Goal: Task Accomplishment & Management: Manage account settings

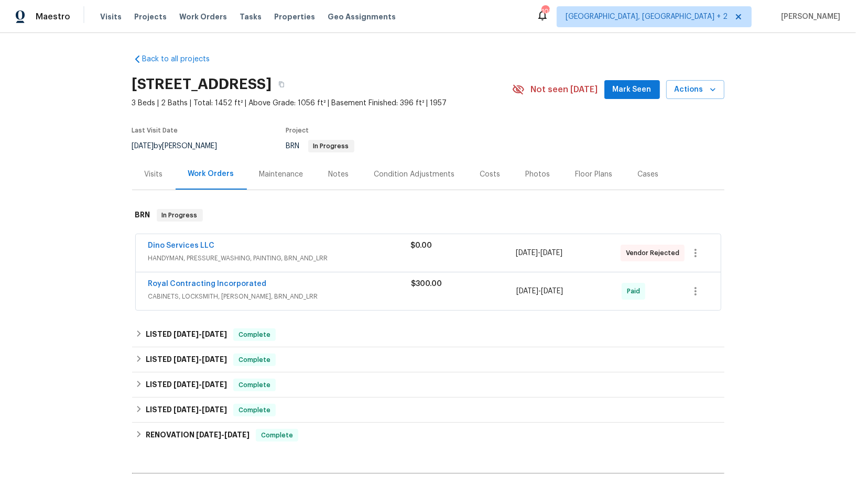
click at [170, 239] on div "Dino Services LLC HANDYMAN, PRESSURE_WASHING, PAINTING, BRN_AND_LRR $0.00 [DATE…" at bounding box center [428, 253] width 585 height 38
click at [170, 247] on link "Dino Services LLC" at bounding box center [181, 245] width 67 height 7
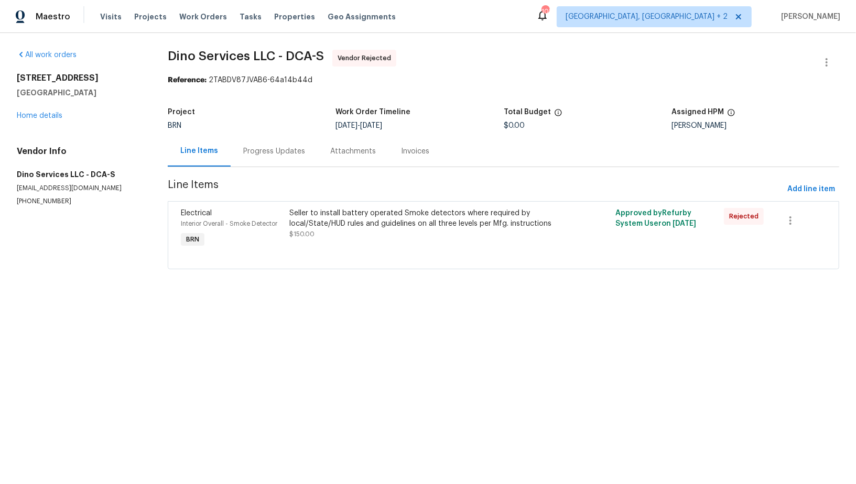
click at [350, 233] on div "Seller to install battery operated Smoke detectors where required by local/Stat…" at bounding box center [422, 223] width 265 height 31
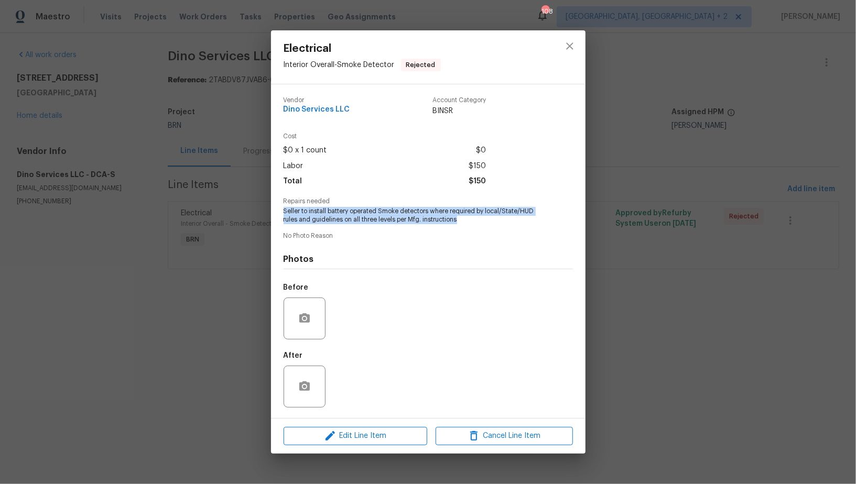
drag, startPoint x: 282, startPoint y: 212, endPoint x: 472, endPoint y: 221, distance: 189.3
click at [472, 221] on div "Vendor Dino Services LLC Account Category BINSR Cost $0 x 1 count $0 Labor $150…" at bounding box center [428, 251] width 314 height 334
copy span "Seller to install battery operated Smoke detectors where required by local/Stat…"
click at [60, 119] on div "Electrical Interior Overall - Smoke Detector Rejected Vendor Dino Services LLC …" at bounding box center [428, 242] width 856 height 484
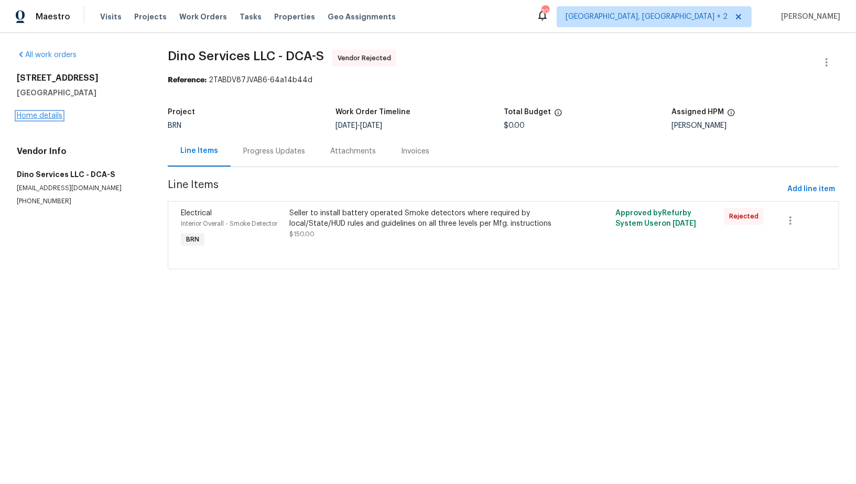
click at [58, 118] on link "Home details" at bounding box center [40, 115] width 46 height 7
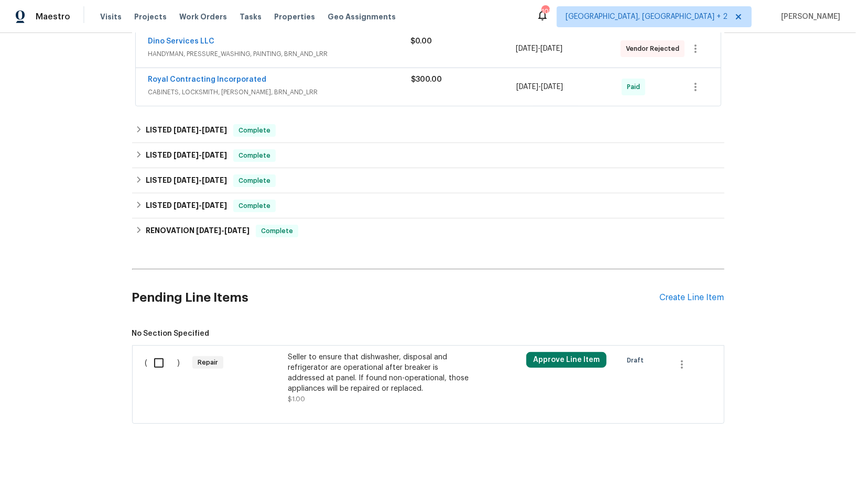
scroll to position [213, 0]
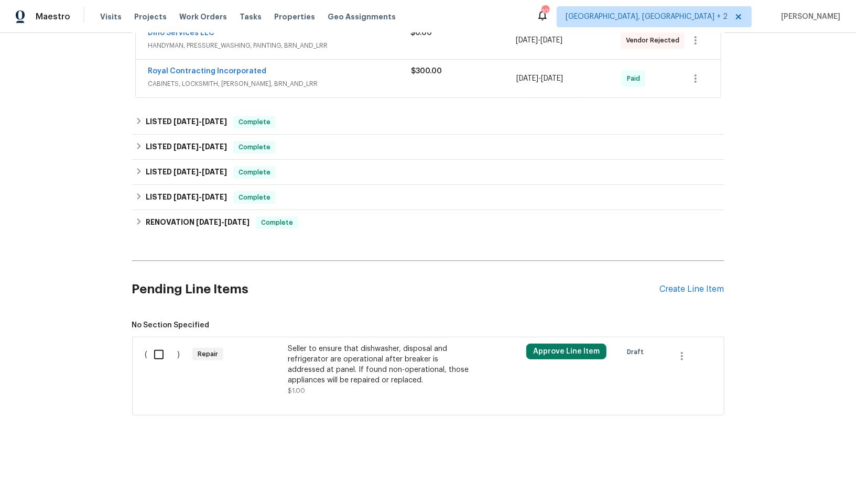
click at [715, 293] on div "Pending Line Items Create Line Item" at bounding box center [428, 289] width 592 height 49
click at [705, 284] on div "Create Line Item" at bounding box center [692, 289] width 64 height 10
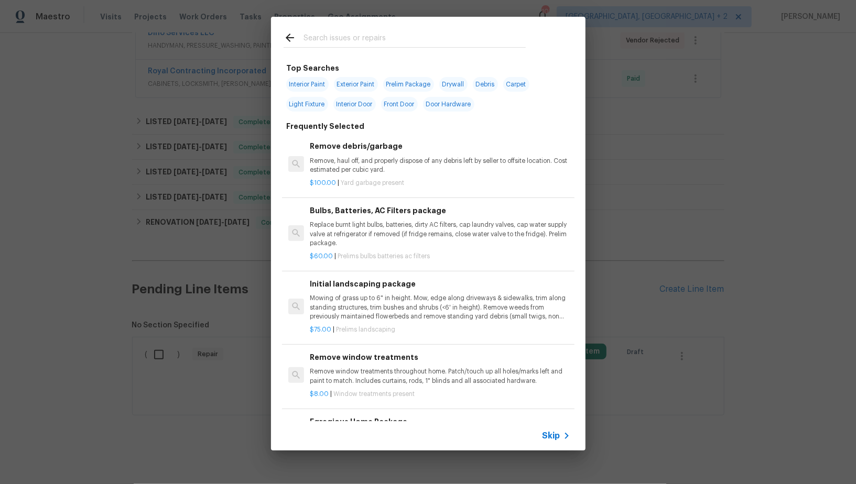
click at [560, 432] on icon at bounding box center [566, 436] width 13 height 13
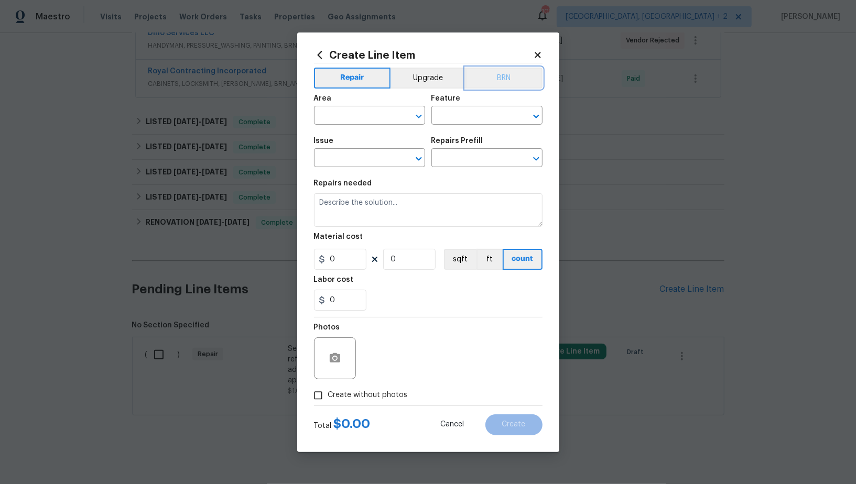
click at [499, 78] on button "BRN" at bounding box center [503, 78] width 77 height 21
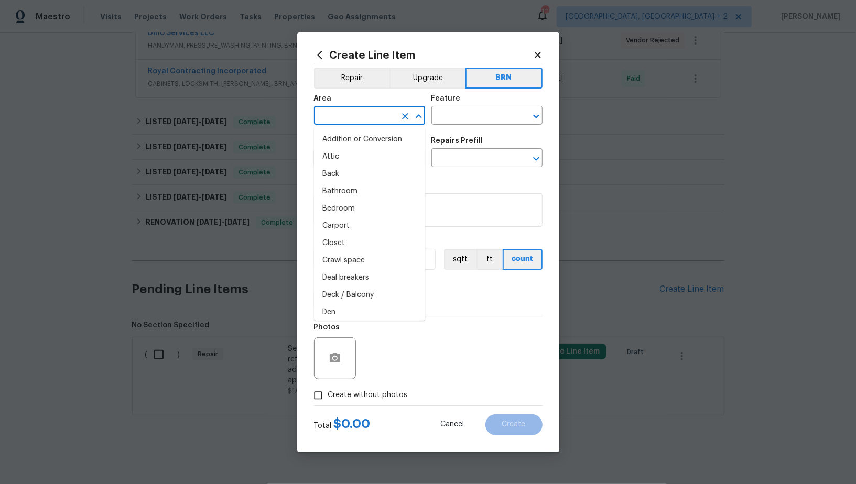
click at [340, 123] on input "text" at bounding box center [355, 116] width 82 height 16
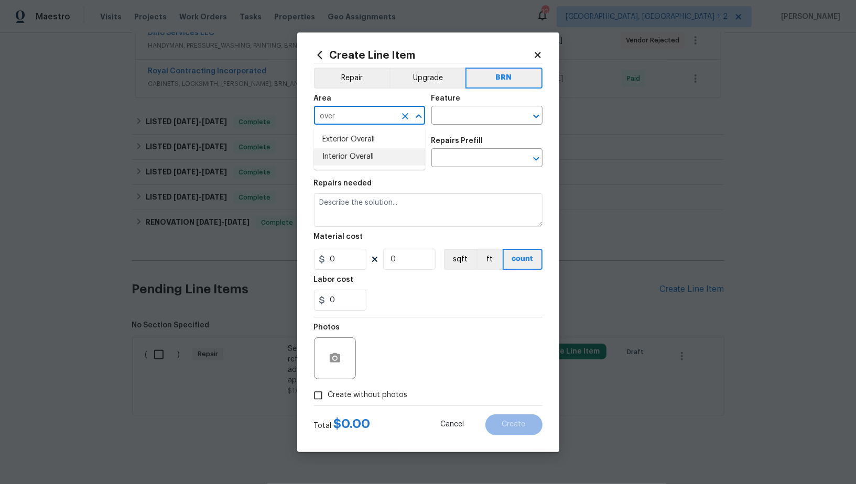
click at [346, 160] on li "Interior Overall" at bounding box center [369, 156] width 111 height 17
type input "Interior Overall"
click at [446, 118] on input "text" at bounding box center [472, 116] width 82 height 16
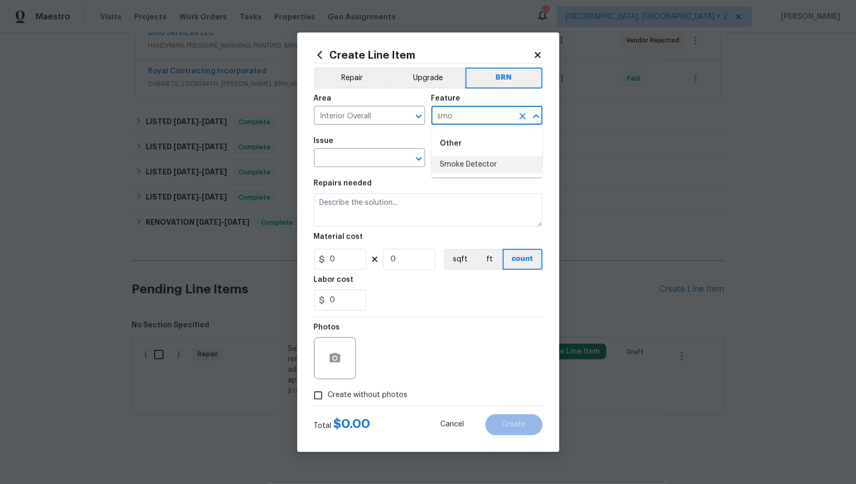
click at [466, 161] on li "Smoke Detector" at bounding box center [486, 164] width 111 height 17
type input "Smoke Detector"
click at [318, 158] on input "text" at bounding box center [355, 159] width 82 height 16
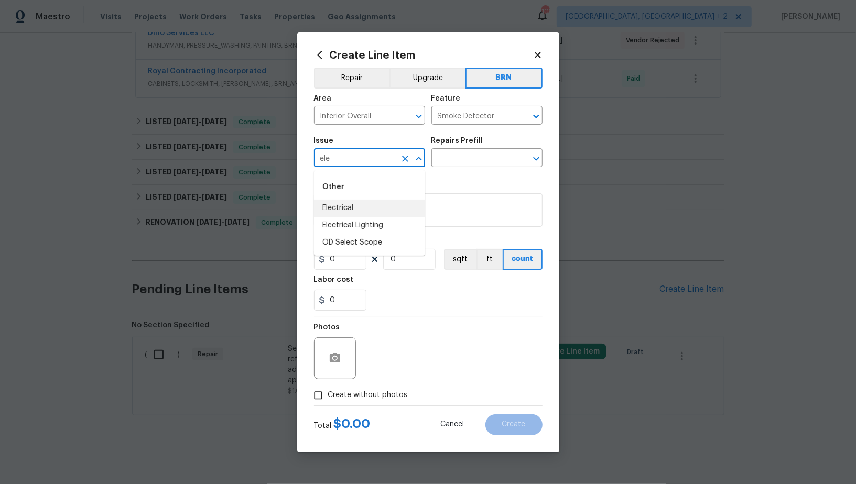
click at [350, 211] on li "Electrical" at bounding box center [369, 208] width 111 height 17
type input "Electrical"
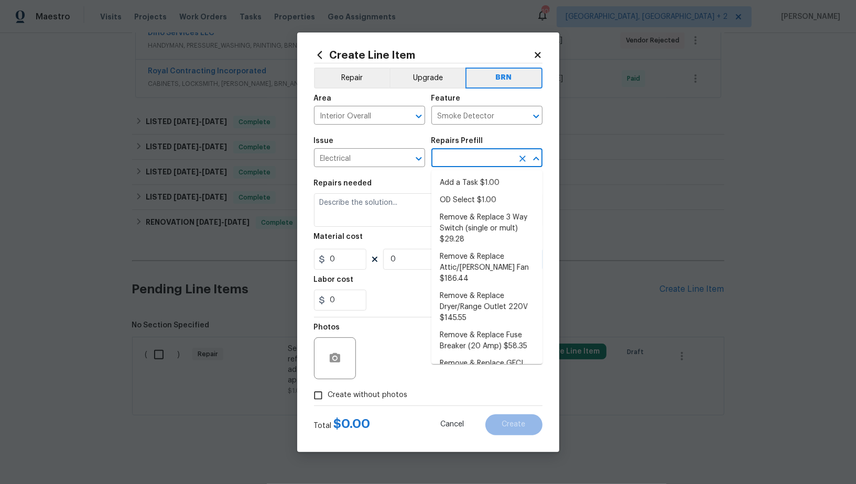
click at [479, 157] on input "text" at bounding box center [472, 159] width 82 height 16
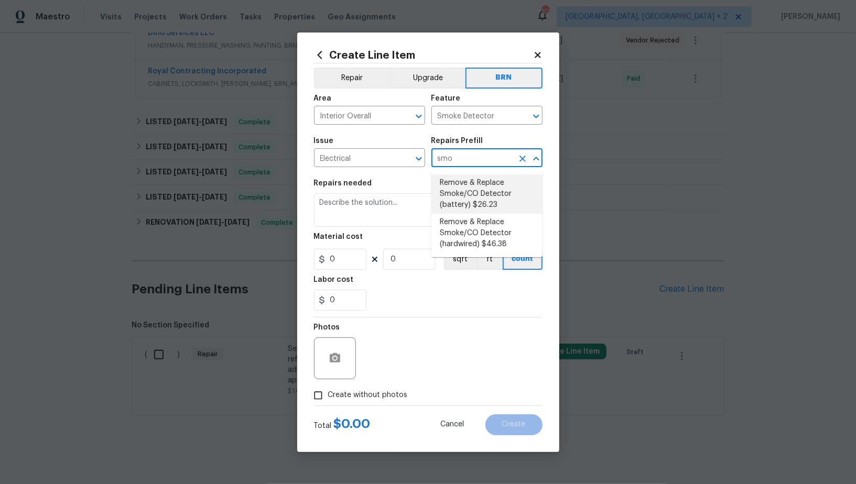
click at [474, 200] on li "Remove & Replace Smoke/CO Detector (battery) $26.23" at bounding box center [486, 193] width 111 height 39
type input "Remove & Replace Smoke/CO Detector (battery) $26.23"
type textarea "Remove the existing smoke/CO detector (battery) and replace with new. Ensure th…"
type input "26.23"
type input "1"
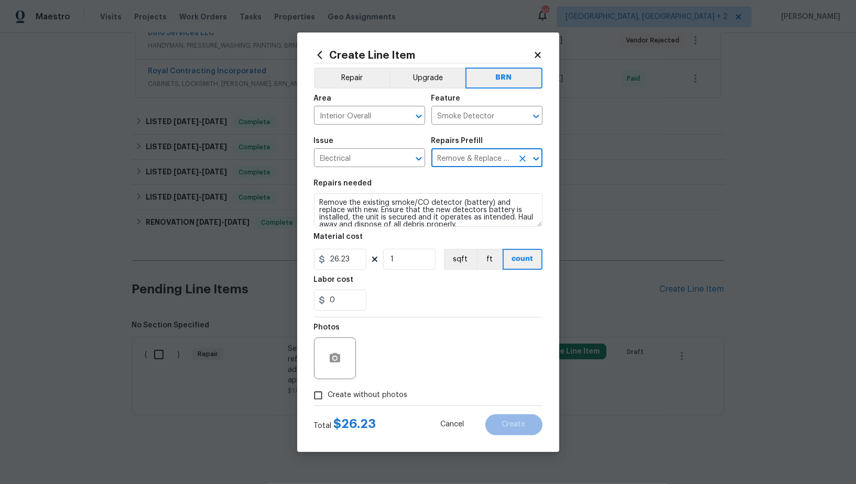
type input "Remove & Replace Smoke/CO Detector (battery) $26.23"
click at [436, 200] on textarea "Remove the existing smoke/CO detector (battery) and replace with new. Ensure th…" at bounding box center [428, 210] width 228 height 34
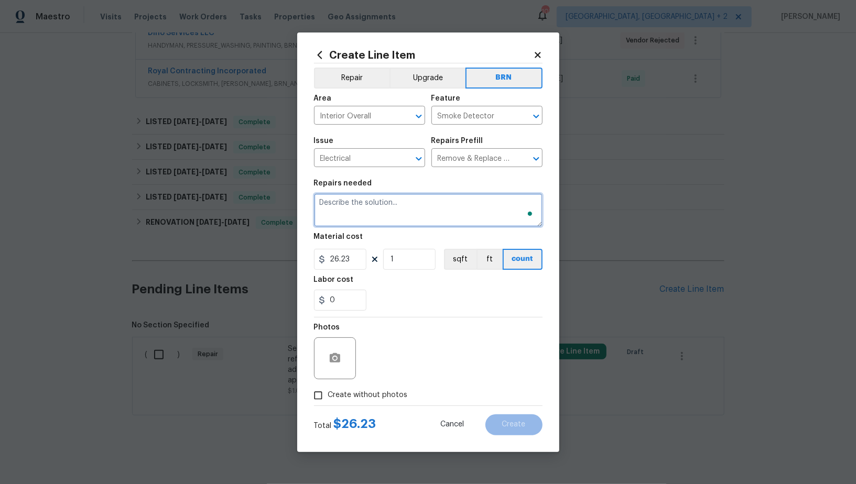
paste textarea "Seller to install battery operated Smoke detectors where required by local/Stat…"
type textarea "Seller to install battery operated Smoke detectors where required by local/Stat…"
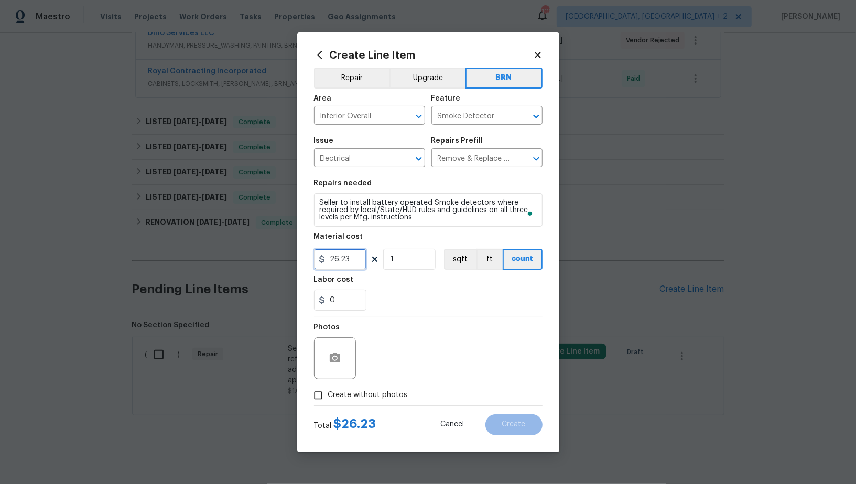
click at [350, 265] on input "26.23" at bounding box center [340, 259] width 52 height 21
type input "0"
click at [348, 295] on input "0" at bounding box center [340, 300] width 52 height 21
type input "150"
click at [323, 389] on input "Create without photos" at bounding box center [318, 396] width 20 height 20
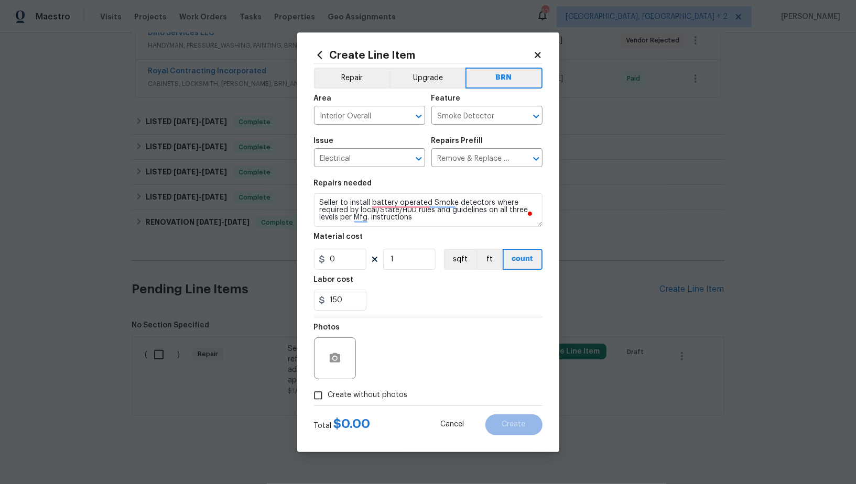
checkbox input "true"
click at [422, 375] on textarea "To enrich screen reader interactions, please activate Accessibility in Grammarl…" at bounding box center [453, 358] width 178 height 42
click at [514, 428] on span "Create" at bounding box center [514, 425] width 24 height 8
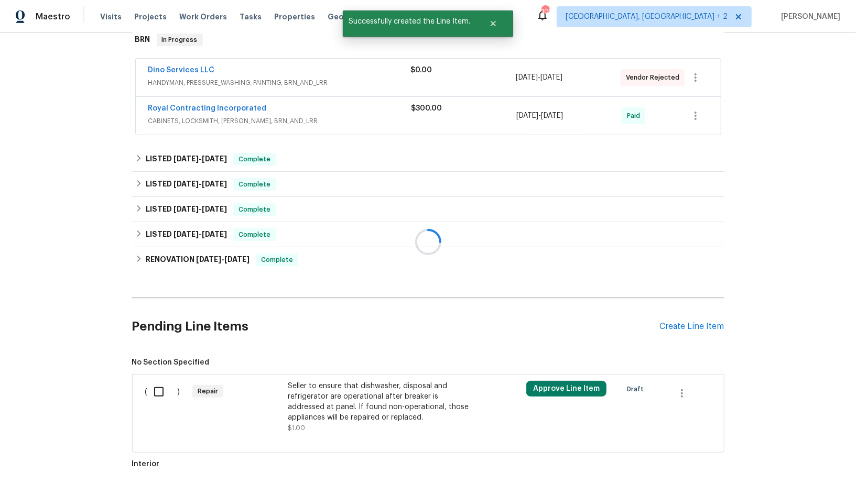
scroll to position [142, 0]
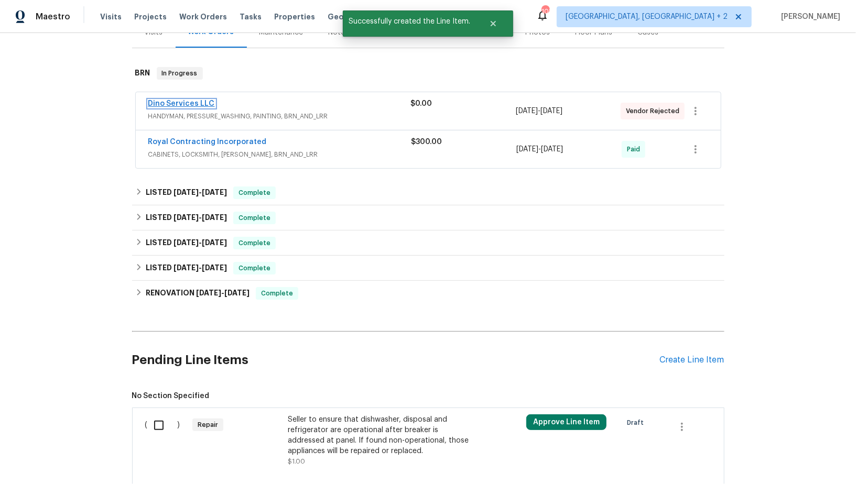
click at [183, 104] on link "Dino Services LLC" at bounding box center [181, 103] width 67 height 7
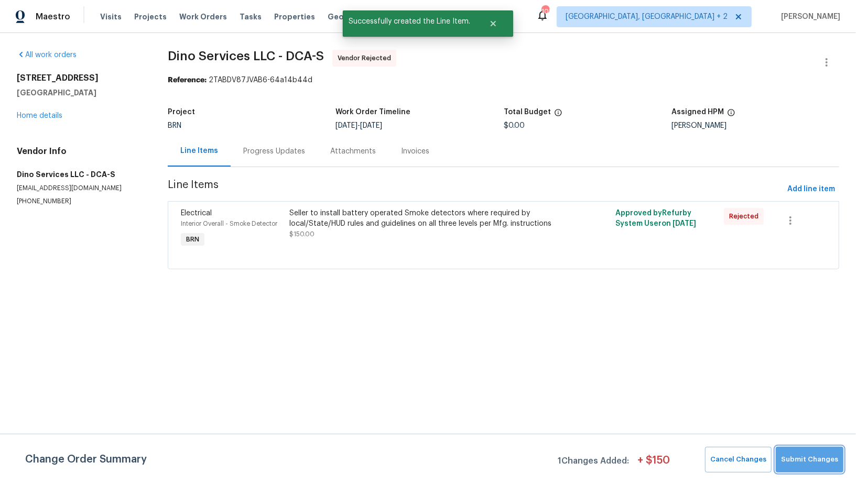
click at [821, 459] on span "Submit Changes" at bounding box center [809, 460] width 57 height 12
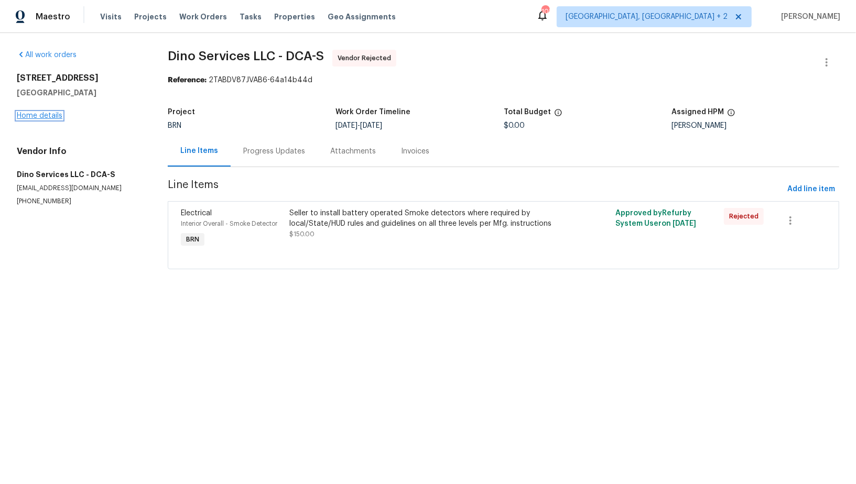
click at [27, 114] on link "Home details" at bounding box center [40, 115] width 46 height 7
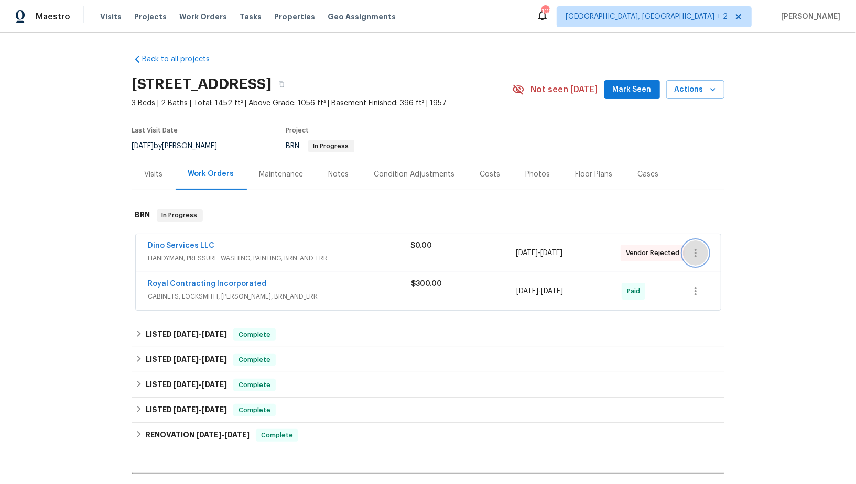
click at [696, 248] on icon "button" at bounding box center [695, 253] width 13 height 13
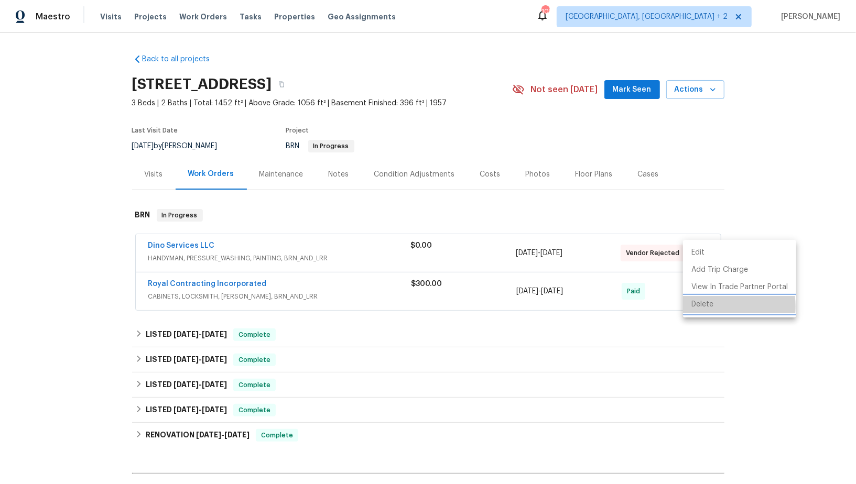
click at [707, 306] on li "Delete" at bounding box center [739, 304] width 113 height 17
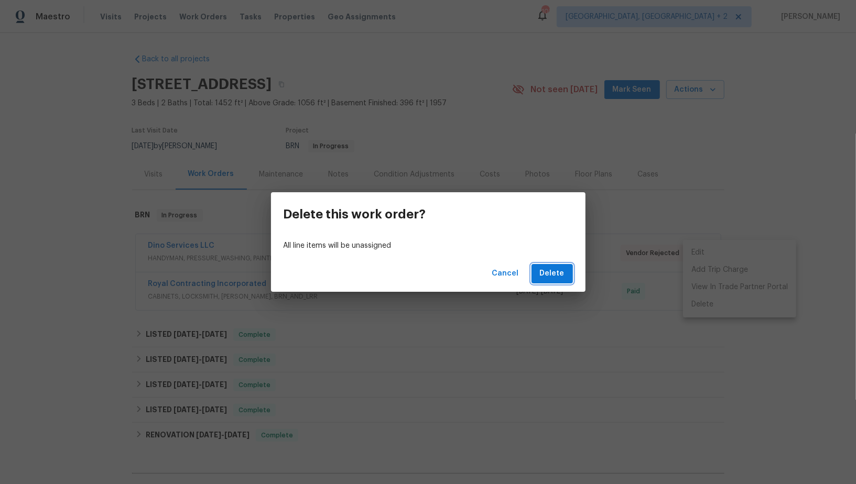
click at [539, 279] on button "Delete" at bounding box center [551, 273] width 41 height 19
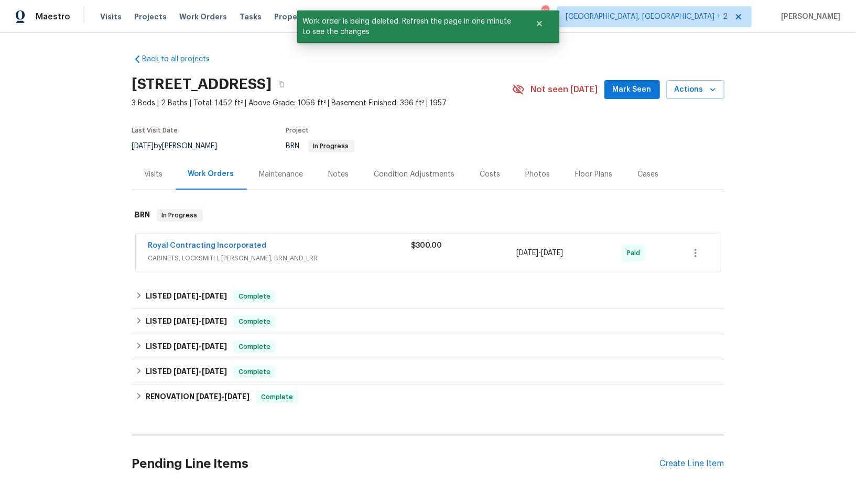
scroll to position [102, 0]
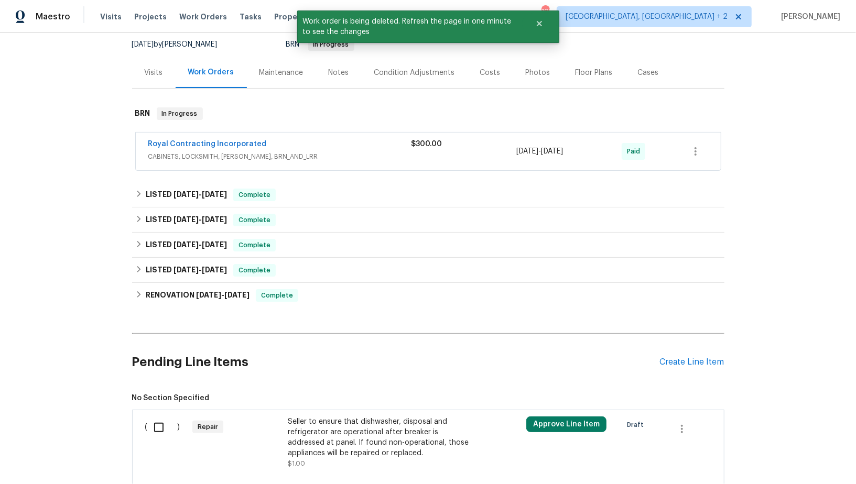
click at [174, 413] on div "( )" at bounding box center [166, 442] width 48 height 59
click at [170, 423] on input "checkbox" at bounding box center [163, 428] width 30 height 22
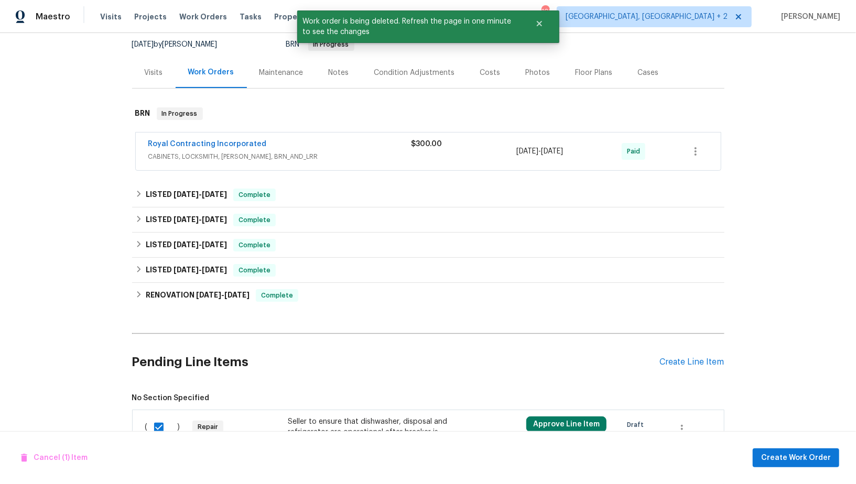
scroll to position [355, 0]
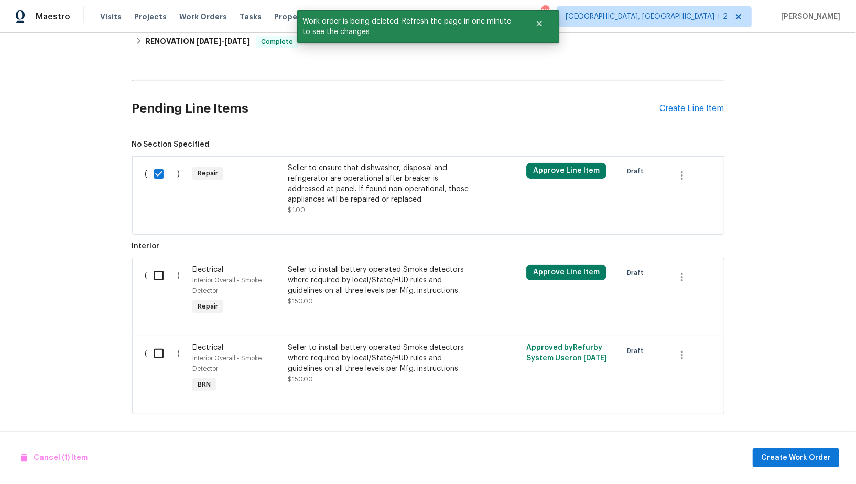
click at [148, 167] on input "checkbox" at bounding box center [163, 174] width 30 height 22
checkbox input "false"
click at [151, 284] on input "checkbox" at bounding box center [163, 276] width 30 height 22
checkbox input "true"
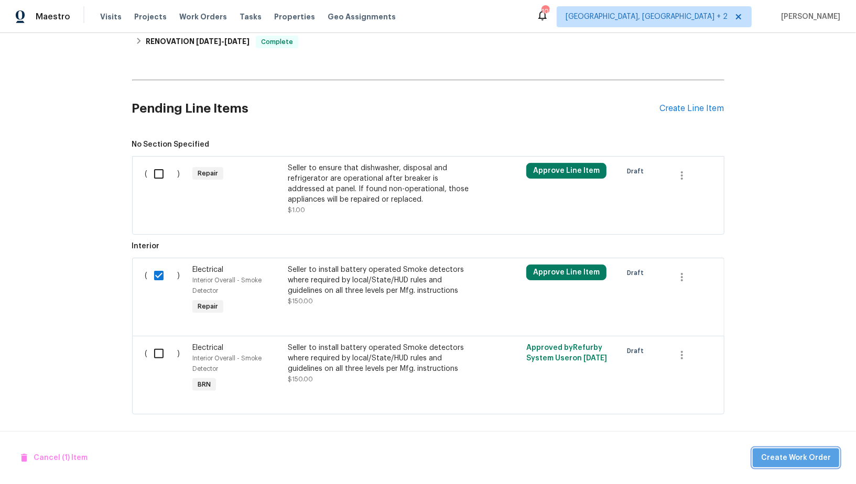
click at [811, 456] on span "Create Work Order" at bounding box center [796, 458] width 70 height 13
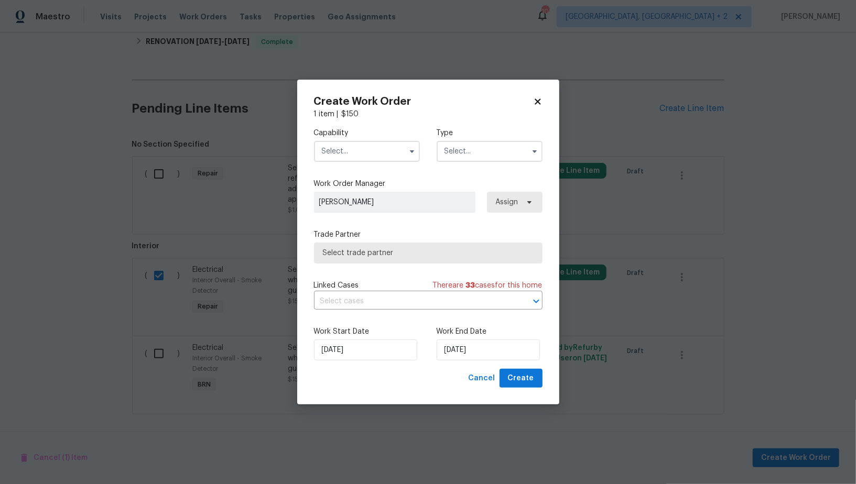
click at [377, 157] on input "text" at bounding box center [367, 151] width 106 height 21
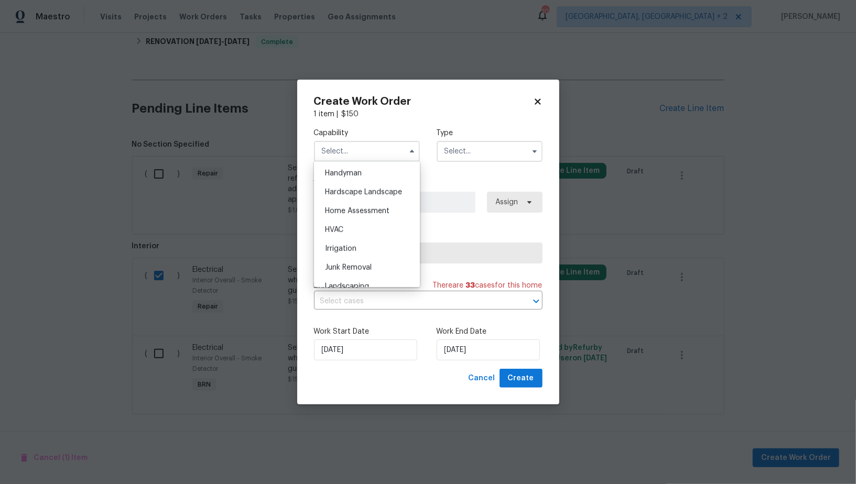
scroll to position [546, 0]
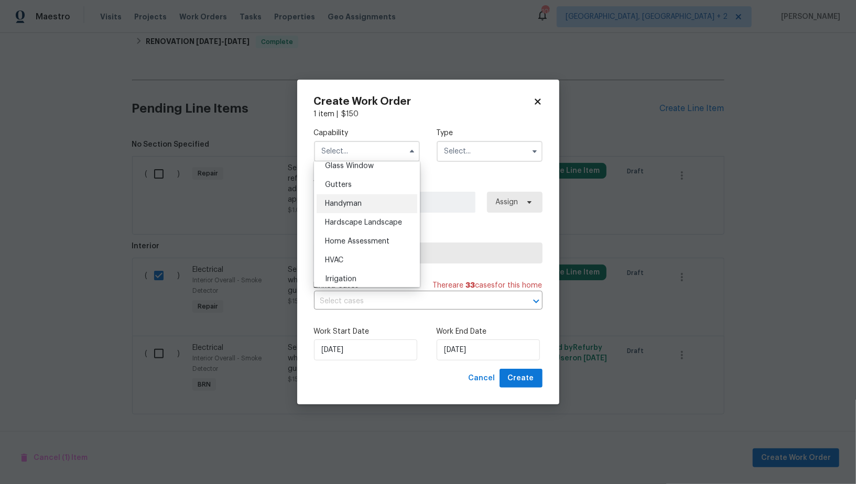
click at [365, 205] on div "Handyman" at bounding box center [366, 203] width 101 height 19
type input "Handyman"
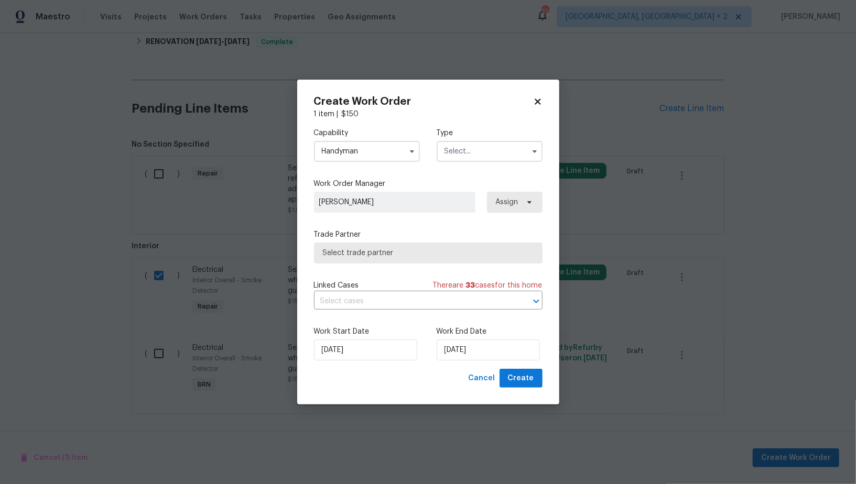
click at [488, 158] on input "text" at bounding box center [489, 151] width 106 height 21
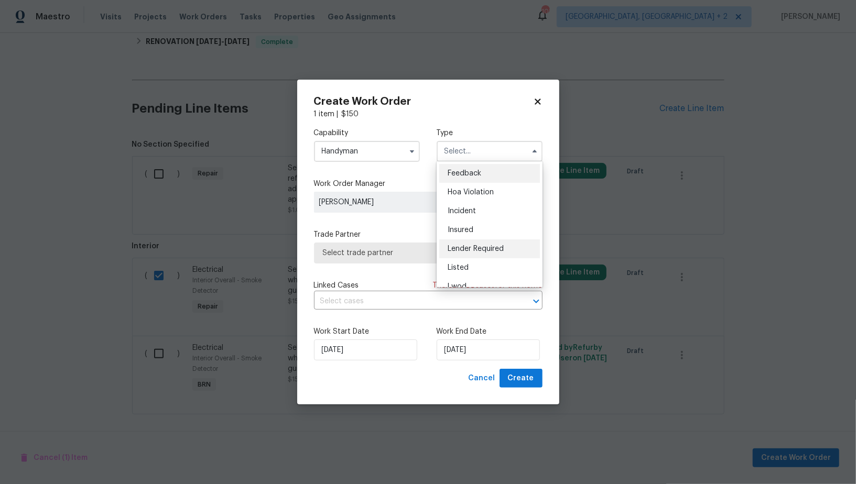
scroll to position [124, 0]
click at [467, 243] on div "Resale" at bounding box center [489, 237] width 101 height 19
type input "Resale"
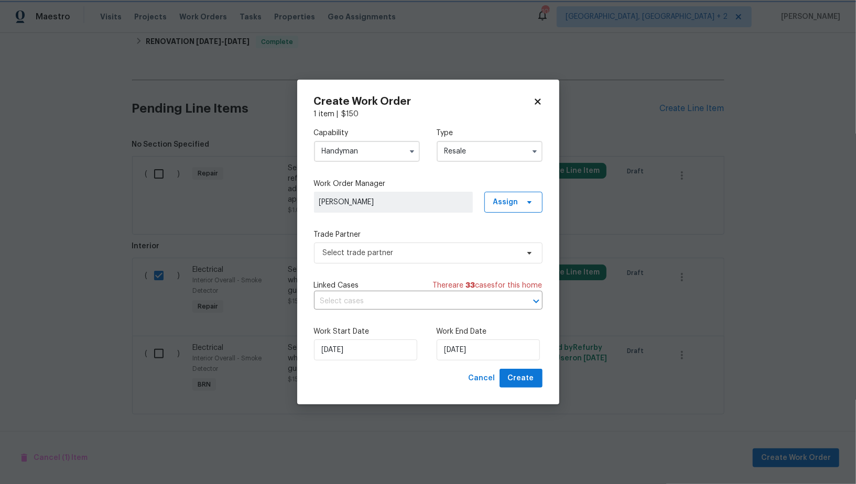
scroll to position [0, 0]
click at [427, 255] on span "Select trade partner" at bounding box center [420, 253] width 195 height 10
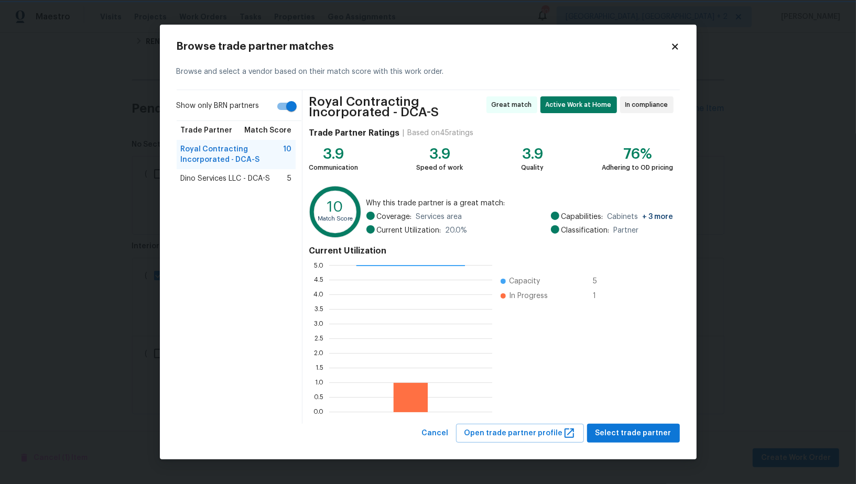
scroll to position [1, 1]
click at [227, 186] on div "Dino Services LLC - DCA-S 5" at bounding box center [236, 178] width 119 height 19
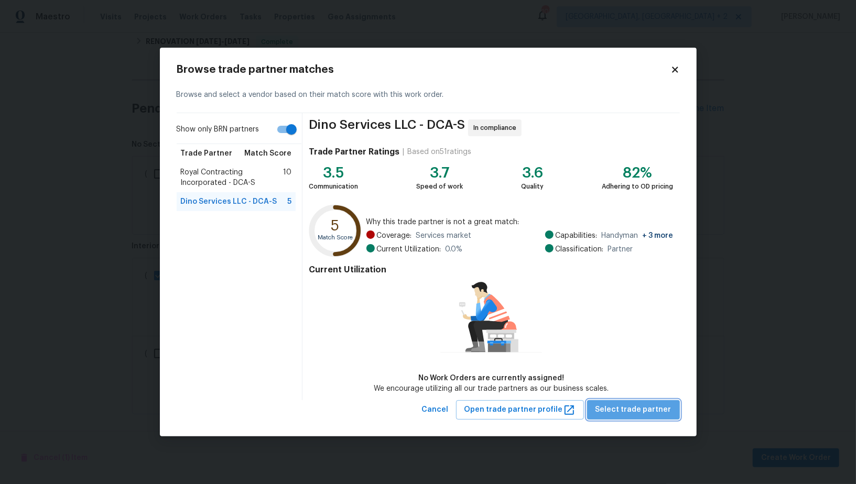
click at [660, 407] on span "Select trade partner" at bounding box center [633, 409] width 76 height 13
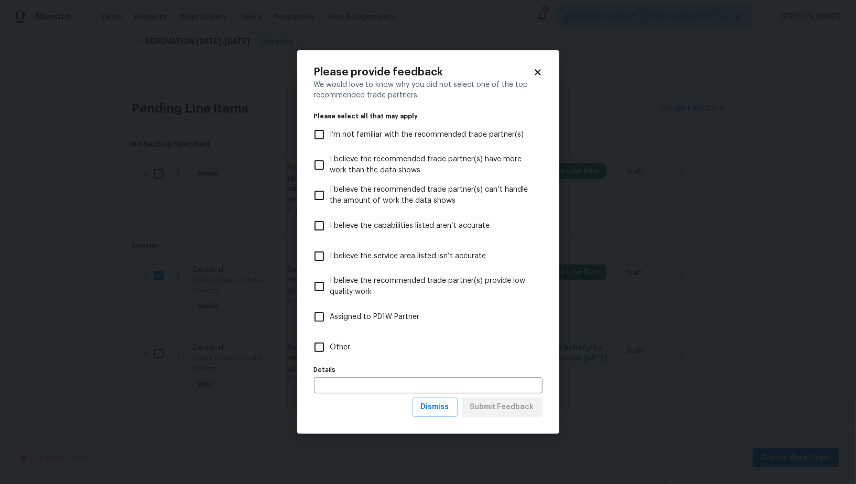
click at [315, 354] on input "Other" at bounding box center [319, 347] width 22 height 22
checkbox input "true"
click at [492, 408] on span "Submit Feedback" at bounding box center [502, 407] width 64 height 13
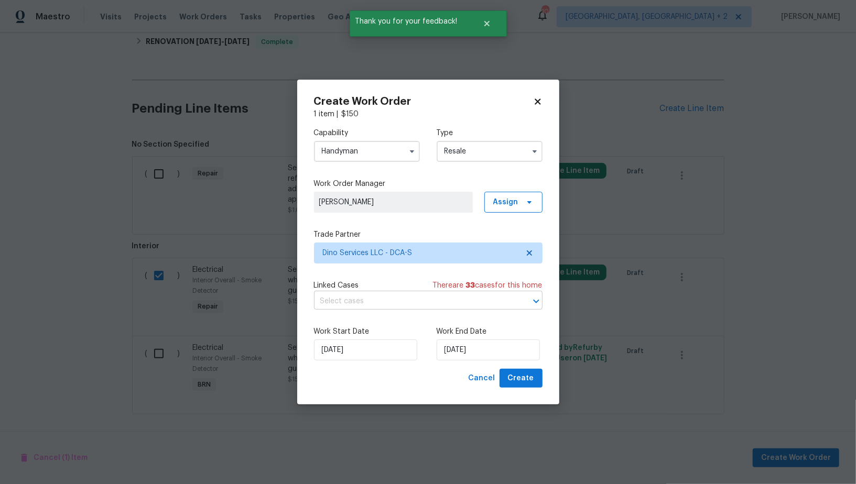
click at [418, 305] on input "text" at bounding box center [413, 301] width 199 height 16
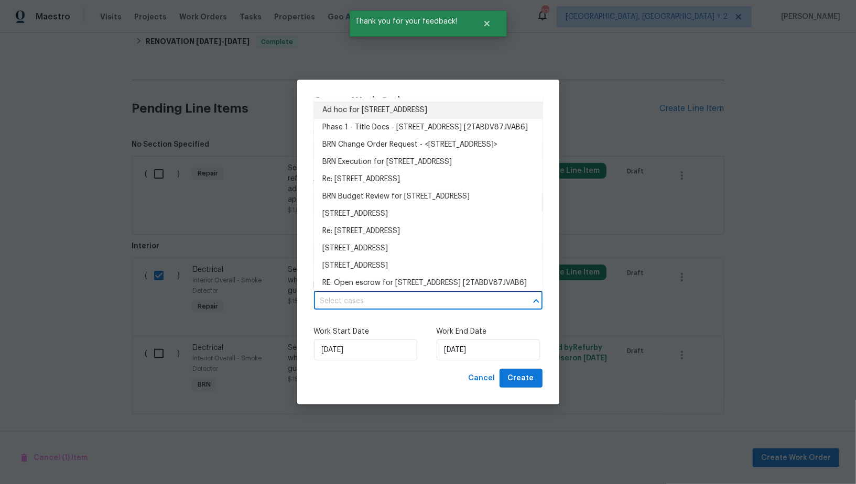
click at [401, 103] on li "Ad hoc for 4107 24th Pl, Temple Hills, MD 20748" at bounding box center [428, 110] width 228 height 17
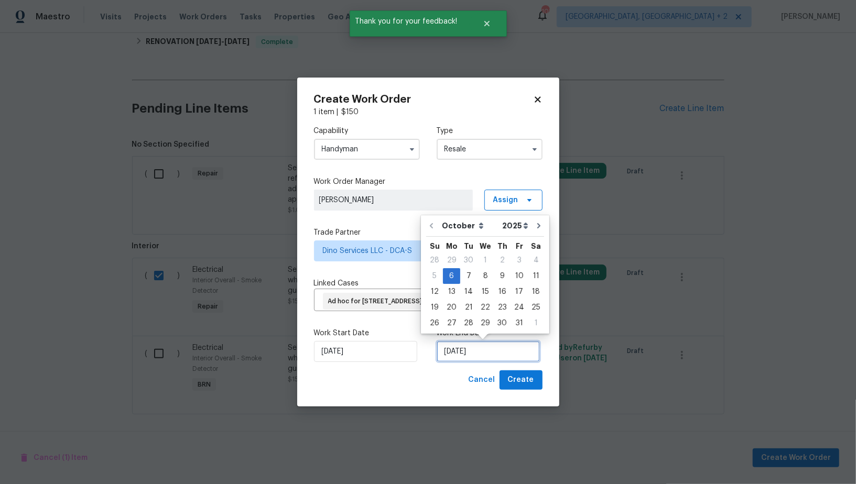
click at [479, 358] on input "06/10/2025" at bounding box center [487, 351] width 103 height 21
click at [468, 278] on div "7" at bounding box center [468, 276] width 17 height 15
type input "07/10/2025"
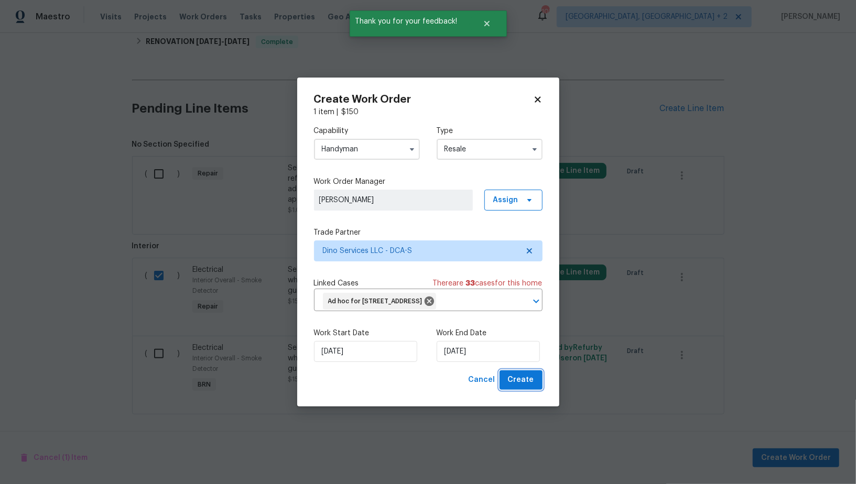
click at [515, 378] on span "Create" at bounding box center [521, 380] width 26 height 13
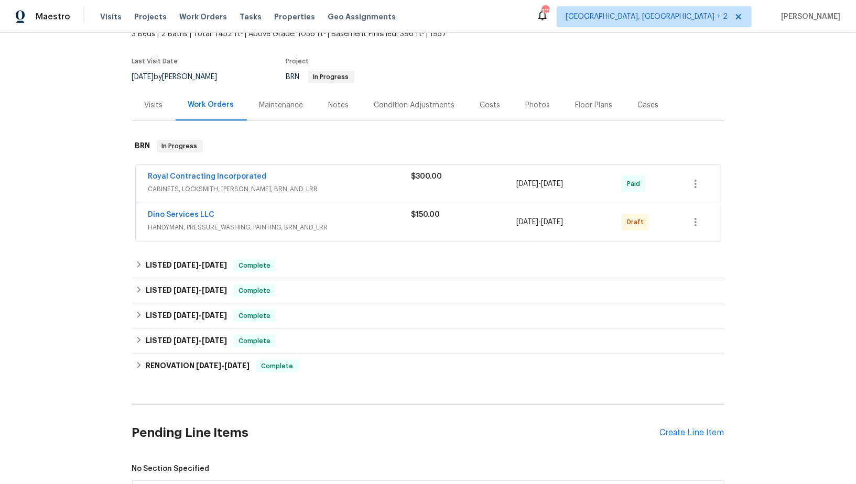
scroll to position [0, 0]
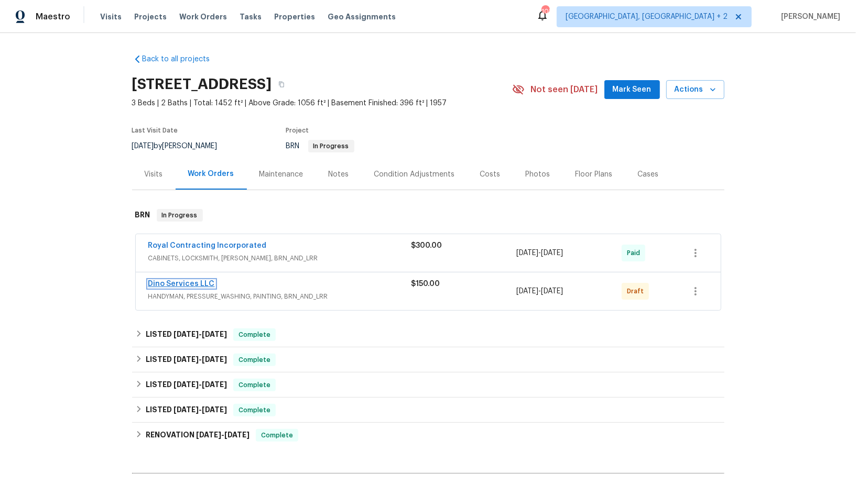
click at [194, 285] on link "Dino Services LLC" at bounding box center [181, 283] width 67 height 7
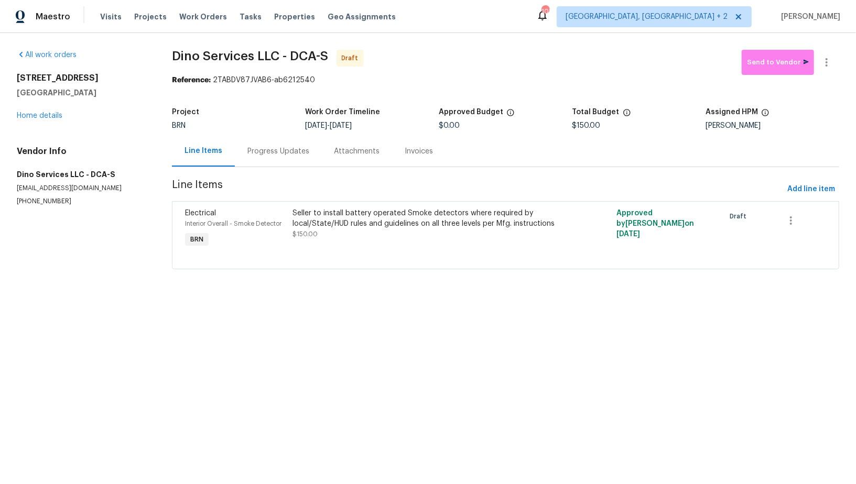
click at [270, 158] on div "Progress Updates" at bounding box center [278, 151] width 87 height 31
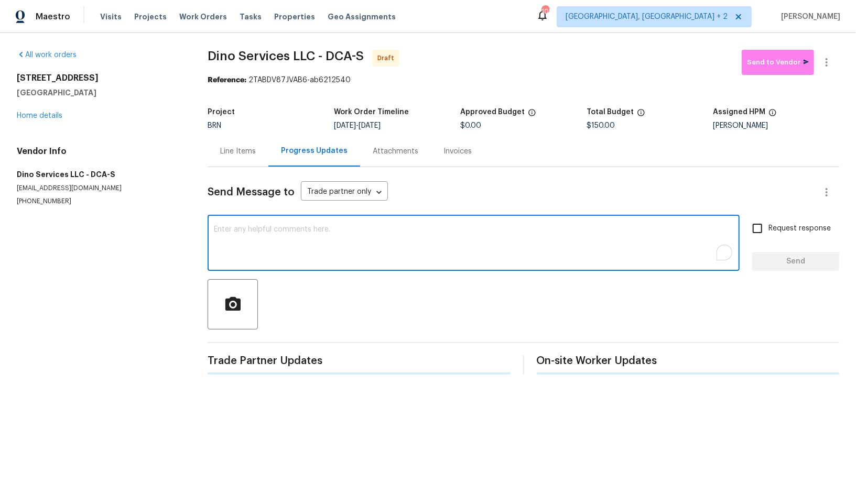
click at [329, 261] on textarea "To enrich screen reader interactions, please activate Accessibility in Grammarl…" at bounding box center [473, 244] width 519 height 37
click at [349, 239] on textarea "To enrich screen reader interactions, please activate Accessibility in Grammarl…" at bounding box center [473, 244] width 519 height 37
paste textarea "Hi, I'm Padmapriya from Opendoor. Just wanted to check if you received the WO f…"
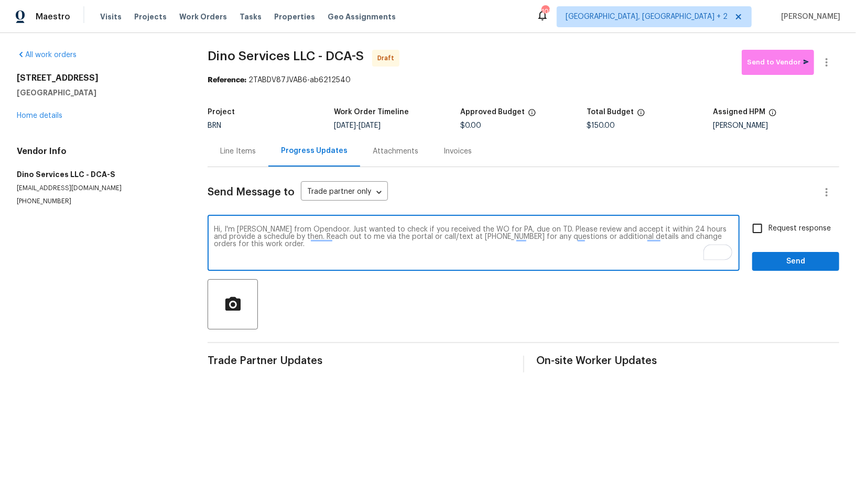
click at [510, 231] on textarea "Hi, I'm Padmapriya from Opendoor. Just wanted to check if you received the WO f…" at bounding box center [473, 244] width 519 height 37
paste textarea "4107 24th Pl, Temple Hills, MD 20748"
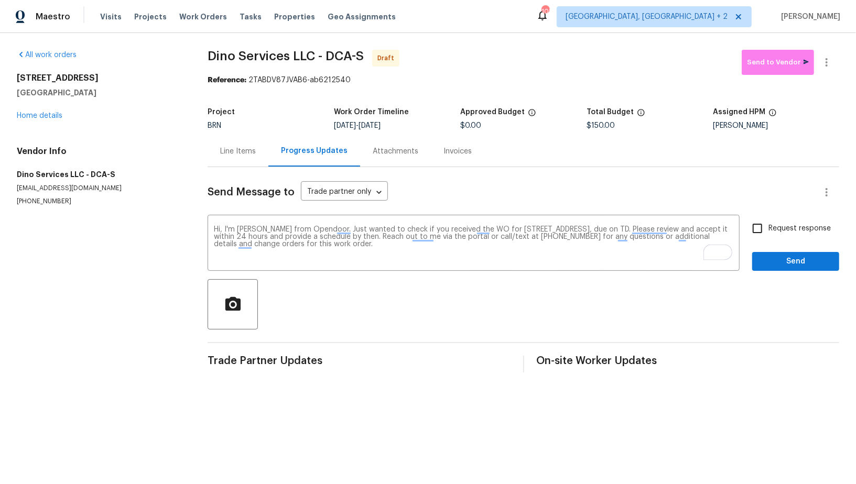
drag, startPoint x: 376, startPoint y: 124, endPoint x: 419, endPoint y: 123, distance: 43.0
click at [419, 123] on div "10/6/2025 - 10/7/2025" at bounding box center [397, 125] width 126 height 7
copy span "10/7/2025"
click at [665, 227] on textarea "Hi, I'm Padmapriya from Opendoor. Just wanted to check if you received the WO f…" at bounding box center [473, 244] width 519 height 37
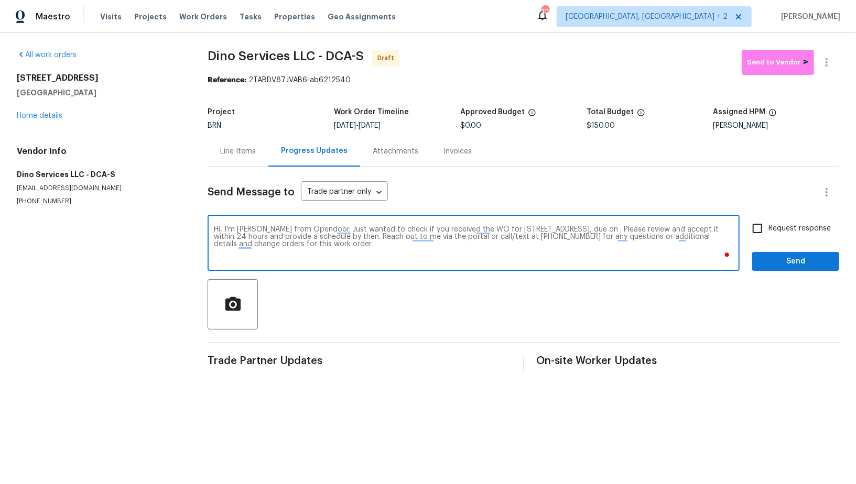
paste textarea "10/7/2025"
type textarea "Hi, I'm Padmapriya from Opendoor. Just wanted to check if you received the WO f…"
click at [760, 235] on input "Request response" at bounding box center [757, 228] width 22 height 22
checkbox input "true"
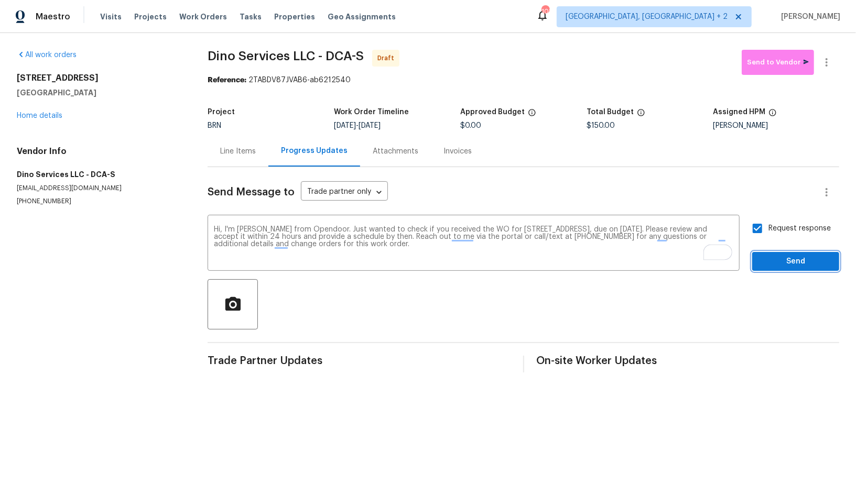
click at [782, 270] on button "Send" at bounding box center [795, 261] width 87 height 19
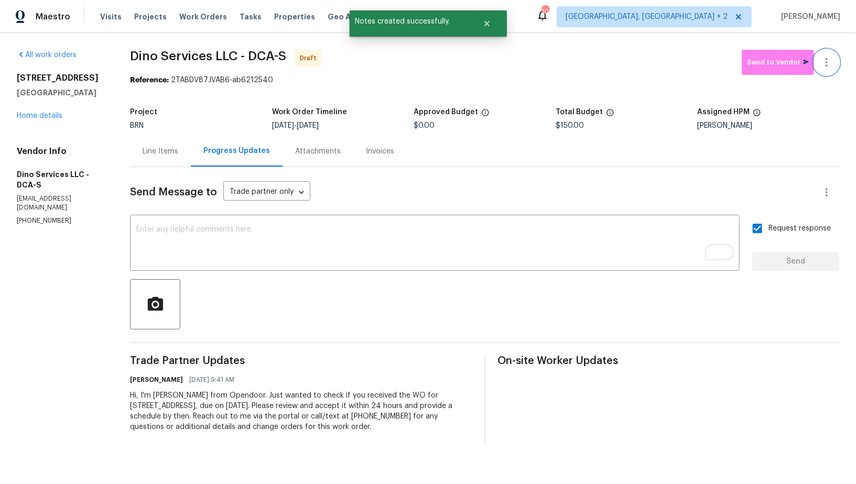
click at [825, 55] on button "button" at bounding box center [826, 62] width 25 height 25
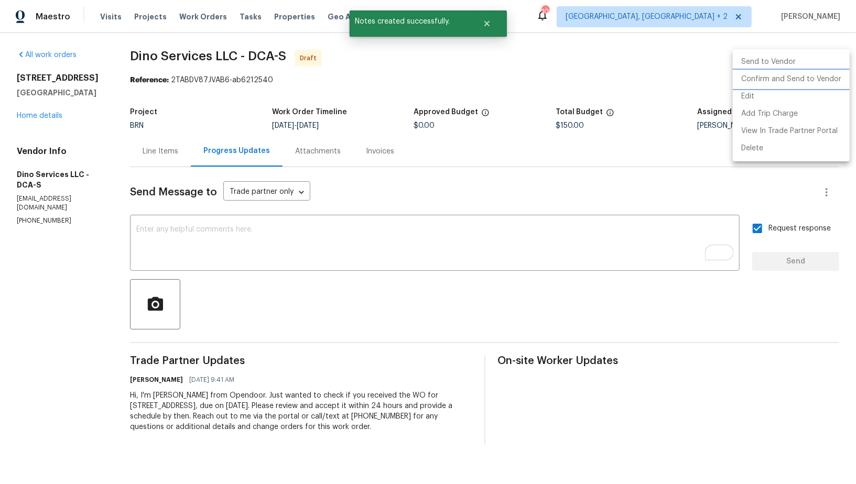
click at [815, 76] on li "Confirm and Send to Vendor" at bounding box center [790, 79] width 117 height 17
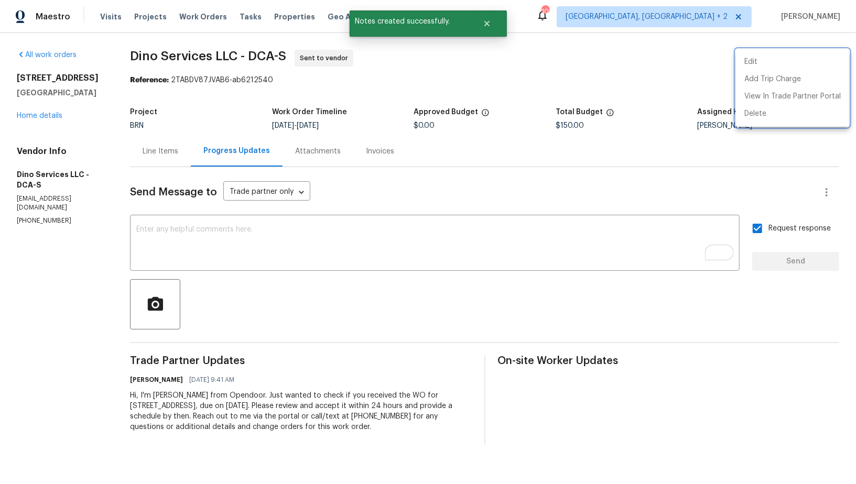
click at [154, 147] on div at bounding box center [428, 242] width 856 height 484
click at [160, 152] on div "Line Items" at bounding box center [161, 151] width 36 height 10
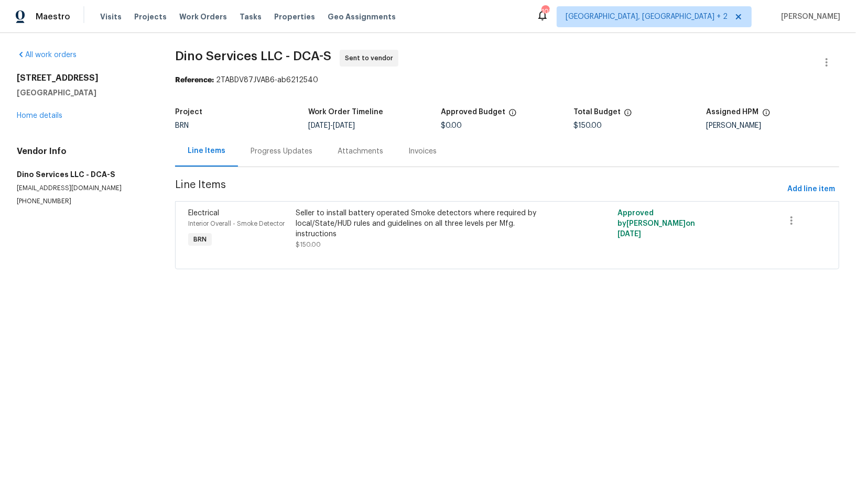
click at [31, 120] on div "4107 24th Pl Temple Hills, MD 20748 Home details" at bounding box center [83, 97] width 133 height 48
click at [34, 114] on link "Home details" at bounding box center [40, 115] width 46 height 7
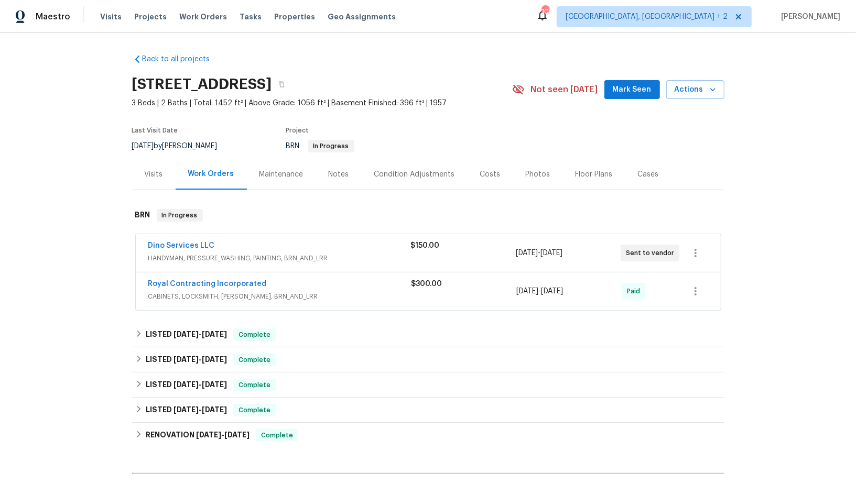
click at [176, 250] on span "Dino Services LLC" at bounding box center [181, 245] width 67 height 10
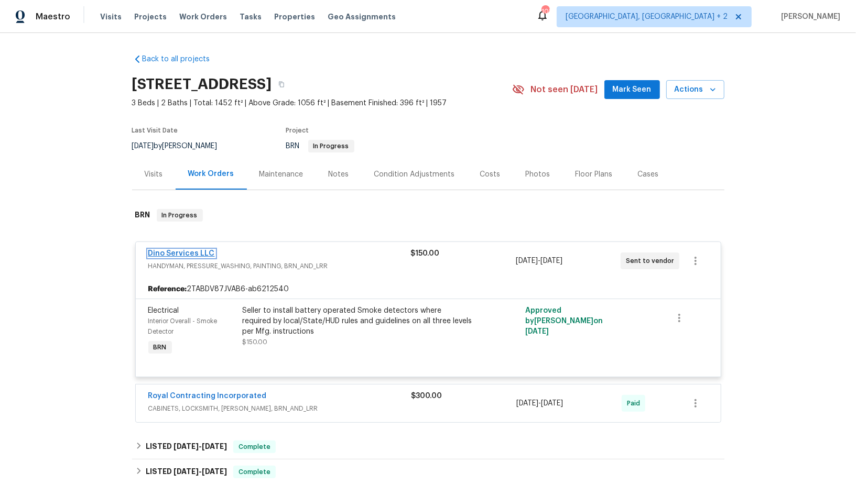
click at [173, 252] on link "Dino Services LLC" at bounding box center [181, 253] width 67 height 7
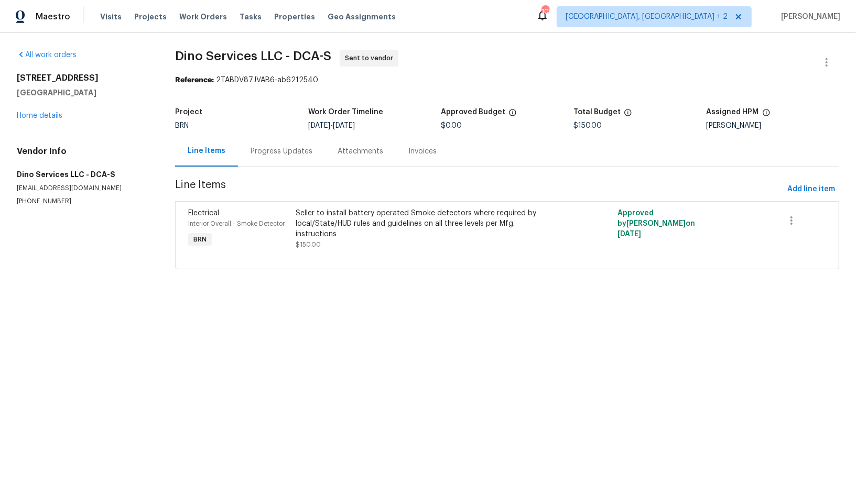
click at [266, 147] on div "Progress Updates" at bounding box center [281, 151] width 62 height 10
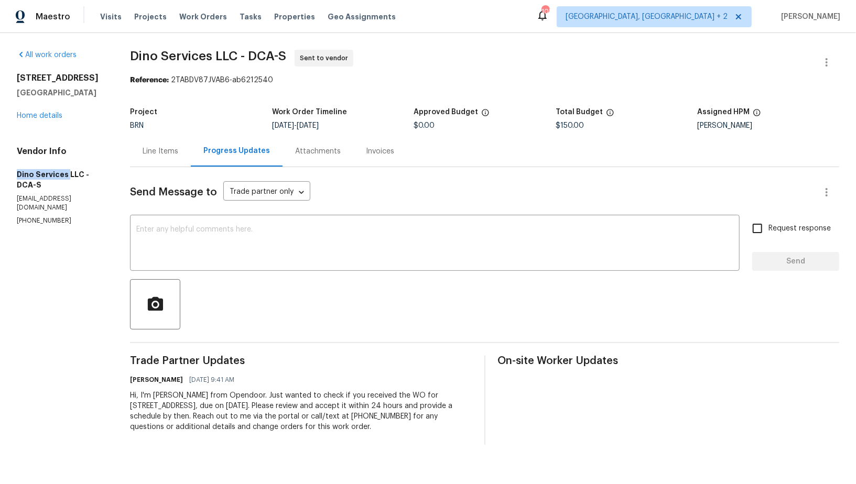
drag, startPoint x: 0, startPoint y: 178, endPoint x: 67, endPoint y: 174, distance: 67.1
click at [67, 174] on div "All work orders 4107 24th Pl Temple Hills, MD 20748 Home details Vendor Info Di…" at bounding box center [428, 247] width 856 height 429
copy h5 "Dino Services"
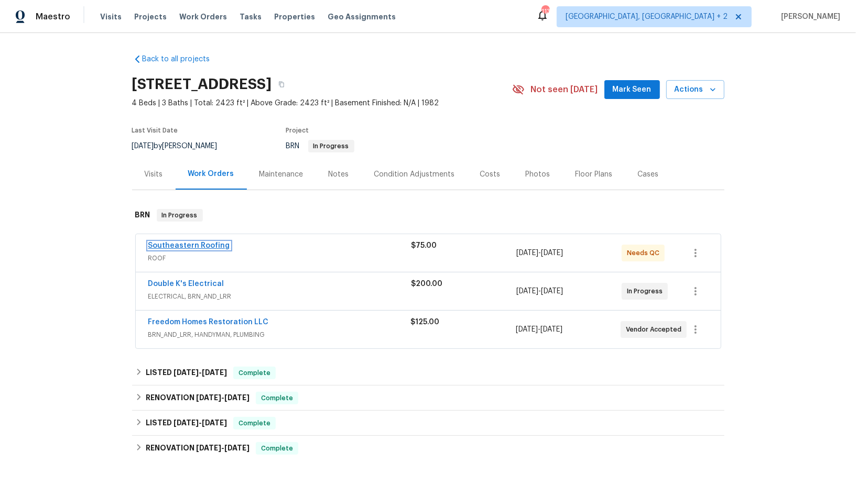
click at [179, 244] on link "Southeastern Roofing" at bounding box center [189, 245] width 82 height 7
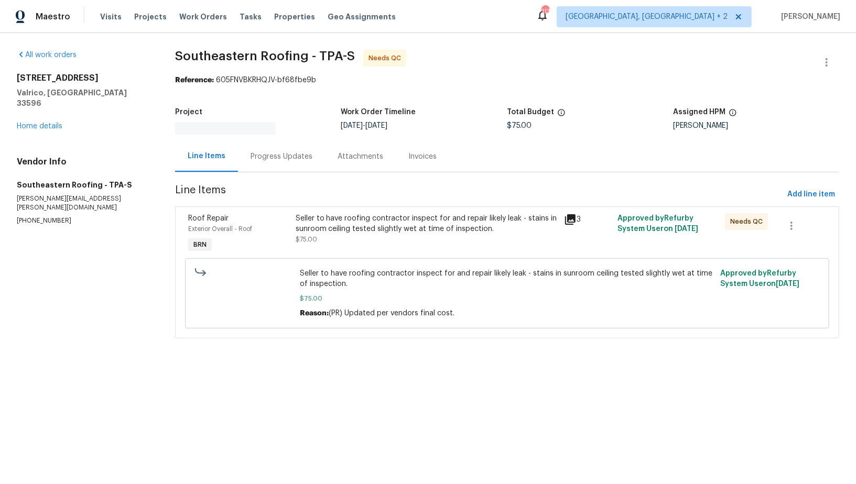
click at [327, 239] on div "Seller to have roofing contractor inspect for and repair likely leak - stains i…" at bounding box center [426, 228] width 262 height 31
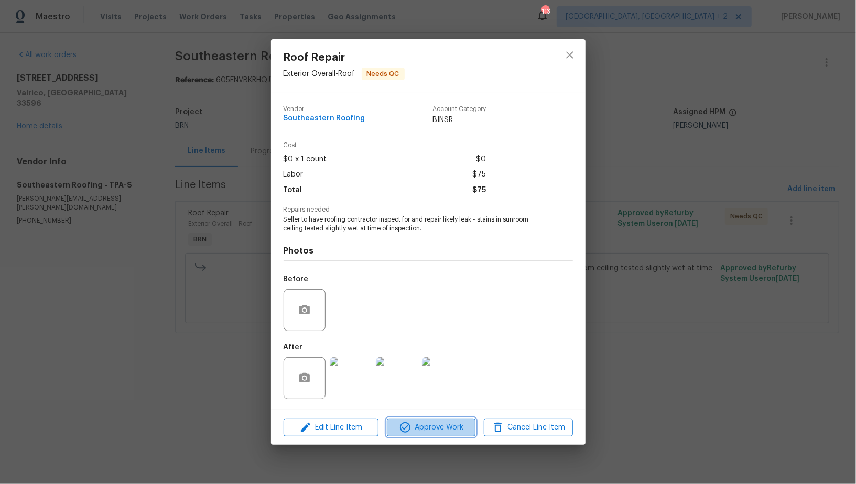
click at [421, 428] on span "Approve Work" at bounding box center [431, 427] width 82 height 13
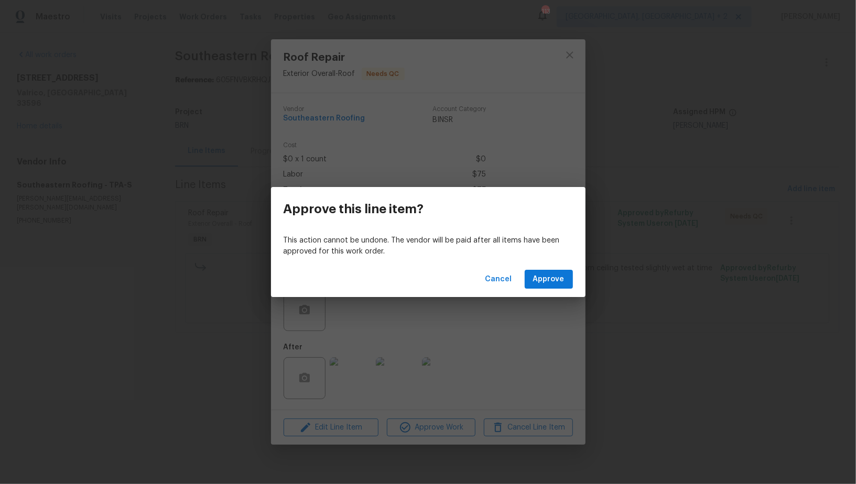
click at [546, 267] on div "Cancel Approve" at bounding box center [428, 279] width 314 height 36
click at [544, 271] on button "Approve" at bounding box center [548, 279] width 48 height 19
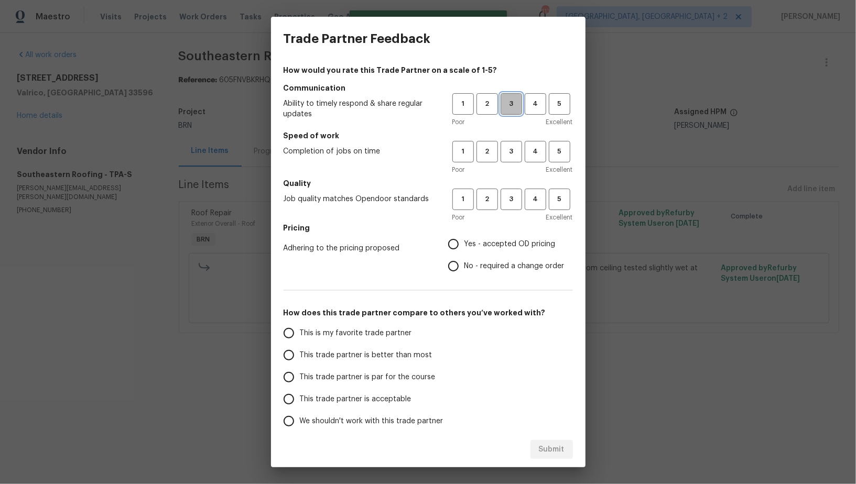
click at [504, 107] on span "3" at bounding box center [510, 104] width 19 height 12
click at [507, 159] on button "3" at bounding box center [510, 151] width 21 height 21
click at [507, 202] on span "3" at bounding box center [510, 199] width 19 height 12
click at [454, 265] on input "No - required a change order" at bounding box center [453, 266] width 22 height 22
radio input "true"
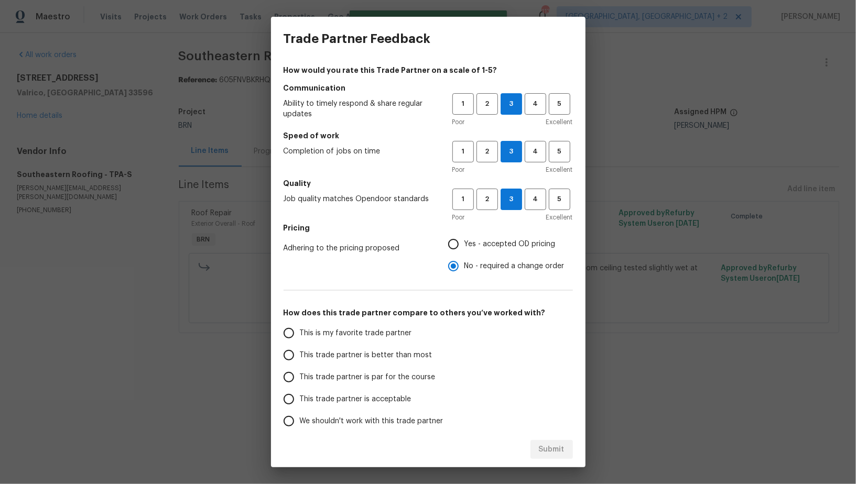
scroll to position [48, 0]
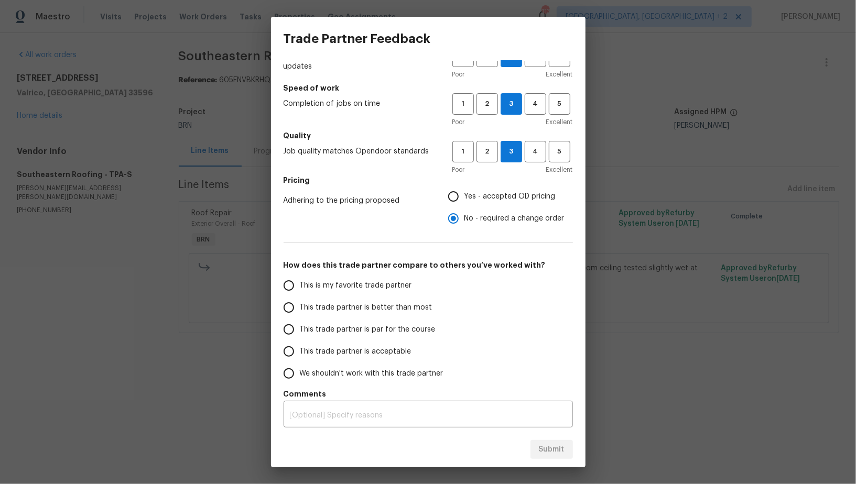
click at [294, 323] on input "This trade partner is par for the course" at bounding box center [289, 330] width 22 height 22
click at [545, 447] on span "Submit" at bounding box center [552, 449] width 26 height 13
radio input "true"
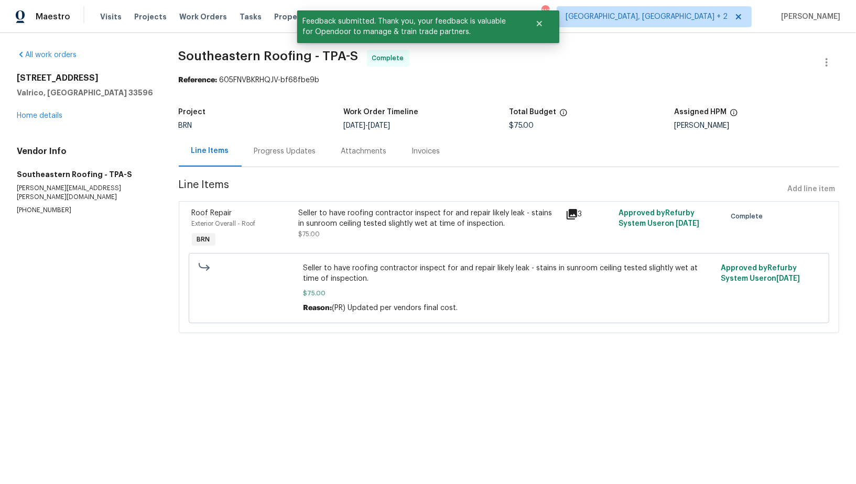
click at [280, 148] on div "Progress Updates" at bounding box center [285, 151] width 62 height 10
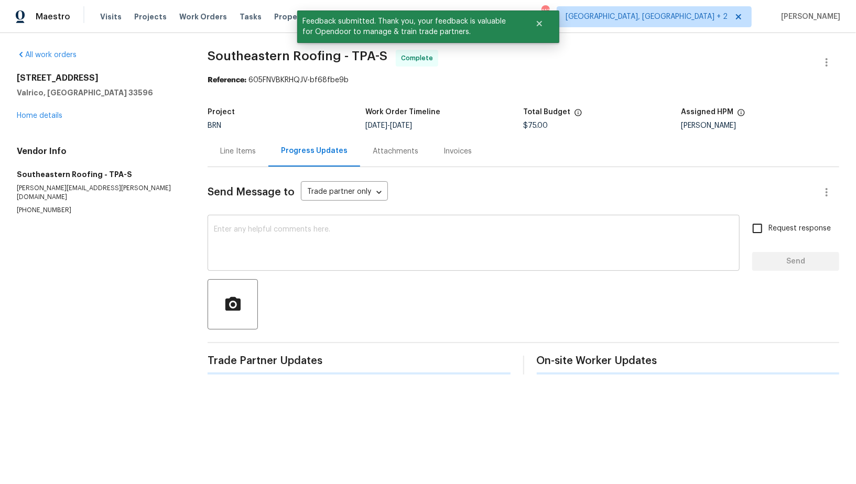
click at [335, 241] on textarea at bounding box center [473, 244] width 519 height 37
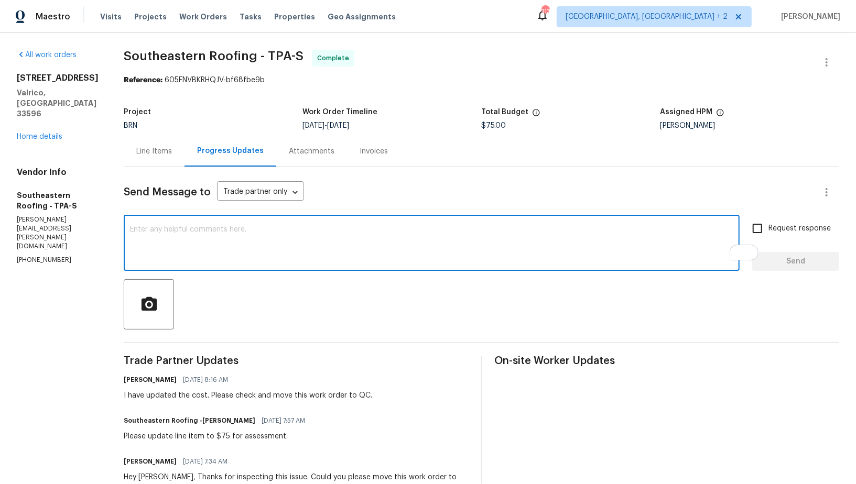
click at [365, 264] on div "x ​" at bounding box center [432, 243] width 616 height 53
paste textarea "WO is approved, Please upload the invoice under invoice section. Thanks!"
type textarea "WO is approved, Please upload the invoice under invoice section. Thanks!"
click at [759, 231] on input "Request response" at bounding box center [757, 228] width 22 height 22
checkbox input "true"
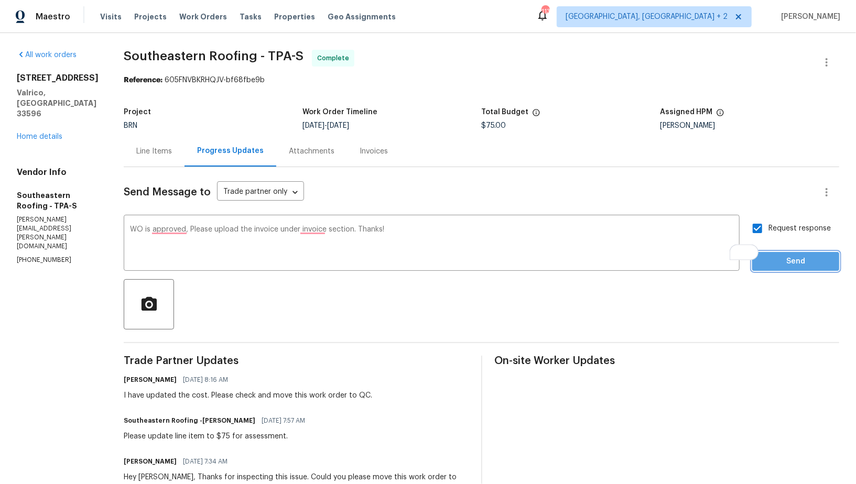
click at [788, 264] on span "Send" at bounding box center [795, 261] width 70 height 13
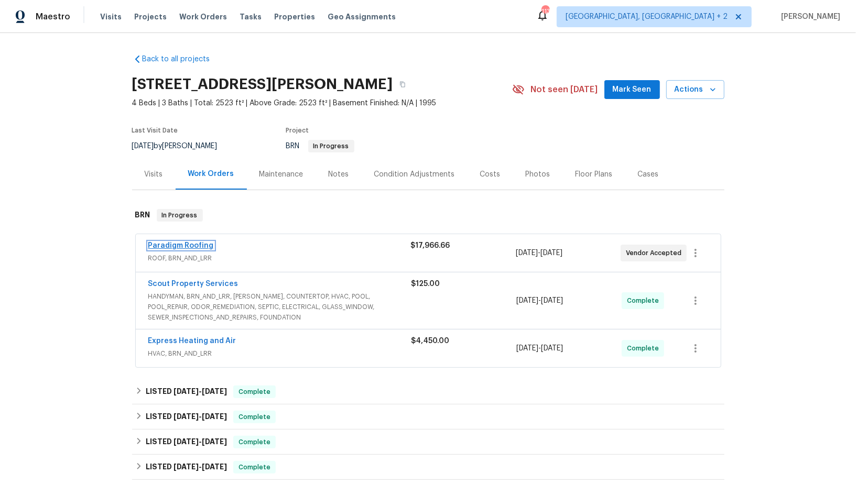
click at [173, 245] on link "Paradigm Roofing" at bounding box center [180, 245] width 65 height 7
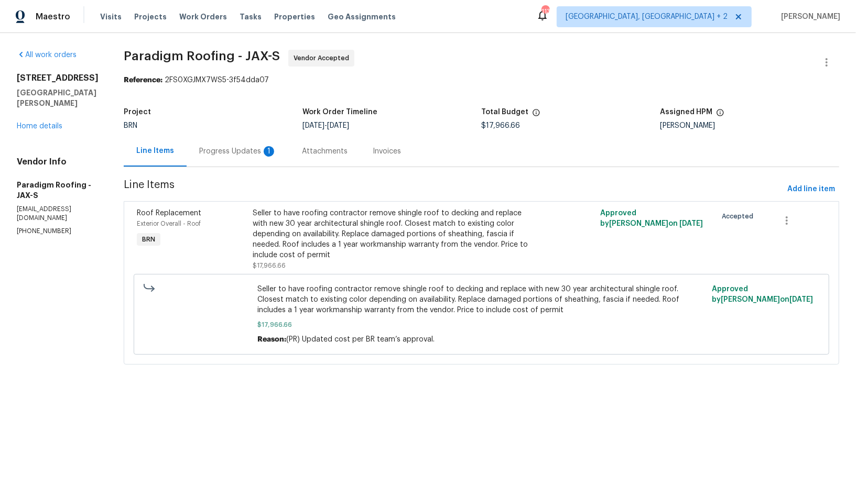
click at [249, 140] on div "Progress Updates 1" at bounding box center [238, 151] width 103 height 31
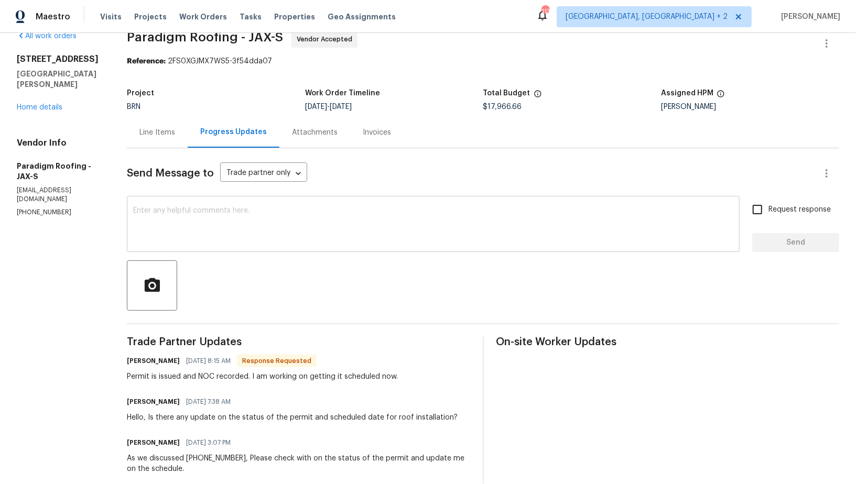
scroll to position [35, 0]
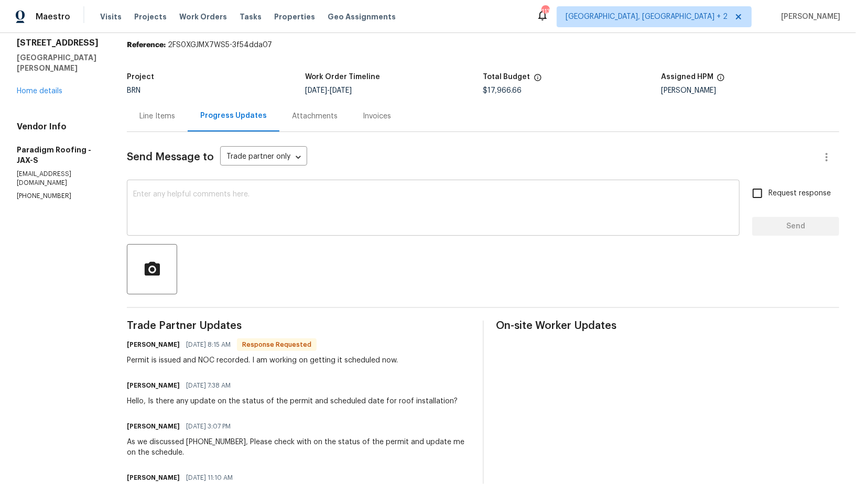
click at [278, 217] on textarea at bounding box center [433, 209] width 600 height 37
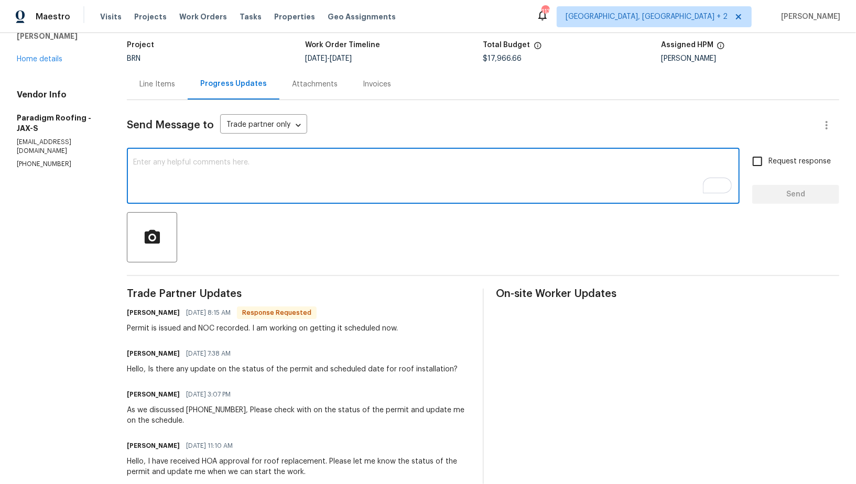
scroll to position [67, 0]
type textarea "That's great! Please update me on the schedule by end of the day."
drag, startPoint x: 753, startPoint y: 170, endPoint x: 761, endPoint y: 177, distance: 10.4
click at [753, 170] on input "Request response" at bounding box center [757, 161] width 22 height 22
checkbox input "true"
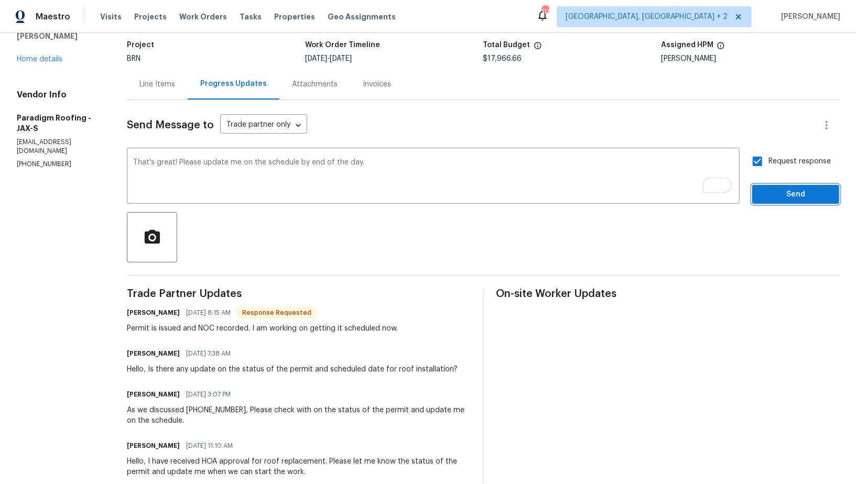
click at [771, 188] on span "Send" at bounding box center [795, 194] width 70 height 13
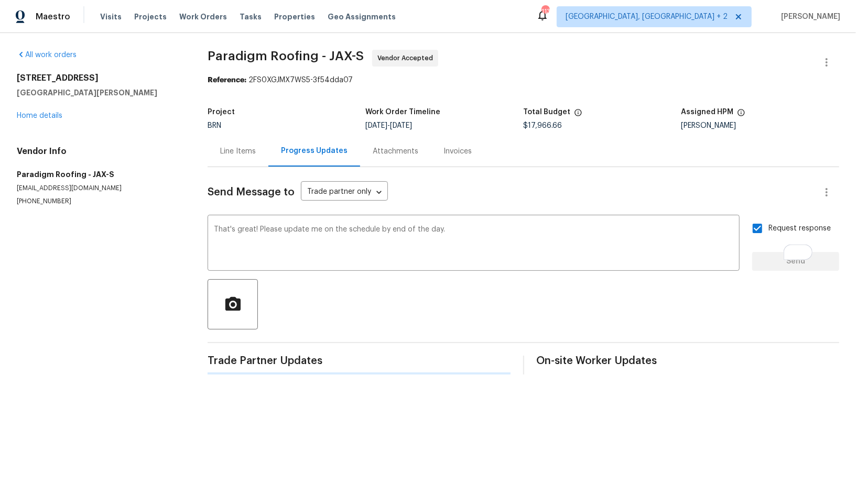
scroll to position [0, 0]
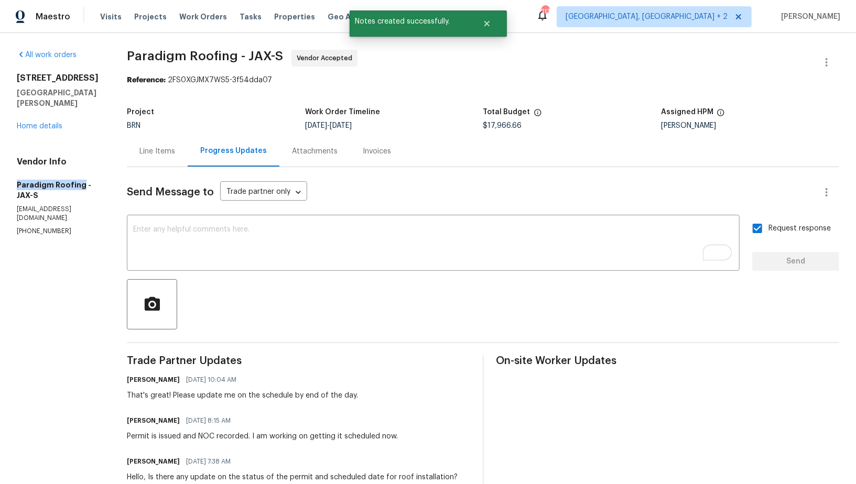
drag, startPoint x: 0, startPoint y: 179, endPoint x: 79, endPoint y: 178, distance: 79.1
copy h5 "Paradigm Roofing"
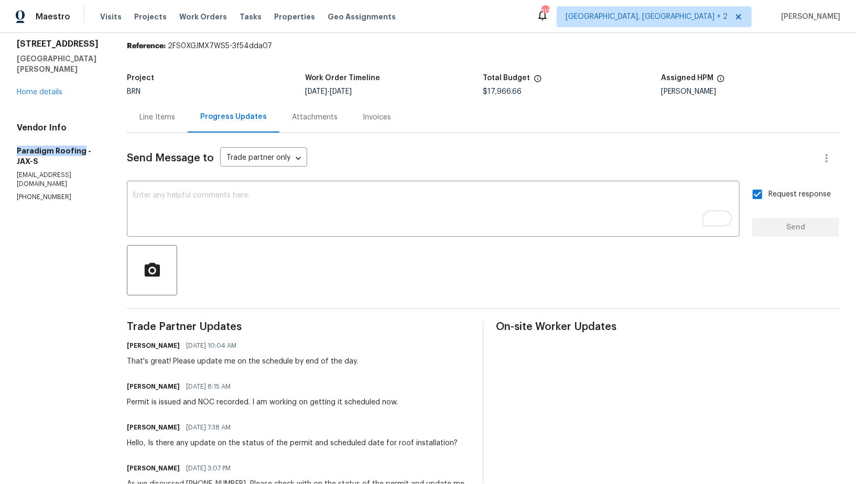
scroll to position [60, 0]
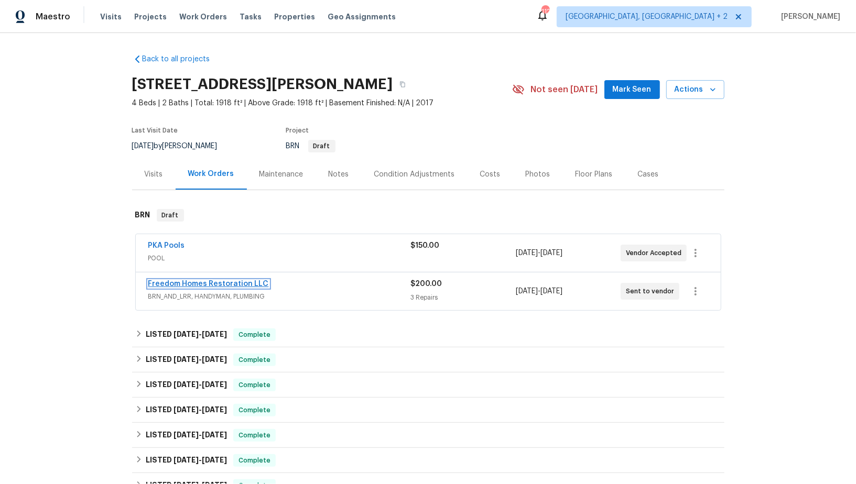
click at [182, 285] on link "Freedom Homes Restoration LLC" at bounding box center [208, 283] width 120 height 7
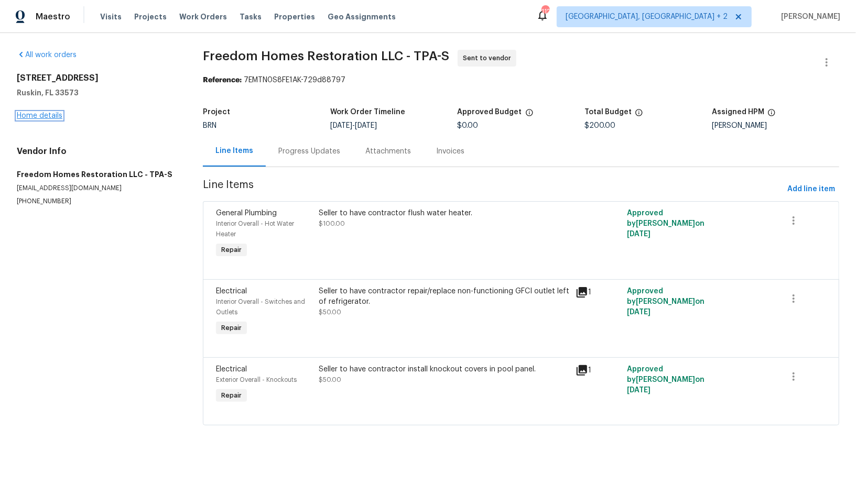
click at [48, 114] on link "Home details" at bounding box center [40, 115] width 46 height 7
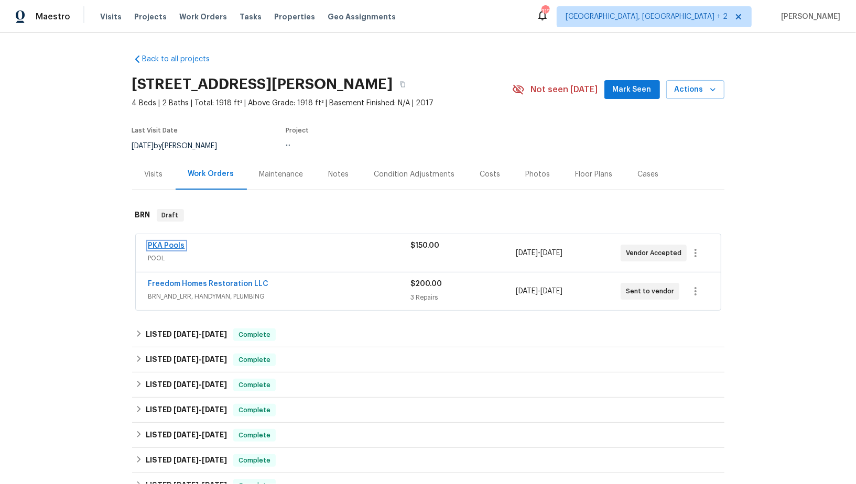
click at [174, 244] on link "PKA Pools" at bounding box center [166, 245] width 37 height 7
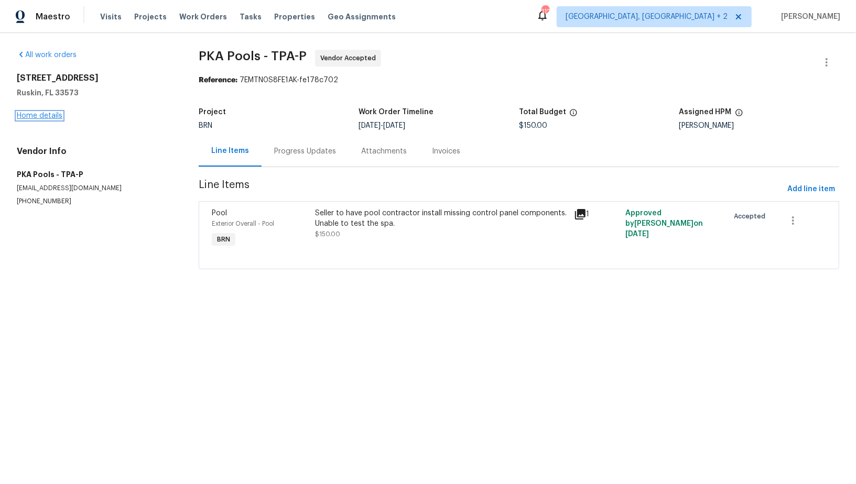
click at [41, 115] on link "Home details" at bounding box center [40, 115] width 46 height 7
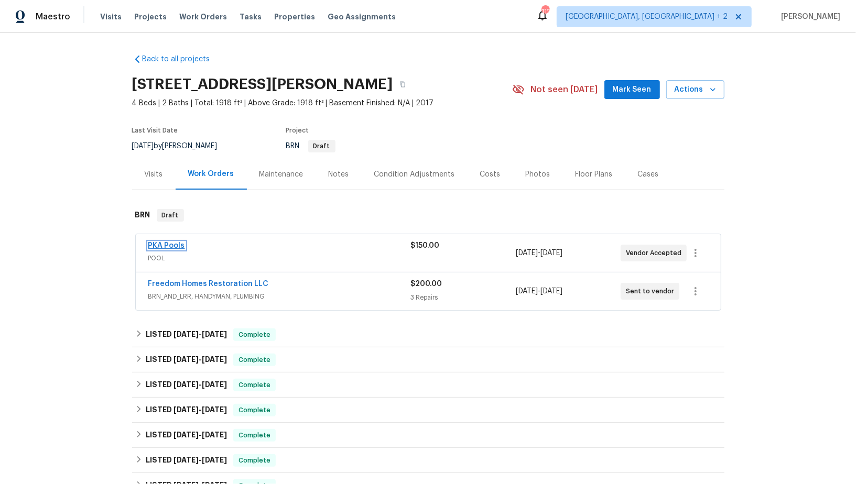
click at [170, 246] on link "PKA Pools" at bounding box center [166, 245] width 37 height 7
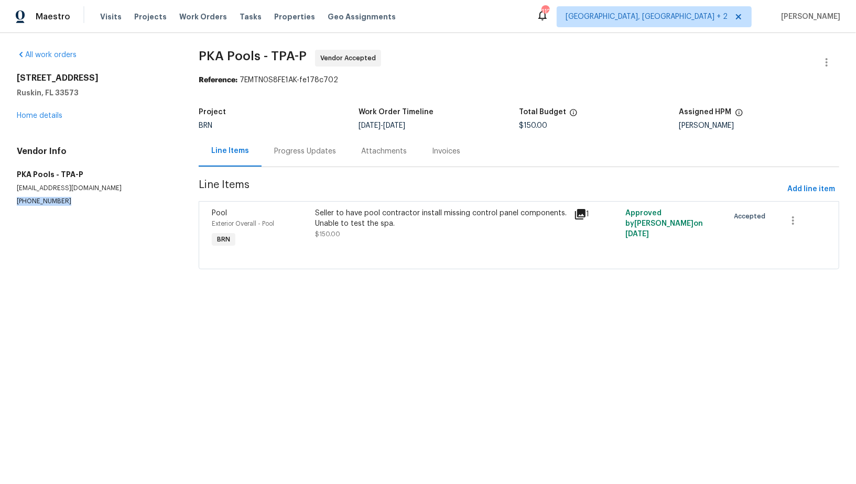
drag, startPoint x: 75, startPoint y: 204, endPoint x: 0, endPoint y: 204, distance: 74.9
click at [0, 204] on div "All work orders 7231 Somerset Pond Dr Ruskin, FL 33573 Home details Vendor Info…" at bounding box center [428, 166] width 856 height 266
copy p "(813) 493-8784"
click at [330, 150] on div "Progress Updates" at bounding box center [305, 151] width 62 height 10
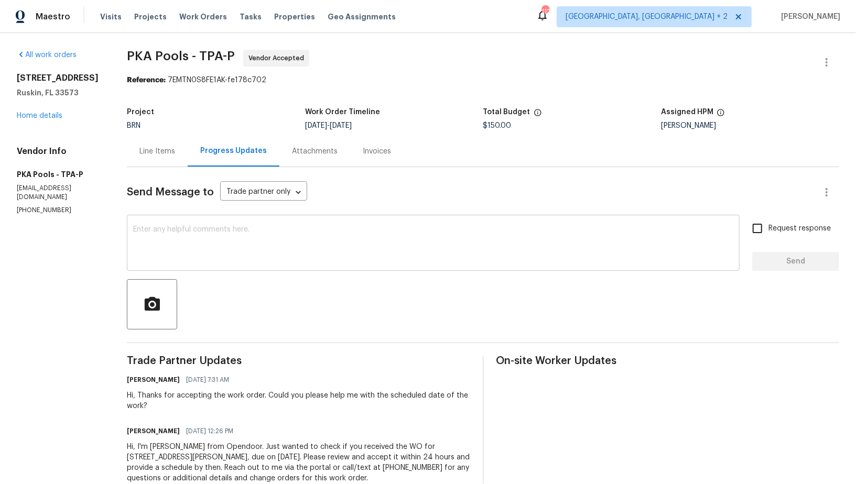
scroll to position [28, 0]
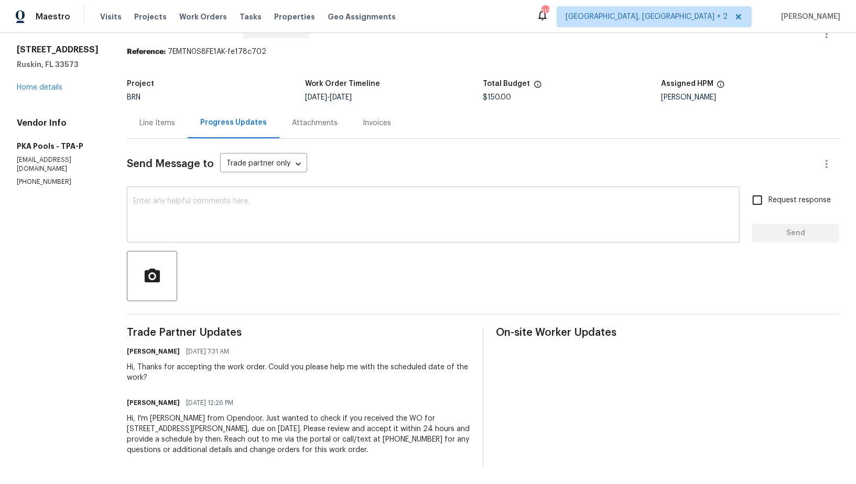
click at [238, 225] on textarea at bounding box center [433, 216] width 600 height 37
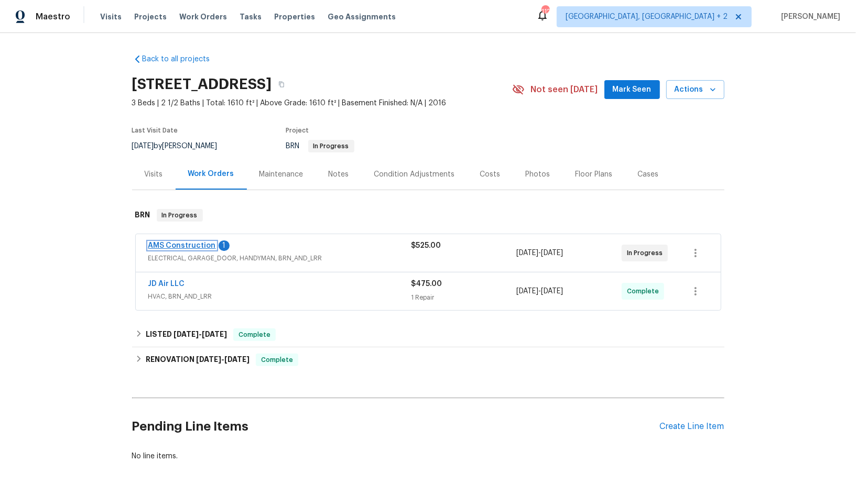
click at [186, 247] on link "AMS Construction" at bounding box center [182, 245] width 68 height 7
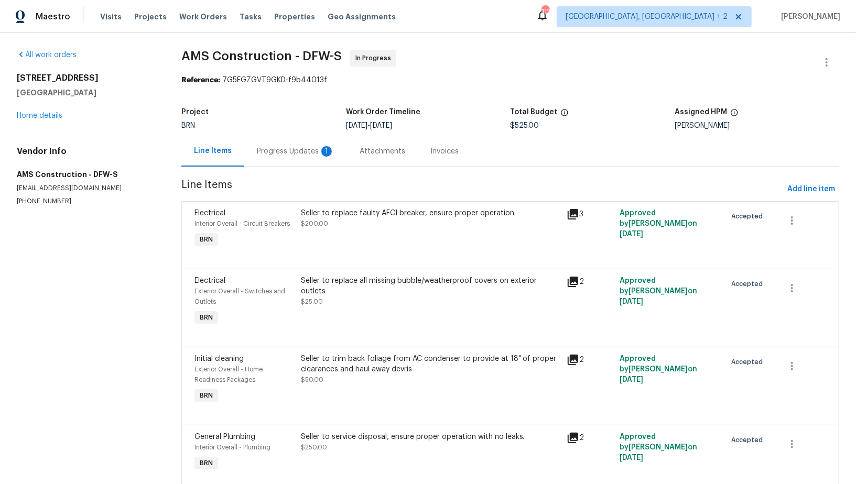
click at [301, 159] on div "Progress Updates 1" at bounding box center [295, 151] width 103 height 31
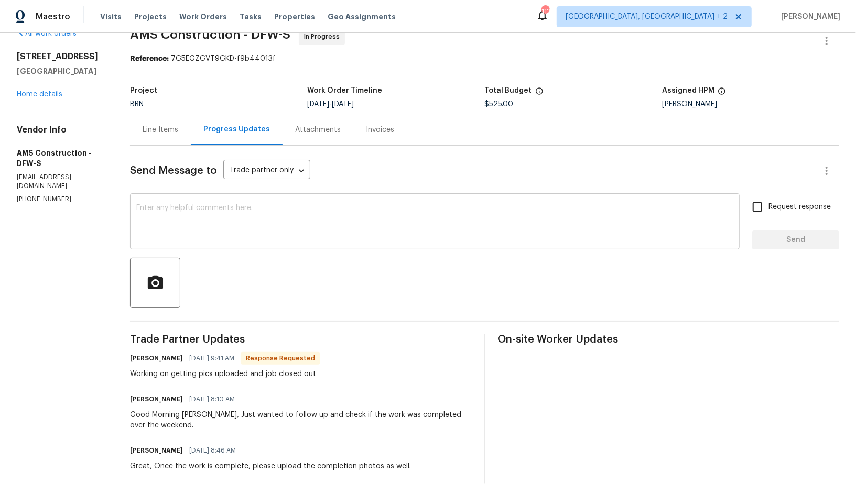
scroll to position [46, 0]
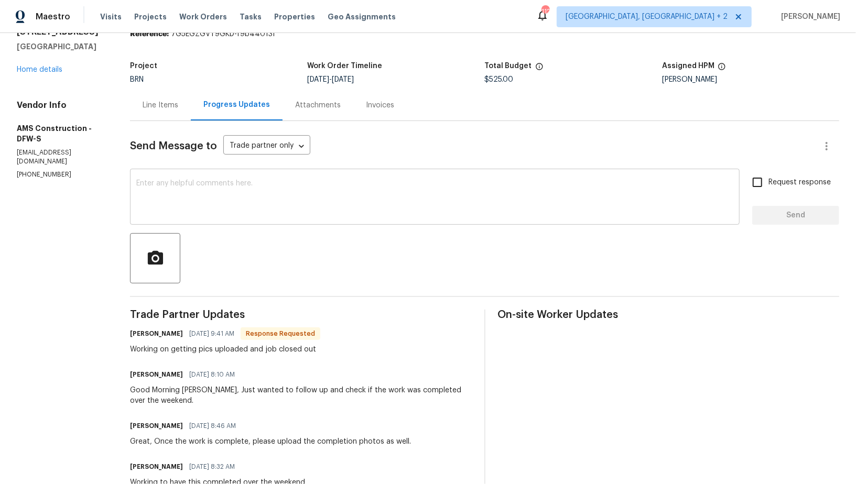
click at [267, 196] on textarea at bounding box center [434, 198] width 597 height 37
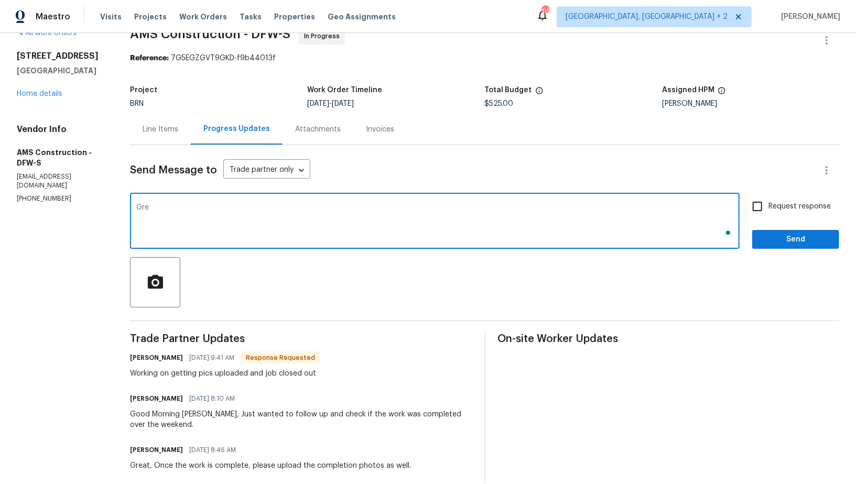
scroll to position [22, 0]
type textarea "Great, Thanks!"
click at [753, 223] on div "Request response Send" at bounding box center [795, 221] width 87 height 53
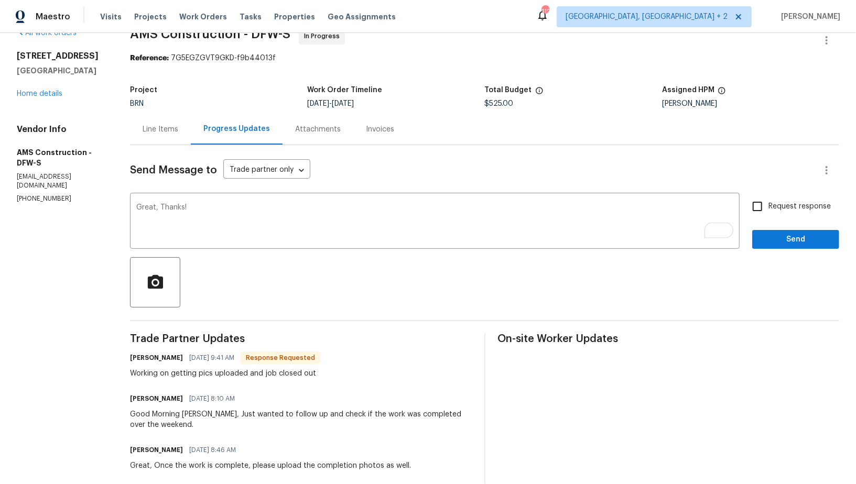
click at [757, 211] on input "Request response" at bounding box center [757, 206] width 22 height 22
checkbox input "true"
click at [769, 244] on span "Send" at bounding box center [795, 239] width 70 height 13
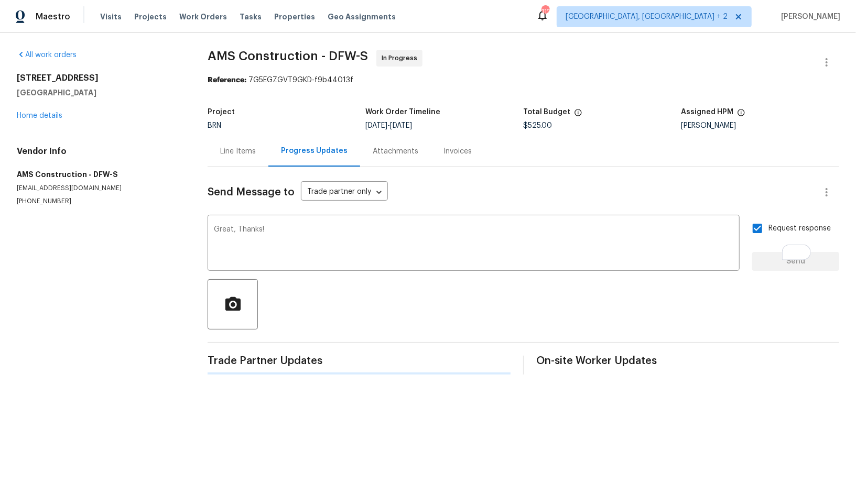
scroll to position [0, 0]
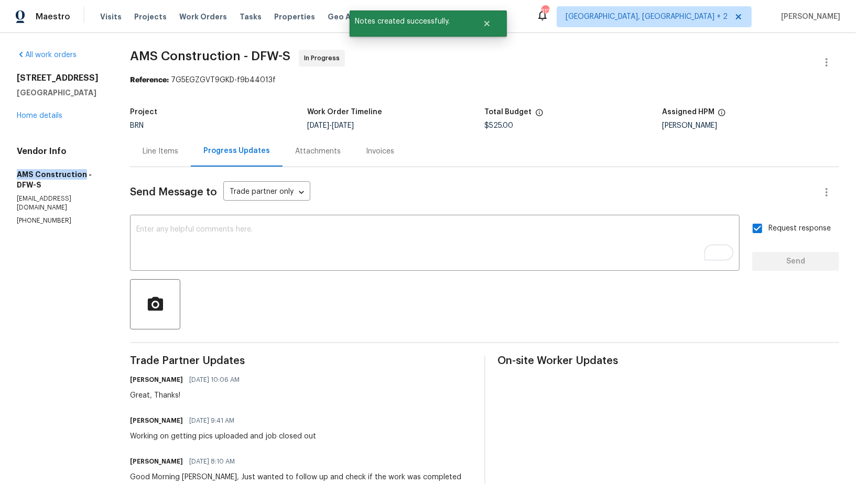
drag, startPoint x: 5, startPoint y: 176, endPoint x: 82, endPoint y: 176, distance: 77.0
click at [82, 176] on div "All work orders 4224 Tallulah Dr Plano, TX 75074 Home details Vendor Info AMS C…" at bounding box center [428, 401] width 856 height 736
copy h5 "AMS Construction"
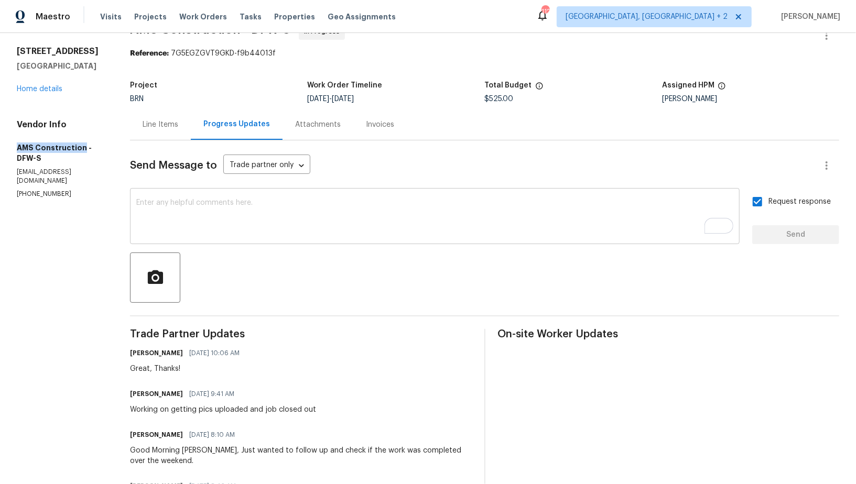
scroll to position [50, 0]
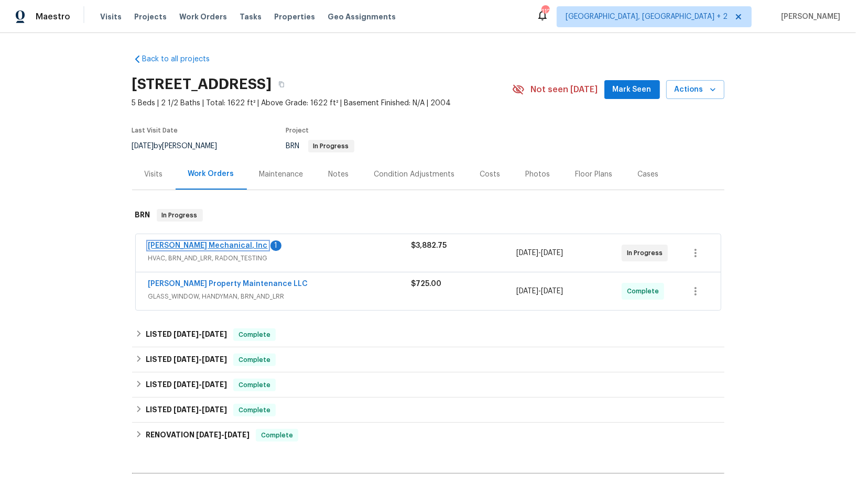
click at [198, 247] on link "[PERSON_NAME] Mechanical, Inc" at bounding box center [207, 245] width 119 height 7
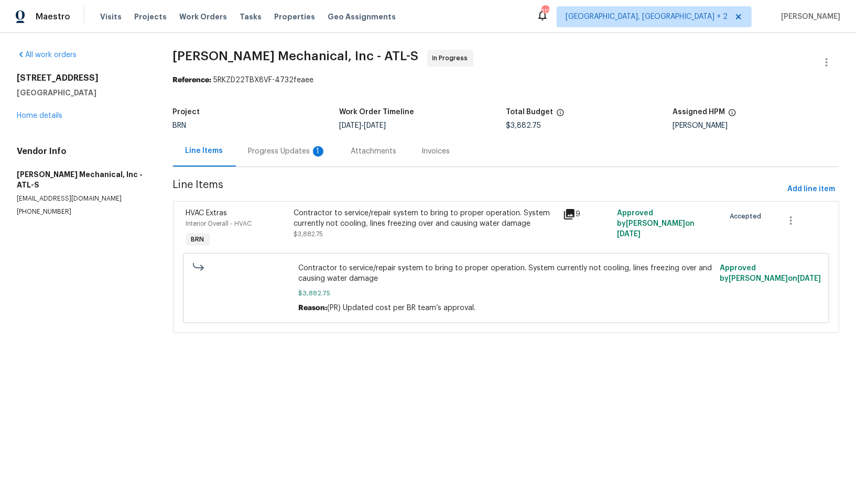
click at [281, 148] on div "Progress Updates 1" at bounding box center [287, 151] width 78 height 10
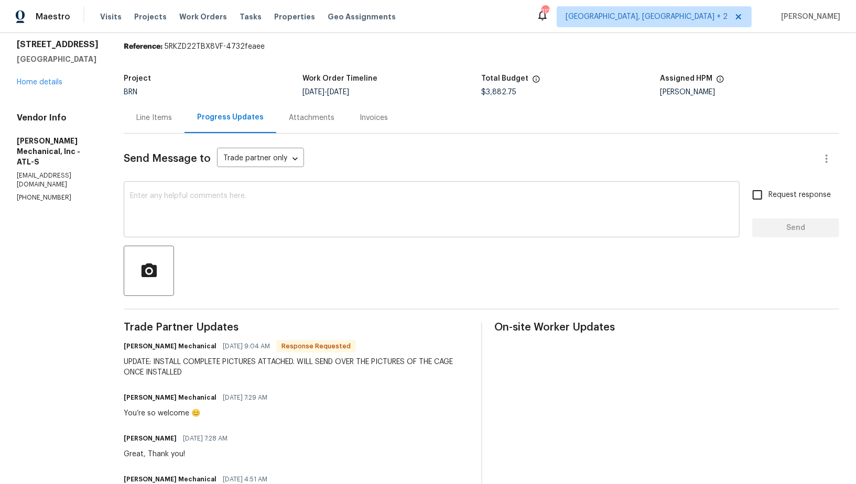
scroll to position [36, 0]
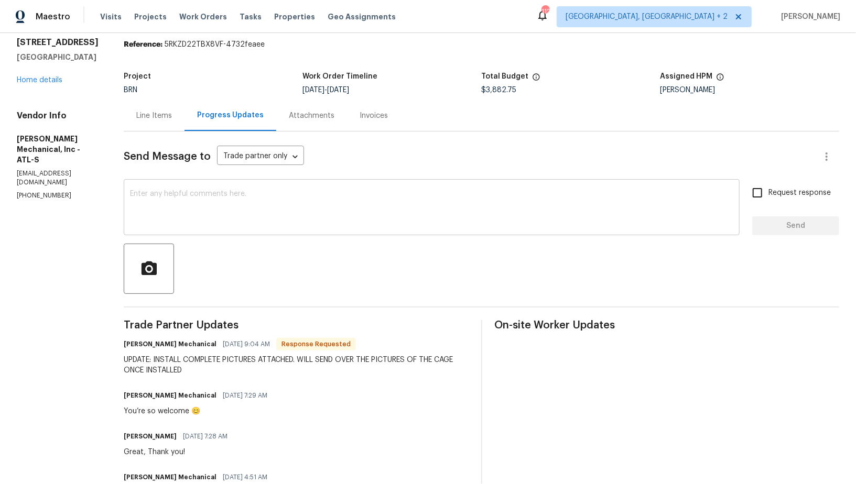
click at [258, 232] on div "x ​" at bounding box center [432, 208] width 616 height 53
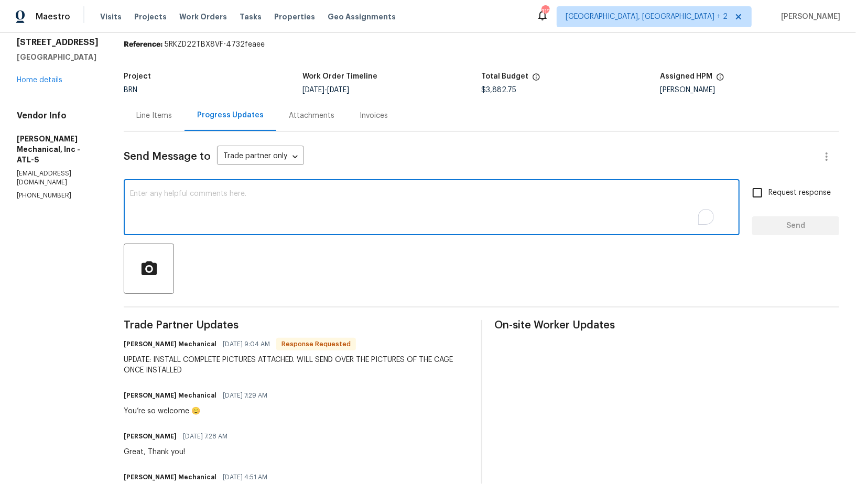
scroll to position [27, 0]
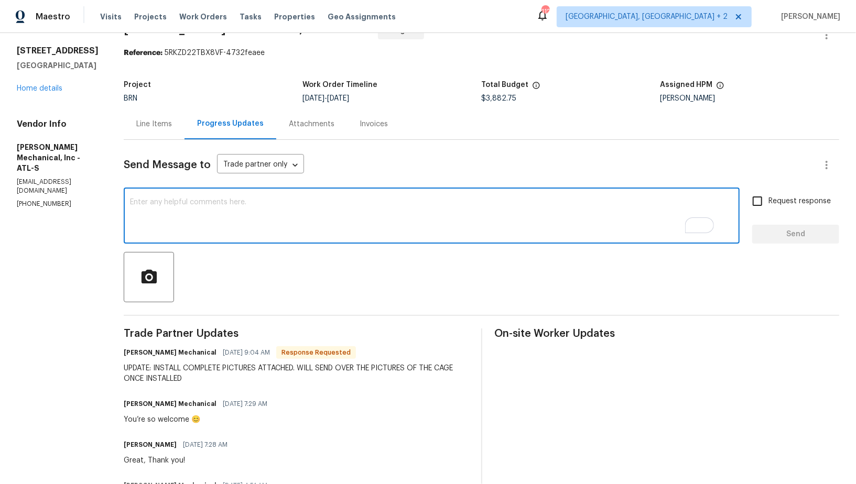
click at [180, 129] on div "Line Items" at bounding box center [154, 123] width 61 height 31
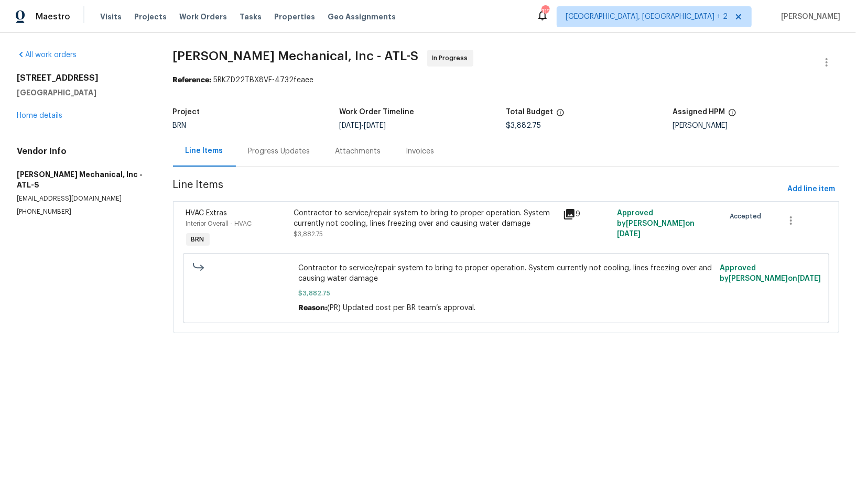
click at [325, 250] on div "Contractor to service/repair system to bring to proper operation. System curren…" at bounding box center [506, 288] width 640 height 76
click at [325, 225] on div "Contractor to service/repair system to bring to proper operation. System curren…" at bounding box center [424, 218] width 263 height 21
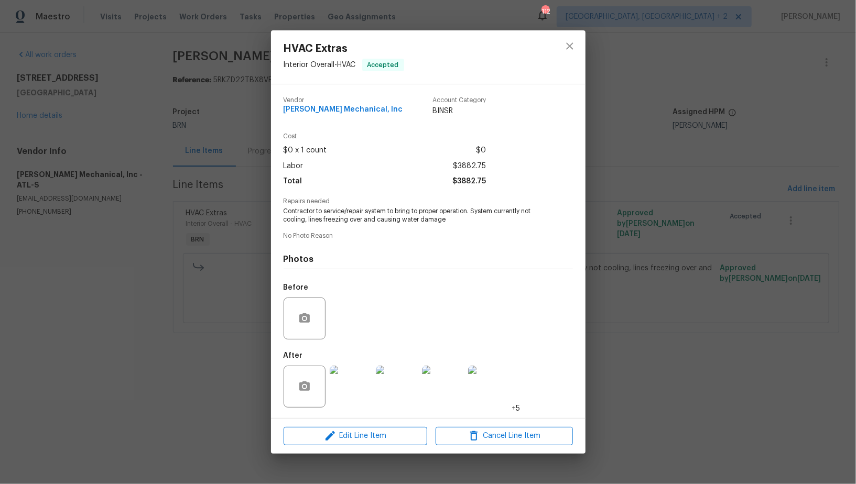
click at [353, 389] on img at bounding box center [351, 387] width 42 height 42
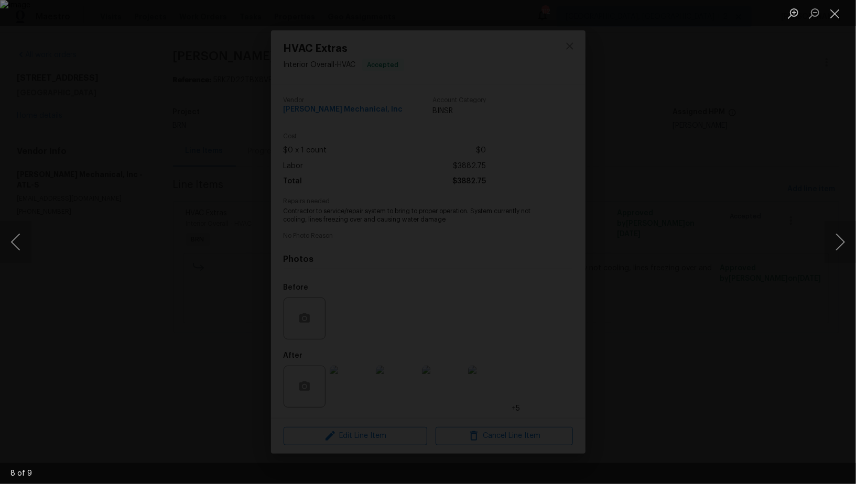
click at [676, 327] on div "Lightbox" at bounding box center [428, 242] width 856 height 484
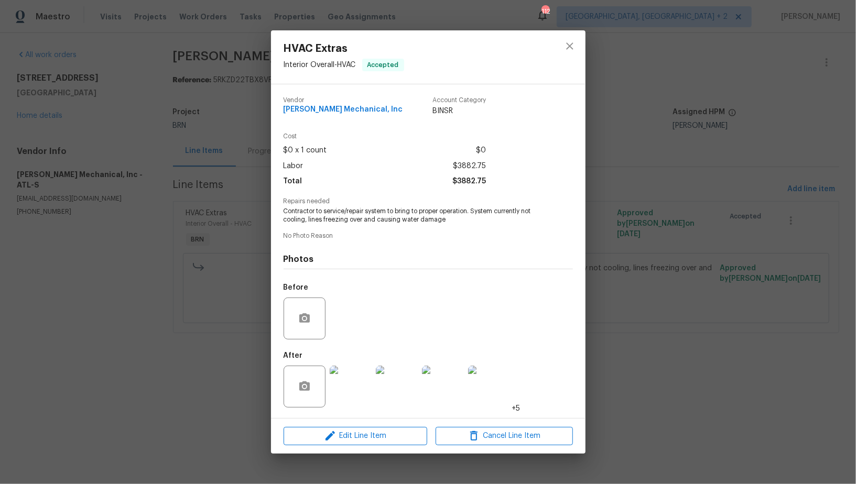
click at [676, 327] on div "HVAC Extras Interior Overall - HVAC Accepted Vendor [PERSON_NAME] Mechanical, I…" at bounding box center [428, 242] width 856 height 484
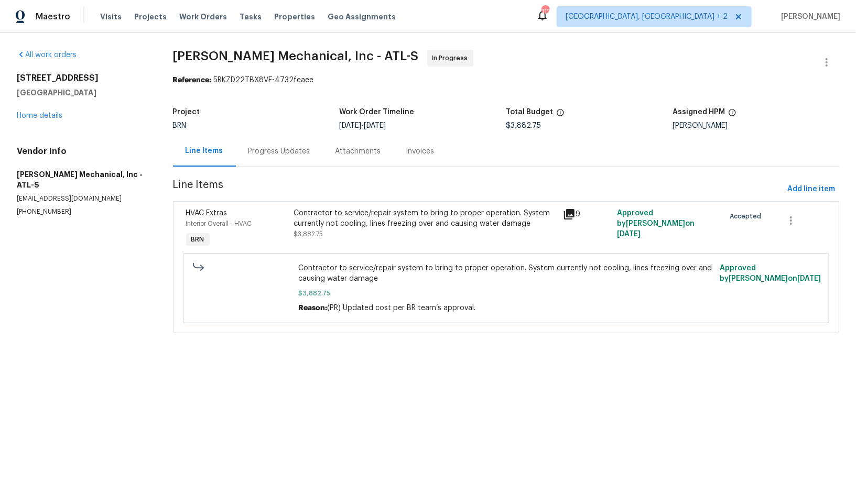
click at [283, 166] on div "Progress Updates" at bounding box center [279, 151] width 87 height 31
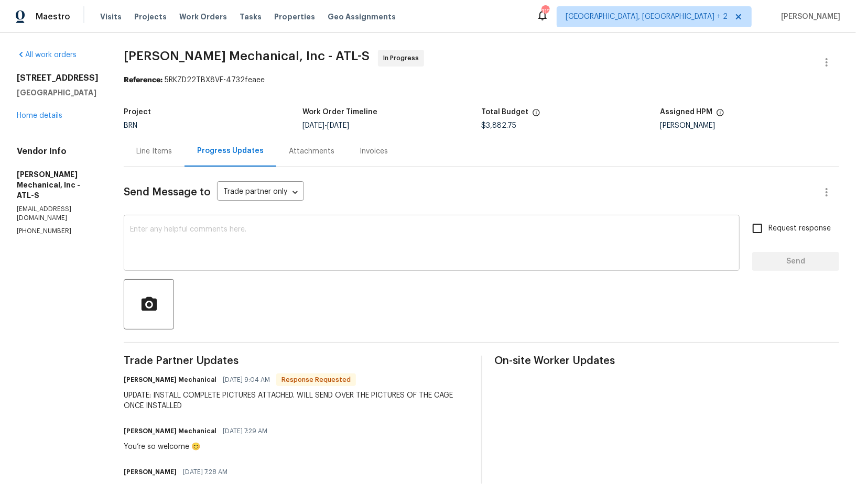
click at [232, 253] on textarea at bounding box center [431, 244] width 603 height 37
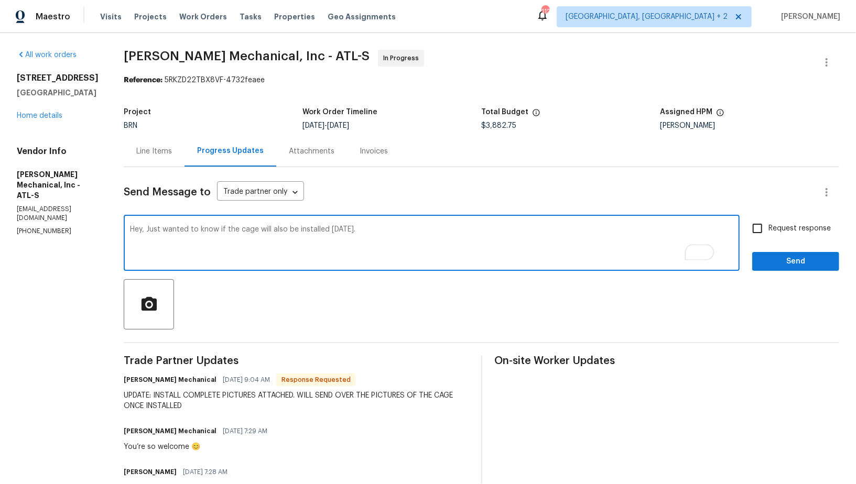
type textarea "Hey, Just wanted to know if the cage will also be installed [DATE]."
click at [749, 228] on input "Request response" at bounding box center [757, 228] width 22 height 22
checkbox input "true"
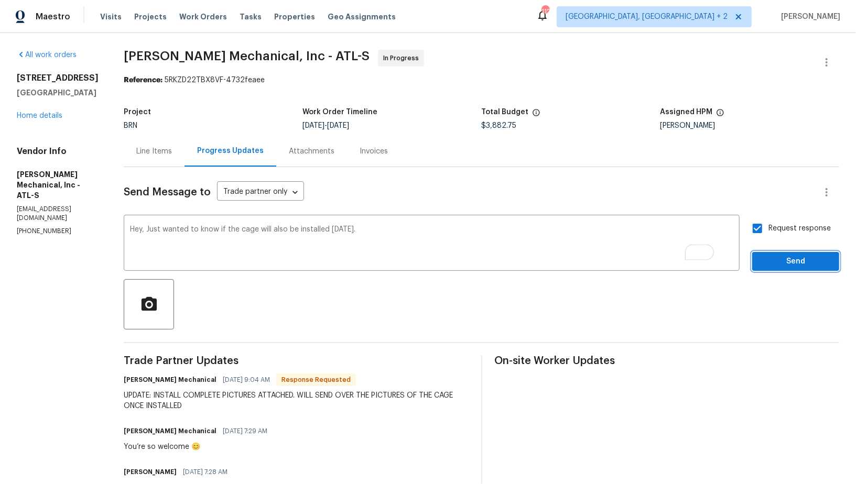
click at [765, 262] on span "Send" at bounding box center [795, 261] width 70 height 13
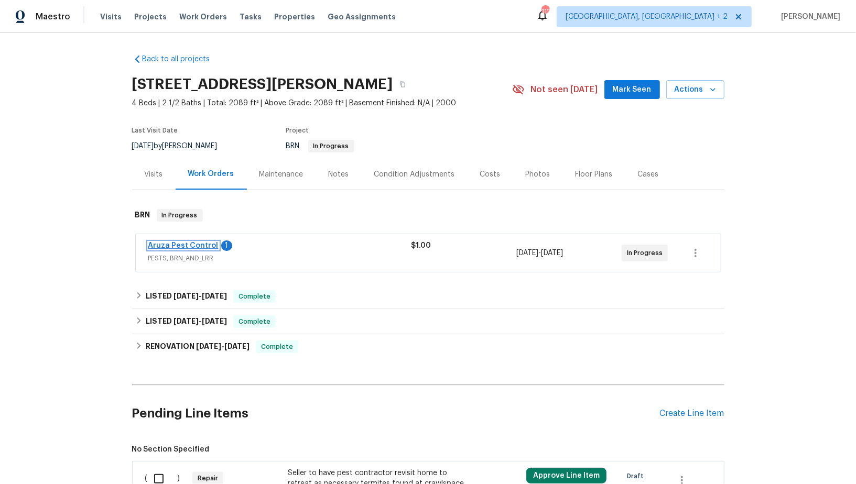
click at [194, 245] on link "Aruza Pest Control" at bounding box center [183, 245] width 70 height 7
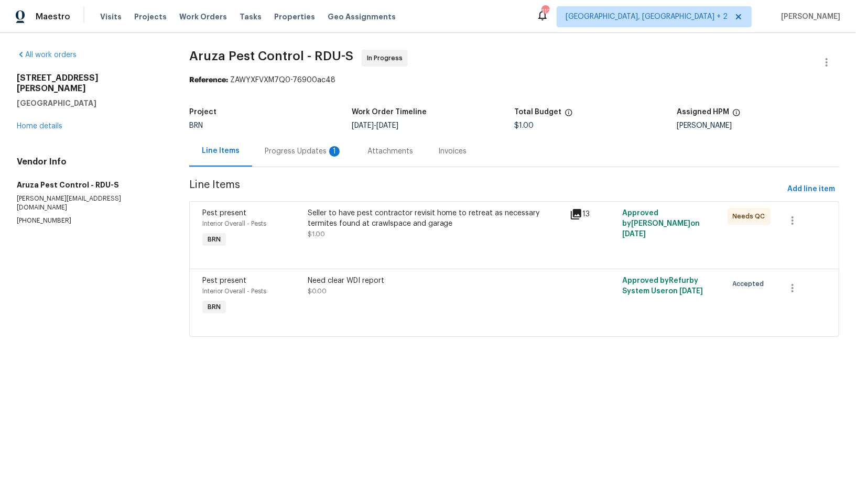
click at [301, 155] on div "Progress Updates 1" at bounding box center [304, 151] width 78 height 10
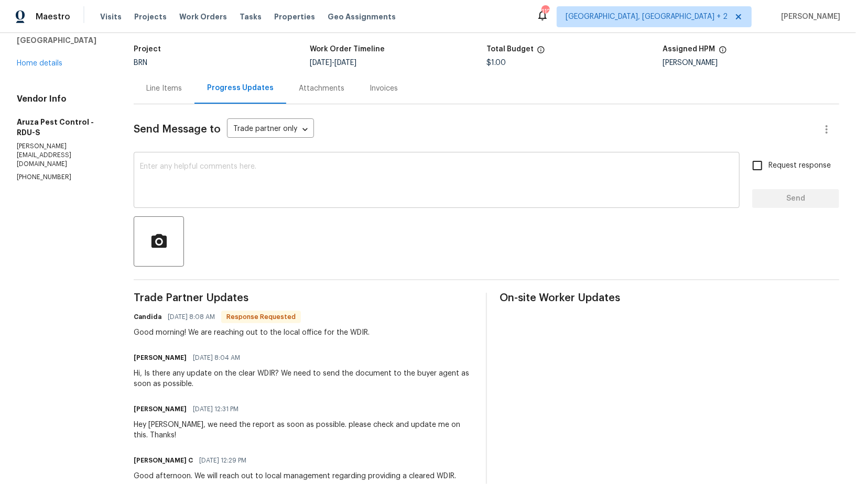
scroll to position [53, 0]
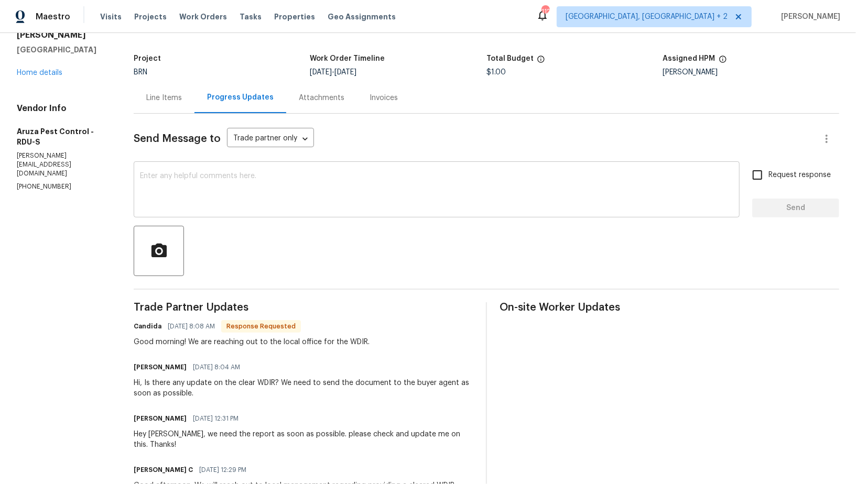
click at [231, 198] on textarea at bounding box center [436, 190] width 593 height 37
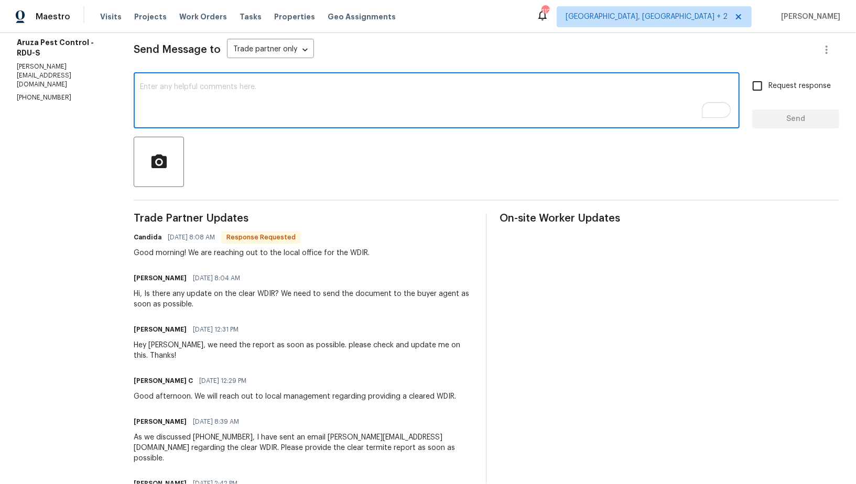
scroll to position [143, 0]
type textarea "Please check with the local office and update me the status."
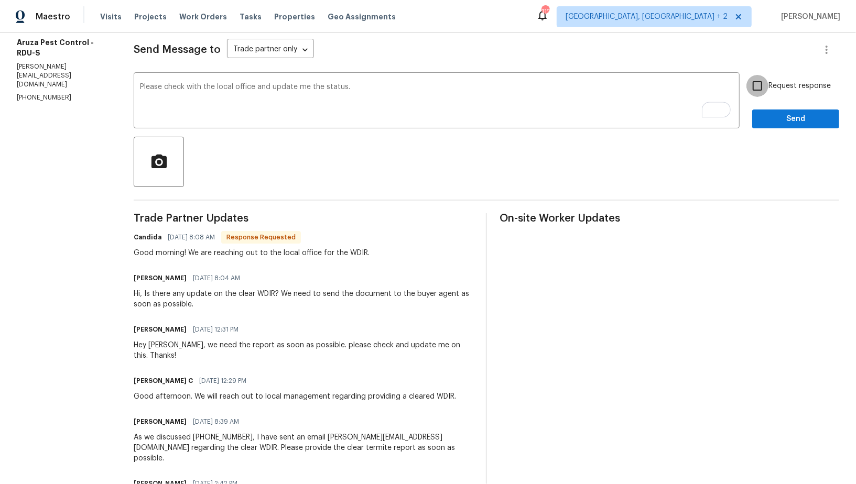
click at [765, 86] on input "Request response" at bounding box center [757, 86] width 22 height 22
checkbox input "true"
click at [770, 115] on span "Send" at bounding box center [795, 119] width 70 height 13
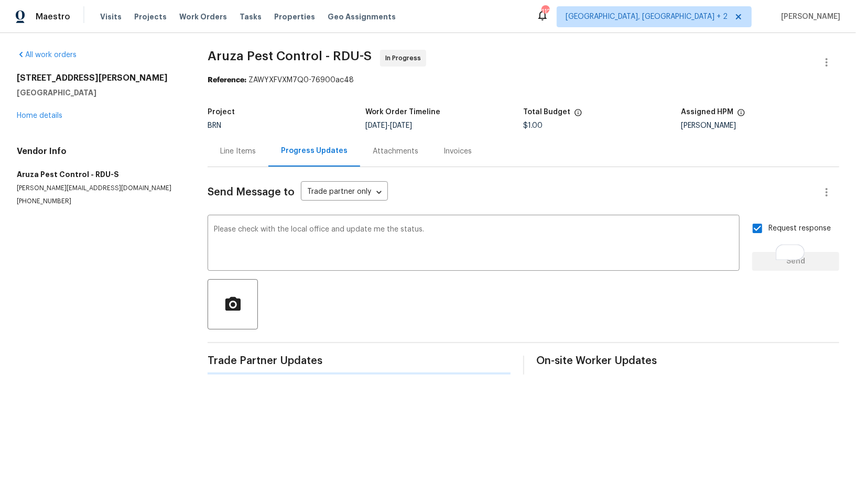
scroll to position [0, 0]
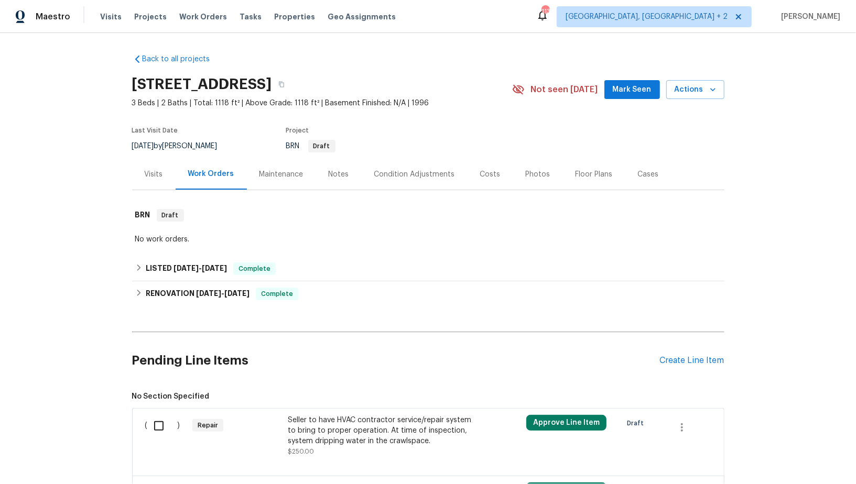
scroll to position [286, 0]
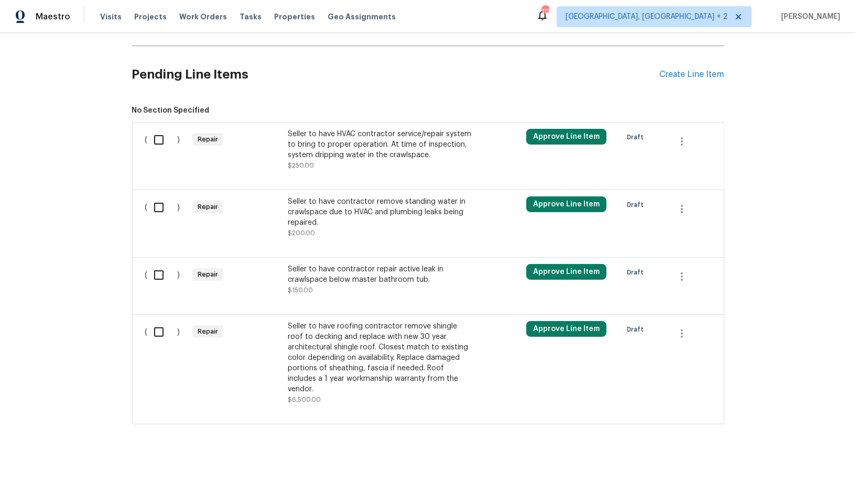
click at [323, 148] on div "Seller to have HVAC contractor service/repair system to bring to proper operati…" at bounding box center [380, 144] width 184 height 31
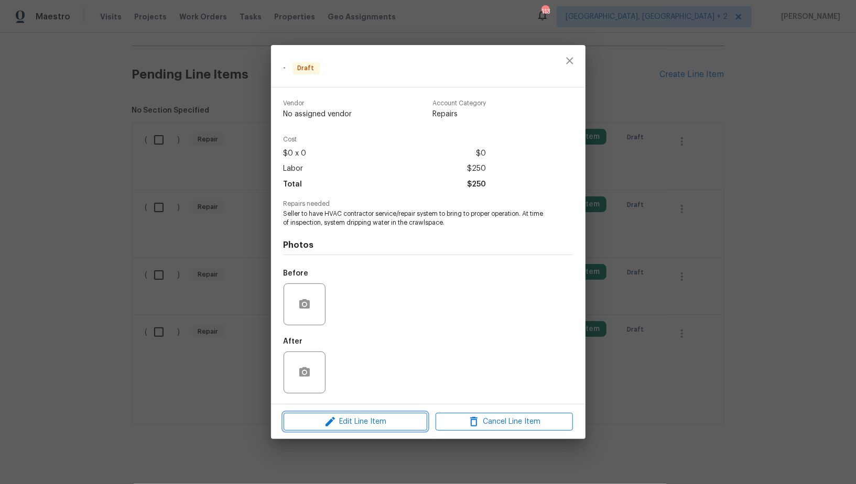
click at [390, 426] on span "Edit Line Item" at bounding box center [355, 421] width 137 height 13
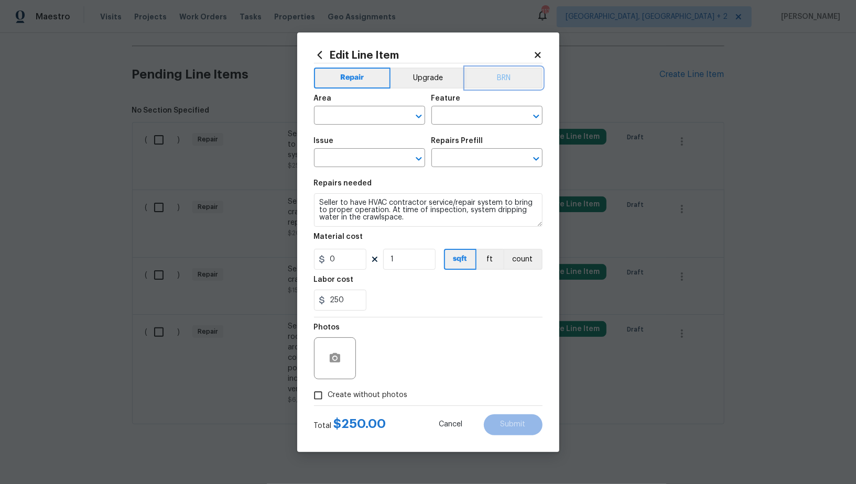
click at [506, 76] on button "BRN" at bounding box center [503, 78] width 77 height 21
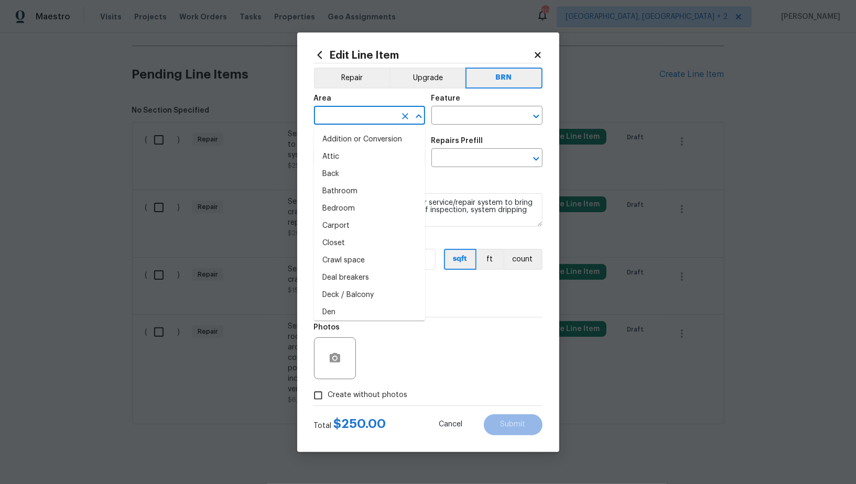
drag, startPoint x: 371, startPoint y: 118, endPoint x: 375, endPoint y: 113, distance: 6.8
click at [371, 118] on input "text" at bounding box center [355, 116] width 82 height 16
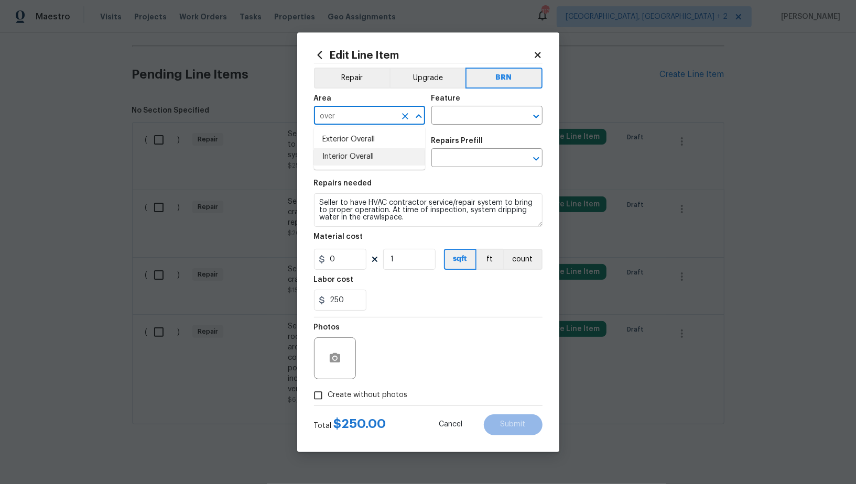
click at [367, 156] on li "Interior Overall" at bounding box center [369, 156] width 111 height 17
type input "Interior Overall"
click at [455, 113] on input "text" at bounding box center [472, 116] width 82 height 16
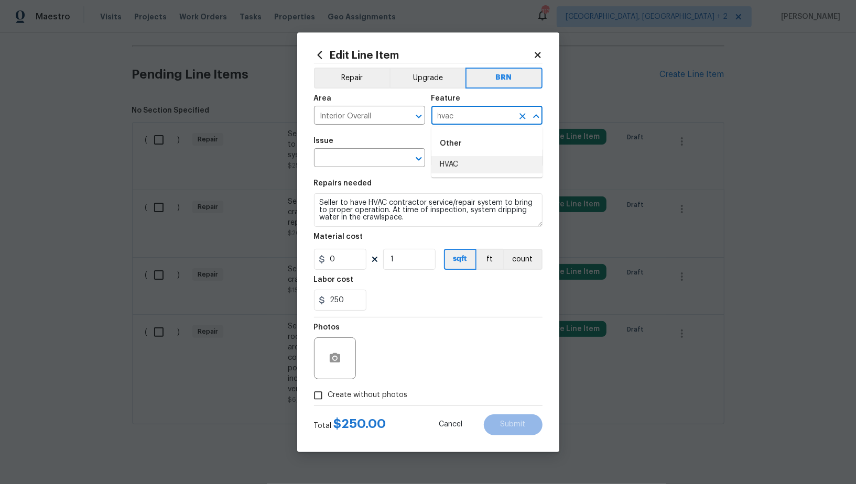
click at [463, 166] on li "HVAC" at bounding box center [486, 164] width 111 height 17
type input "HVAC"
click at [346, 163] on input "text" at bounding box center [355, 159] width 82 height 16
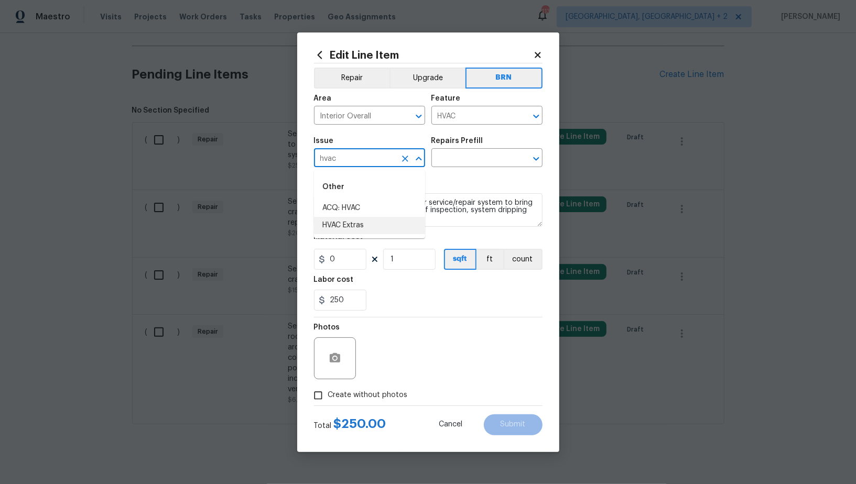
click at [354, 226] on li "HVAC Extras" at bounding box center [369, 225] width 111 height 17
type input "HVAC Extras"
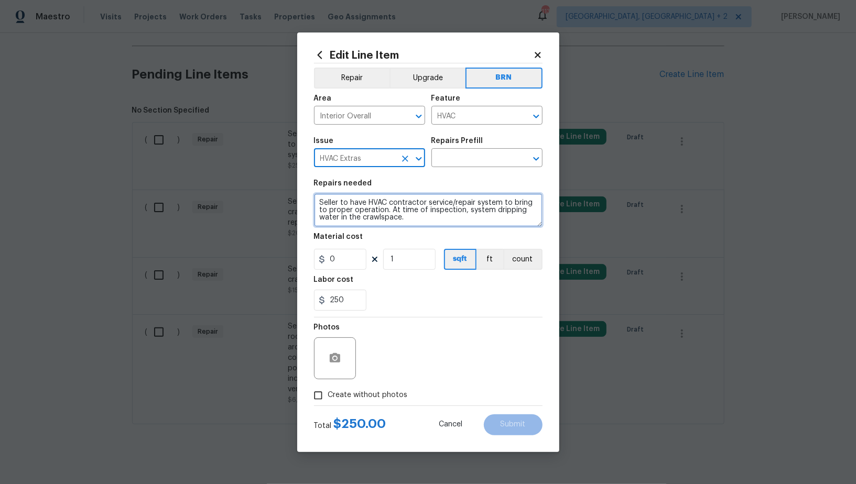
click at [428, 205] on textarea "Seller to have HVAC contractor service/repair system to bring to proper operati…" at bounding box center [428, 210] width 228 height 34
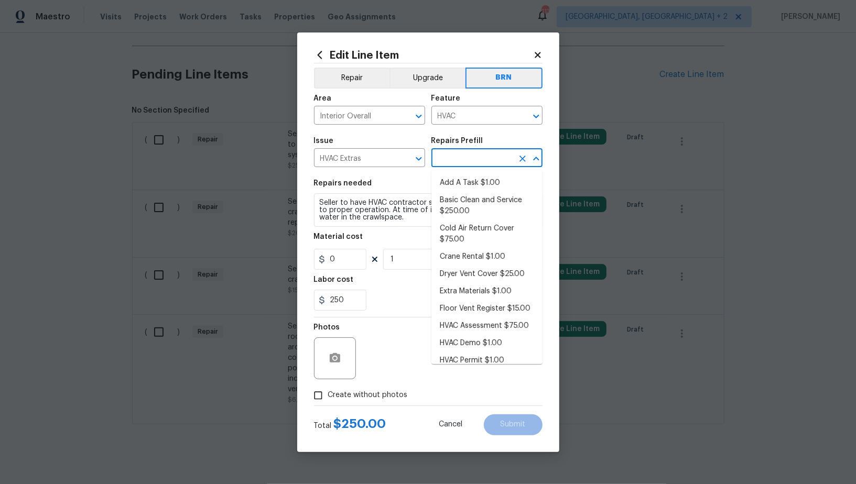
click at [473, 156] on input "text" at bounding box center [472, 159] width 82 height 16
click at [475, 198] on li "Basic Clean and Service $250.00" at bounding box center [486, 206] width 111 height 28
type input "Basic Clean and Service $250.00"
type textarea "General Service HVAC system including: cleaning condenser and evaporator coils,…"
type input "250"
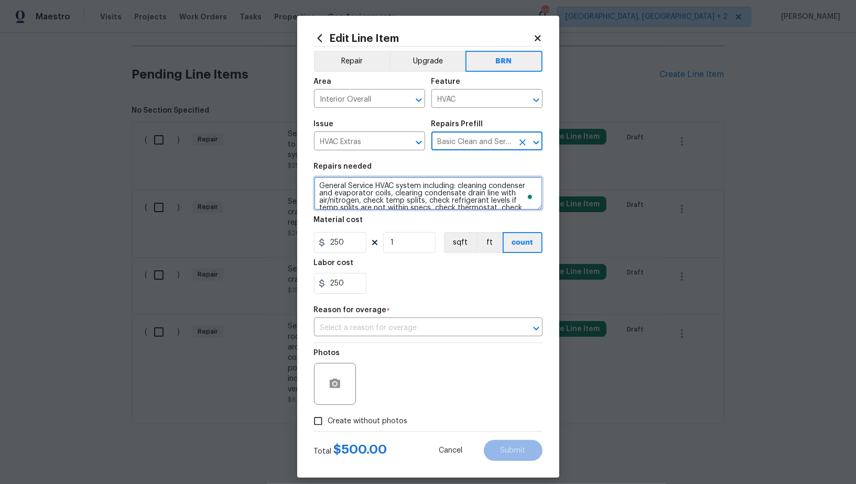
click at [441, 198] on textarea "General Service HVAC system including: cleaning condenser and evaporator coils,…" at bounding box center [428, 194] width 228 height 34
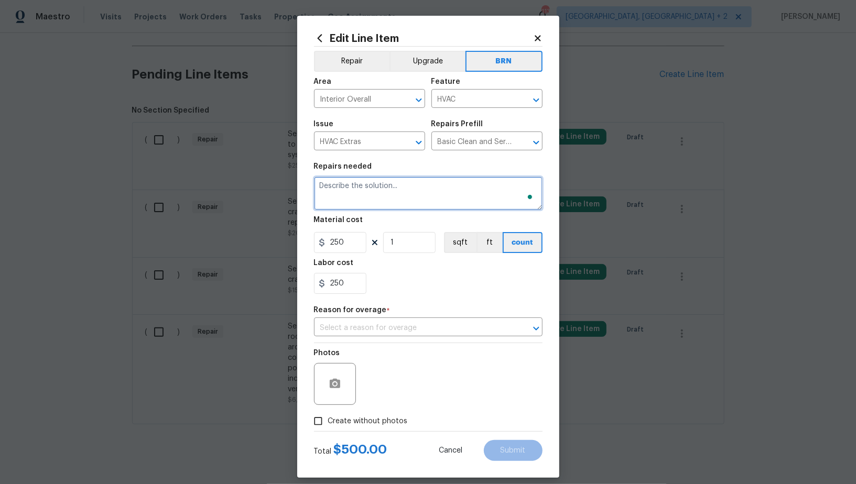
paste textarea "Seller to have HVAC contractor service/repair system to bring to proper operati…"
type textarea "Seller to have HVAC contractor service/repair system to bring to proper operati…"
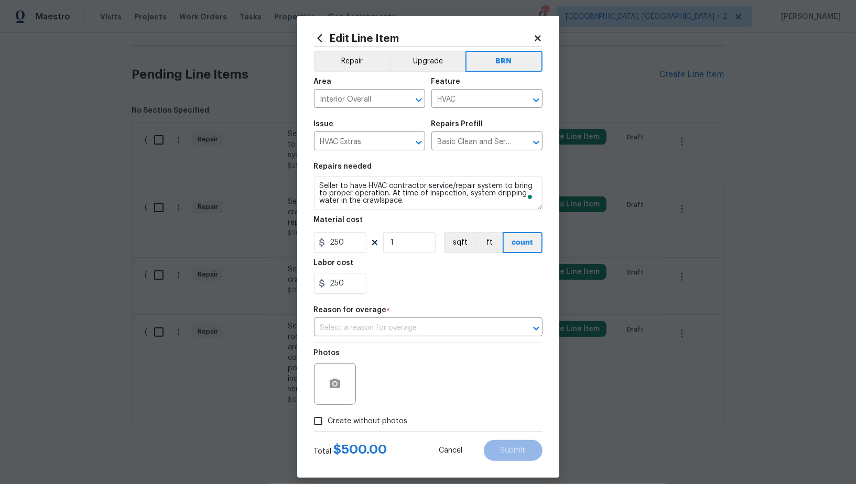
click at [372, 236] on div "250 1 sqft ft count" at bounding box center [428, 242] width 228 height 21
click at [352, 238] on input "250" at bounding box center [340, 242] width 52 height 21
type input "0"
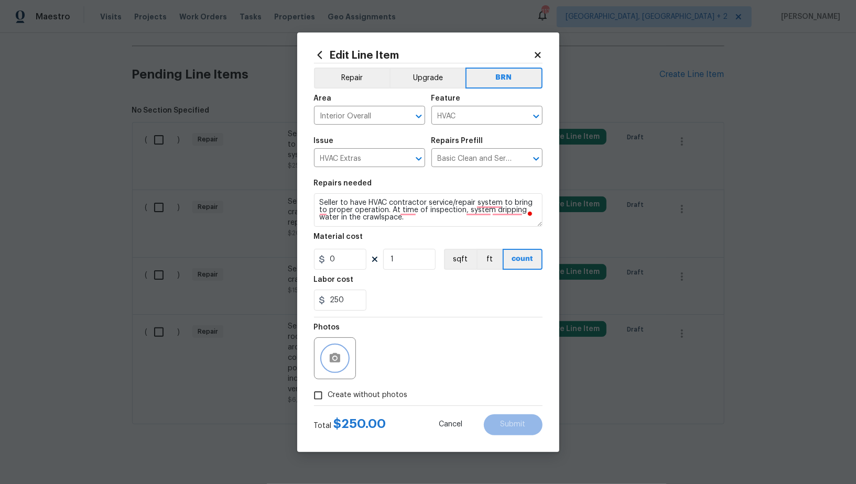
click at [337, 353] on icon "button" at bounding box center [334, 358] width 13 height 13
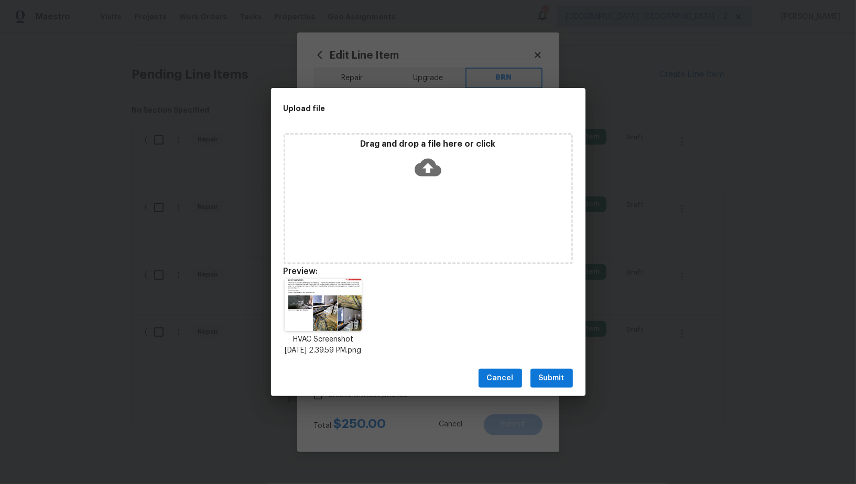
click at [544, 385] on span "Submit" at bounding box center [552, 378] width 26 height 13
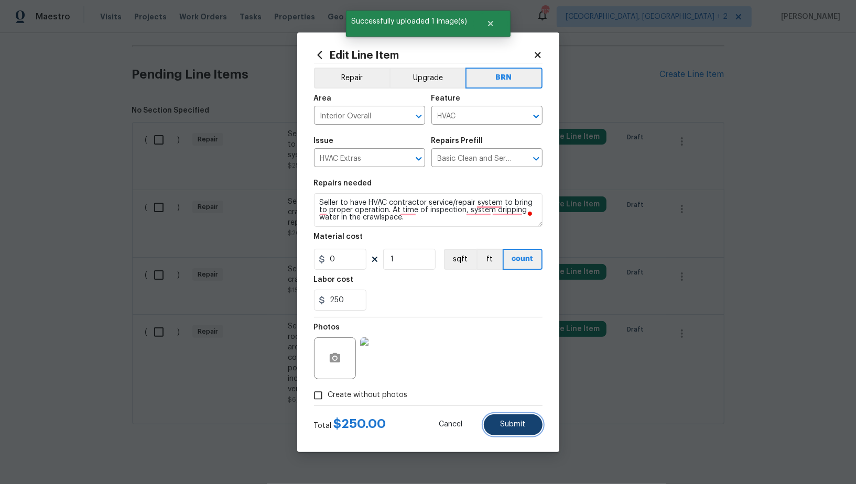
click at [513, 415] on button "Submit" at bounding box center [513, 424] width 59 height 21
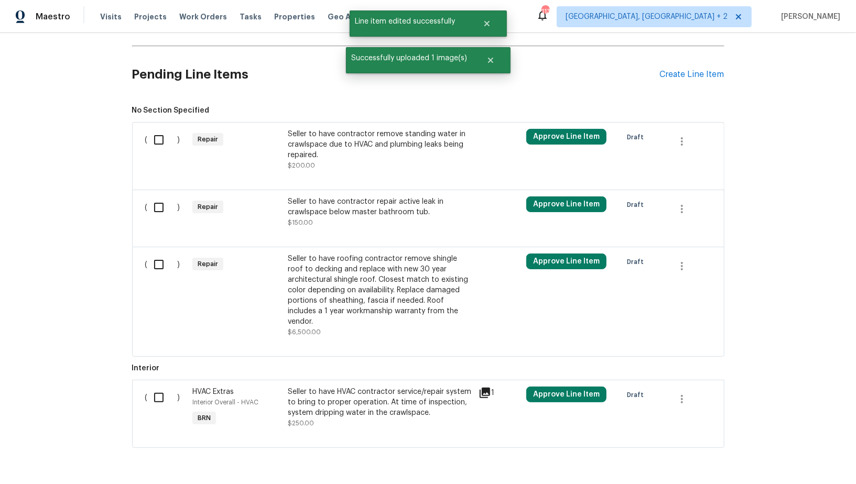
click at [342, 157] on div "Seller to have contractor remove standing water in crawlspace due to HVAC and p…" at bounding box center [380, 144] width 184 height 31
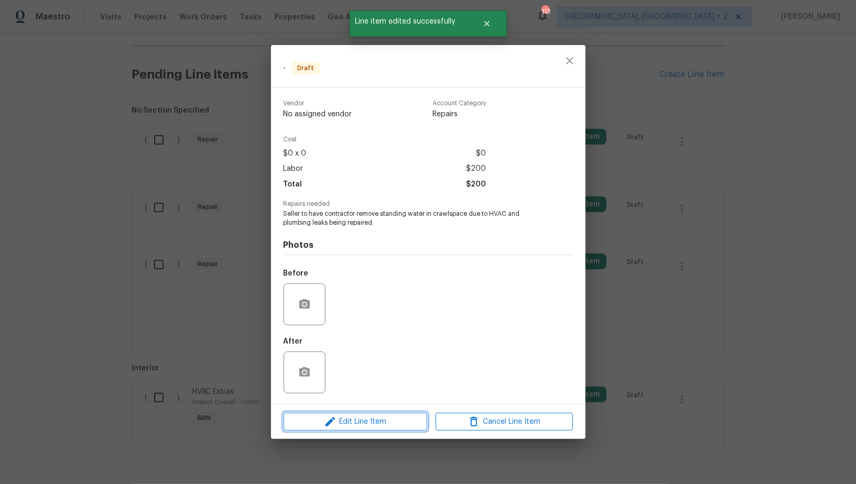
click at [378, 419] on span "Edit Line Item" at bounding box center [355, 421] width 137 height 13
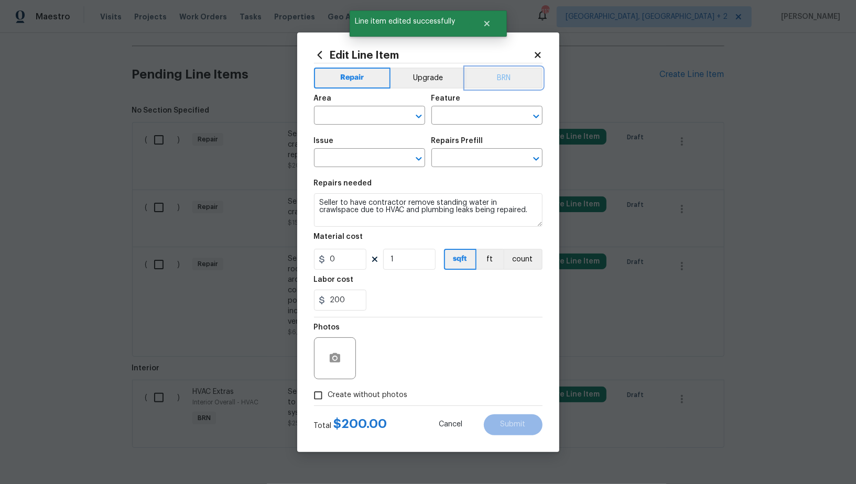
click at [491, 85] on button "BRN" at bounding box center [503, 78] width 77 height 21
click at [364, 112] on input "text" at bounding box center [355, 116] width 82 height 16
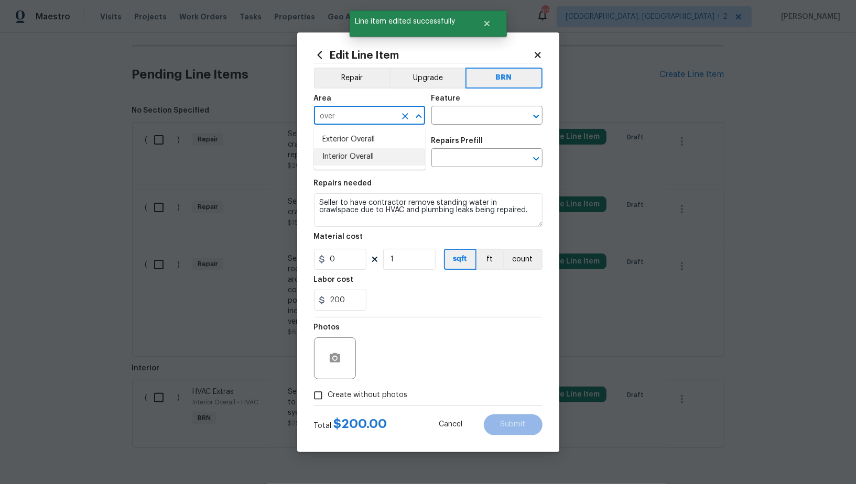
click at [361, 152] on li "Interior Overall" at bounding box center [369, 156] width 111 height 17
type input "Interior Overall"
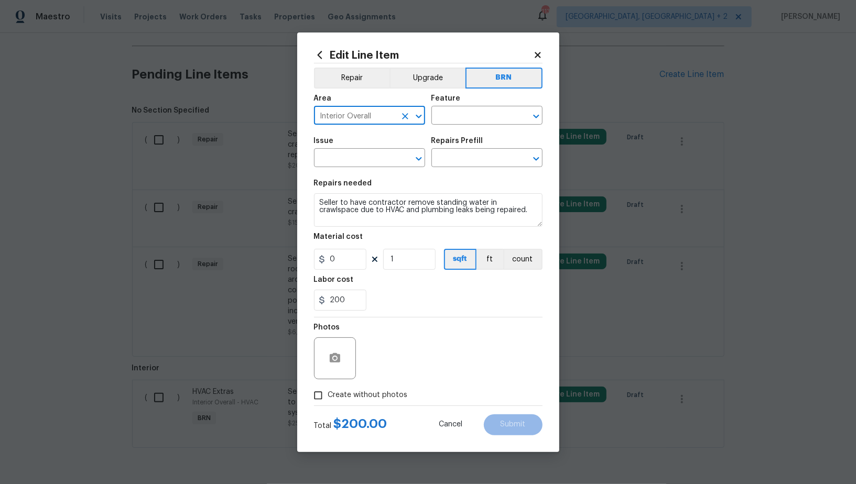
click at [401, 115] on icon "Clear" at bounding box center [405, 116] width 10 height 10
click at [396, 135] on li "Crawl space" at bounding box center [369, 139] width 111 height 17
type input "Crawl space"
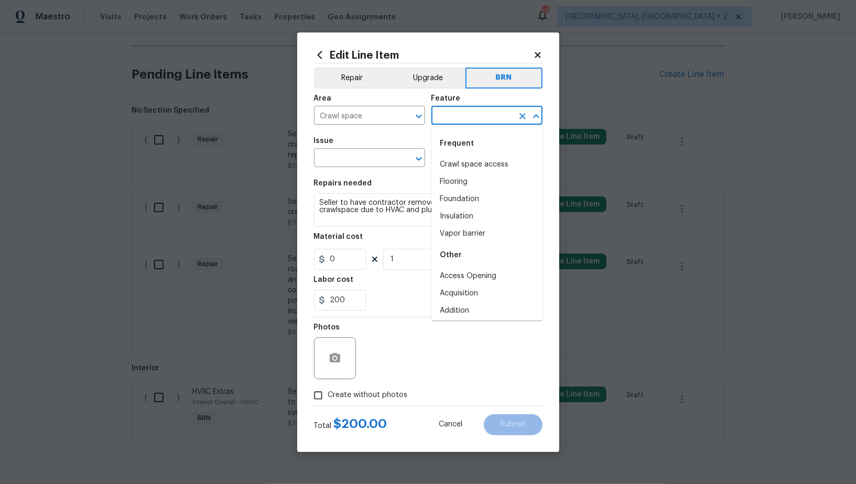
click at [463, 123] on input "text" at bounding box center [472, 116] width 82 height 16
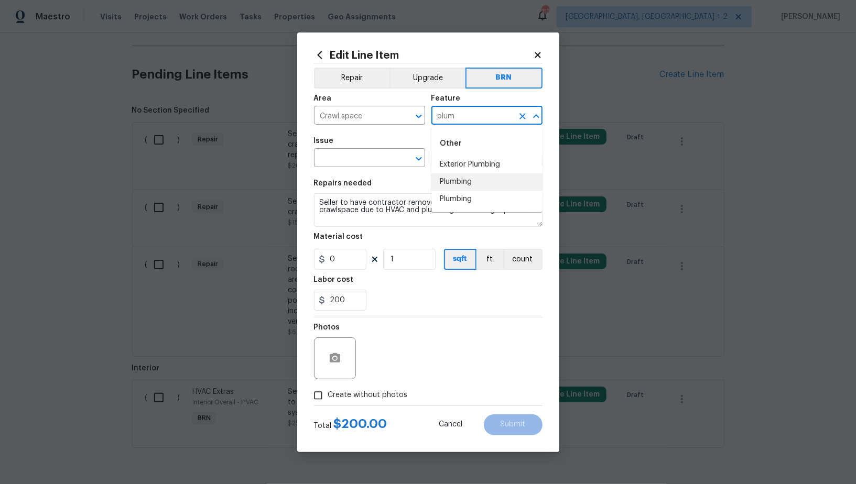
click at [450, 179] on li "Plumbing" at bounding box center [486, 181] width 111 height 17
type input "Plumbing"
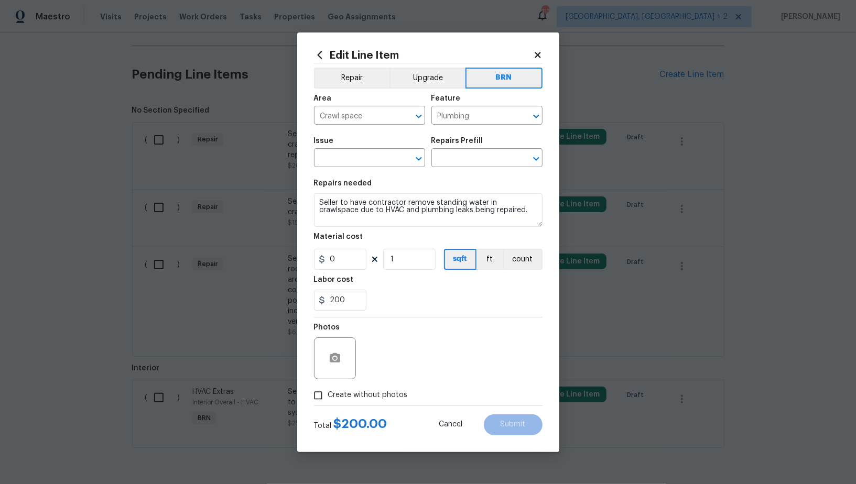
click at [363, 149] on div "Issue" at bounding box center [369, 144] width 111 height 14
click at [349, 162] on input "text" at bounding box center [355, 159] width 82 height 16
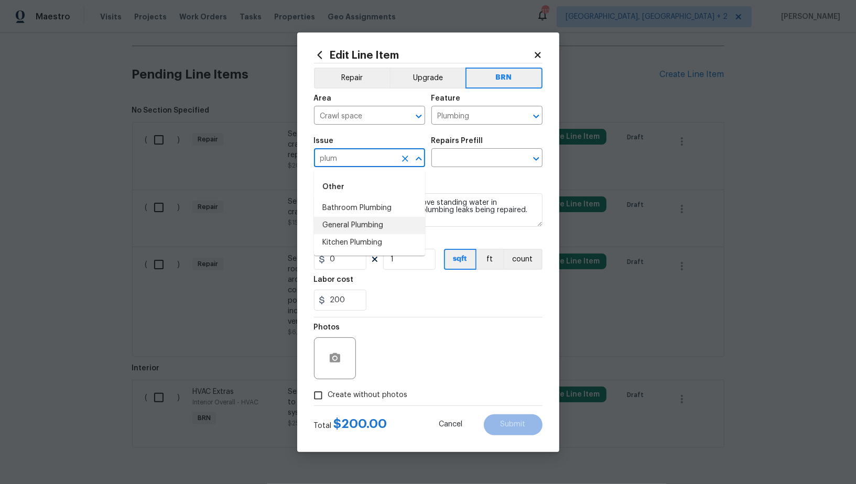
click at [345, 226] on li "General Plumbing" at bounding box center [369, 225] width 111 height 17
type input "General Plumbing"
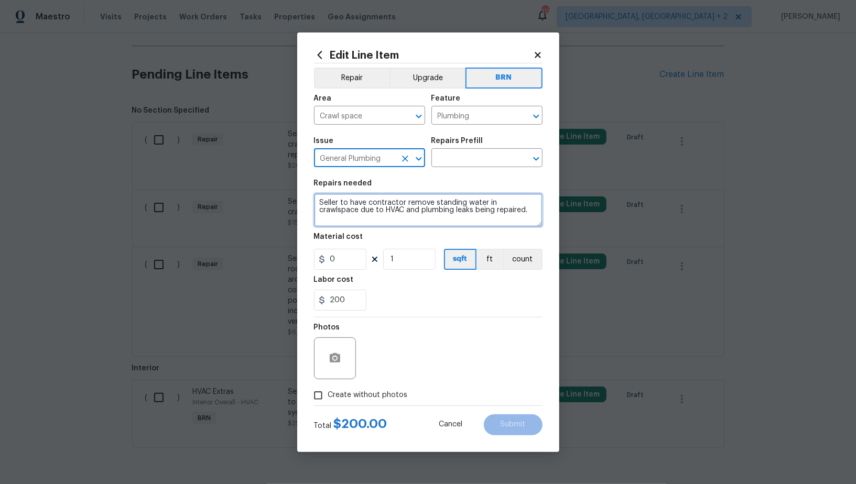
click at [410, 212] on textarea "Seller to have contractor remove standing water in crawlspace due to HVAC and p…" at bounding box center [428, 210] width 228 height 34
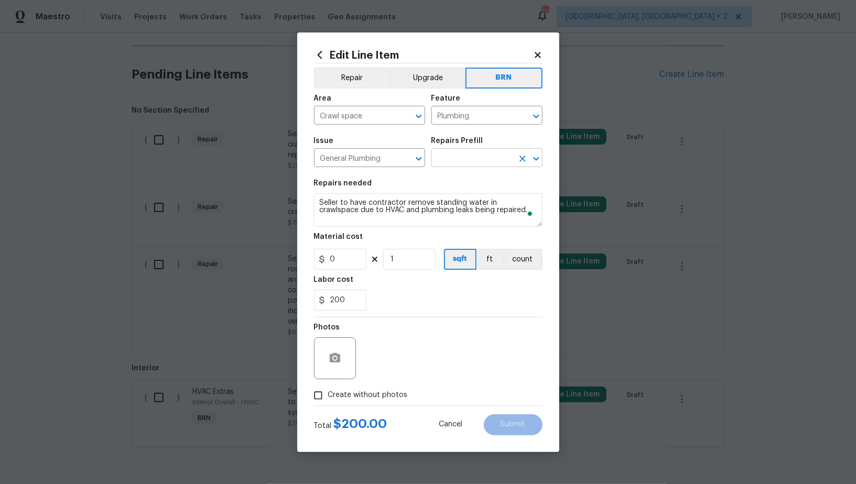
click at [481, 158] on input "text" at bounding box center [472, 159] width 82 height 16
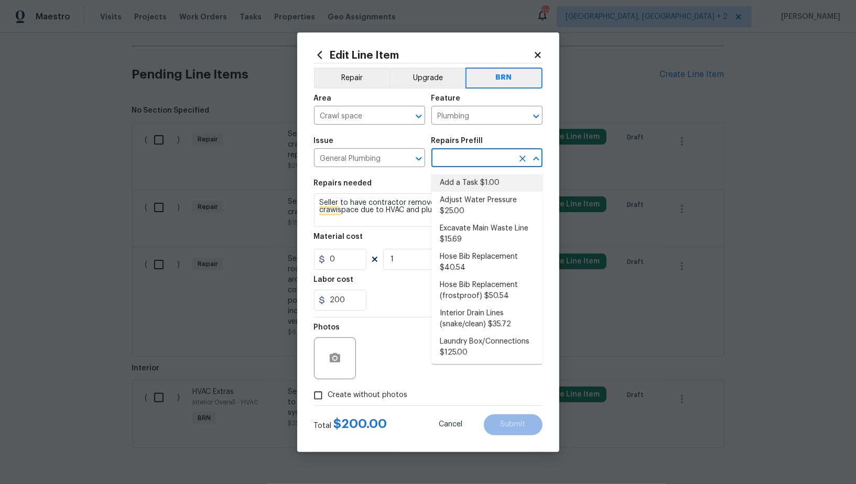
click at [485, 185] on li "Add a Task $1.00" at bounding box center [486, 182] width 111 height 17
type input "Add a Task $1.00"
type textarea "HPM to detail"
type input "1"
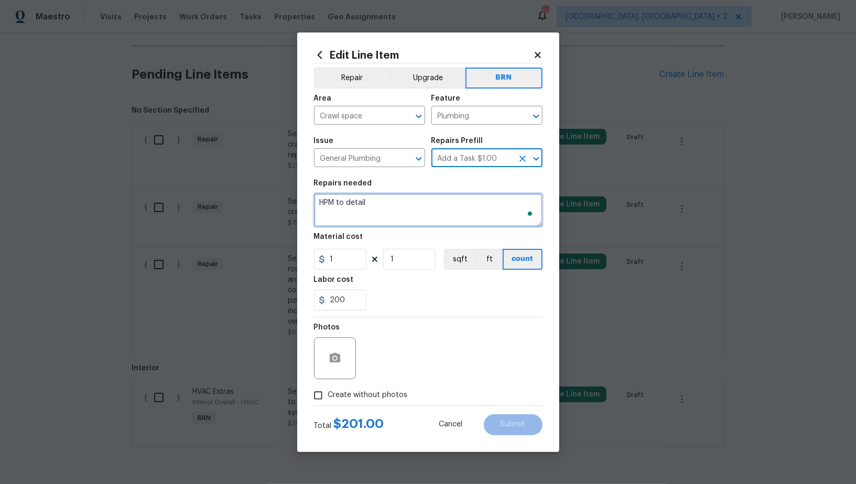
click at [446, 210] on textarea "HPM to detail" at bounding box center [428, 210] width 228 height 34
paste textarea "Seller to have contractor remove standing water in crawlspace due to HVAC and p…"
type textarea "Seller to have contractor remove standing water in crawlspace due to HVAC and p…"
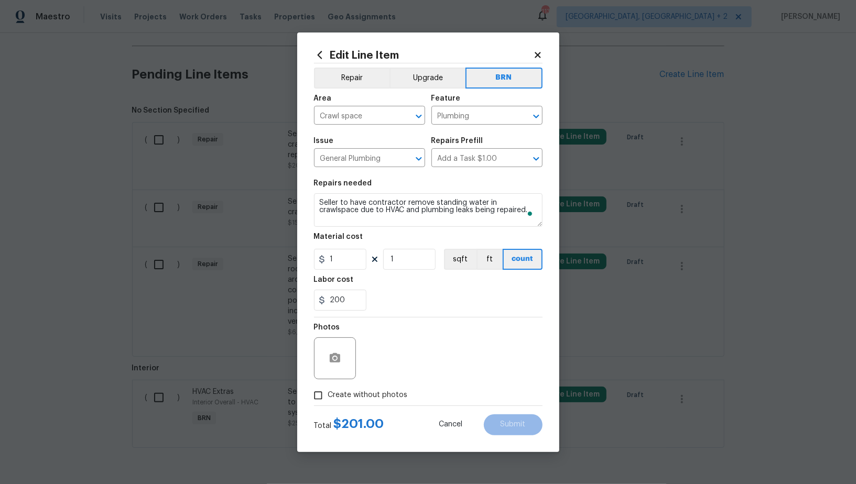
click at [335, 274] on section "Repairs needed Seller to have contractor remove standing water in crawlspace du…" at bounding box center [428, 245] width 228 height 144
click at [352, 261] on input "1" at bounding box center [340, 259] width 52 height 21
type input "0"
click at [337, 390] on span "Create without photos" at bounding box center [368, 395] width 80 height 11
click at [328, 390] on input "Create without photos" at bounding box center [318, 396] width 20 height 20
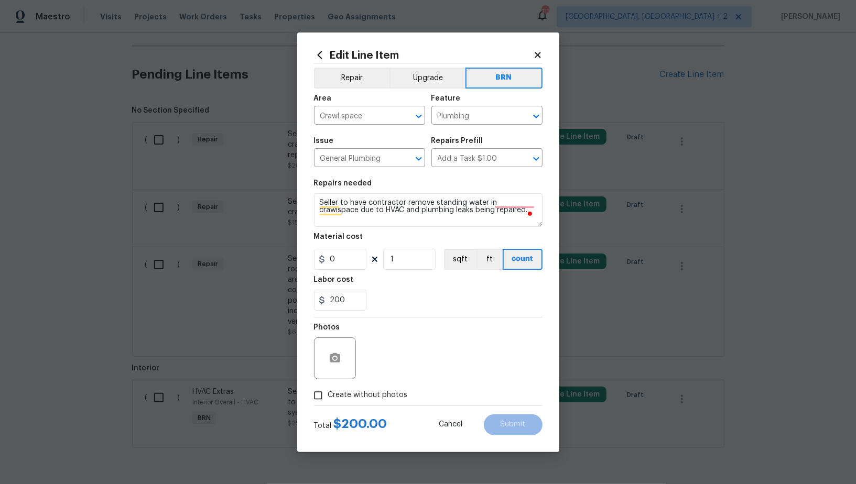
checkbox input "true"
click at [414, 360] on textarea at bounding box center [453, 358] width 178 height 42
click at [503, 429] on button "Submit" at bounding box center [513, 424] width 59 height 21
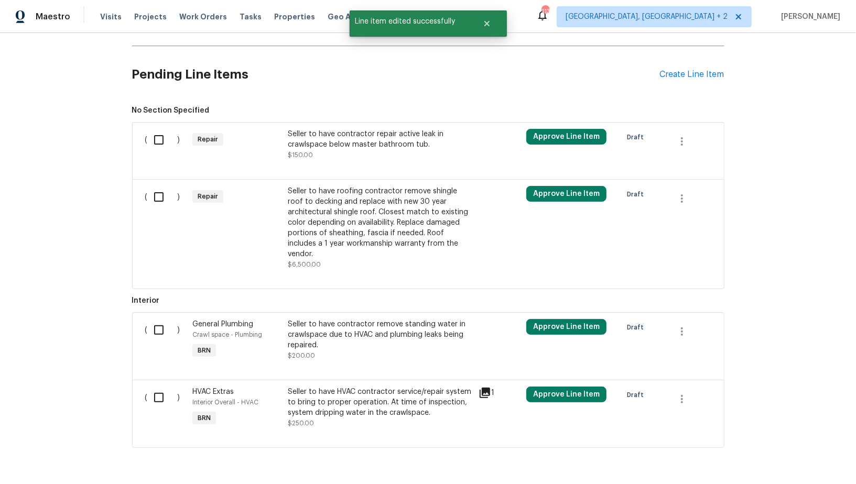
click at [331, 137] on div "Seller to have contractor repair active leak in crawlspace below master bathroo…" at bounding box center [380, 139] width 184 height 21
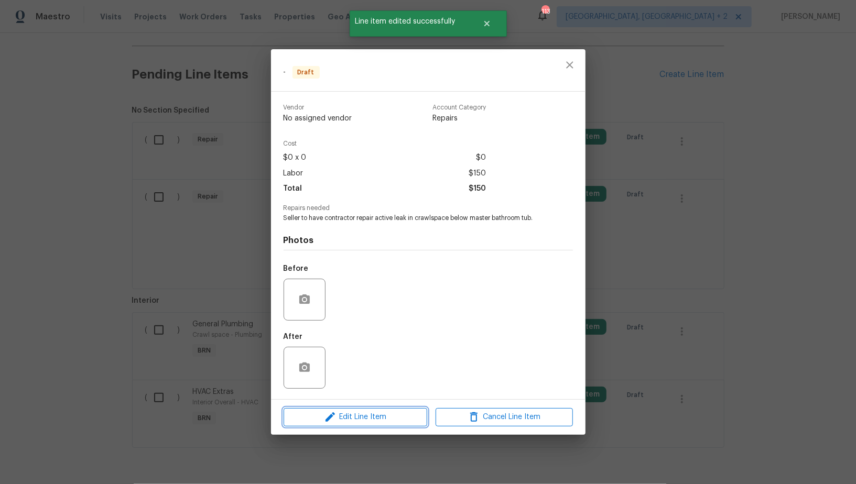
click at [363, 411] on span "Edit Line Item" at bounding box center [355, 417] width 137 height 13
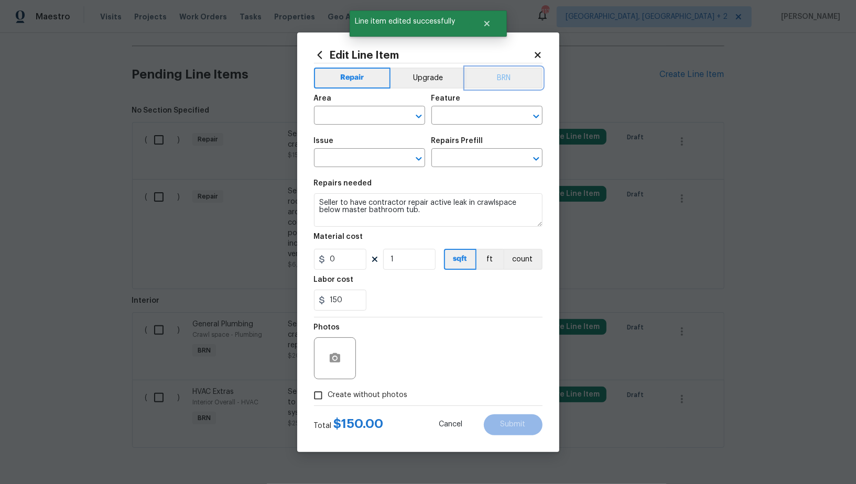
click at [495, 76] on button "BRN" at bounding box center [503, 78] width 77 height 21
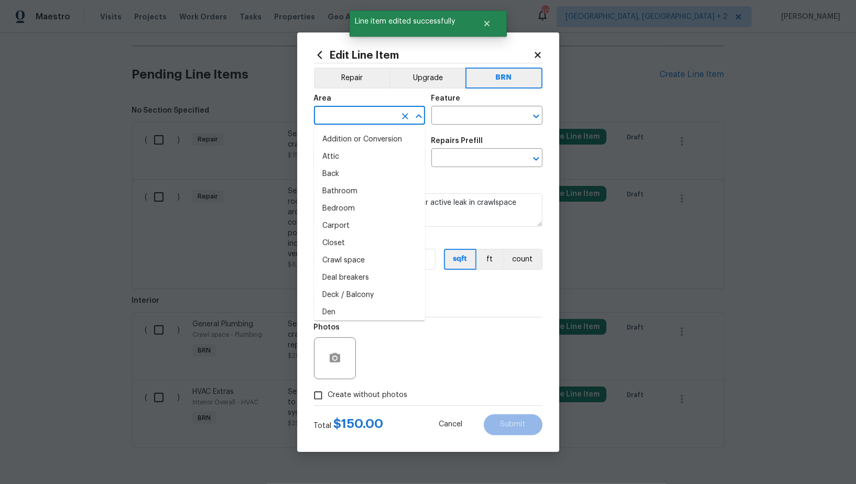
click at [360, 117] on input "text" at bounding box center [355, 116] width 82 height 16
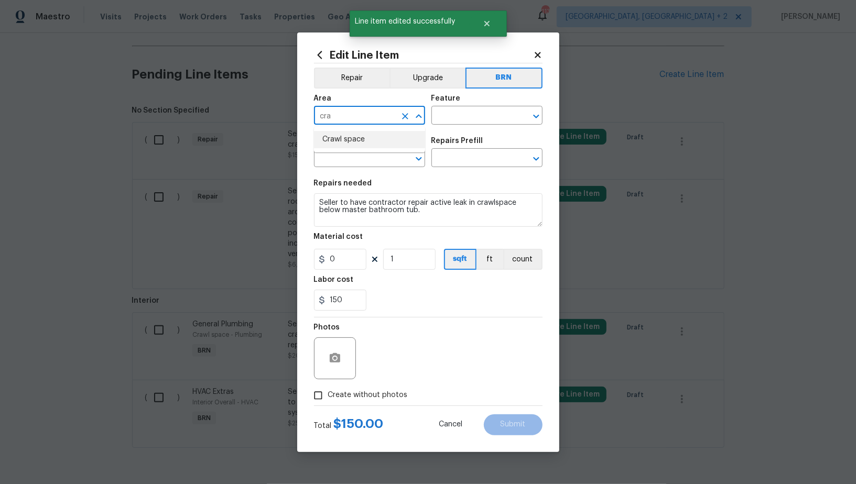
click at [361, 141] on li "Crawl space" at bounding box center [369, 139] width 111 height 17
type input "Crawl space"
click at [456, 117] on input "text" at bounding box center [472, 116] width 82 height 16
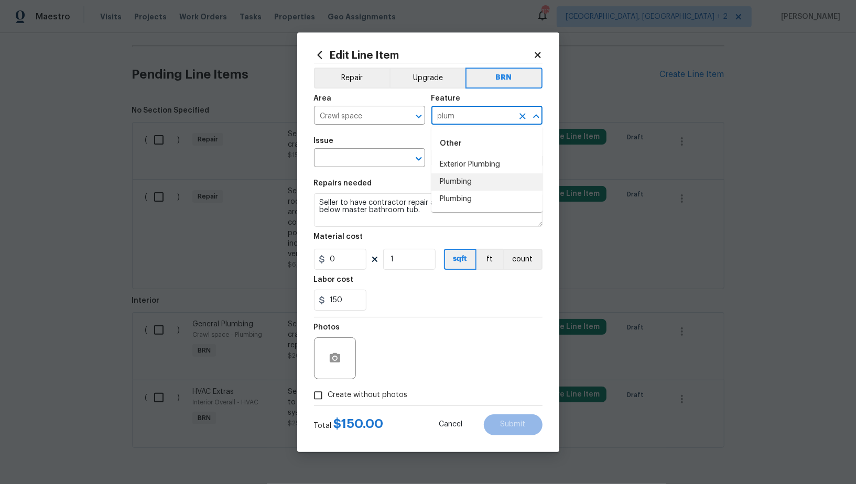
click at [441, 177] on li "Plumbing" at bounding box center [486, 181] width 111 height 17
type input "Plumbing"
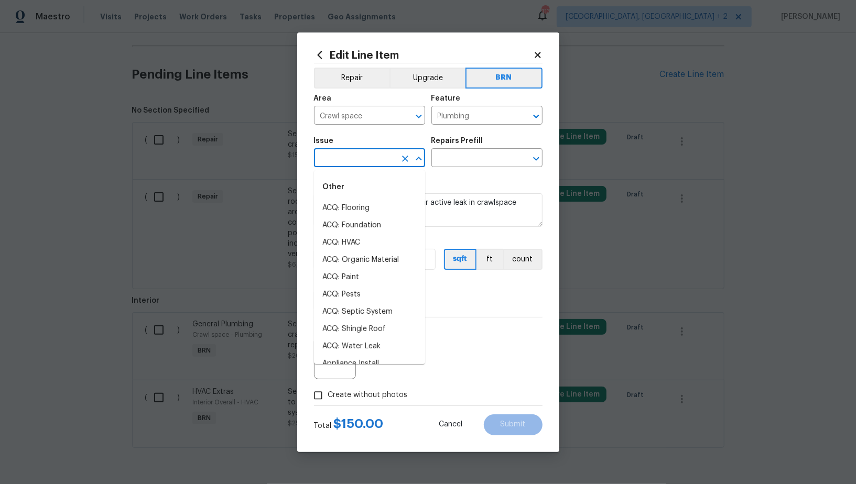
click at [334, 165] on input "text" at bounding box center [355, 159] width 82 height 16
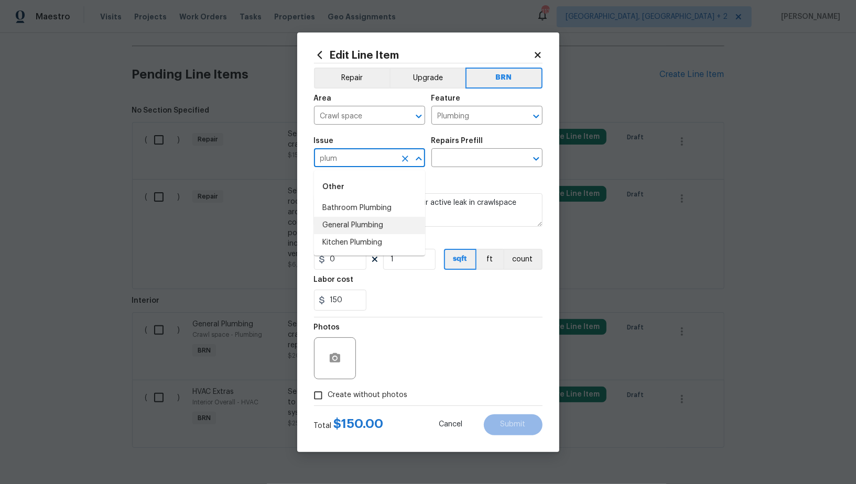
click at [354, 227] on li "General Plumbing" at bounding box center [369, 225] width 111 height 17
type input "General Plumbing"
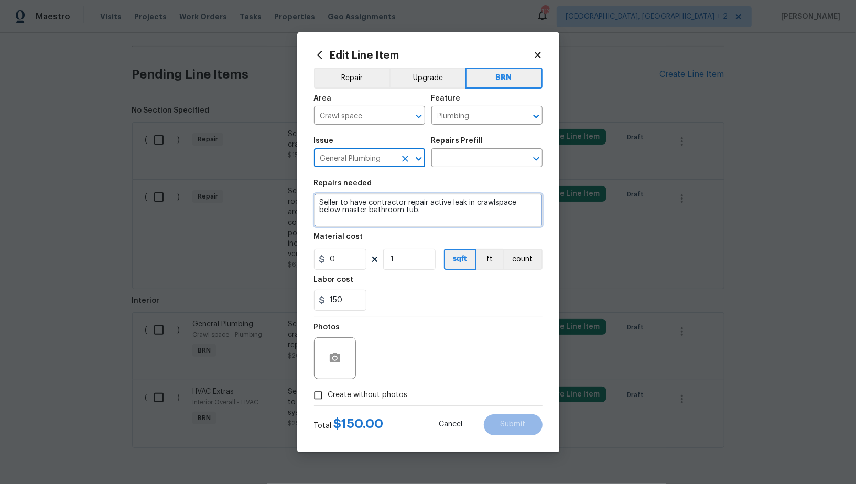
click at [414, 212] on textarea "Seller to have contractor repair active leak in crawlspace below master bathroo…" at bounding box center [428, 210] width 228 height 34
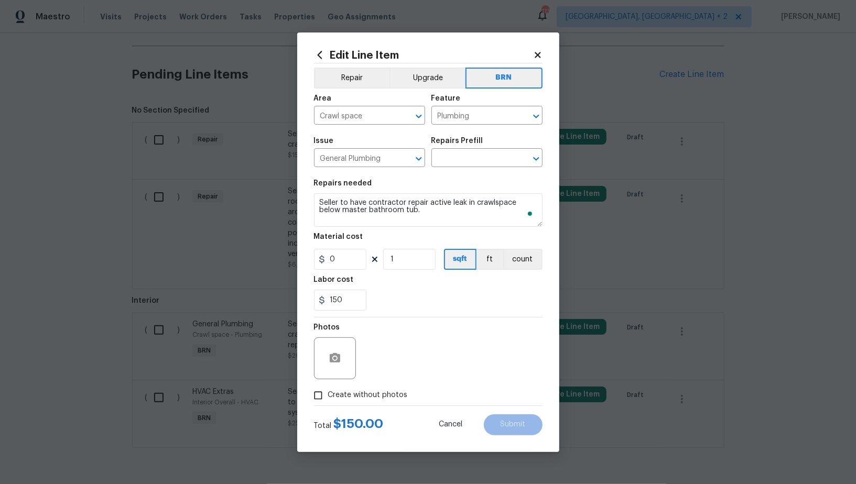
click at [471, 169] on div "Issue General Plumbing ​ Repairs Prefill ​" at bounding box center [428, 152] width 228 height 42
click at [465, 157] on input "text" at bounding box center [472, 159] width 82 height 16
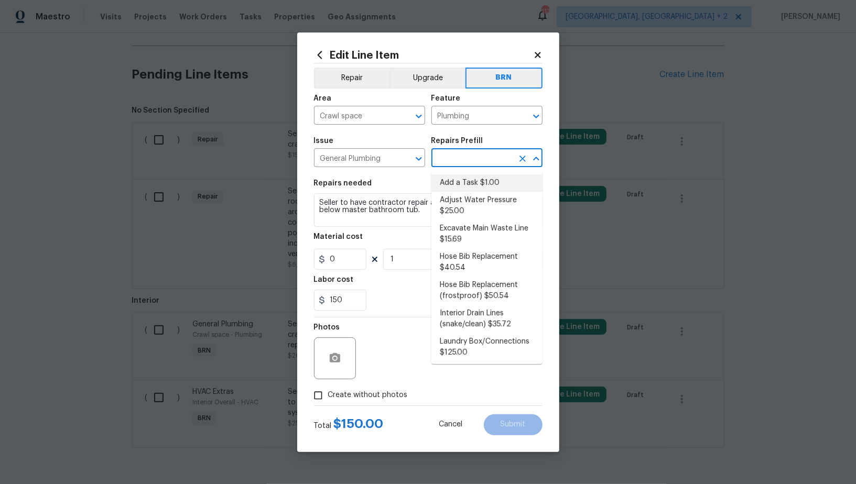
click at [465, 184] on li "Add a Task $1.00" at bounding box center [486, 182] width 111 height 17
type input "Add a Task $1.00"
type textarea "HPM to detail"
type input "1"
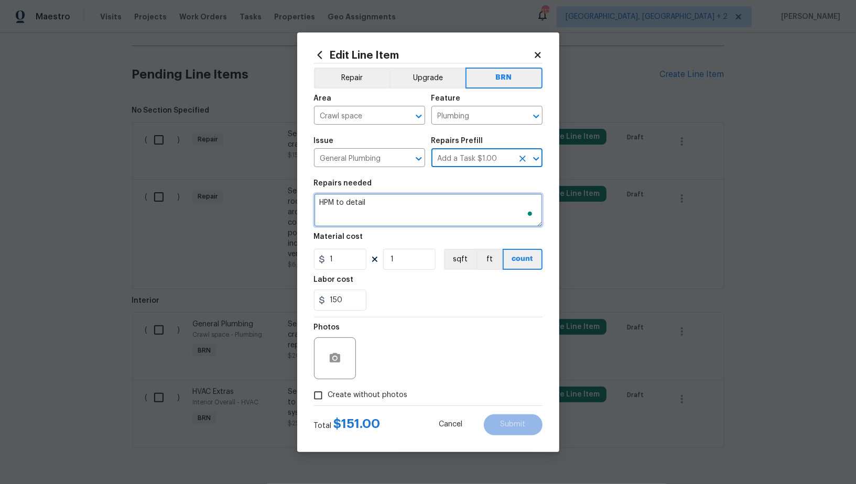
click at [437, 213] on textarea "HPM to detail" at bounding box center [428, 210] width 228 height 34
paste textarea "Seller to have contractor repair active leak in crawlspace below master bathroo…"
type textarea "Seller to have contractor repair active leak in crawlspace below master bathroo…"
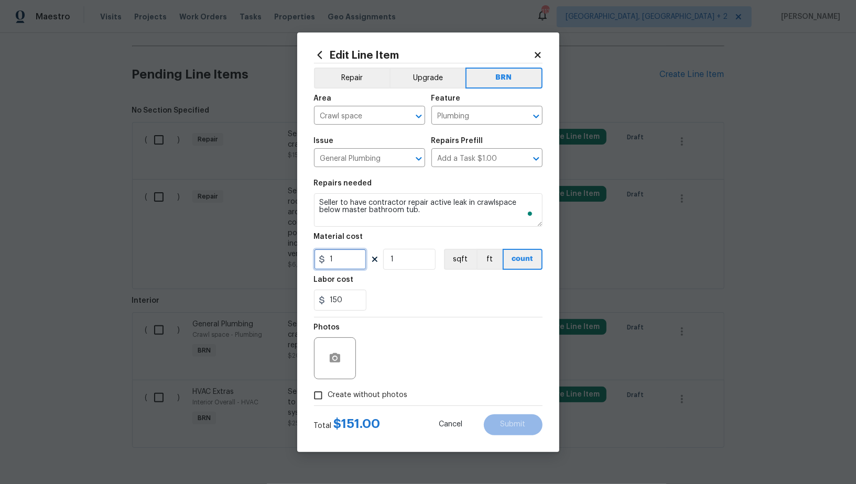
click at [334, 261] on input "1" at bounding box center [340, 259] width 52 height 21
type input "0"
click at [332, 360] on icon "button" at bounding box center [335, 357] width 10 height 9
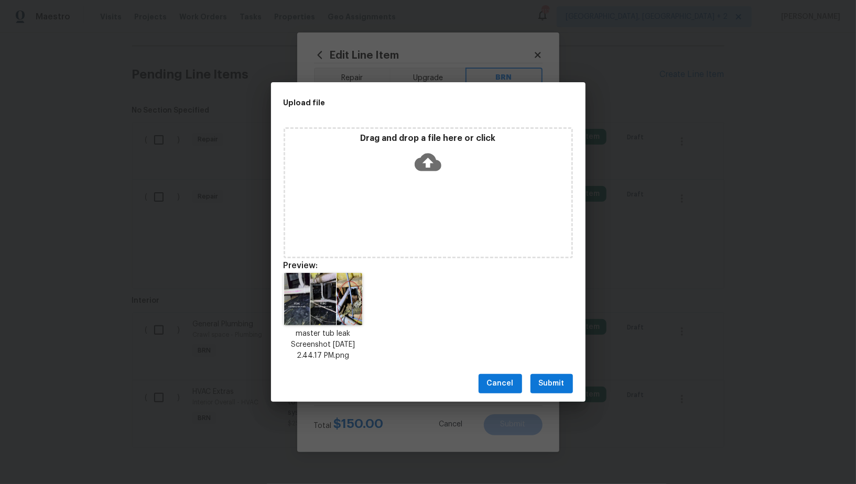
click at [549, 388] on span "Submit" at bounding box center [552, 383] width 26 height 13
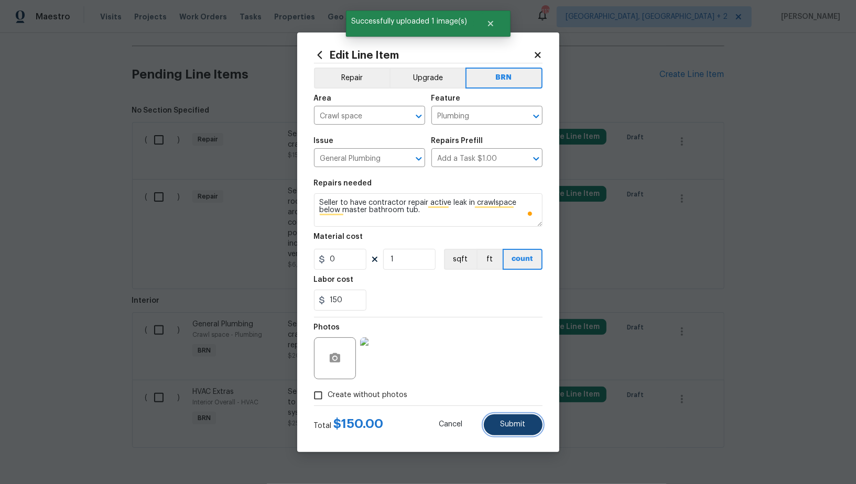
click at [499, 422] on button "Submit" at bounding box center [513, 424] width 59 height 21
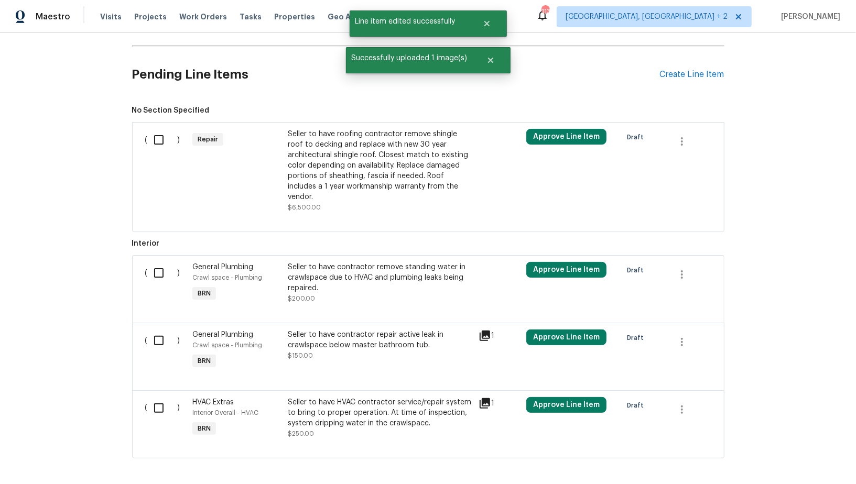
click at [295, 138] on div "Seller to have roofing contractor remove shingle roof to decking and replace wi…" at bounding box center [380, 165] width 184 height 73
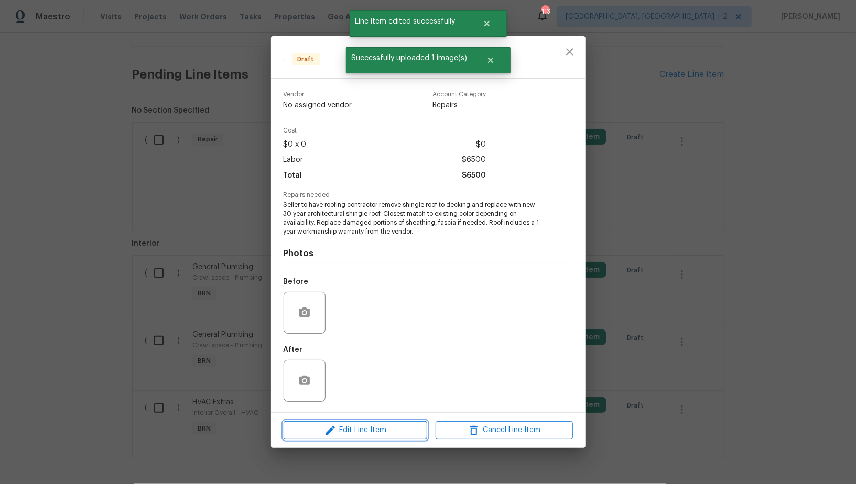
click at [381, 428] on span "Edit Line Item" at bounding box center [355, 430] width 137 height 13
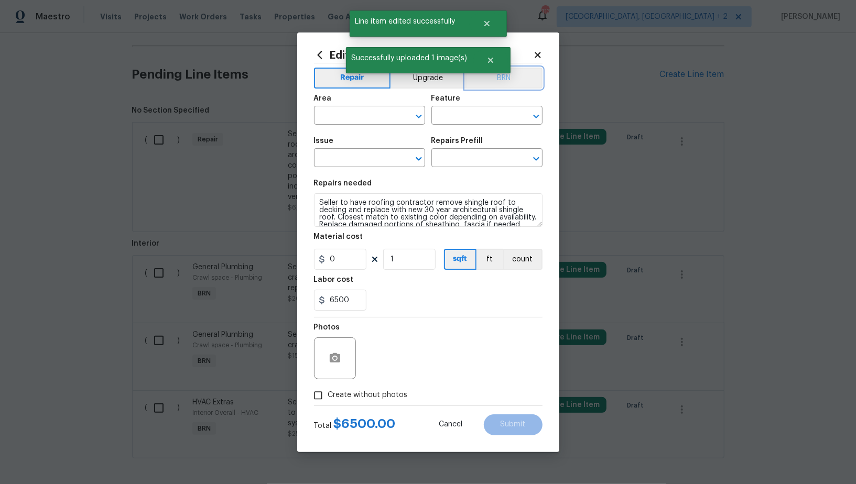
click at [509, 83] on button "BRN" at bounding box center [503, 78] width 77 height 21
click at [364, 117] on input "text" at bounding box center [355, 116] width 82 height 16
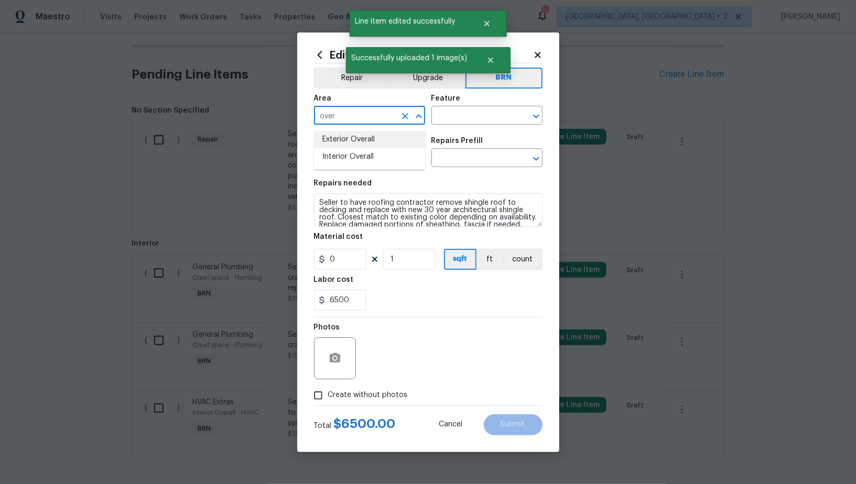
click at [353, 147] on li "Exterior Overall" at bounding box center [369, 139] width 111 height 17
type input "Exterior Overall"
click at [464, 128] on div "Area Exterior Overall ​ Feature ​" at bounding box center [428, 110] width 228 height 42
click at [458, 122] on input "text" at bounding box center [472, 116] width 82 height 16
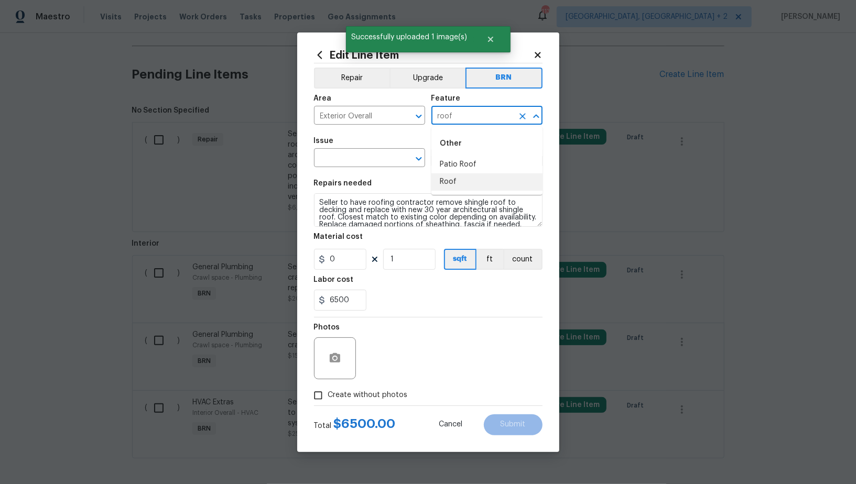
click at [452, 182] on li "Roof" at bounding box center [486, 181] width 111 height 17
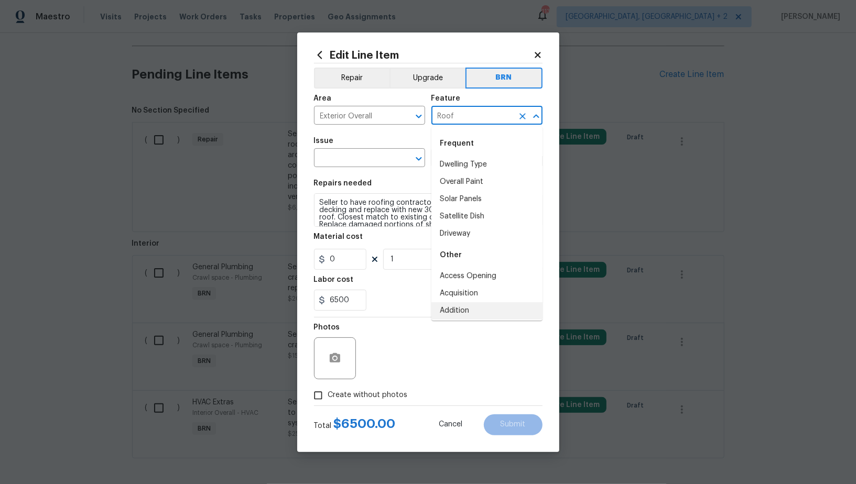
type input "Addition"
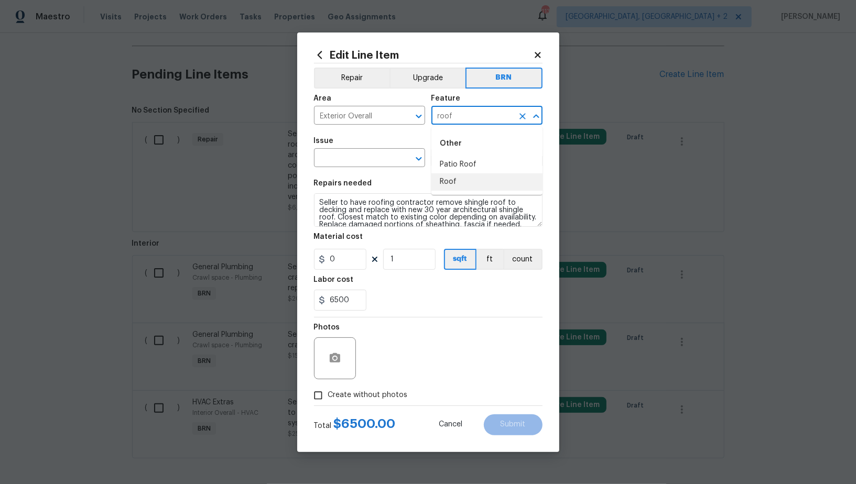
click at [465, 180] on li "Roof" at bounding box center [486, 181] width 111 height 17
type input "Roof"
click at [347, 163] on input "text" at bounding box center [355, 159] width 82 height 16
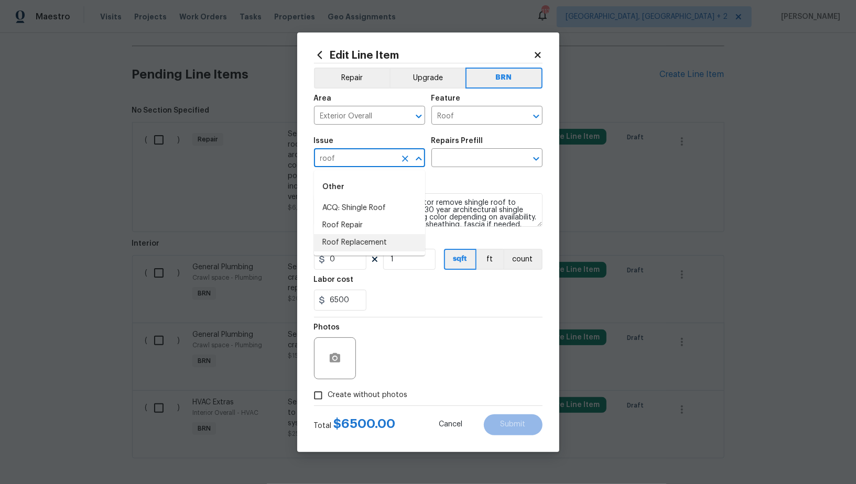
click at [344, 244] on li "Roof Replacement" at bounding box center [369, 242] width 111 height 17
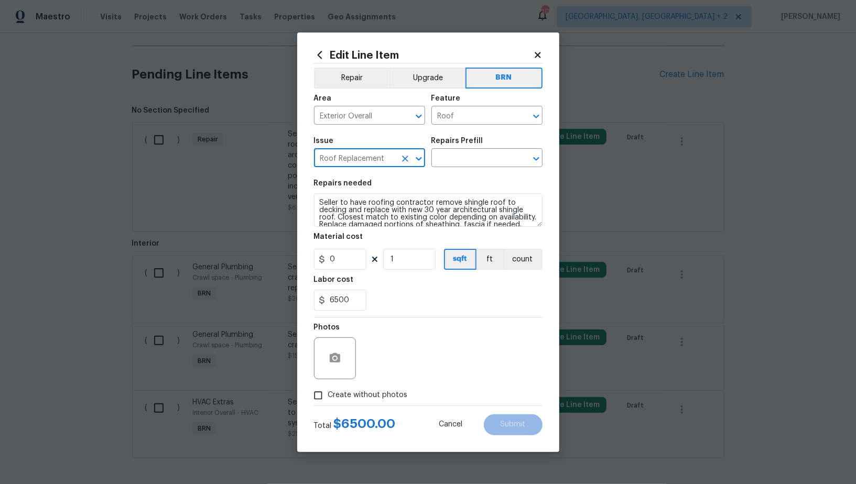
type input "Roof Replacement"
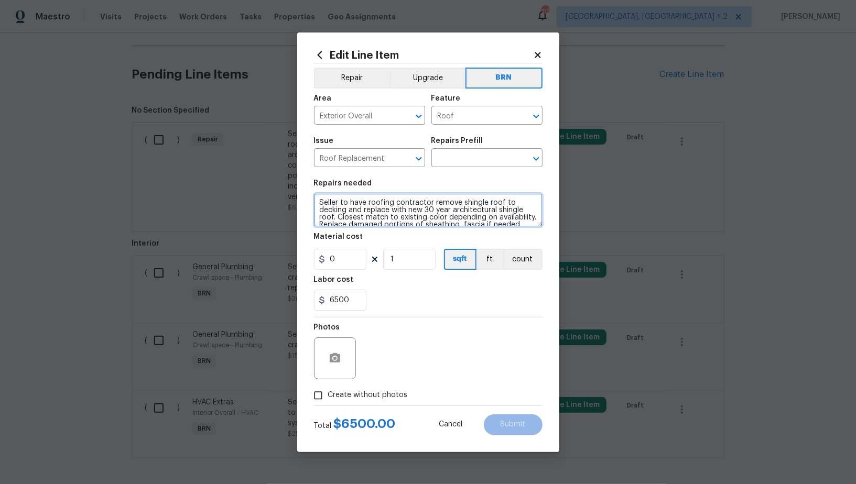
click at [397, 213] on textarea "Seller to have roofing contractor remove shingle roof to decking and replace wi…" at bounding box center [428, 210] width 228 height 34
click at [463, 163] on input "text" at bounding box center [472, 159] width 82 height 16
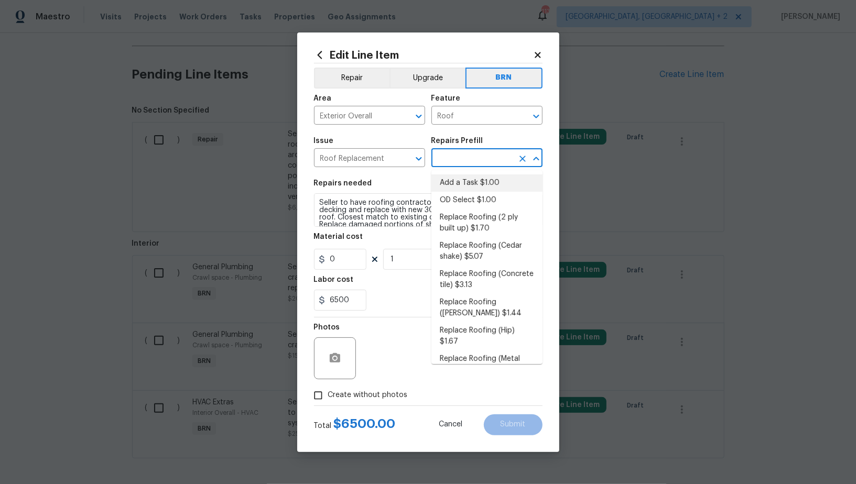
click at [463, 174] on li "Add a Task $1.00" at bounding box center [486, 182] width 111 height 17
type input "[PERSON_NAME] and Trim"
type input "Add a Task $1.00"
type textarea "HPM to detail"
type input "1"
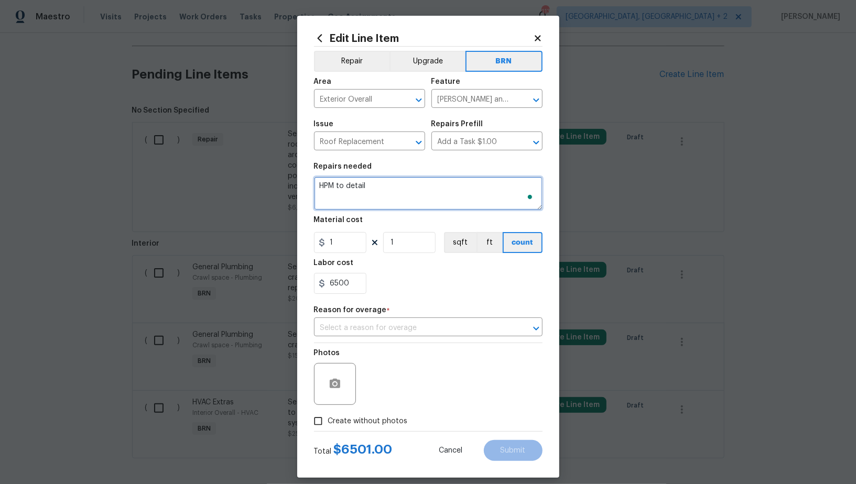
click at [445, 194] on textarea "HPM to detail" at bounding box center [428, 194] width 228 height 34
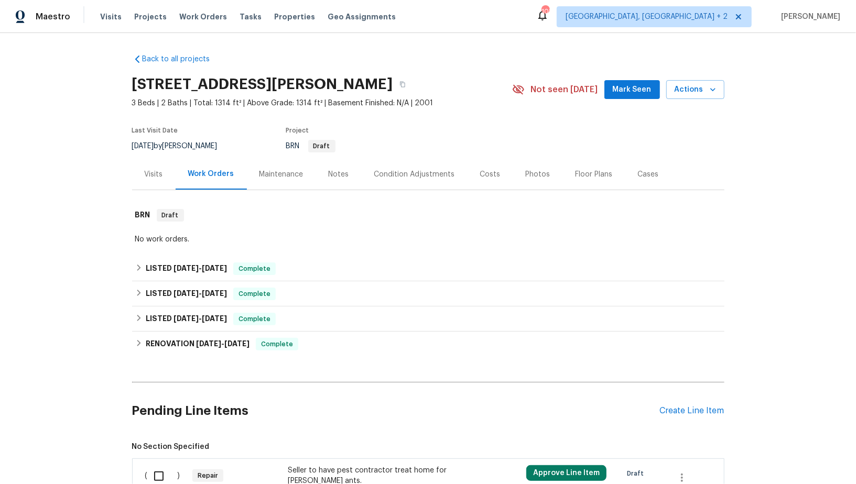
scroll to position [102, 0]
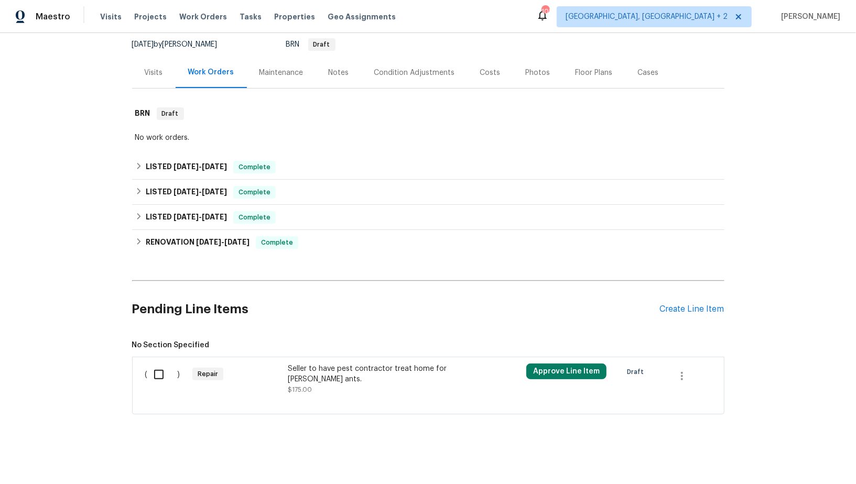
click at [331, 380] on div "Seller to have pest contractor treat home for [PERSON_NAME] ants." at bounding box center [380, 374] width 184 height 21
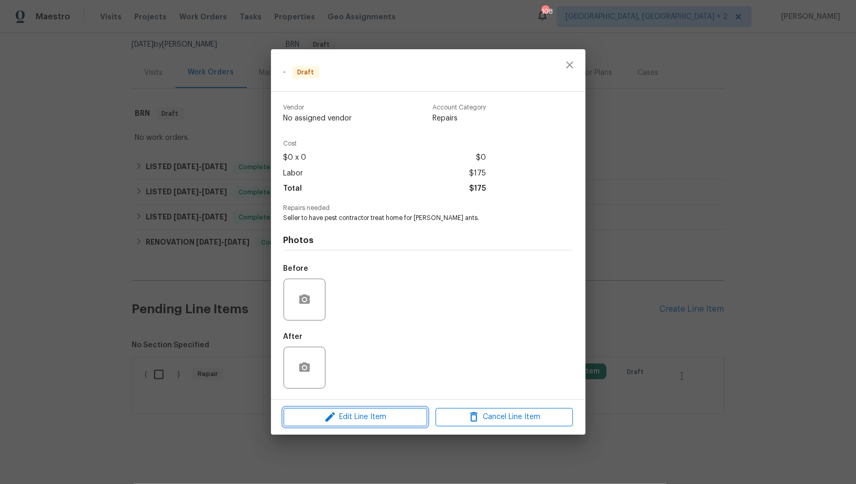
click at [347, 420] on span "Edit Line Item" at bounding box center [355, 417] width 137 height 13
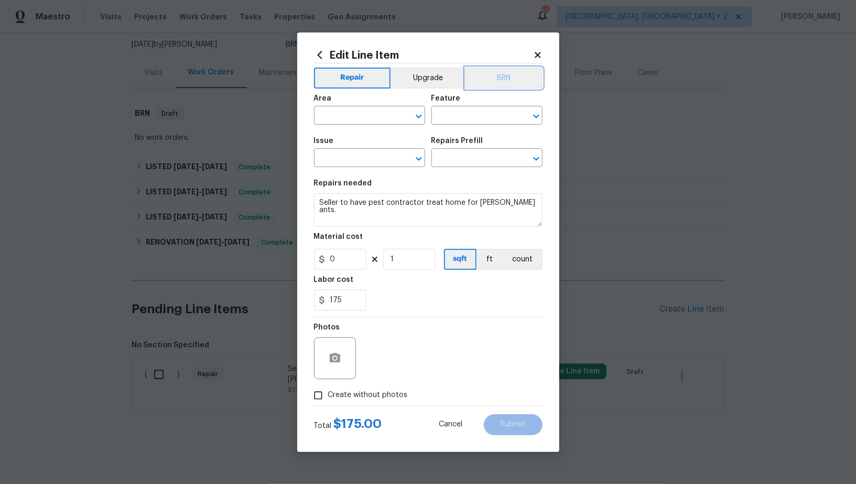
click at [514, 81] on button "BRN" at bounding box center [503, 78] width 77 height 21
click at [347, 117] on input "text" at bounding box center [355, 116] width 82 height 16
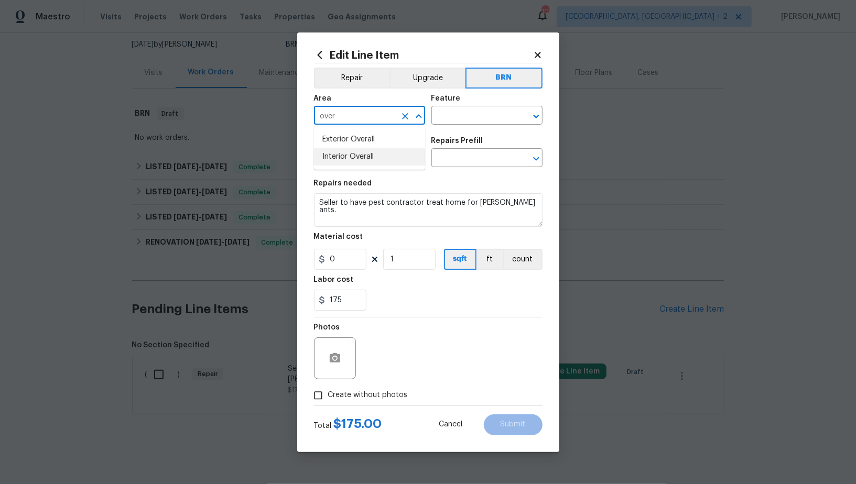
click at [378, 156] on li "Interior Overall" at bounding box center [369, 156] width 111 height 17
type input "Interior Overall"
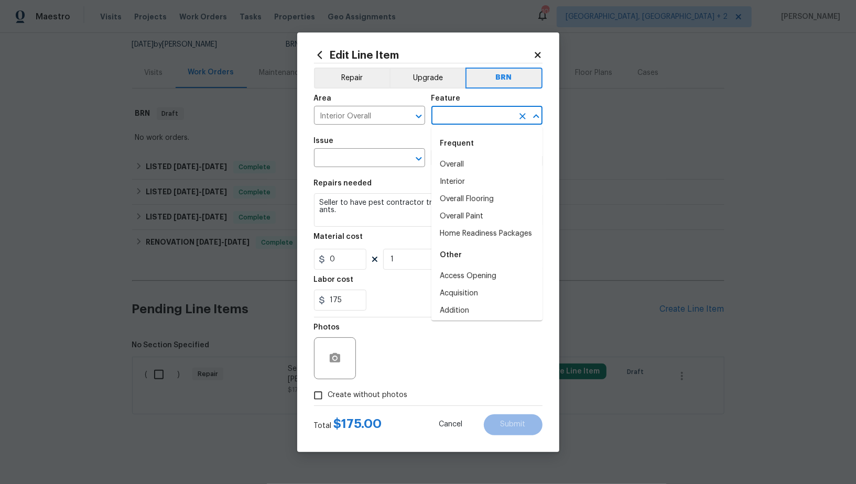
click at [454, 122] on input "text" at bounding box center [472, 116] width 82 height 16
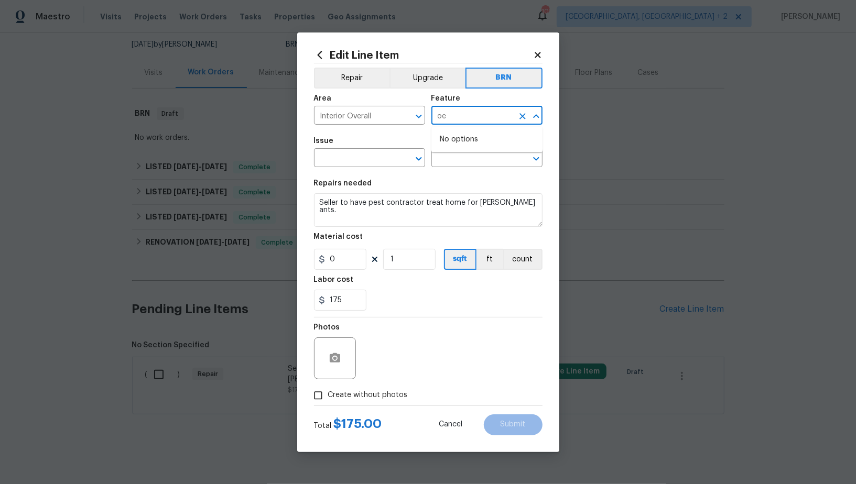
type input "o"
click at [457, 174] on ul "Other Pests" at bounding box center [486, 152] width 111 height 51
click at [452, 169] on li "Pests" at bounding box center [486, 164] width 111 height 17
type input "Pests"
click at [342, 167] on input "text" at bounding box center [355, 159] width 82 height 16
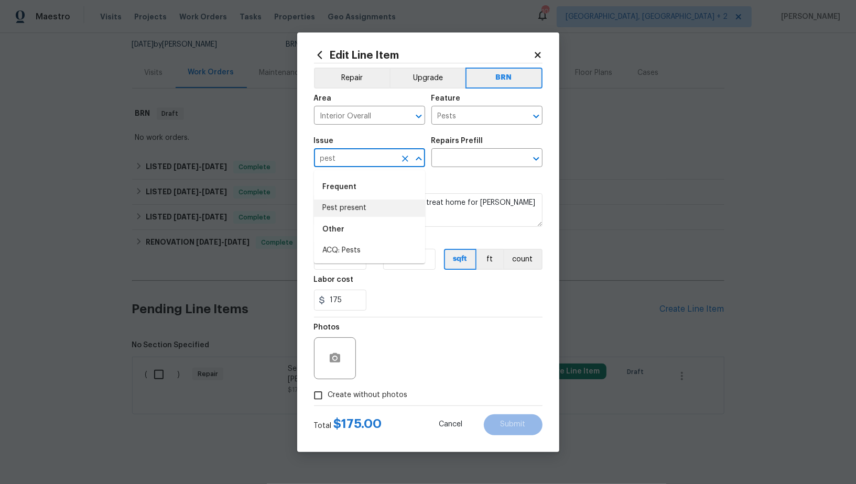
click at [352, 207] on li "Pest present" at bounding box center [369, 208] width 111 height 17
type input "Pest present"
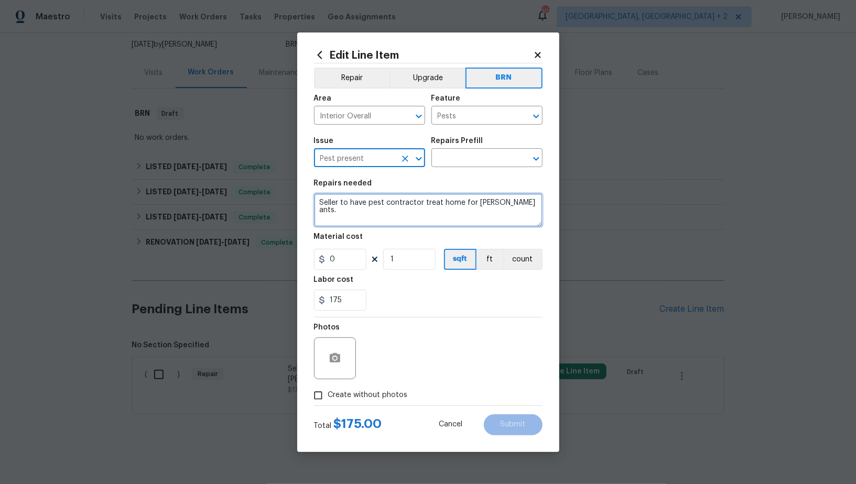
click at [422, 195] on textarea "Seller to have pest contractor treat home for carpenter ants." at bounding box center [428, 210] width 228 height 34
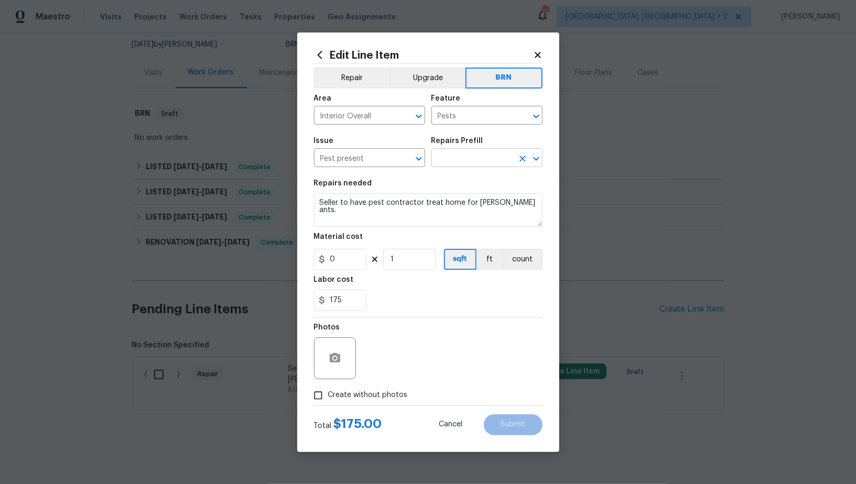
click at [470, 161] on input "text" at bounding box center [472, 159] width 82 height 16
click at [470, 183] on li "General Pest Control $100.00" at bounding box center [486, 188] width 111 height 28
type input "General Pest Control $100.00"
type textarea "General pest treatment for active pest/insect infestation - non termite"
type input "100"
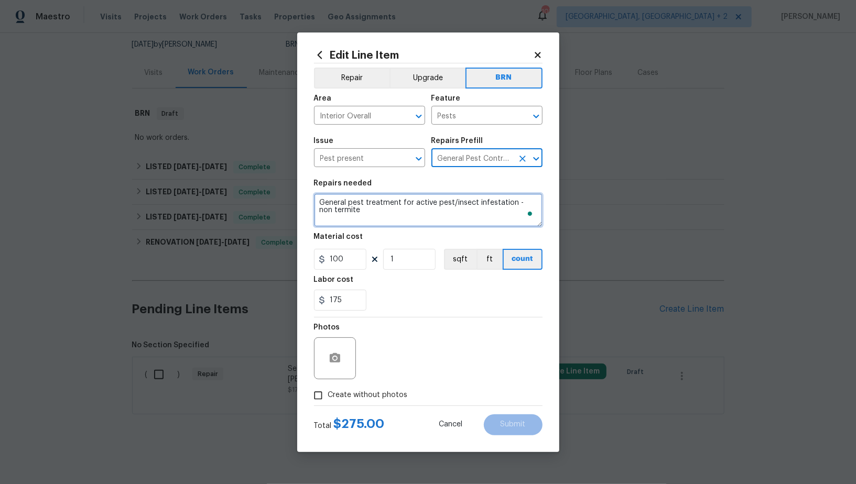
click at [435, 209] on textarea "General pest treatment for active pest/insect infestation - non termite" at bounding box center [428, 210] width 228 height 34
paste textarea "Seller to have pest contractor treat home for carpenter ants."
type textarea "Seller to have pest contractor treat home for carpenter ants."
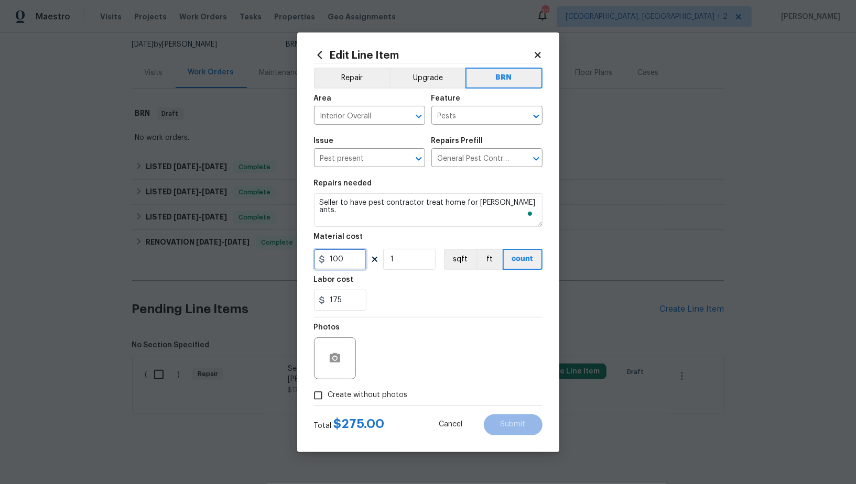
click at [357, 262] on input "100" at bounding box center [340, 259] width 52 height 21
type input "0"
click at [321, 395] on input "Create without photos" at bounding box center [318, 396] width 20 height 20
checkbox input "true"
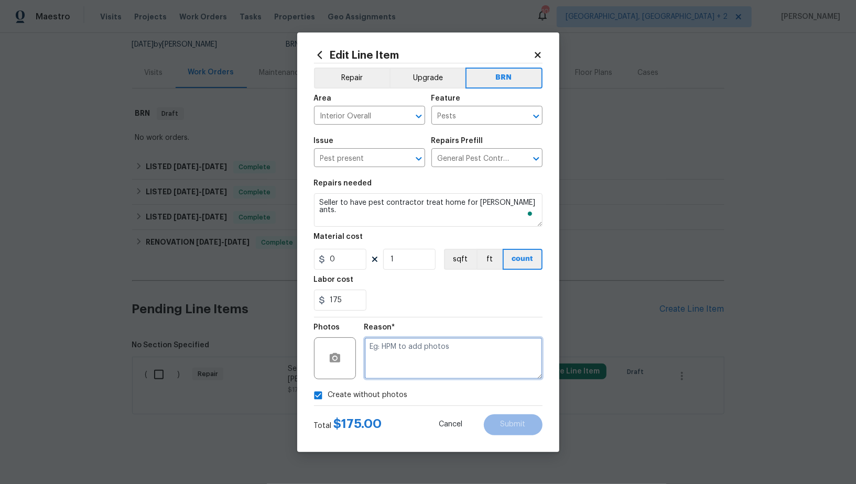
click at [403, 356] on textarea at bounding box center [453, 358] width 178 height 42
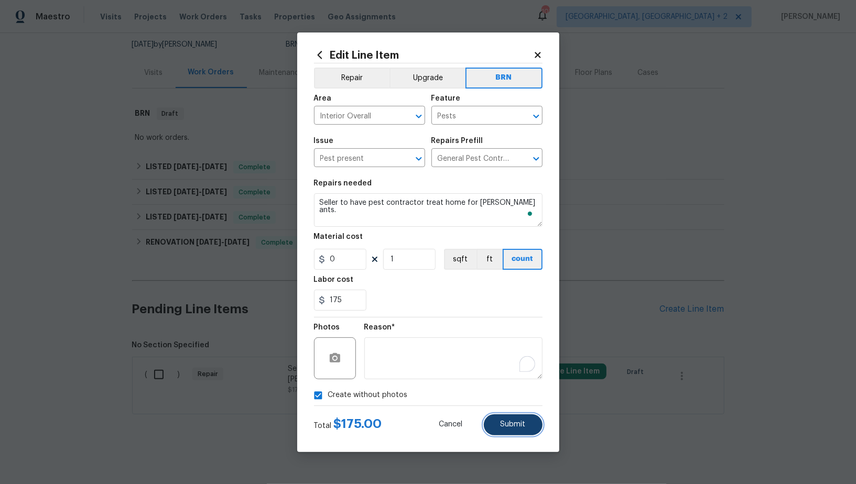
click at [511, 430] on button "Submit" at bounding box center [513, 424] width 59 height 21
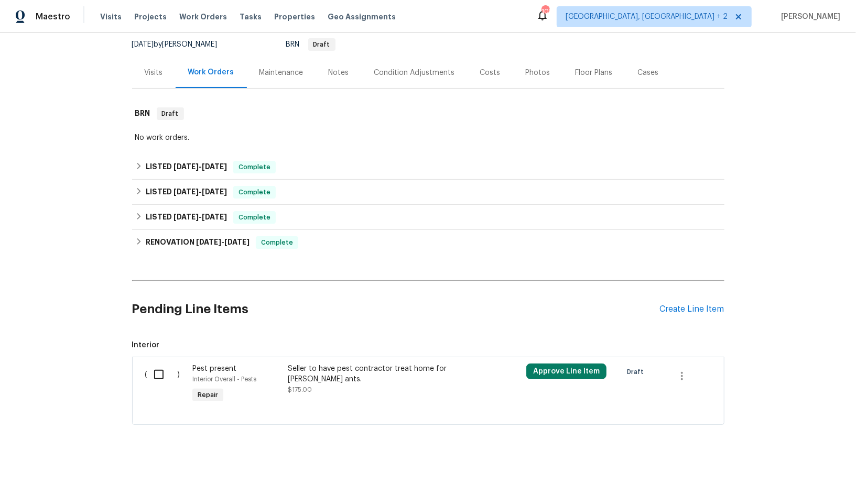
scroll to position [112, 0]
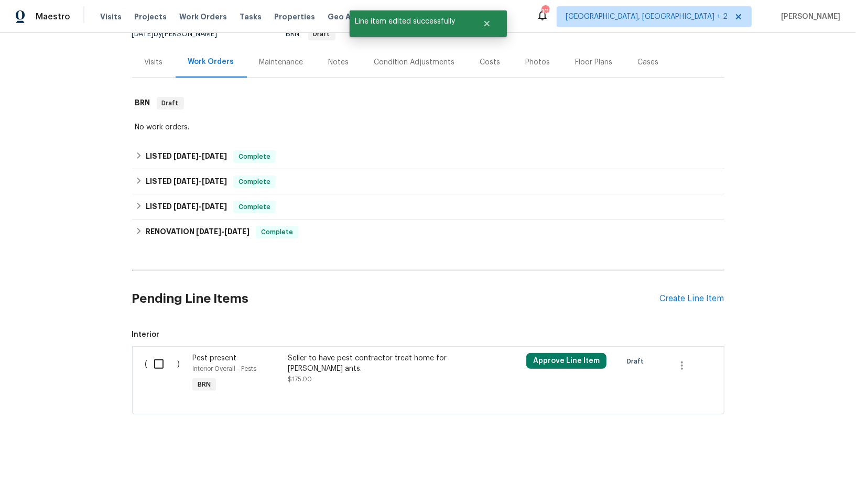
click at [153, 358] on input "checkbox" at bounding box center [163, 364] width 30 height 22
checkbox input "true"
click at [808, 472] on div "Cancel (1) Item Create Work Order" at bounding box center [428, 457] width 856 height 53
click at [794, 456] on span "Create Work Order" at bounding box center [796, 458] width 70 height 13
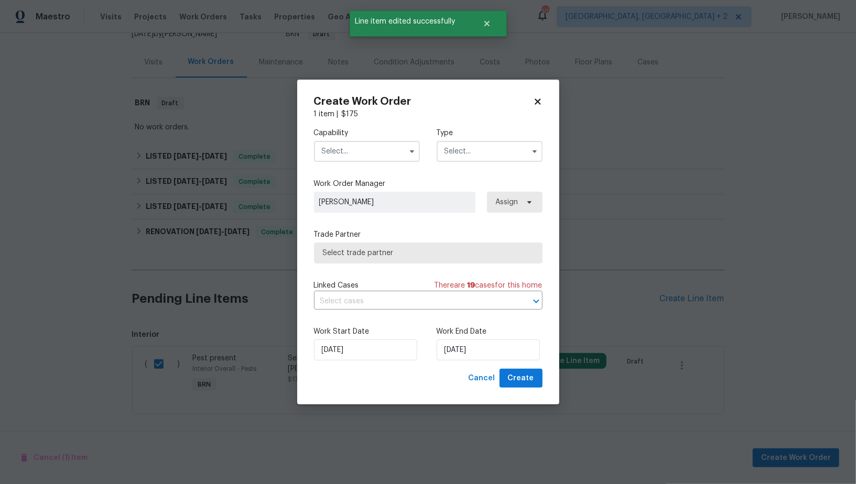
click at [359, 159] on input "text" at bounding box center [367, 151] width 106 height 21
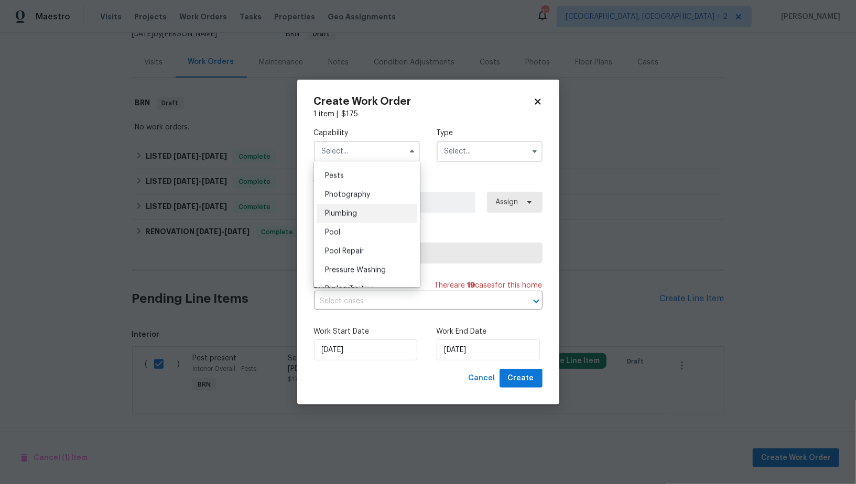
scroll to position [860, 0]
click at [340, 209] on span "Pests" at bounding box center [334, 212] width 19 height 7
type input "Pests"
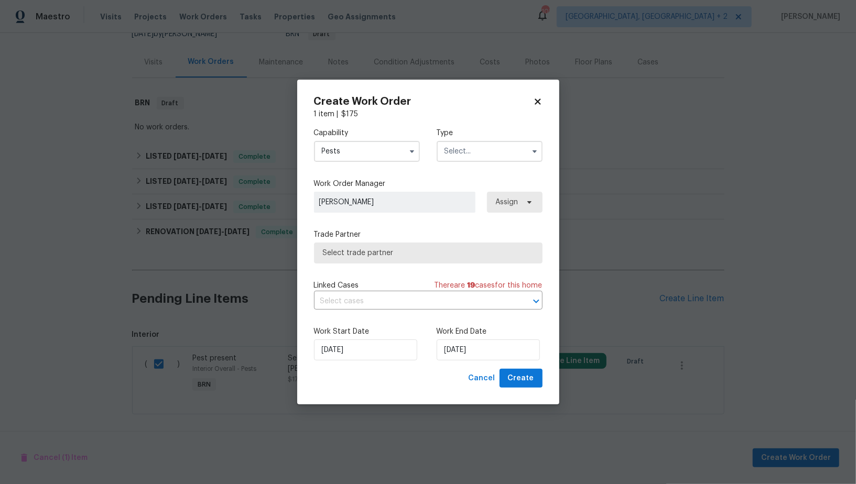
click at [476, 151] on input "text" at bounding box center [489, 151] width 106 height 21
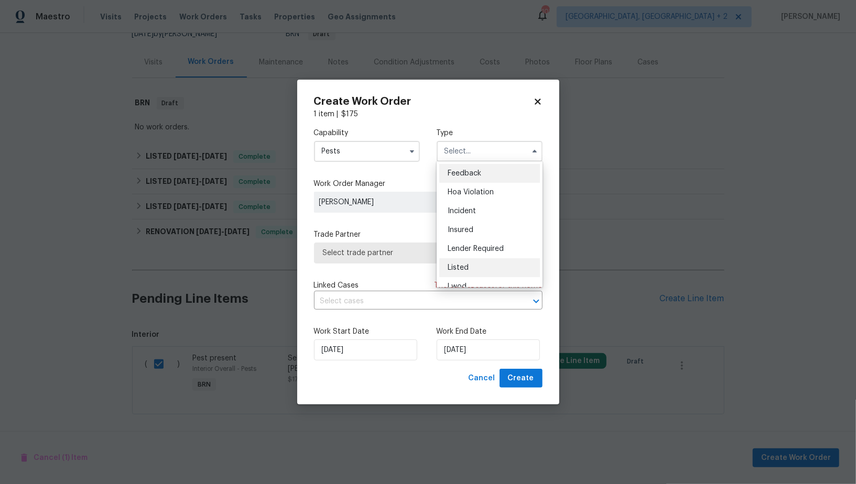
scroll to position [124, 0]
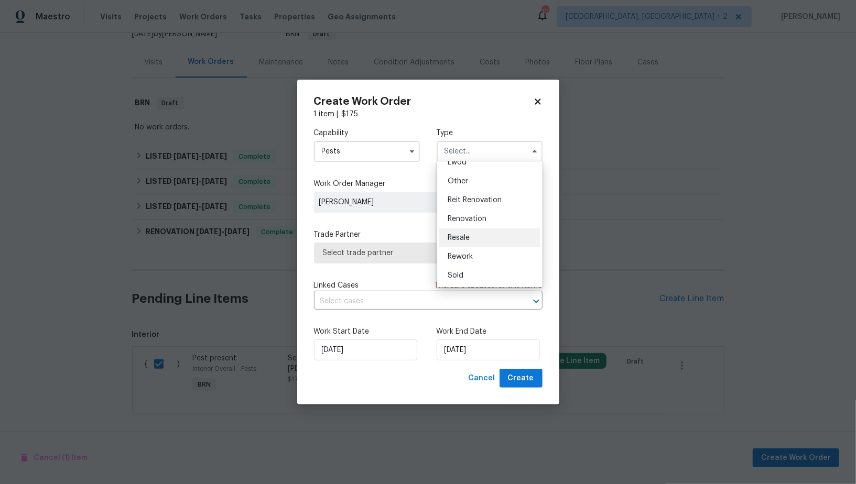
click at [458, 231] on div "Resale" at bounding box center [489, 237] width 101 height 19
type input "Resale"
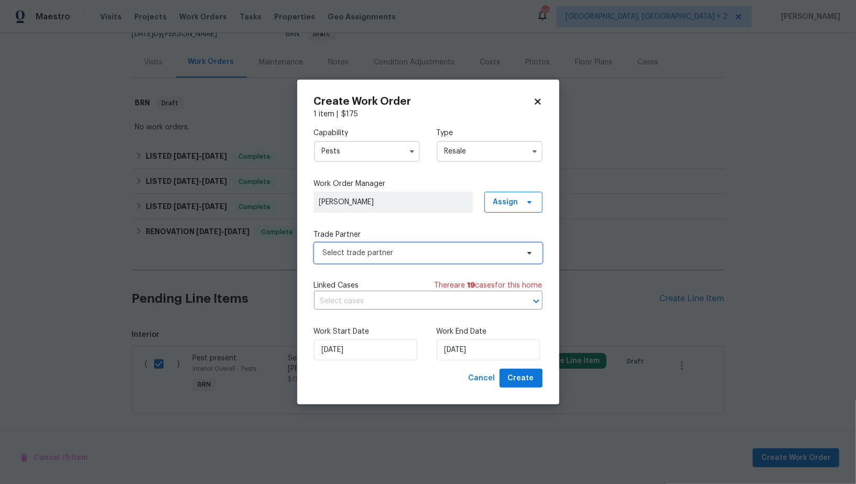
click at [408, 249] on span "Select trade partner" at bounding box center [420, 253] width 195 height 10
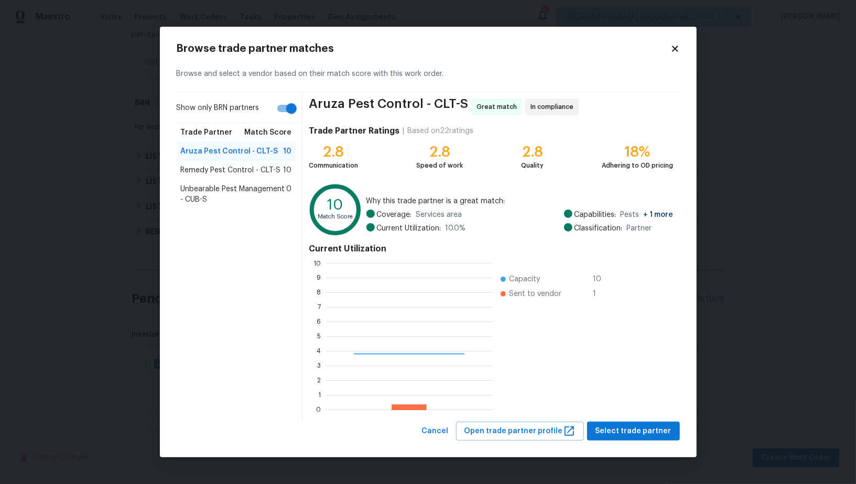
scroll to position [147, 166]
click at [229, 176] on div "Remedy Pest Control - CLT-S 10" at bounding box center [236, 170] width 119 height 19
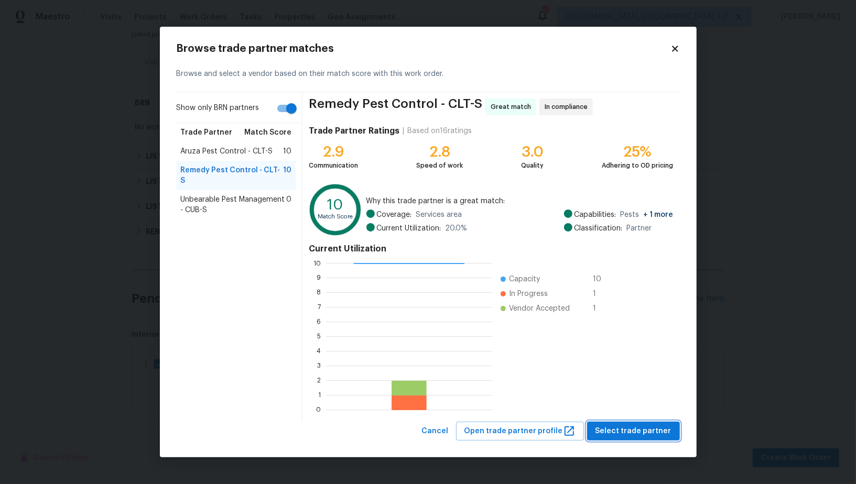
click at [613, 436] on span "Select trade partner" at bounding box center [633, 431] width 76 height 13
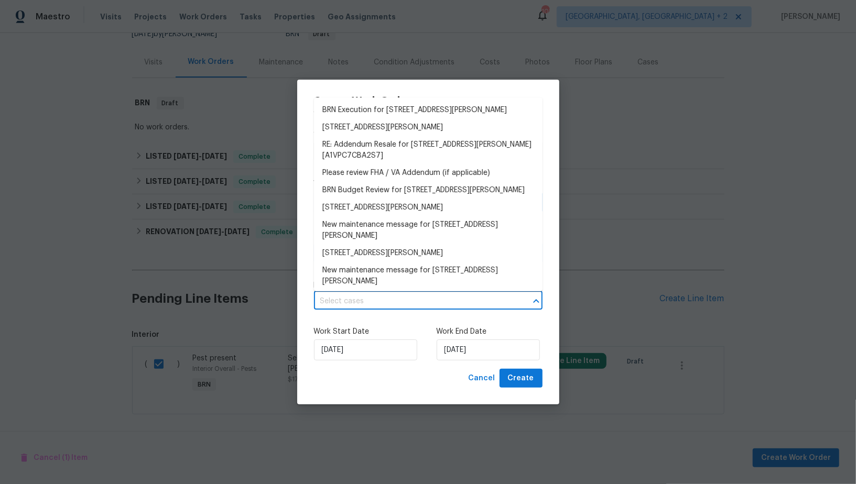
click at [382, 300] on input "text" at bounding box center [413, 301] width 199 height 16
click at [381, 115] on li "BRN Execution for 121 Purple Finch Ln, Mooresville, NC 28117" at bounding box center [428, 110] width 228 height 17
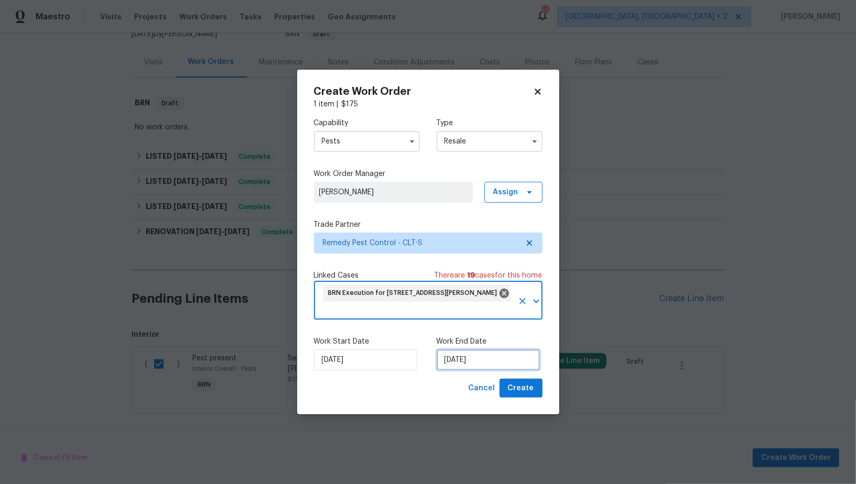
click at [457, 361] on input "[DATE]" at bounding box center [487, 359] width 103 height 21
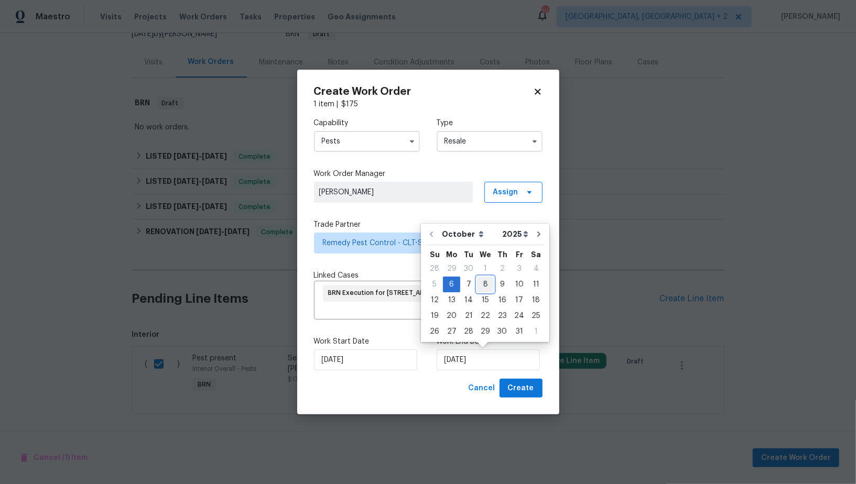
click at [483, 288] on div "8" at bounding box center [485, 284] width 17 height 15
type input "[DATE]"
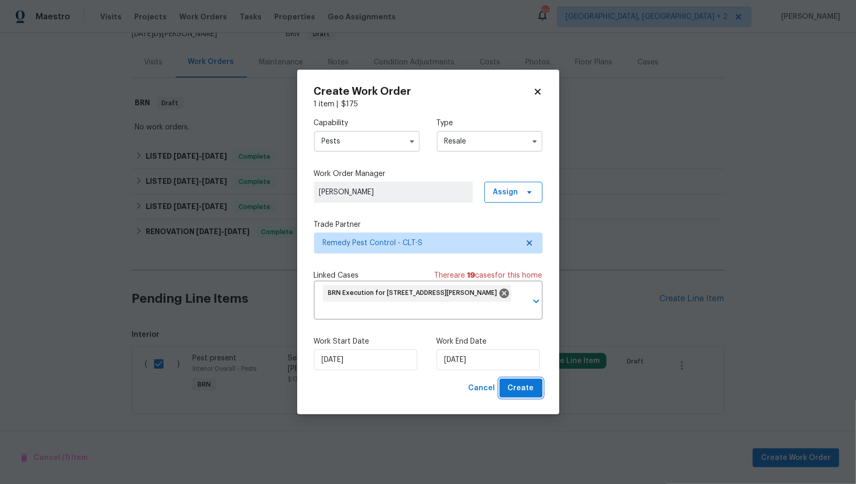
click at [512, 392] on span "Create" at bounding box center [521, 388] width 26 height 13
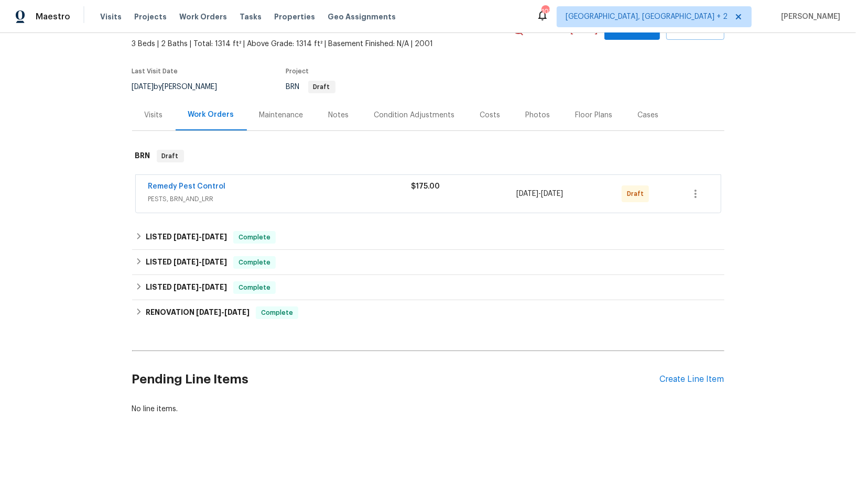
scroll to position [59, 0]
click at [210, 188] on link "Remedy Pest Control" at bounding box center [187, 186] width 78 height 7
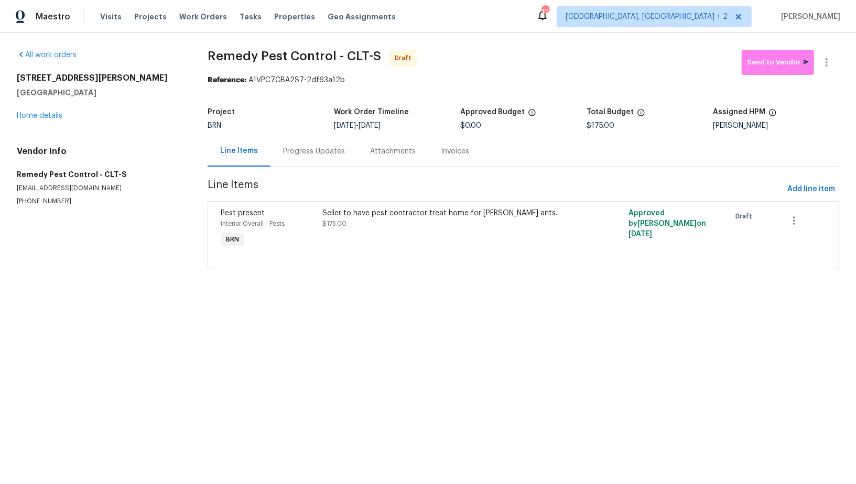
click at [294, 157] on div "Progress Updates" at bounding box center [313, 151] width 87 height 31
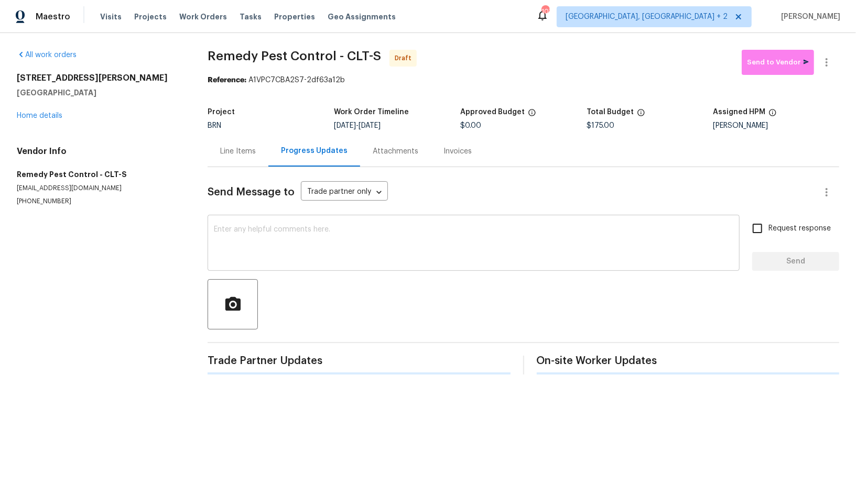
click at [315, 249] on textarea at bounding box center [473, 244] width 519 height 37
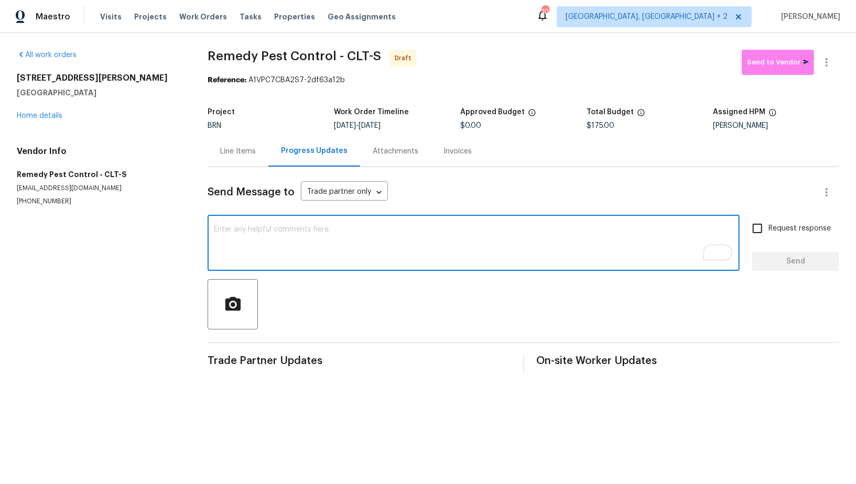
click at [309, 241] on textarea "To enrich screen reader interactions, please activate Accessibility in Grammarl…" at bounding box center [473, 244] width 519 height 37
paste textarea "Hi, I'm [PERSON_NAME] from Opendoor. Just wanted to check if you received the W…"
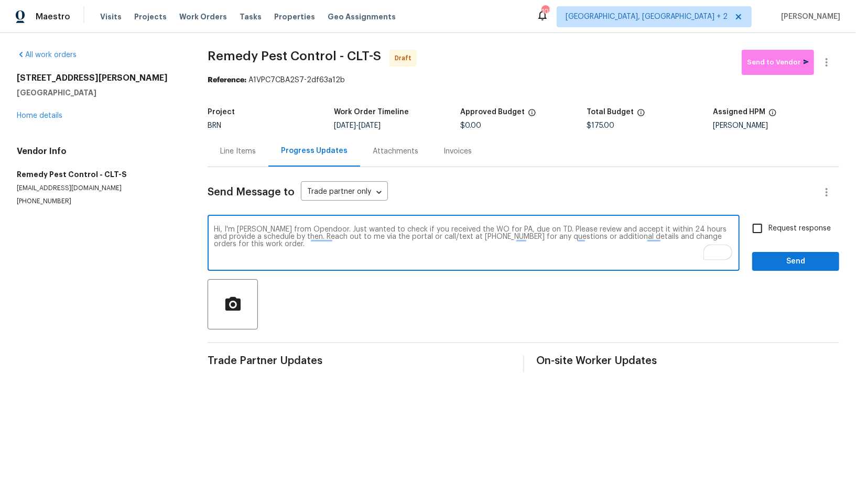
click at [510, 231] on textarea "Hi, I'm [PERSON_NAME] from Opendoor. Just wanted to check if you received the W…" at bounding box center [473, 244] width 519 height 37
paste textarea "121 Purple Finch Ln, Mooresville, NC 28117"
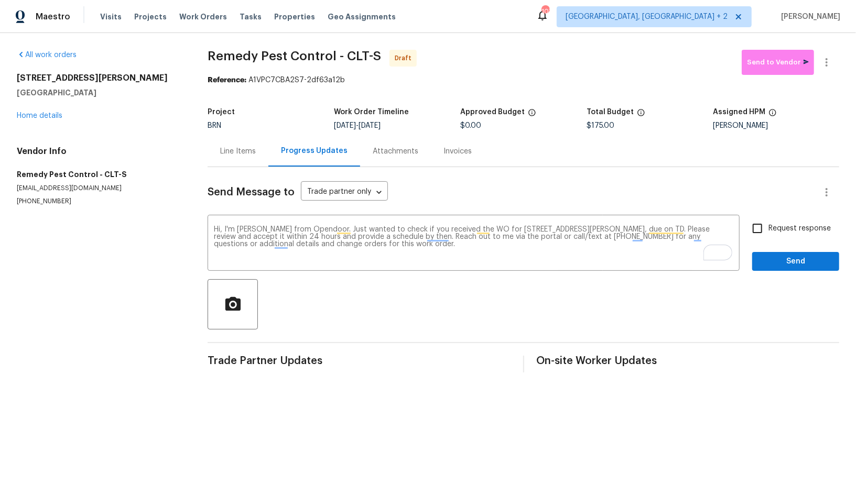
drag, startPoint x: 376, startPoint y: 125, endPoint x: 430, endPoint y: 129, distance: 53.6
click at [430, 129] on div "[DATE] - [DATE]" at bounding box center [397, 125] width 126 height 7
drag, startPoint x: 375, startPoint y: 125, endPoint x: 433, endPoint y: 125, distance: 58.2
click at [433, 125] on div "[DATE] - [DATE]" at bounding box center [397, 125] width 126 height 7
copy span "[DATE]"
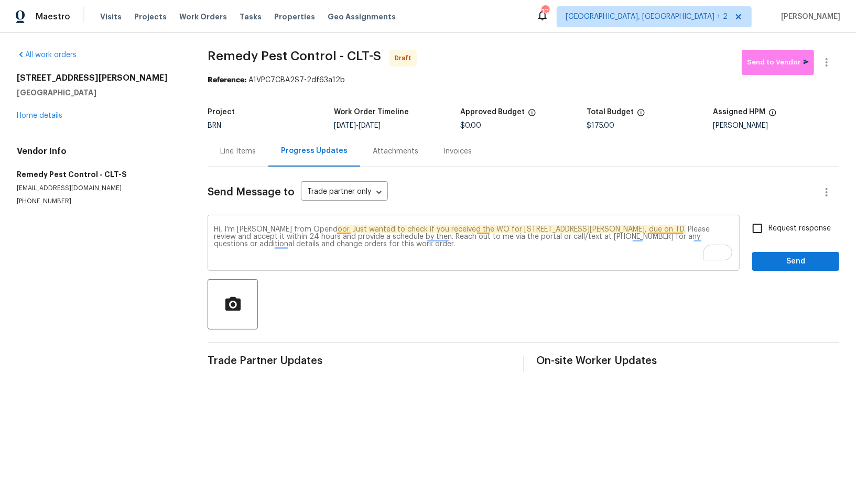
click at [682, 227] on textarea "Hi, I'm Padmapriya from Opendoor. Just wanted to check if you received the WO f…" at bounding box center [473, 244] width 519 height 37
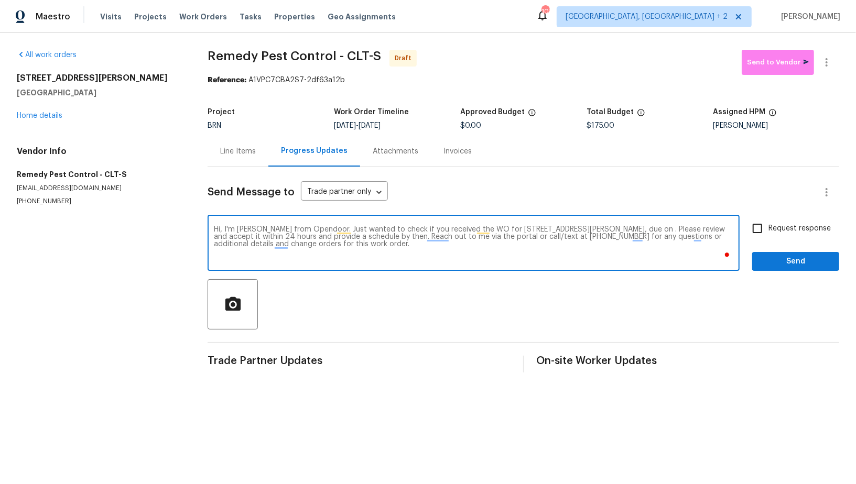
paste textarea "[DATE]"
type textarea "Hi, I'm Padmapriya from Opendoor. Just wanted to check if you received the WO f…"
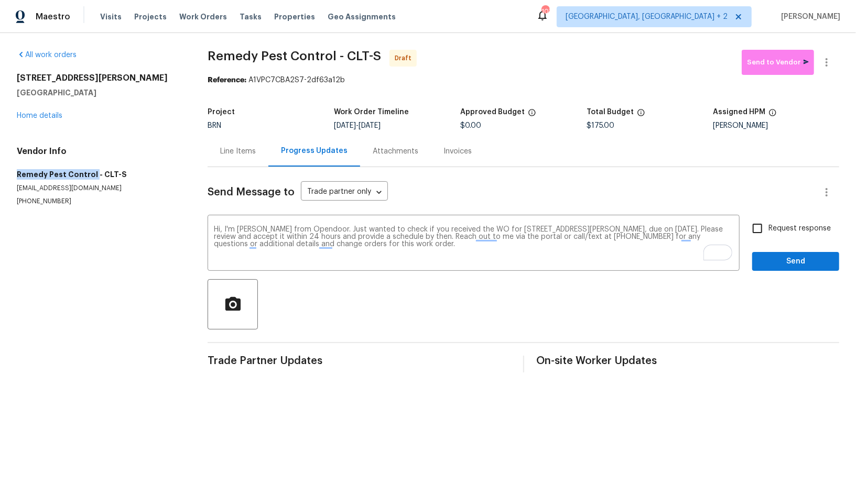
drag, startPoint x: 16, startPoint y: 170, endPoint x: 92, endPoint y: 173, distance: 76.6
click at [92, 173] on div "All work orders 121 Purple Finch Ln Mooresville, NC 28117 Home details Vendor I…" at bounding box center [428, 211] width 856 height 356
copy h5 "Remedy Pest Control"
click at [757, 221] on input "Request response" at bounding box center [757, 228] width 22 height 22
checkbox input "true"
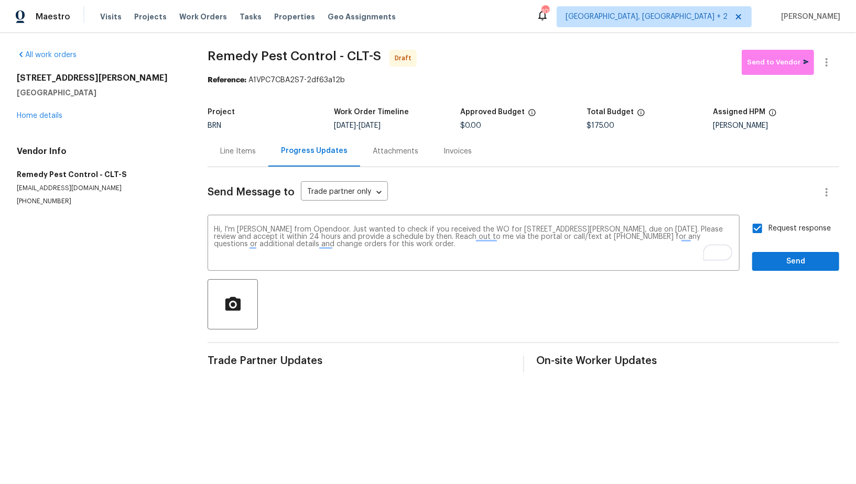
click at [785, 275] on div "Send Message to Trade partner only Trade partner only ​ Hi, I'm Padmapriya from…" at bounding box center [522, 269] width 631 height 205
click at [782, 268] on button "Send" at bounding box center [795, 261] width 87 height 19
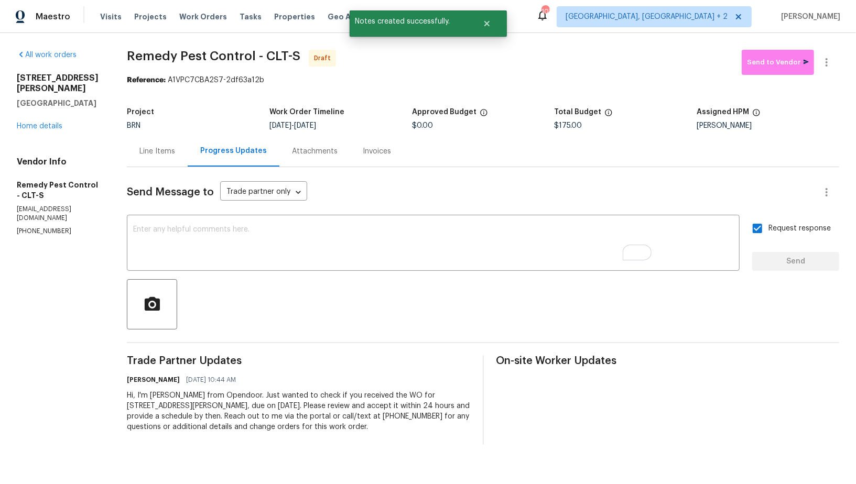
click at [169, 154] on div "Line Items" at bounding box center [157, 151] width 36 height 10
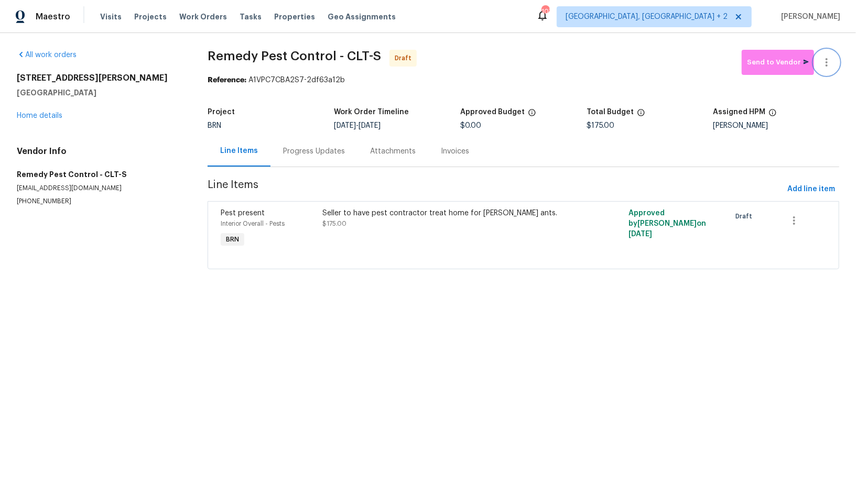
click at [829, 59] on icon "button" at bounding box center [826, 62] width 13 height 13
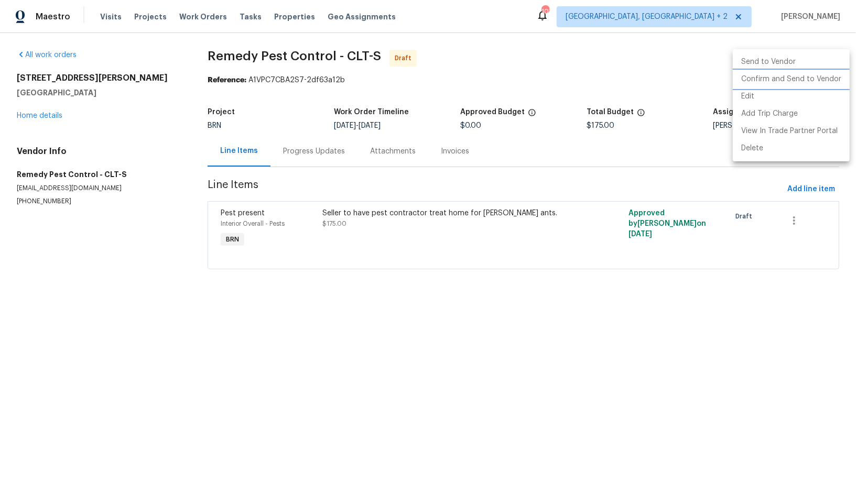
click at [823, 73] on li "Confirm and Send to Vendor" at bounding box center [790, 79] width 117 height 17
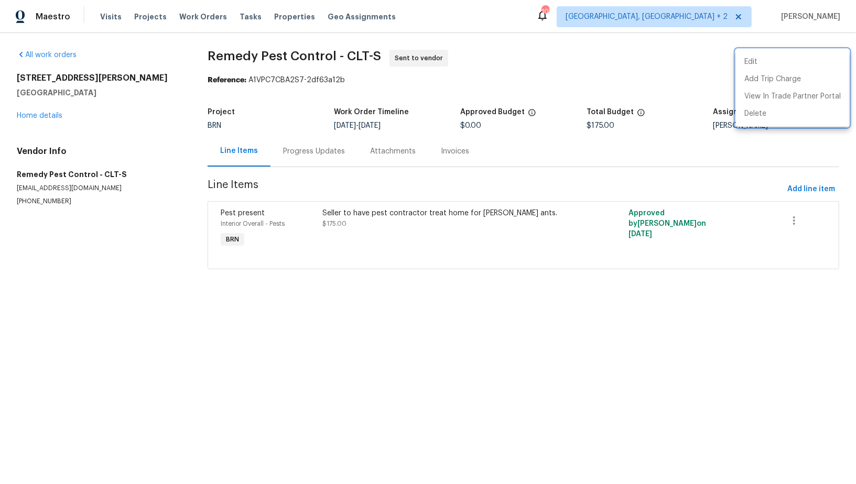
click at [55, 113] on div at bounding box center [428, 242] width 856 height 484
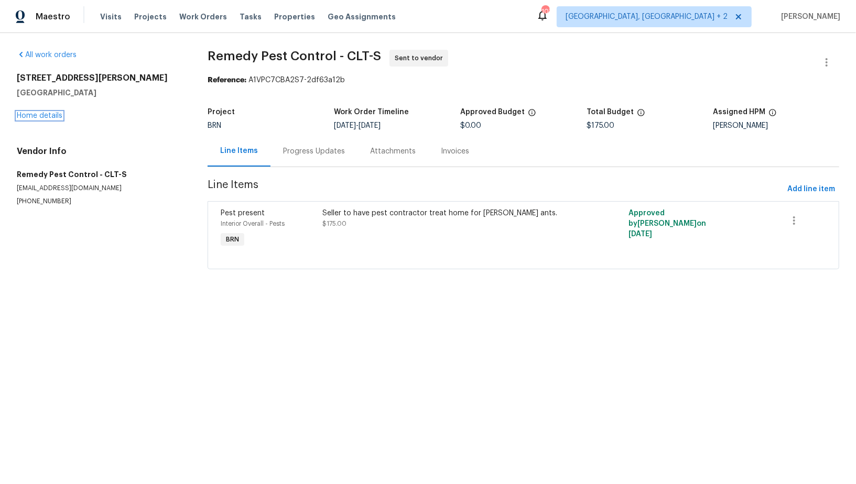
click at [55, 113] on link "Home details" at bounding box center [40, 115] width 46 height 7
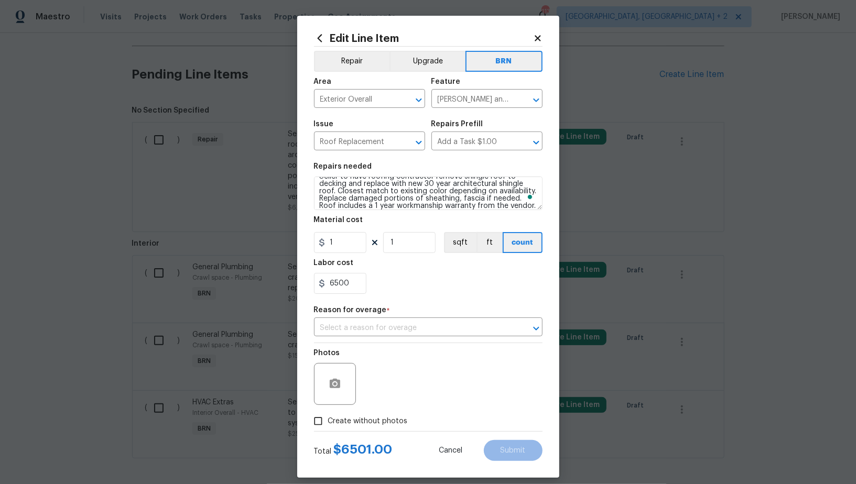
scroll to position [9, 0]
type textarea "Seller to have roofing contractor remove shingle roof to decking and replace wi…"
click at [366, 229] on div "Material cost" at bounding box center [428, 223] width 228 height 14
click at [357, 234] on input "1" at bounding box center [340, 242] width 52 height 21
type input "0"
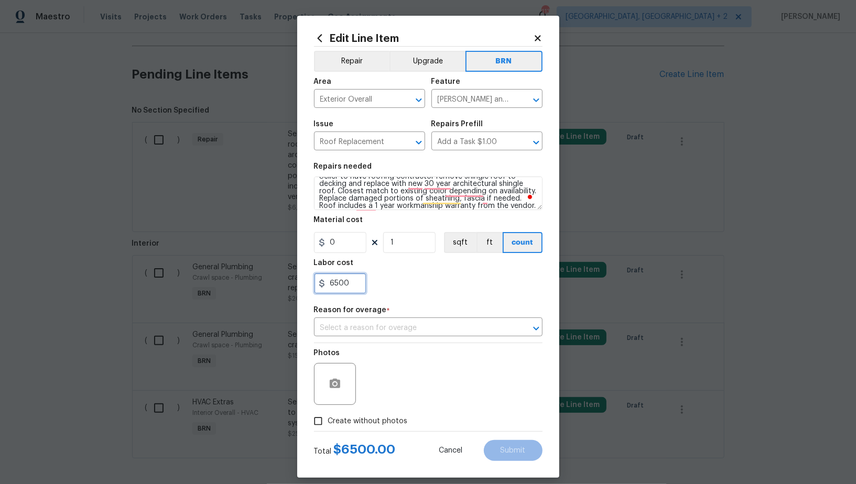
click at [344, 279] on input "6500" at bounding box center [340, 283] width 52 height 21
type input "1"
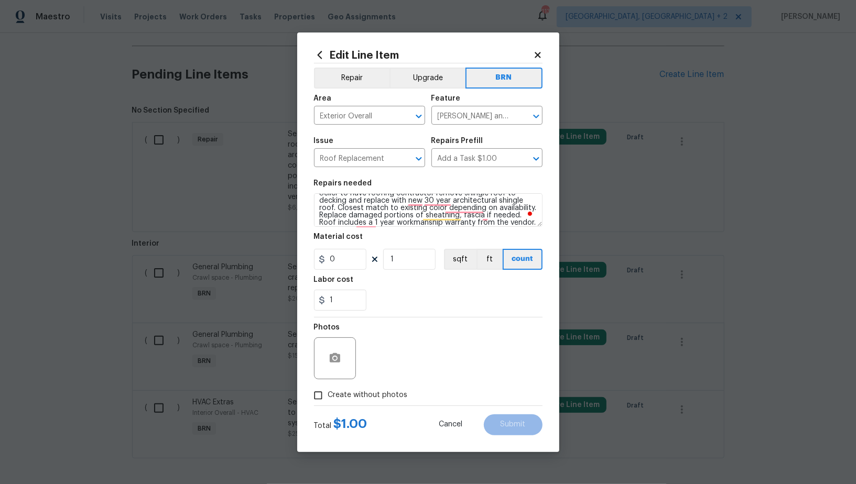
click at [317, 396] on input "Create without photos" at bounding box center [318, 396] width 20 height 20
checkbox input "true"
click at [431, 369] on textarea at bounding box center [453, 358] width 178 height 42
click at [492, 430] on button "Submit" at bounding box center [513, 424] width 59 height 21
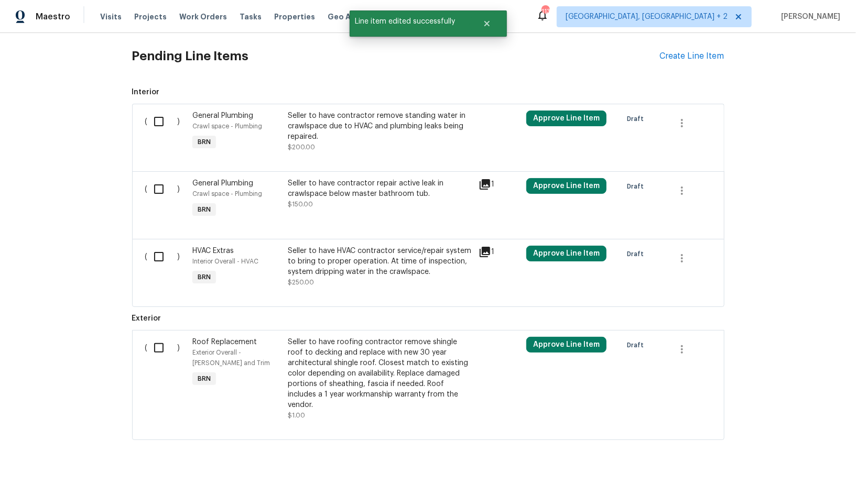
scroll to position [307, 0]
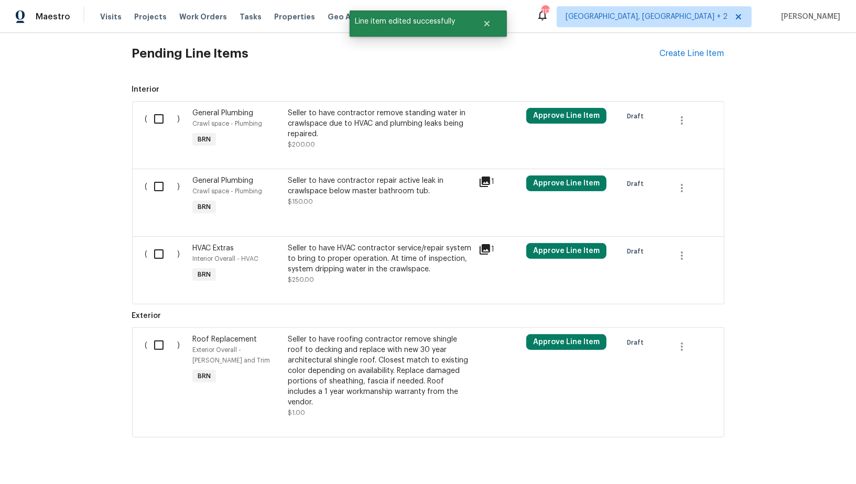
click at [160, 251] on input "checkbox" at bounding box center [163, 254] width 30 height 22
checkbox input "true"
click at [786, 456] on span "Create Work Order" at bounding box center [796, 458] width 70 height 13
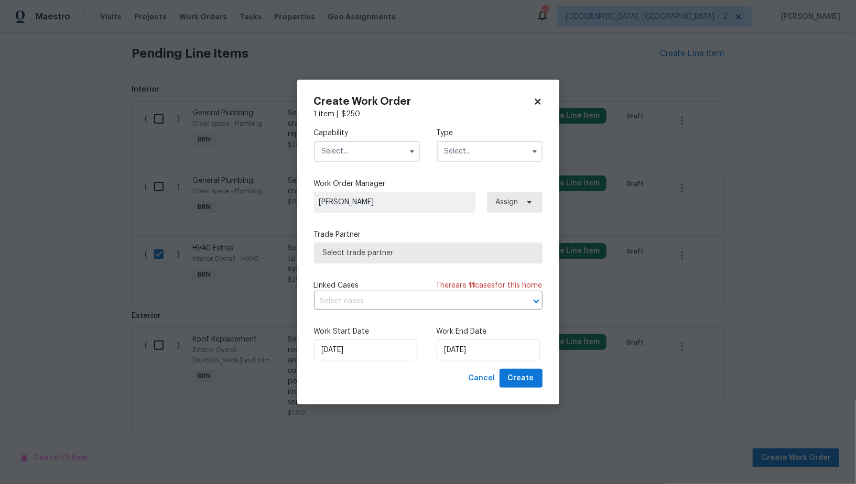
click at [364, 143] on input "text" at bounding box center [367, 151] width 106 height 21
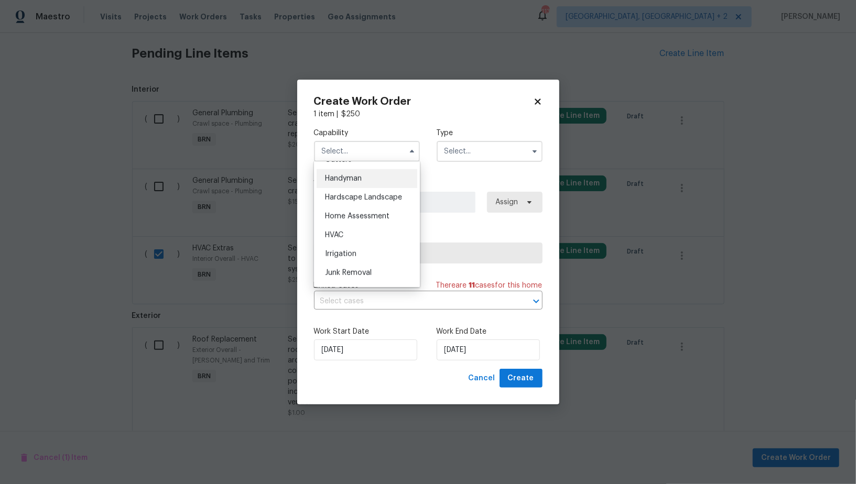
scroll to position [580, 0]
click at [343, 228] on span "HVAC" at bounding box center [334, 226] width 18 height 7
type input "HVAC"
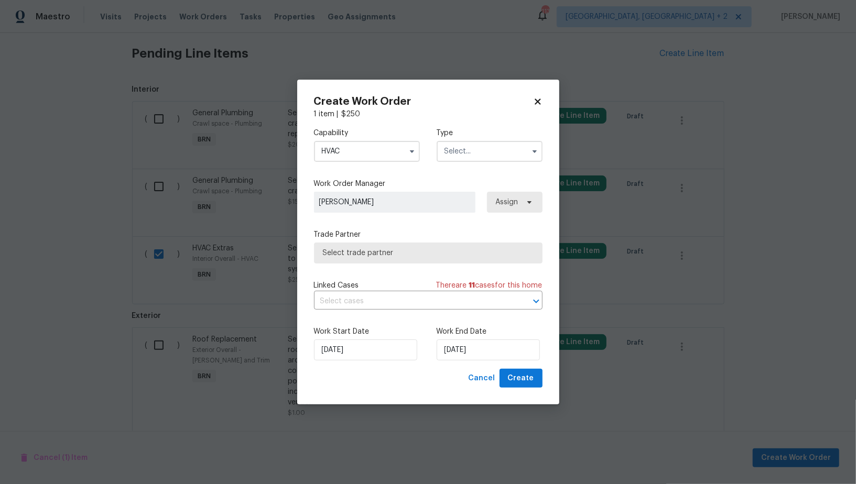
click at [455, 154] on input "text" at bounding box center [489, 151] width 106 height 21
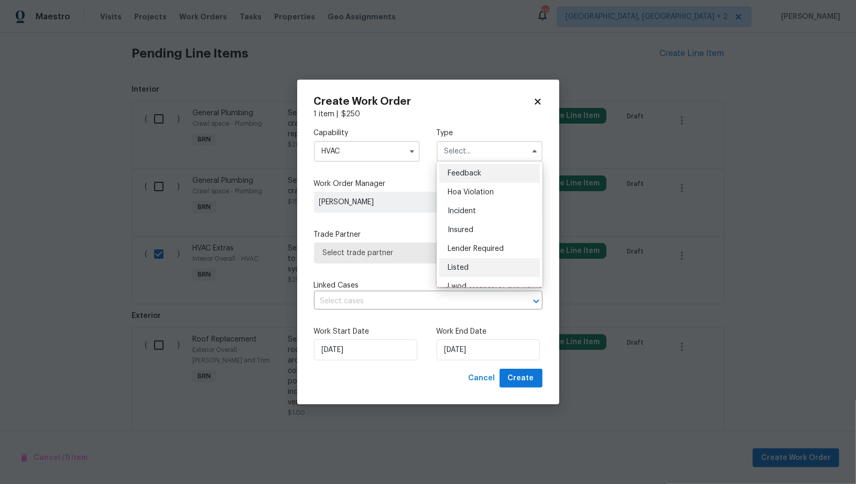
scroll to position [124, 0]
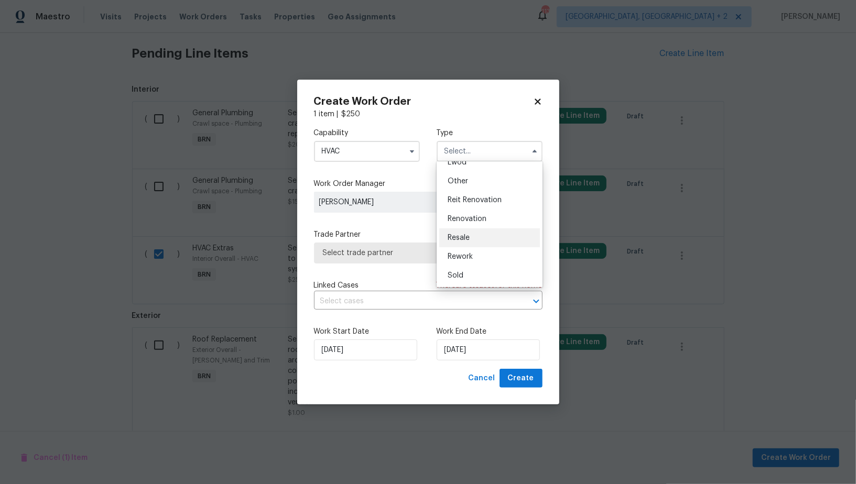
click at [461, 234] on span "Resale" at bounding box center [458, 237] width 22 height 7
type input "Resale"
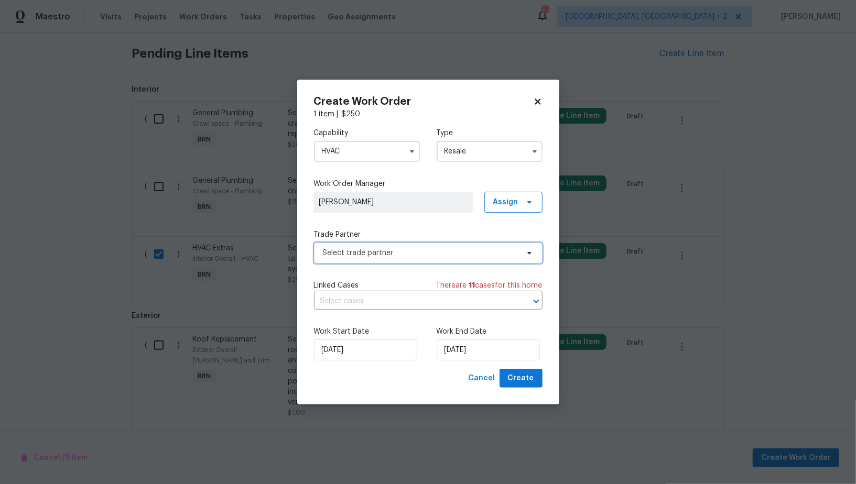
click at [436, 254] on span "Select trade partner" at bounding box center [420, 253] width 195 height 10
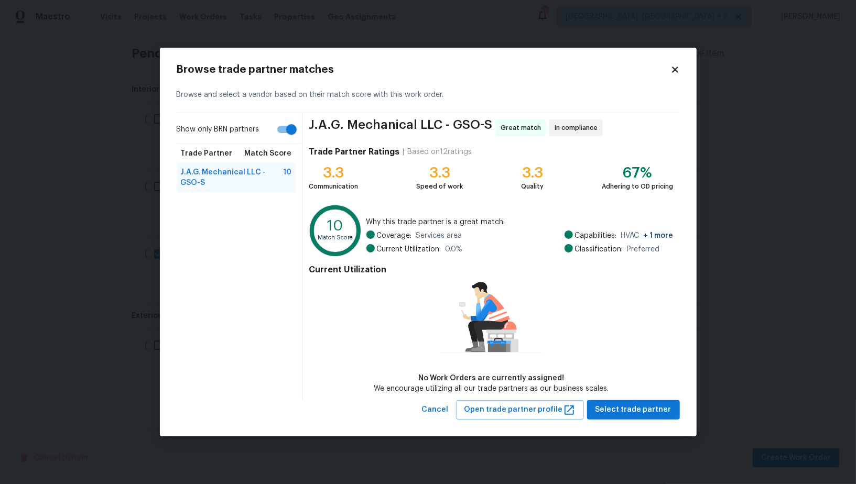
click at [292, 141] on label "Show only BRN partners" at bounding box center [239, 131] width 125 height 25
click at [292, 139] on input "Show only BRN partners" at bounding box center [291, 129] width 60 height 20
checkbox input "false"
click at [615, 403] on span "Select trade partner" at bounding box center [633, 409] width 76 height 13
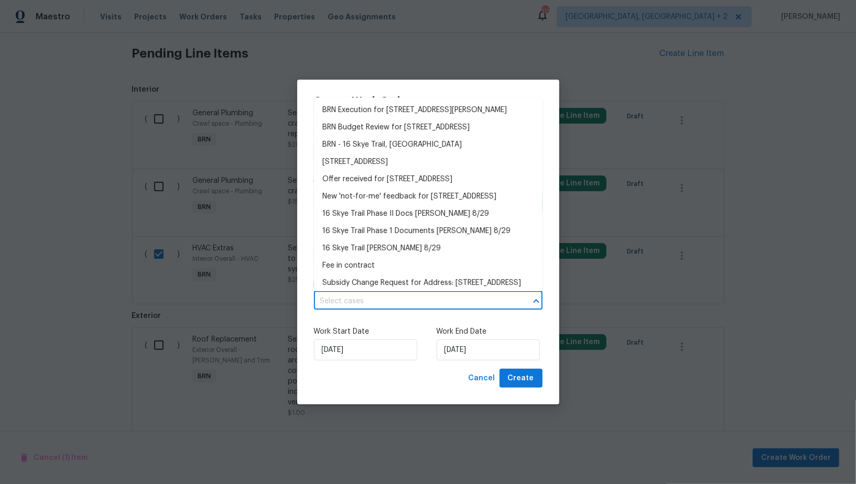
click at [422, 300] on input "text" at bounding box center [413, 301] width 199 height 16
click at [407, 100] on ul "BRN Execution for 16 Skye Trl, Thomasville, NC 27360 BRN Budget Review for 16 S…" at bounding box center [428, 194] width 228 height 194
click at [407, 114] on li "BRN Execution for 16 Skye Trl, Thomasville, NC 27360" at bounding box center [428, 110] width 228 height 17
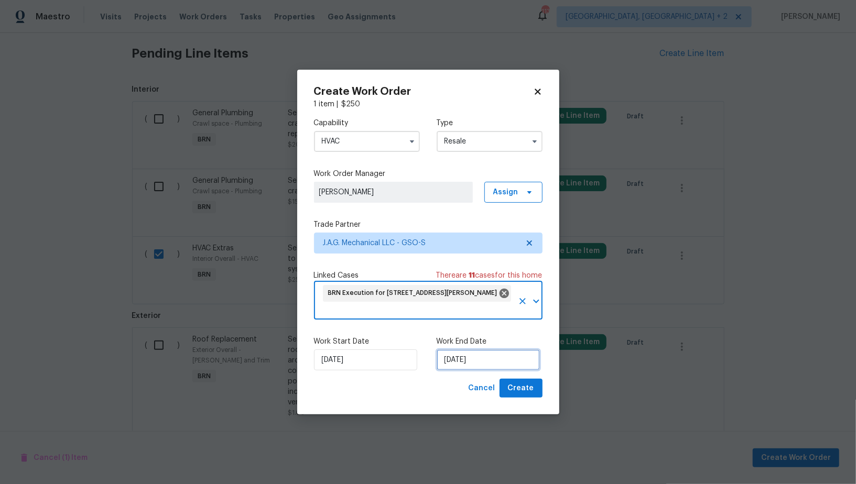
click at [493, 363] on input "06/10/2025" at bounding box center [487, 359] width 103 height 21
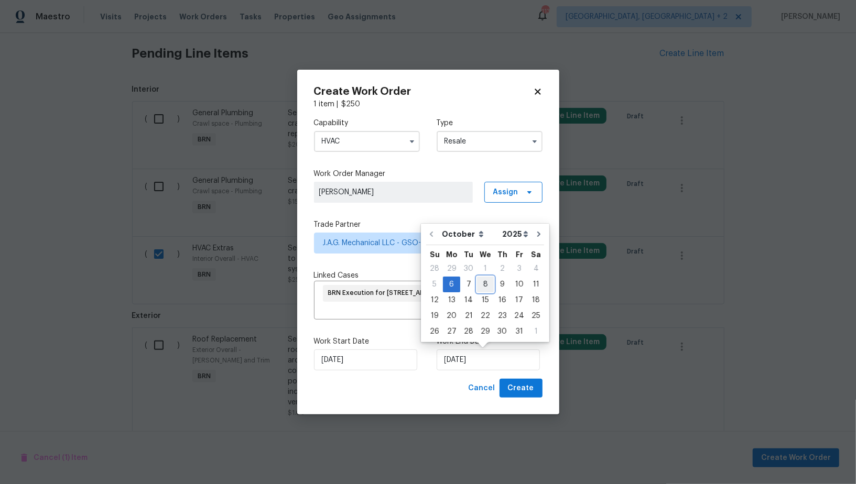
click at [484, 284] on div "8" at bounding box center [485, 284] width 17 height 15
type input "08/10/2025"
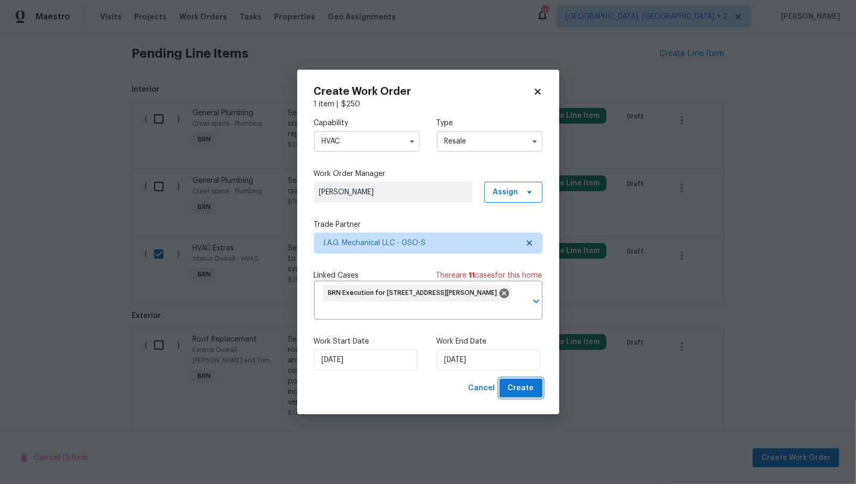
click at [524, 389] on span "Create" at bounding box center [521, 388] width 26 height 13
checkbox input "false"
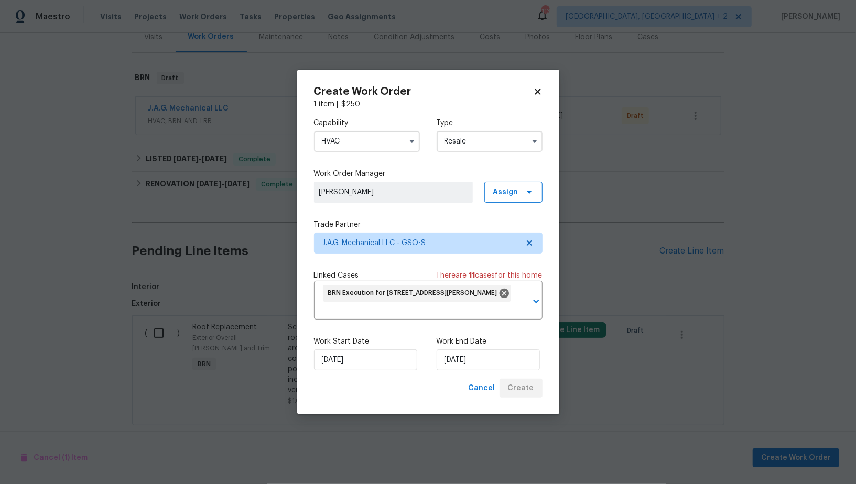
scroll to position [279, 0]
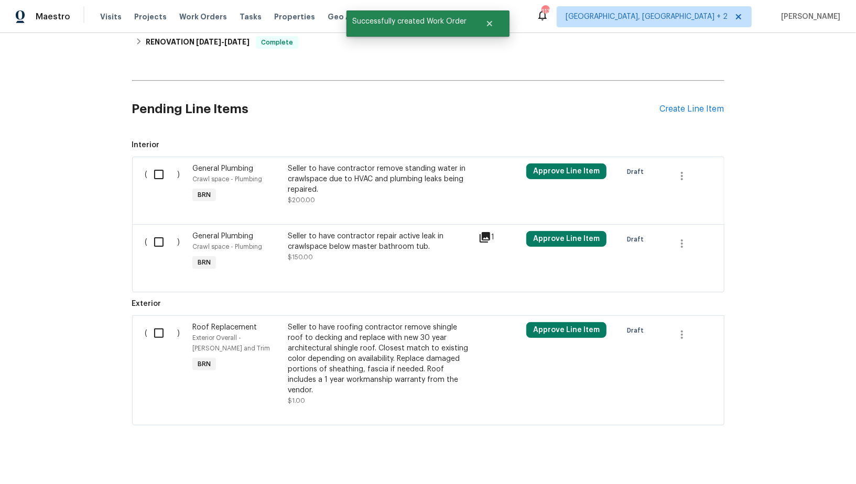
click at [84, 236] on div "Back to all projects 16 Skye Trl, Thomasville, NC 27360 3 Beds | 2 Baths | Tota…" at bounding box center [428, 258] width 856 height 451
click at [156, 173] on input "checkbox" at bounding box center [163, 174] width 30 height 22
checkbox input "true"
click at [156, 240] on input "checkbox" at bounding box center [163, 242] width 30 height 22
checkbox input "true"
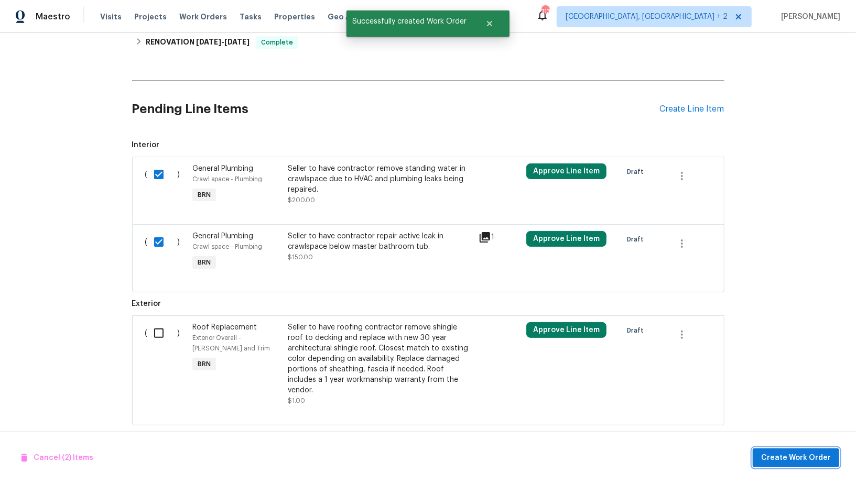
click at [757, 457] on button "Create Work Order" at bounding box center [795, 457] width 86 height 19
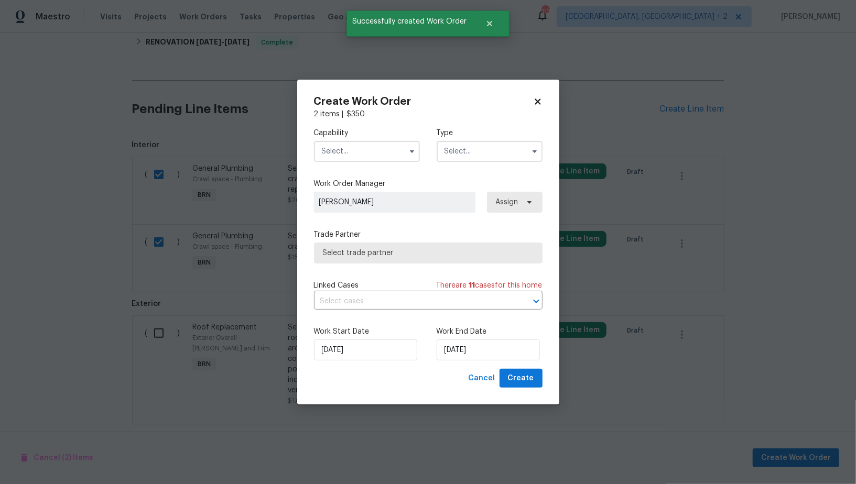
click at [387, 156] on input "text" at bounding box center [367, 151] width 106 height 21
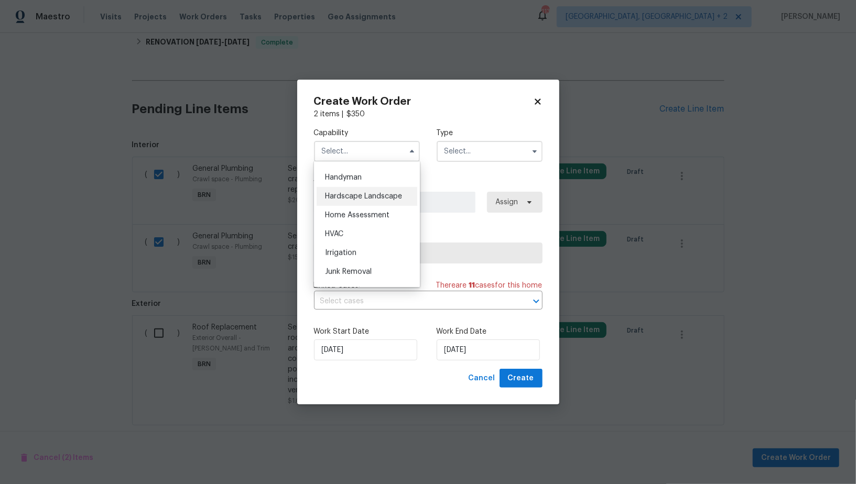
scroll to position [572, 0]
click at [343, 177] on span "Handyman" at bounding box center [343, 177] width 37 height 7
type input "Handyman"
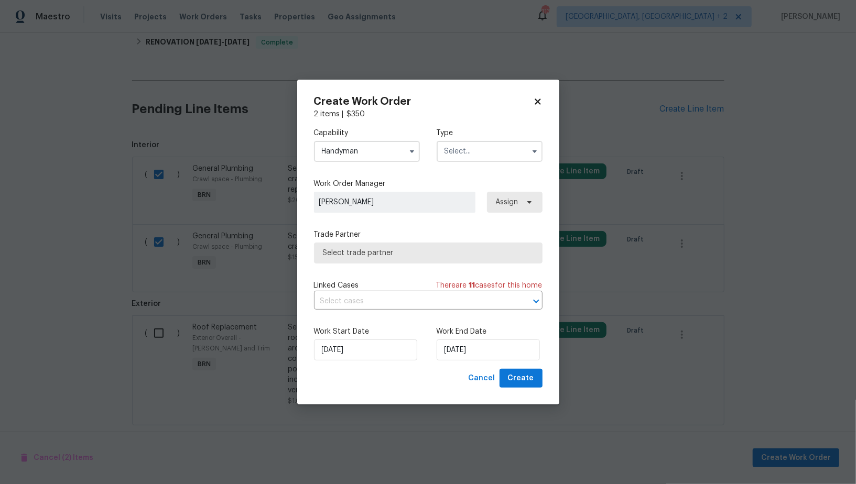
click at [477, 143] on input "text" at bounding box center [489, 151] width 106 height 21
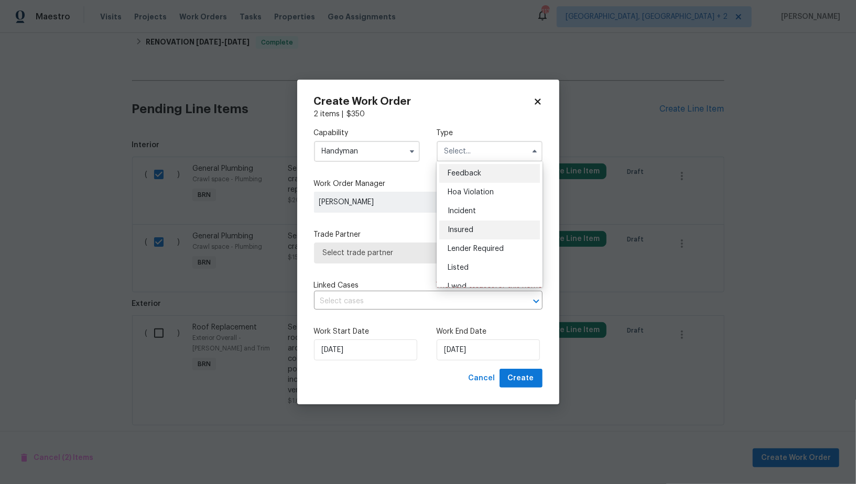
scroll to position [124, 0]
click at [470, 242] on div "Resale" at bounding box center [489, 237] width 101 height 19
type input "Resale"
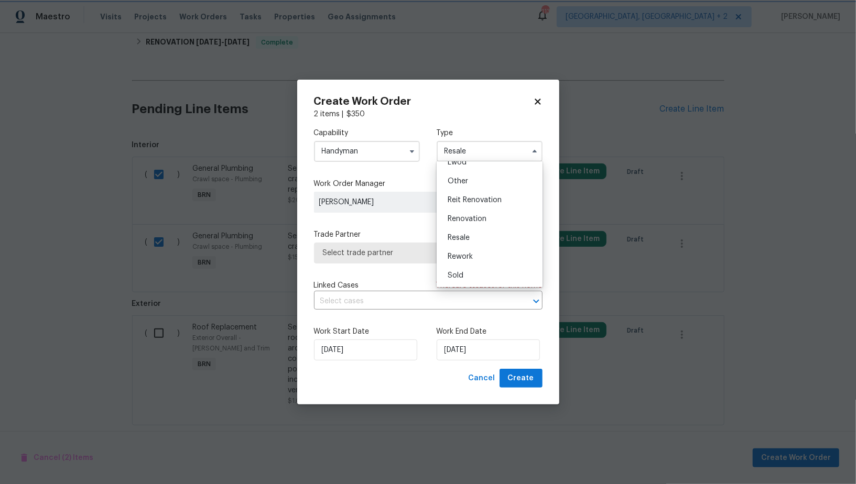
scroll to position [0, 0]
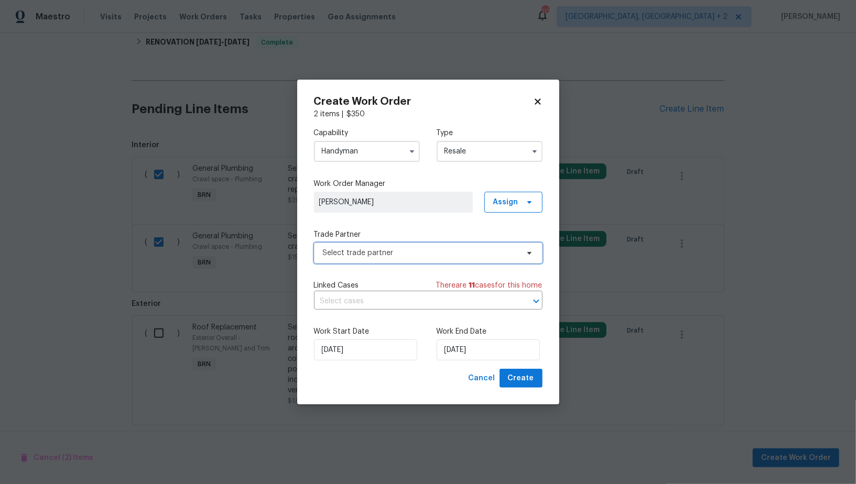
click at [444, 248] on span "Select trade partner" at bounding box center [420, 253] width 195 height 10
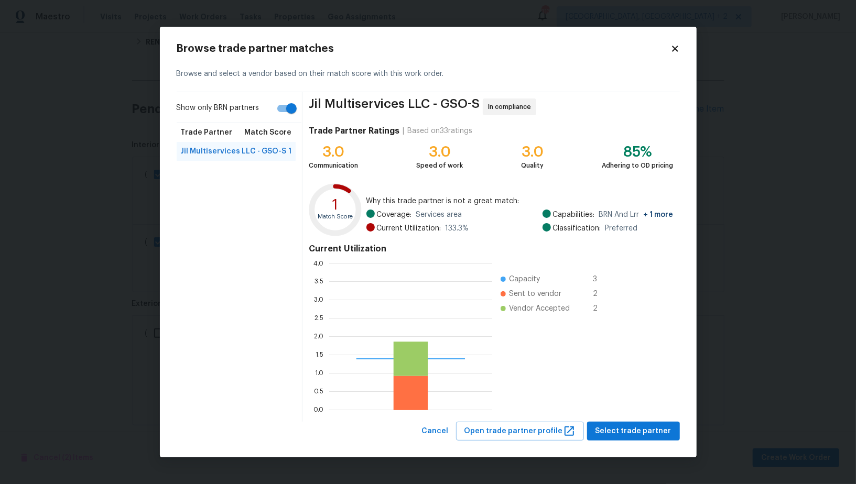
scroll to position [147, 163]
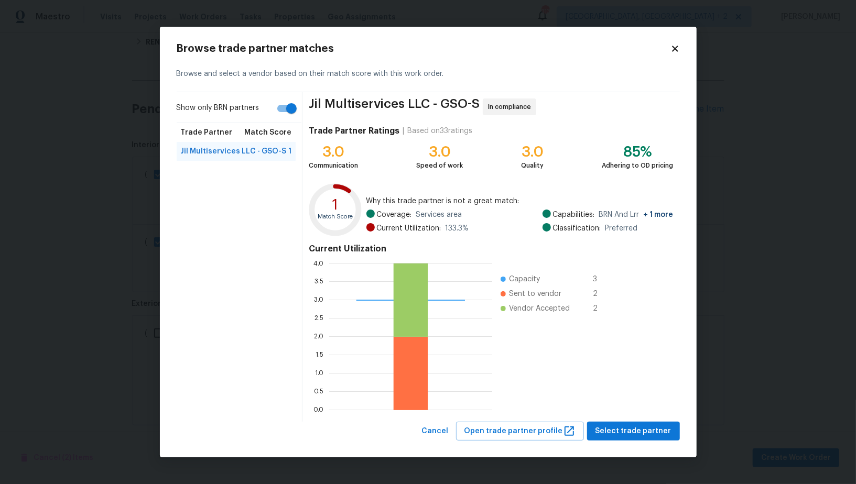
click at [289, 109] on input "Show only BRN partners" at bounding box center [291, 108] width 60 height 20
checkbox input "false"
click at [448, 431] on span "Cancel" at bounding box center [435, 431] width 27 height 13
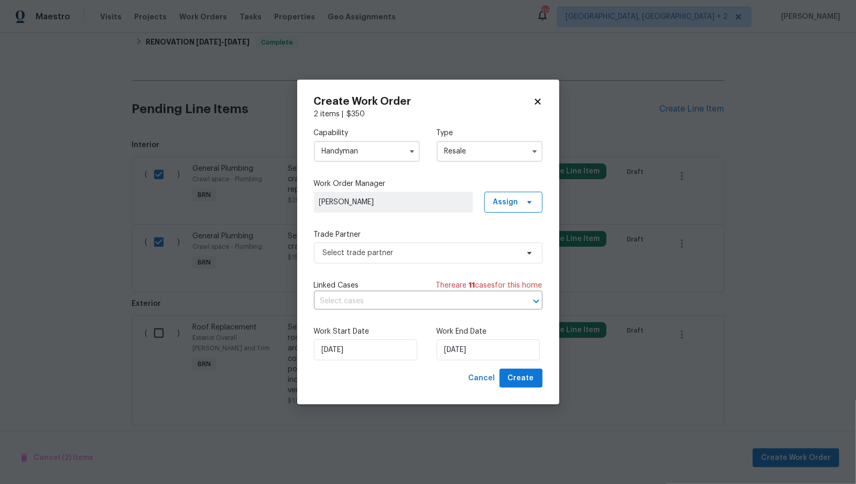
click at [371, 158] on input "Handyman" at bounding box center [367, 151] width 106 height 21
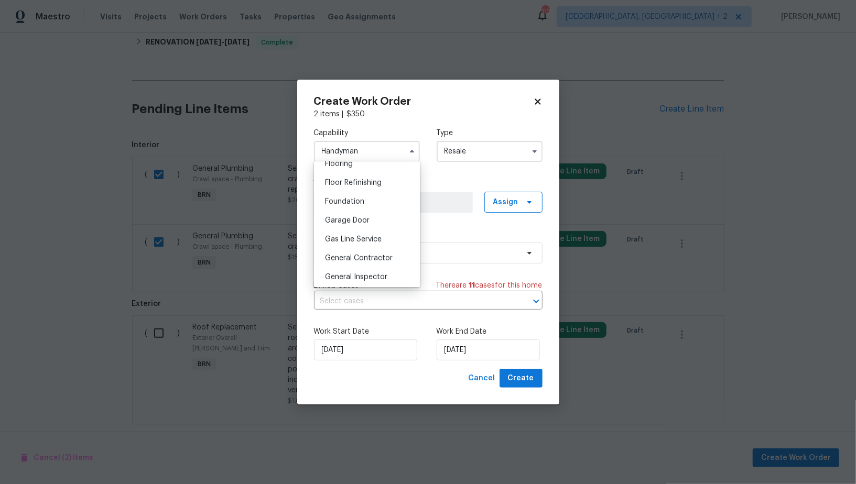
scroll to position [423, 0]
click at [370, 248] on span "General Contractor" at bounding box center [359, 251] width 68 height 7
type input "General Contractor"
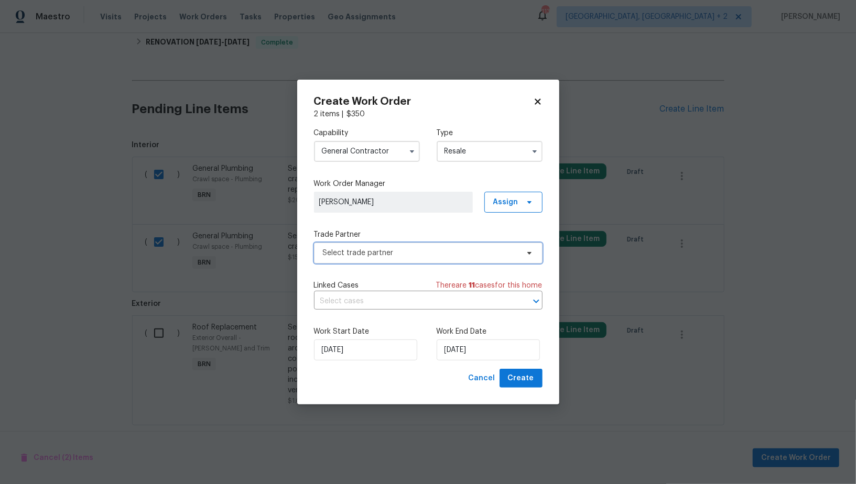
click at [425, 247] on span "Select trade partner" at bounding box center [428, 253] width 228 height 21
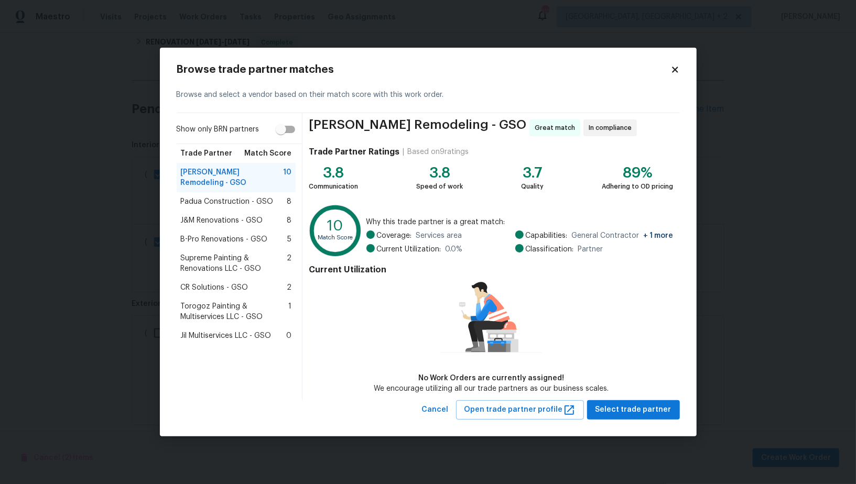
click at [250, 215] on span "J&M Renovations - GSO" at bounding box center [222, 220] width 82 height 10
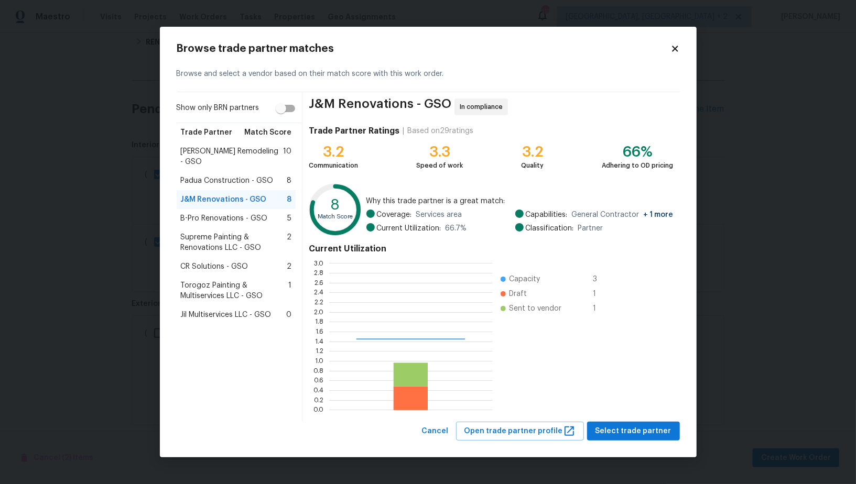
scroll to position [147, 163]
click at [232, 257] on div "CR Solutions - GSO 2" at bounding box center [236, 266] width 119 height 19
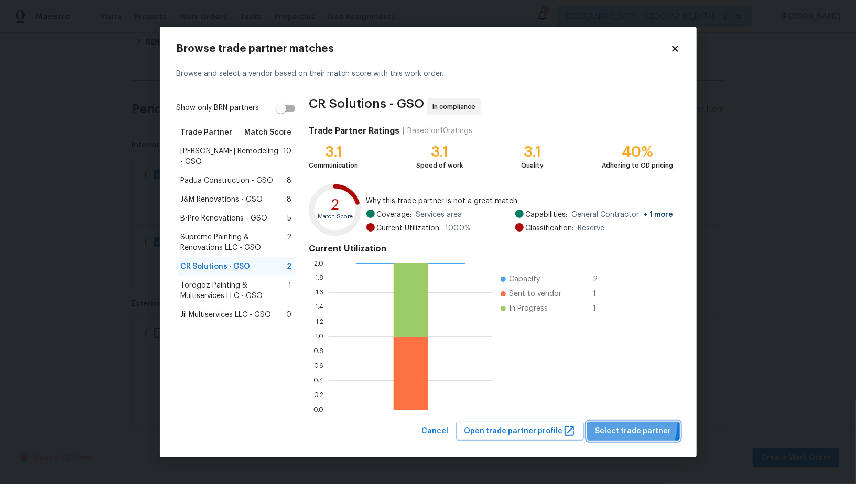
click at [619, 422] on button "Select trade partner" at bounding box center [633, 431] width 93 height 19
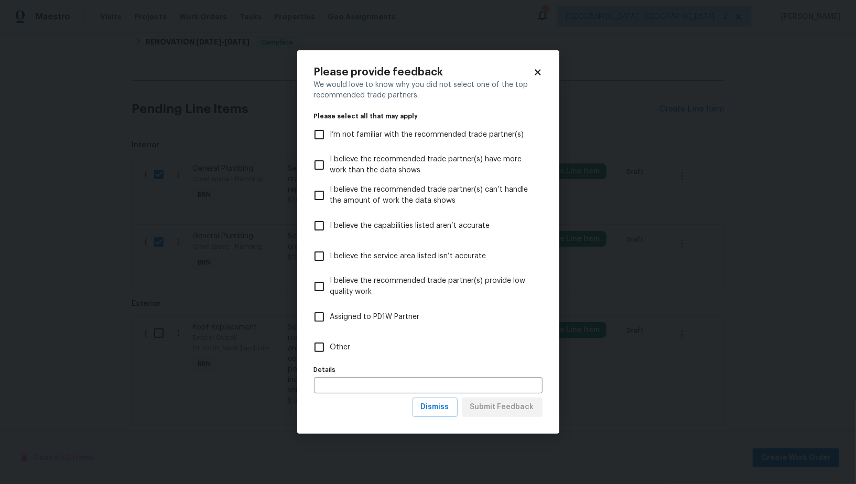
click at [332, 345] on span "Other" at bounding box center [340, 347] width 20 height 11
click at [330, 345] on input "Other" at bounding box center [319, 347] width 22 height 22
checkbox input "true"
click at [489, 418] on div "Please provide feedback We would love to know why you did not select one of the…" at bounding box center [428, 242] width 262 height 384
click at [489, 410] on span "Submit Feedback" at bounding box center [502, 407] width 64 height 13
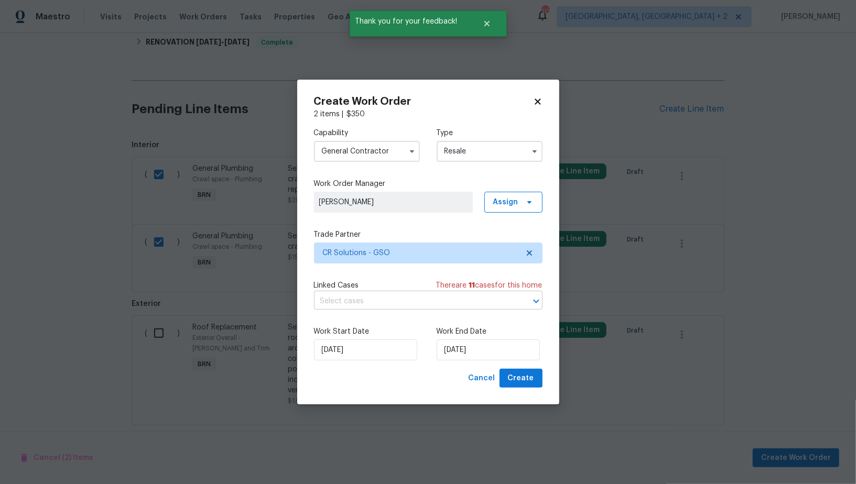
click at [404, 299] on input "text" at bounding box center [413, 301] width 199 height 16
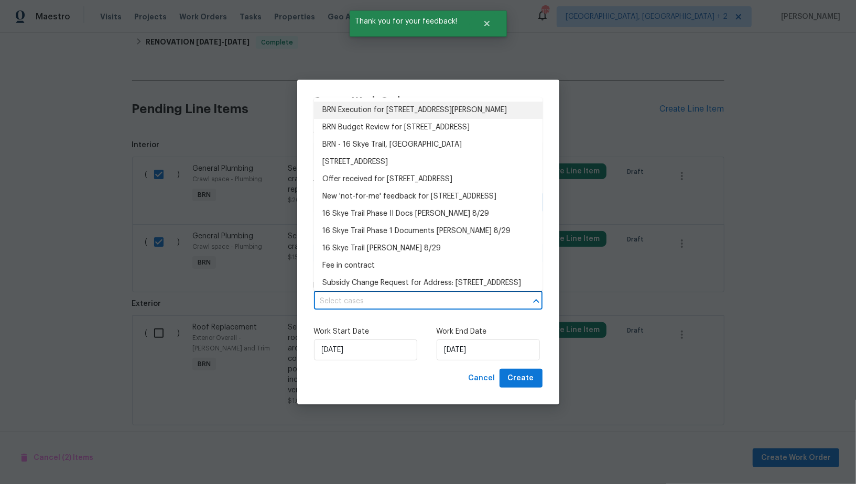
click at [398, 113] on li "BRN Execution for 16 Skye Trl, Thomasville, NC 27360" at bounding box center [428, 110] width 228 height 17
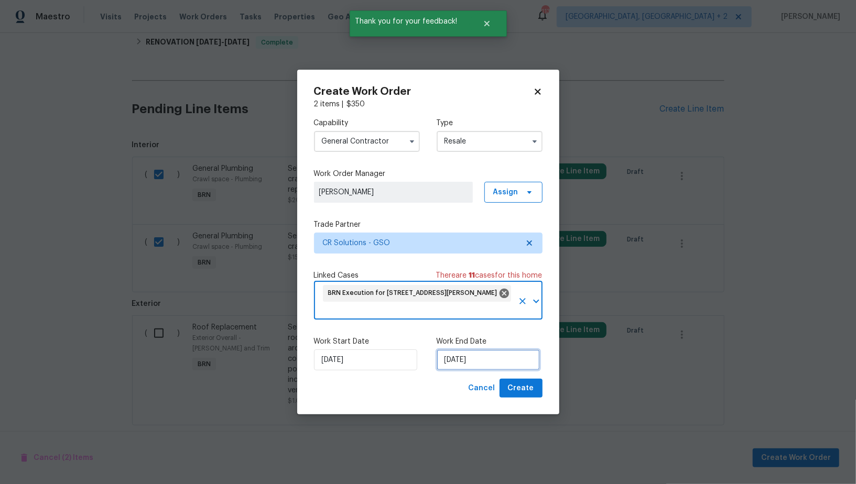
click at [462, 370] on input "06/10/2025" at bounding box center [487, 359] width 103 height 21
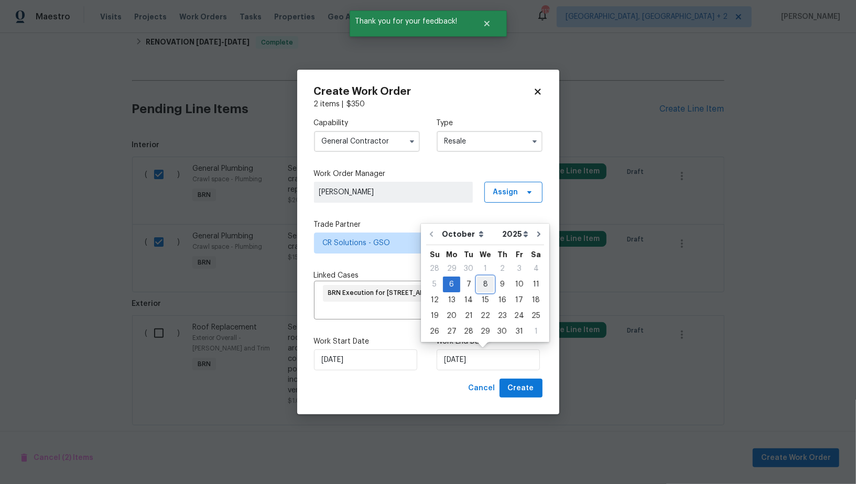
click at [484, 285] on div "8" at bounding box center [485, 284] width 17 height 15
type input "08/10/2025"
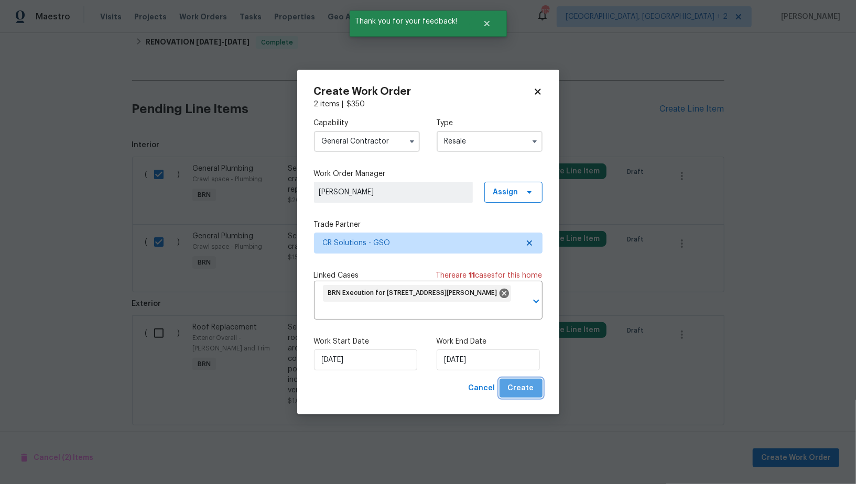
click at [526, 390] on span "Create" at bounding box center [521, 388] width 26 height 13
checkbox input "false"
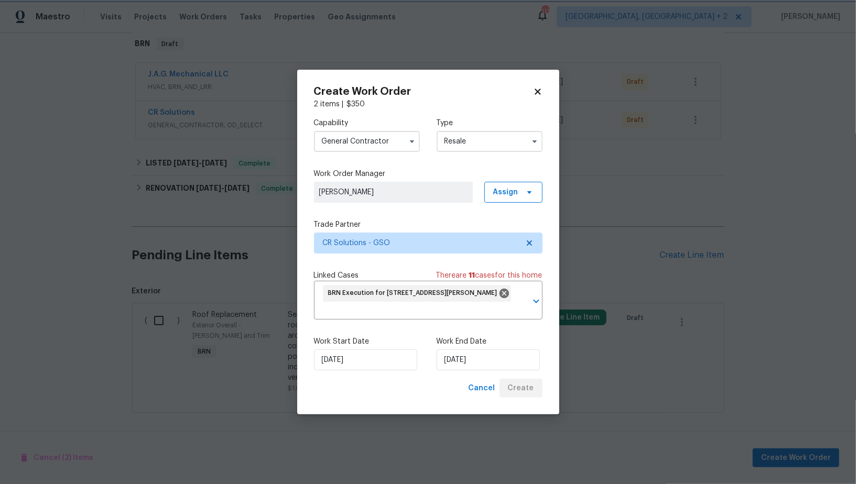
scroll to position [158, 0]
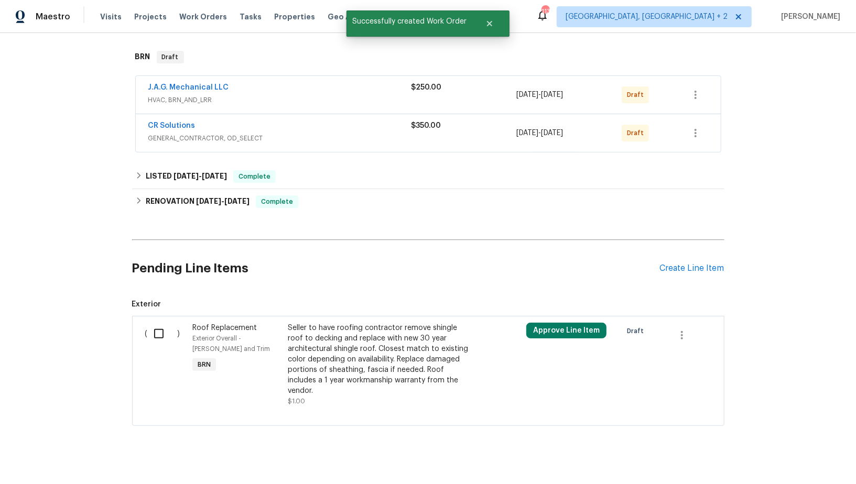
click at [162, 328] on input "checkbox" at bounding box center [163, 334] width 30 height 22
checkbox input "true"
click at [774, 457] on span "Create Work Order" at bounding box center [796, 458] width 70 height 13
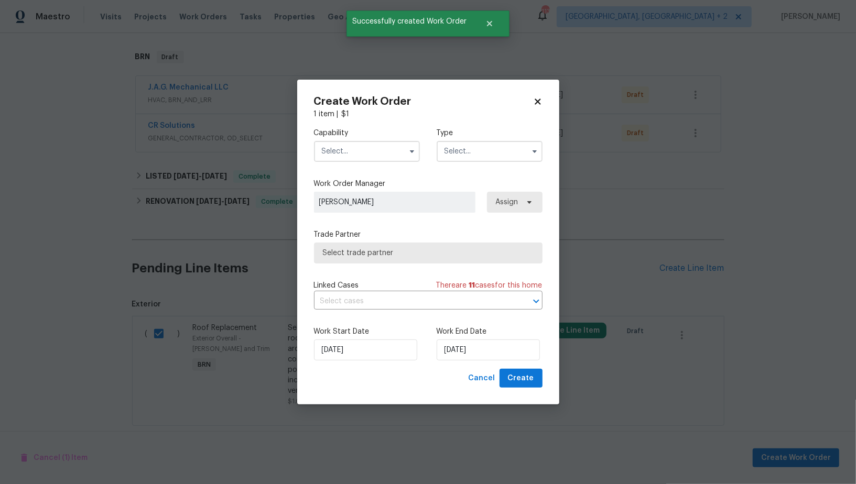
click at [368, 137] on label "Capability" at bounding box center [367, 133] width 106 height 10
click at [368, 150] on input "text" at bounding box center [367, 151] width 106 height 21
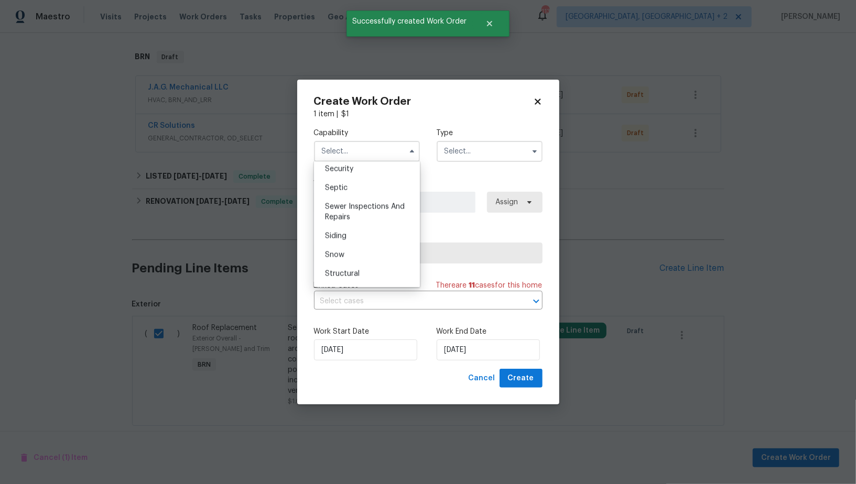
scroll to position [1036, 0]
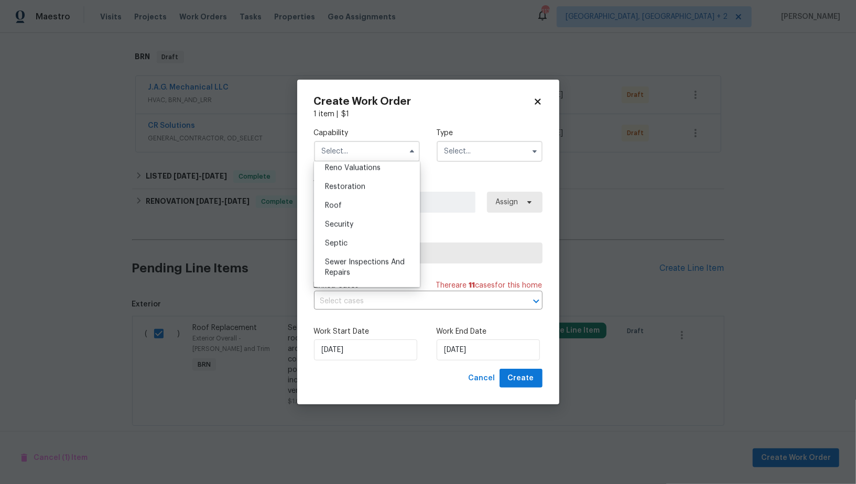
click at [368, 247] on div "Septic" at bounding box center [366, 243] width 101 height 19
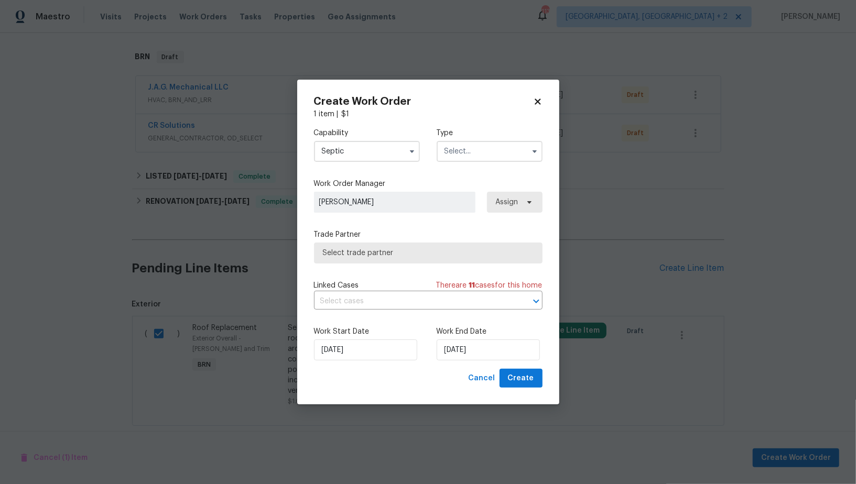
click at [358, 167] on div "Capability Septic Type" at bounding box center [428, 144] width 228 height 51
click at [358, 152] on input "Septic" at bounding box center [367, 151] width 106 height 21
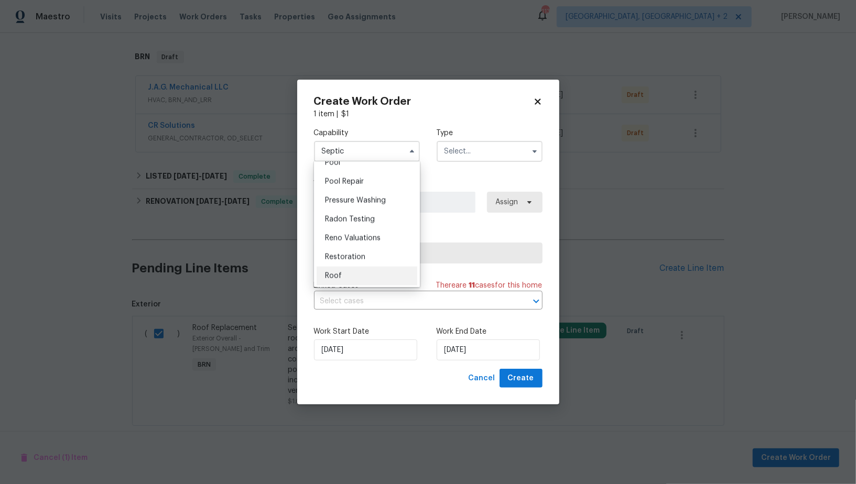
click at [338, 271] on div "Roof" at bounding box center [366, 276] width 101 height 19
type input "Roof"
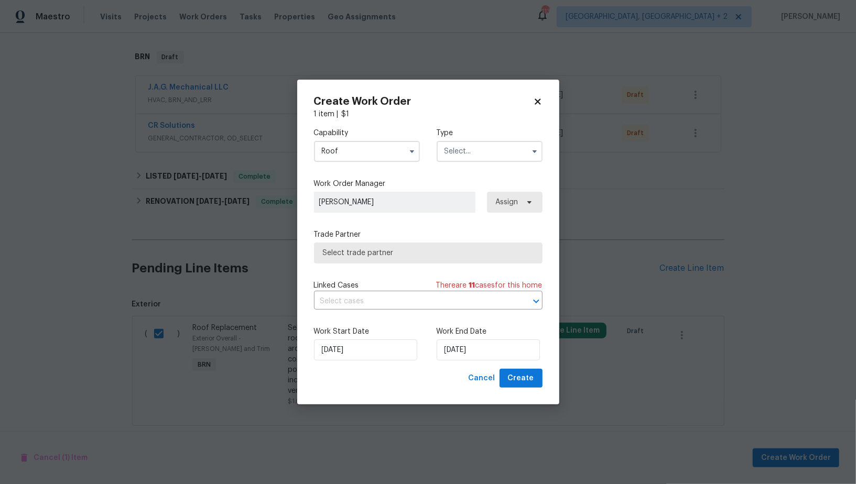
click at [465, 147] on input "text" at bounding box center [489, 151] width 106 height 21
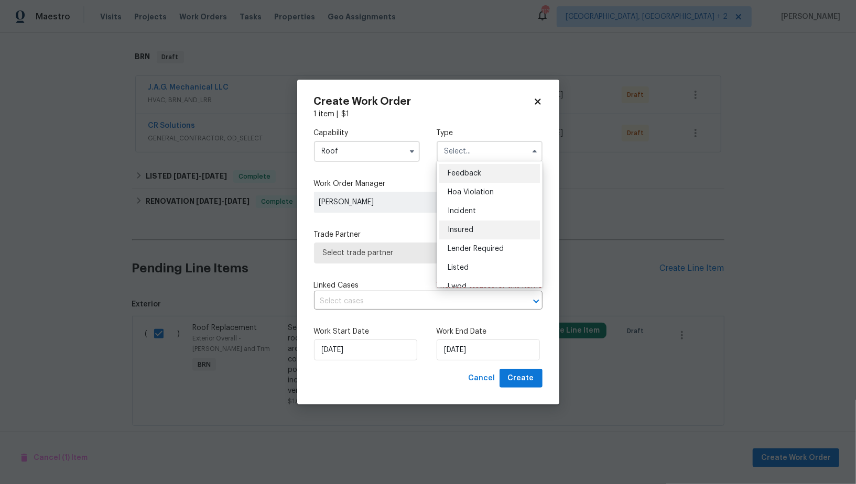
scroll to position [124, 0]
click at [472, 237] on div "Resale" at bounding box center [489, 237] width 101 height 19
type input "Resale"
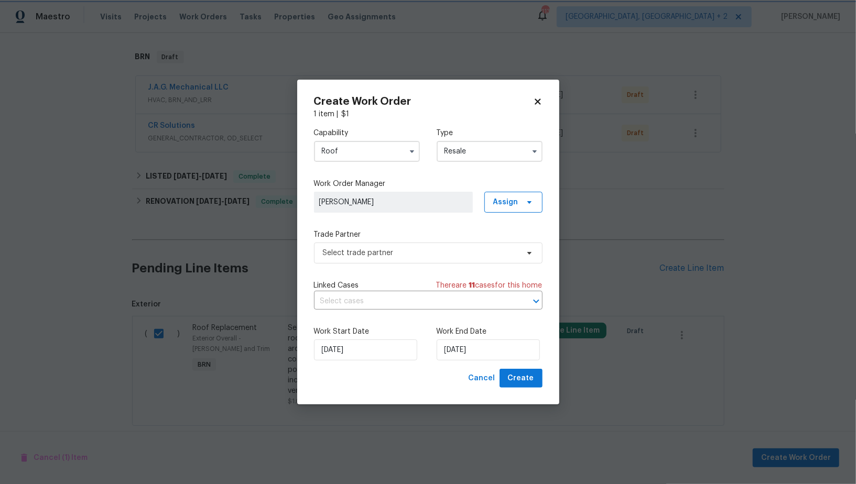
scroll to position [0, 0]
click at [437, 243] on span "Select trade partner" at bounding box center [428, 253] width 228 height 21
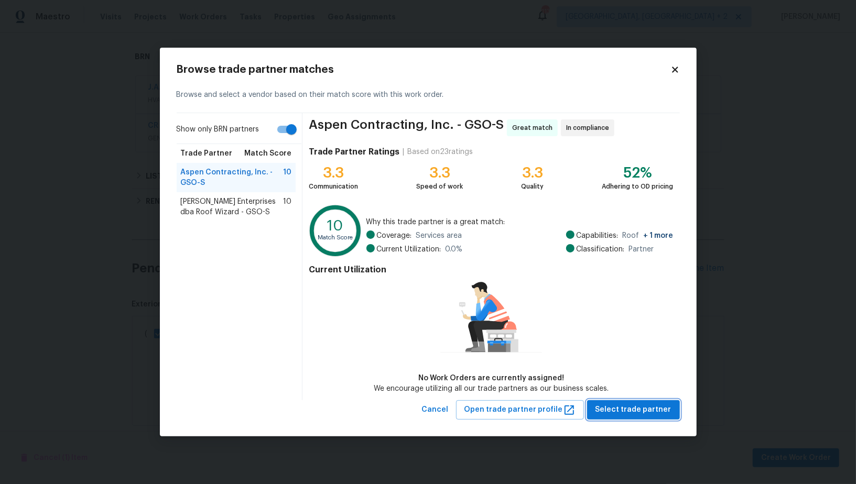
click at [624, 404] on span "Select trade partner" at bounding box center [633, 409] width 76 height 13
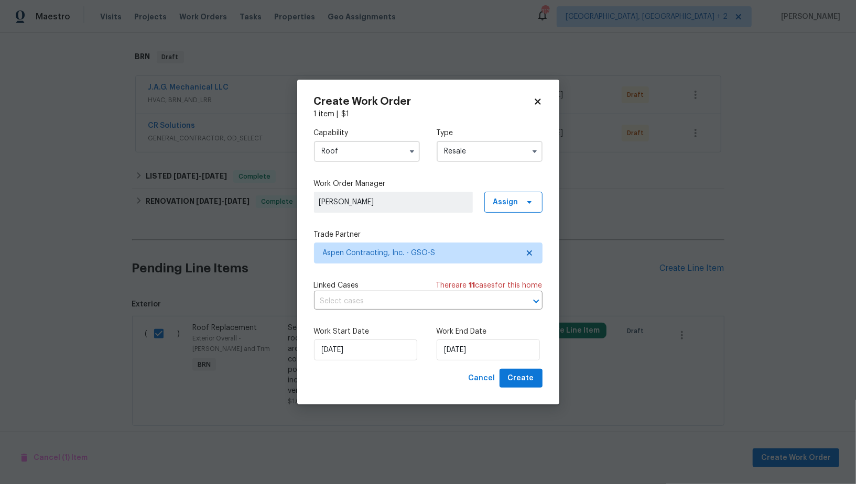
click at [417, 312] on div "Capability Roof Type Resale Work Order Manager Padmapriya R Assign Trade Partne…" at bounding box center [428, 243] width 228 height 249
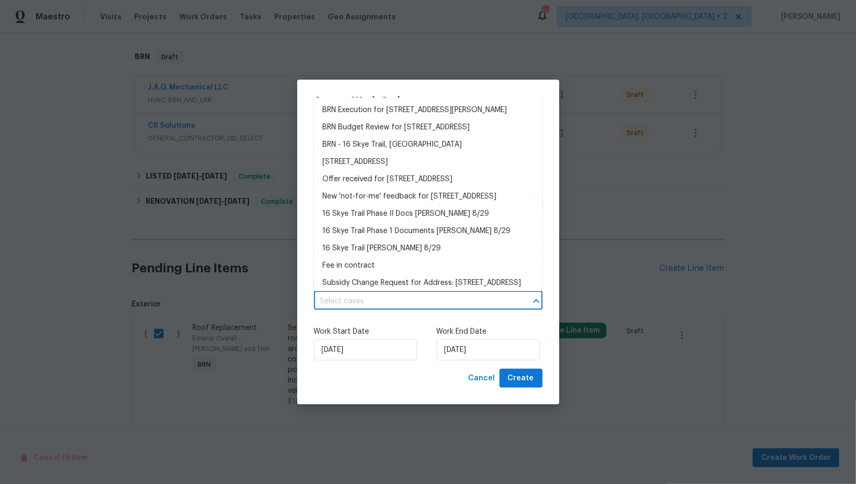
click at [414, 304] on input "text" at bounding box center [413, 301] width 199 height 16
click at [404, 114] on li "BRN Execution for 16 Skye Trl, Thomasville, NC 27360" at bounding box center [428, 110] width 228 height 17
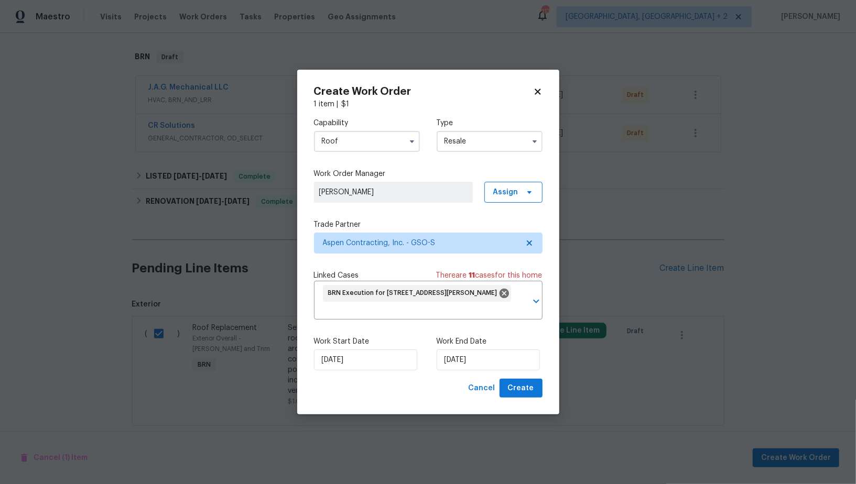
click at [481, 349] on div "Work End Date 06/10/2025" at bounding box center [489, 353] width 106 height 34
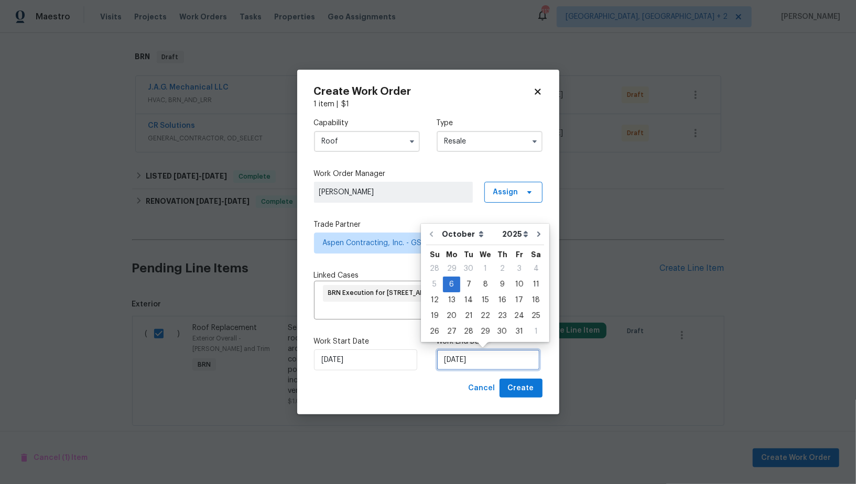
click at [480, 355] on input "06/10/2025" at bounding box center [487, 359] width 103 height 21
click at [480, 281] on div "8" at bounding box center [485, 284] width 17 height 15
type input "08/10/2025"
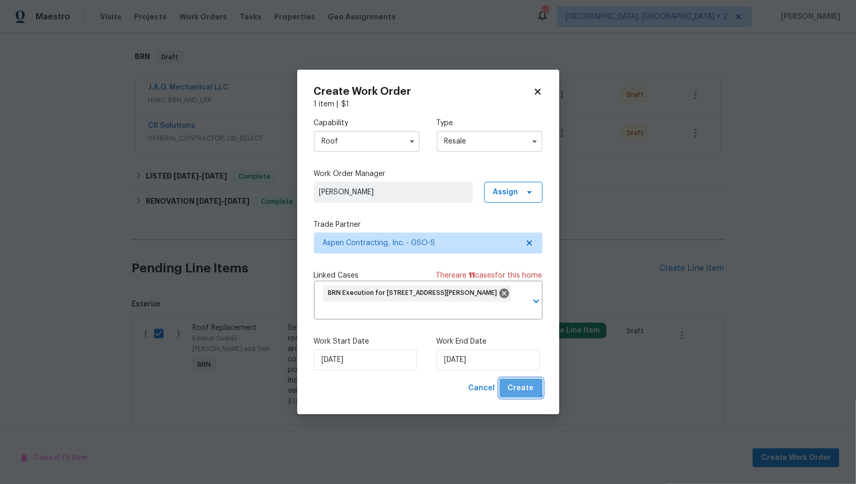
click at [514, 381] on button "Create" at bounding box center [520, 388] width 43 height 19
checkbox input "false"
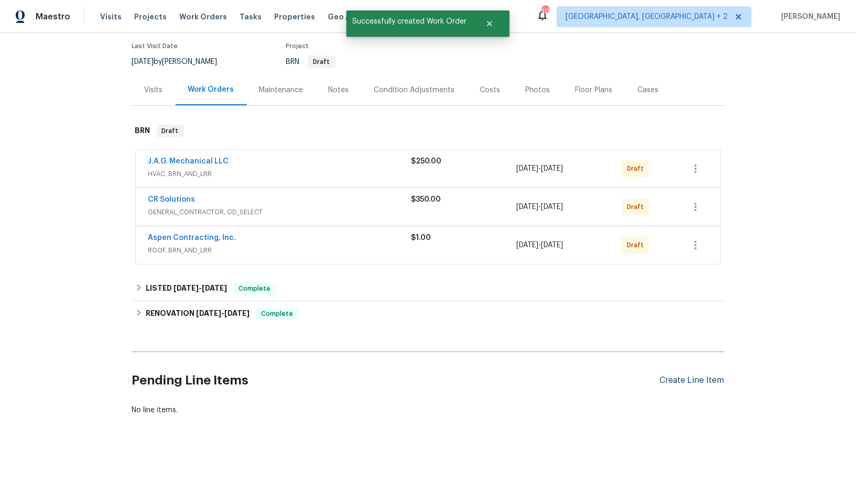
click at [671, 382] on div "Create Line Item" at bounding box center [692, 381] width 64 height 10
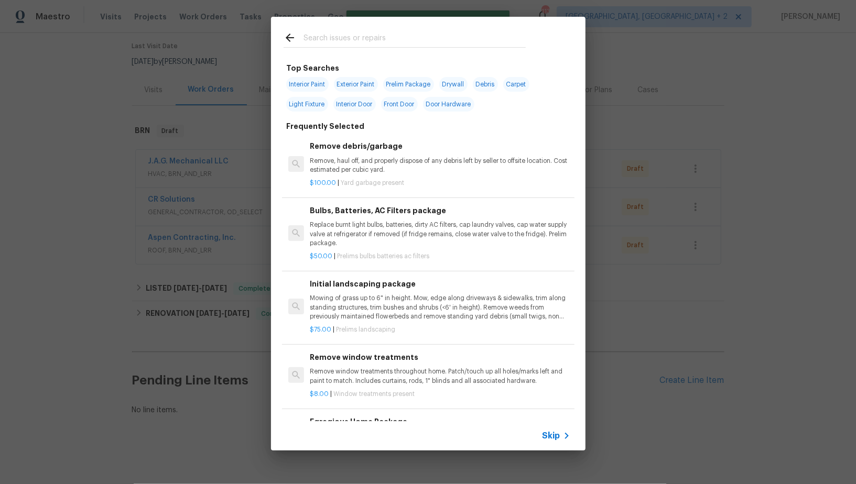
click at [557, 428] on div "Skip" at bounding box center [428, 435] width 314 height 29
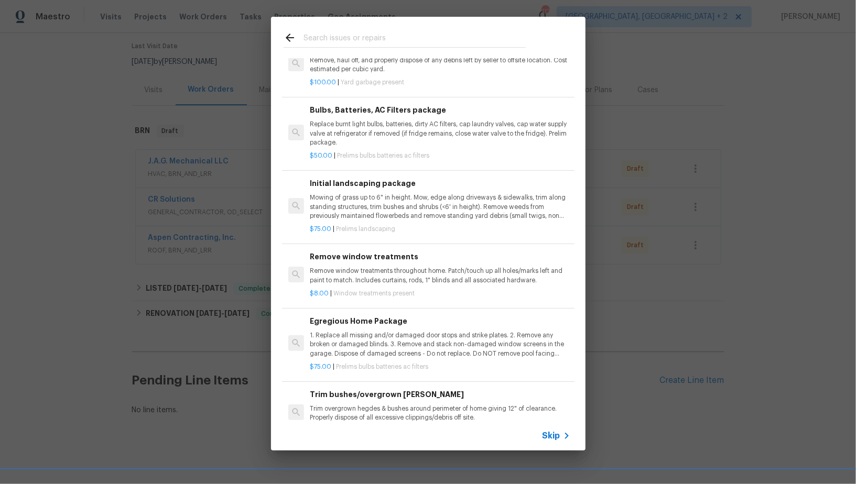
scroll to position [123, 0]
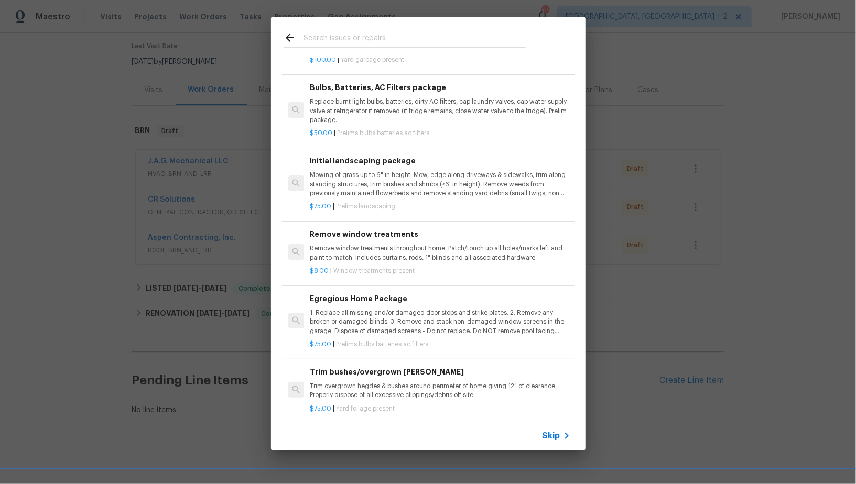
click at [558, 441] on span "Skip" at bounding box center [551, 436] width 18 height 10
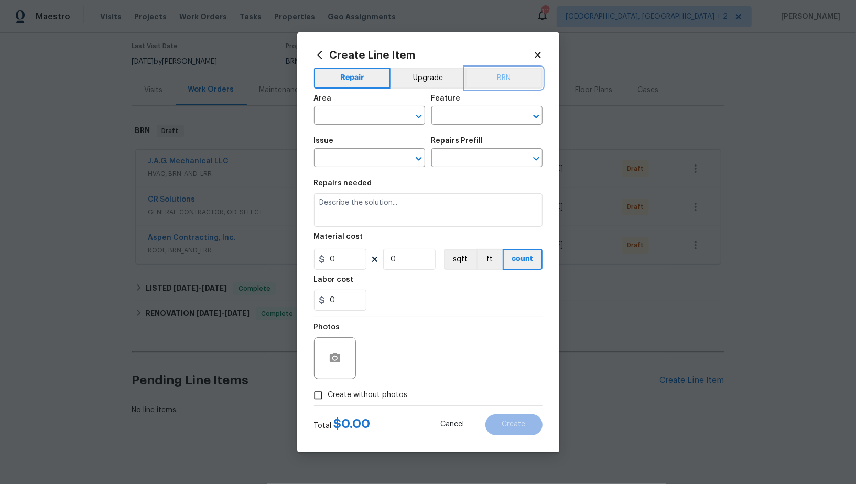
click at [499, 85] on button "BRN" at bounding box center [503, 78] width 77 height 21
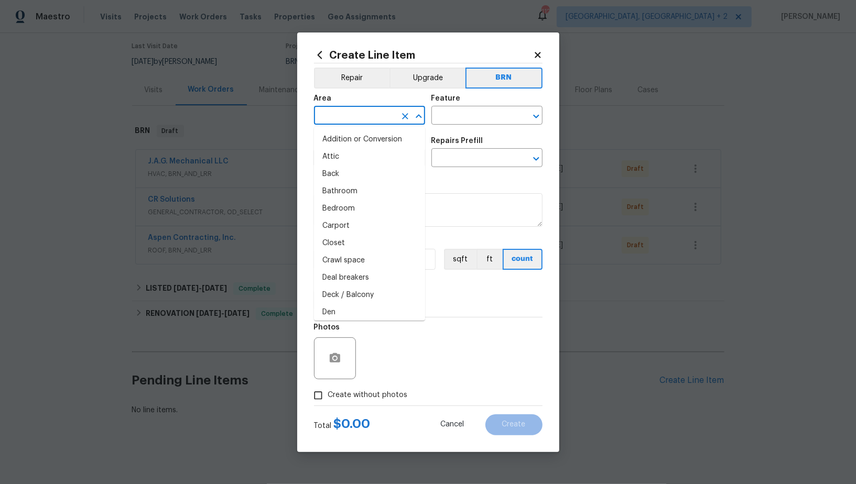
click at [379, 113] on input "text" at bounding box center [355, 116] width 82 height 16
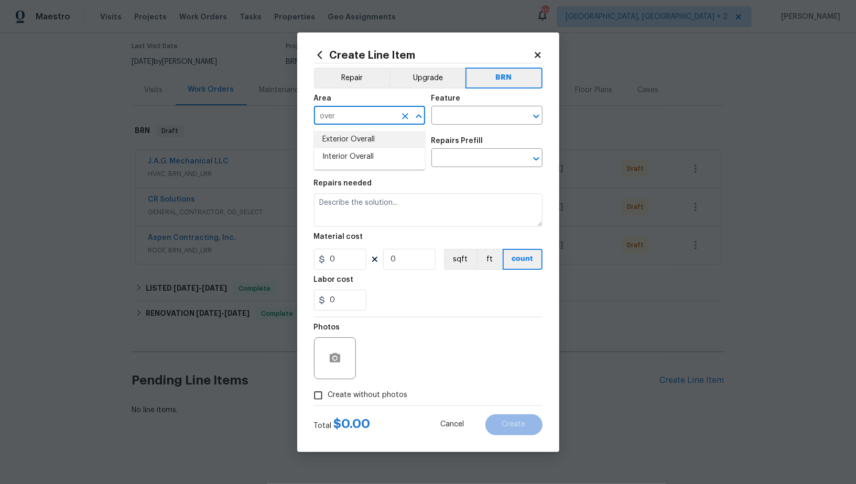
click at [367, 135] on li "Exterior Overall" at bounding box center [369, 139] width 111 height 17
type input "Exterior Overall"
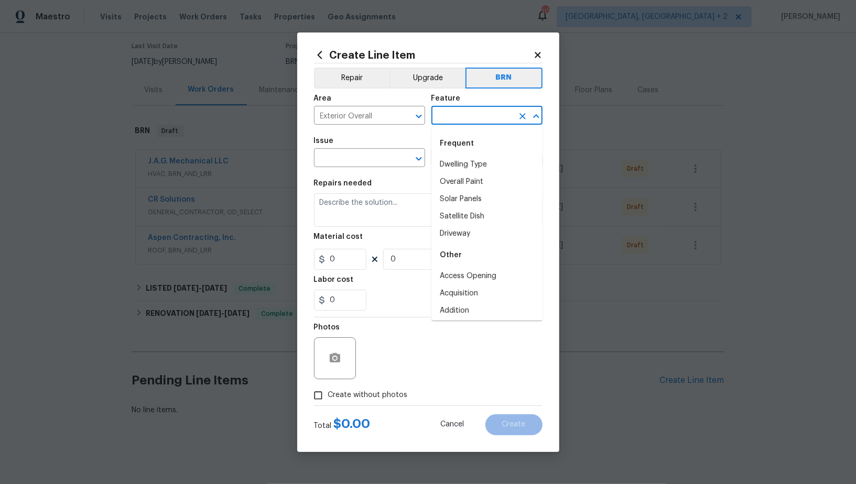
click at [451, 117] on input "text" at bounding box center [472, 116] width 82 height 16
type input "o"
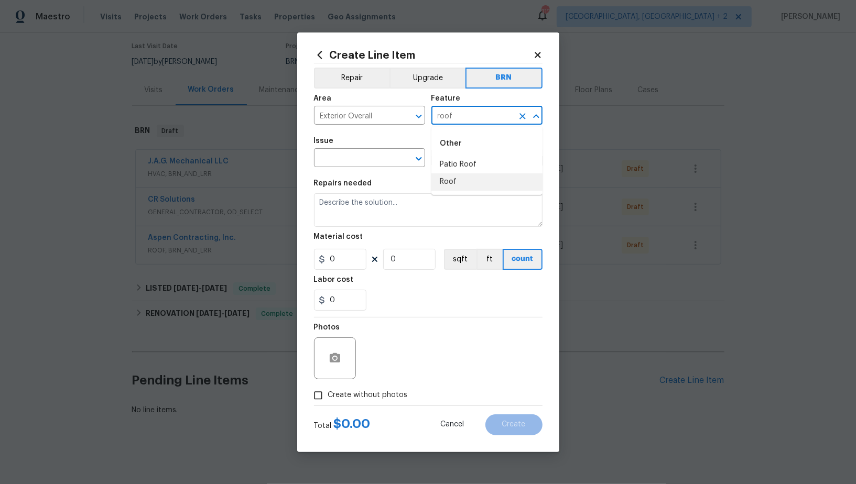
click at [444, 182] on li "Roof" at bounding box center [486, 181] width 111 height 17
type input "Roof"
click at [346, 169] on span "Issue ​" at bounding box center [369, 152] width 111 height 42
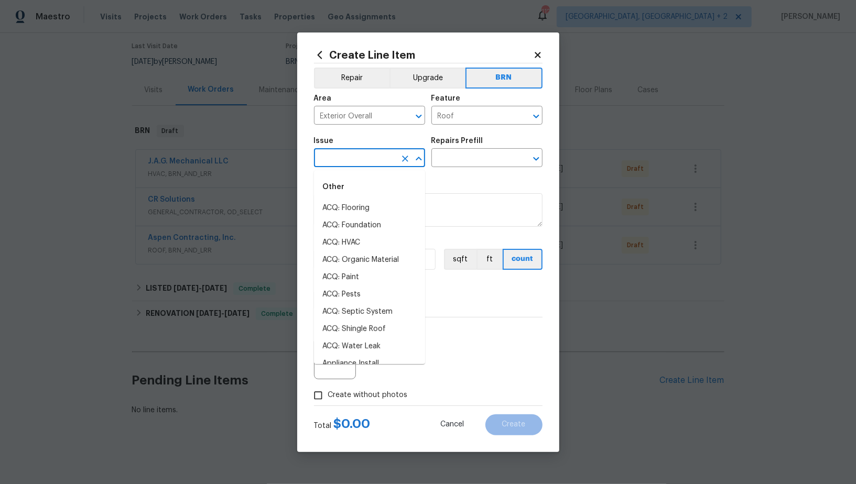
click at [333, 162] on input "text" at bounding box center [355, 159] width 82 height 16
click at [343, 299] on li "Roof Replacement" at bounding box center [369, 294] width 111 height 17
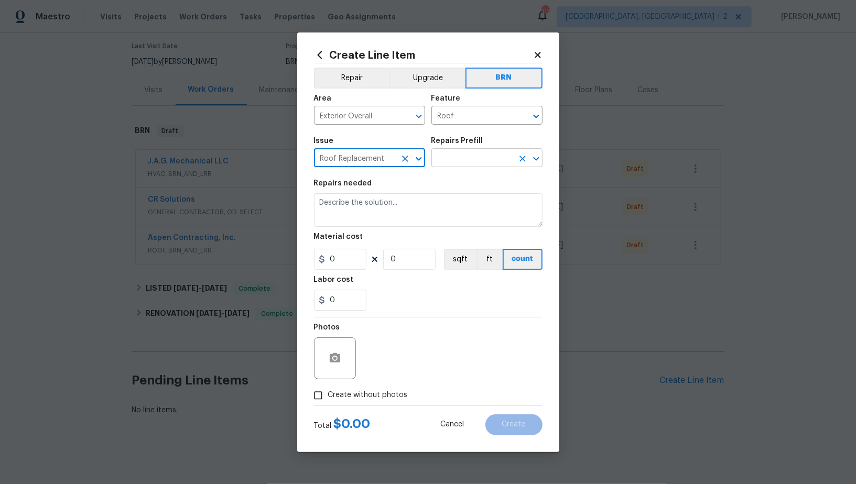
type input "Roof Replacement"
click at [446, 165] on input "text" at bounding box center [472, 159] width 82 height 16
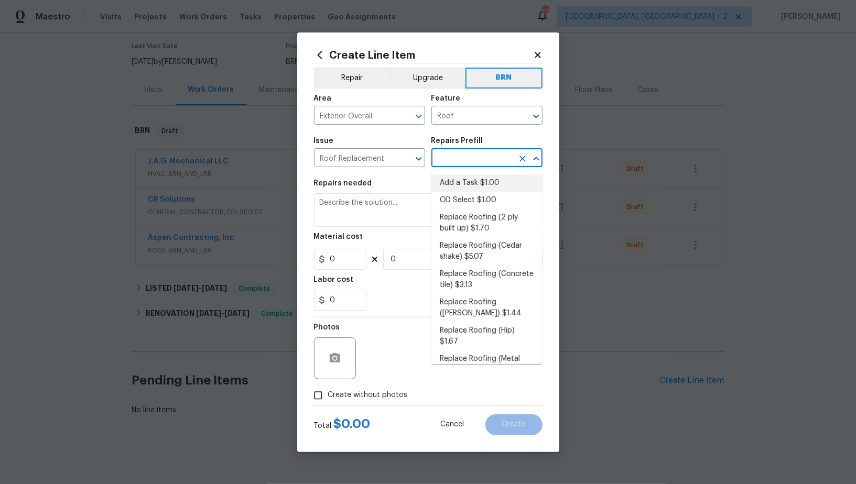
click at [453, 178] on li "Add a Task $1.00" at bounding box center [486, 182] width 111 height 17
type input "Eaves and Trim"
type input "Add a Task $1.00"
type textarea "HPM to detail"
type input "1"
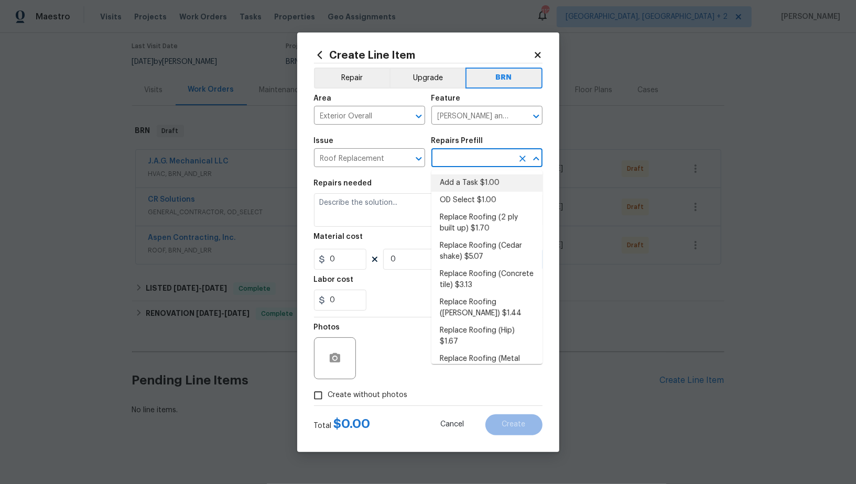
type input "1"
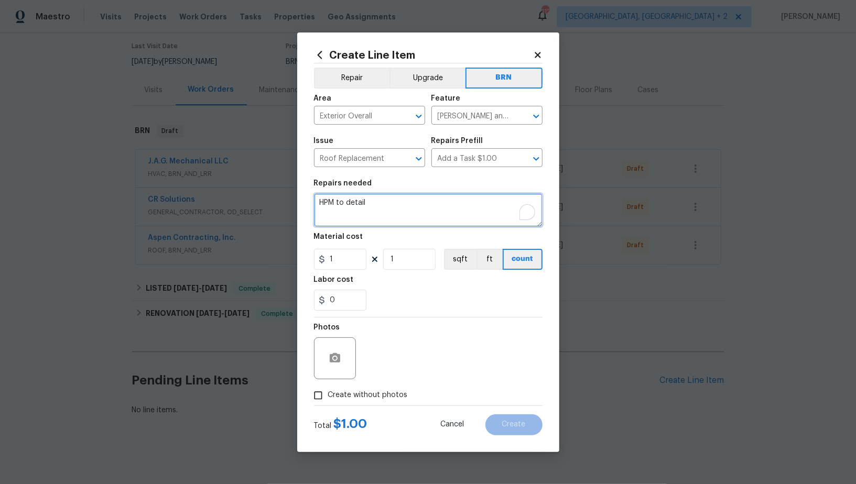
click at [408, 217] on textarea "HPM to detail" at bounding box center [428, 210] width 228 height 34
click at [523, 122] on button "Clear" at bounding box center [522, 116] width 15 height 15
type textarea "Inspection -"
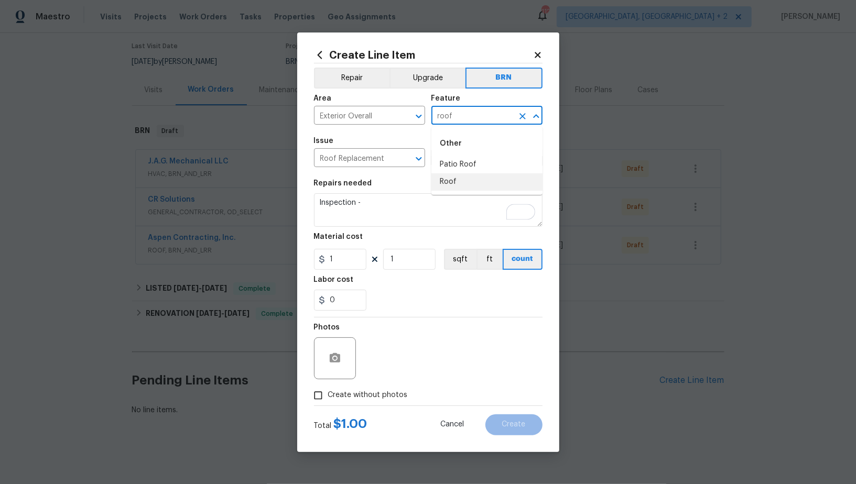
click at [487, 187] on li "Roof" at bounding box center [486, 181] width 111 height 17
type input "Roof"
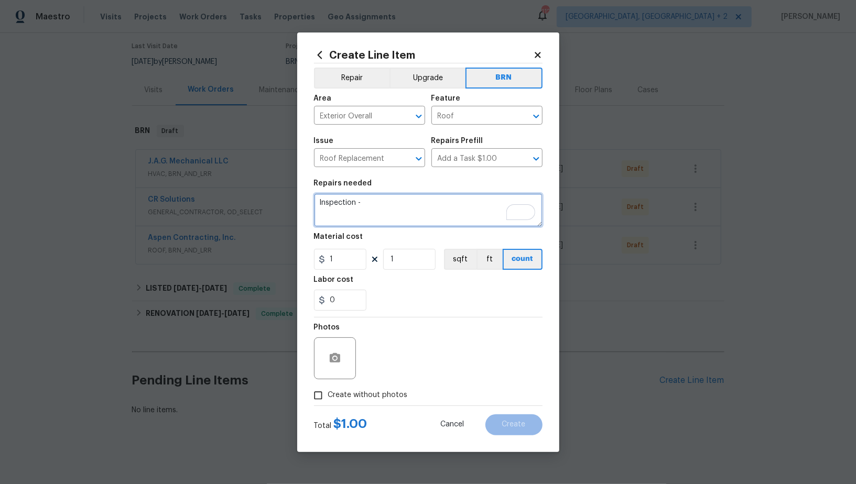
click at [375, 207] on textarea "Inspection -" at bounding box center [428, 210] width 228 height 34
paste textarea "Seller to have roofing contractor remove shingle roof to decking and replace wi…"
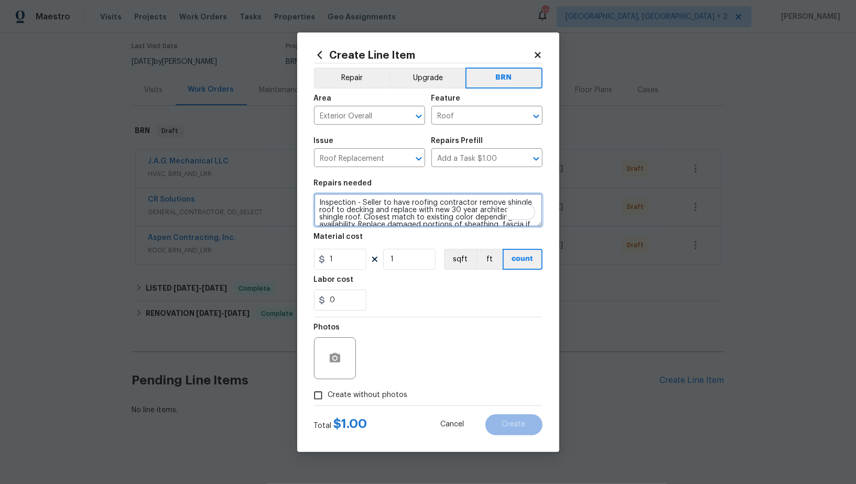
scroll to position [17, 0]
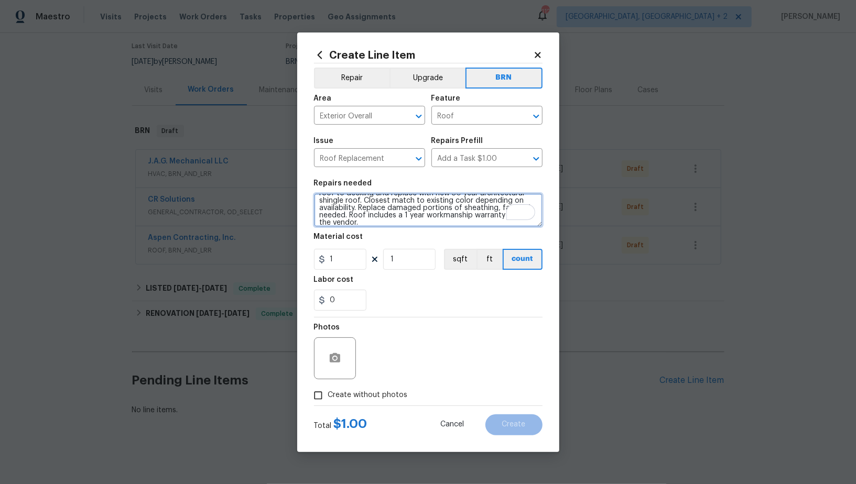
type textarea "Inspection - Seller to have roofing contractor remove shingle roof to decking a…"
click at [350, 255] on input "1" at bounding box center [340, 259] width 52 height 21
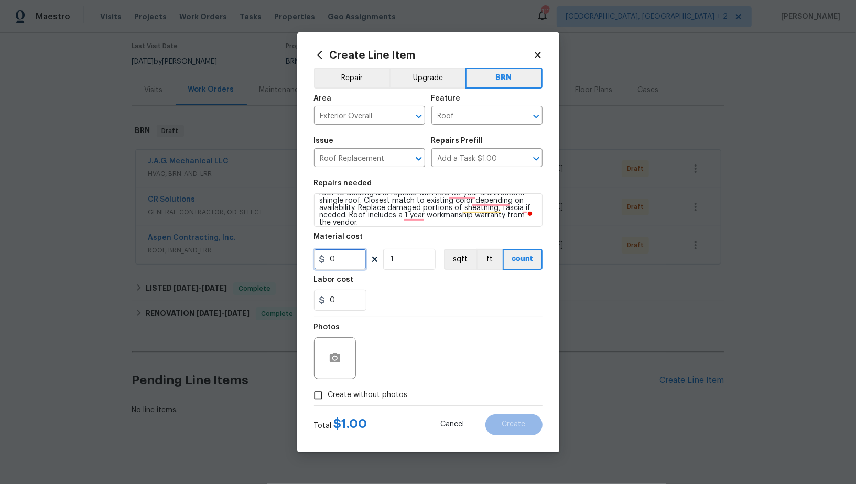
type input "0"
click at [353, 306] on input "0" at bounding box center [340, 300] width 52 height 21
type input "1"
click at [320, 396] on input "Create without photos" at bounding box center [318, 396] width 20 height 20
checkbox input "true"
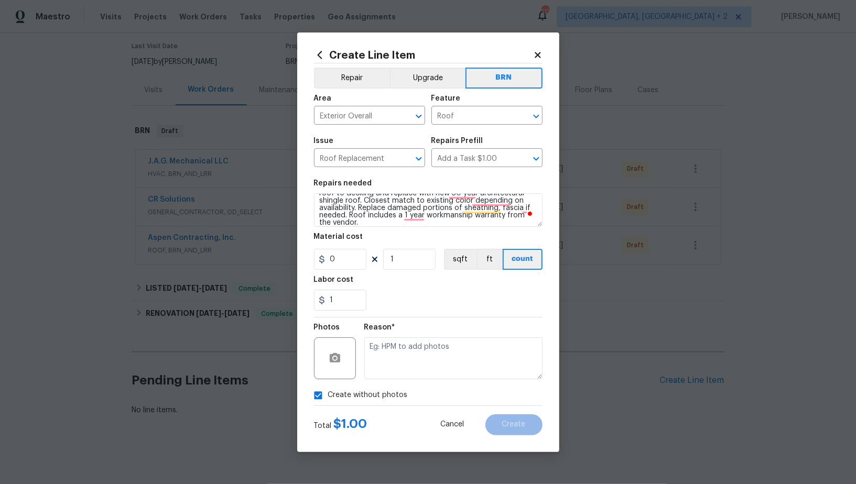
click at [425, 384] on div "Reason*" at bounding box center [453, 351] width 178 height 68
click at [404, 366] on textarea "To enrich screen reader interactions, please activate Accessibility in Grammarl…" at bounding box center [453, 358] width 178 height 42
click at [490, 432] on button "Create" at bounding box center [513, 424] width 57 height 21
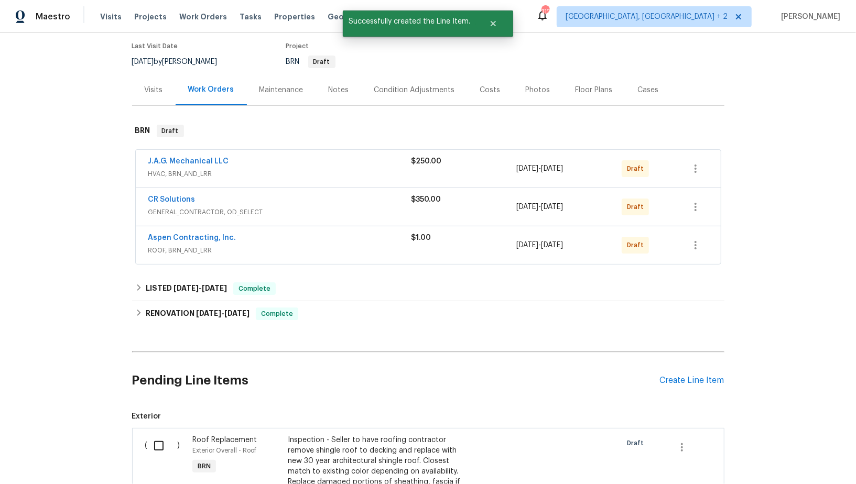
scroll to position [255, 0]
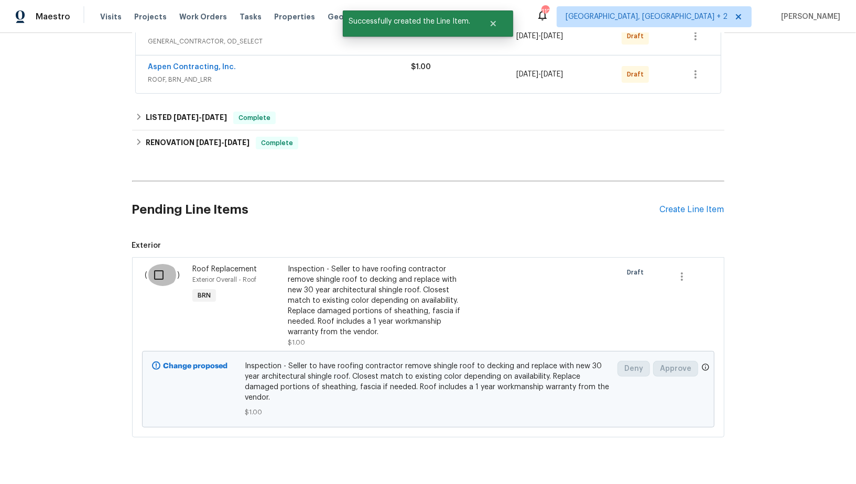
click at [158, 275] on input "checkbox" at bounding box center [163, 275] width 30 height 22
checkbox input "true"
click at [807, 455] on span "Create Work Order" at bounding box center [796, 458] width 70 height 13
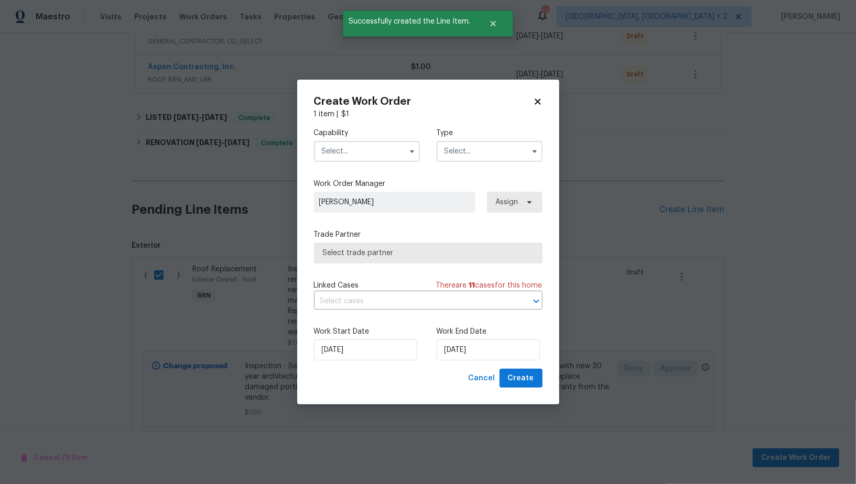
click at [363, 155] on input "text" at bounding box center [367, 151] width 106 height 21
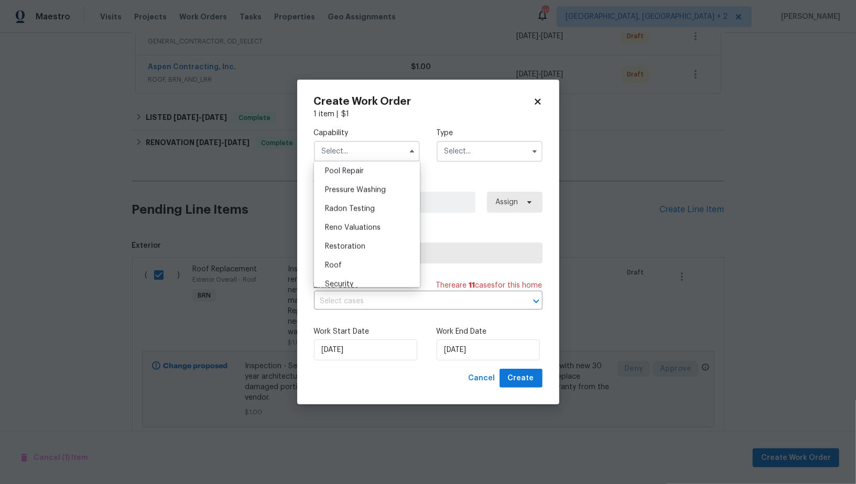
scroll to position [976, 0]
click at [364, 269] on div "Roof" at bounding box center [366, 266] width 101 height 19
type input "Roof"
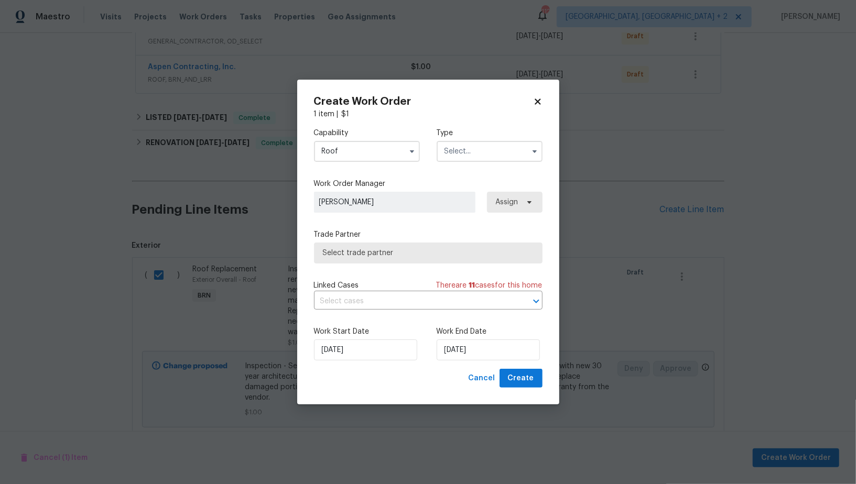
click at [459, 160] on input "text" at bounding box center [489, 151] width 106 height 21
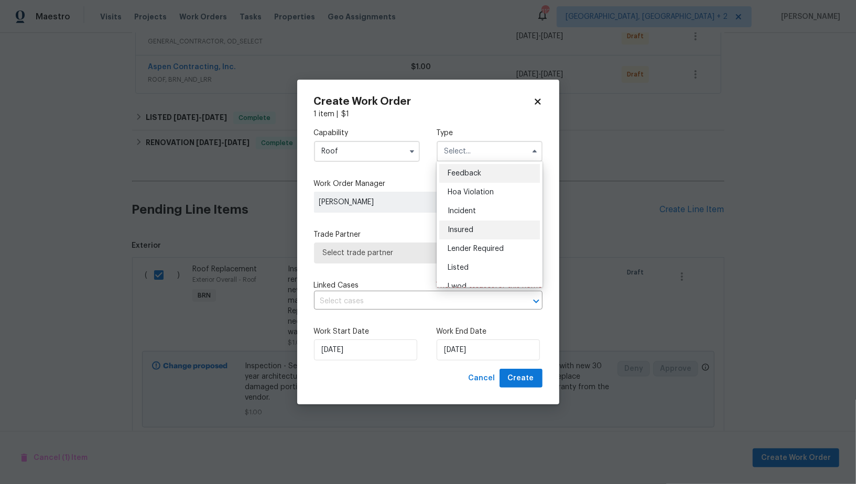
scroll to position [124, 0]
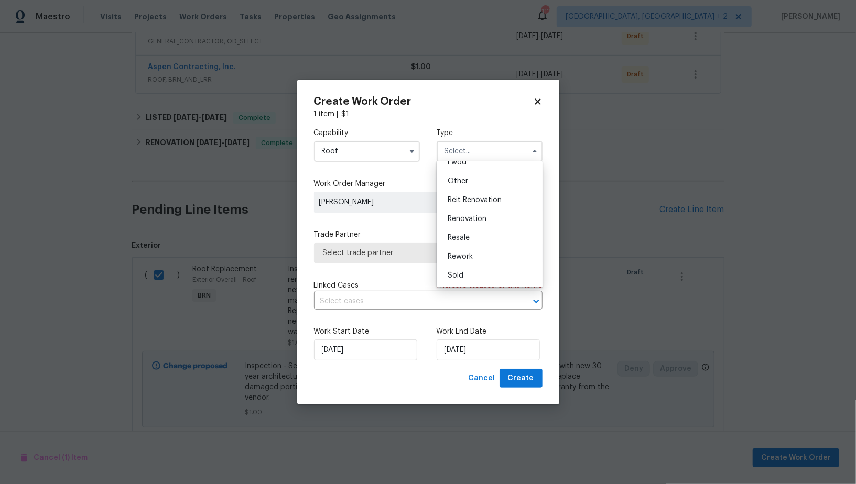
click at [472, 232] on div "Resale" at bounding box center [489, 237] width 101 height 19
type input "Resale"
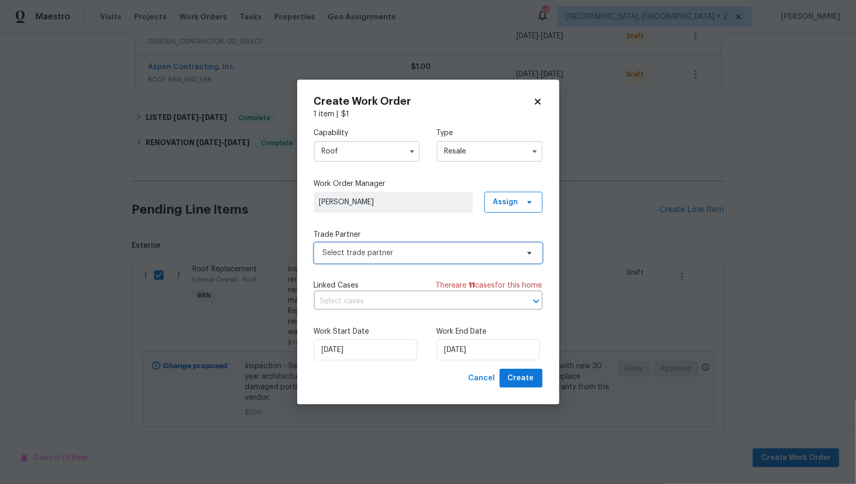
click at [455, 244] on span "Select trade partner" at bounding box center [428, 253] width 228 height 21
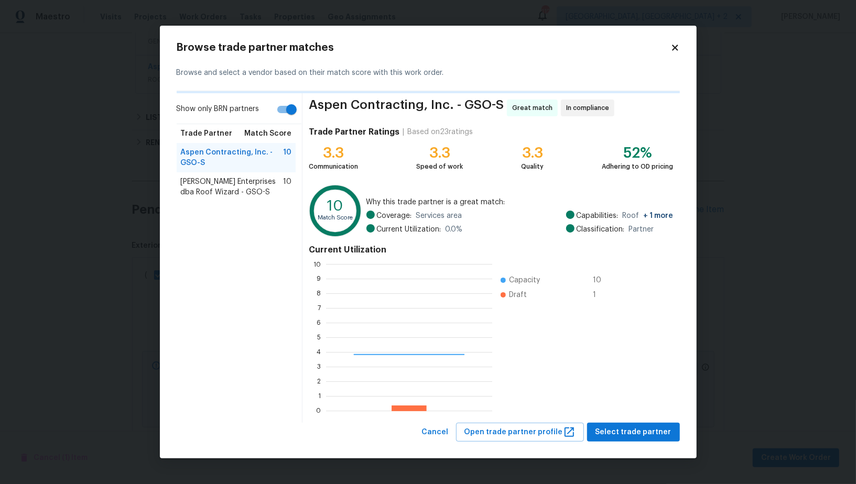
scroll to position [147, 166]
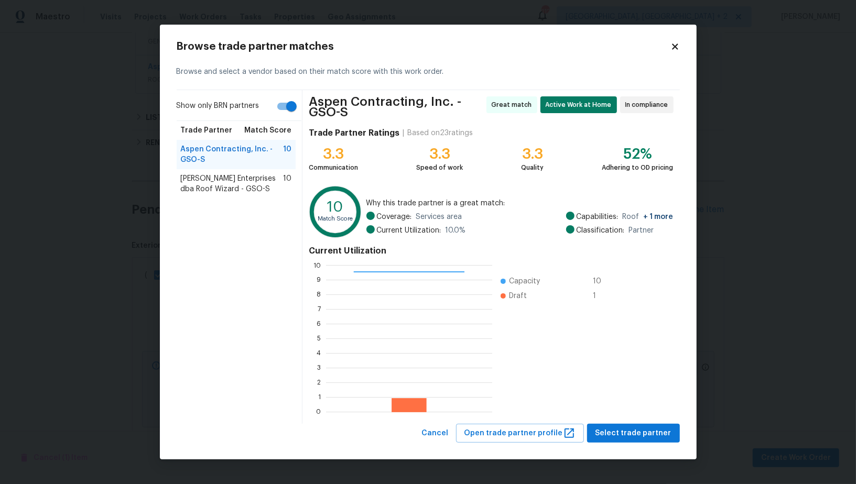
click at [226, 194] on div "Nordman Enterprises dba Roof Wizard - GSO-S 10" at bounding box center [236, 183] width 119 height 29
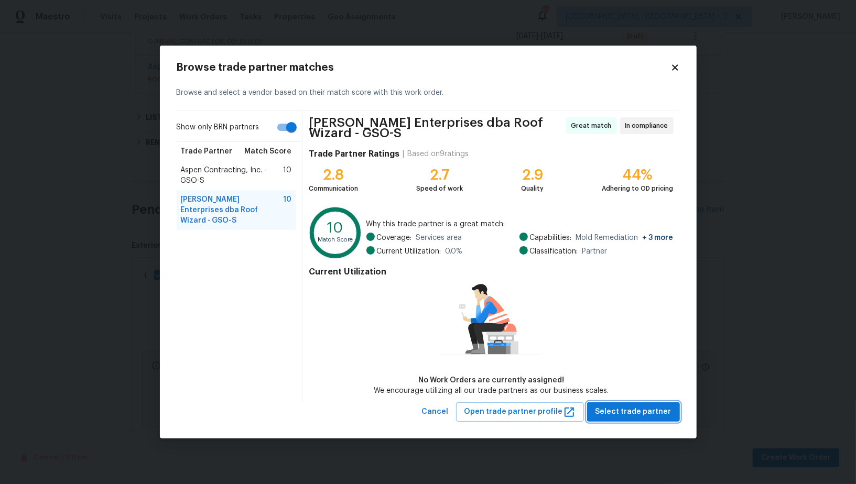
click at [652, 412] on span "Select trade partner" at bounding box center [633, 412] width 76 height 13
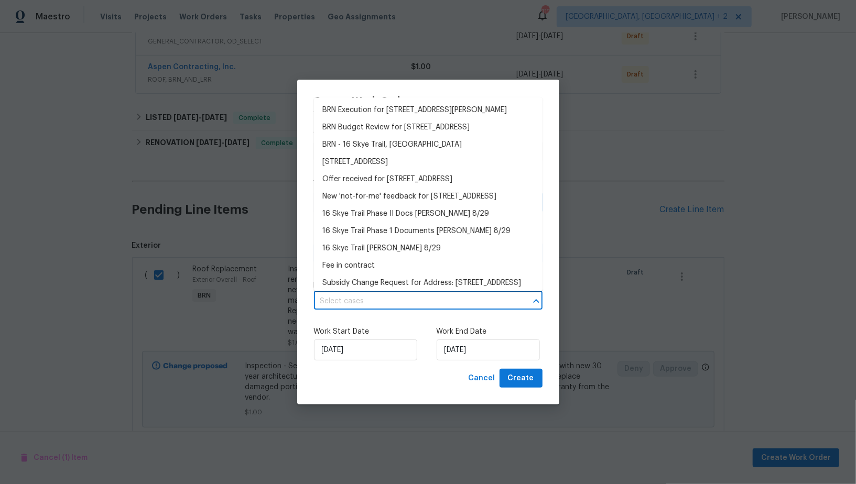
click at [405, 304] on input "text" at bounding box center [413, 301] width 199 height 16
click at [392, 110] on li "BRN Execution for 16 Skye Trl, Thomasville, NC 27360" at bounding box center [428, 110] width 228 height 17
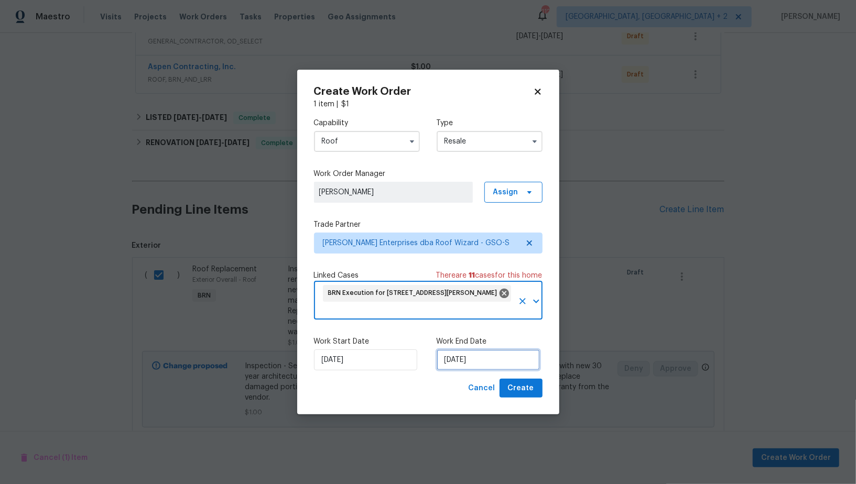
click at [474, 367] on input "06/10/2025" at bounding box center [487, 359] width 103 height 21
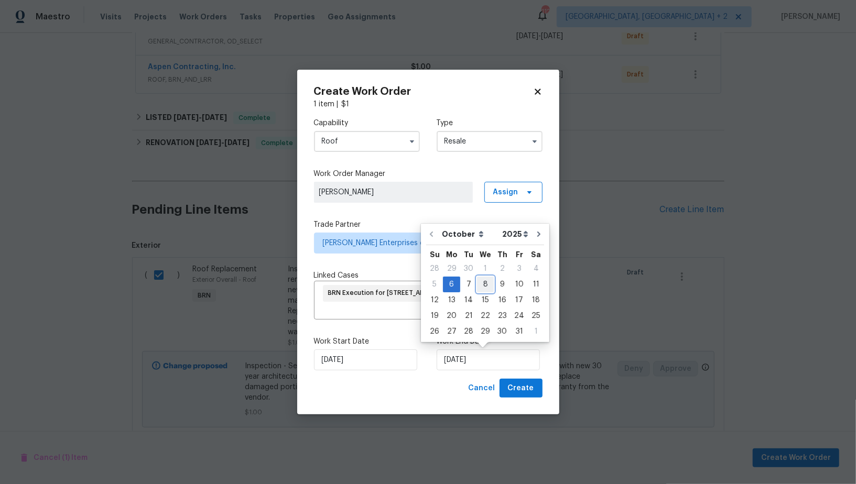
click at [483, 289] on div "8" at bounding box center [485, 284] width 17 height 15
type input "08/10/2025"
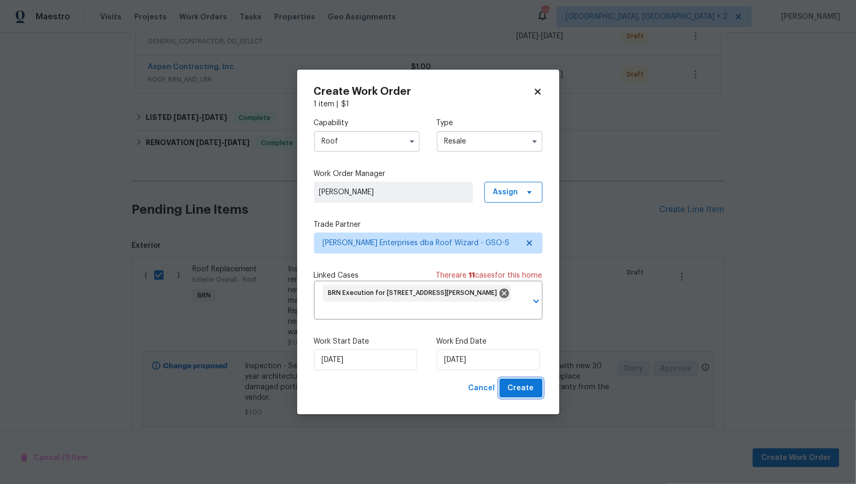
click at [514, 393] on span "Create" at bounding box center [521, 388] width 26 height 13
checkbox input "false"
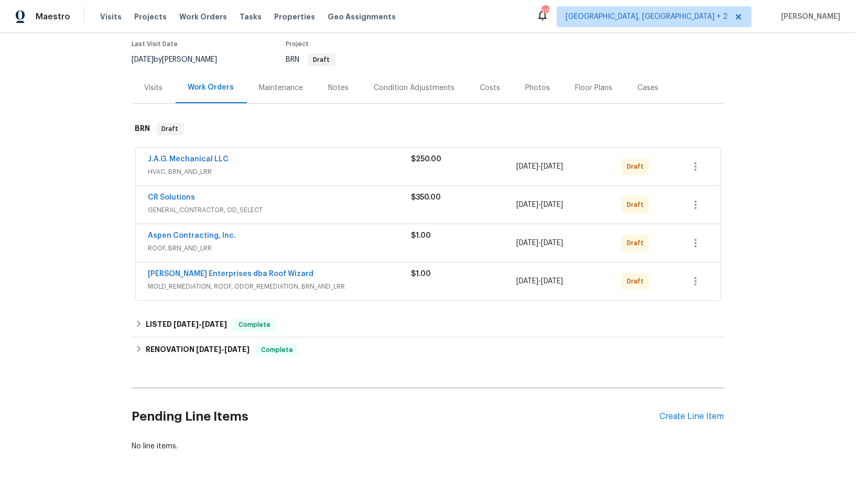
scroll to position [34, 0]
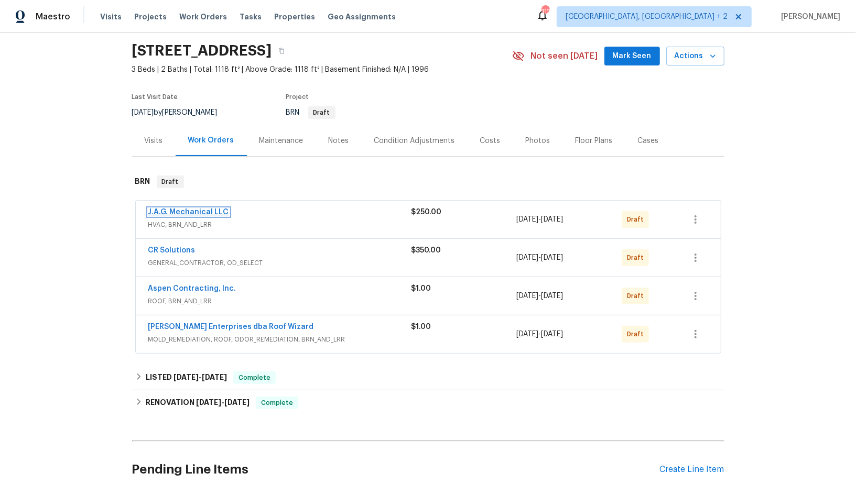
click at [205, 211] on link "J.A.G. Mechanical LLC" at bounding box center [188, 212] width 81 height 7
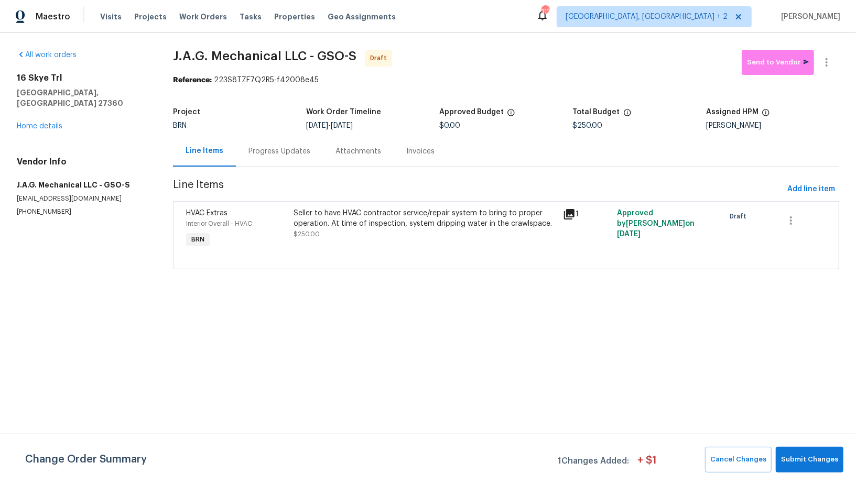
click at [268, 158] on div "Progress Updates" at bounding box center [279, 151] width 87 height 31
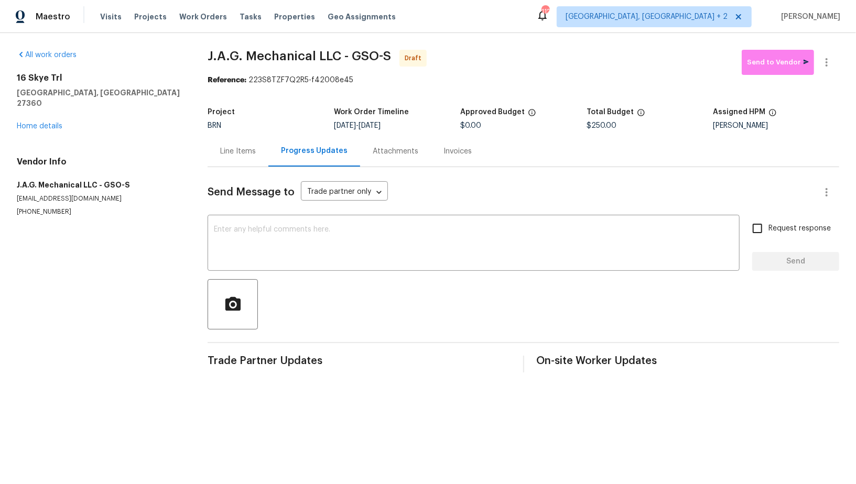
click at [224, 151] on div "Line Items" at bounding box center [238, 151] width 36 height 10
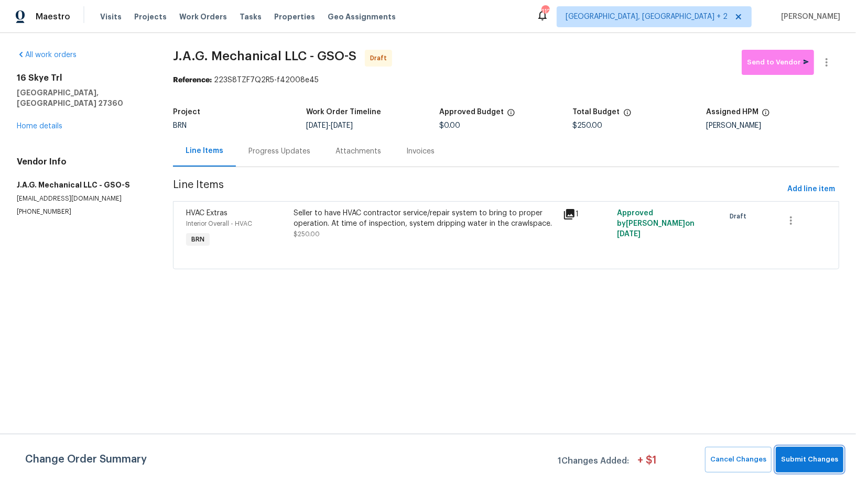
click at [799, 461] on span "Submit Changes" at bounding box center [809, 460] width 57 height 12
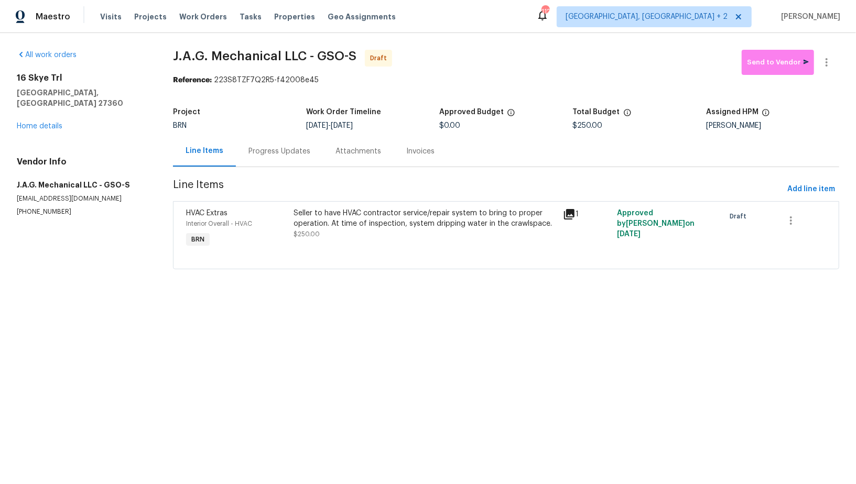
click at [295, 160] on div "Progress Updates" at bounding box center [279, 151] width 87 height 31
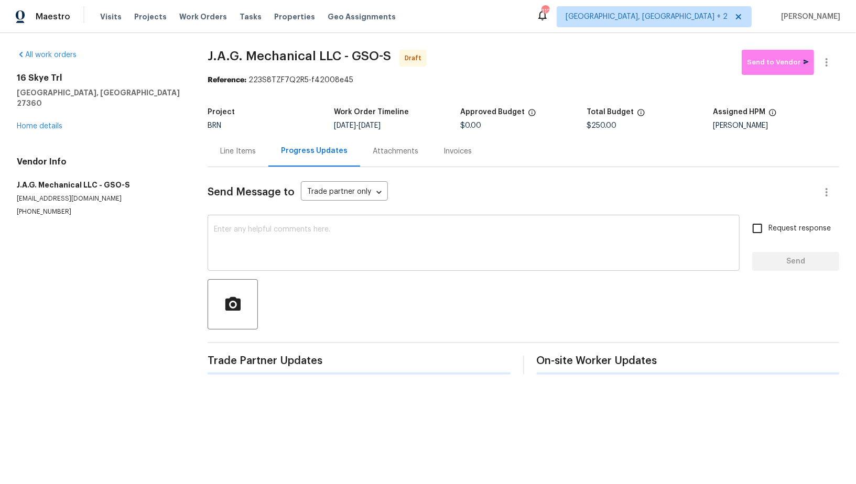
click at [349, 233] on textarea at bounding box center [473, 244] width 519 height 37
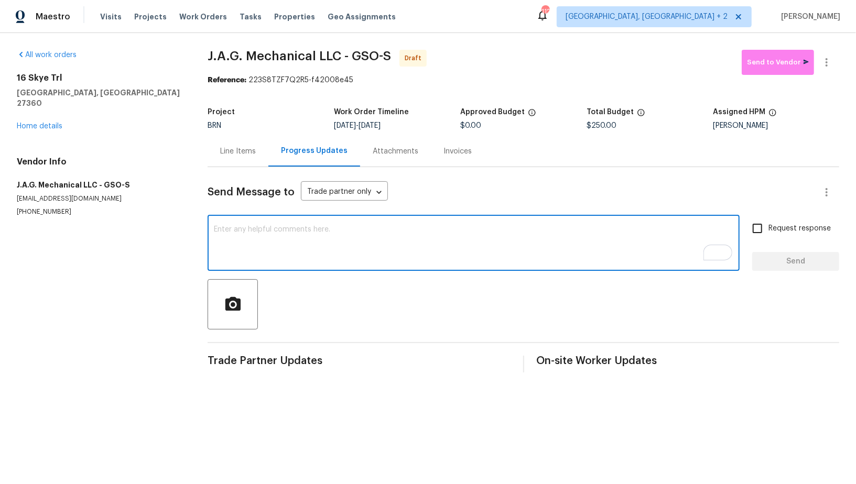
click at [292, 254] on textarea "To enrich screen reader interactions, please activate Accessibility in Grammarl…" at bounding box center [473, 244] width 519 height 37
paste textarea "Hi, I'm Padmapriya from Opendoor. Just wanted to check if you received the WO f…"
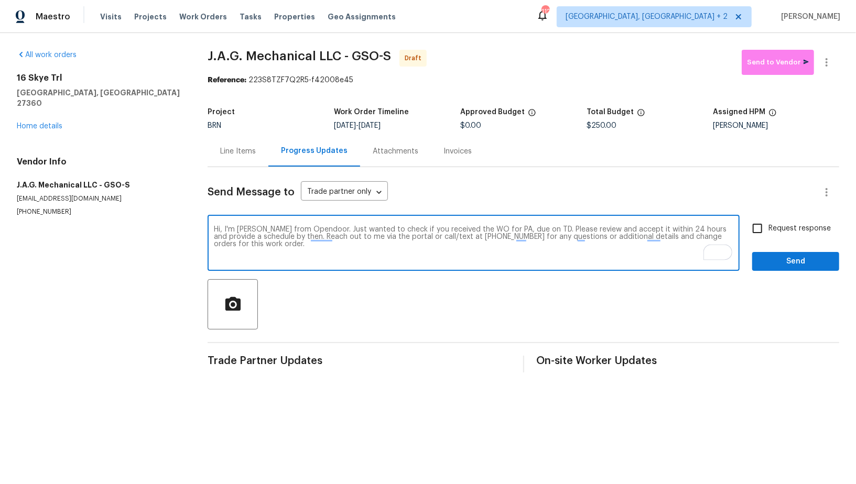
click at [509, 229] on textarea "Hi, I'm Padmapriya from Opendoor. Just wanted to check if you received the WO f…" at bounding box center [473, 244] width 519 height 37
paste textarea "16 Skye Trl, Thomasville, NC 27360"
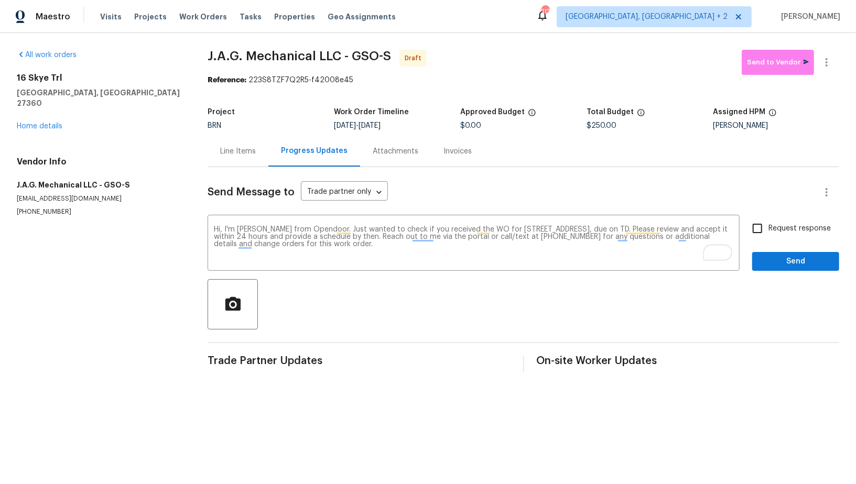
drag, startPoint x: 375, startPoint y: 125, endPoint x: 462, endPoint y: 124, distance: 87.0
click at [462, 124] on div "Project BRN Work Order Timeline 10/6/2025 - 10/8/2025 Approved Budget $0.00 Tot…" at bounding box center [522, 119] width 631 height 34
copy div "10/8/2025 Approved Budget $"
click at [372, 131] on div "Project BRN Work Order Timeline 10/6/2025 - 10/8/2025 Approved Budget $0.00 Tot…" at bounding box center [522, 119] width 631 height 34
drag, startPoint x: 374, startPoint y: 127, endPoint x: 419, endPoint y: 127, distance: 45.1
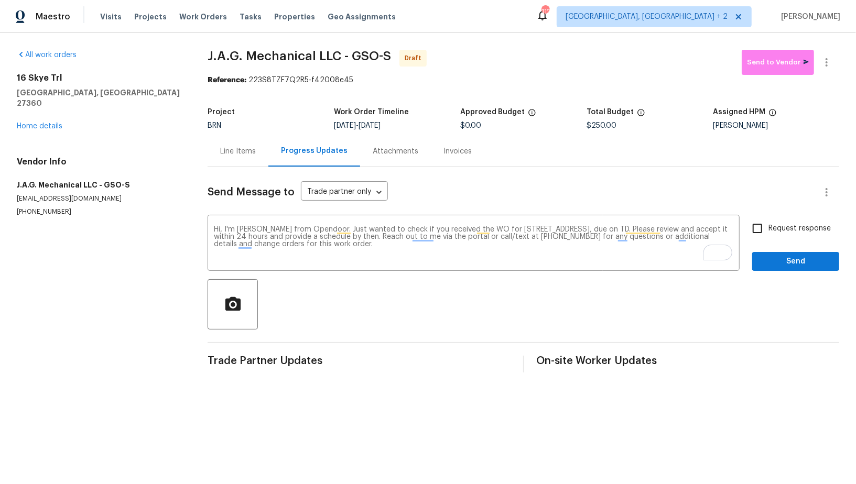
click at [420, 127] on div "10/6/2025 - 10/8/2025" at bounding box center [397, 125] width 126 height 7
copy span "[DATE]"
click at [661, 226] on textarea "Hi, I'm Padmapriya from Opendoor. Just wanted to check if you received the WO f…" at bounding box center [473, 244] width 519 height 37
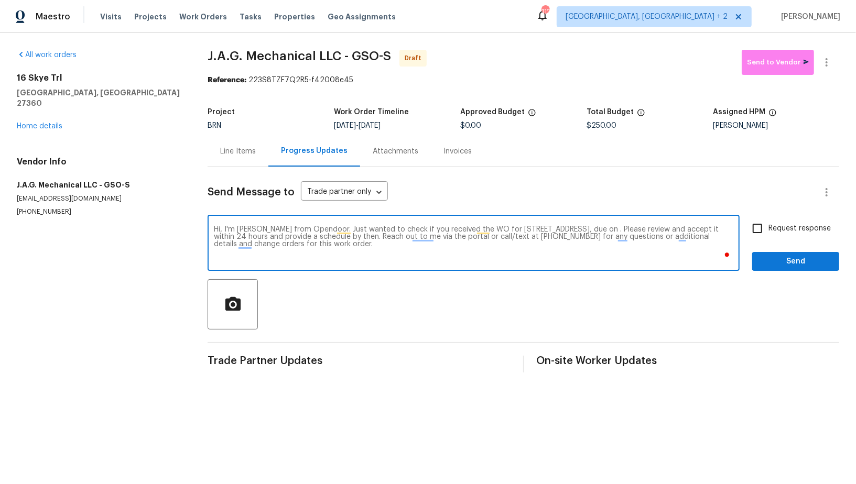
paste textarea "[DATE]"
click at [652, 228] on textarea "Hi, I'm Padmapriya from Opendoor. Just wanted to check if you received the WO f…" at bounding box center [473, 244] width 519 height 37
type textarea "Hi, I'm Padmapriya from Opendoor. Just wanted to check if you received the WO f…"
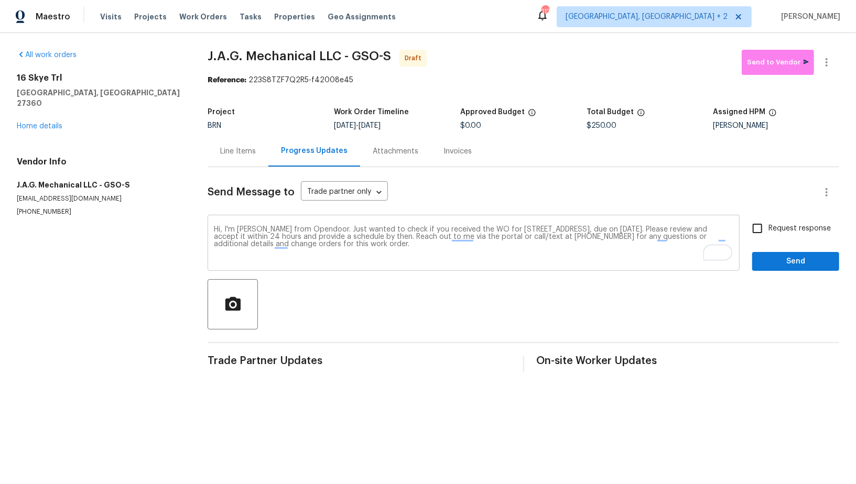
click at [654, 249] on textarea "Hi, I'm Padmapriya from Opendoor. Just wanted to check if you received the WO f…" at bounding box center [473, 244] width 519 height 37
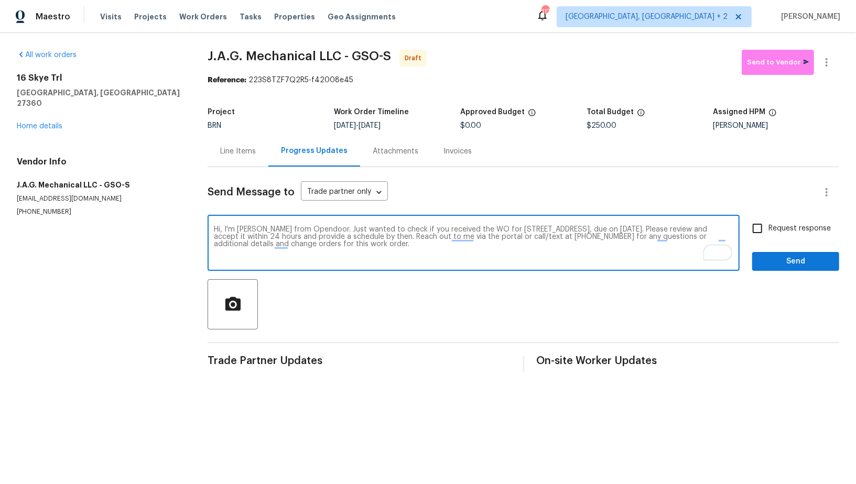
click at [503, 253] on textarea "Hi, I'm Padmapriya from Opendoor. Just wanted to check if you received the WO f…" at bounding box center [473, 244] width 519 height 37
click at [763, 228] on input "Request response" at bounding box center [757, 228] width 22 height 22
checkbox input "true"
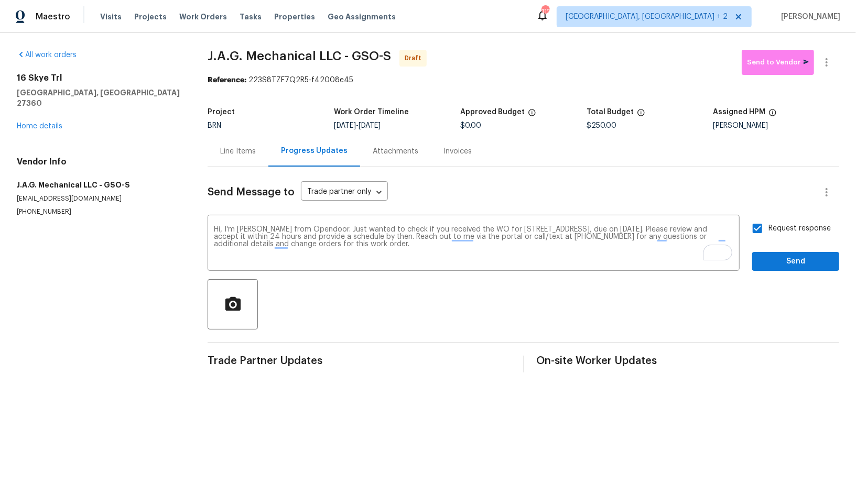
click at [768, 251] on div "Request response Send" at bounding box center [795, 243] width 87 height 53
click at [802, 264] on span "Send" at bounding box center [795, 261] width 70 height 13
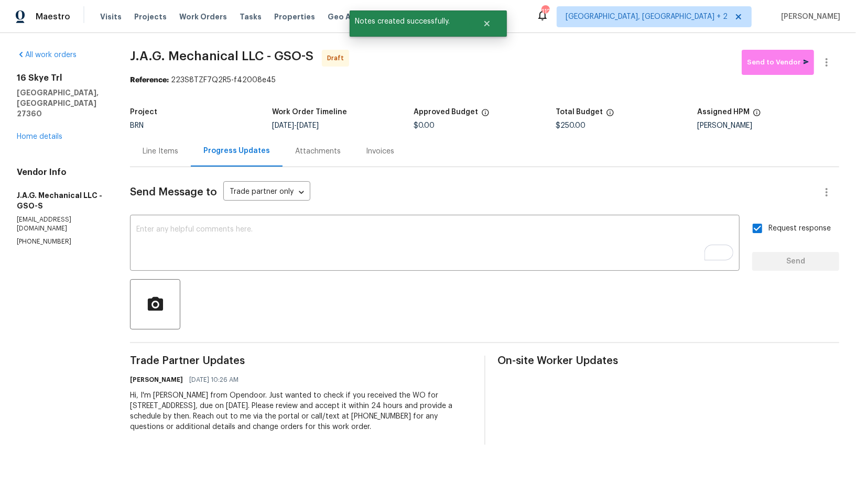
click at [151, 152] on div "Line Items" at bounding box center [161, 151] width 36 height 10
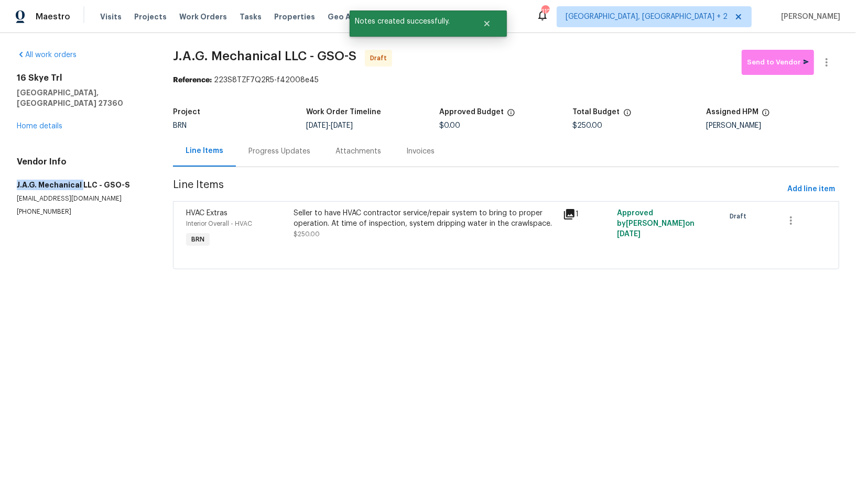
drag, startPoint x: 0, startPoint y: 179, endPoint x: 81, endPoint y: 177, distance: 80.7
click at [81, 177] on div "All work orders 16 Skye Trl Thomasville, NC 27360 Home details Vendor Info J.A.…" at bounding box center [428, 166] width 856 height 266
copy h5 "J.A.G. Mechanical"
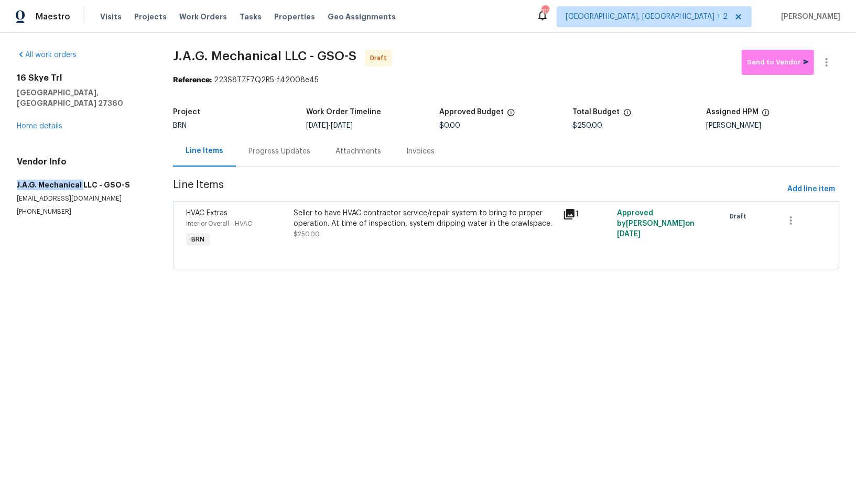
click at [0, 177] on div "All work orders 16 Skye Trl Thomasville, NC 27360 Home details Vendor Info J.A.…" at bounding box center [428, 166] width 856 height 266
click at [258, 159] on div "Progress Updates" at bounding box center [279, 151] width 87 height 31
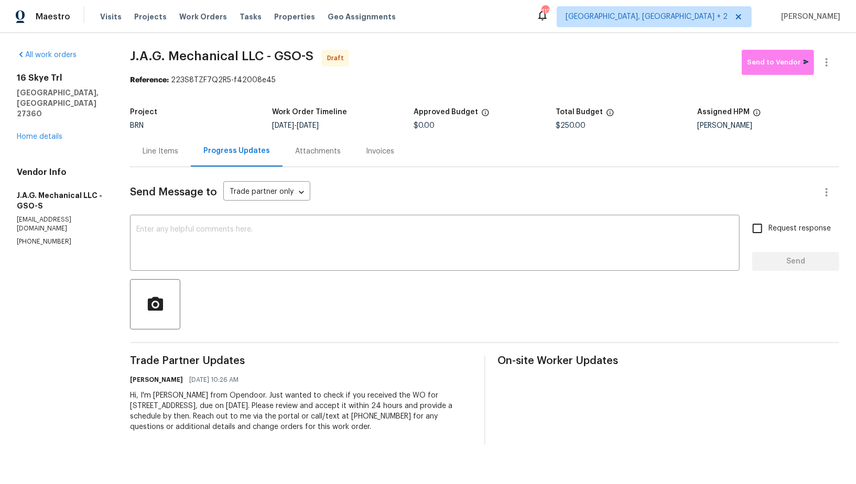
drag, startPoint x: 128, startPoint y: 395, endPoint x: 340, endPoint y: 424, distance: 214.3
click at [340, 424] on div "All work orders 16 Skye Trl Thomasville, NC 27360 Home details Vendor Info J.A.…" at bounding box center [428, 247] width 856 height 429
copy div "Hi, I'm Padmapriya from Opendoor. Just wanted to check if you received the WO f…"
click at [829, 69] on button "button" at bounding box center [826, 62] width 25 height 25
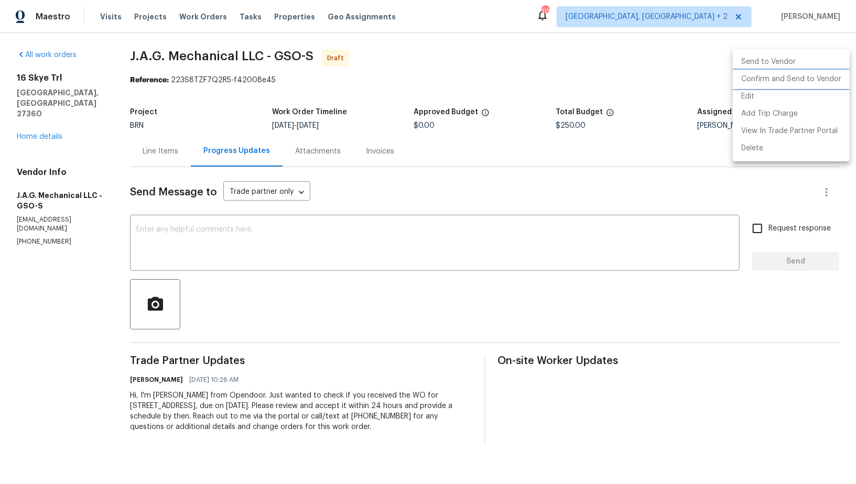
click at [812, 75] on li "Confirm and Send to Vendor" at bounding box center [790, 79] width 117 height 17
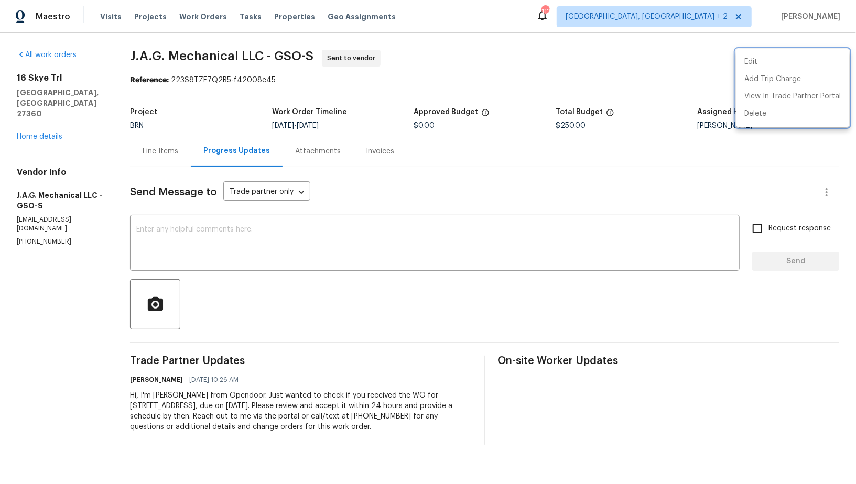
click at [51, 120] on div at bounding box center [428, 242] width 856 height 484
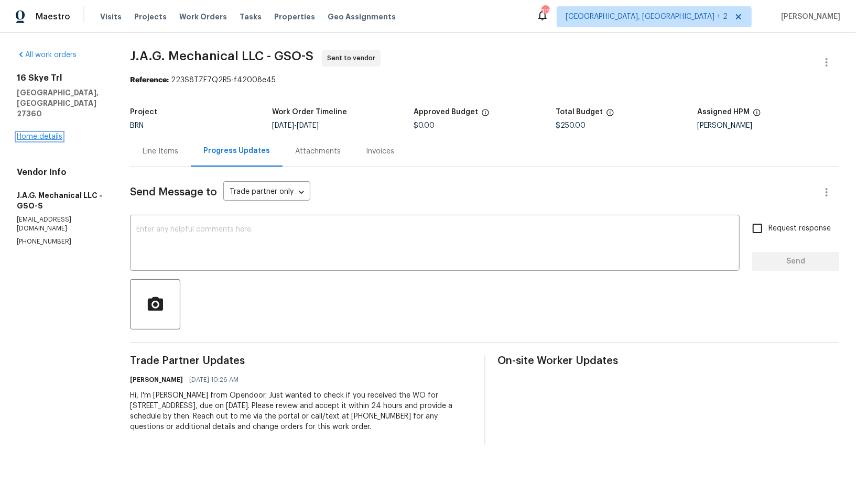
click at [49, 133] on link "Home details" at bounding box center [40, 136] width 46 height 7
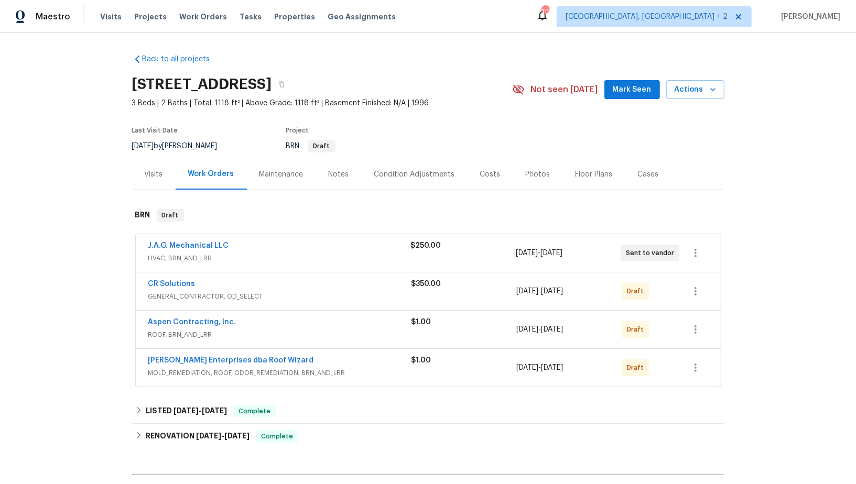
click at [181, 287] on span "CR Solutions" at bounding box center [171, 284] width 47 height 10
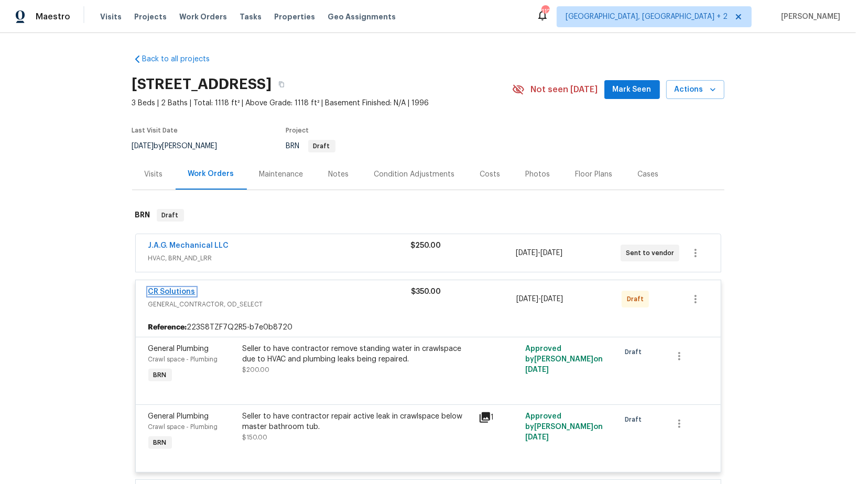
click at [173, 294] on link "CR Solutions" at bounding box center [171, 291] width 47 height 7
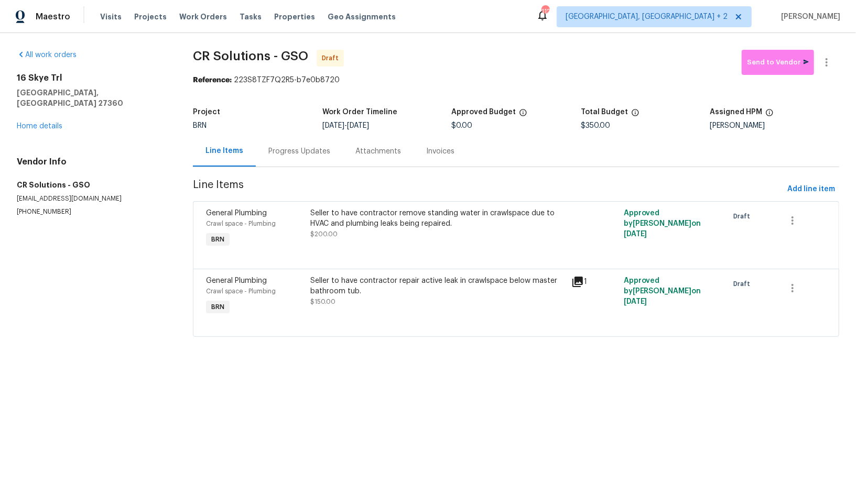
click at [282, 171] on section "CR Solutions - GSO Draft Send to Vendor Reference: 223S8TZF7Q2R5-b7e0b8720 Proj…" at bounding box center [516, 200] width 646 height 300
click at [282, 161] on div "Progress Updates" at bounding box center [299, 151] width 87 height 31
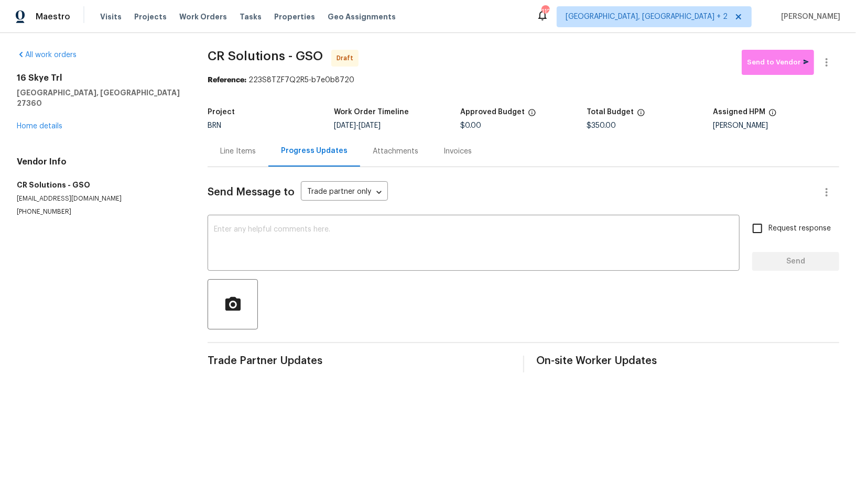
click at [292, 214] on div "Send Message to Trade partner only Trade partner only ​ x ​ Request response Se…" at bounding box center [522, 269] width 631 height 205
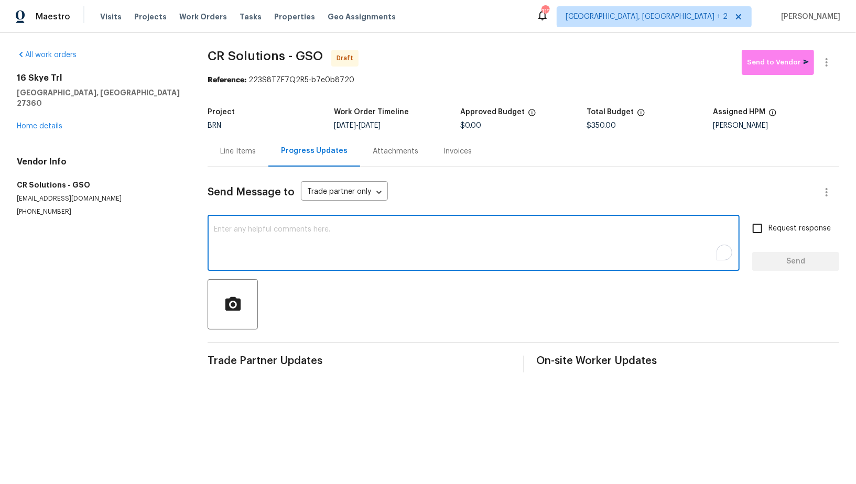
click at [295, 227] on textarea "To enrich screen reader interactions, please activate Accessibility in Grammarl…" at bounding box center [473, 244] width 519 height 37
paste textarea "Hi, I'm Padmapriya from Opendoor. Just wanted to check if you received the WO f…"
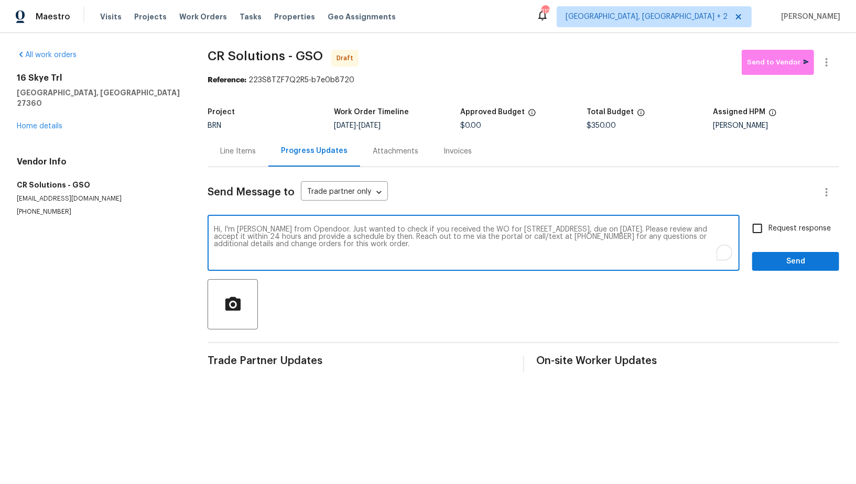
type textarea "Hi, I'm Padmapriya from Opendoor. Just wanted to check if you received the WO f…"
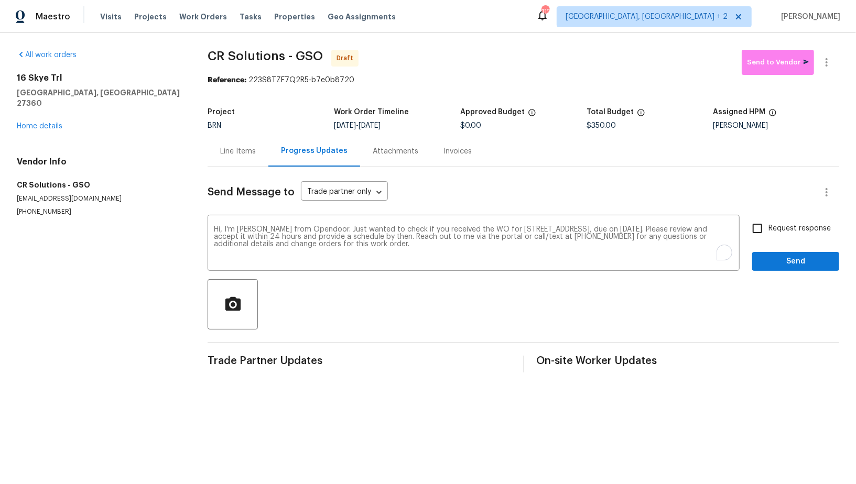
click at [774, 227] on span "Request response" at bounding box center [799, 228] width 62 height 11
click at [768, 227] on input "Request response" at bounding box center [757, 228] width 22 height 22
checkbox input "true"
click at [785, 258] on span "Send" at bounding box center [795, 261] width 70 height 13
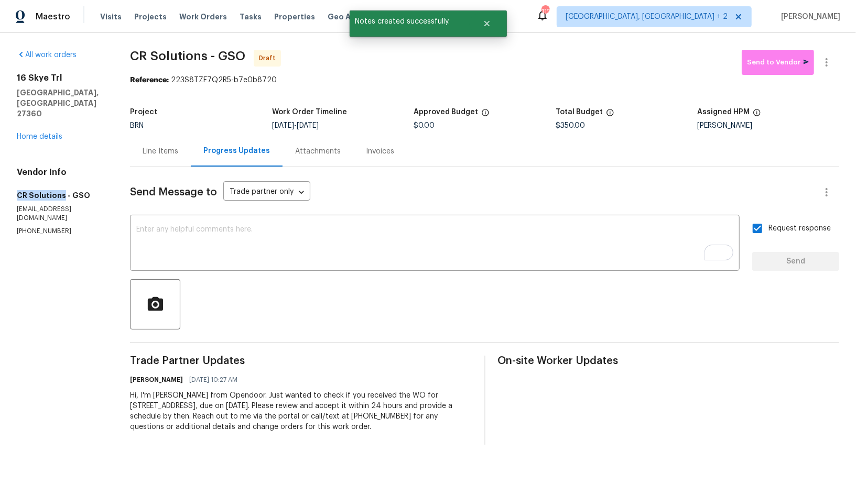
drag, startPoint x: 6, startPoint y: 168, endPoint x: 62, endPoint y: 172, distance: 56.7
click at [62, 173] on div "All work orders 16 Skye Trl Thomasville, NC 27360 Home details Vendor Info CR S…" at bounding box center [428, 247] width 856 height 429
copy h5 "CR Solutions"
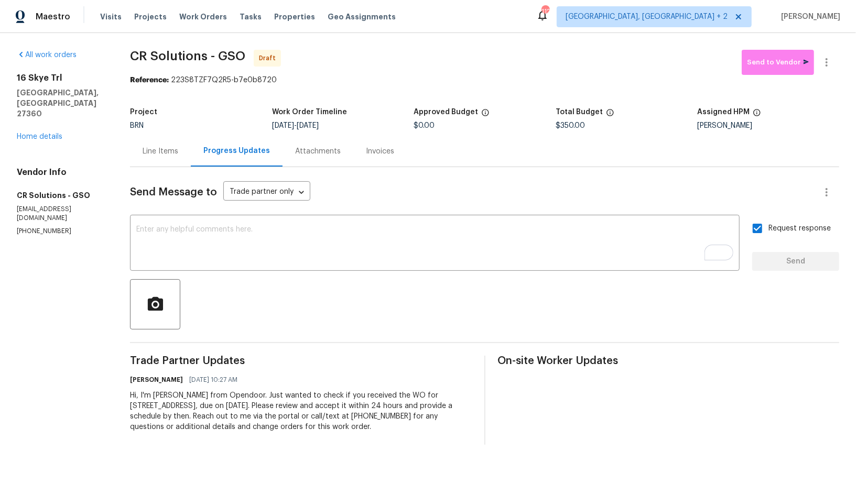
click at [158, 159] on div "Line Items" at bounding box center [160, 151] width 61 height 31
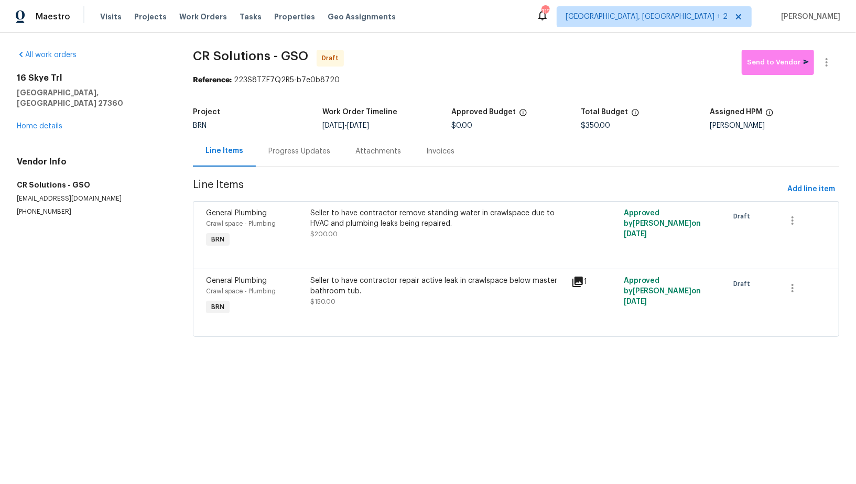
click at [317, 148] on div "Progress Updates" at bounding box center [299, 151] width 62 height 10
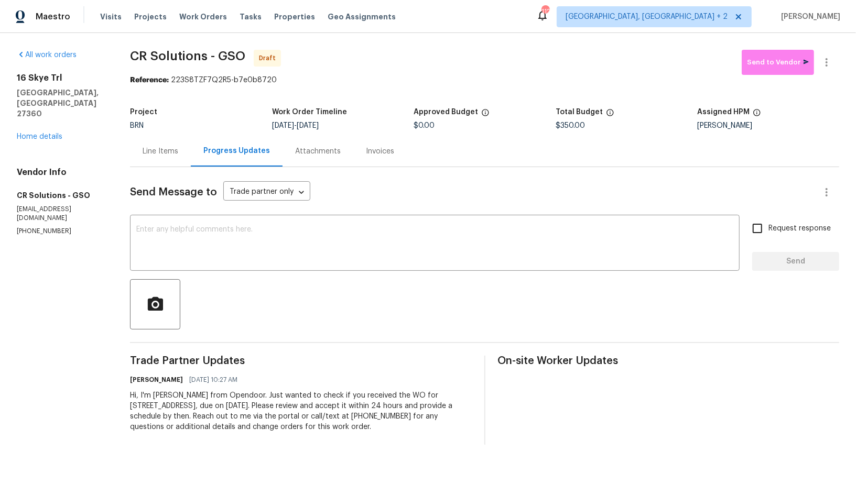
drag, startPoint x: 123, startPoint y: 392, endPoint x: 370, endPoint y: 444, distance: 252.7
click at [370, 444] on div "All work orders [STREET_ADDRESS] Home details Vendor Info CR Solutions - GSO [E…" at bounding box center [428, 247] width 856 height 429
copy div "Hi, I'm [PERSON_NAME] from Opendoor. Just wanted to check if you received the W…"
click at [828, 56] on icon "button" at bounding box center [826, 62] width 13 height 13
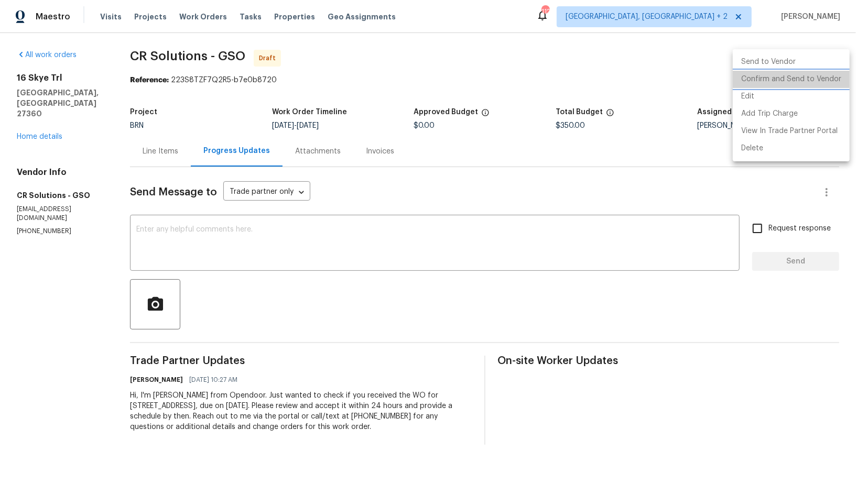
click at [804, 83] on li "Confirm and Send to Vendor" at bounding box center [790, 79] width 117 height 17
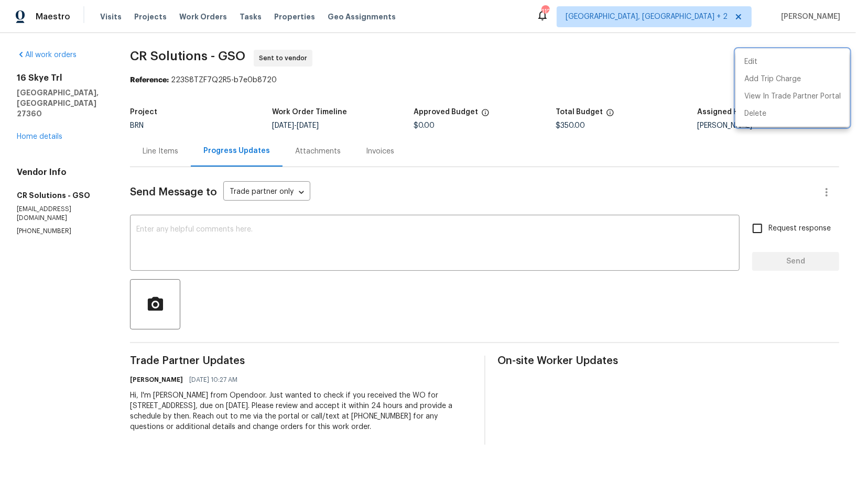
click at [41, 122] on div at bounding box center [428, 242] width 856 height 484
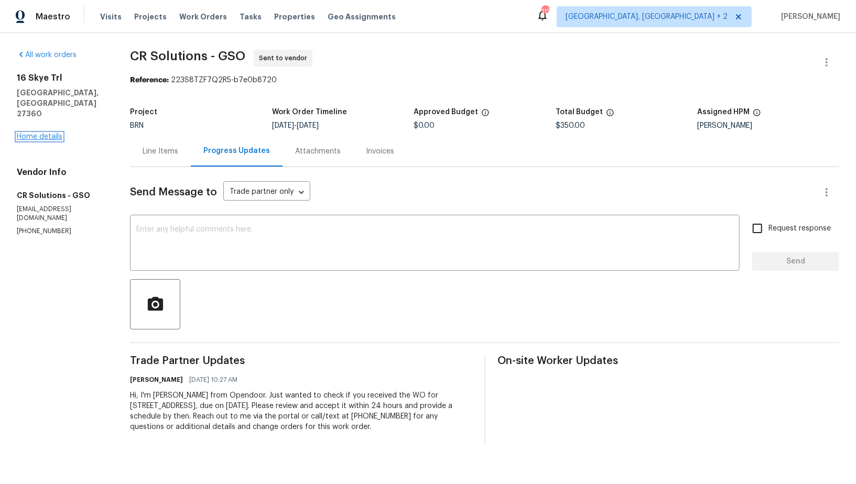
click at [41, 133] on link "Home details" at bounding box center [40, 136] width 46 height 7
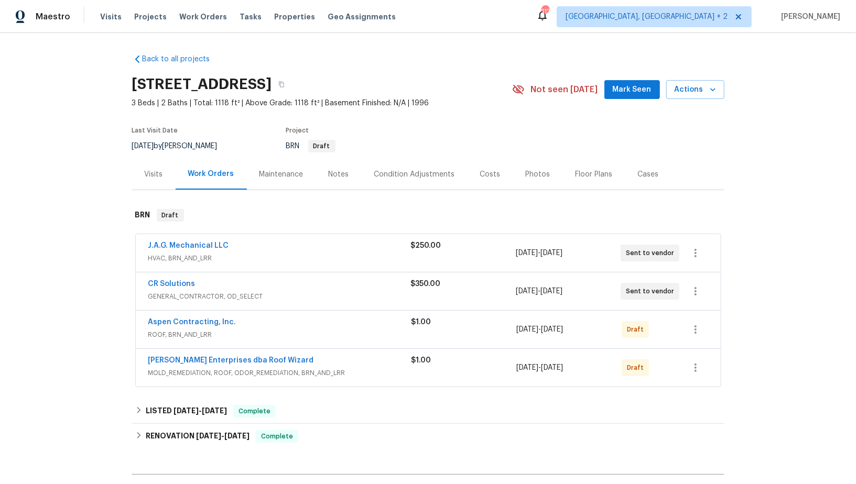
click at [221, 317] on span "Aspen Contracting, Inc." at bounding box center [192, 322] width 88 height 10
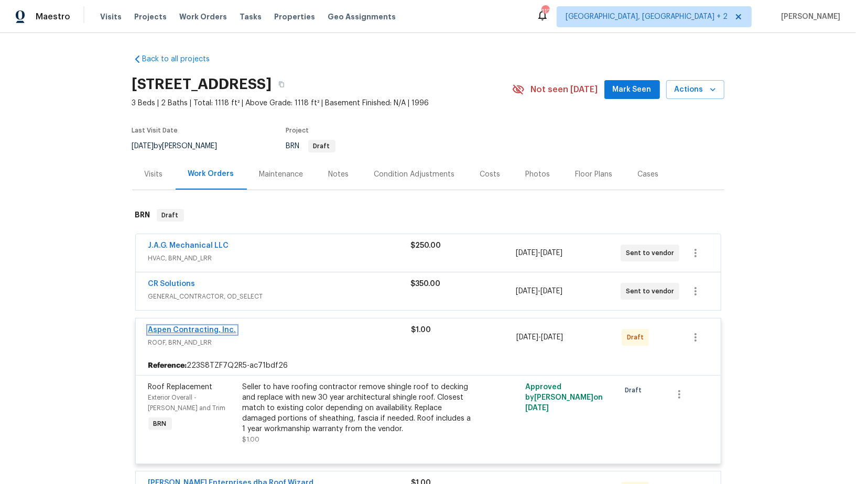
click at [221, 328] on link "Aspen Contracting, Inc." at bounding box center [192, 329] width 88 height 7
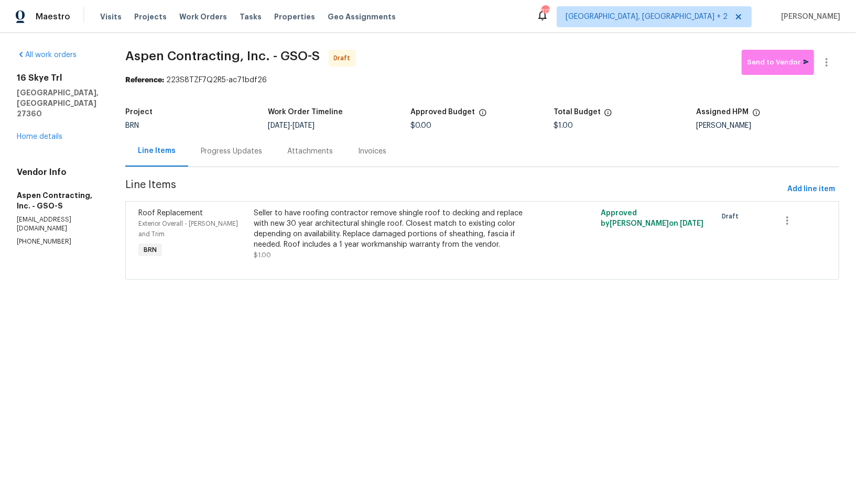
click at [238, 145] on div "Progress Updates" at bounding box center [231, 151] width 87 height 31
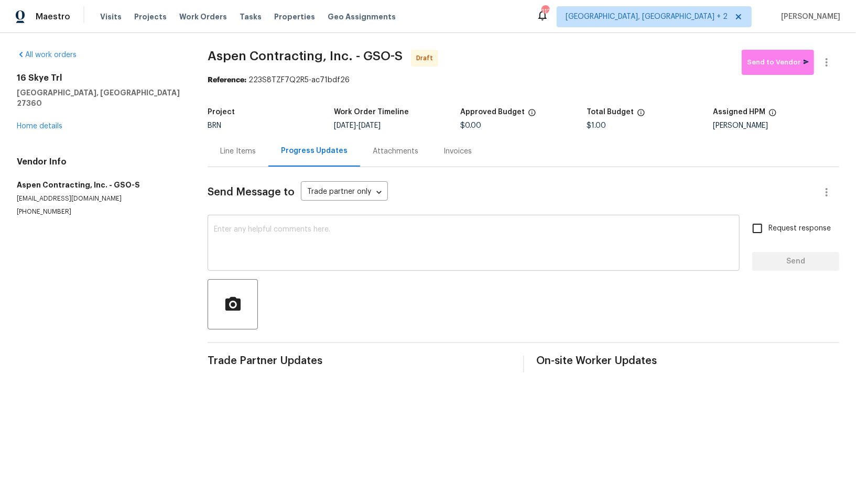
click at [272, 217] on div "x ​" at bounding box center [473, 243] width 532 height 53
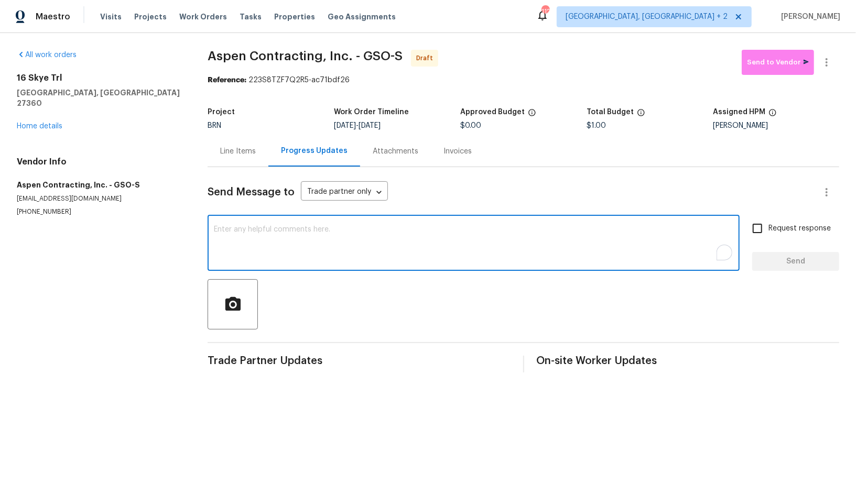
paste textarea "Hi, I'm Padmapriya from Opendoor. Just wanted to check if you received the WO f…"
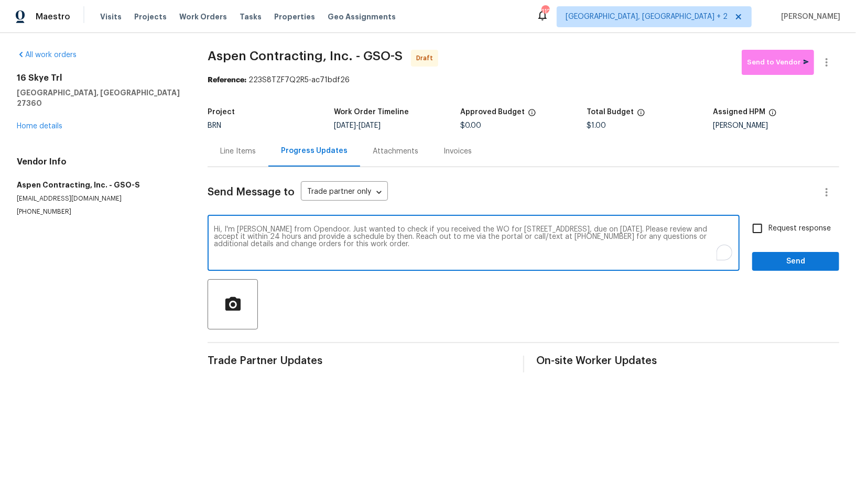
type textarea "Hi, I'm Padmapriya from Opendoor. Just wanted to check if you received the WO f…"
click at [763, 226] on input "Request response" at bounding box center [757, 228] width 22 height 22
checkbox input "true"
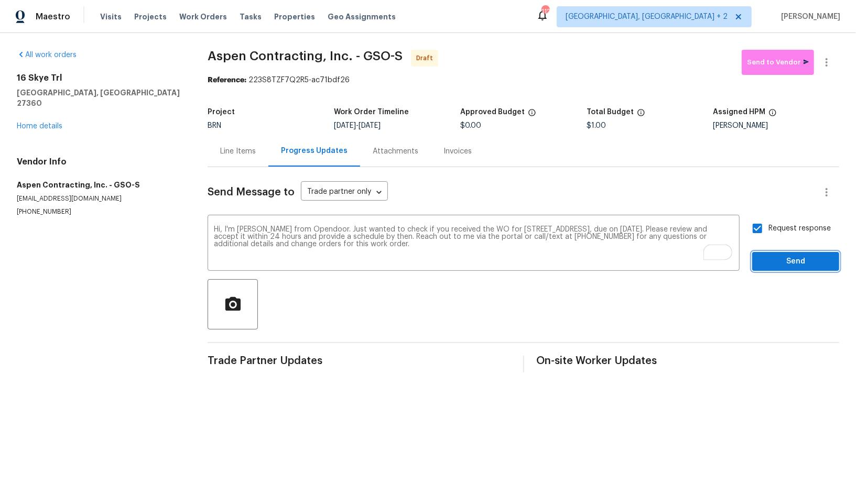
click at [781, 255] on span "Send" at bounding box center [795, 261] width 70 height 13
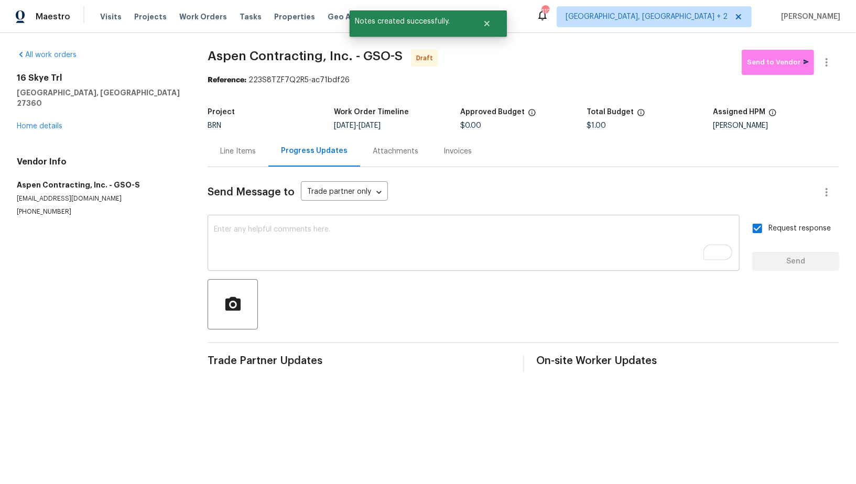
click at [489, 242] on textarea "To enrich screen reader interactions, please activate Accessibility in Grammarl…" at bounding box center [473, 244] width 519 height 37
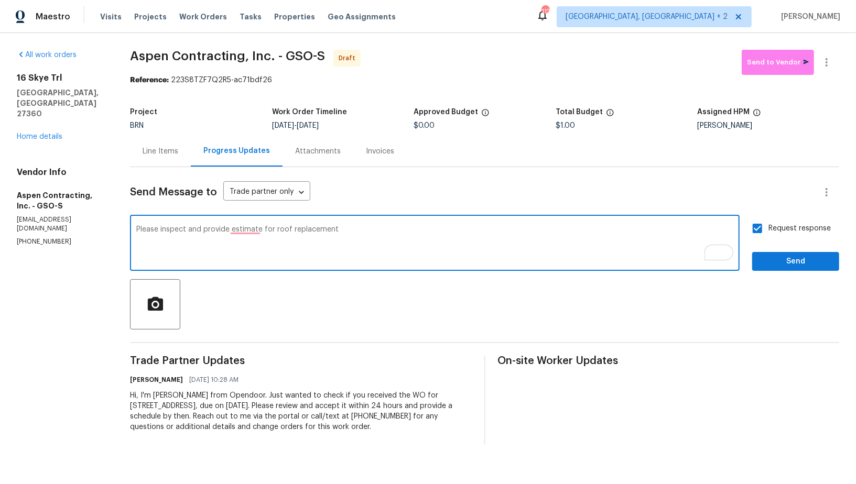
click at [239, 236] on textarea "Please inspect and provide estimate for roof replacement" at bounding box center [434, 244] width 597 height 37
click at [238, 228] on textarea "Please inspect and provide estimate for roof replacement" at bounding box center [434, 244] width 597 height 37
click at [375, 247] on textarea "Please inspect and provide an estimate for roof replacement" at bounding box center [434, 244] width 597 height 37
type textarea "Please inspect and provide an estimate for roof replacement."
click at [369, 232] on textarea "Please inspect and provide an estimate for roof replacement." at bounding box center [434, 244] width 597 height 37
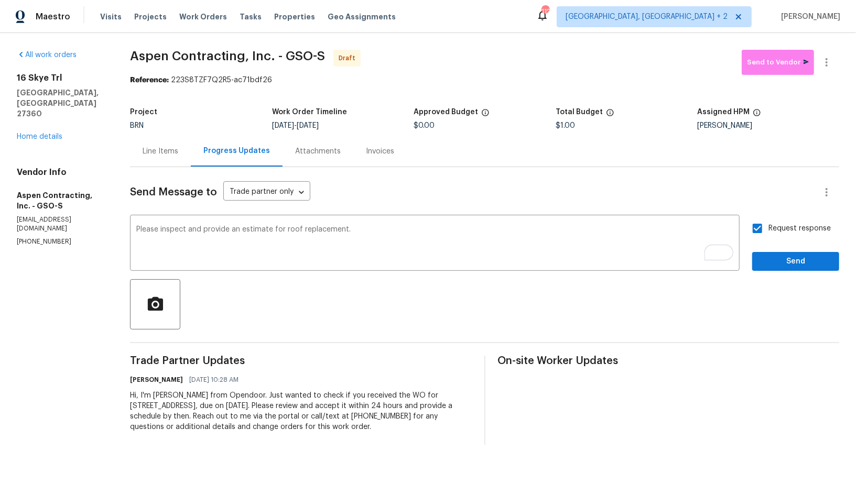
click at [769, 235] on label "Request response" at bounding box center [788, 228] width 84 height 22
click at [768, 235] on input "Request response" at bounding box center [757, 228] width 22 height 22
click at [769, 235] on label "Request response" at bounding box center [788, 228] width 84 height 22
click at [768, 235] on input "Request response" at bounding box center [757, 228] width 22 height 22
checkbox input "true"
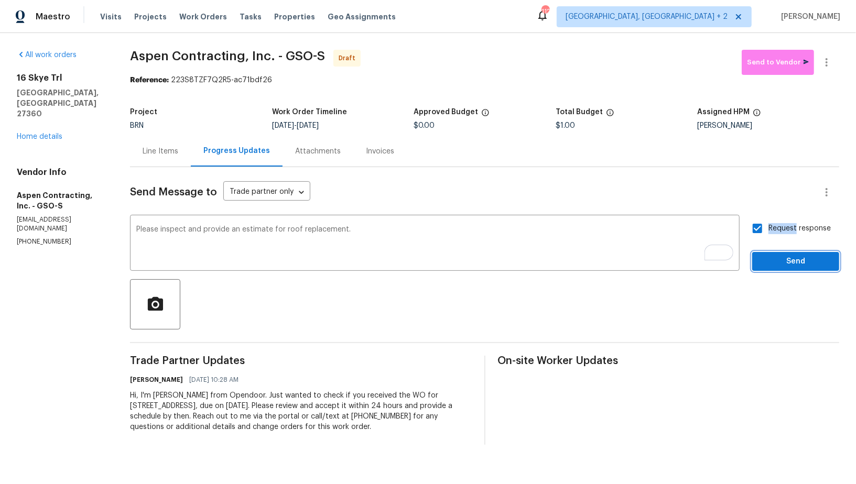
click at [784, 259] on span "Send" at bounding box center [795, 261] width 70 height 13
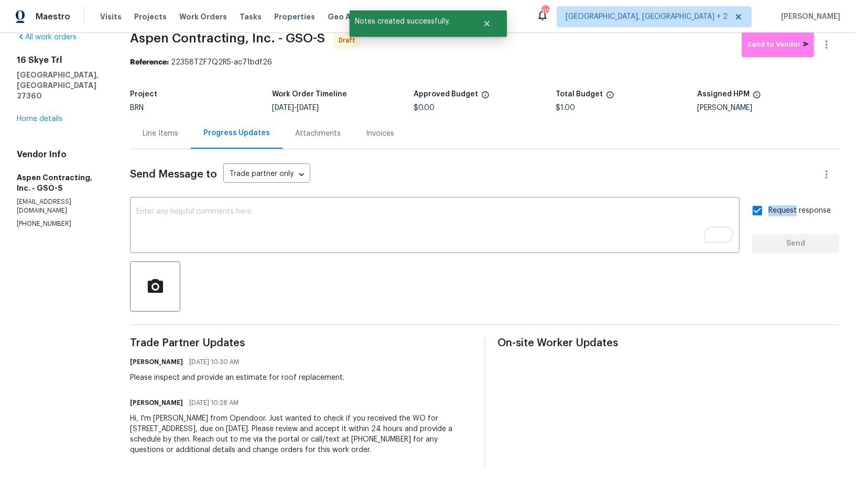
scroll to position [18, 0]
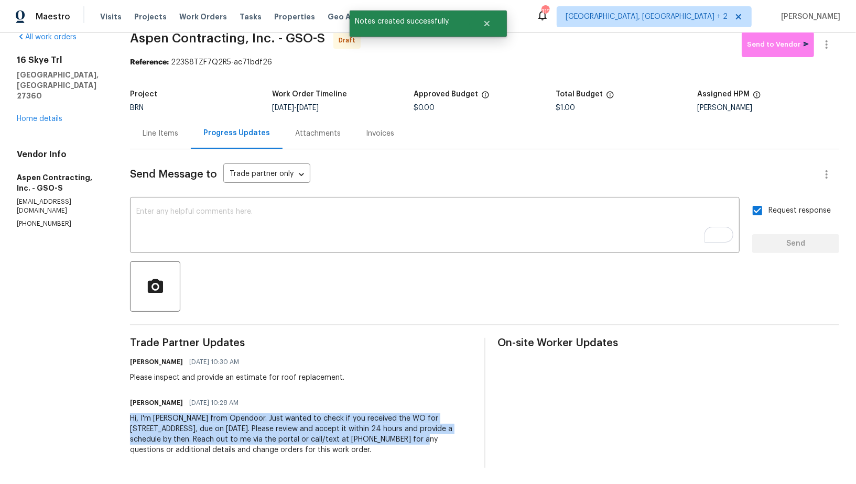
drag, startPoint x: 128, startPoint y: 415, endPoint x: 357, endPoint y: 443, distance: 230.6
click at [357, 443] on div "All work orders 16 Skye Trl Thomasville, NC 27360 Home details Vendor Info Aspe…" at bounding box center [428, 249] width 856 height 469
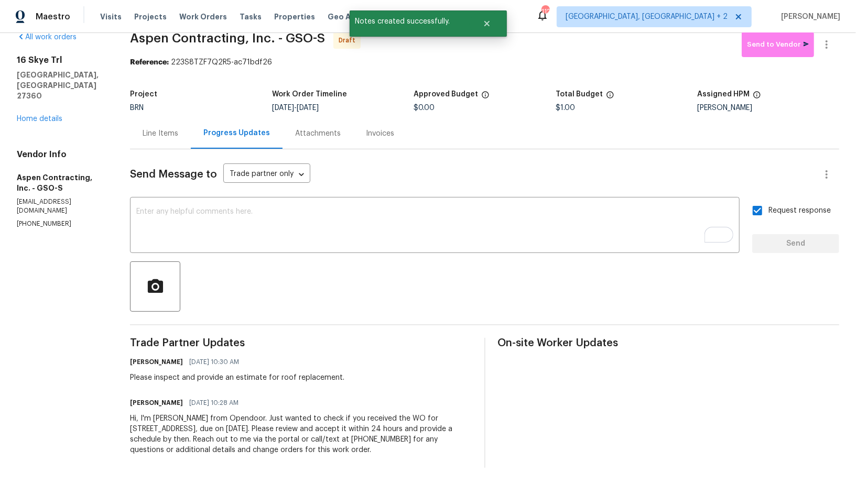
click at [154, 134] on div "Line Items" at bounding box center [161, 133] width 36 height 10
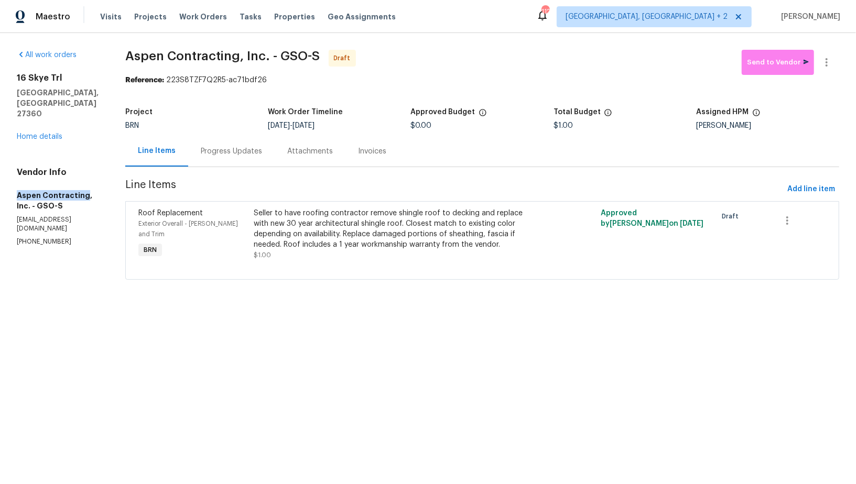
drag, startPoint x: 13, startPoint y: 177, endPoint x: 83, endPoint y: 176, distance: 69.7
click at [83, 176] on div "All work orders 16 Skye Trl Thomasville, NC 27360 Home details Vendor Info Aspe…" at bounding box center [428, 171] width 856 height 276
copy h5 "Aspen Contracting"
click at [228, 145] on div "Progress Updates" at bounding box center [231, 151] width 87 height 31
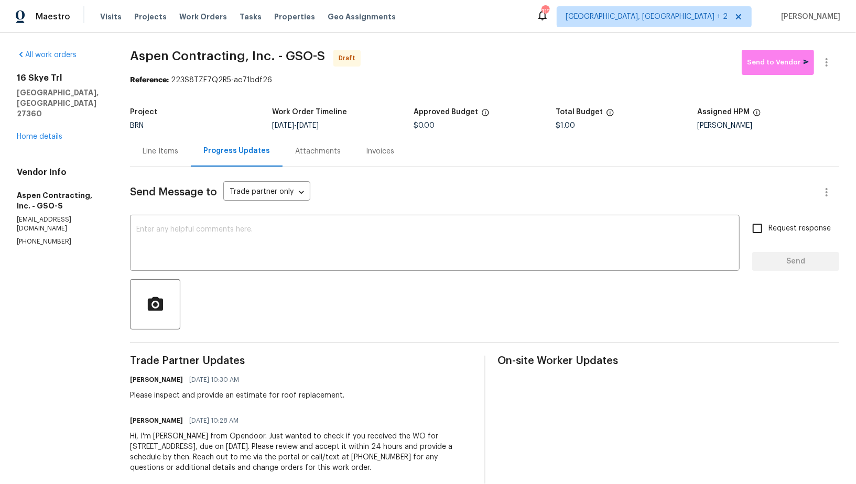
click at [160, 152] on div "Line Items" at bounding box center [161, 151] width 36 height 10
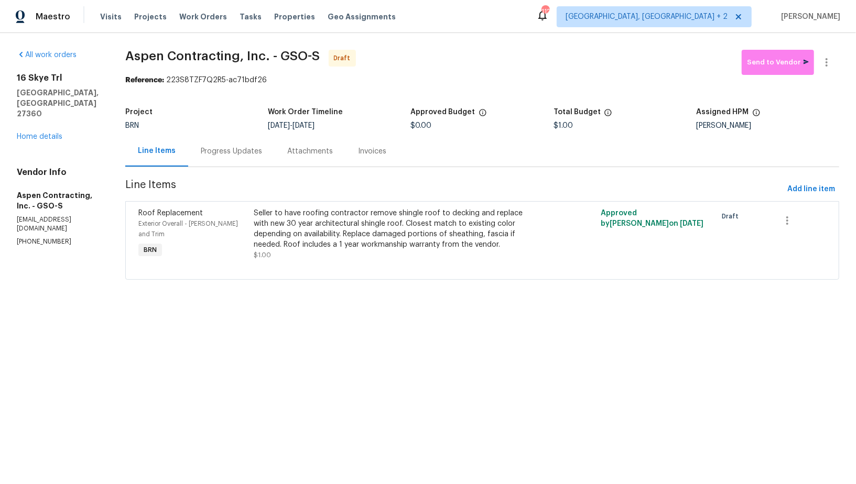
click at [249, 146] on div "Progress Updates" at bounding box center [232, 151] width 62 height 10
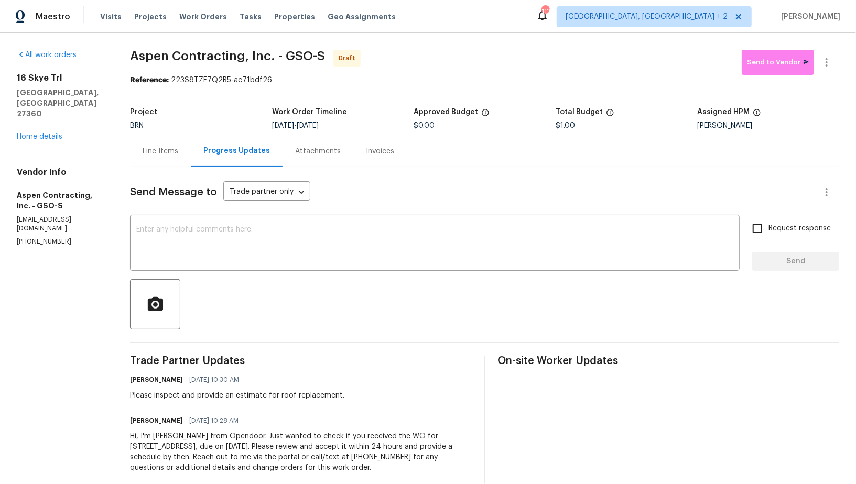
scroll to position [18, 0]
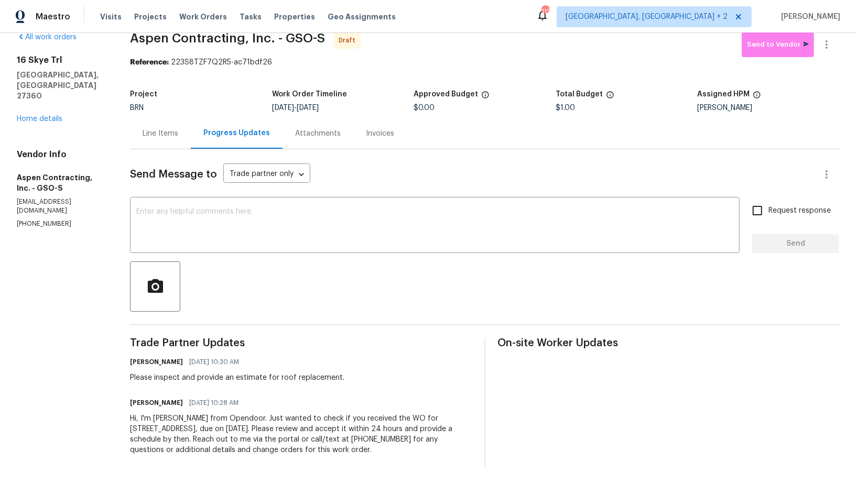
drag, startPoint x: 128, startPoint y: 420, endPoint x: 386, endPoint y: 444, distance: 258.4
click at [386, 445] on div "All work orders 16 Skye Trl Thomasville, NC 27360 Home details Vendor Info Aspe…" at bounding box center [428, 249] width 856 height 469
copy div "Hi, I'm Padmapriya from Opendoor. Just wanted to check if you received the WO f…"
click at [253, 231] on textarea at bounding box center [434, 226] width 597 height 37
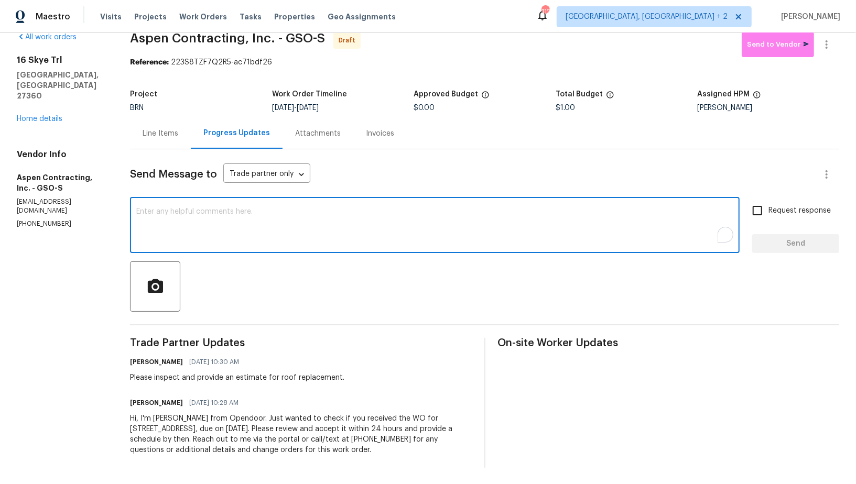
paste textarea "Hi, I'm Padmapriya from Opendoor. Just wanted to check if you received the WO f…"
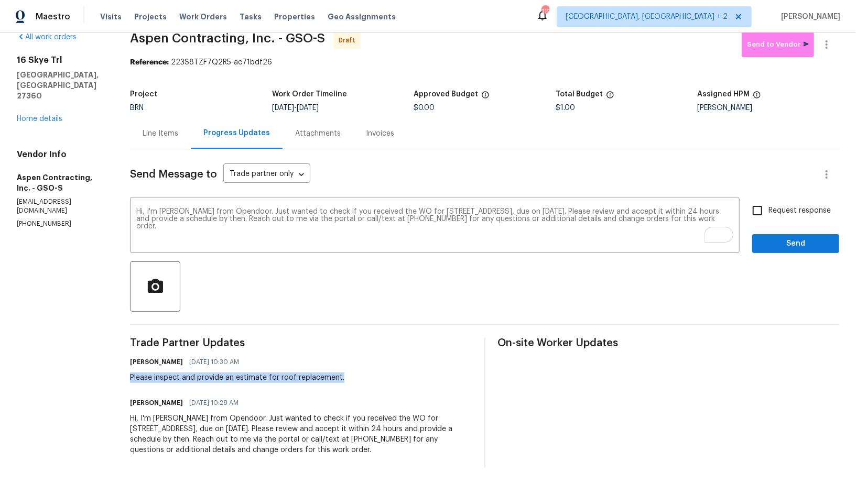
drag, startPoint x: 125, startPoint y: 377, endPoint x: 359, endPoint y: 377, distance: 233.7
click at [359, 377] on div "All work orders 16 Skye Trl Thomasville, NC 27360 Home details Vendor Info Aspe…" at bounding box center [428, 249] width 856 height 469
copy div "Please inspect and provide an estimate for roof replacement."
click at [194, 232] on textarea "Hi, I'm Padmapriya from Opendoor. Just wanted to check if you received the WO f…" at bounding box center [434, 226] width 597 height 37
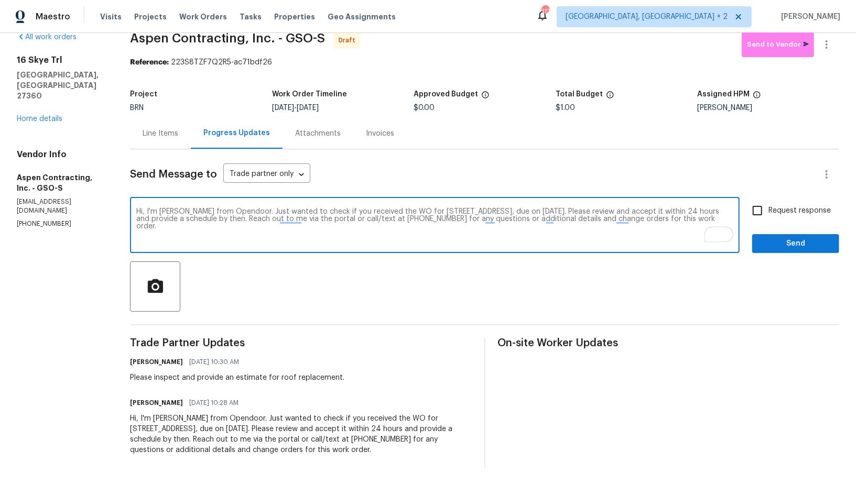
paste textarea "Please inspect and provide an estimate for roof replacement."
type textarea "Hi, I'm Padmapriya from Opendoor. Just wanted to check if you received the WO f…"
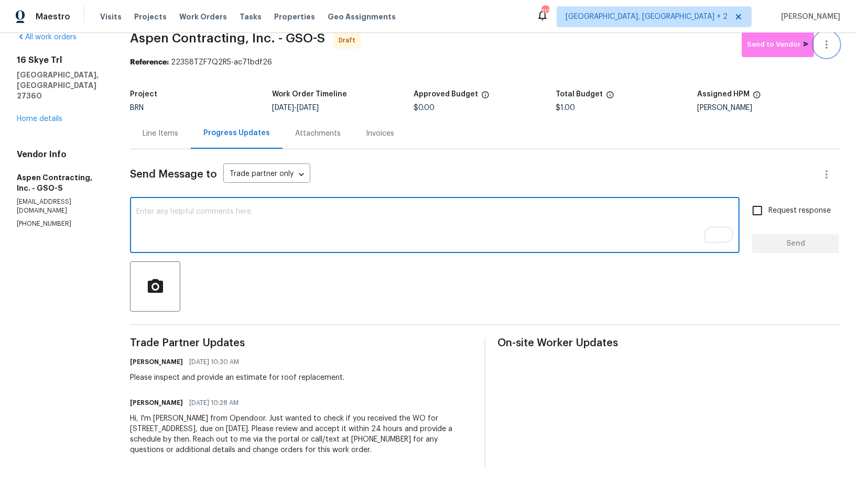
click at [823, 41] on icon "button" at bounding box center [826, 44] width 13 height 13
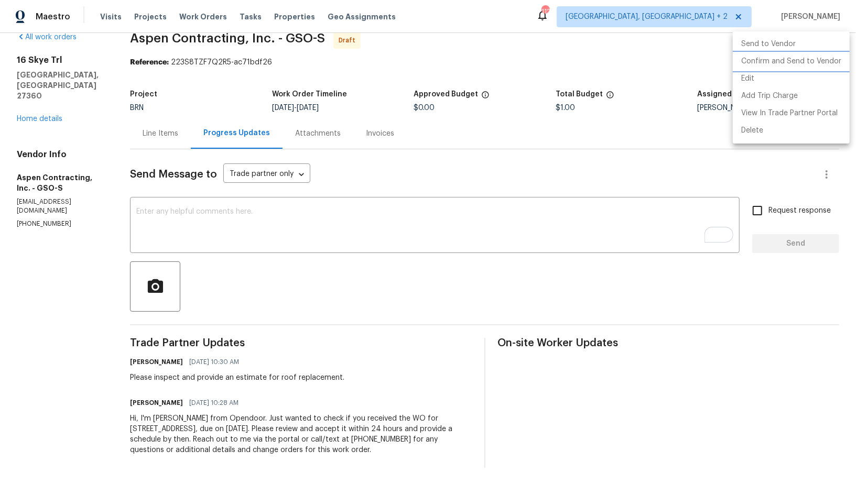
click at [797, 67] on li "Confirm and Send to Vendor" at bounding box center [790, 61] width 117 height 17
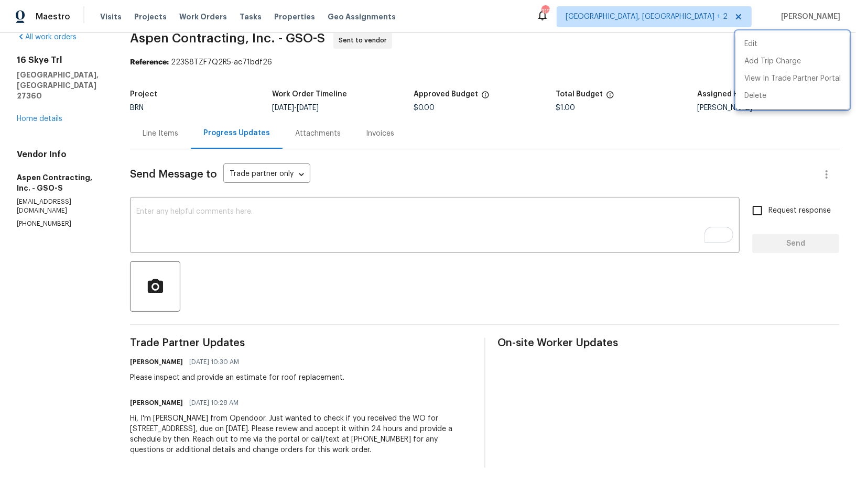
click at [39, 94] on div at bounding box center [428, 242] width 856 height 484
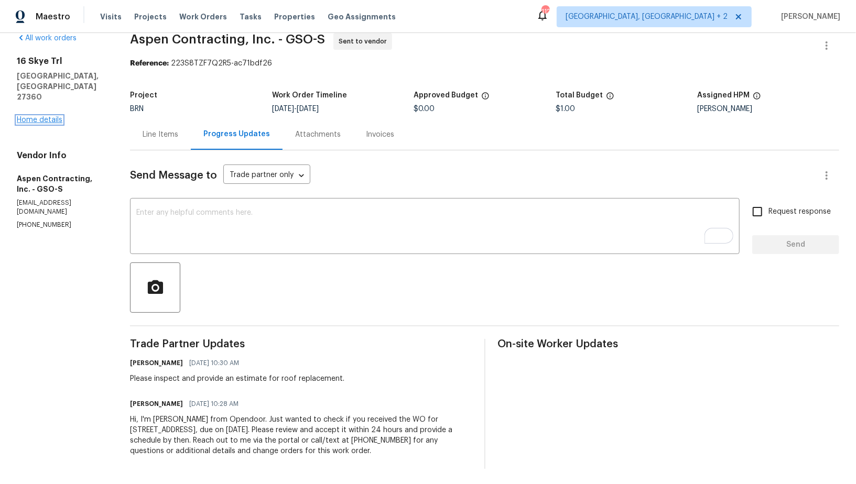
click at [39, 116] on link "Home details" at bounding box center [40, 119] width 46 height 7
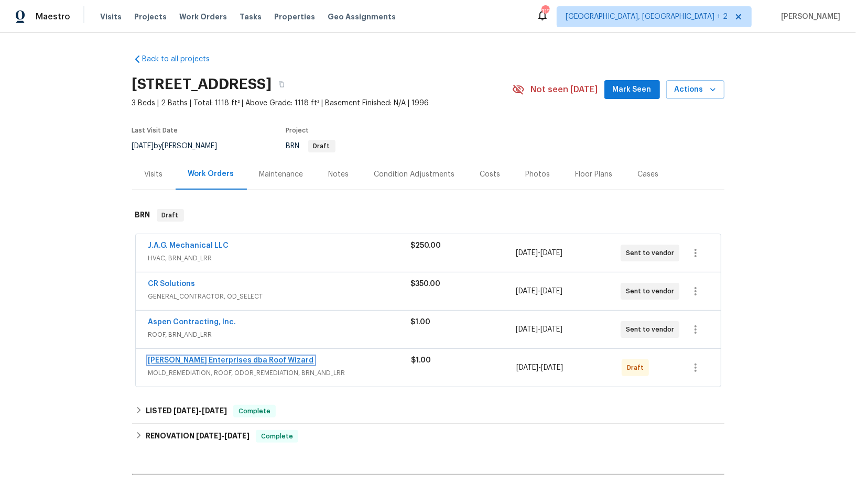
click at [191, 357] on link "Nordman Enterprises dba Roof Wizard" at bounding box center [231, 360] width 166 height 7
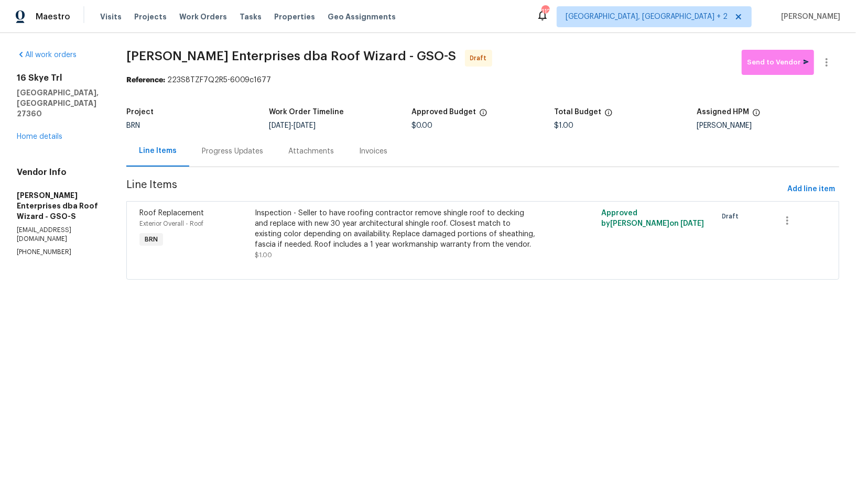
click at [253, 169] on section "Nordman Enterprises dba Roof Wizard - GSO-S Draft Send to Vendor Reference: 223…" at bounding box center [482, 171] width 713 height 243
click at [244, 160] on div "Progress Updates" at bounding box center [232, 151] width 87 height 31
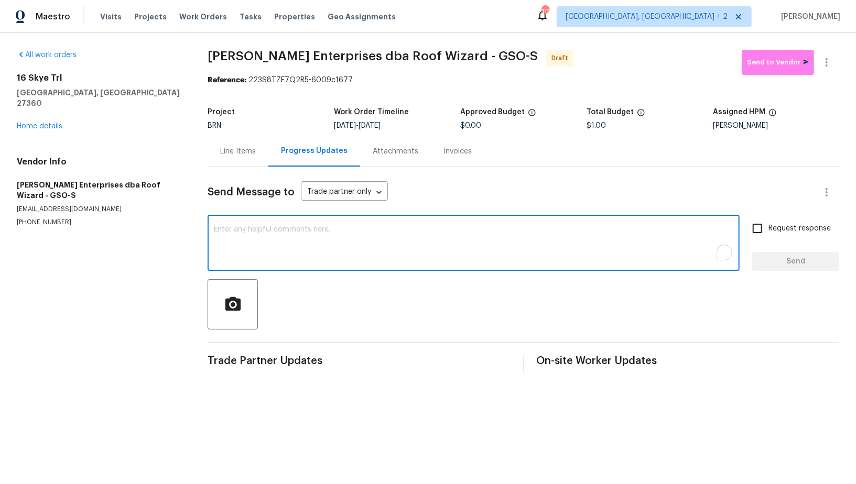
click at [292, 236] on textarea "To enrich screen reader interactions, please activate Accessibility in Grammarl…" at bounding box center [473, 244] width 519 height 37
paste textarea "Hi, I'm Padmapriya from Opendoor. Just wanted to check if you received the WO f…"
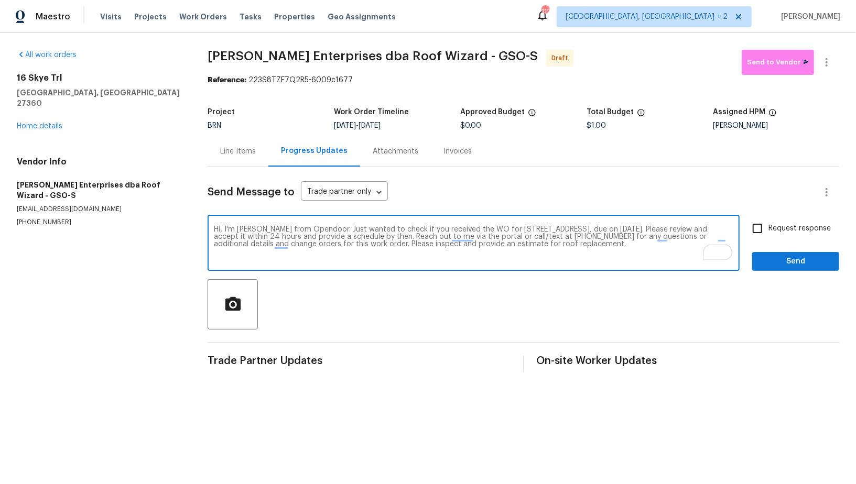
drag, startPoint x: 408, startPoint y: 242, endPoint x: 673, endPoint y: 252, distance: 265.8
click at [673, 252] on textarea "Hi, I'm Padmapriya from Opendoor. Just wanted to check if you received the WO f…" at bounding box center [473, 244] width 519 height 37
type textarea "Hi, I'm Padmapriya from Opendoor. Just wanted to check if you received the WO f…"
click at [762, 232] on input "Request response" at bounding box center [757, 228] width 22 height 22
checkbox input "true"
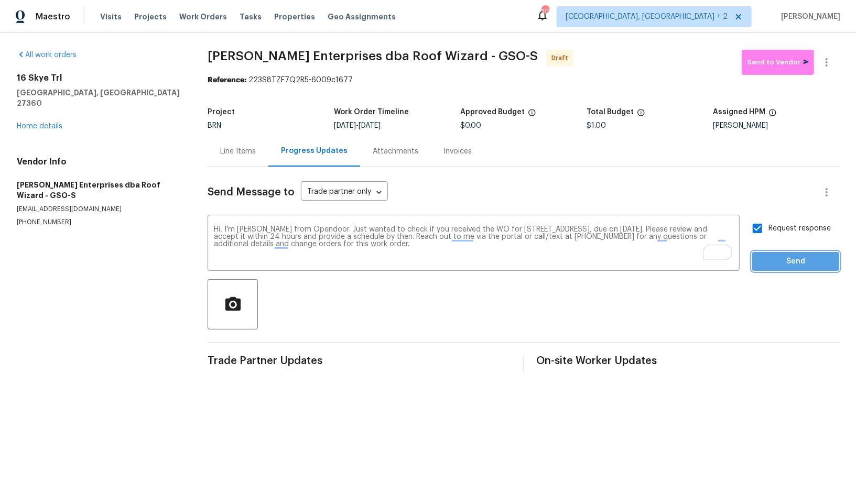
click at [777, 263] on span "Send" at bounding box center [795, 261] width 70 height 13
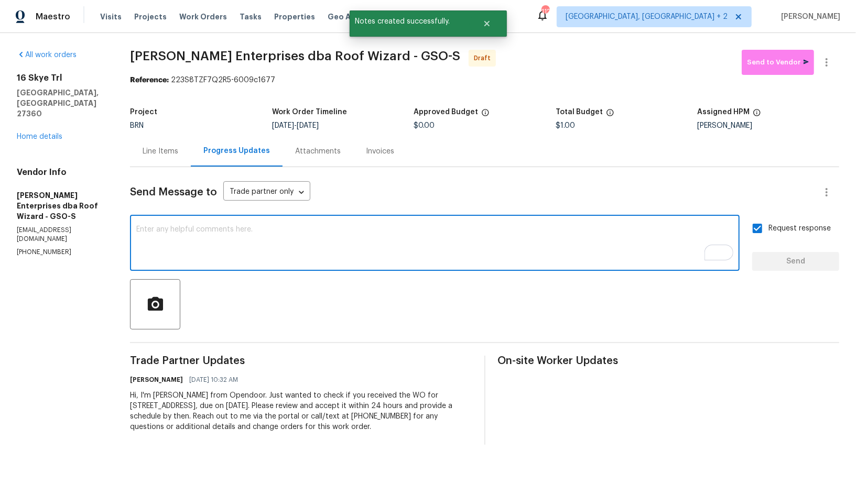
click at [287, 246] on textarea "To enrich screen reader interactions, please activate Accessibility in Grammarl…" at bounding box center [434, 244] width 597 height 37
paste textarea "Please inspect and provide an estimate for roof replacement."
type textarea "Please inspect and provide an estimate for roof replacement."
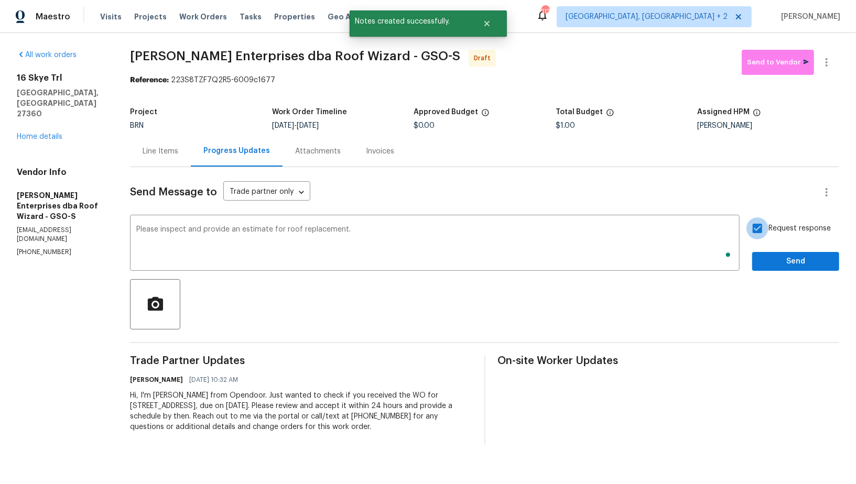
click at [762, 233] on input "Request response" at bounding box center [757, 228] width 22 height 22
click at [764, 237] on input "Request response" at bounding box center [757, 228] width 22 height 22
checkbox input "true"
click at [779, 263] on span "Send" at bounding box center [795, 261] width 70 height 13
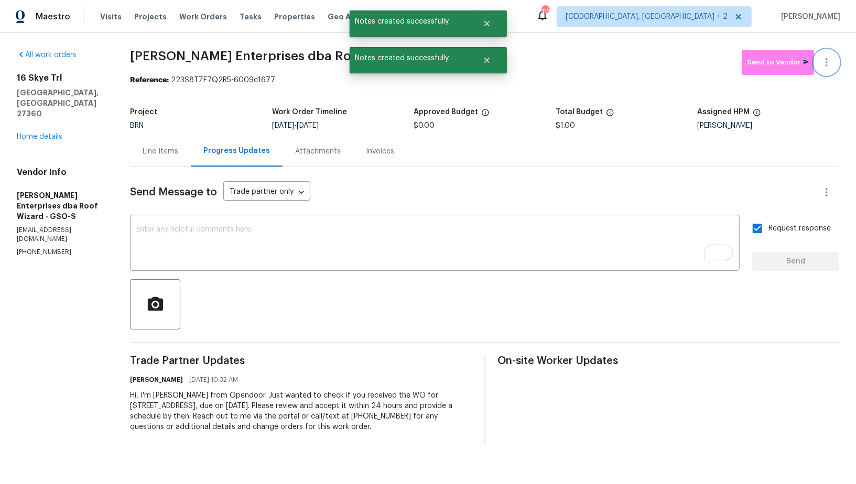
click at [828, 63] on icon "button" at bounding box center [826, 62] width 13 height 13
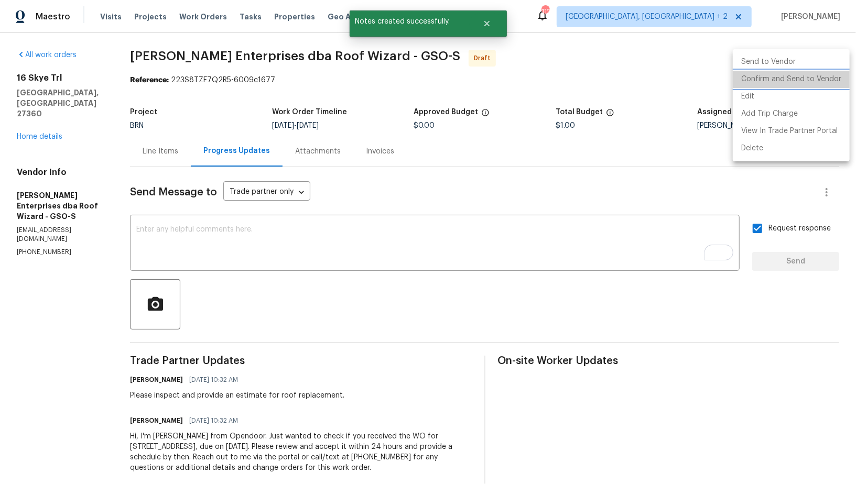
click at [805, 86] on li "Confirm and Send to Vendor" at bounding box center [790, 79] width 117 height 17
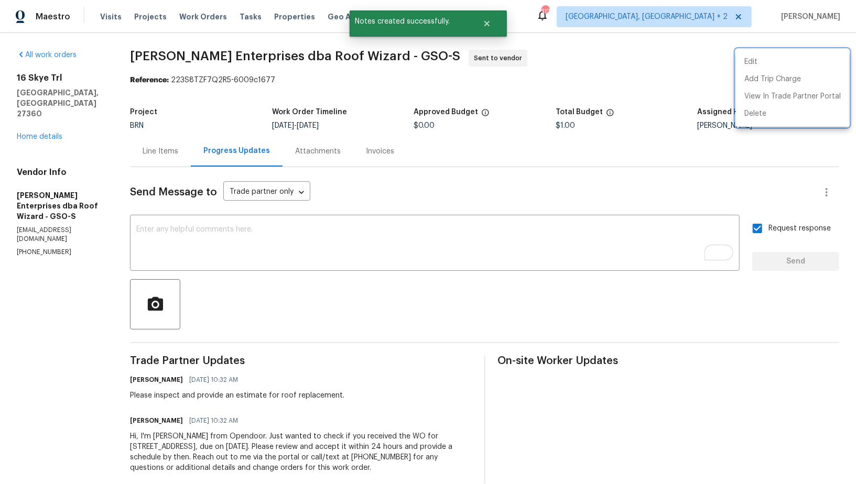
click at [165, 159] on div at bounding box center [428, 242] width 856 height 484
click at [165, 159] on div "Line Items" at bounding box center [160, 151] width 61 height 31
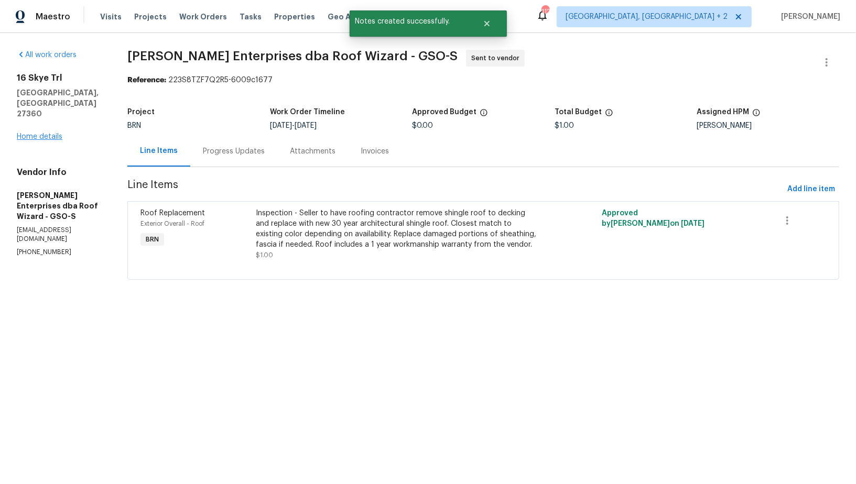
click at [39, 119] on div "16 Skye Trl Thomasville, NC 27360 Home details" at bounding box center [59, 107] width 85 height 69
click at [43, 133] on link "Home details" at bounding box center [40, 136] width 46 height 7
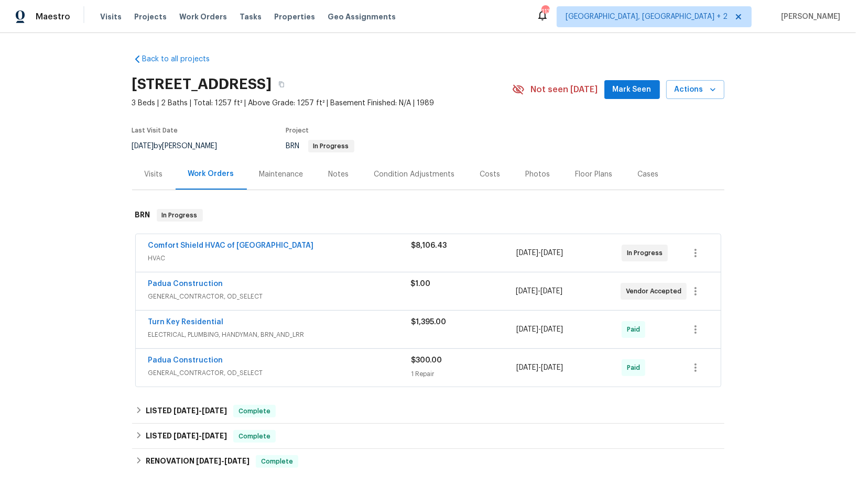
click at [174, 249] on span "Comfort Shield HVAC of [GEOGRAPHIC_DATA]" at bounding box center [231, 245] width 166 height 10
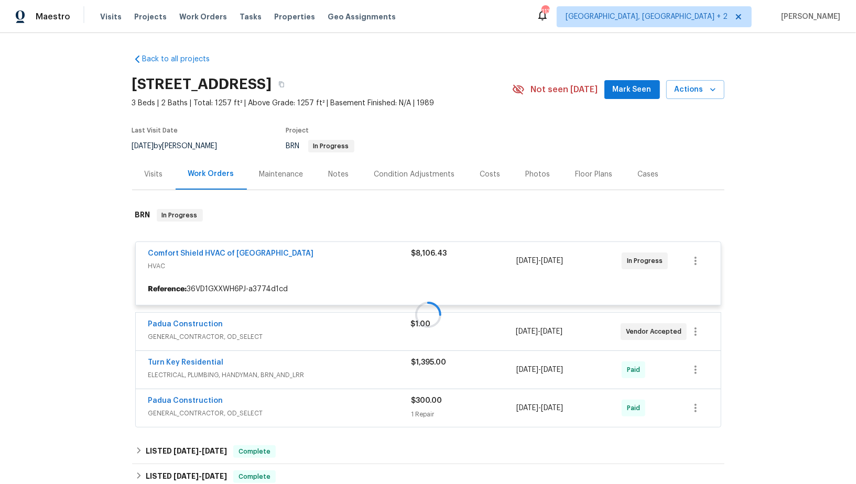
click at [208, 253] on div at bounding box center [428, 315] width 592 height 232
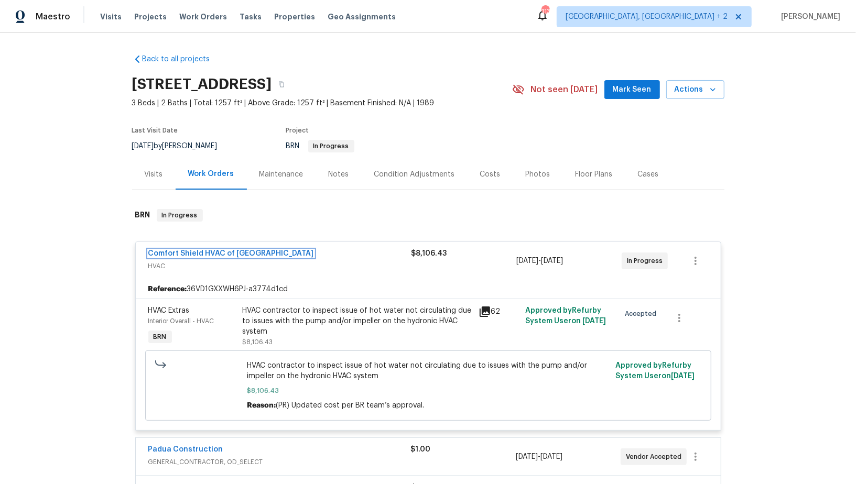
click at [208, 253] on link "Comfort Shield HVAC of [GEOGRAPHIC_DATA]" at bounding box center [231, 253] width 166 height 7
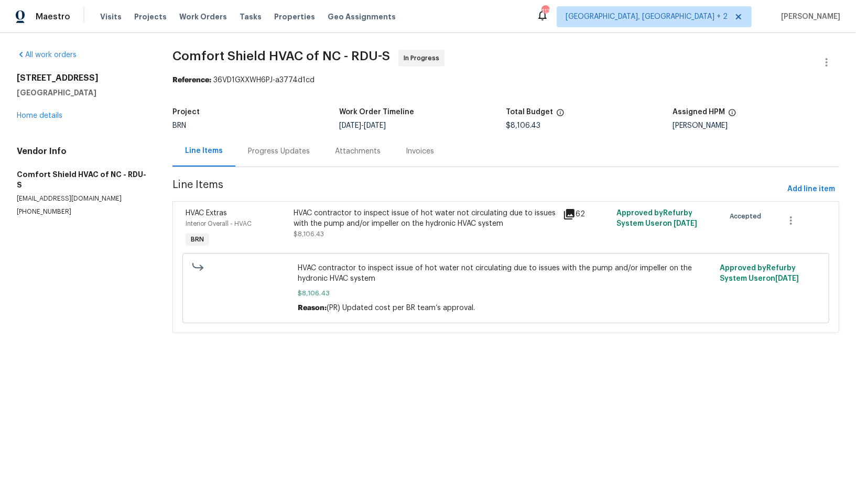
click at [259, 154] on div "Progress Updates" at bounding box center [279, 151] width 62 height 10
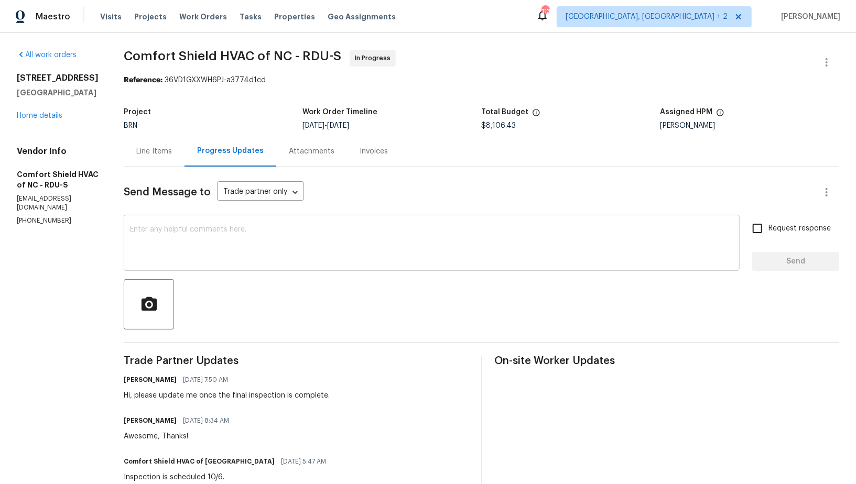
scroll to position [3, 0]
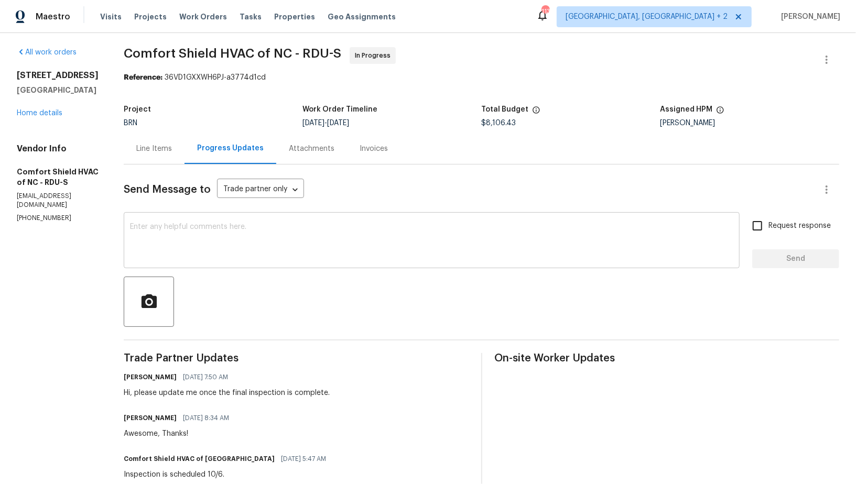
click at [234, 234] on textarea at bounding box center [431, 241] width 603 height 37
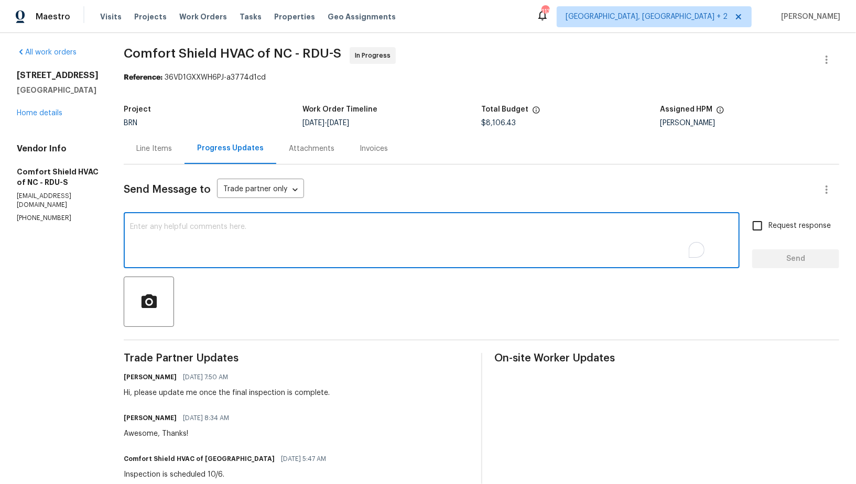
scroll to position [0, 0]
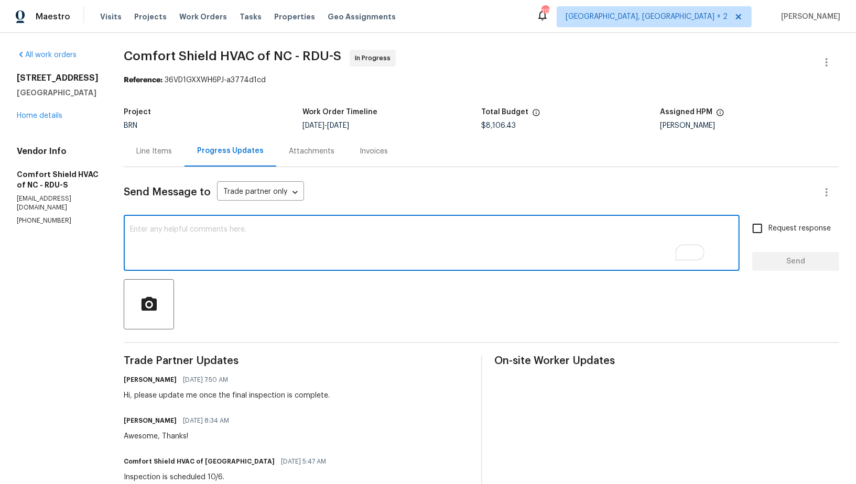
click at [243, 229] on textarea "To enrich screen reader interactions, please activate Accessibility in Grammarl…" at bounding box center [431, 244] width 603 height 37
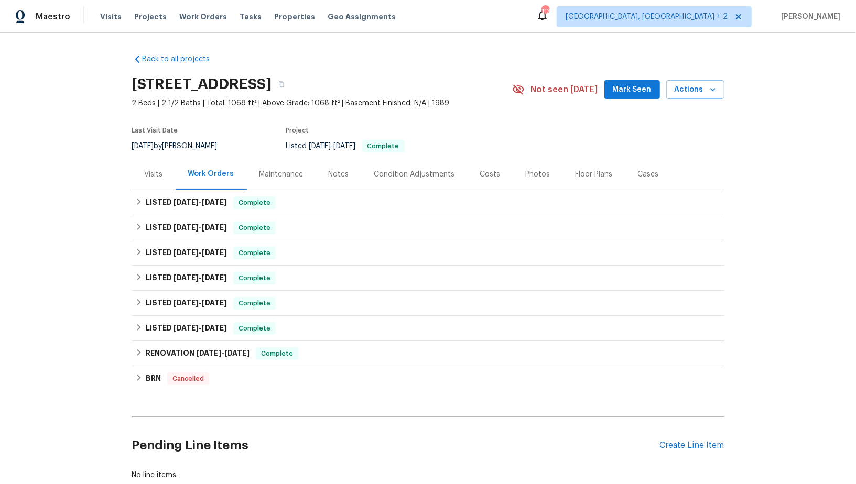
scroll to position [66, 0]
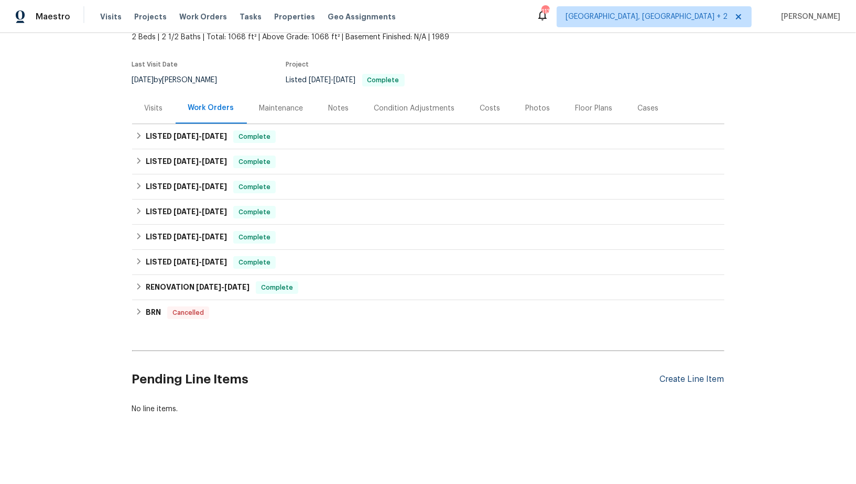
click at [684, 382] on div "Create Line Item" at bounding box center [692, 380] width 64 height 10
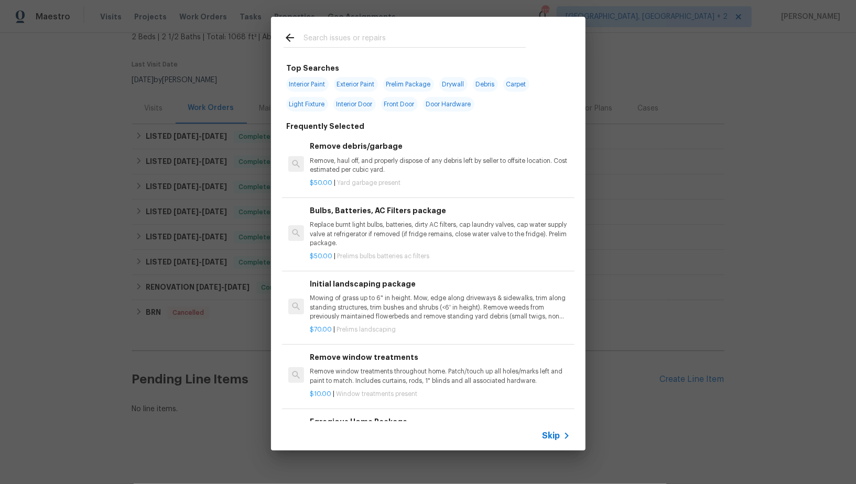
click at [555, 436] on span "Skip" at bounding box center [551, 436] width 18 height 10
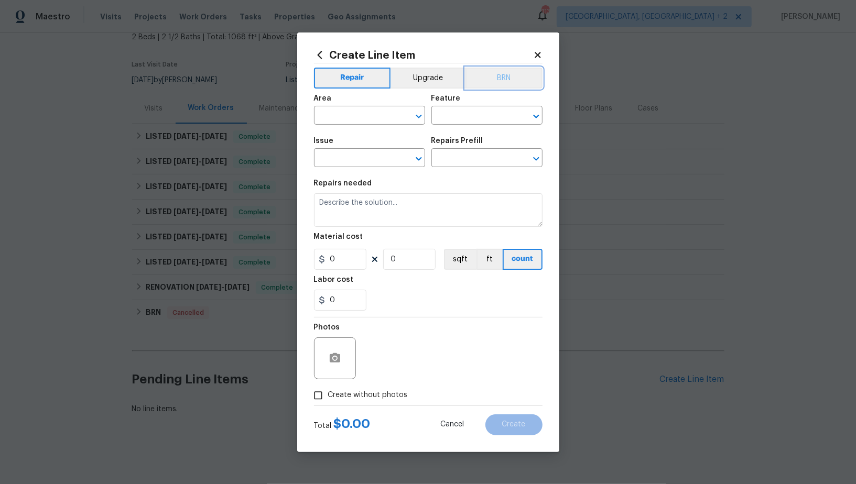
click at [511, 79] on button "BRN" at bounding box center [503, 78] width 77 height 21
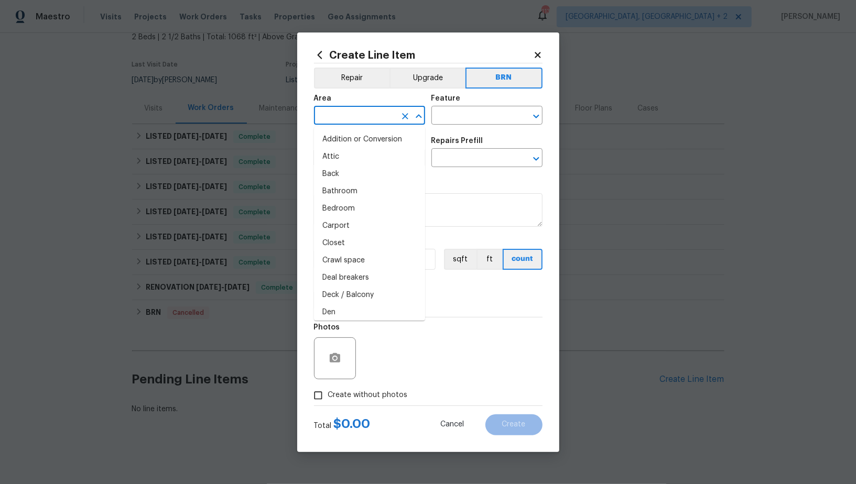
click at [370, 118] on input "text" at bounding box center [355, 116] width 82 height 16
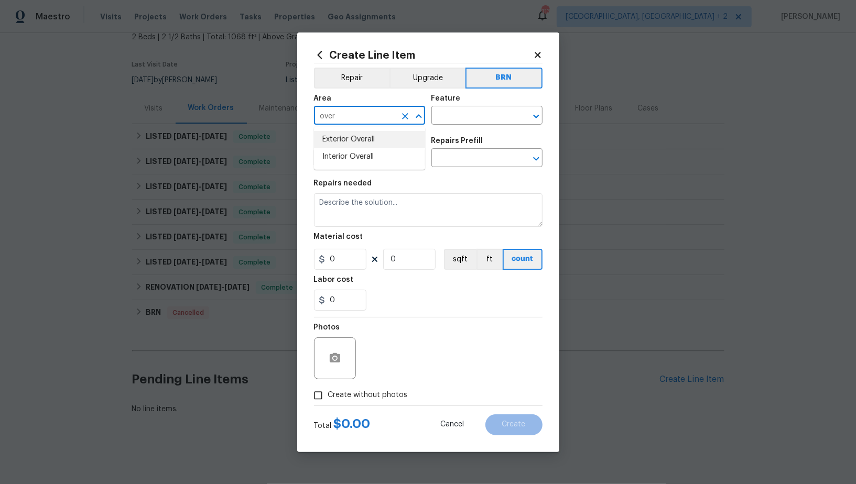
click at [371, 145] on li "Exterior Overall" at bounding box center [369, 139] width 111 height 17
type input "Exterior Overall"
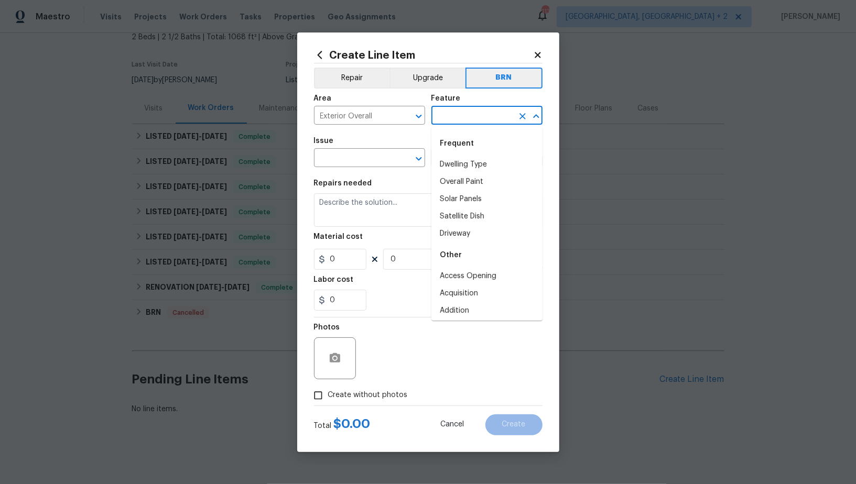
click at [479, 119] on input "text" at bounding box center [472, 116] width 82 height 16
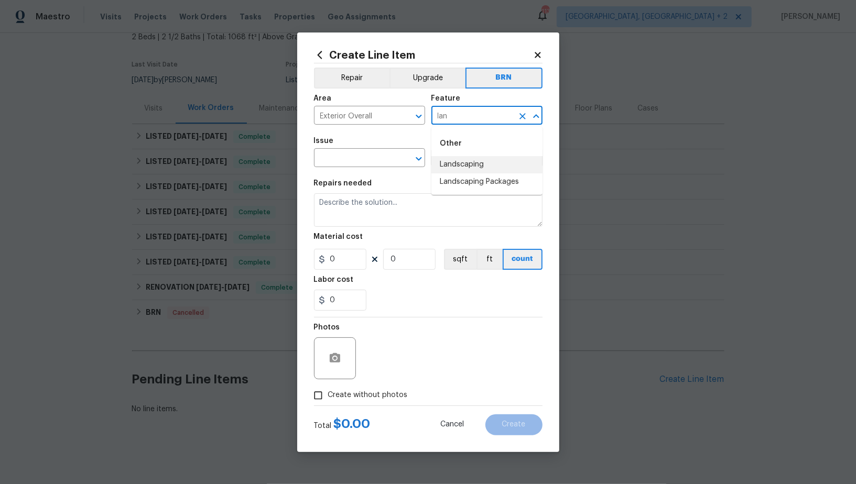
click at [452, 160] on li "Landscaping" at bounding box center [486, 164] width 111 height 17
type input "Landscaping"
click at [378, 163] on input "text" at bounding box center [355, 159] width 82 height 16
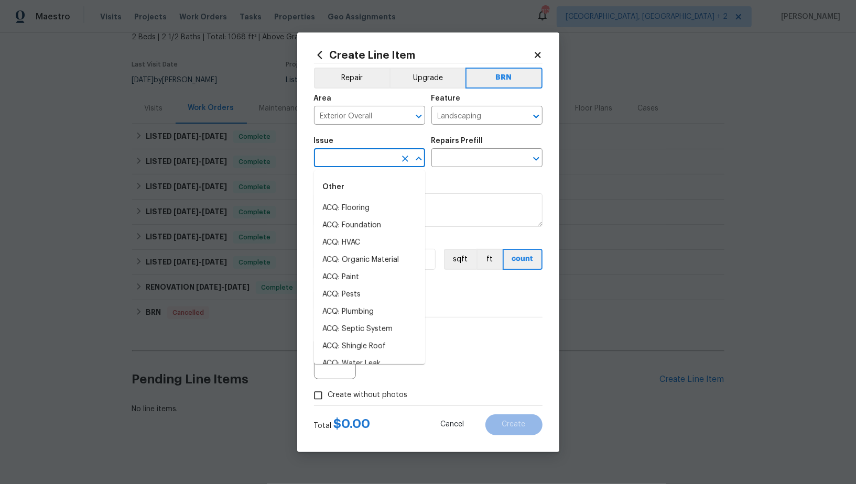
type input "a"
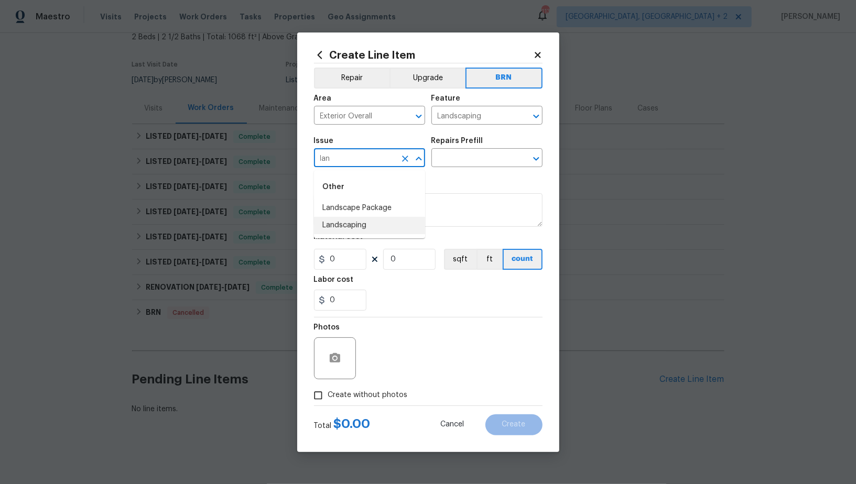
click at [369, 223] on li "Landscaping" at bounding box center [369, 225] width 111 height 17
type input "Landscaping"
click at [461, 160] on input "text" at bounding box center [472, 159] width 82 height 16
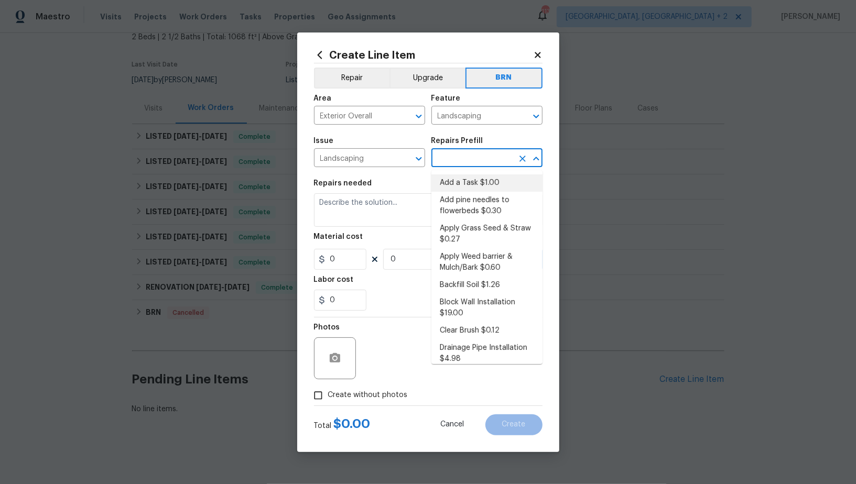
click at [479, 190] on li "Add a Task $1.00" at bounding box center [486, 182] width 111 height 17
type input "Add a Task $1.00"
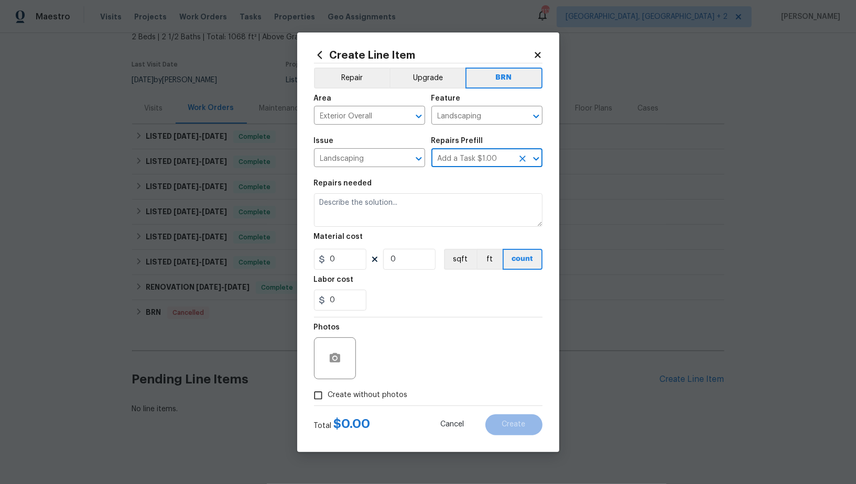
type textarea "HPM to detail"
type input "1"
click at [424, 207] on textarea "HPM to detail" at bounding box center [428, 210] width 228 height 34
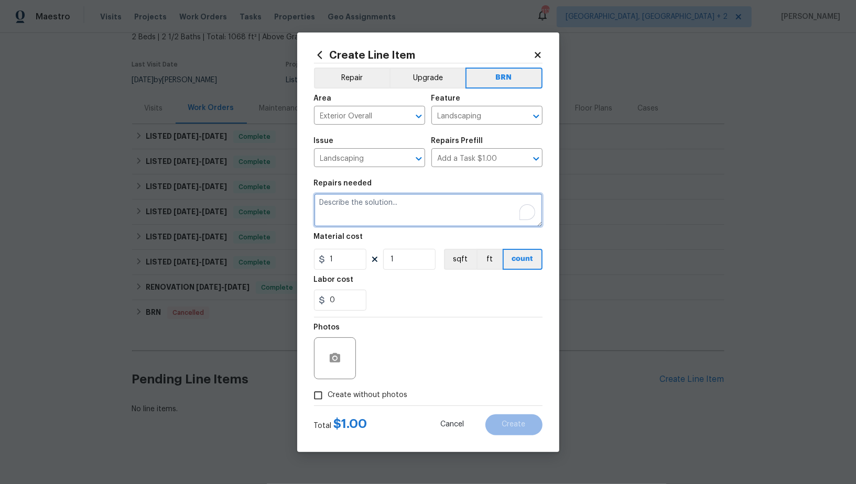
paste textarea "Mowing of grass up to 6" in height. Mow, edge along driveways & sidewalks, trim…"
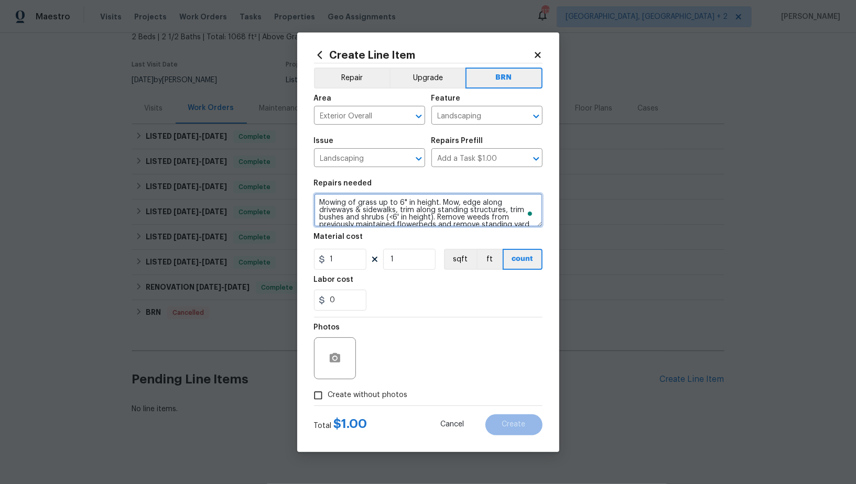
scroll to position [17, 0]
type textarea "Mowing of grass up to 6" in height. Mow, edge along driveways & sidewalks, trim…"
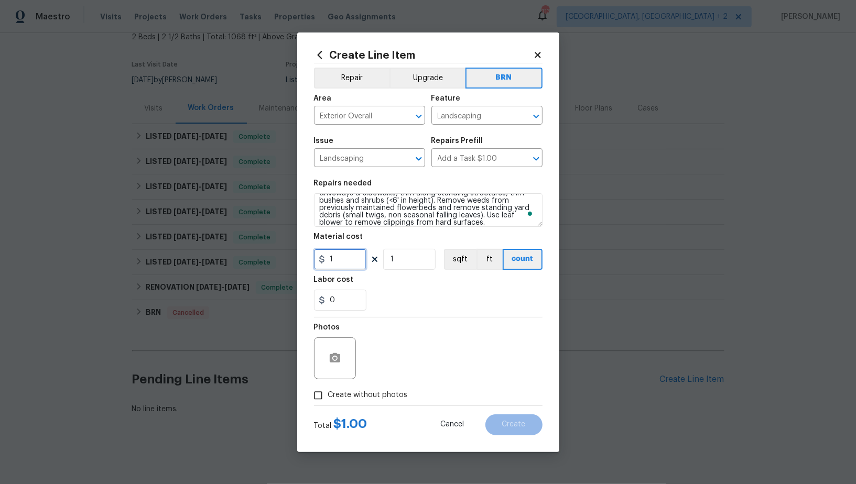
click at [350, 259] on input "1" at bounding box center [340, 259] width 52 height 21
type input "0"
click at [346, 302] on input "0" at bounding box center [340, 300] width 52 height 21
type input "70"
click at [321, 398] on input "Create without photos" at bounding box center [318, 396] width 20 height 20
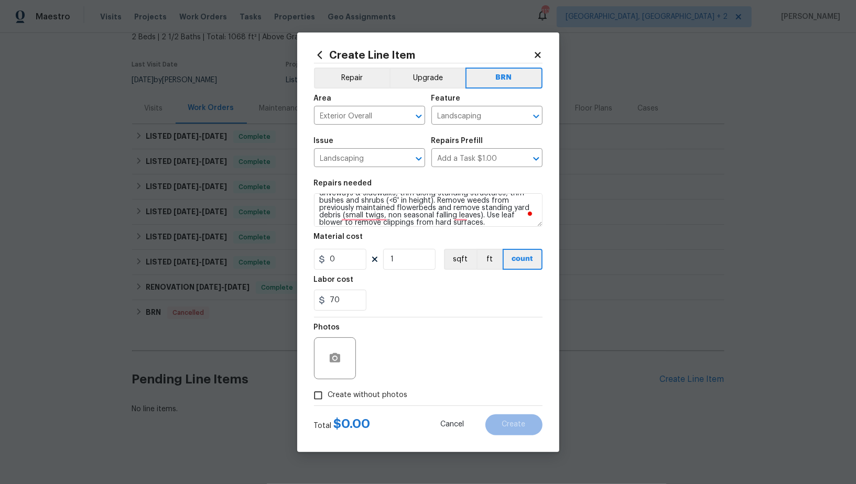
checkbox input "true"
click at [413, 376] on textarea "To enrich screen reader interactions, please activate Accessibility in Grammarl…" at bounding box center [453, 358] width 178 height 42
click at [510, 428] on span "Create" at bounding box center [514, 425] width 24 height 8
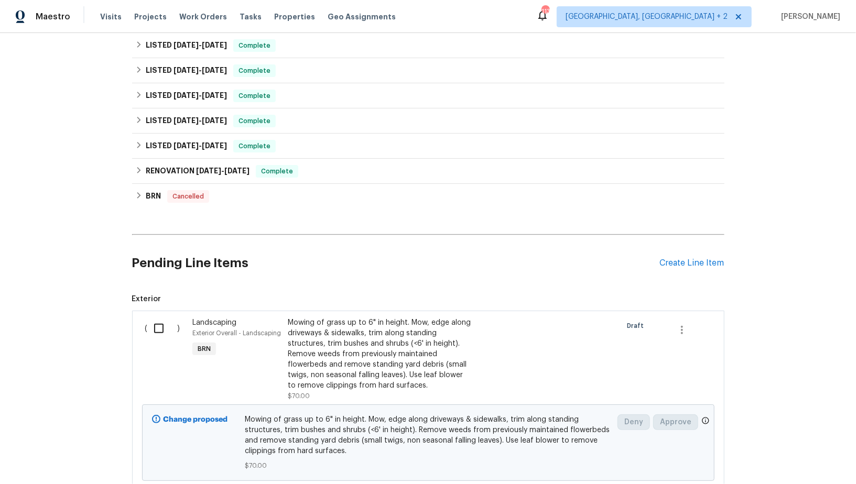
scroll to position [70, 0]
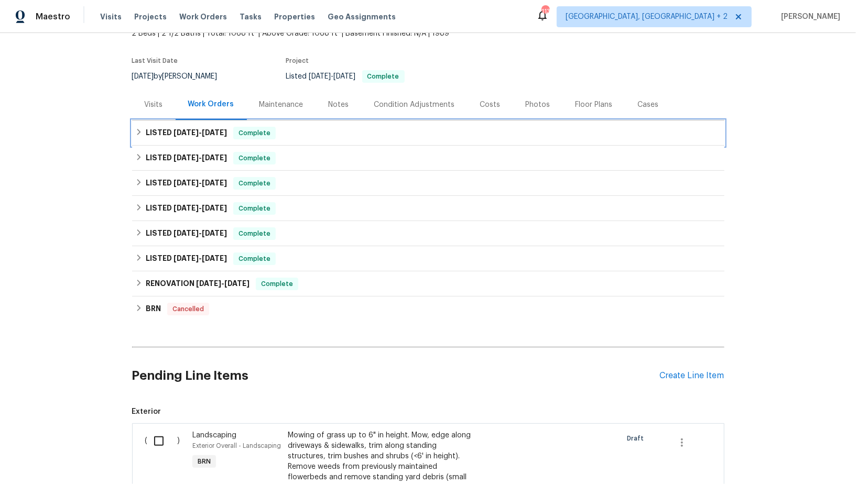
click at [143, 141] on div "LISTED 7/10/25 - 7/14/25 Complete" at bounding box center [428, 132] width 592 height 25
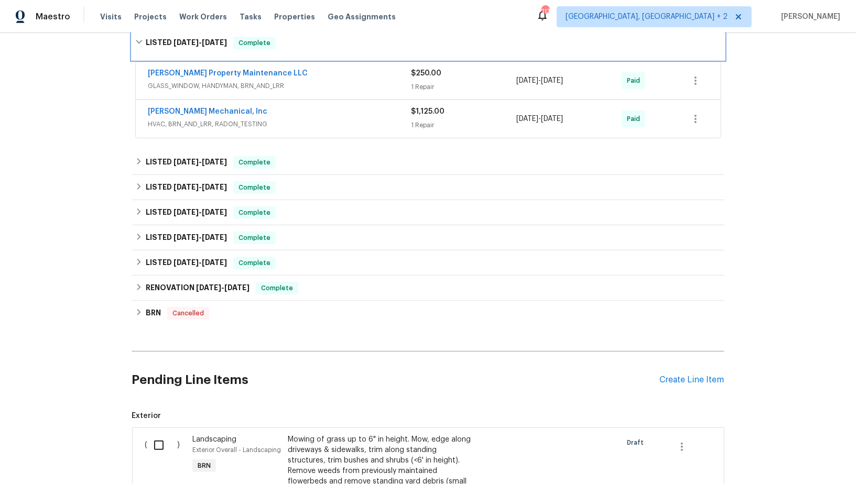
scroll to position [365, 0]
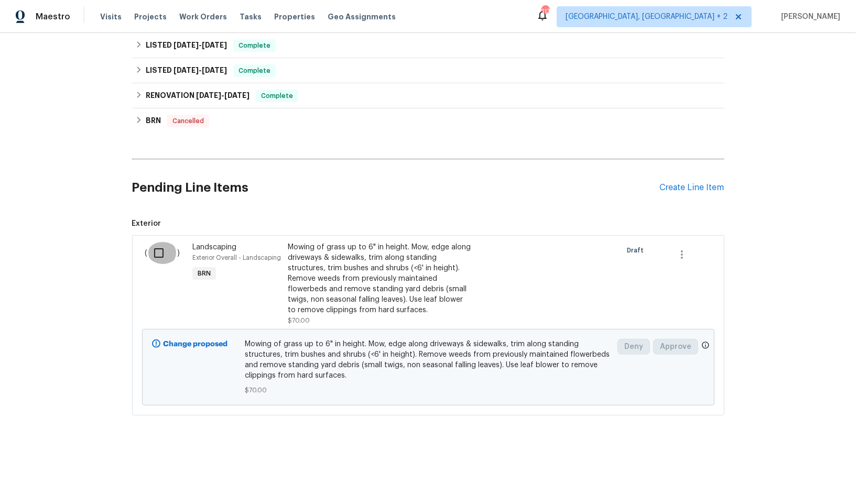
click at [157, 251] on input "checkbox" at bounding box center [163, 253] width 30 height 22
click at [163, 251] on input "checkbox" at bounding box center [163, 253] width 30 height 22
click at [87, 291] on div "Back to all projects 2190 Wellington Cir, Lithonia, GA 30058 2 Beds | 2 1/2 Bat…" at bounding box center [428, 258] width 856 height 451
click at [167, 255] on input "checkbox" at bounding box center [163, 253] width 30 height 22
checkbox input "true"
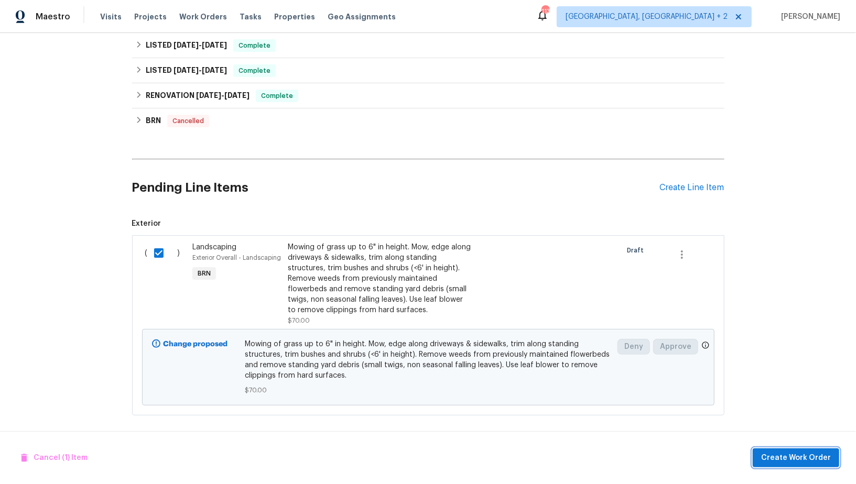
click at [785, 457] on span "Create Work Order" at bounding box center [796, 458] width 70 height 13
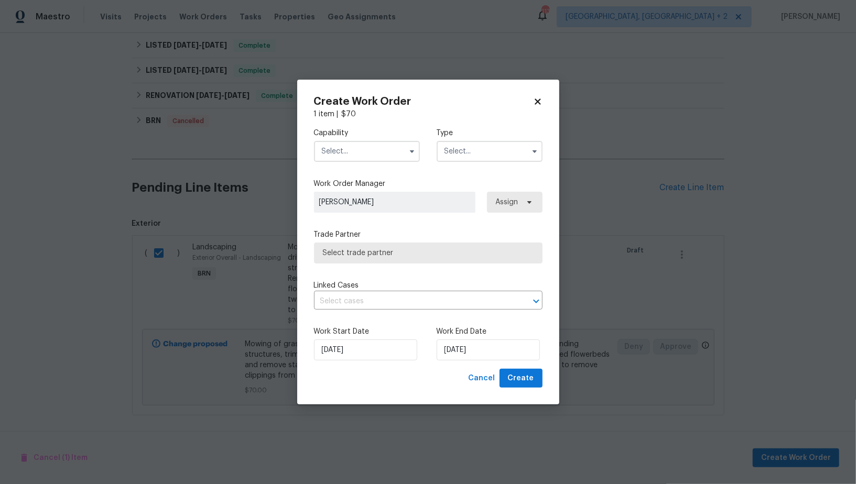
click at [357, 157] on input "text" at bounding box center [367, 151] width 106 height 21
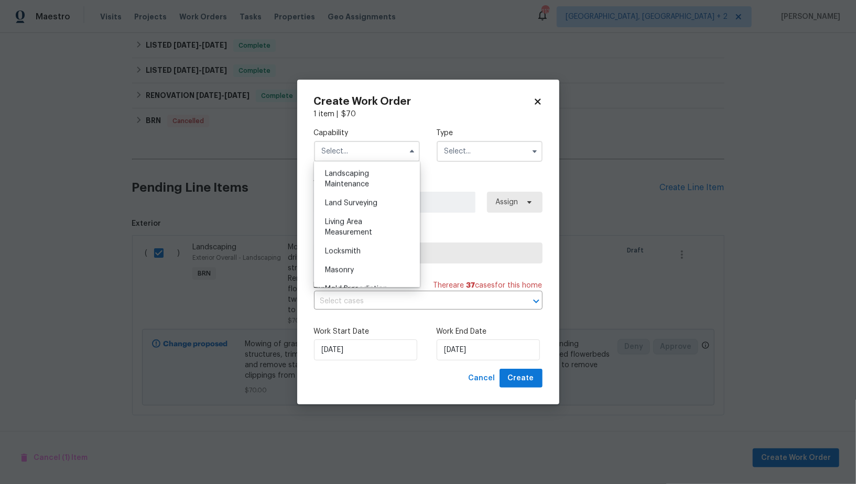
scroll to position [641, 0]
click at [361, 226] on div "Landscaping Maintenance" at bounding box center [366, 226] width 101 height 29
type input "Landscaping Maintenance"
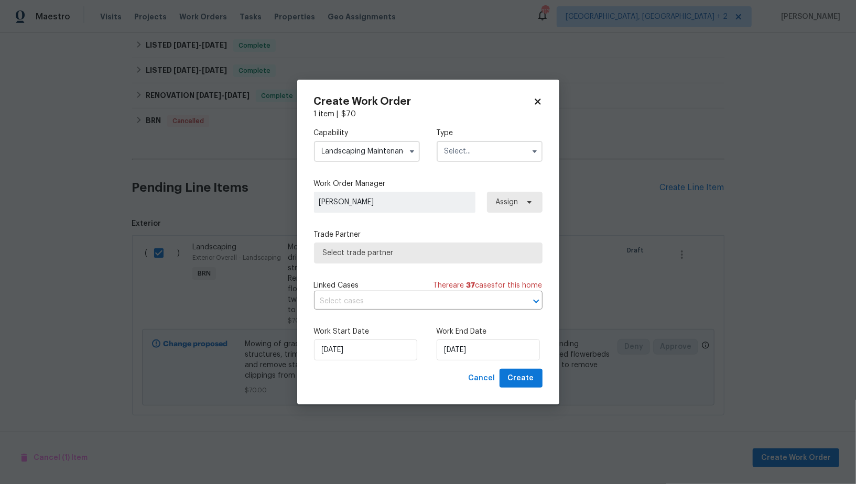
click at [487, 150] on input "text" at bounding box center [489, 151] width 106 height 21
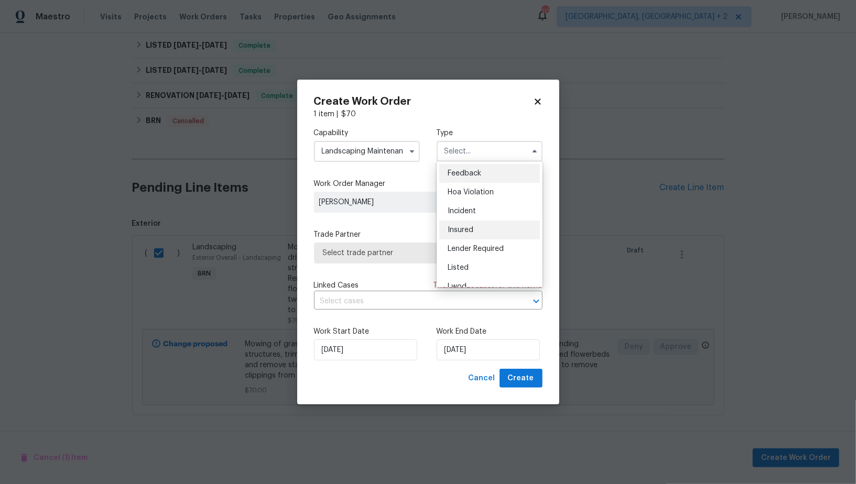
scroll to position [124, 0]
click at [464, 234] on span "Resale" at bounding box center [458, 237] width 22 height 7
type input "Resale"
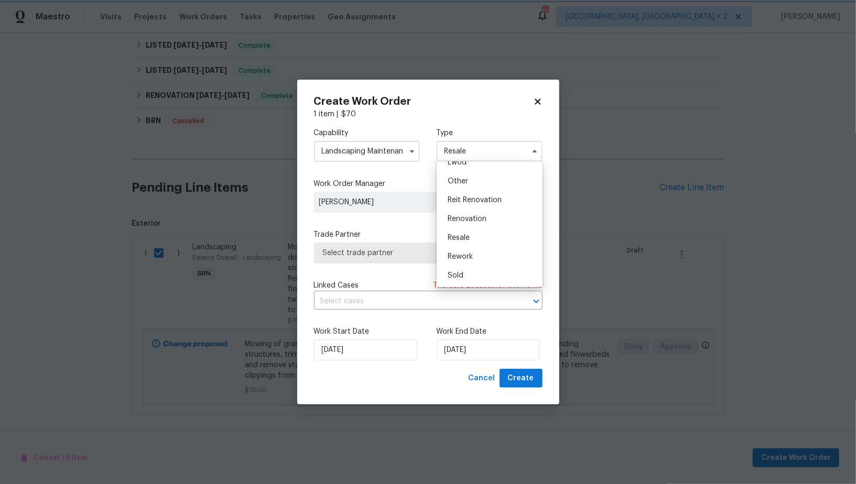
scroll to position [0, 0]
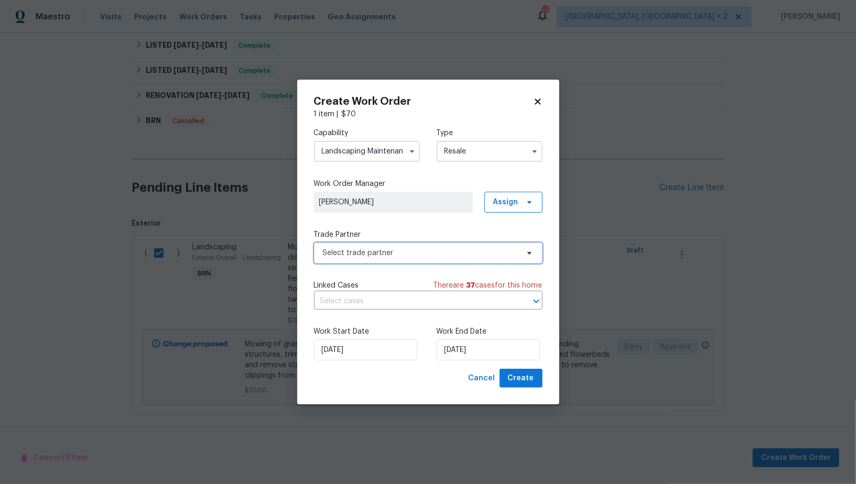
click at [445, 247] on span "Select trade partner" at bounding box center [428, 253] width 228 height 21
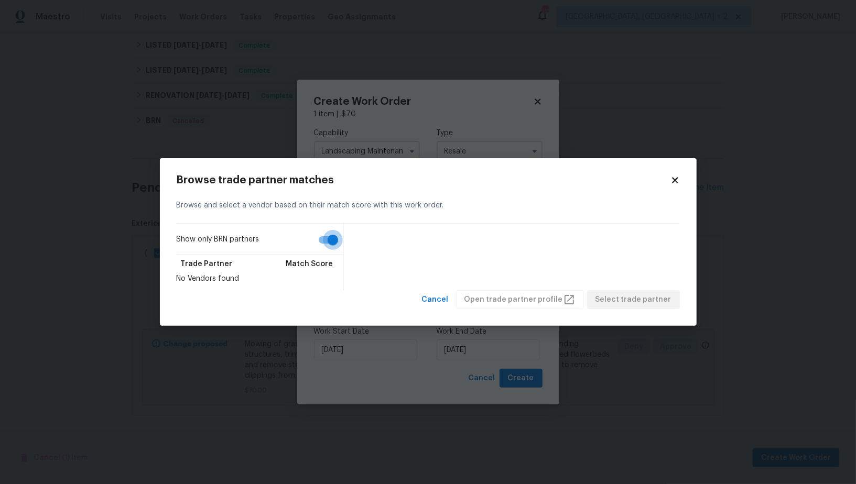
click at [333, 245] on input "Show only BRN partners" at bounding box center [333, 240] width 60 height 20
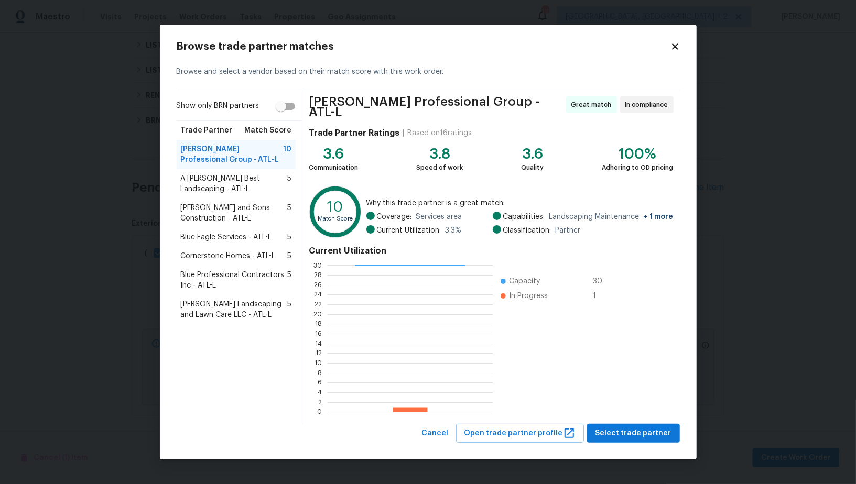
scroll to position [1, 1]
click at [287, 115] on input "Show only BRN partners" at bounding box center [281, 106] width 60 height 20
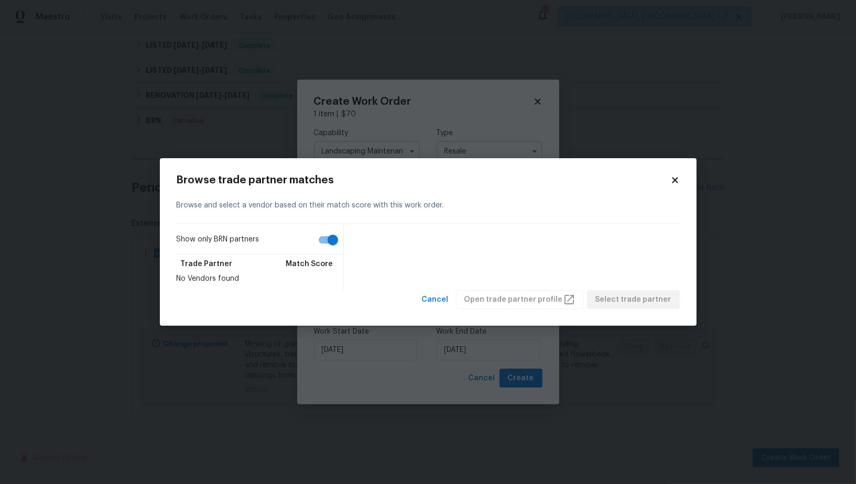
click at [331, 235] on input "Show only BRN partners" at bounding box center [333, 240] width 60 height 20
checkbox input "false"
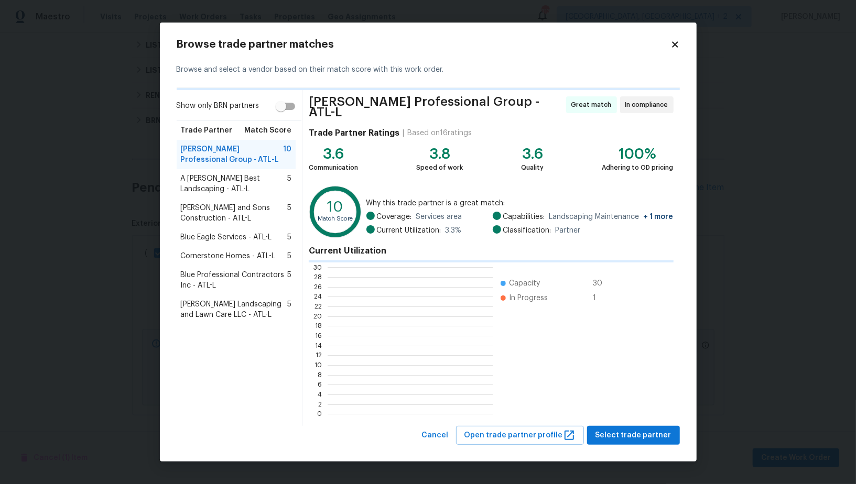
scroll to position [147, 165]
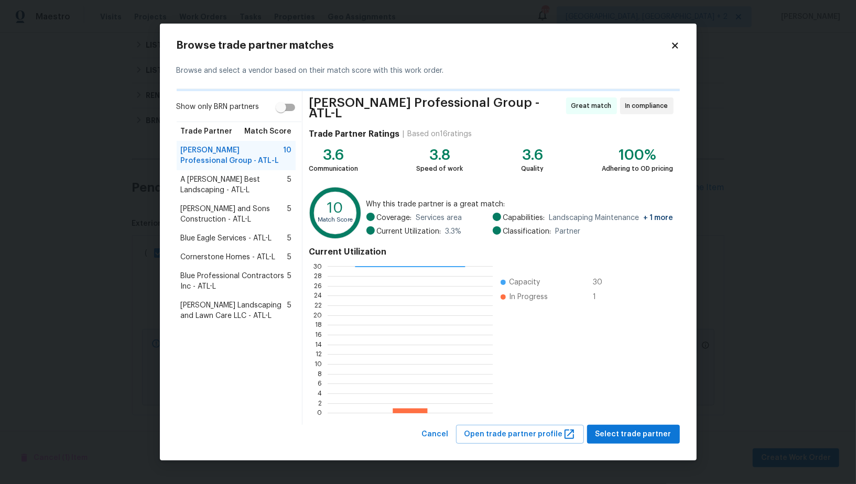
click at [263, 175] on div "A Lopez Best Landscaping - ATL-L 5" at bounding box center [236, 184] width 119 height 29
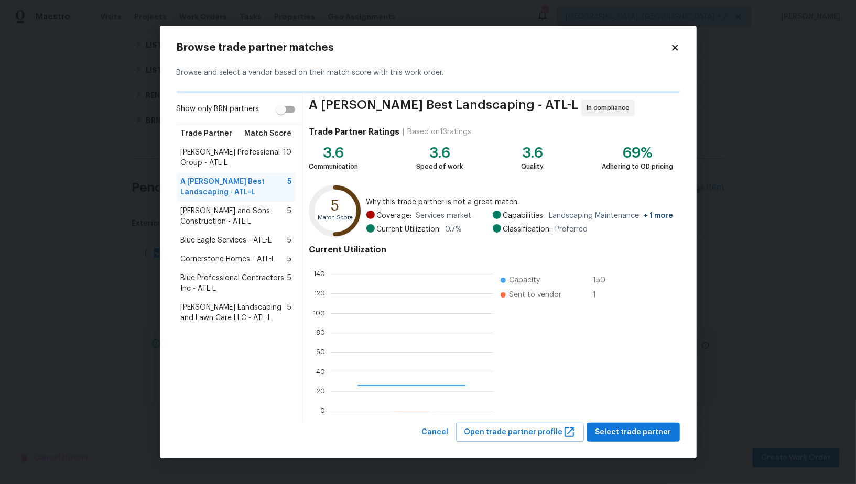
scroll to position [147, 161]
click at [263, 157] on span "Ramsey's Professional Group - ATL-L" at bounding box center [232, 157] width 103 height 21
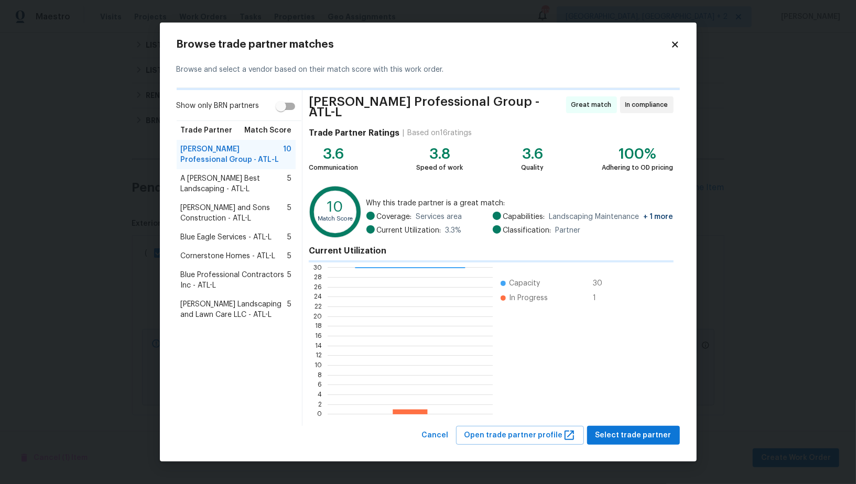
scroll to position [147, 165]
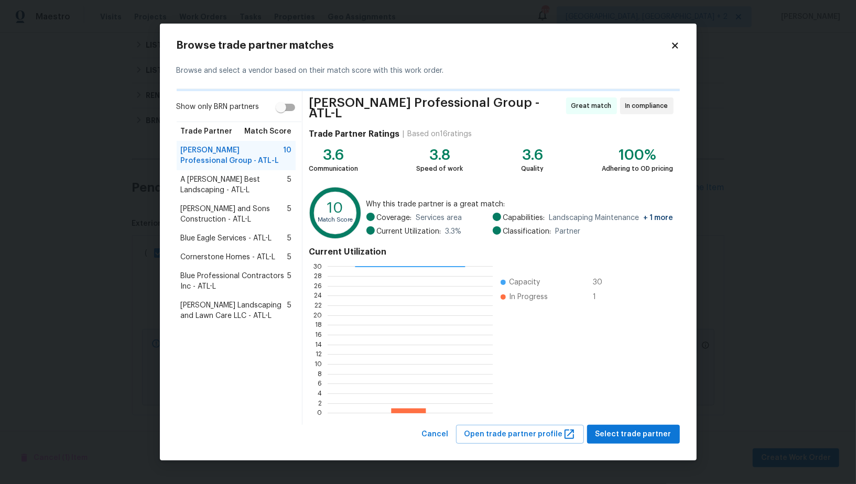
click at [228, 192] on span "A Lopez Best Landscaping - ATL-L" at bounding box center [234, 184] width 107 height 21
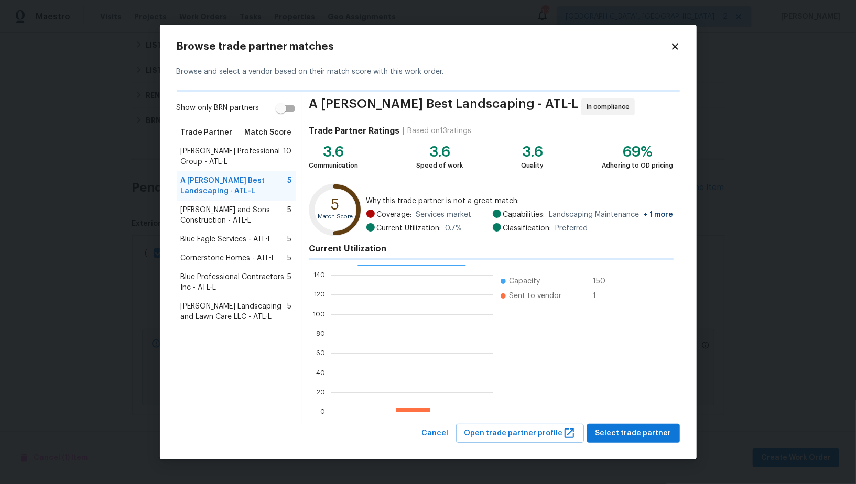
scroll to position [147, 161]
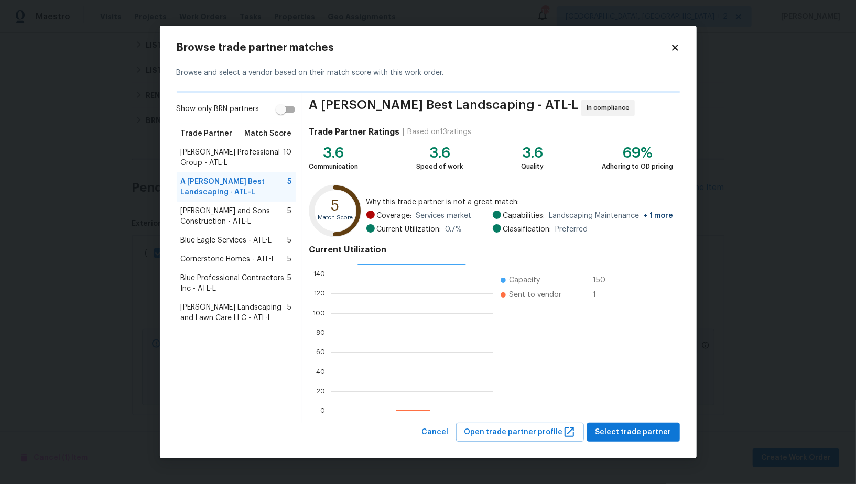
click at [233, 152] on span "Ramsey's Professional Group - ATL-L" at bounding box center [232, 157] width 103 height 21
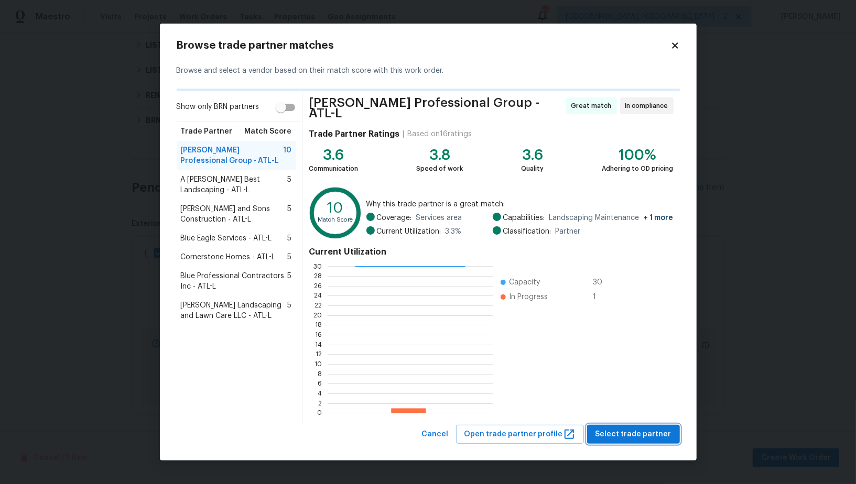
click at [618, 428] on span "Select trade partner" at bounding box center [633, 434] width 76 height 13
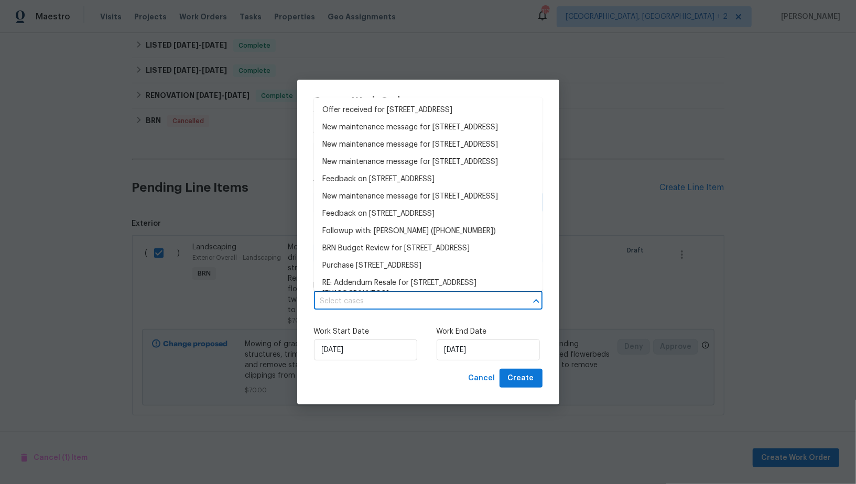
click at [371, 308] on input "text" at bounding box center [413, 301] width 199 height 16
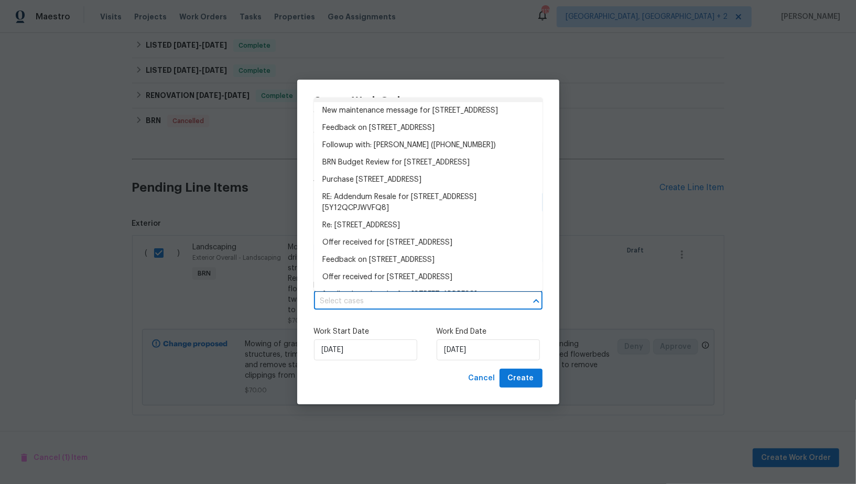
scroll to position [185, 0]
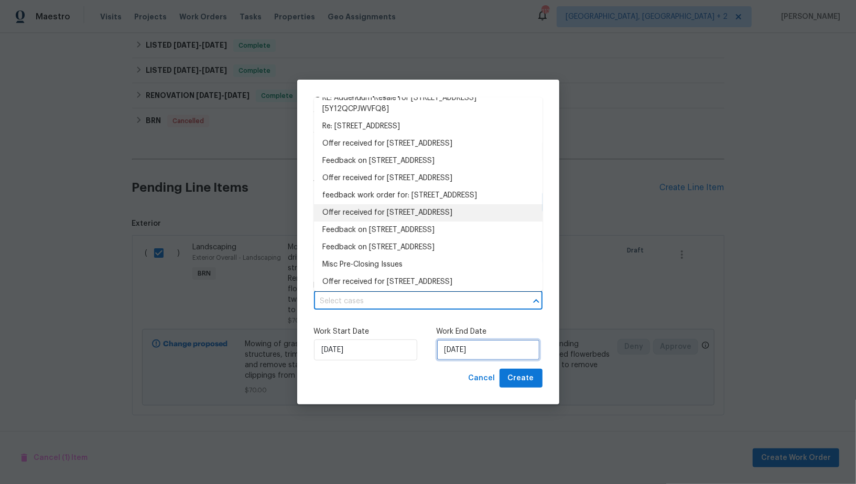
click at [453, 355] on input "[DATE]" at bounding box center [487, 349] width 103 height 21
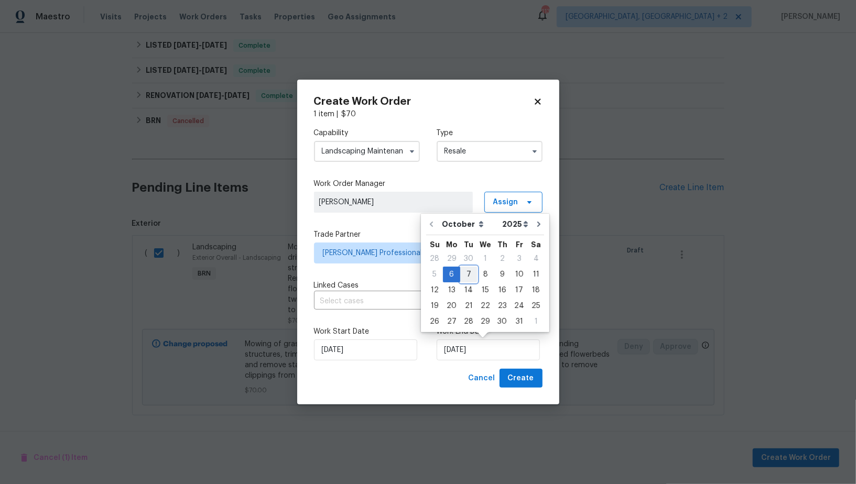
click at [474, 281] on div "7" at bounding box center [468, 274] width 17 height 15
click at [471, 354] on input "[DATE]" at bounding box center [487, 349] width 103 height 21
click at [483, 273] on div "8" at bounding box center [485, 274] width 17 height 15
type input "08/10/2025"
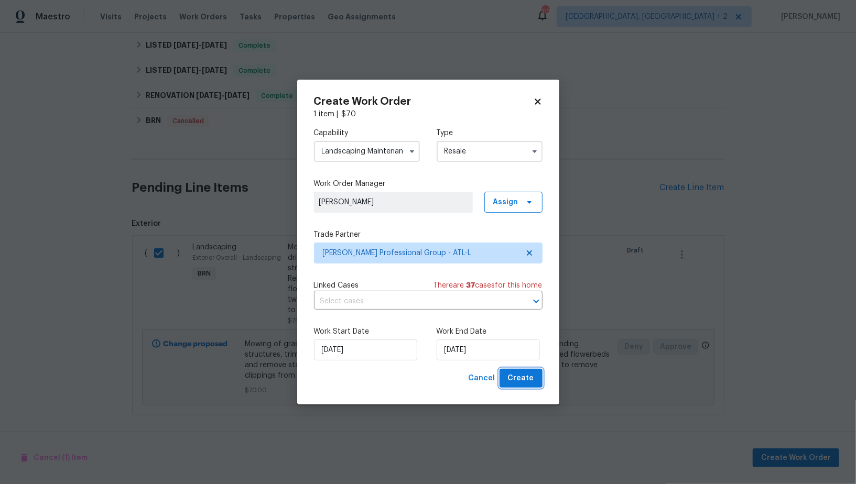
click at [510, 378] on span "Create" at bounding box center [521, 378] width 26 height 13
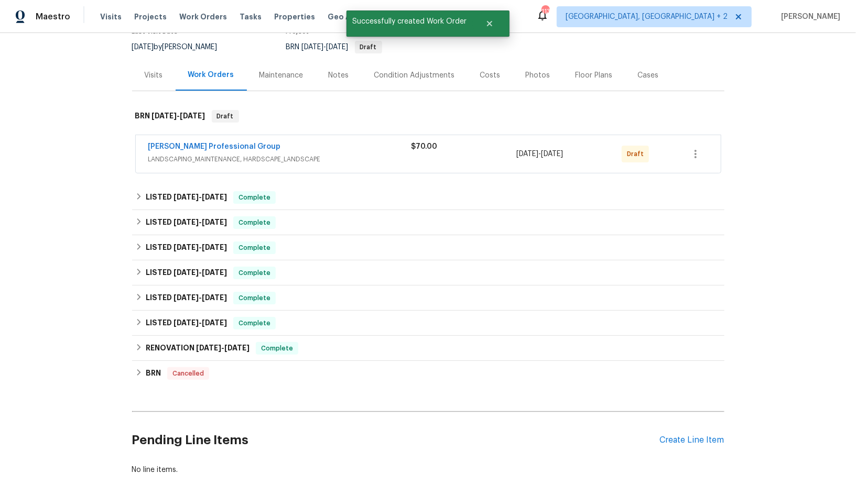
scroll to position [0, 0]
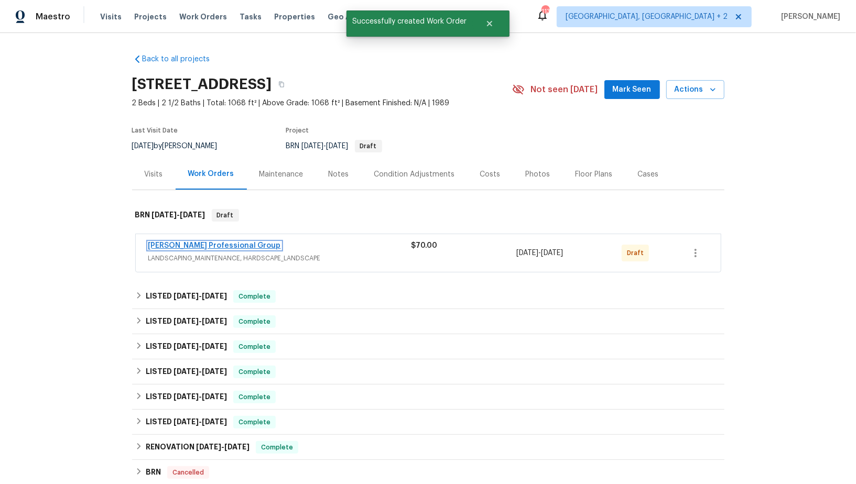
click at [221, 243] on link "Ramsey's Professional Group" at bounding box center [214, 245] width 133 height 7
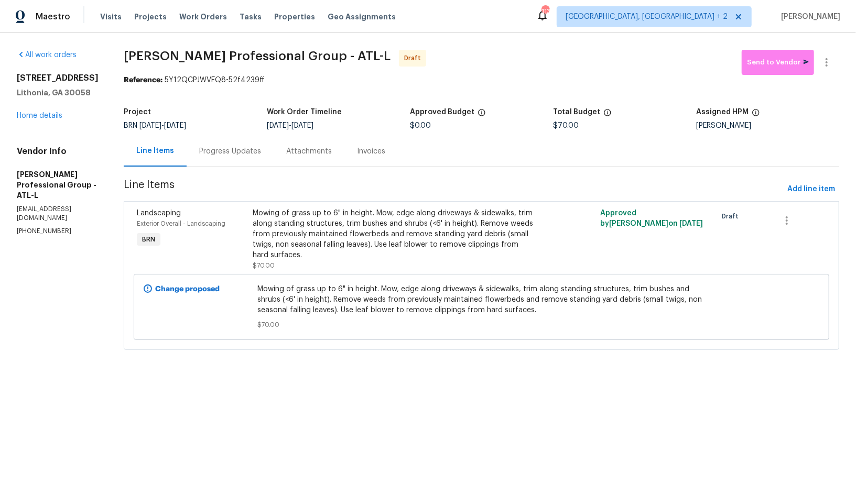
click at [235, 160] on div "Progress Updates" at bounding box center [230, 151] width 87 height 31
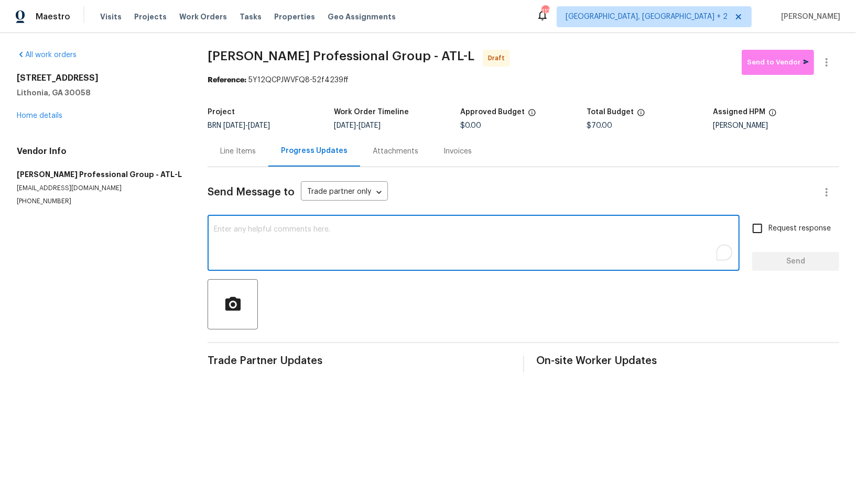
click at [273, 239] on textarea "To enrich screen reader interactions, please activate Accessibility in Grammarl…" at bounding box center [473, 244] width 519 height 37
click at [326, 257] on textarea "To enrich screen reader interactions, please activate Accessibility in Grammarl…" at bounding box center [473, 244] width 519 height 37
paste textarea "Hi, I'm Padmapriya from Opendoor. Just wanted to check if you received the WO f…"
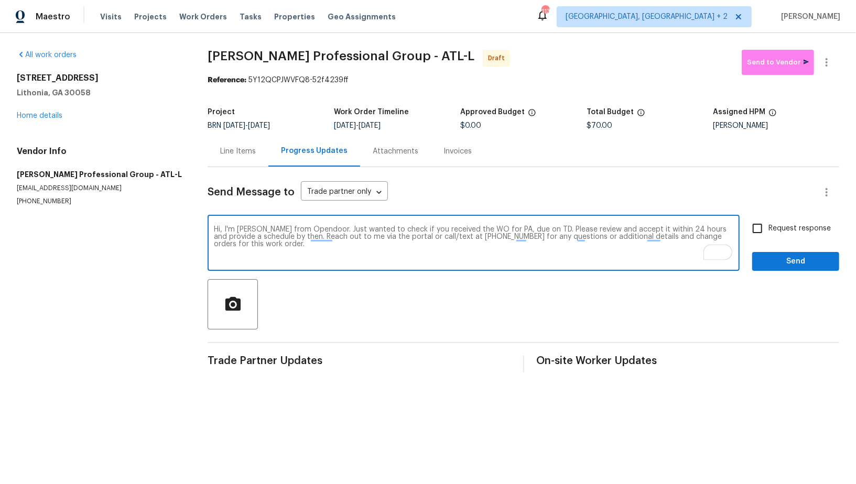
click at [508, 229] on textarea "Hi, I'm Padmapriya from Opendoor. Just wanted to check if you received the WO f…" at bounding box center [473, 244] width 519 height 37
paste textarea "2190 Wellington Cir, Lithonia, GA 30058"
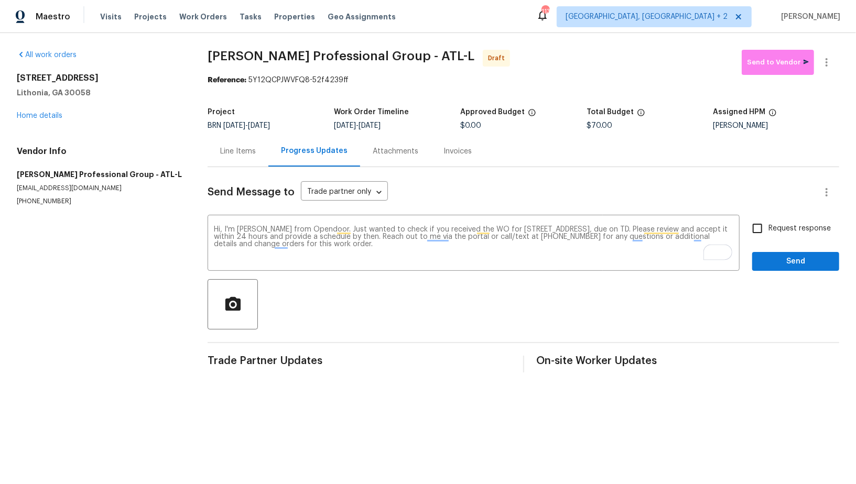
drag, startPoint x: 374, startPoint y: 126, endPoint x: 417, endPoint y: 126, distance: 43.0
click at [417, 126] on div "10/6/2025 - 10/8/2025" at bounding box center [397, 125] width 126 height 7
copy span "10/8/2025"
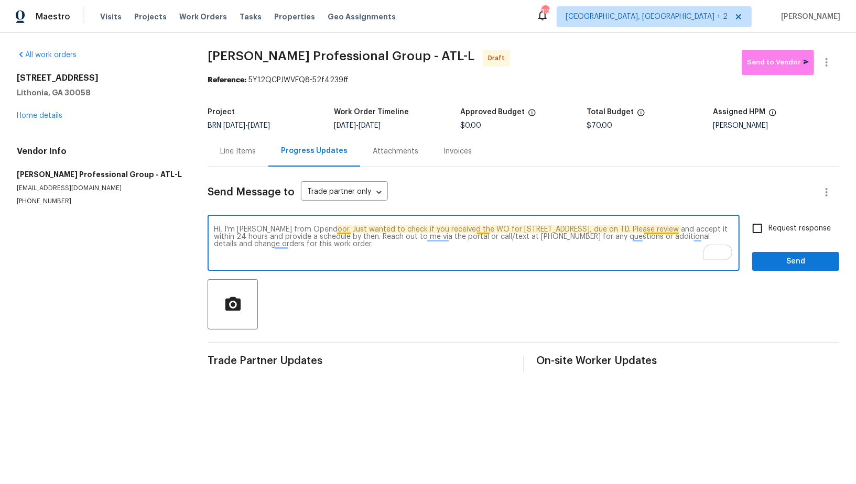
click at [676, 231] on textarea "Hi, I'm Padmapriya from Opendoor. Just wanted to check if you received the WO f…" at bounding box center [473, 244] width 519 height 37
paste textarea "10/8/2025"
type textarea "Hi, I'm Padmapriya from Opendoor. Just wanted to check if you received the WO f…"
click at [752, 231] on input "Request response" at bounding box center [757, 228] width 22 height 22
checkbox input "true"
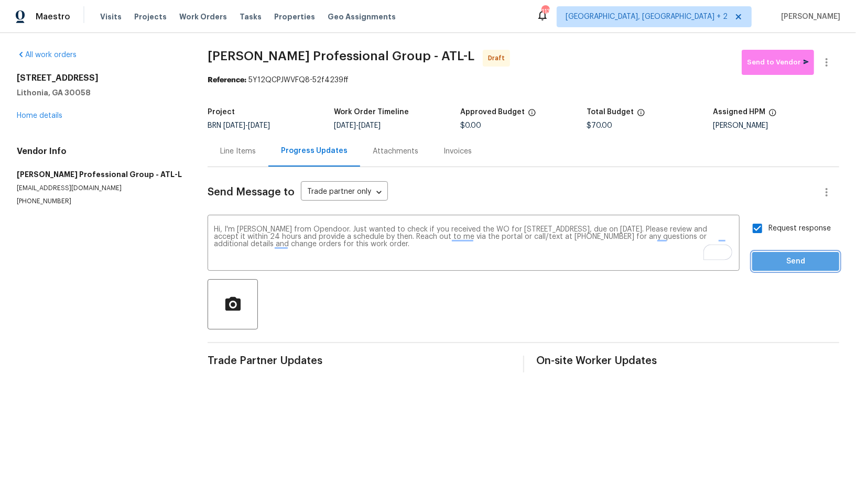
click at [766, 260] on span "Send" at bounding box center [795, 261] width 70 height 13
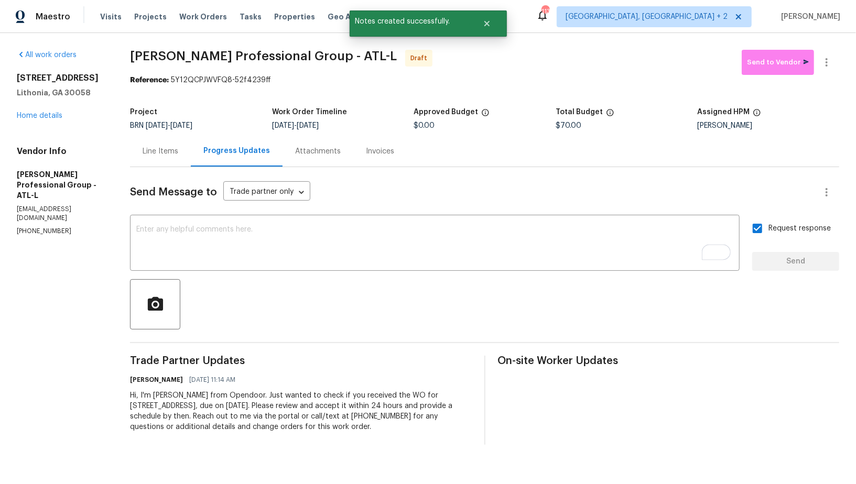
click at [155, 155] on div "Line Items" at bounding box center [161, 151] width 36 height 10
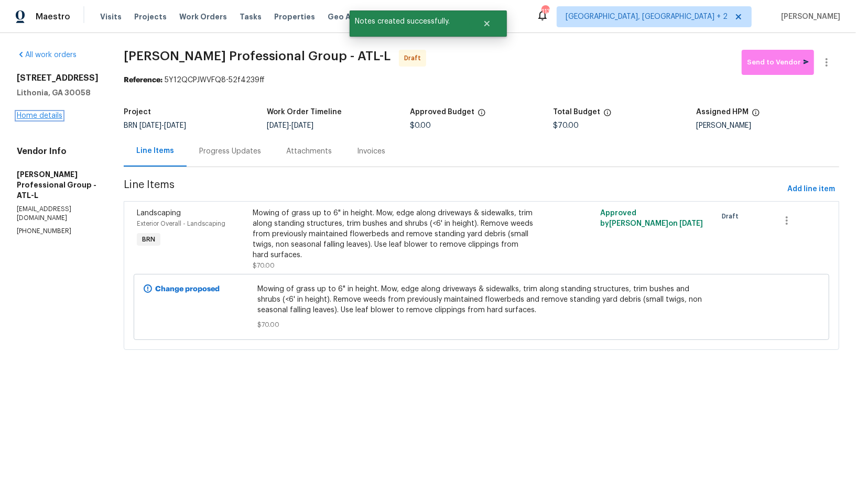
click at [32, 114] on link "Home details" at bounding box center [40, 115] width 46 height 7
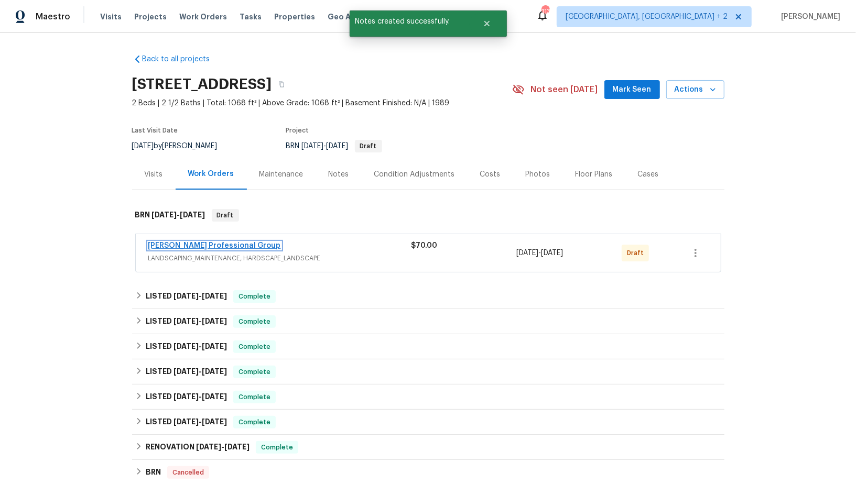
click at [222, 247] on link "Ramsey's Professional Group" at bounding box center [214, 245] width 133 height 7
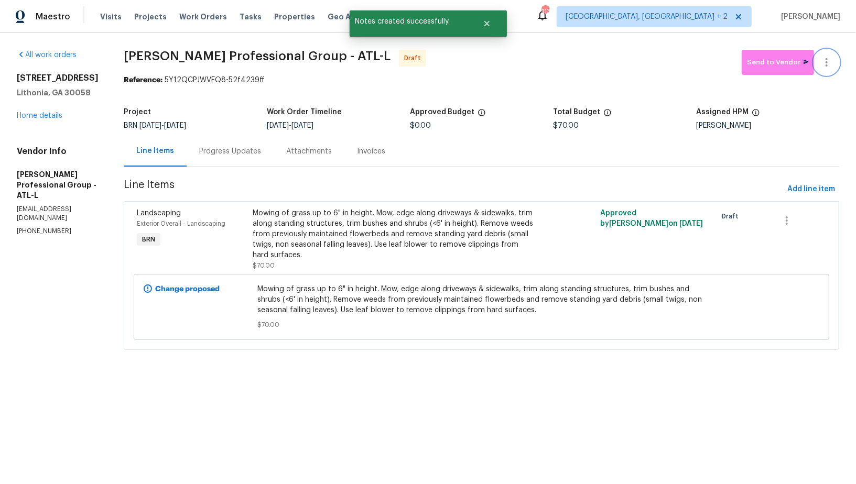
click at [827, 63] on icon "button" at bounding box center [826, 62] width 13 height 13
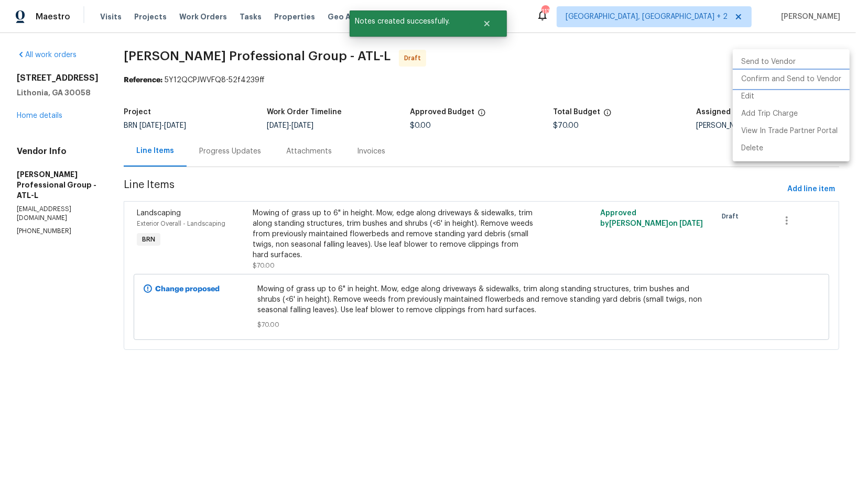
click at [820, 82] on li "Confirm and Send to Vendor" at bounding box center [790, 79] width 117 height 17
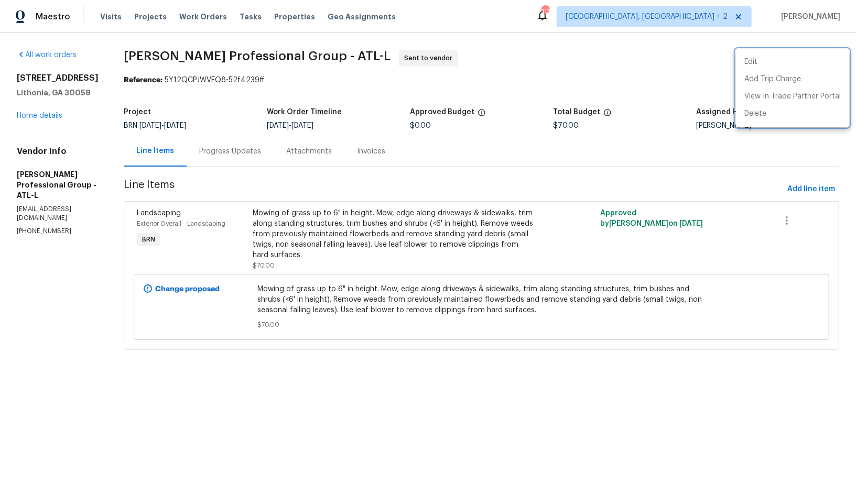
click at [52, 116] on div at bounding box center [428, 242] width 856 height 484
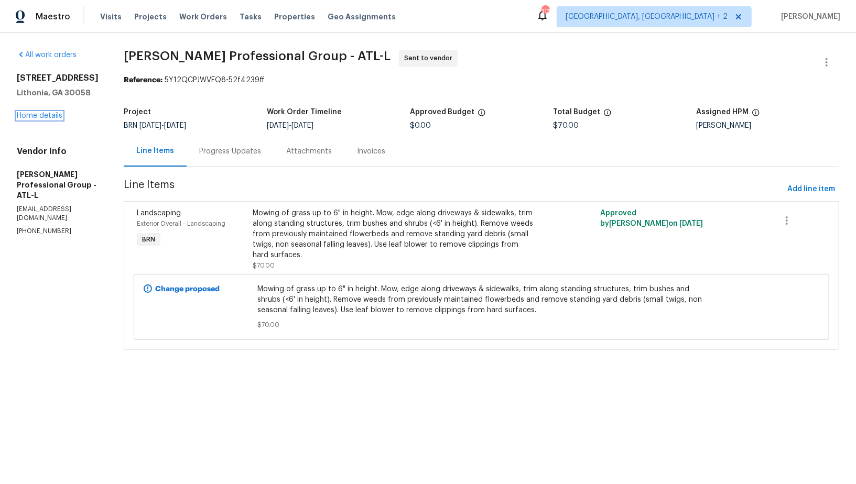
click at [52, 116] on link "Home details" at bounding box center [40, 115] width 46 height 7
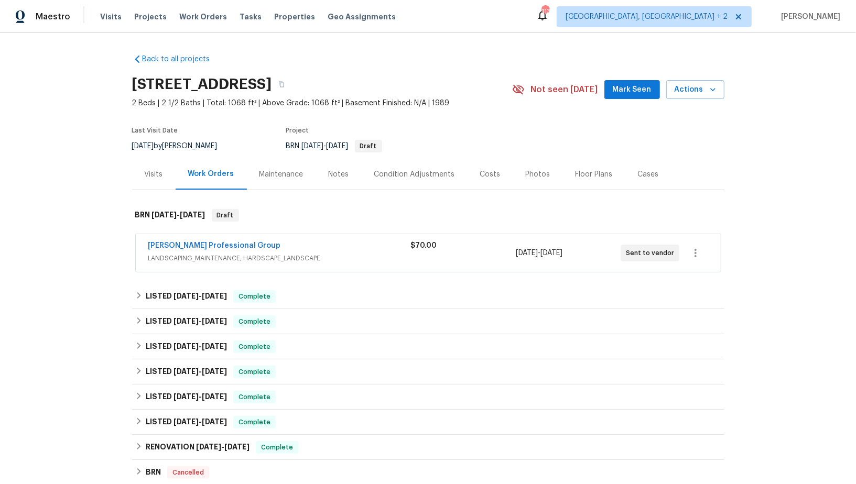
click at [247, 236] on div "Ramsey's Professional Group LANDSCAPING_MAINTENANCE, HARDSCAPE_LANDSCAPE $70.00…" at bounding box center [428, 253] width 585 height 38
drag, startPoint x: 258, startPoint y: 242, endPoint x: 147, endPoint y: 240, distance: 110.5
click at [148, 240] on div "Ramsey's Professional Group" at bounding box center [279, 246] width 262 height 13
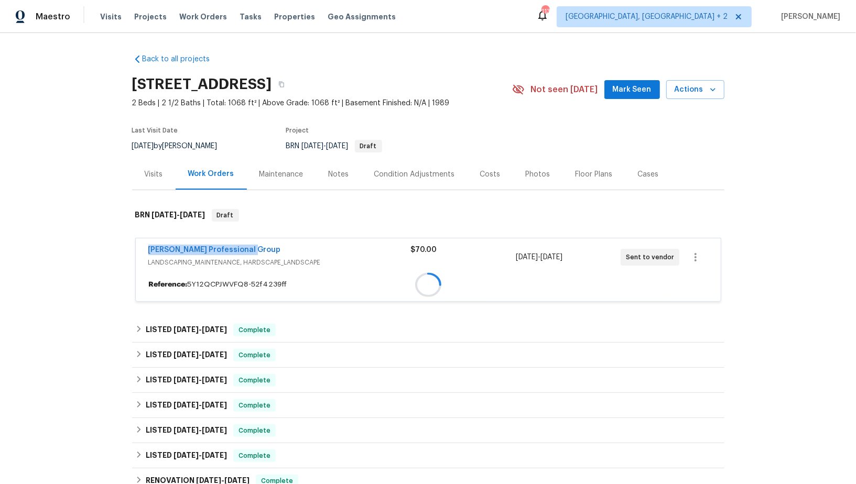
copy link "Ramsey's Professional Group"
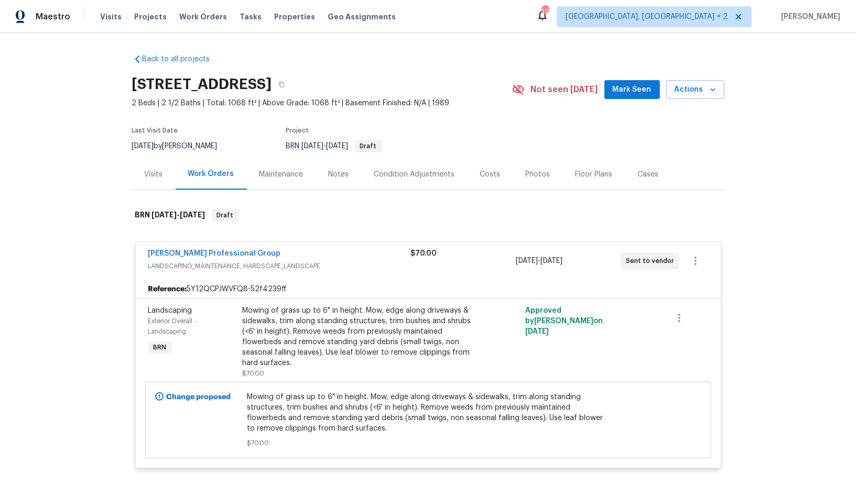
click at [295, 270] on span "LANDSCAPING_MAINTENANCE, HARDSCAPE_LANDSCAPE" at bounding box center [279, 266] width 262 height 10
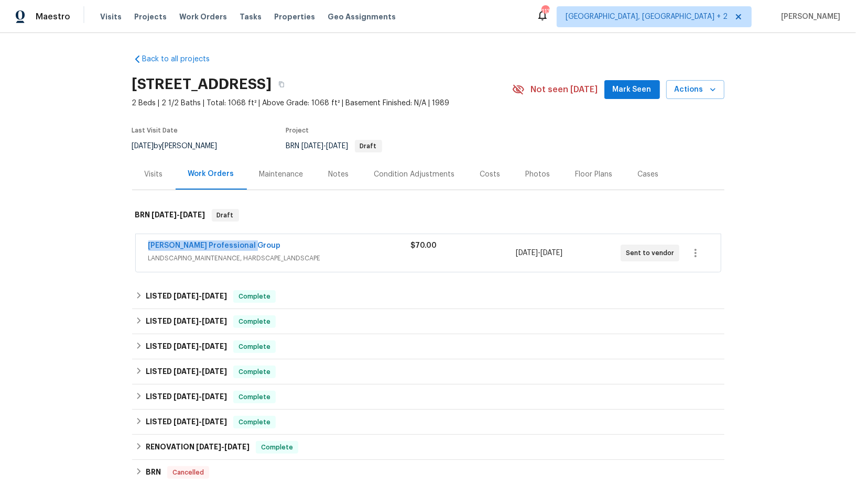
drag, startPoint x: 262, startPoint y: 243, endPoint x: 145, endPoint y: 249, distance: 118.0
click at [145, 249] on div "Ramsey's Professional Group LANDSCAPING_MAINTENANCE, HARDSCAPE_LANDSCAPE $70.00…" at bounding box center [428, 253] width 585 height 38
copy link "Ramsey's Professional Group"
click at [217, 244] on link "Ramsey's Professional Group" at bounding box center [214, 245] width 133 height 7
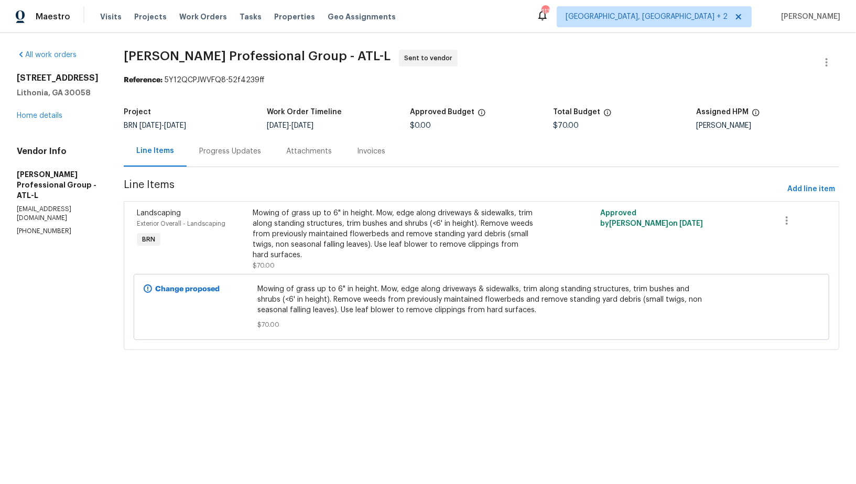
click at [319, 237] on div "Mowing of grass up to 6" in height. Mow, edge along driveways & sidewalks, trim…" at bounding box center [394, 234] width 283 height 52
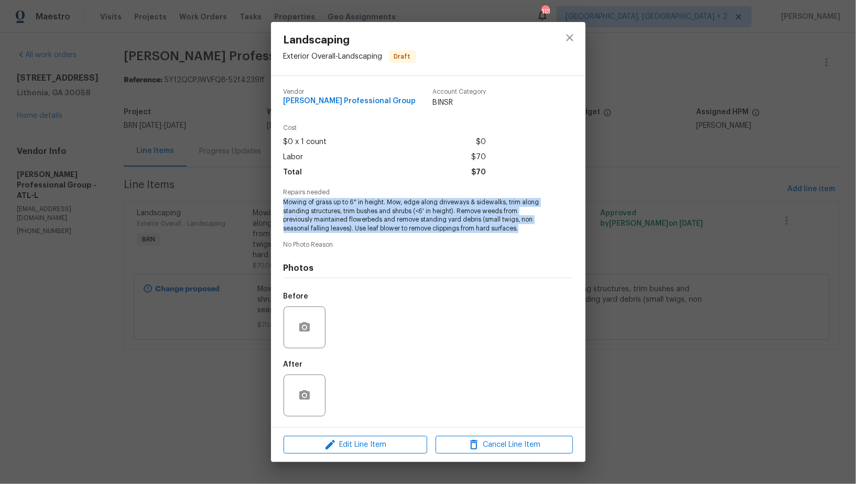
drag, startPoint x: 284, startPoint y: 201, endPoint x: 523, endPoint y: 232, distance: 240.9
click at [523, 232] on span "Mowing of grass up to 6" in height. Mow, edge along driveways & sidewalks, trim…" at bounding box center [413, 215] width 260 height 35
copy span "Mowing of grass up to 6" in height. Mow, edge along driveways & sidewalks, trim…"
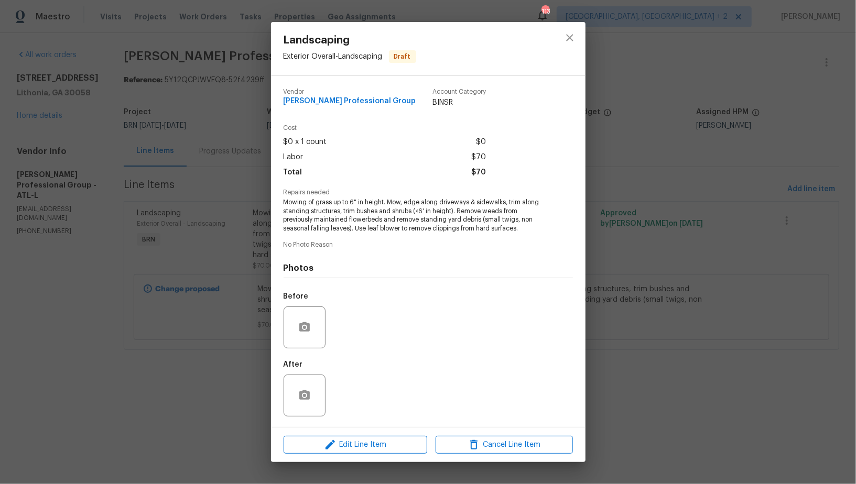
click at [233, 140] on div "Landscaping Exterior Overall - Landscaping Draft Vendor Ramsey's Professional G…" at bounding box center [428, 242] width 856 height 484
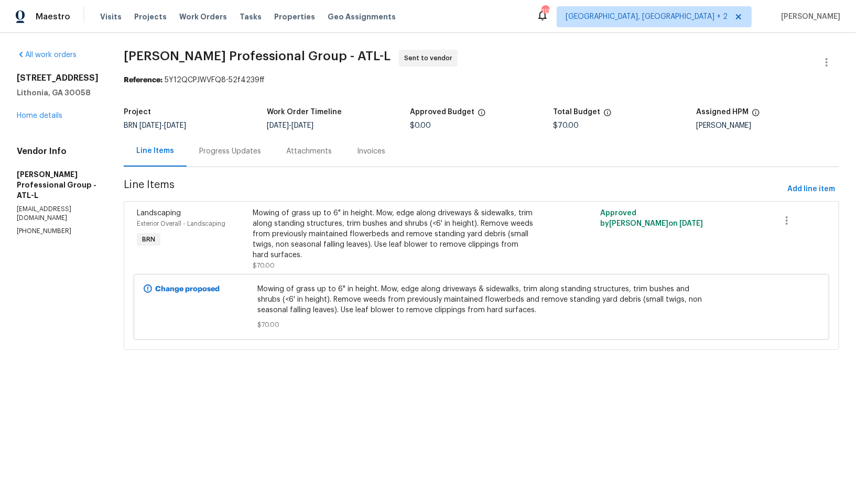
drag, startPoint x: 314, startPoint y: 125, endPoint x: 392, endPoint y: 125, distance: 77.5
click at [392, 125] on div "10/6/2025 - 10/8/2025" at bounding box center [338, 125] width 143 height 7
copy span "10/8/2025"
click at [41, 116] on link "Home details" at bounding box center [40, 115] width 46 height 7
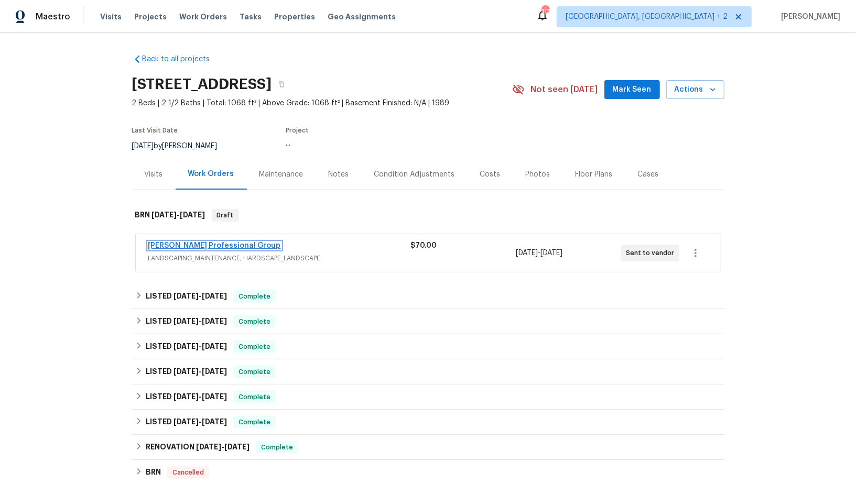
click at [214, 242] on link "Ramsey's Professional Group" at bounding box center [214, 245] width 133 height 7
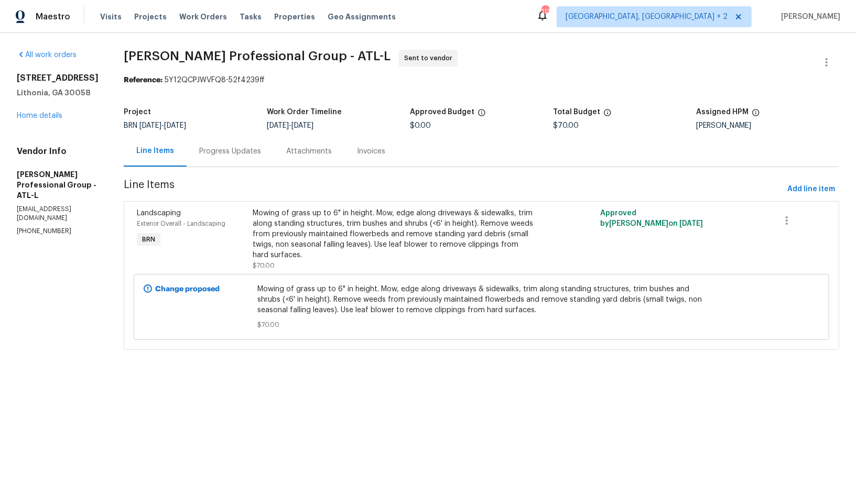
click at [242, 157] on div "Progress Updates" at bounding box center [230, 151] width 87 height 31
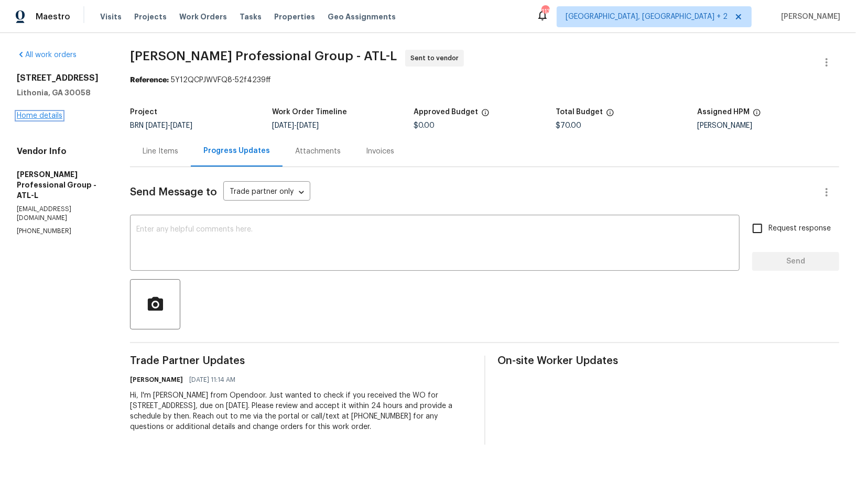
click at [32, 112] on link "Home details" at bounding box center [40, 115] width 46 height 7
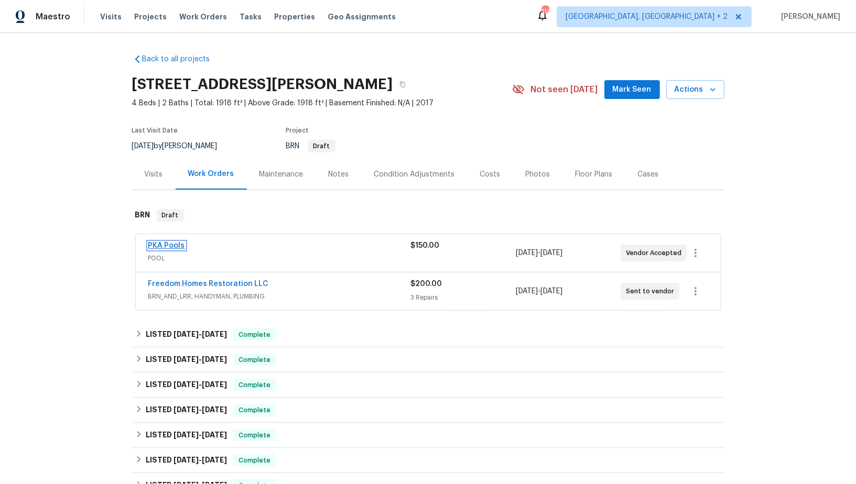
click at [168, 245] on link "PKA Pools" at bounding box center [166, 245] width 37 height 7
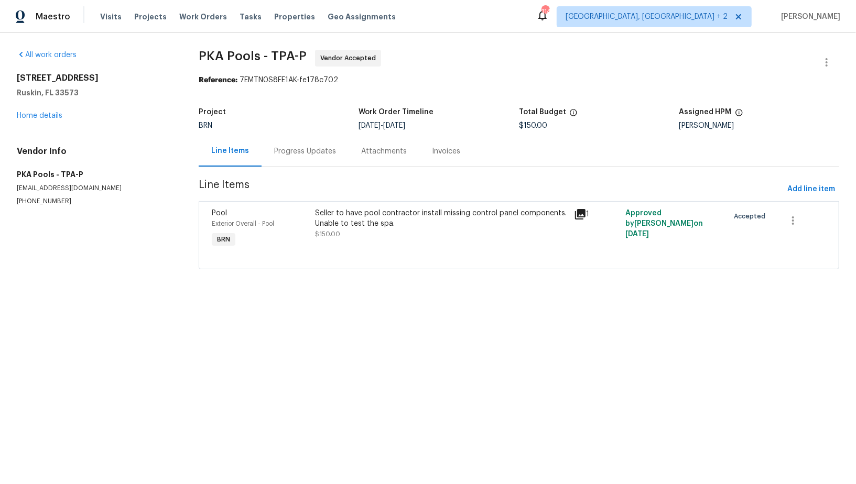
click at [263, 148] on div "Progress Updates" at bounding box center [304, 151] width 87 height 31
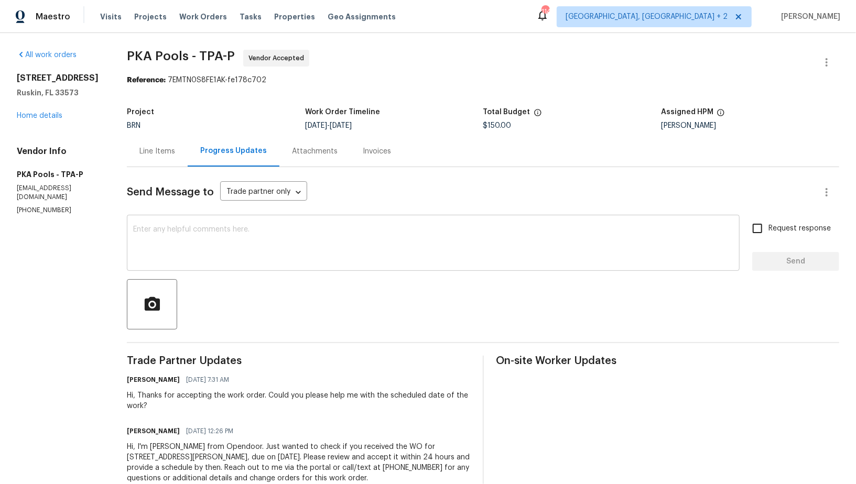
click at [284, 270] on div "x ​" at bounding box center [433, 243] width 612 height 53
drag, startPoint x: 65, startPoint y: 208, endPoint x: 0, endPoint y: 208, distance: 65.0
click at [0, 208] on div "All work orders 7231 Somerset Pond Dr Ruskin, FL 33573 Home details Vendor Info…" at bounding box center [428, 273] width 856 height 480
copy p "(813) 493-8784"
click at [298, 224] on div "Hi, I have called and left you a voicemail x ​" at bounding box center [433, 243] width 612 height 53
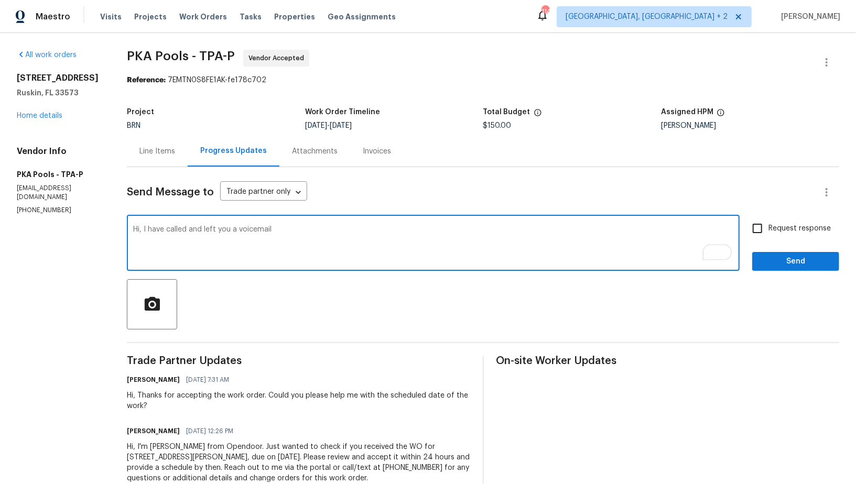
paste textarea "(813) 493-8784"
click at [398, 234] on textarea "Hi, I have called and left you a voicemail (813) 493-8784, Please check and uop…" at bounding box center [433, 244] width 600 height 37
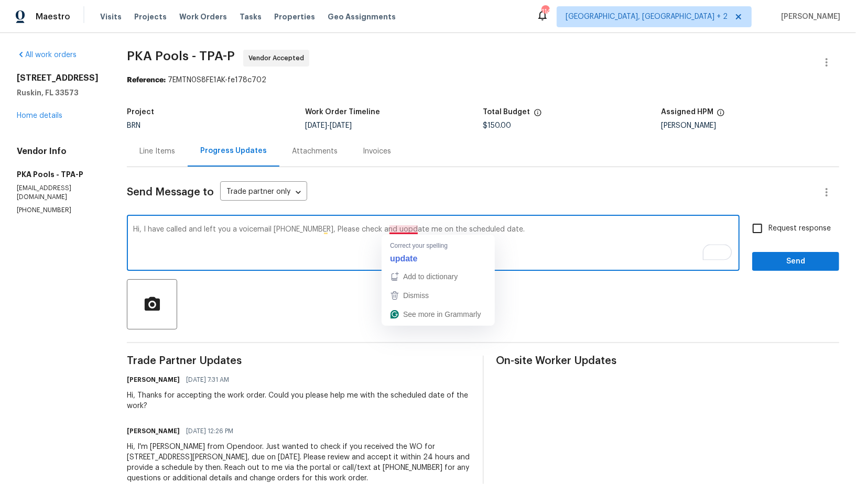
click at [399, 228] on textarea "Hi, I have called and left you a voicemail (813) 493-8784, Please check and uop…" at bounding box center [433, 244] width 600 height 37
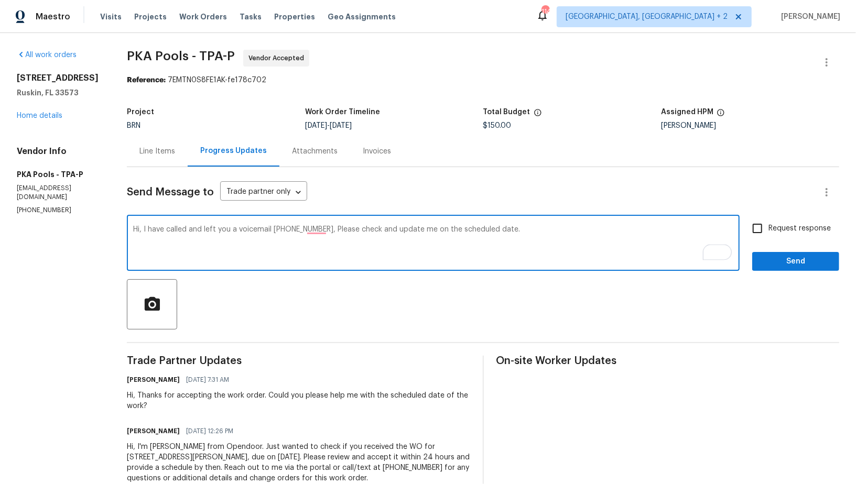
type textarea "Hi, I have called and left you a voicemail (813) 493-8784, Please check and upd…"
click at [752, 233] on input "Request response" at bounding box center [757, 228] width 22 height 22
checkbox input "true"
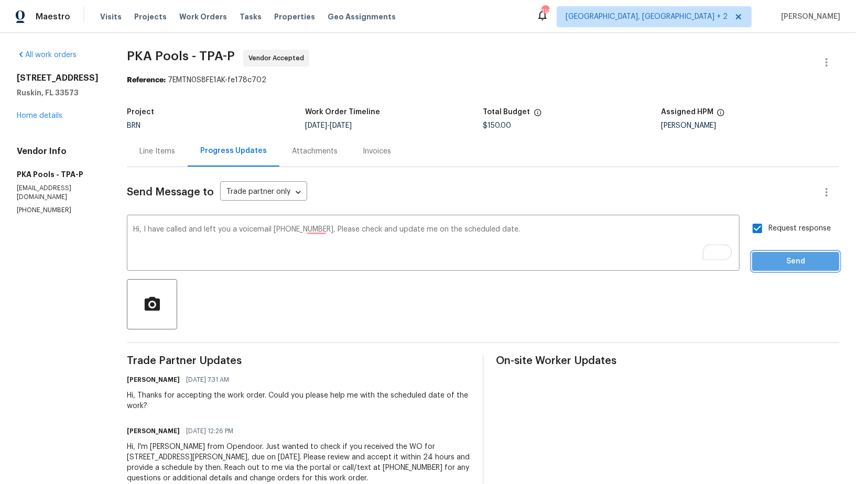
click at [761, 258] on button "Send" at bounding box center [795, 261] width 87 height 19
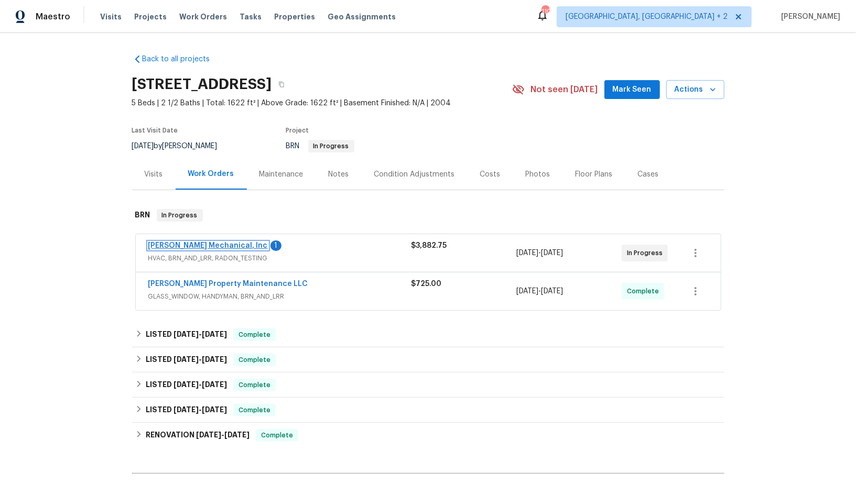
click at [184, 247] on link "[PERSON_NAME] Mechanical, Inc" at bounding box center [207, 245] width 119 height 7
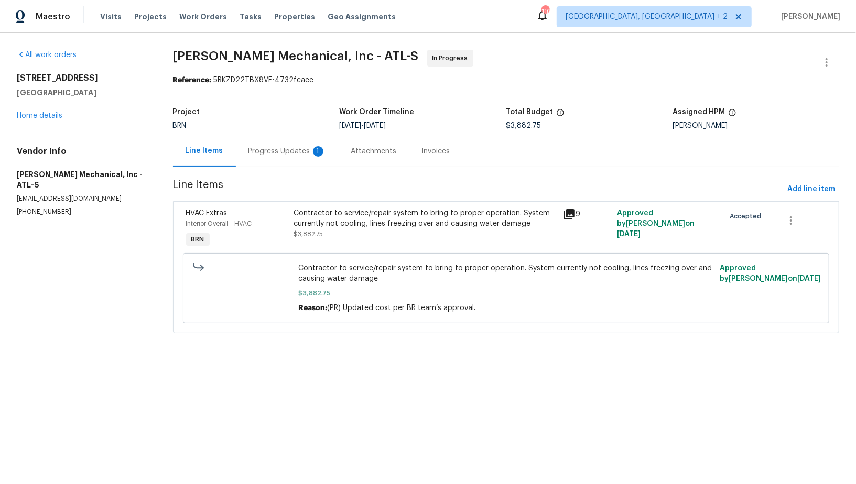
click at [289, 152] on div "Progress Updates 1" at bounding box center [287, 151] width 78 height 10
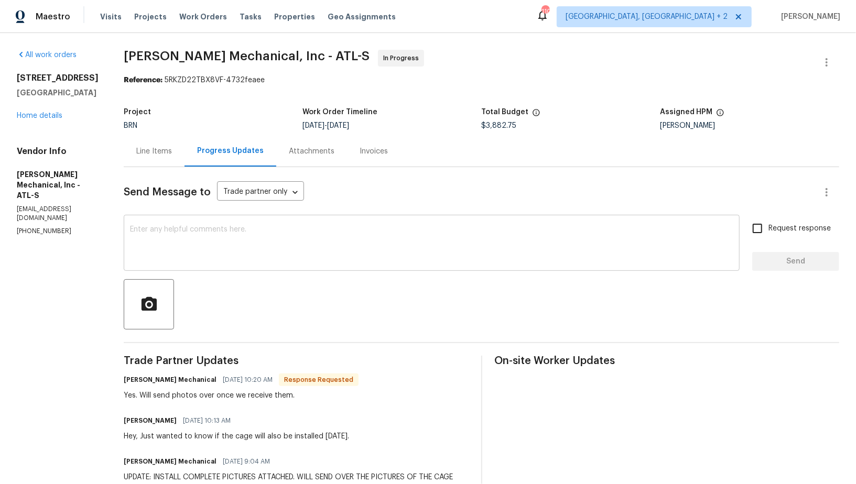
click at [273, 261] on textarea at bounding box center [431, 244] width 603 height 37
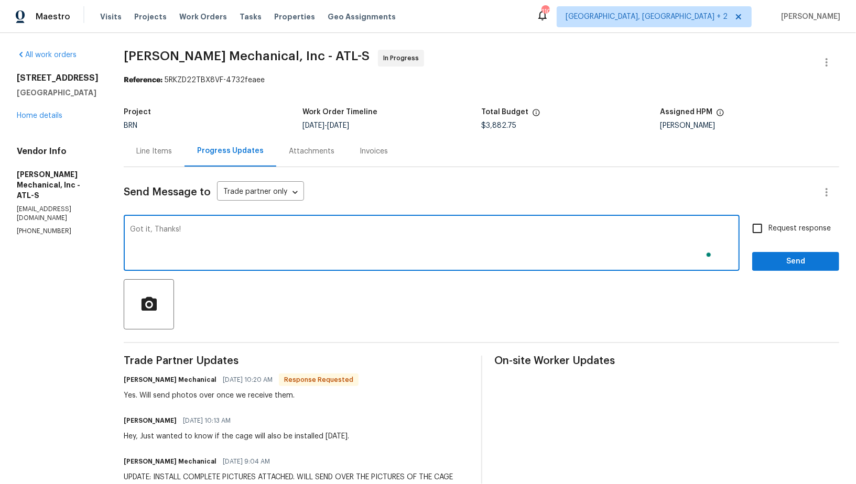
type textarea "Got it, Thanks!"
click at [761, 235] on input "Request response" at bounding box center [757, 228] width 22 height 22
checkbox input "true"
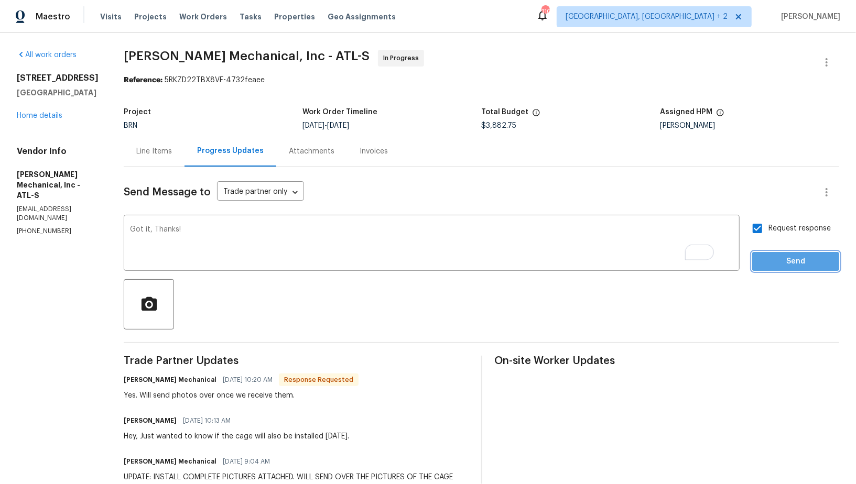
click at [780, 258] on span "Send" at bounding box center [795, 261] width 70 height 13
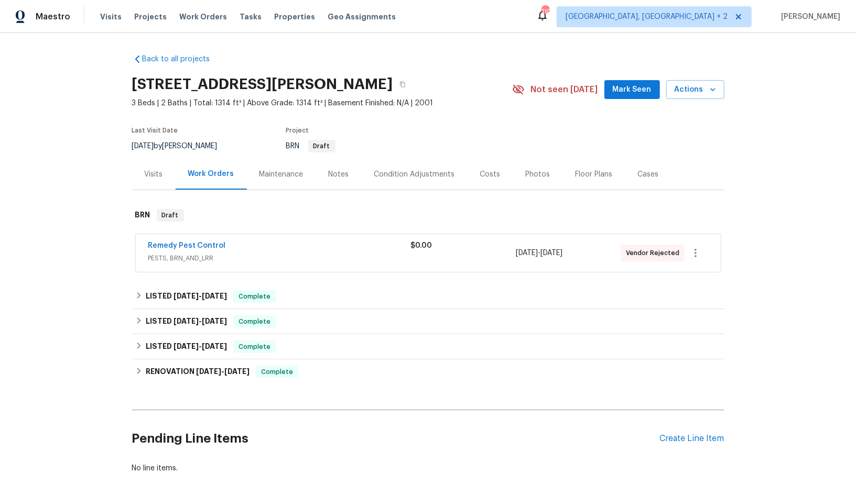
click at [195, 249] on span "Remedy Pest Control" at bounding box center [187, 245] width 78 height 10
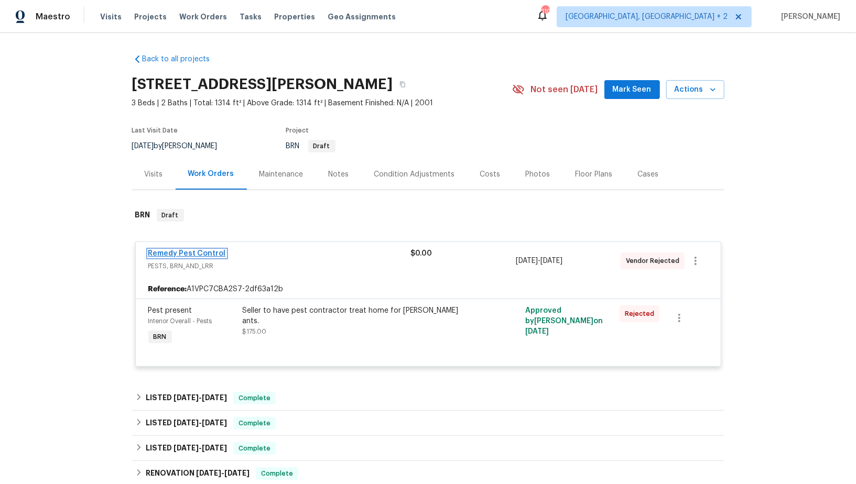
click at [194, 250] on link "Remedy Pest Control" at bounding box center [187, 253] width 78 height 7
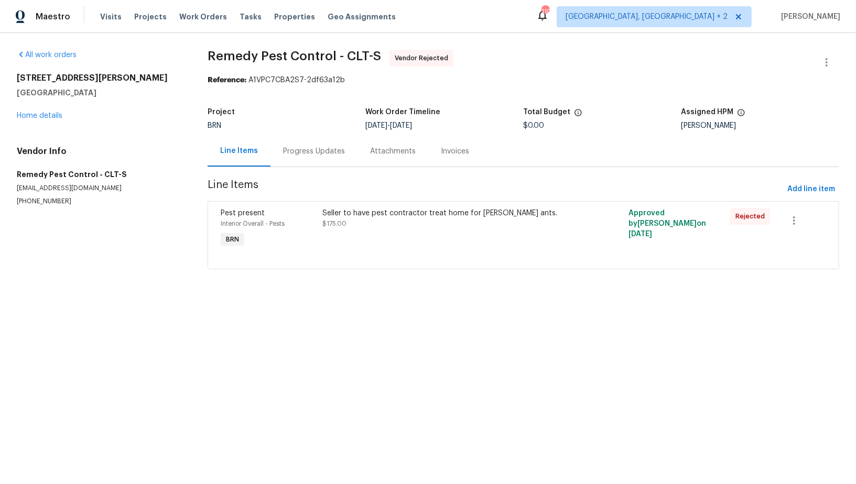
drag, startPoint x: 73, startPoint y: 207, endPoint x: 0, endPoint y: 207, distance: 72.8
click at [0, 207] on div "All work orders [STREET_ADDRESS][PERSON_NAME] Home details Vendor Info Remedy P…" at bounding box center [428, 166] width 856 height 266
drag, startPoint x: 74, startPoint y: 201, endPoint x: 0, endPoint y: 201, distance: 74.4
click at [0, 201] on div "All work orders 121 Purple Finch Ln Mooresville, NC 28117 Home details Vendor I…" at bounding box center [428, 166] width 856 height 266
copy p "(704) 464-4944"
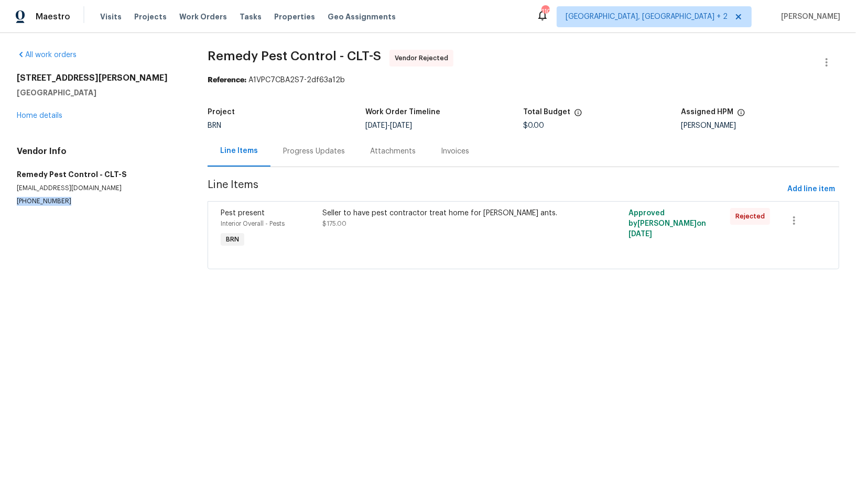
click at [301, 147] on div "Progress Updates" at bounding box center [314, 151] width 62 height 10
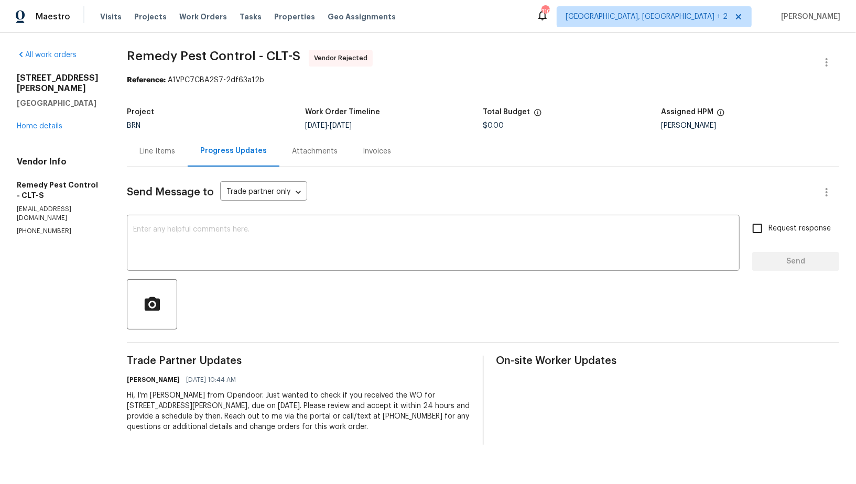
click at [182, 156] on div "Line Items" at bounding box center [157, 151] width 61 height 31
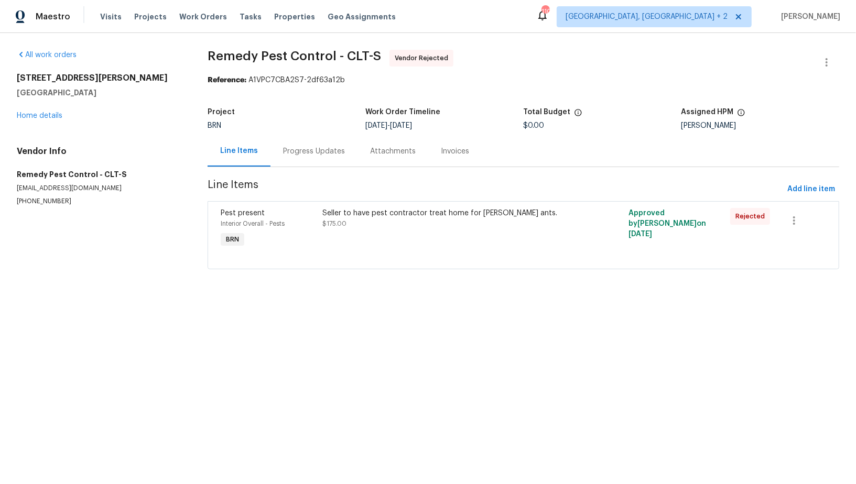
click at [317, 151] on div "Progress Updates" at bounding box center [314, 151] width 62 height 10
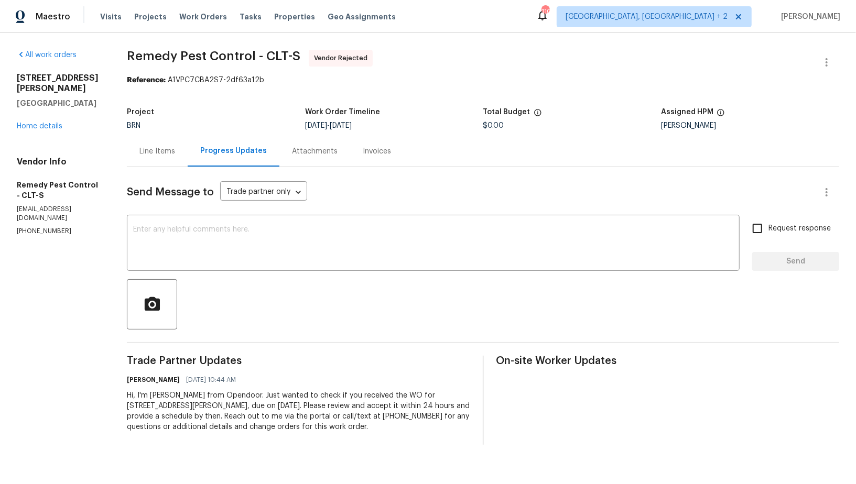
click at [161, 161] on div "Line Items" at bounding box center [157, 151] width 61 height 31
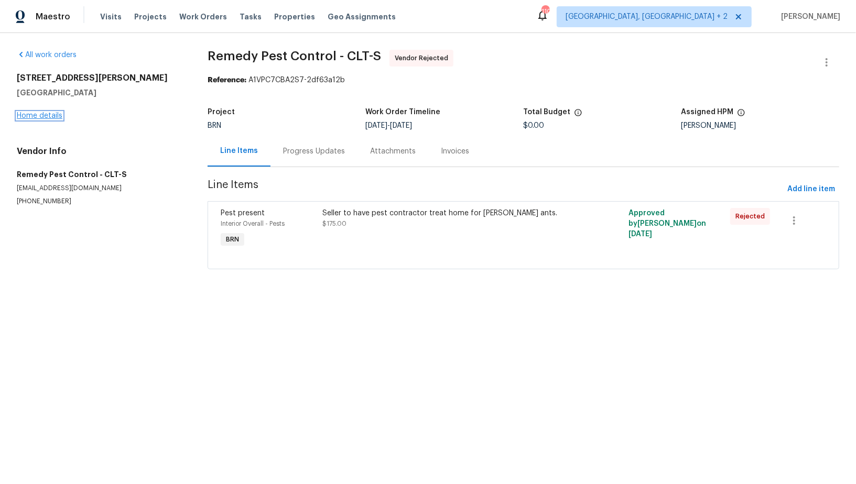
click at [18, 115] on link "Home details" at bounding box center [40, 115] width 46 height 7
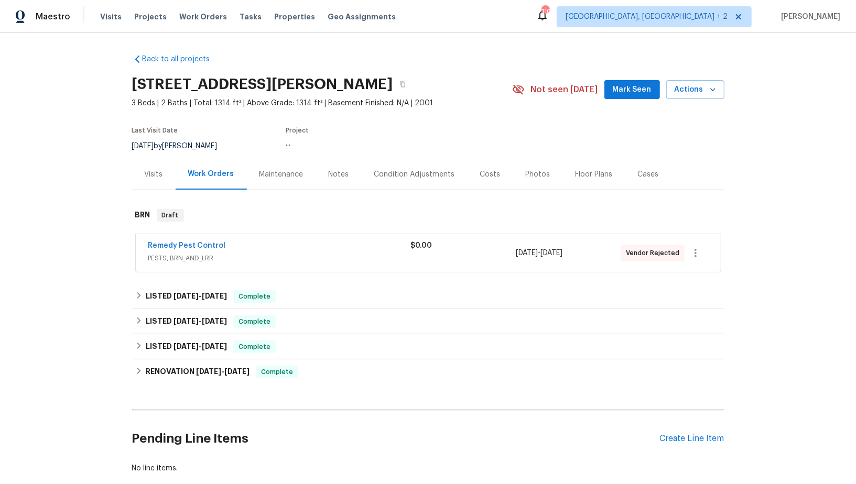
scroll to position [59, 0]
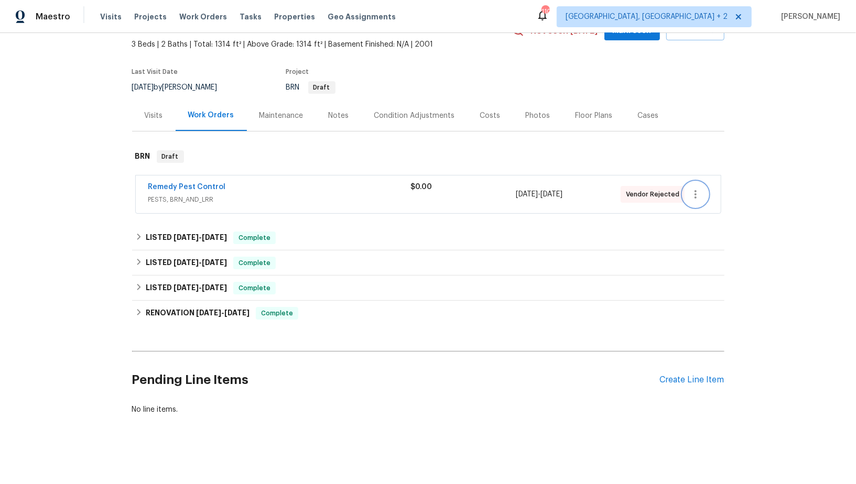
click at [703, 191] on button "button" at bounding box center [695, 194] width 25 height 25
click at [710, 239] on li "Delete" at bounding box center [739, 245] width 113 height 17
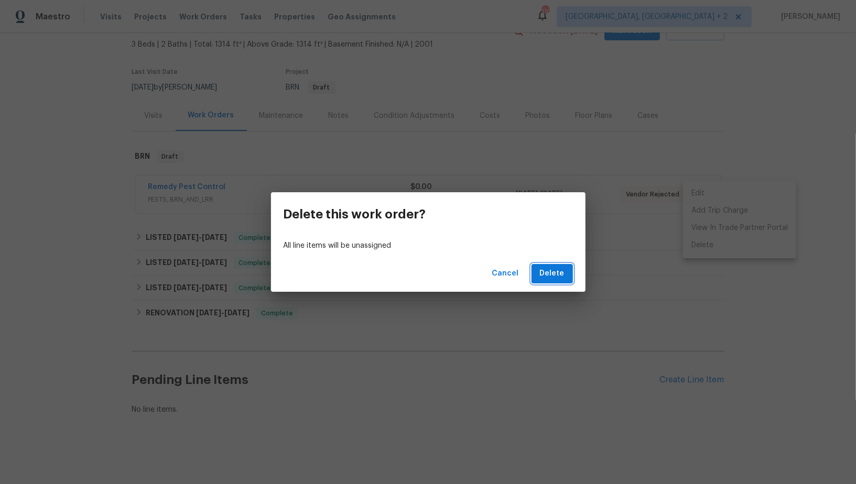
click at [539, 271] on button "Delete" at bounding box center [551, 273] width 41 height 19
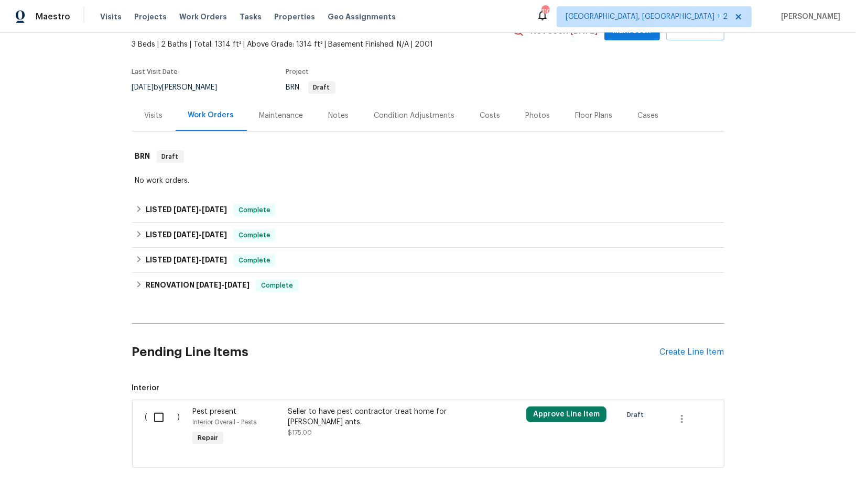
click at [305, 423] on div "Seller to have pest contractor treat home for carpenter ants." at bounding box center [380, 417] width 184 height 21
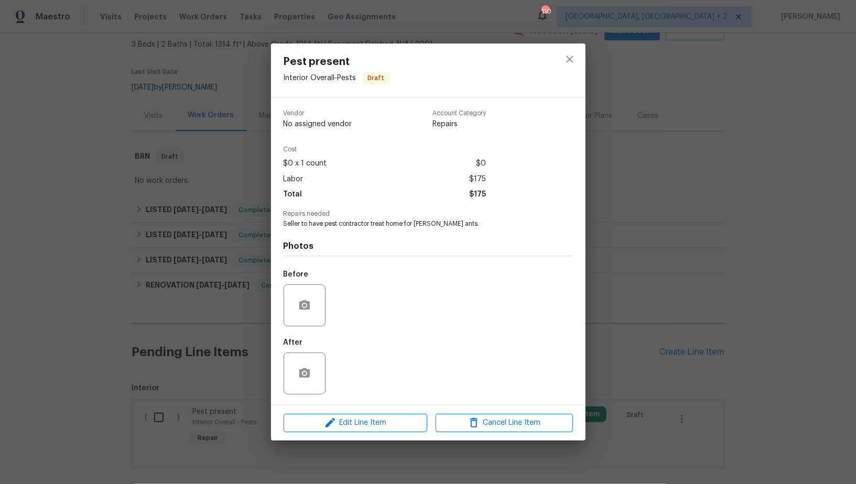
click at [201, 364] on div "Pest present Interior Overall - Pests Draft Vendor No assigned vendor Account C…" at bounding box center [428, 242] width 856 height 484
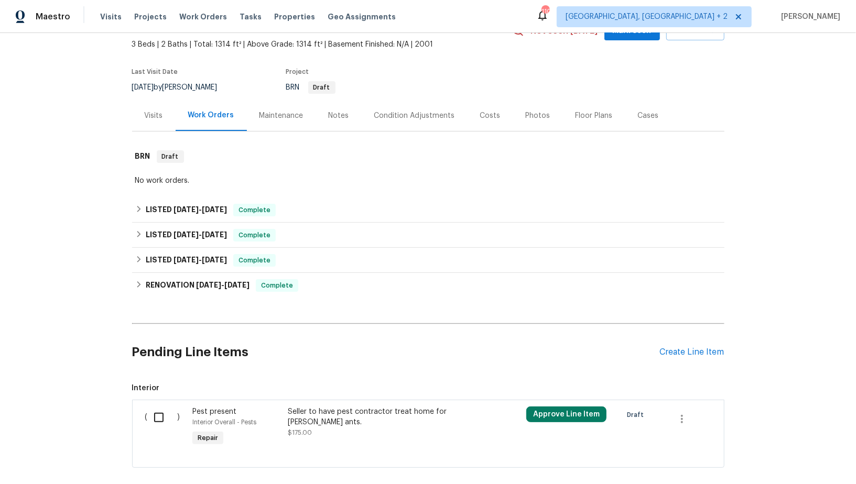
click at [163, 410] on input "checkbox" at bounding box center [163, 418] width 30 height 22
checkbox input "true"
click at [805, 460] on span "Create Work Order" at bounding box center [796, 458] width 70 height 13
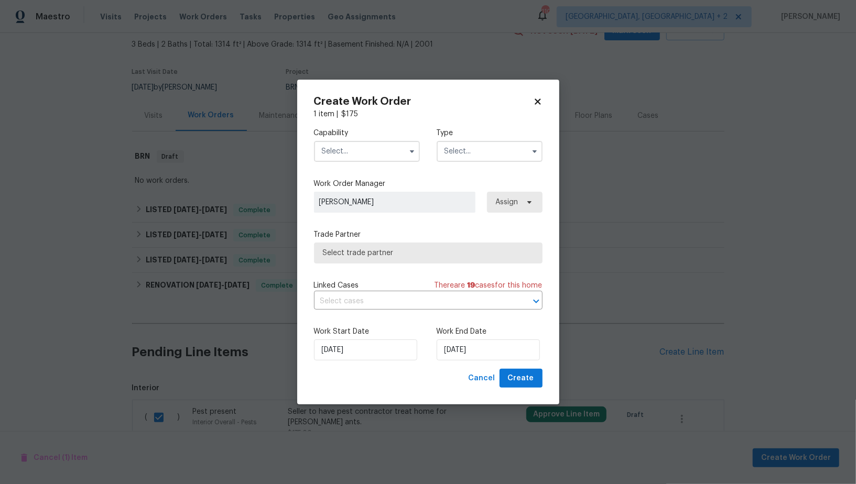
click at [350, 161] on div "Capability Type" at bounding box center [428, 144] width 228 height 51
click at [350, 156] on input "text" at bounding box center [367, 151] width 106 height 21
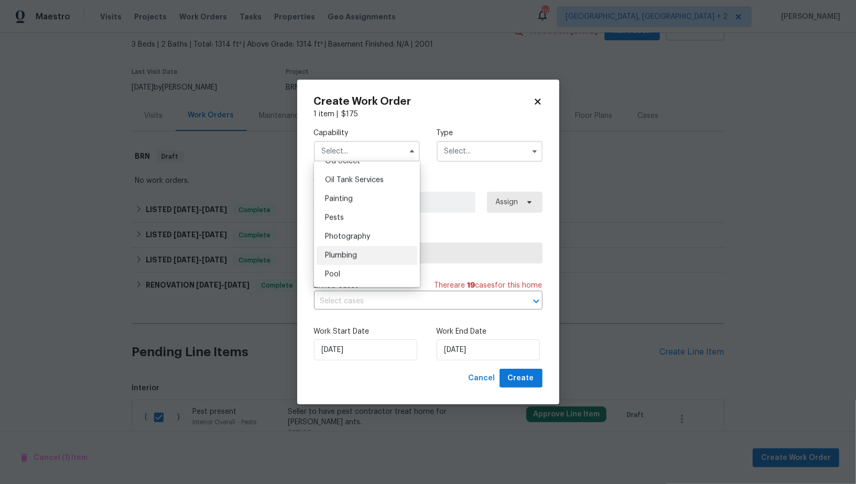
scroll to position [847, 0]
click at [349, 220] on div "Pests" at bounding box center [366, 225] width 101 height 19
type input "Pests"
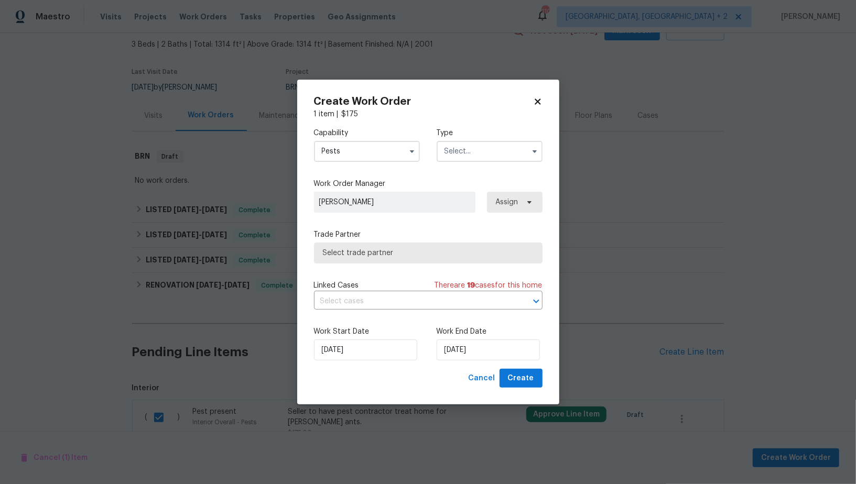
click at [456, 141] on input "text" at bounding box center [489, 151] width 106 height 21
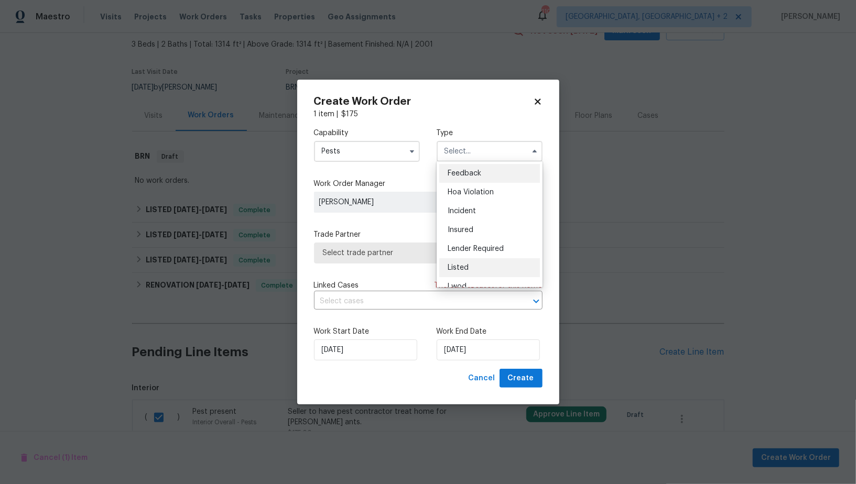
scroll to position [124, 0]
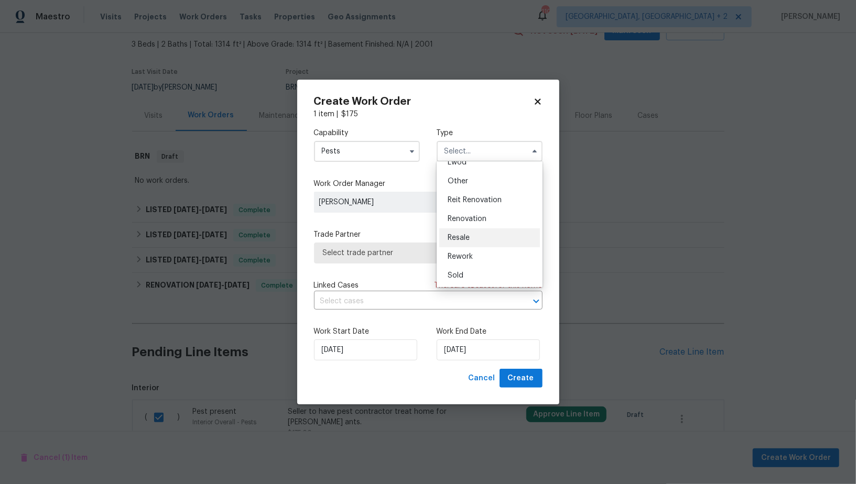
click at [472, 236] on div "Resale" at bounding box center [489, 237] width 101 height 19
type input "Resale"
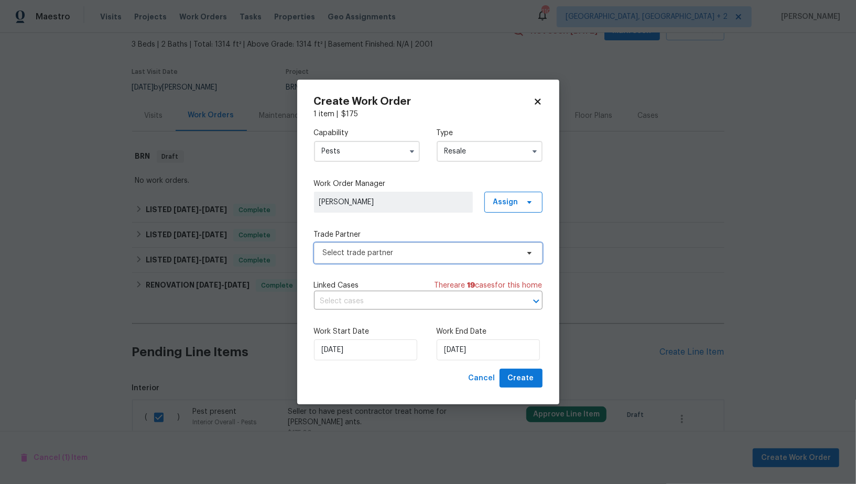
click at [456, 250] on span "Select trade partner" at bounding box center [420, 253] width 195 height 10
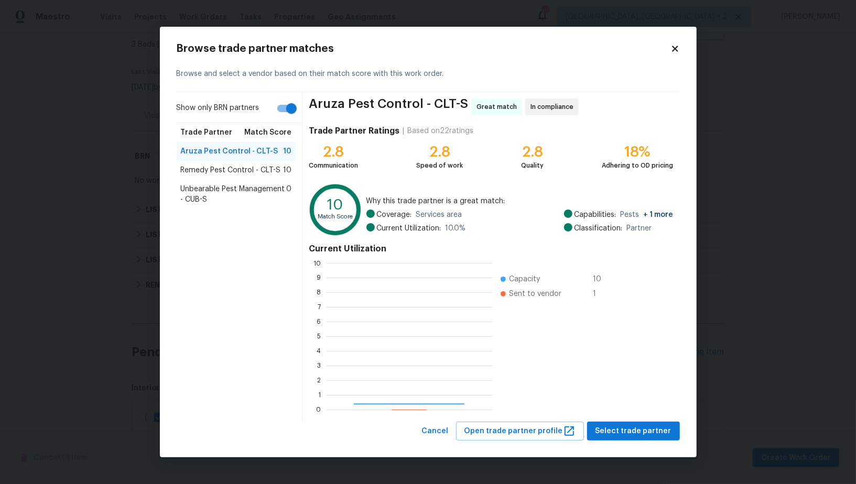
scroll to position [147, 166]
click at [250, 176] on div "Remedy Pest Control - CLT-S 10" at bounding box center [236, 170] width 119 height 19
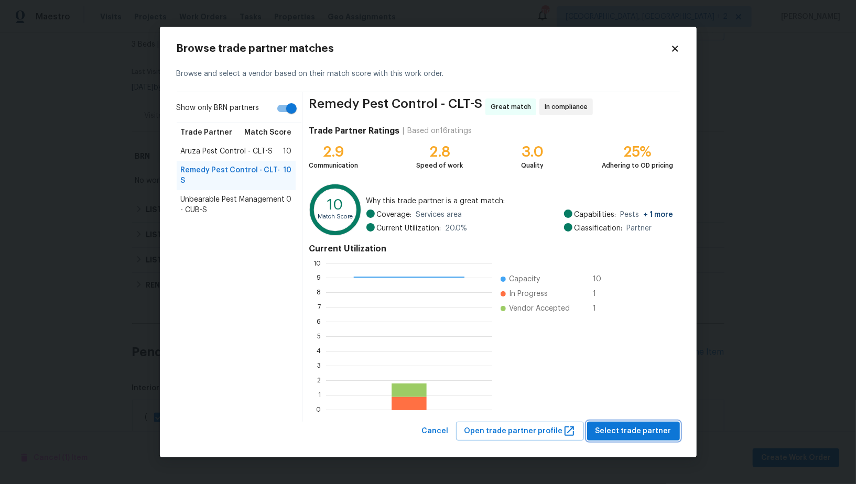
click at [627, 400] on div "Browse trade partner matches Browse and select a vendor based on their match sc…" at bounding box center [428, 242] width 503 height 398
click at [652, 440] on button "Select trade partner" at bounding box center [633, 431] width 93 height 19
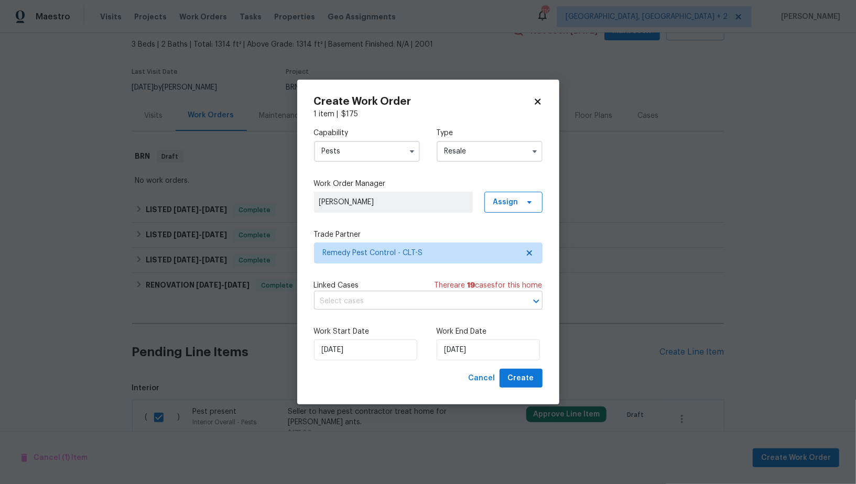
click at [421, 309] on input "text" at bounding box center [413, 301] width 199 height 16
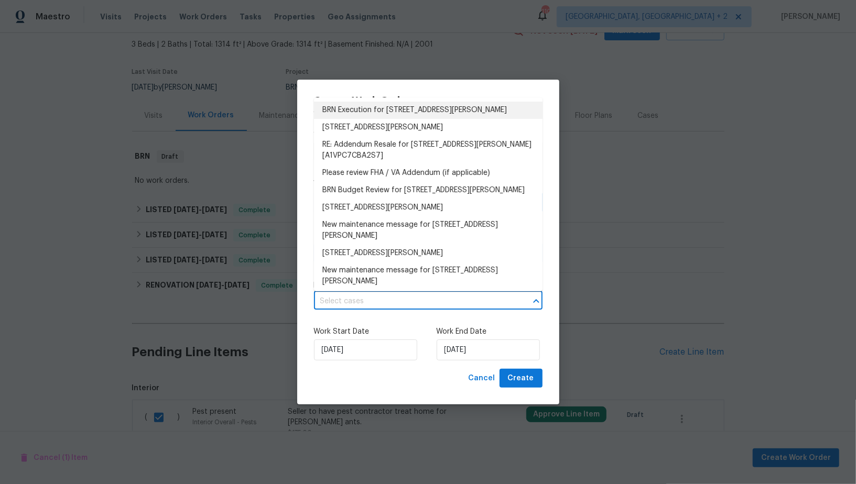
click at [364, 107] on li "BRN Execution for 121 Purple Finch Ln, Mooresville, NC 28117" at bounding box center [428, 110] width 228 height 17
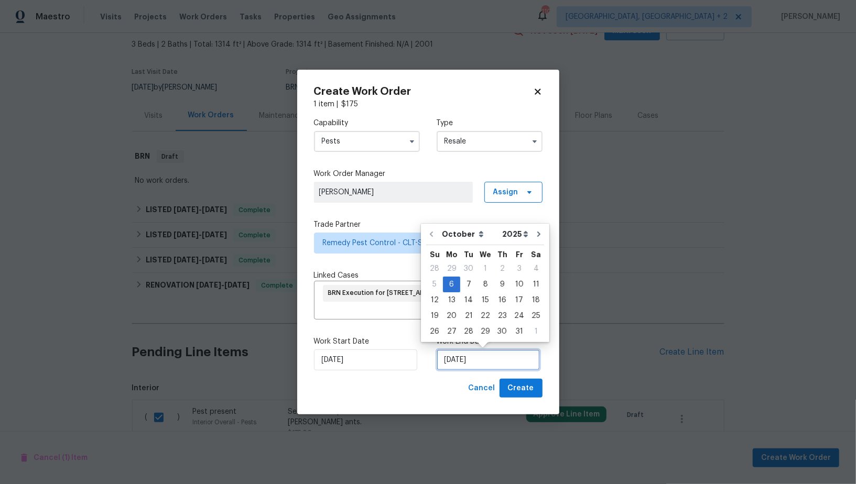
click at [473, 359] on input "06/10/2025" at bounding box center [487, 359] width 103 height 21
checkbox input "false"
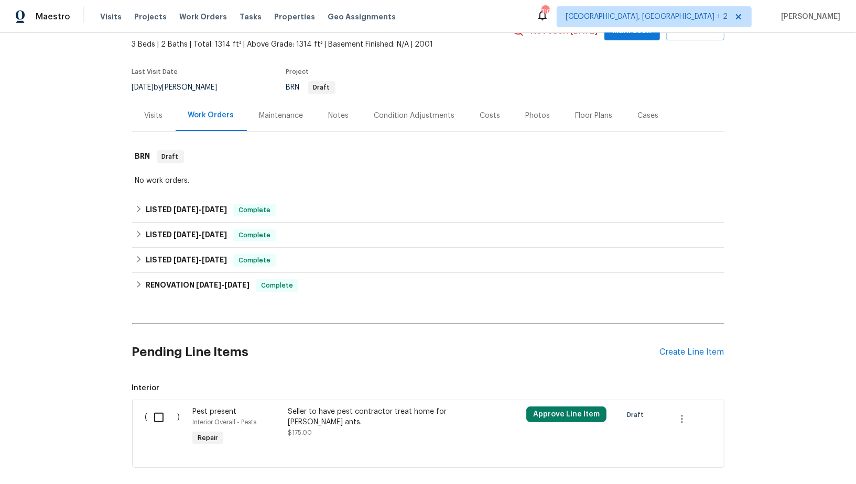
click at [327, 396] on span "Interior ( ) Pest present Interior Overall - Pests Repair Seller to have pest c…" at bounding box center [428, 425] width 592 height 85
click at [327, 421] on div "Seller to have pest contractor treat home for carpenter ants." at bounding box center [380, 417] width 184 height 21
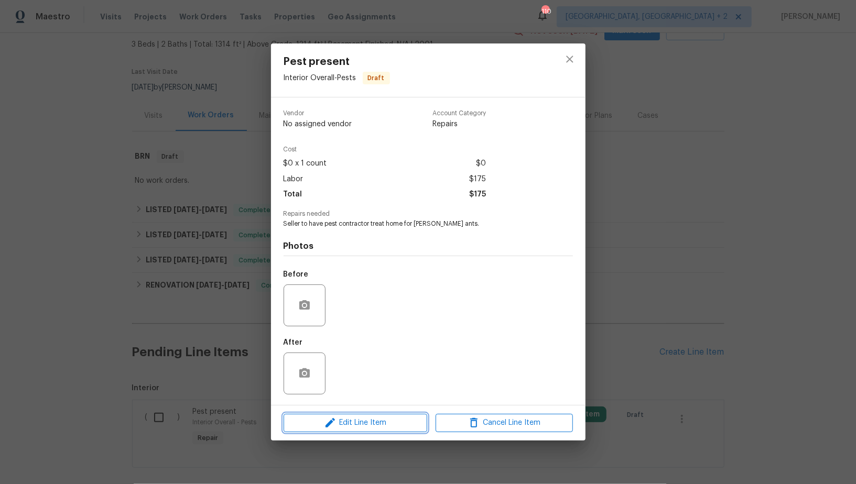
click at [345, 421] on span "Edit Line Item" at bounding box center [355, 423] width 137 height 13
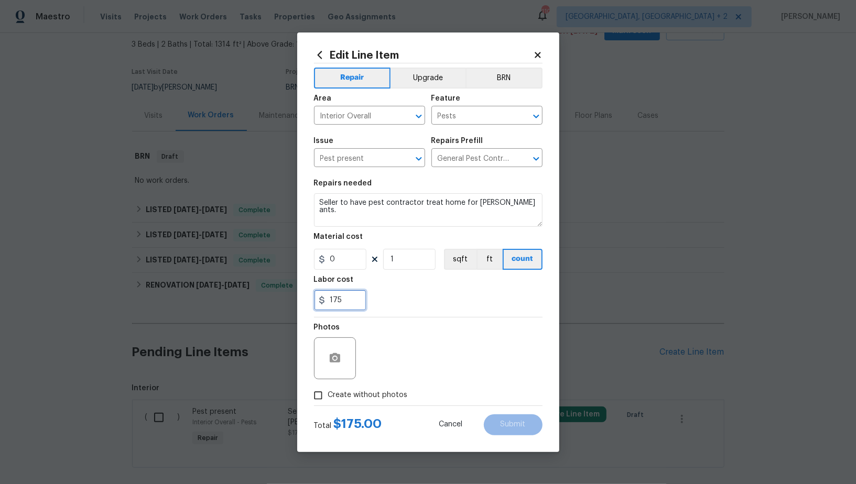
click at [346, 297] on input "175" at bounding box center [340, 300] width 52 height 21
type input "549"
click at [319, 393] on input "Create without photos" at bounding box center [318, 396] width 20 height 20
checkbox input "true"
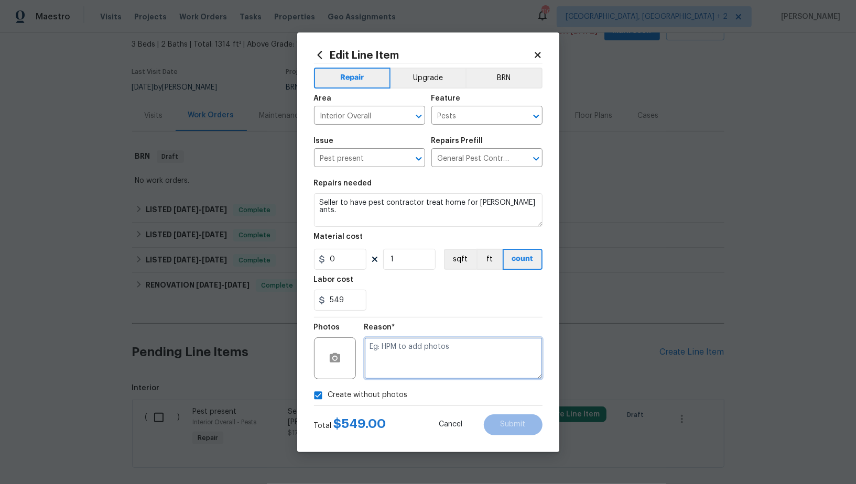
click at [450, 358] on textarea at bounding box center [453, 358] width 178 height 42
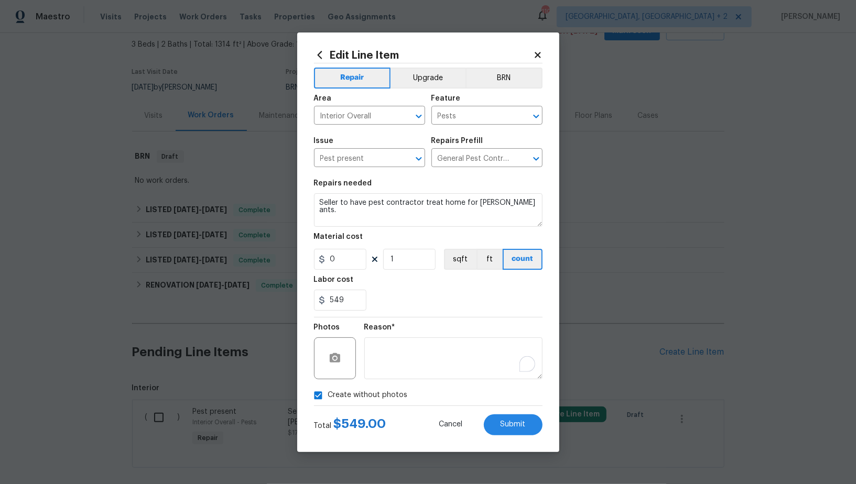
click at [505, 63] on div "Repair Upgrade BRN Area Interior Overall ​ Feature Pests ​ Issue Pest present ​…" at bounding box center [428, 234] width 228 height 342
click at [505, 65] on div "Repair Upgrade BRN Area Interior Overall ​ Feature Pests ​ Issue Pest present ​…" at bounding box center [428, 234] width 228 height 342
click at [504, 72] on button "BRN" at bounding box center [503, 78] width 77 height 21
click at [504, 430] on button "Submit" at bounding box center [513, 424] width 59 height 21
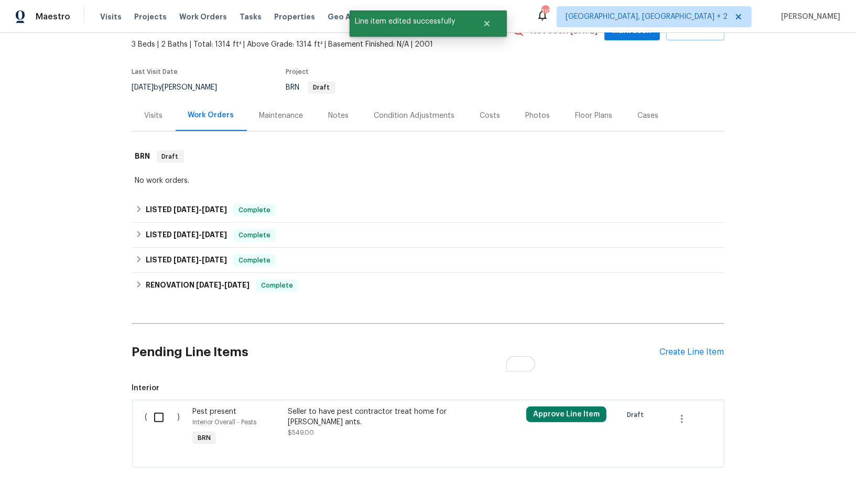
scroll to position [112, 0]
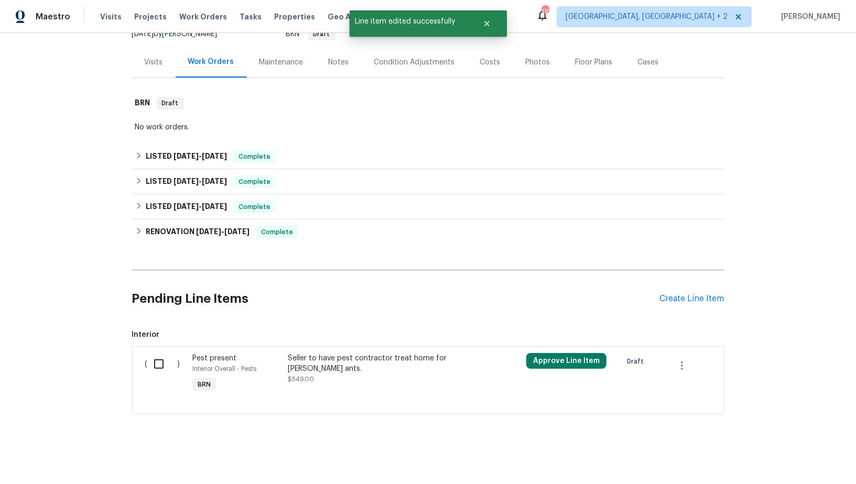
click at [159, 363] on input "checkbox" at bounding box center [163, 364] width 30 height 22
checkbox input "true"
click at [788, 457] on span "Create Work Order" at bounding box center [796, 458] width 70 height 13
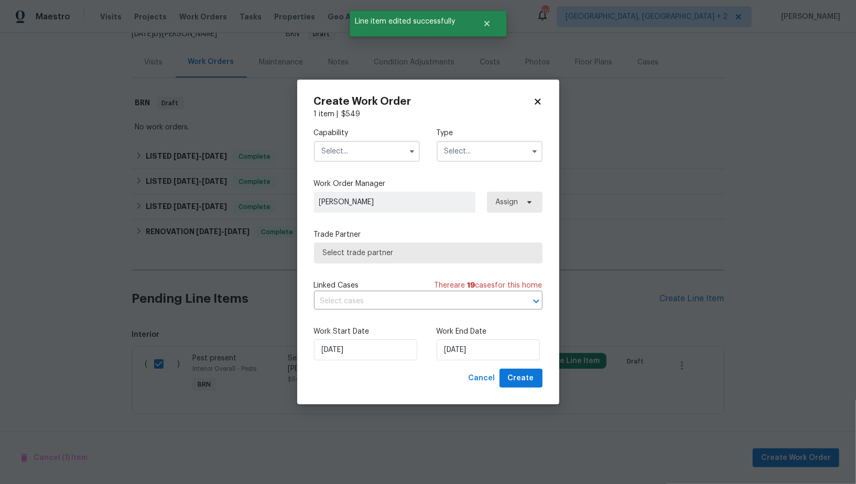
click at [365, 142] on input "text" at bounding box center [367, 151] width 106 height 21
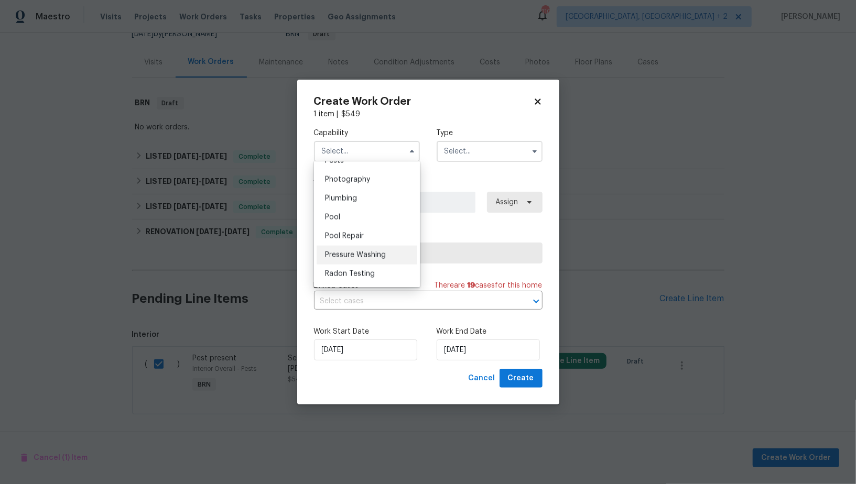
scroll to position [878, 0]
click at [345, 198] on div "Pests" at bounding box center [366, 194] width 101 height 19
type input "Pests"
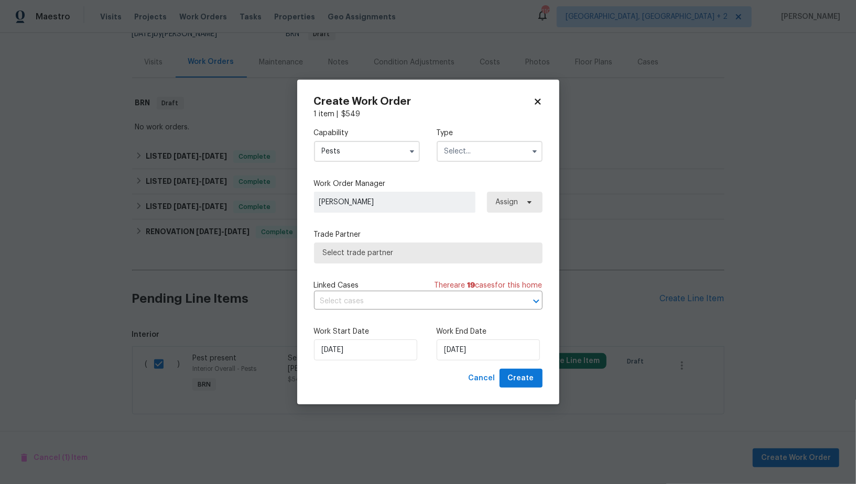
click at [472, 159] on input "text" at bounding box center [489, 151] width 106 height 21
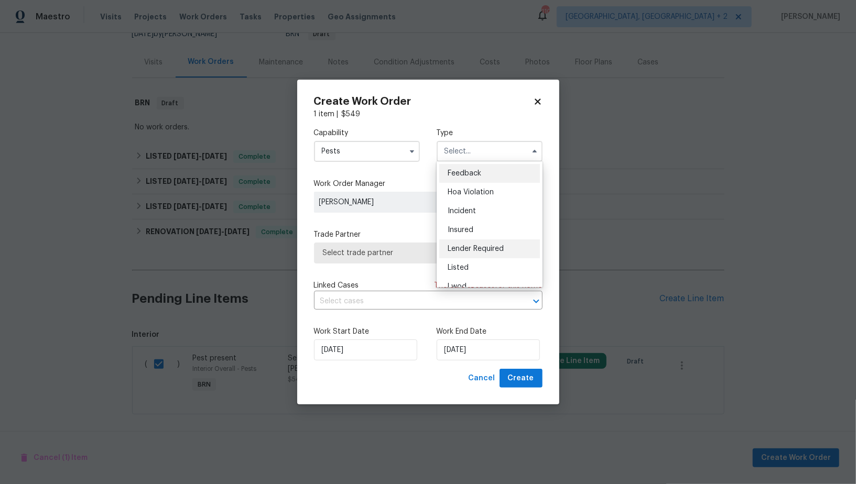
scroll to position [124, 0]
click at [461, 231] on div "Resale" at bounding box center [489, 237] width 101 height 19
type input "Resale"
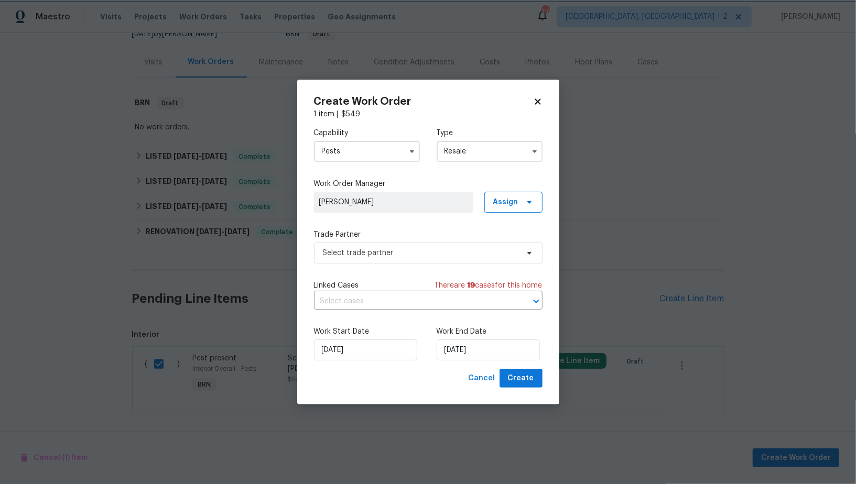
scroll to position [0, 0]
click at [436, 254] on span "Select trade partner" at bounding box center [420, 253] width 195 height 10
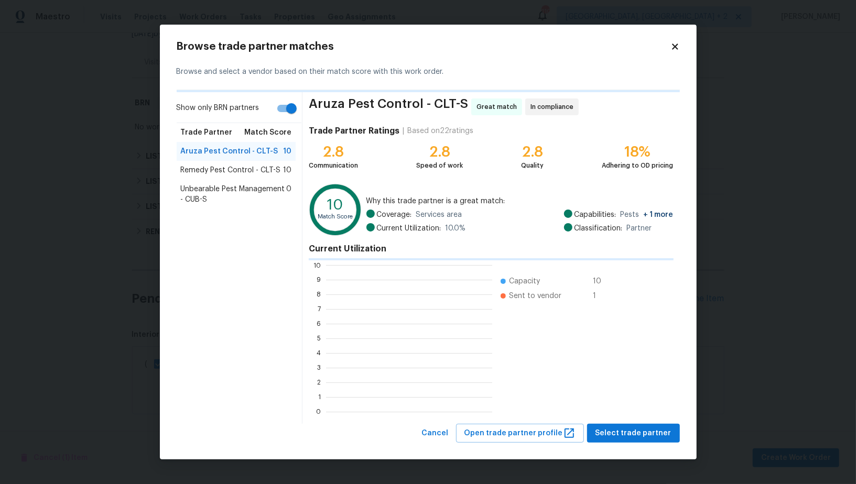
scroll to position [147, 166]
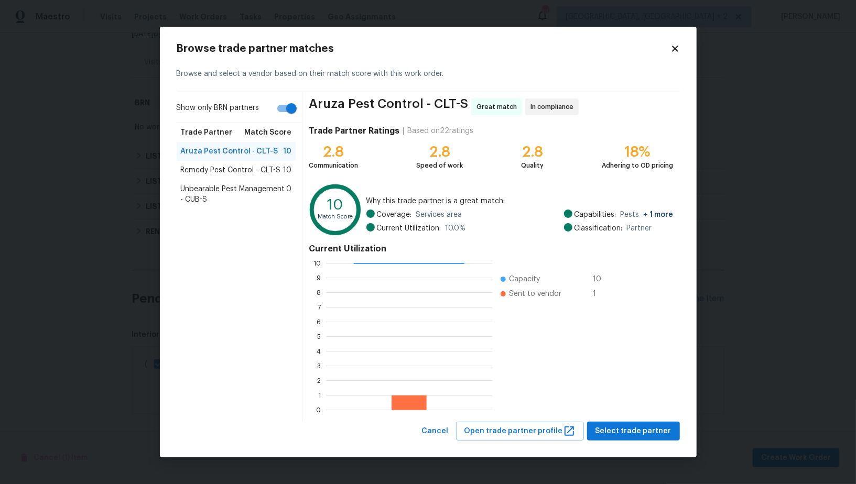
click at [227, 174] on span "Remedy Pest Control - CLT-S" at bounding box center [231, 170] width 100 height 10
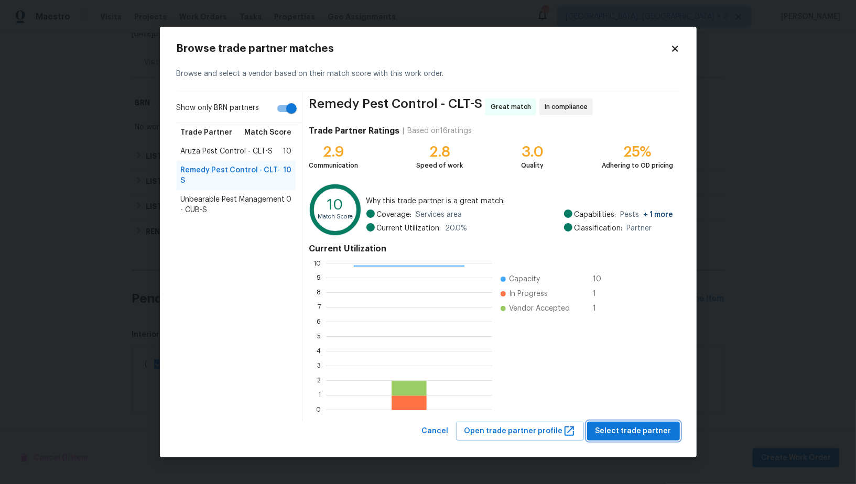
click at [615, 439] on button "Select trade partner" at bounding box center [633, 431] width 93 height 19
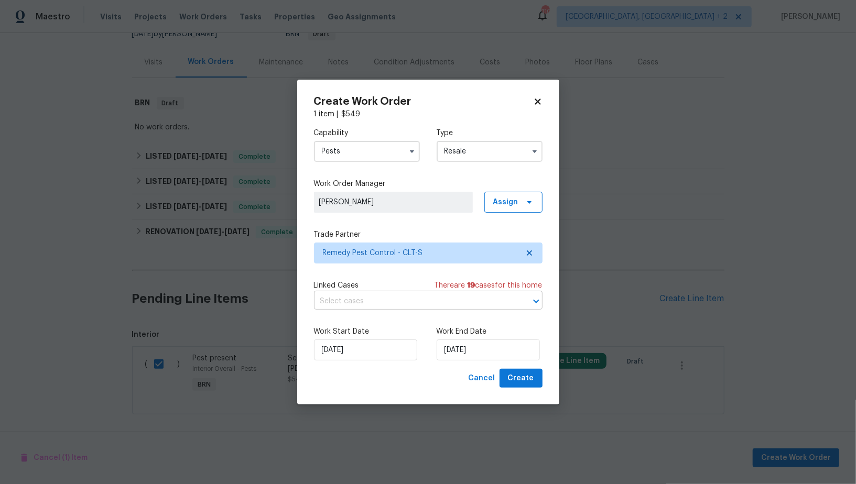
click at [375, 309] on input "text" at bounding box center [413, 301] width 199 height 16
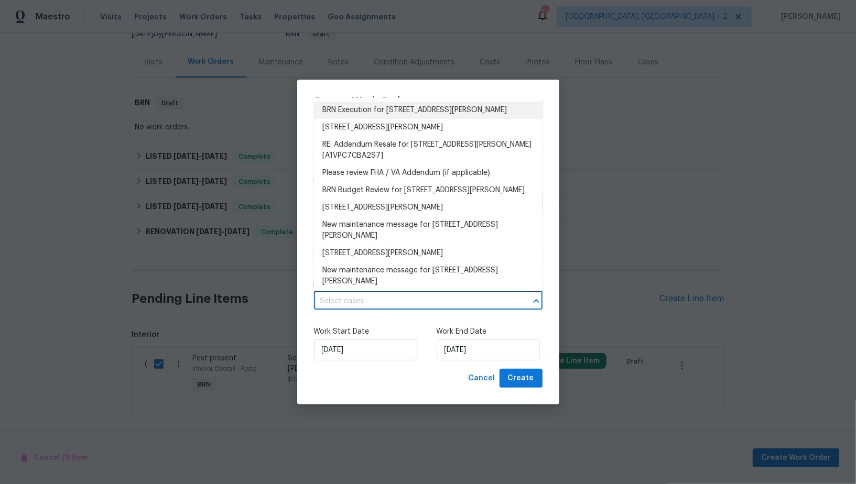
click at [371, 107] on li "BRN Execution for 121 Purple Finch Ln, Mooresville, NC 28117" at bounding box center [428, 110] width 228 height 17
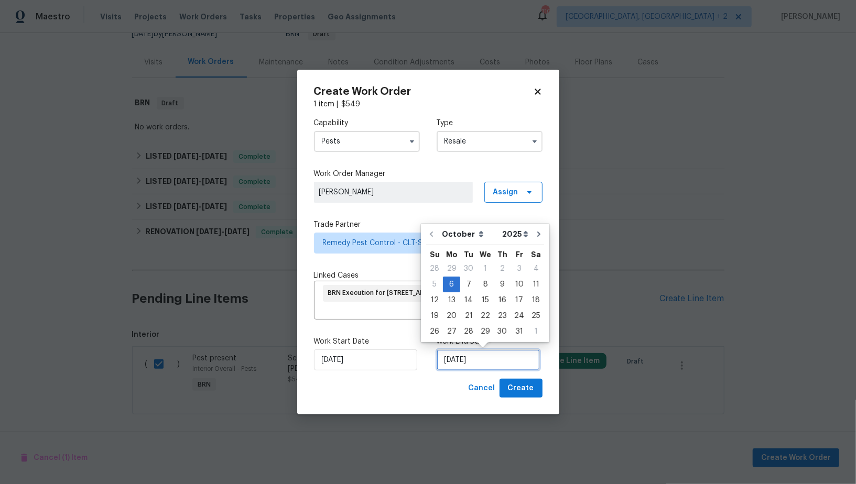
click at [463, 367] on input "06/10/2025" at bounding box center [487, 359] width 103 height 21
click at [485, 289] on div "8" at bounding box center [485, 284] width 17 height 15
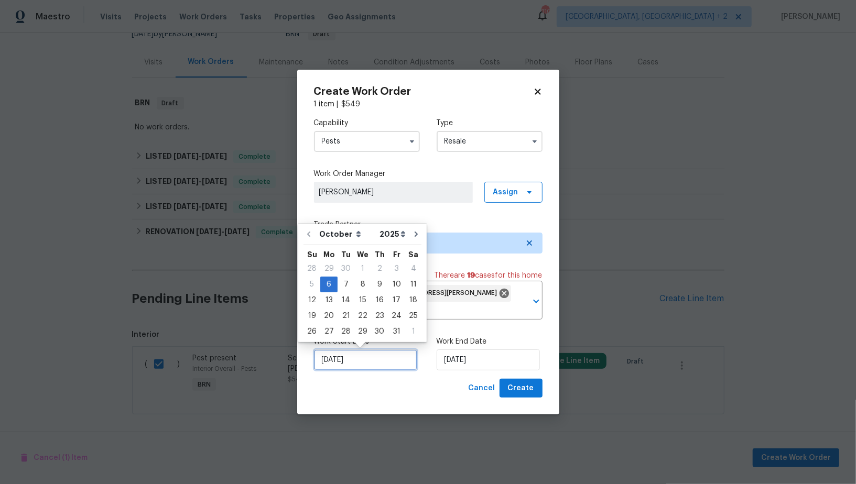
click at [380, 359] on input "06/10/2025" at bounding box center [365, 359] width 103 height 21
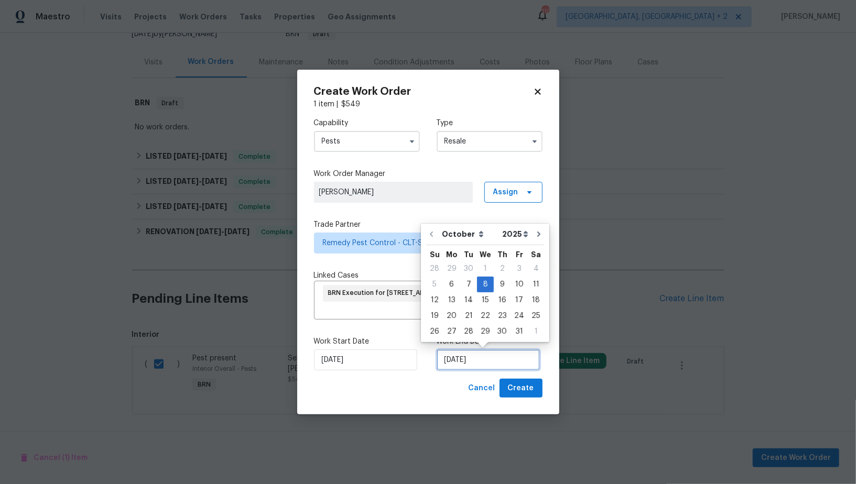
click at [502, 363] on input "08/10/2025" at bounding box center [487, 359] width 103 height 21
click at [500, 277] on div "9" at bounding box center [502, 284] width 17 height 15
type input "09/10/2025"
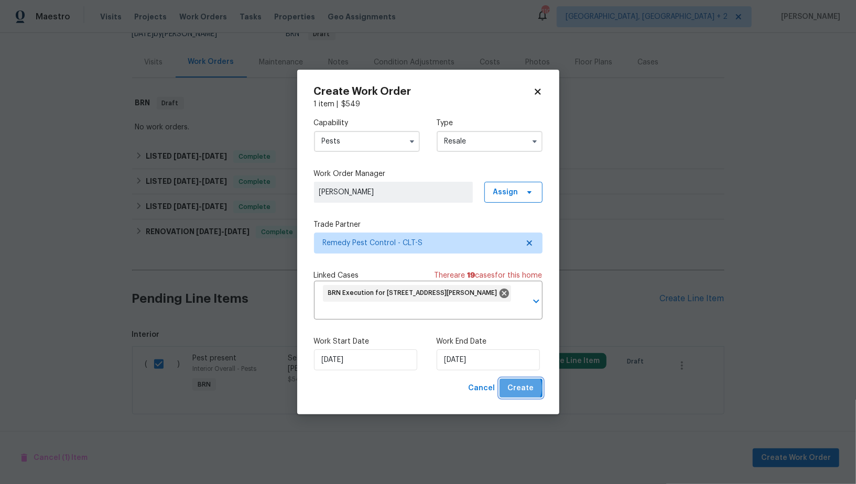
click at [518, 389] on span "Create" at bounding box center [521, 388] width 26 height 13
checkbox input "false"
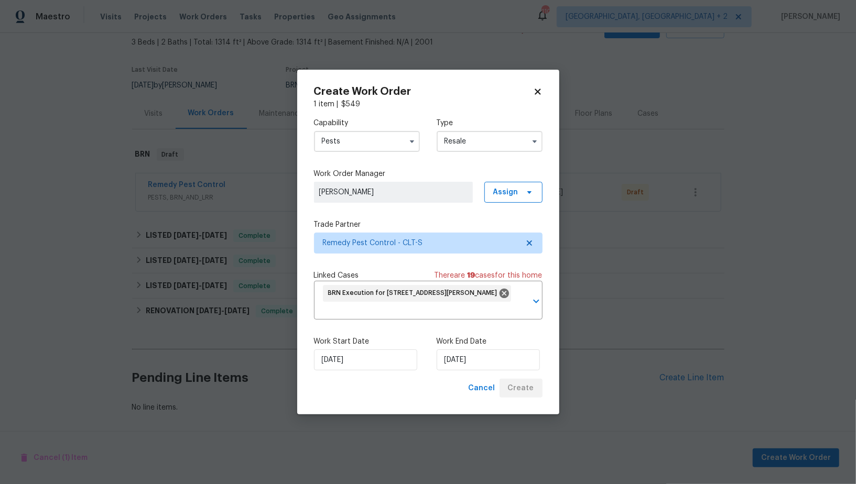
scroll to position [59, 0]
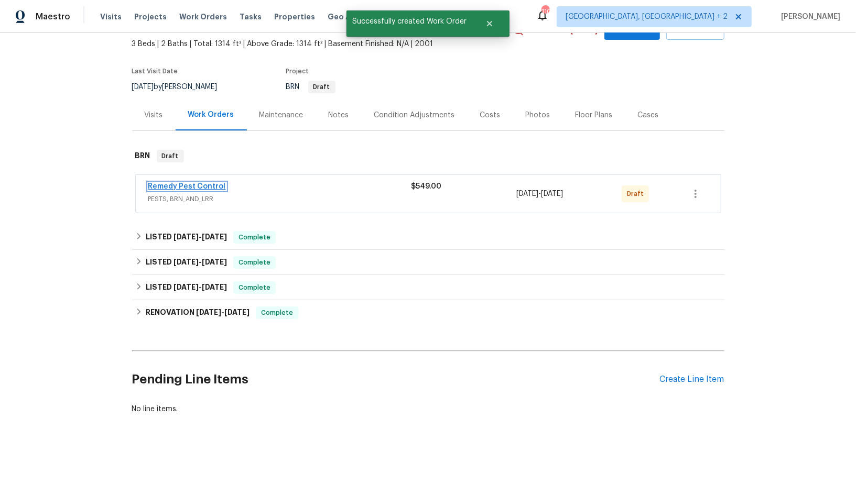
click at [205, 187] on link "Remedy Pest Control" at bounding box center [187, 186] width 78 height 7
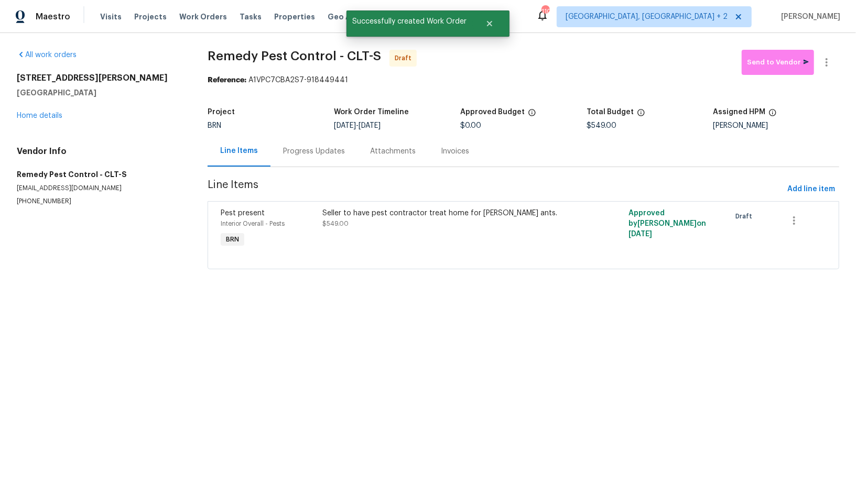
click at [323, 151] on div "Progress Updates" at bounding box center [314, 151] width 62 height 10
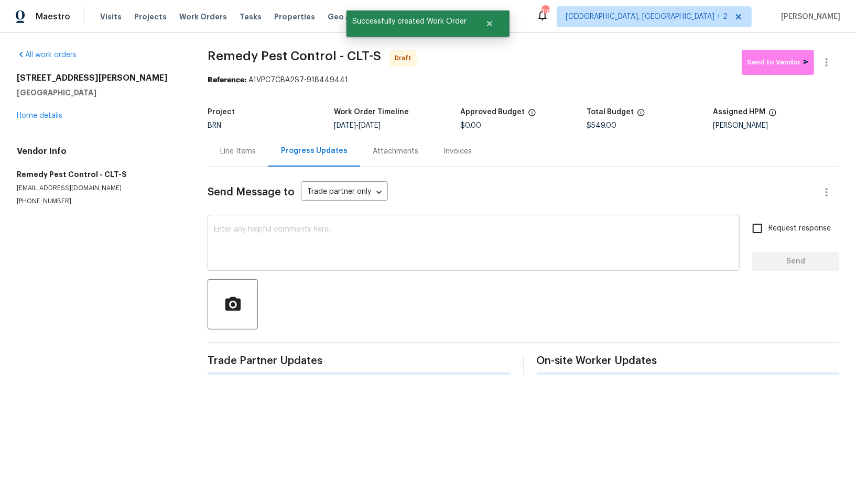
click at [304, 237] on textarea at bounding box center [473, 244] width 519 height 37
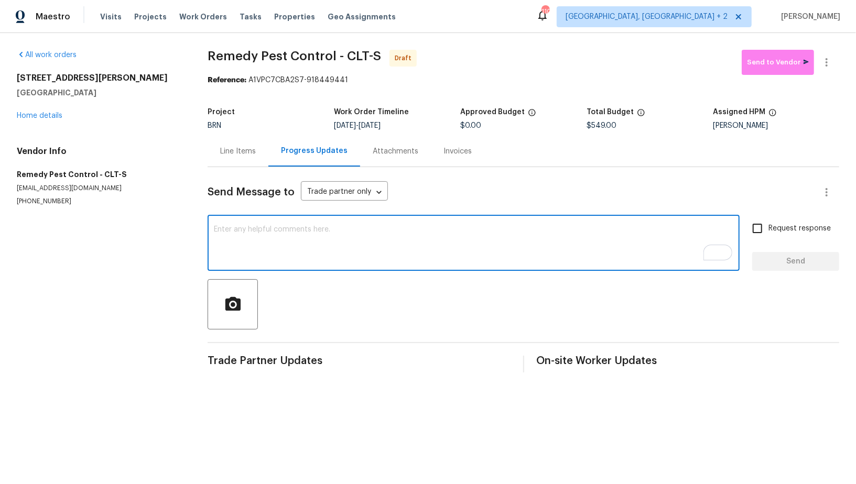
click at [328, 251] on textarea "To enrich screen reader interactions, please activate Accessibility in Grammarl…" at bounding box center [473, 244] width 519 height 37
paste textarea "Hi, I'm Padmapriya from Opendoor. Just wanted to check if you received the WO f…"
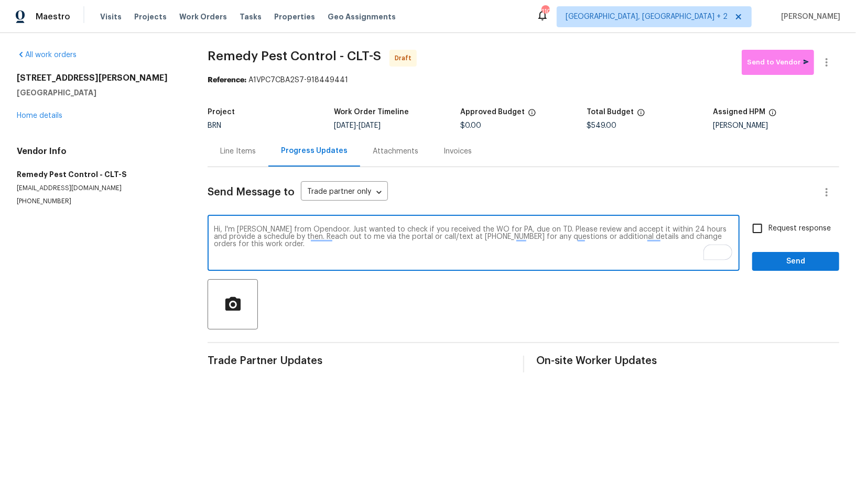
click at [510, 228] on textarea "Hi, I'm Padmapriya from Opendoor. Just wanted to check if you received the WO f…" at bounding box center [473, 244] width 519 height 37
paste textarea "121 Purple Finch Ln, Mooresville, NC 28117"
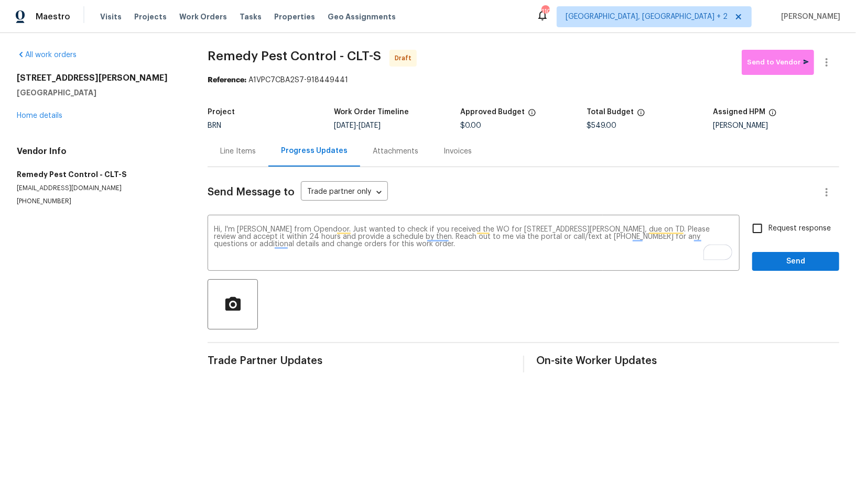
drag, startPoint x: 374, startPoint y: 125, endPoint x: 421, endPoint y: 121, distance: 47.8
click at [421, 121] on figure "Work Order Timeline 10/6/2025 - 10/9/2025" at bounding box center [397, 118] width 126 height 21
drag, startPoint x: 376, startPoint y: 124, endPoint x: 420, endPoint y: 124, distance: 44.5
click at [420, 124] on div "10/6/2025 - 10/9/2025" at bounding box center [397, 125] width 126 height 7
copy span "10/9/2025"
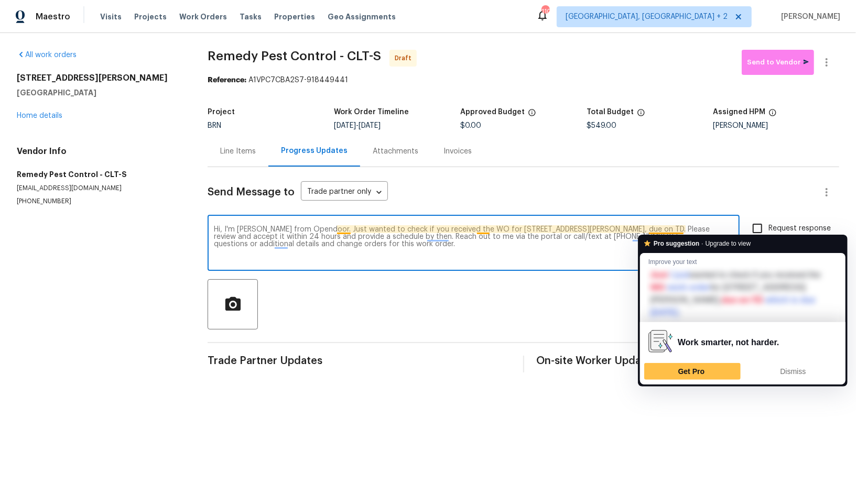
click at [682, 230] on textarea "Hi, I'm Padmapriya from Opendoor. Just wanted to check if you received the WO f…" at bounding box center [473, 244] width 519 height 37
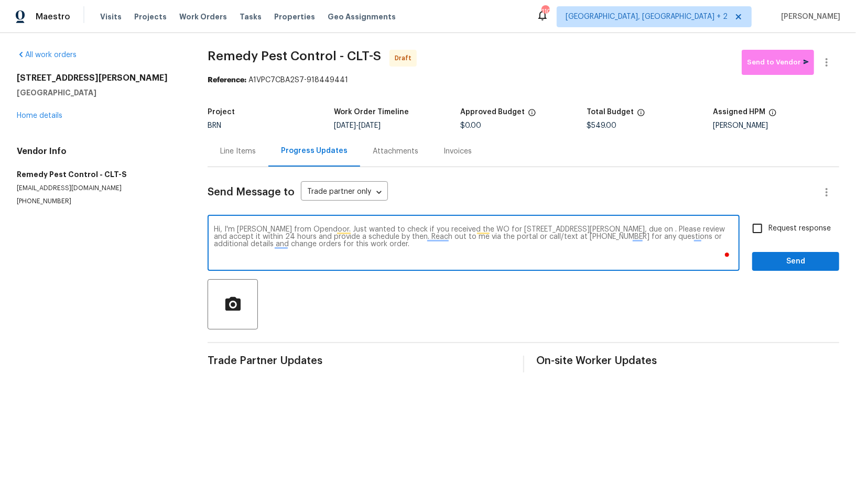
paste textarea "10/9/2025"
type textarea "Hi, I'm Padmapriya from Opendoor. Just wanted to check if you received the WO f…"
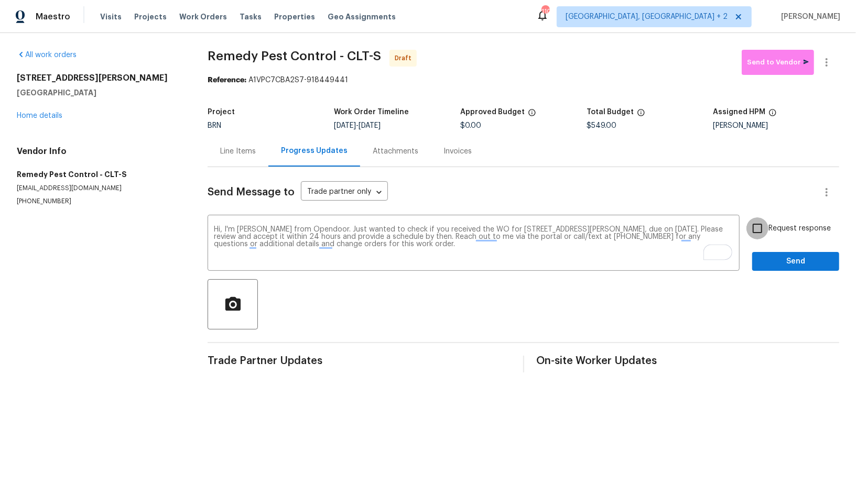
click at [751, 230] on input "Request response" at bounding box center [757, 228] width 22 height 22
checkbox input "true"
click at [781, 262] on span "Send" at bounding box center [795, 261] width 70 height 13
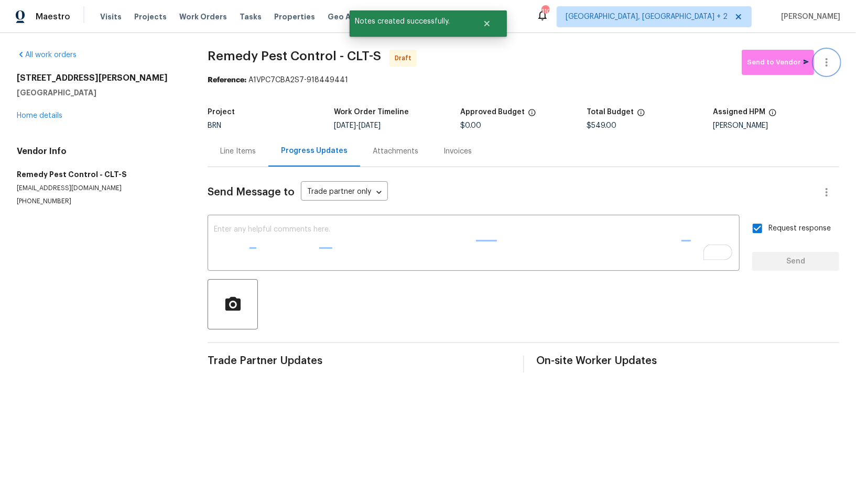
click at [831, 61] on icon "button" at bounding box center [826, 62] width 13 height 13
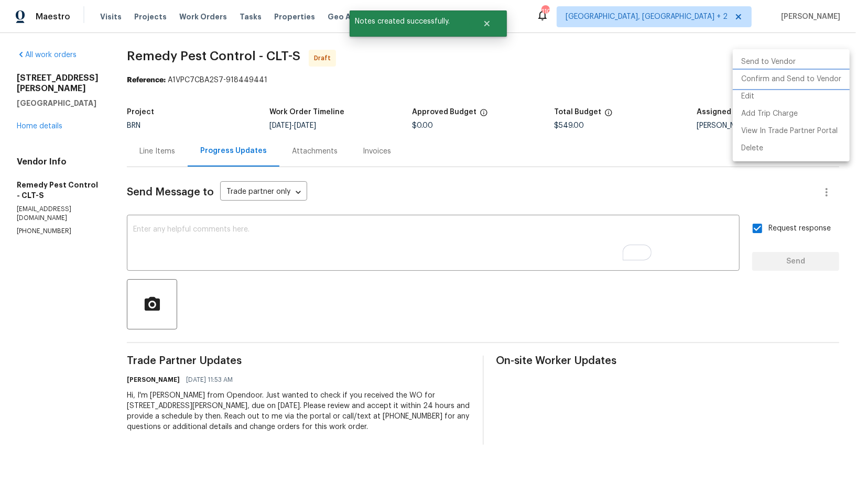
click at [810, 75] on li "Confirm and Send to Vendor" at bounding box center [790, 79] width 117 height 17
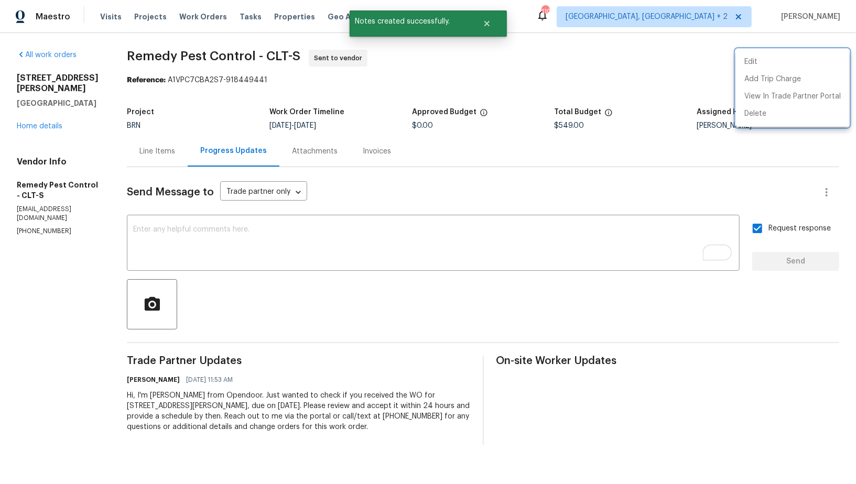
click at [155, 151] on div at bounding box center [428, 242] width 856 height 484
click at [155, 151] on div "Line Items" at bounding box center [157, 151] width 36 height 10
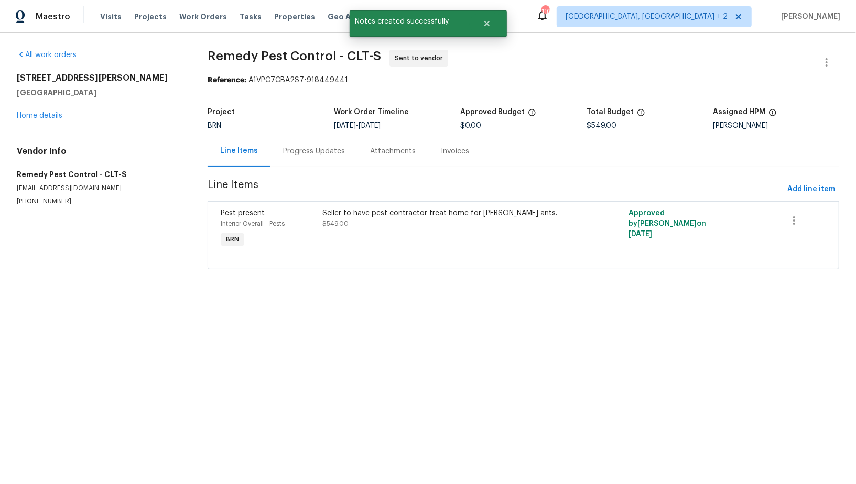
click at [297, 132] on div "Project BRN Work Order Timeline 10/6/2025 - 10/9/2025 Approved Budget $0.00 Tot…" at bounding box center [522, 119] width 631 height 34
click at [299, 155] on div "Progress Updates" at bounding box center [314, 151] width 62 height 10
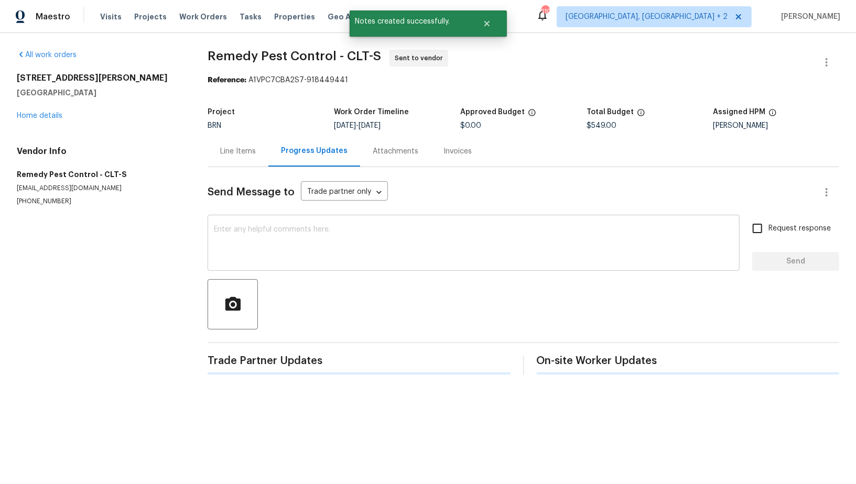
click at [275, 257] on textarea at bounding box center [473, 244] width 519 height 37
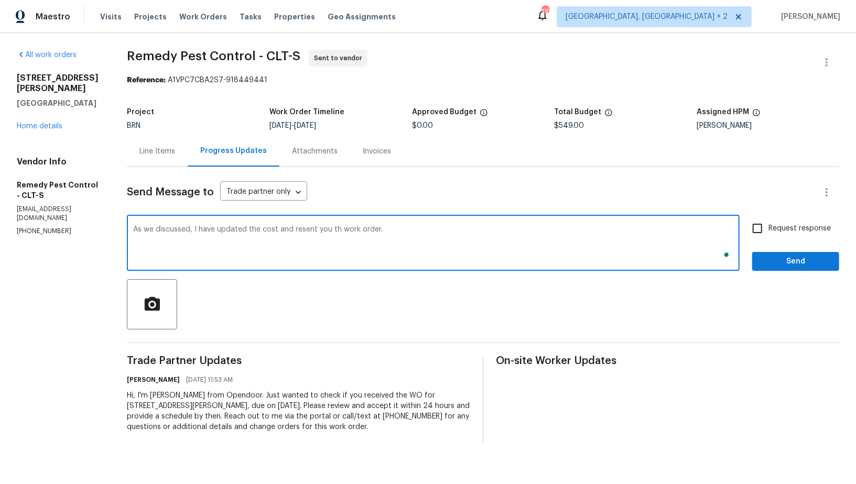
click at [336, 228] on textarea "As we discussed, I have updated the cost and resent you th work order." at bounding box center [433, 244] width 600 height 37
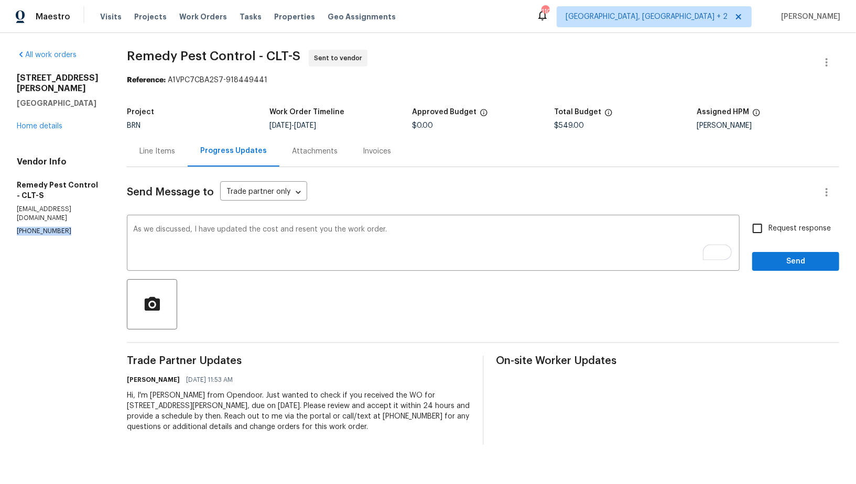
drag, startPoint x: 69, startPoint y: 211, endPoint x: 0, endPoint y: 211, distance: 68.6
click at [0, 211] on div "All work orders 121 Purple Finch Ln Mooresville, NC 28117 Home details Vendor I…" at bounding box center [428, 247] width 856 height 429
copy p "(704) 464-4944"
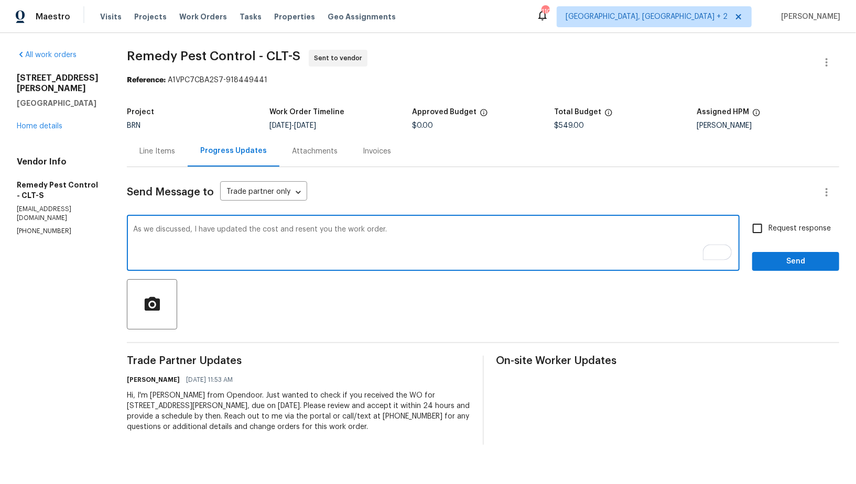
click at [191, 228] on textarea "As we discussed, I have updated the cost and resent you the work order." at bounding box center [433, 244] width 600 height 37
paste textarea "(704) 464-4944"
type textarea "As we discussed (704) 464-4944, I have updated the cost and resent you the work…"
click at [760, 232] on input "Request response" at bounding box center [757, 228] width 22 height 22
checkbox input "true"
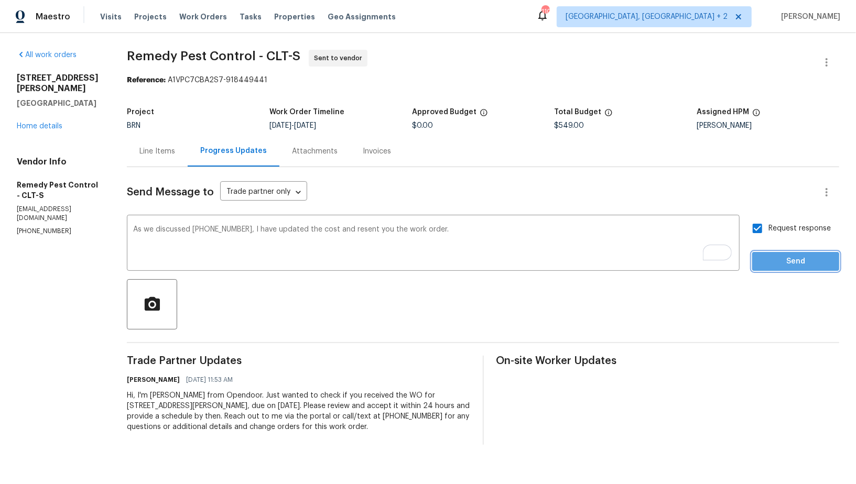
click at [764, 264] on span "Send" at bounding box center [795, 261] width 70 height 13
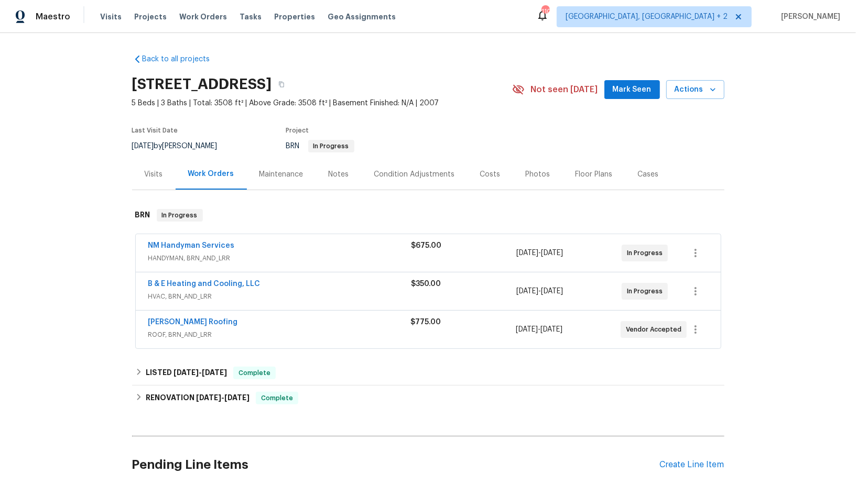
click at [201, 279] on span "B & E Heating and Cooling, LLC" at bounding box center [204, 284] width 112 height 10
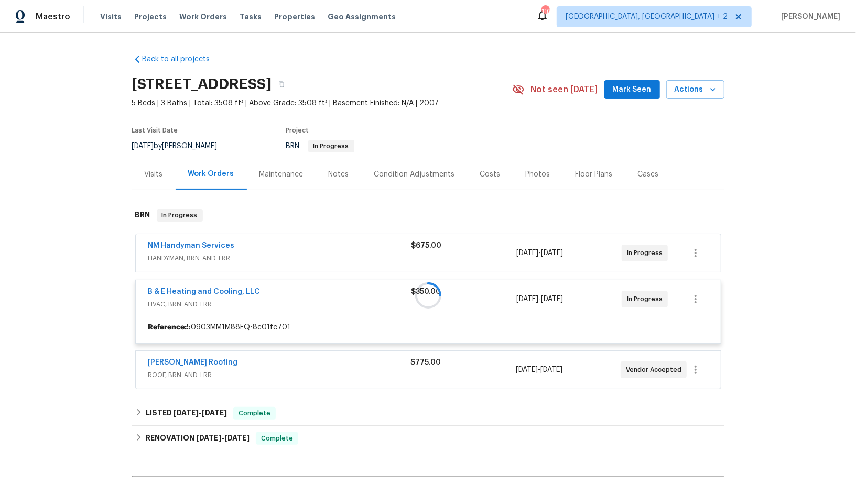
click at [190, 288] on div at bounding box center [428, 296] width 592 height 194
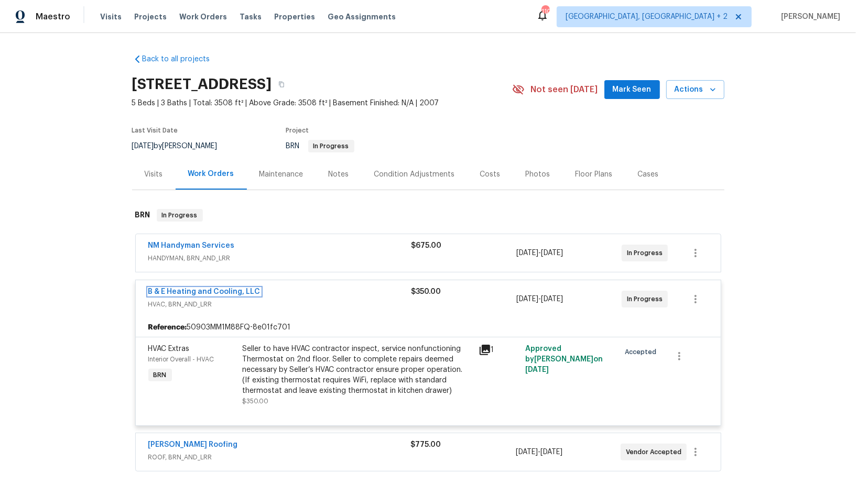
click at [190, 288] on link "B & E Heating and Cooling, LLC" at bounding box center [204, 291] width 112 height 7
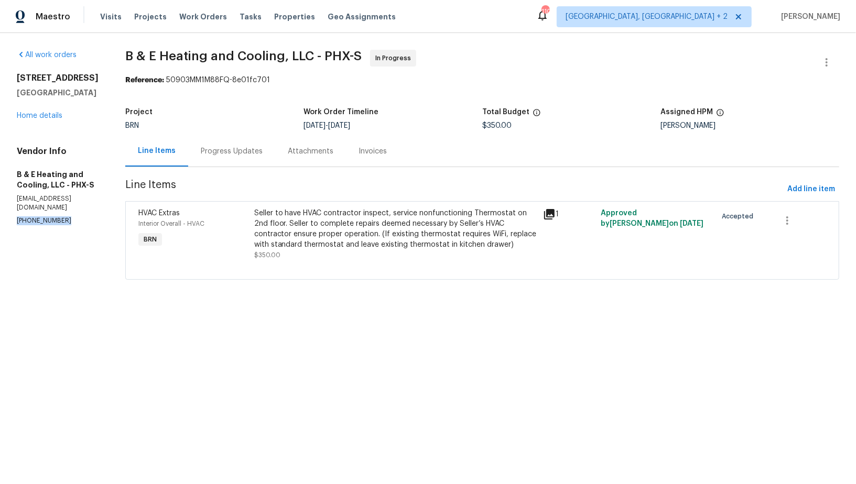
drag, startPoint x: 62, startPoint y: 212, endPoint x: 0, endPoint y: 212, distance: 62.3
click at [0, 212] on div "All work orders [STREET_ADDRESS] Home details Vendor Info B & E Heating and Coo…" at bounding box center [428, 171] width 856 height 276
copy p "[PHONE_NUMBER]"
click at [237, 152] on div "Progress Updates" at bounding box center [232, 151] width 62 height 10
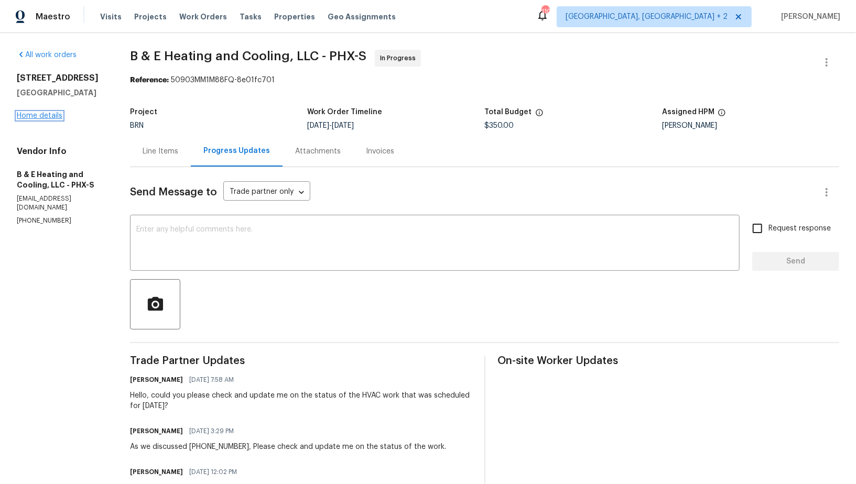
click at [34, 113] on link "Home details" at bounding box center [40, 115] width 46 height 7
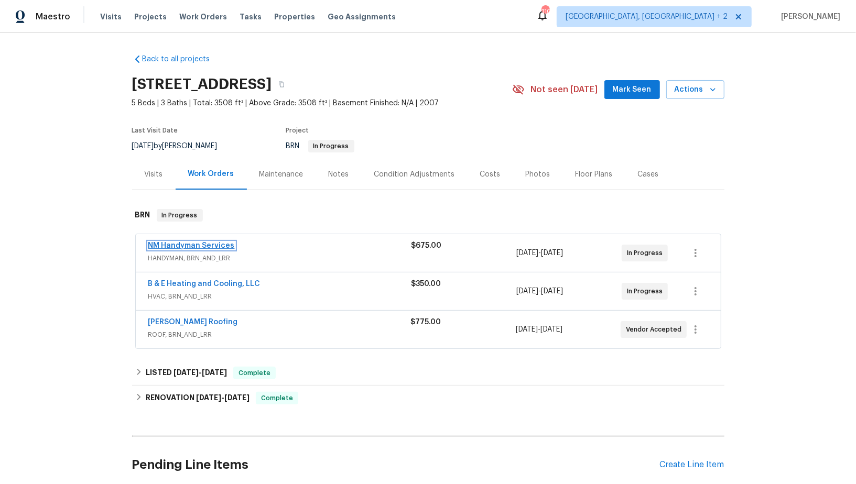
click at [195, 247] on link "NM Handyman Services" at bounding box center [191, 245] width 86 height 7
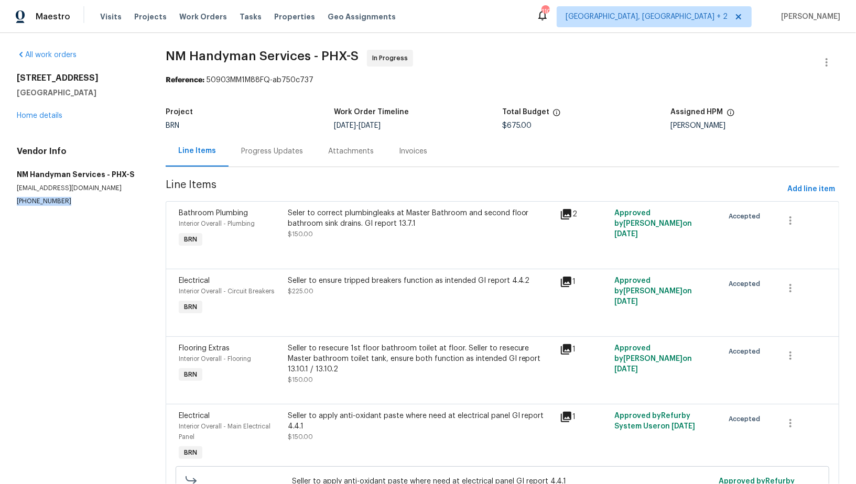
drag, startPoint x: 72, startPoint y: 201, endPoint x: 0, endPoint y: 204, distance: 71.9
click at [0, 204] on div "All work orders [STREET_ADDRESS] Home details Vendor Info NM Handyman Services …" at bounding box center [428, 299] width 856 height 532
copy p "[PHONE_NUMBER]"
click at [34, 119] on div "[STREET_ADDRESS] Home details" at bounding box center [79, 97] width 124 height 48
click at [34, 118] on link "Home details" at bounding box center [40, 115] width 46 height 7
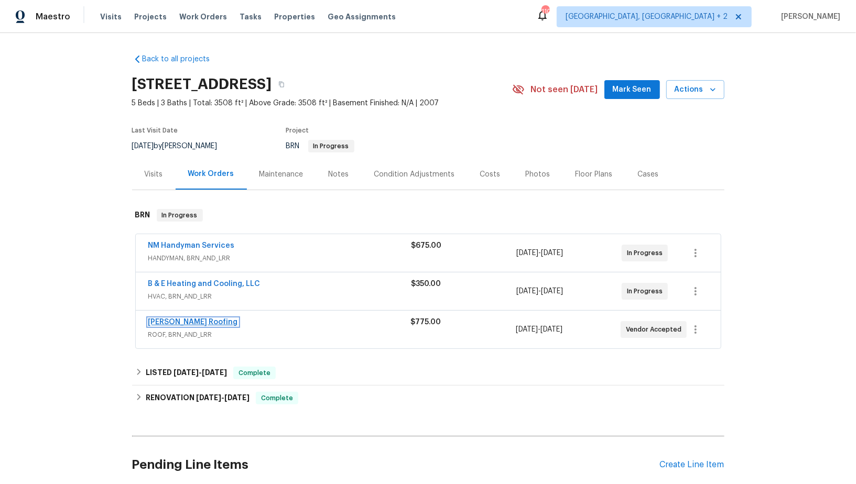
click at [184, 319] on link "[PERSON_NAME] Roofing" at bounding box center [193, 322] width 90 height 7
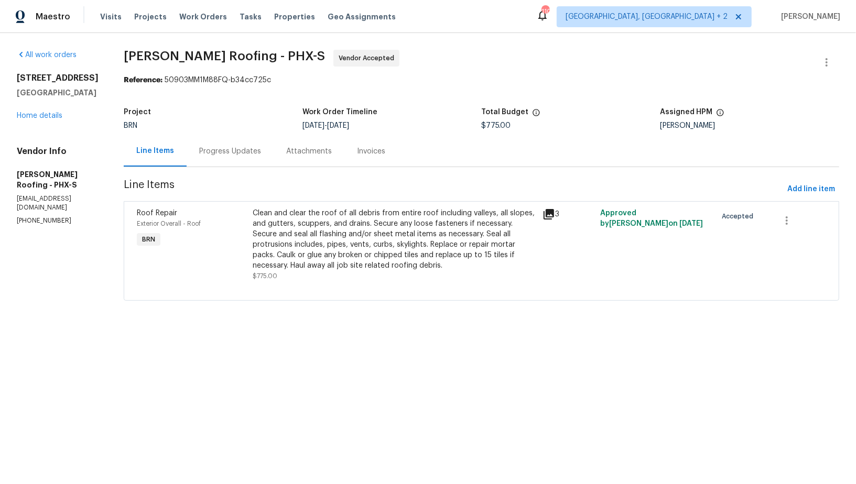
drag, startPoint x: 66, startPoint y: 211, endPoint x: 0, endPoint y: 216, distance: 66.3
click at [0, 216] on div "All work orders [STREET_ADDRESS] Home details Vendor Info [PERSON_NAME] Roofing…" at bounding box center [428, 181] width 856 height 297
drag, startPoint x: 65, startPoint y: 212, endPoint x: 0, endPoint y: 212, distance: 65.5
click at [0, 212] on div "All work orders [STREET_ADDRESS] Home details Vendor Info [PERSON_NAME] Roofing…" at bounding box center [428, 181] width 856 height 297
copy p "[PHONE_NUMBER]"
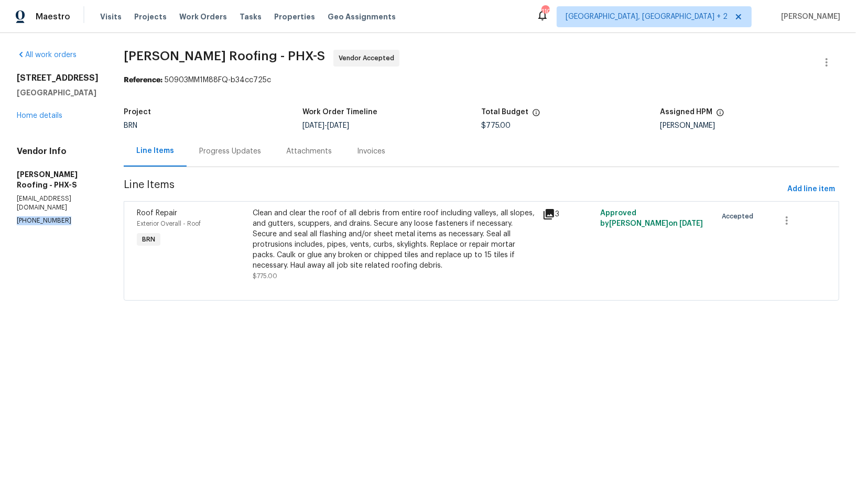
click at [220, 157] on div "Progress Updates" at bounding box center [230, 151] width 87 height 31
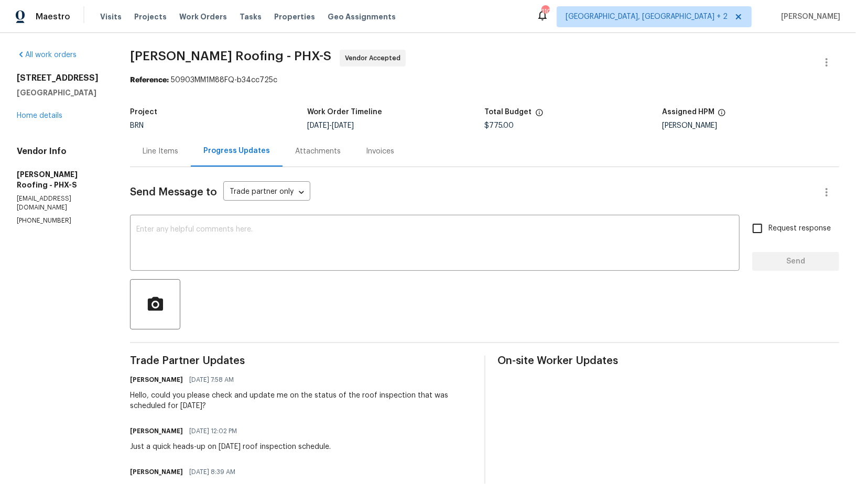
click at [157, 148] on div "Line Items" at bounding box center [161, 151] width 36 height 10
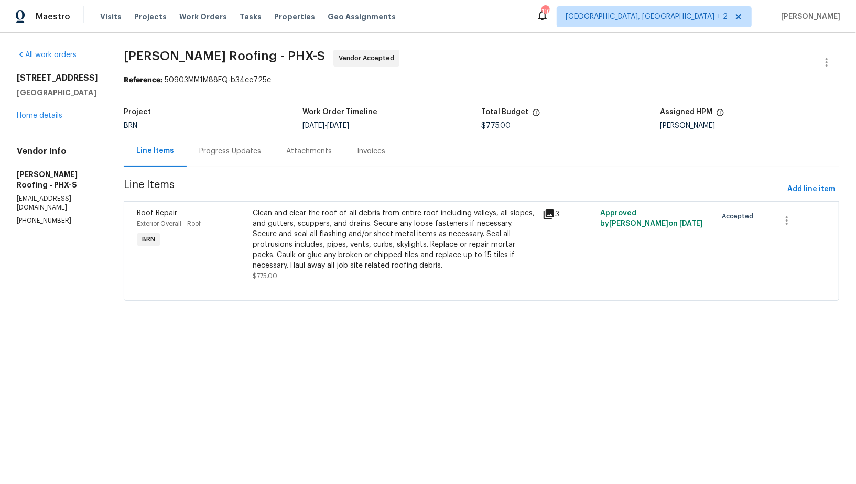
click at [233, 157] on div "Progress Updates" at bounding box center [230, 151] width 87 height 31
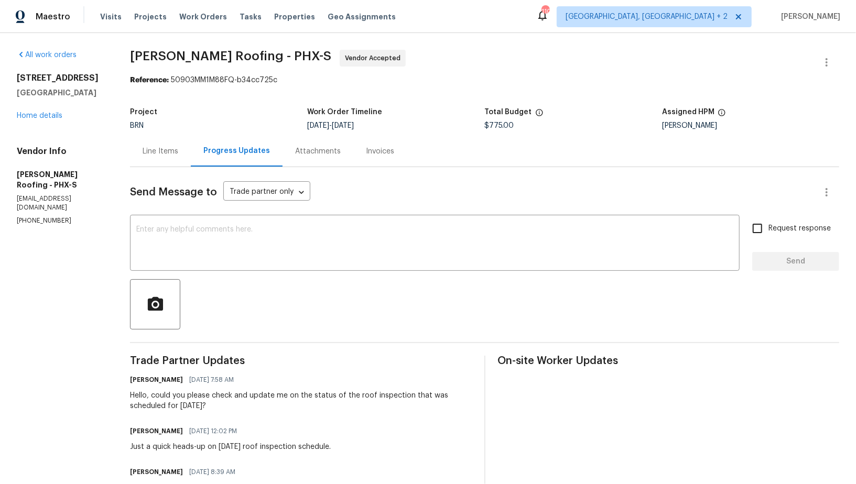
click at [157, 149] on div "Line Items" at bounding box center [161, 151] width 36 height 10
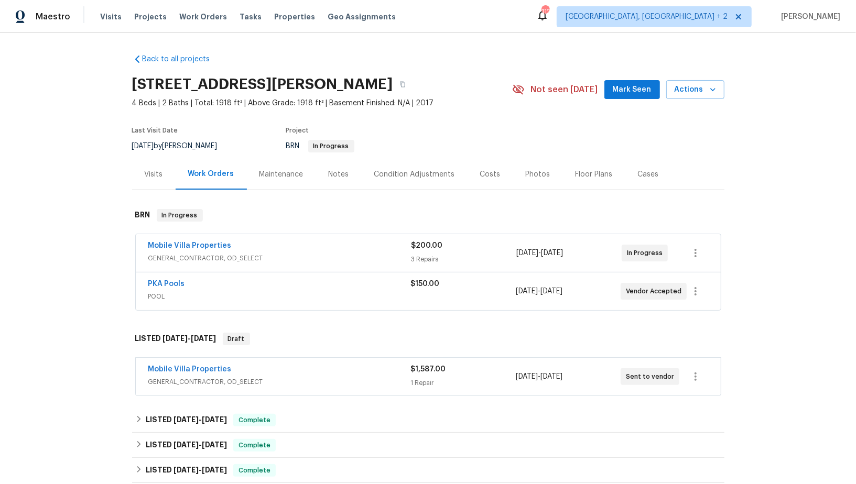
click at [181, 240] on span "Mobile Villa Properties" at bounding box center [189, 245] width 83 height 10
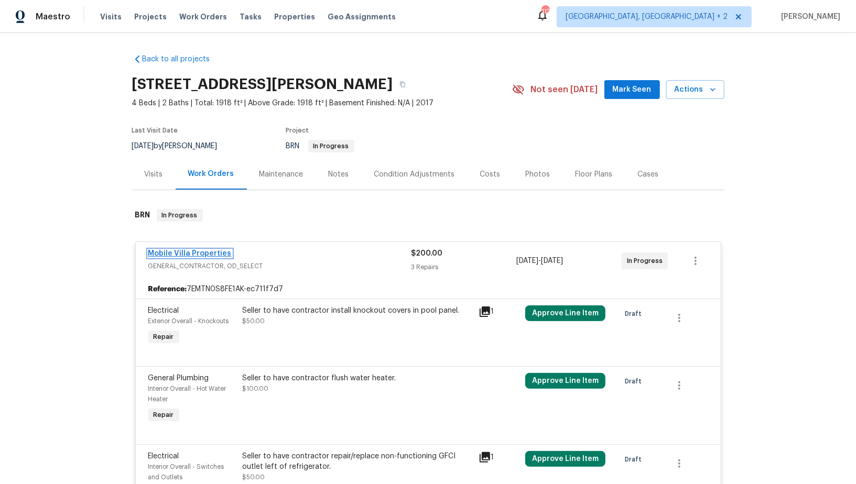
click at [183, 254] on link "Mobile Villa Properties" at bounding box center [189, 253] width 83 height 7
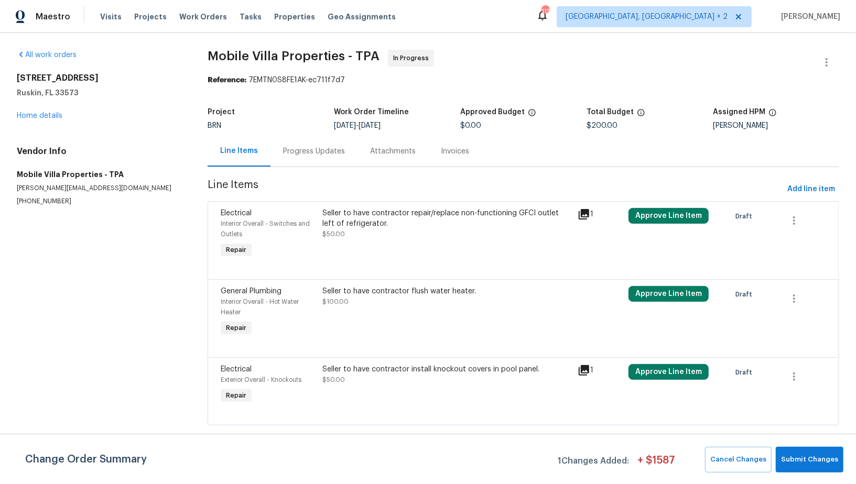
click at [297, 153] on div "Progress Updates" at bounding box center [314, 151] width 62 height 10
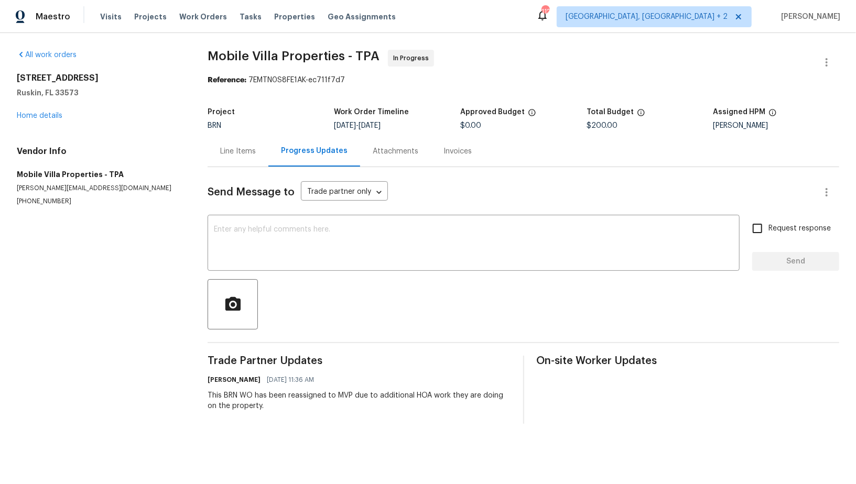
click at [223, 157] on div "Line Items" at bounding box center [237, 151] width 61 height 31
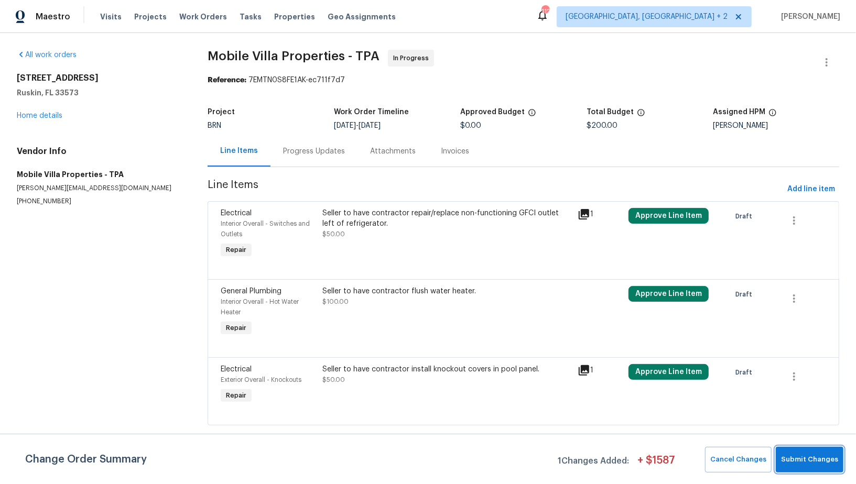
click at [793, 457] on span "Submit Changes" at bounding box center [809, 460] width 57 height 12
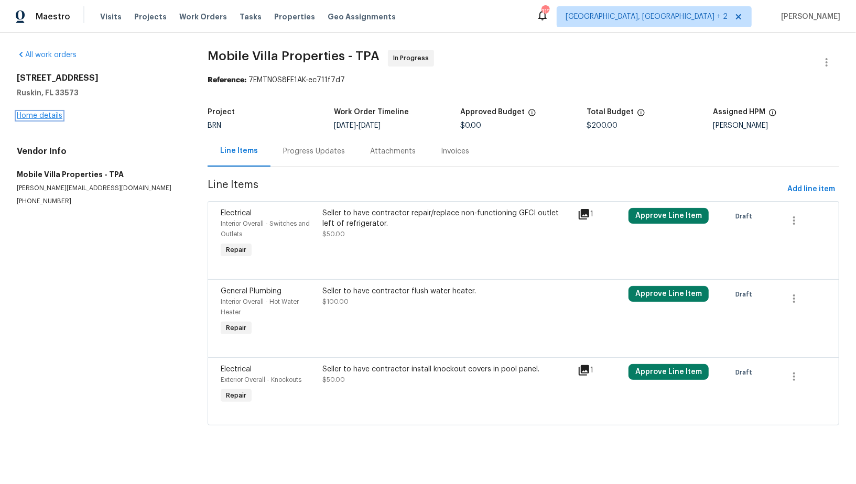
click at [48, 116] on link "Home details" at bounding box center [40, 115] width 46 height 7
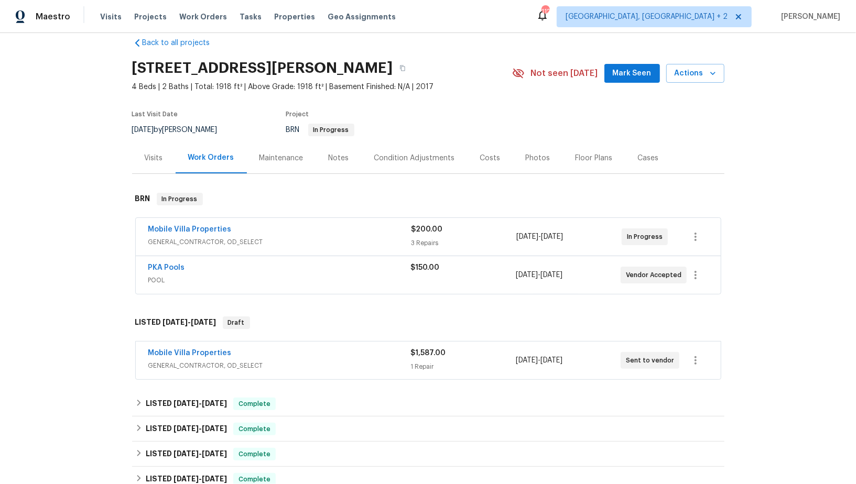
scroll to position [40, 0]
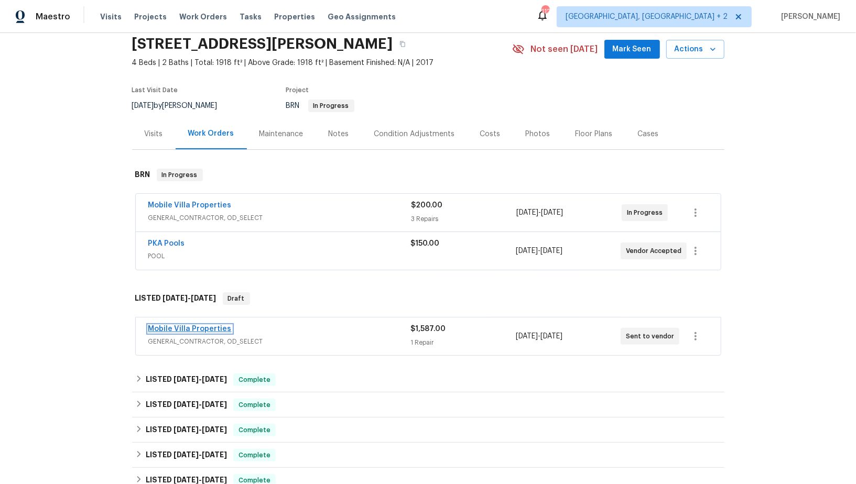
click at [201, 326] on link "Mobile Villa Properties" at bounding box center [189, 328] width 83 height 7
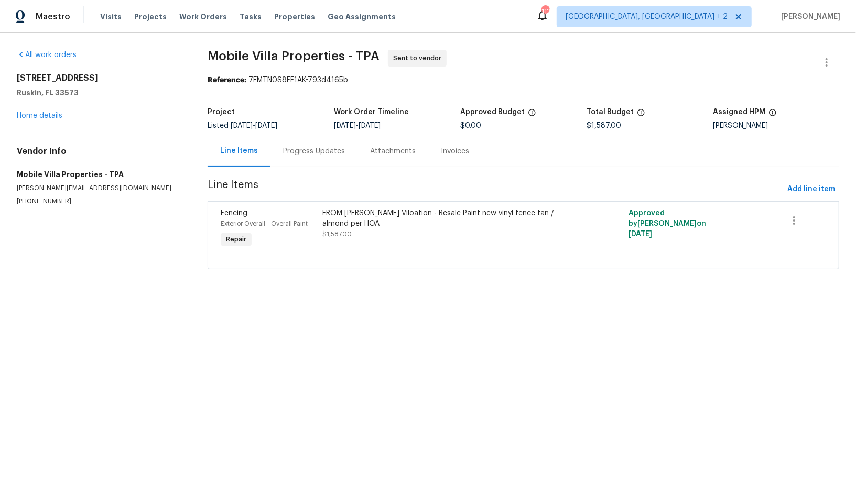
click at [45, 111] on div "[STREET_ADDRESS][PERSON_NAME] Home details" at bounding box center [100, 97] width 166 height 48
click at [46, 118] on link "Home details" at bounding box center [40, 115] width 46 height 7
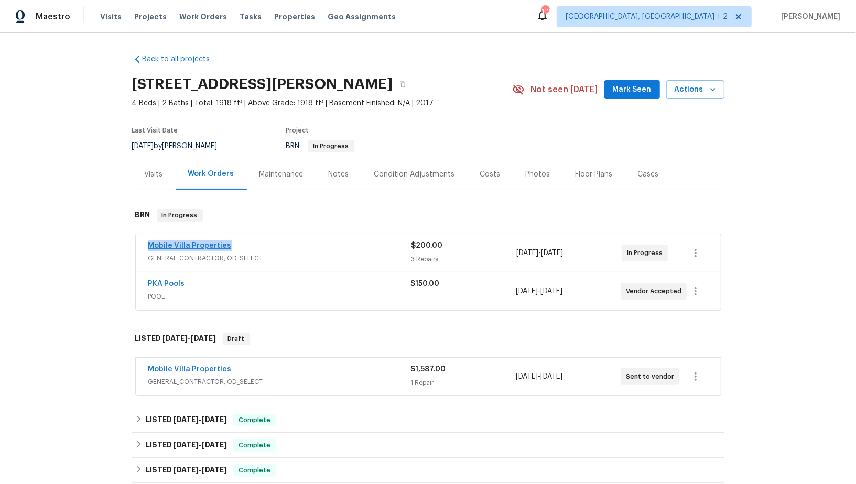
drag, startPoint x: 251, startPoint y: 242, endPoint x: 148, endPoint y: 243, distance: 103.2
click at [148, 243] on div "Mobile Villa Properties" at bounding box center [279, 246] width 263 height 13
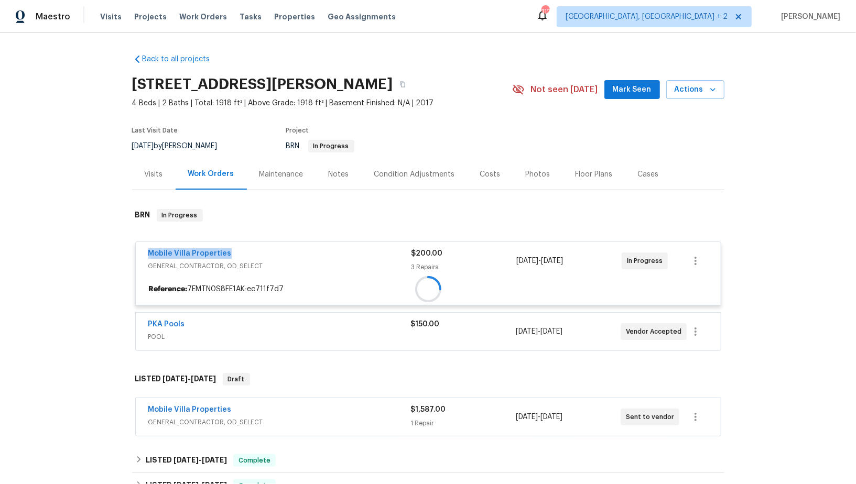
copy link "Mobile Villa Properties"
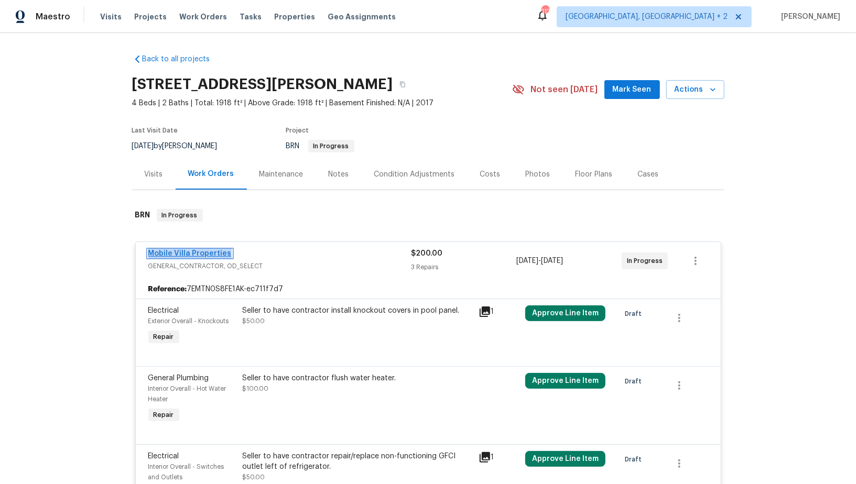
click at [188, 252] on link "Mobile Villa Properties" at bounding box center [189, 253] width 83 height 7
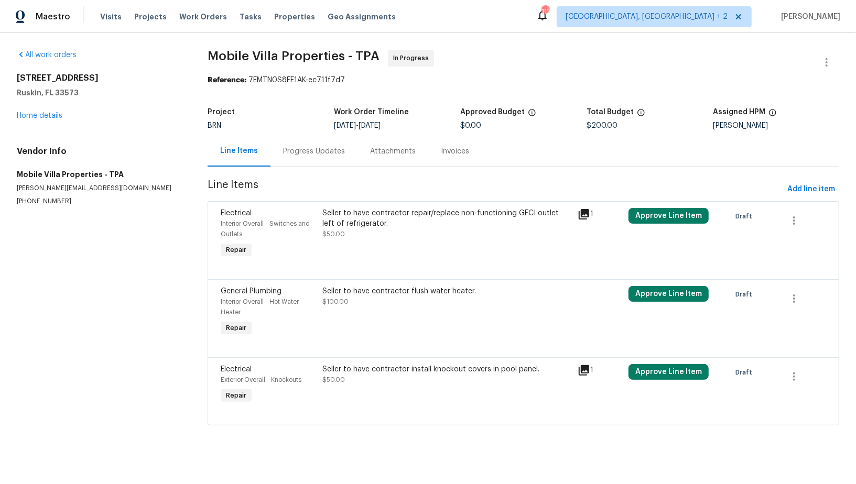
click at [283, 156] on div "Progress Updates" at bounding box center [314, 151] width 62 height 10
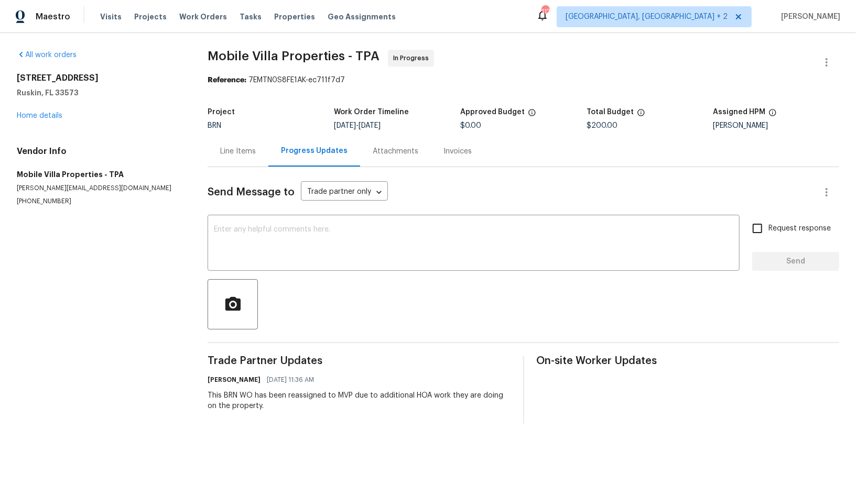
click at [244, 154] on div "Line Items" at bounding box center [238, 151] width 36 height 10
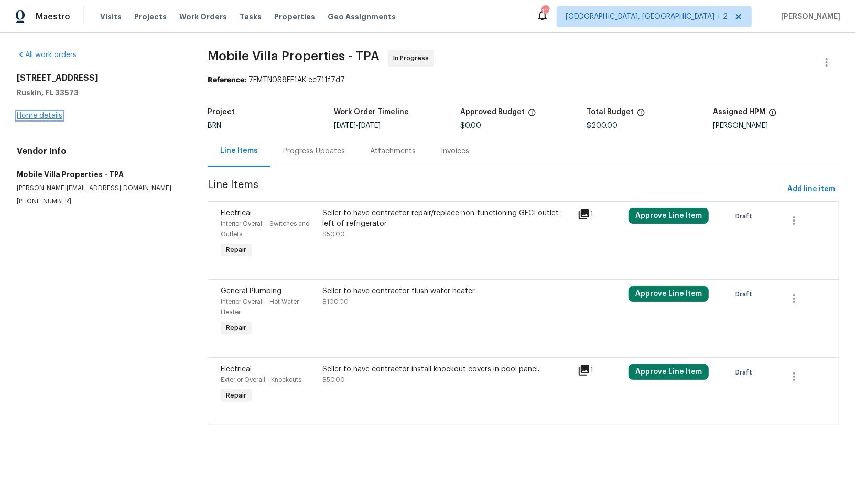
click at [38, 115] on link "Home details" at bounding box center [40, 115] width 46 height 7
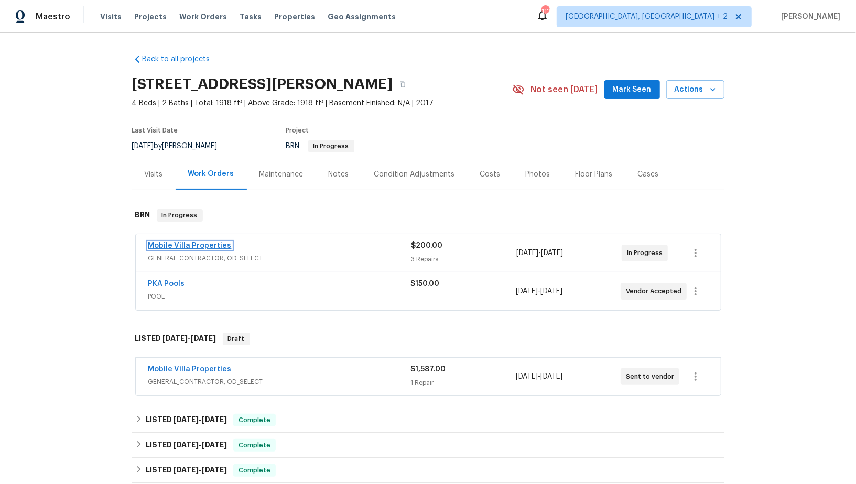
click at [181, 245] on link "Mobile Villa Properties" at bounding box center [189, 245] width 83 height 7
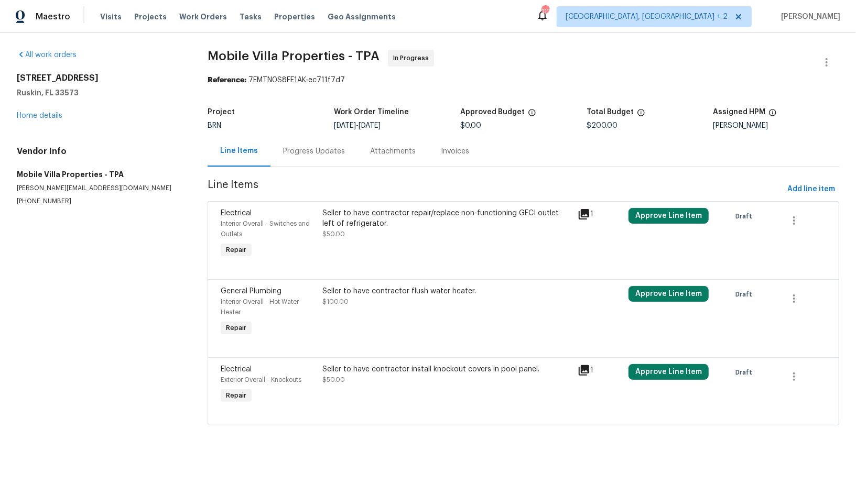
click at [306, 149] on div "Progress Updates" at bounding box center [314, 151] width 62 height 10
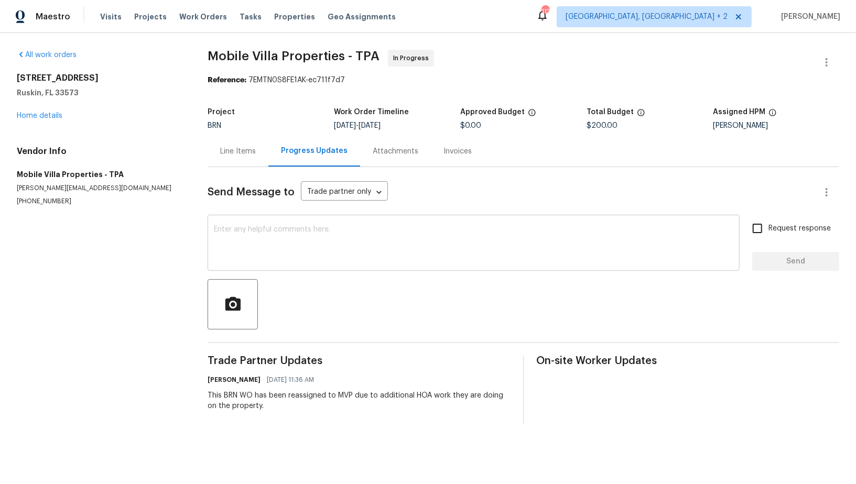
click at [270, 250] on textarea at bounding box center [473, 244] width 519 height 37
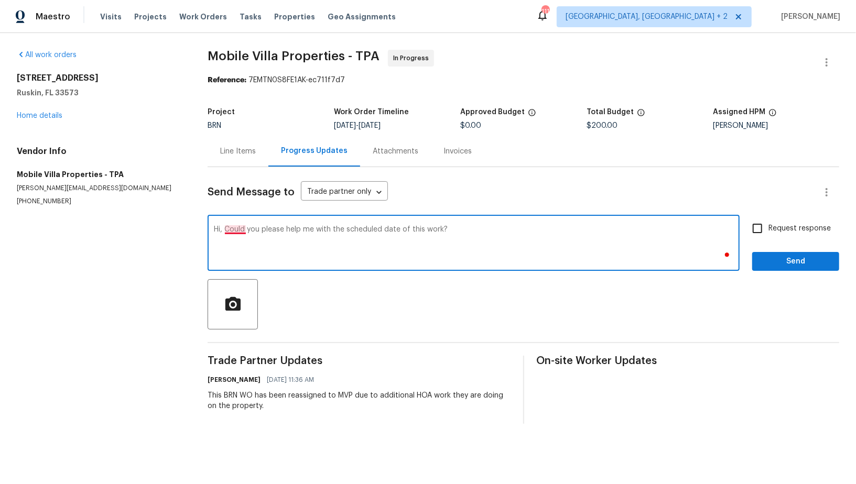
click at [238, 227] on textarea "Hi, Could you please help me with the scheduled date of this work?" at bounding box center [473, 244] width 519 height 37
click at [518, 256] on textarea "Hi, could you please help me with the scheduled date of this work?" at bounding box center [473, 244] width 519 height 37
type textarea "Hi, could you please help me with the scheduled date of this work?"
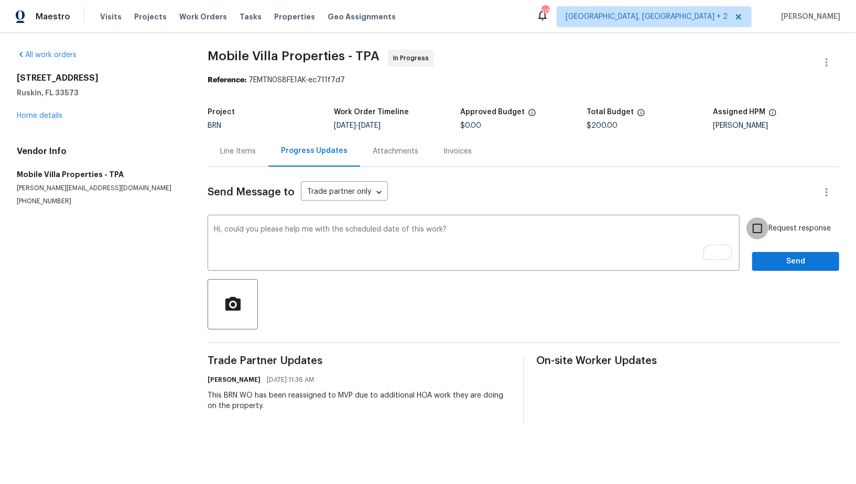
click at [766, 234] on input "Request response" at bounding box center [757, 228] width 22 height 22
checkbox input "true"
click at [770, 266] on span "Send" at bounding box center [795, 261] width 70 height 13
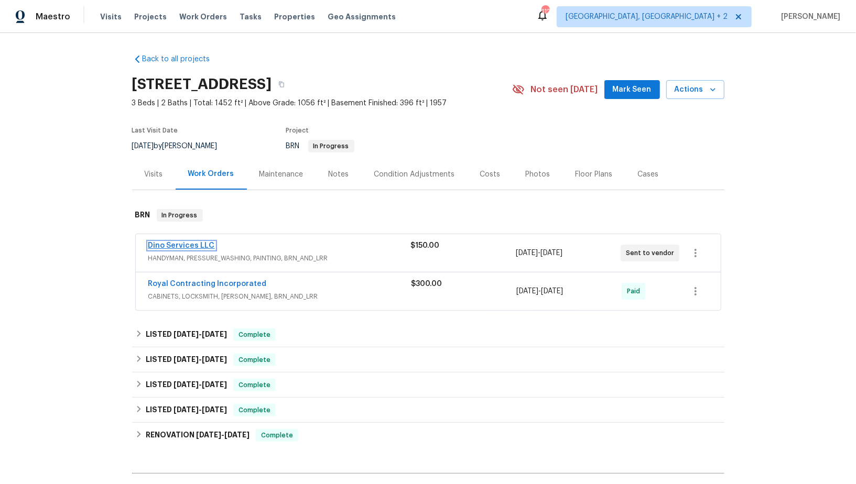
click at [166, 247] on link "Dino Services LLC" at bounding box center [181, 245] width 67 height 7
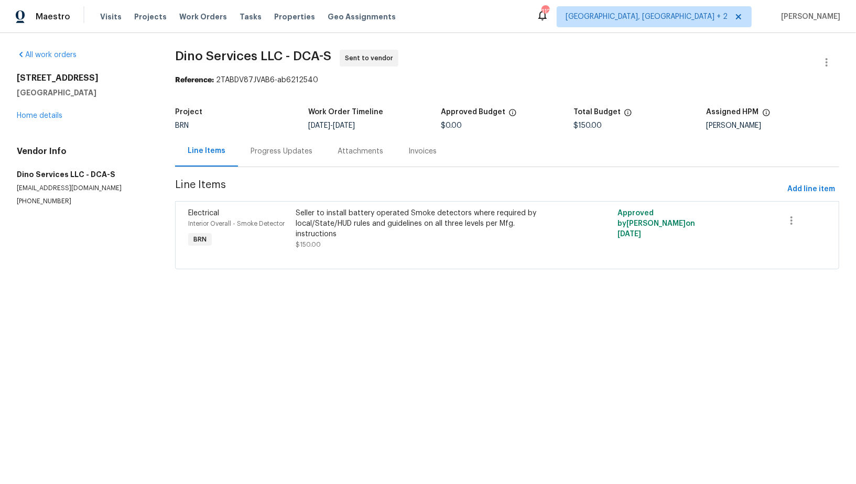
click at [41, 120] on div "[STREET_ADDRESS] Home details" at bounding box center [83, 97] width 133 height 48
click at [41, 113] on link "Home details" at bounding box center [40, 115] width 46 height 7
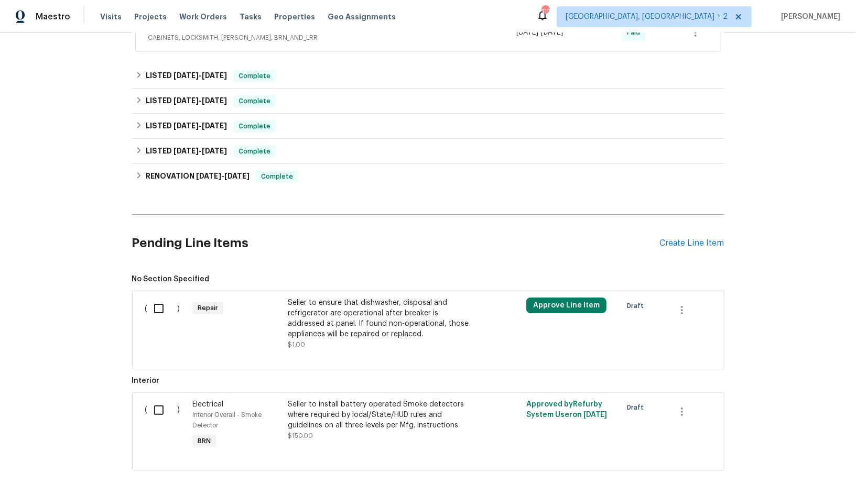
scroll to position [315, 0]
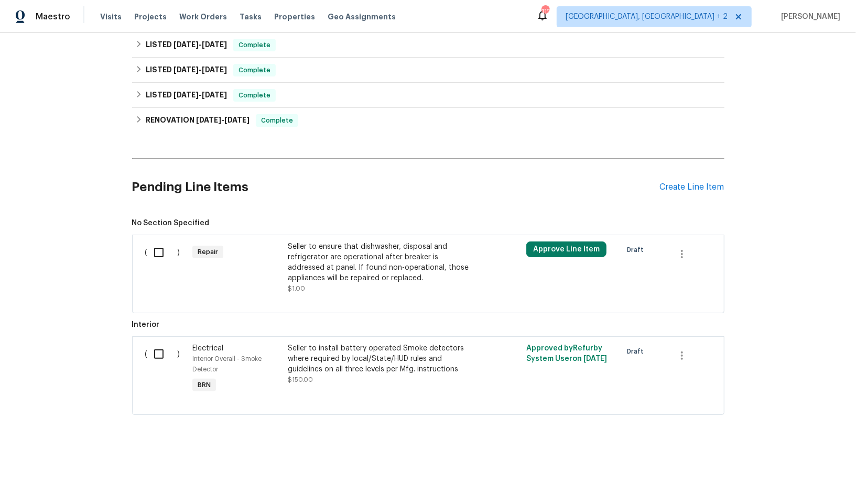
click at [305, 363] on div "Seller to install battery operated Smoke detectors where required by local/Stat…" at bounding box center [380, 358] width 184 height 31
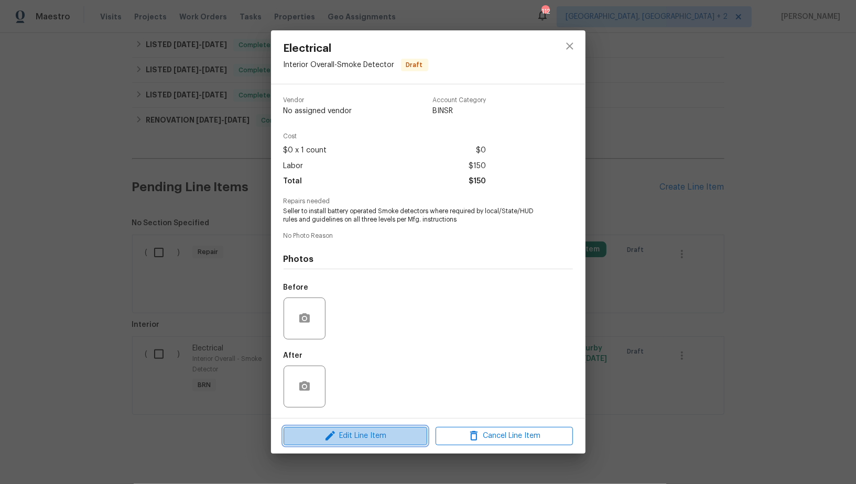
click at [336, 436] on span "Edit Line Item" at bounding box center [355, 436] width 137 height 13
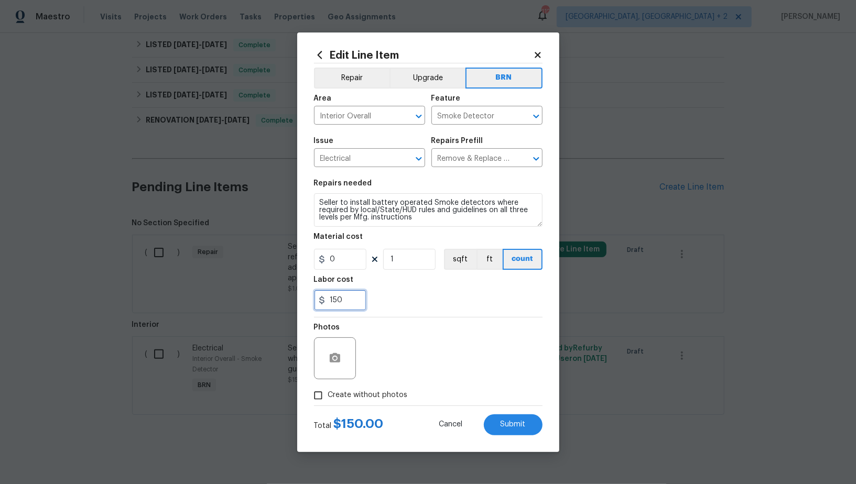
click at [340, 291] on input "150" at bounding box center [340, 300] width 52 height 21
type input "1"
click at [320, 395] on input "Create without photos" at bounding box center [318, 396] width 20 height 20
checkbox input "true"
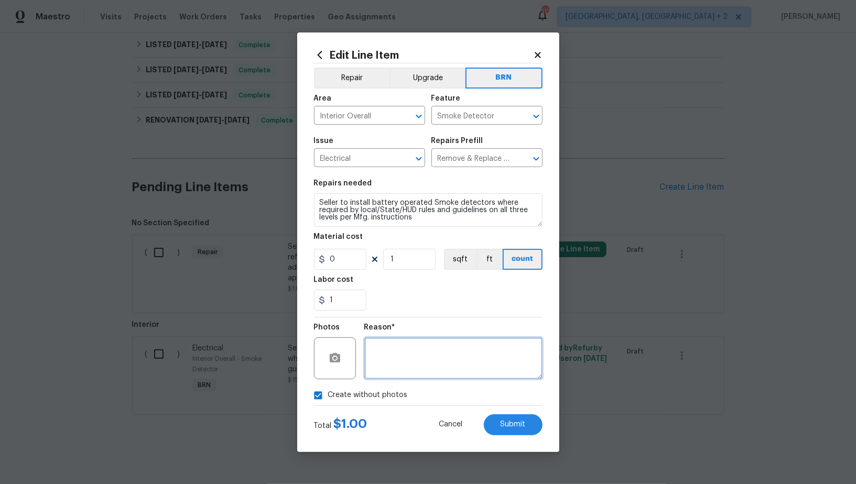
click at [436, 359] on textarea at bounding box center [453, 358] width 178 height 42
click at [504, 426] on span "Submit" at bounding box center [512, 425] width 25 height 8
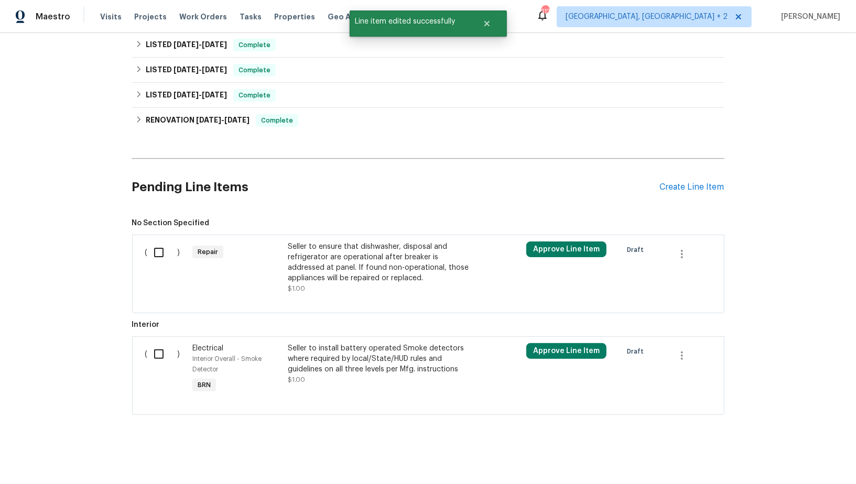
click at [142, 360] on div "( )" at bounding box center [166, 369] width 48 height 59
click at [153, 358] on input "checkbox" at bounding box center [163, 354] width 30 height 22
checkbox input "true"
click at [798, 452] on span "Create Work Order" at bounding box center [796, 458] width 70 height 13
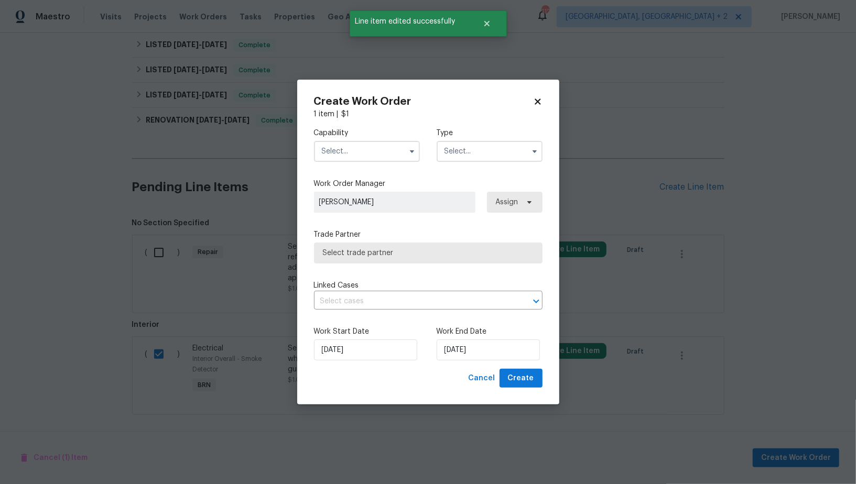
click at [351, 145] on input "text" at bounding box center [367, 151] width 106 height 21
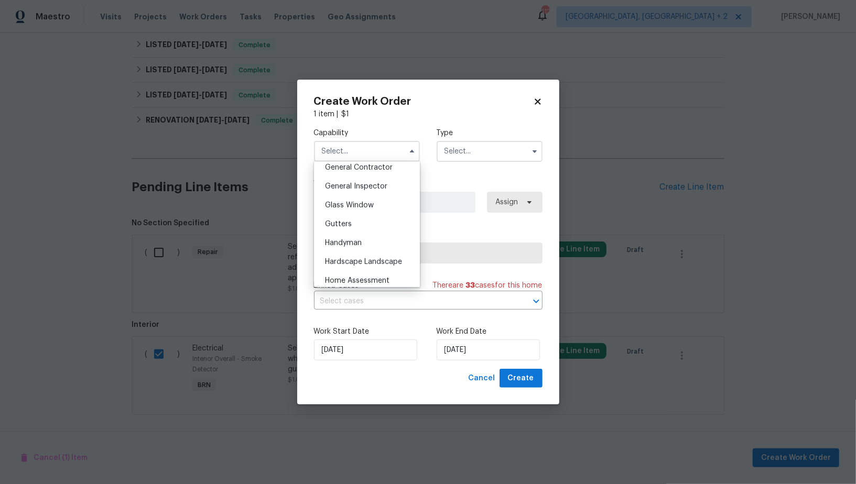
scroll to position [472, 0]
click at [355, 202] on span "General Contractor" at bounding box center [359, 202] width 68 height 7
type input "General Contractor"
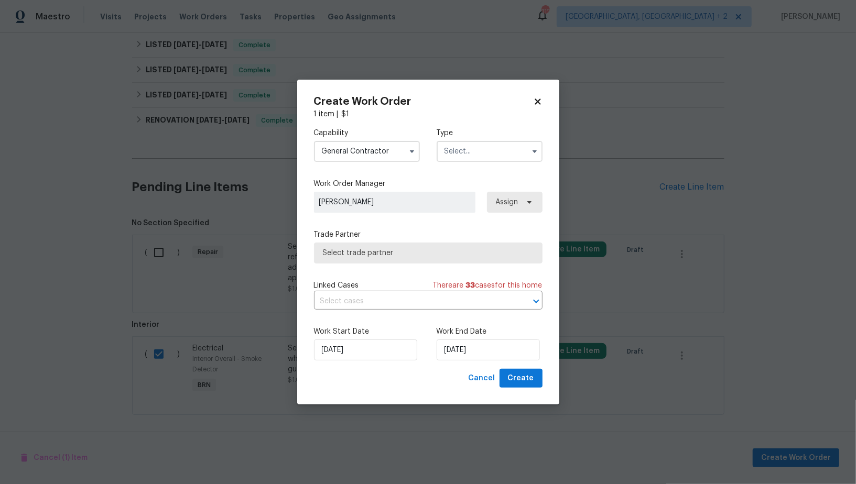
click at [455, 163] on div "Capability General Contractor Type" at bounding box center [428, 144] width 228 height 51
click at [462, 151] on input "text" at bounding box center [489, 151] width 106 height 21
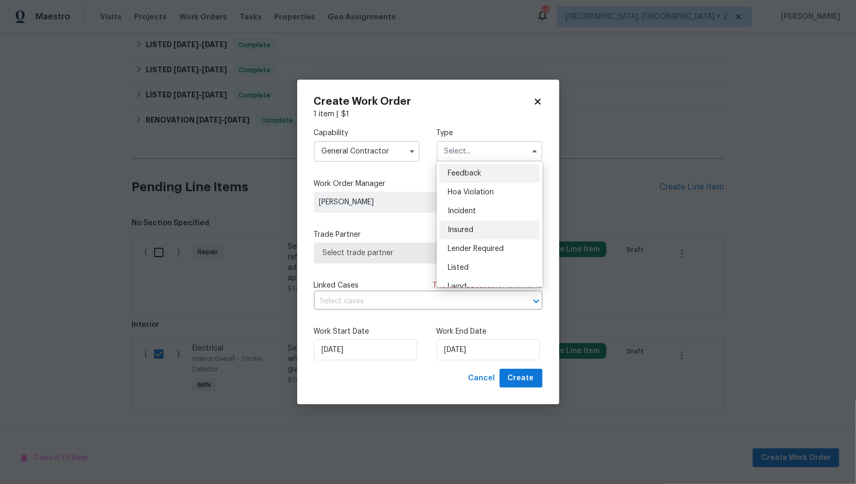
scroll to position [124, 0]
click at [467, 234] on span "Resale" at bounding box center [458, 237] width 22 height 7
type input "Resale"
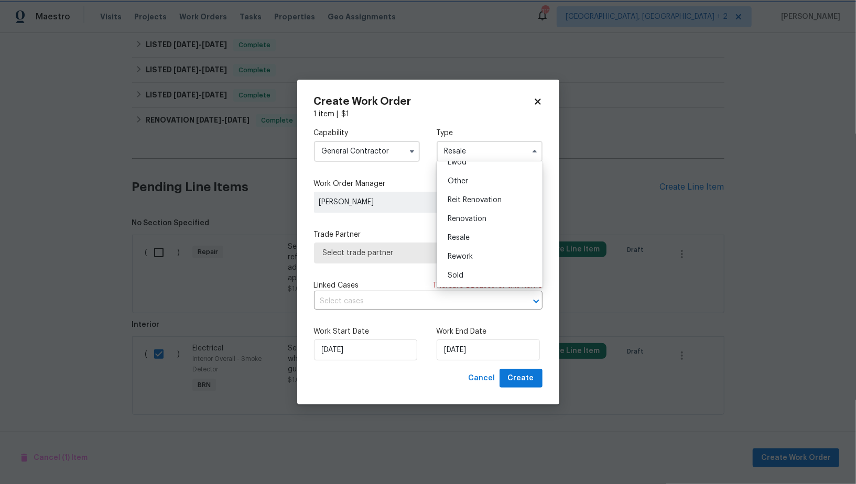
scroll to position [0, 0]
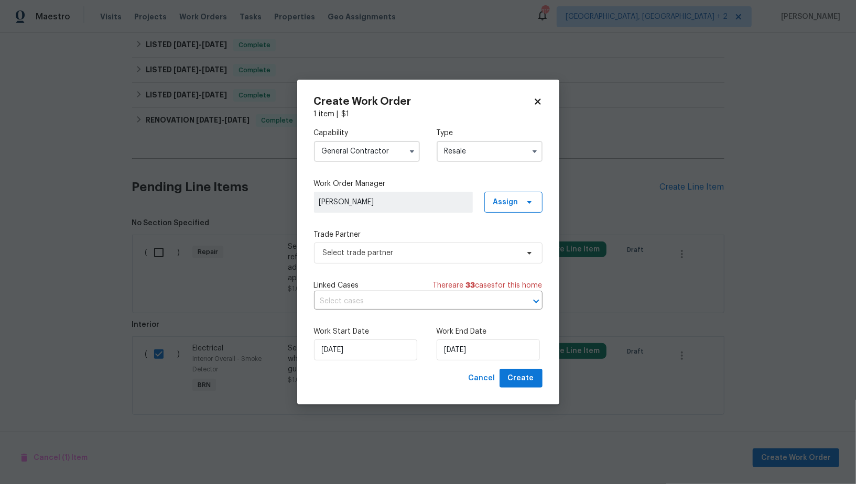
click at [421, 266] on div "Capability General Contractor Type Resale Feedback Hoa Violation Incident Insur…" at bounding box center [428, 243] width 228 height 249
click at [412, 248] on span "Select trade partner" at bounding box center [420, 253] width 195 height 10
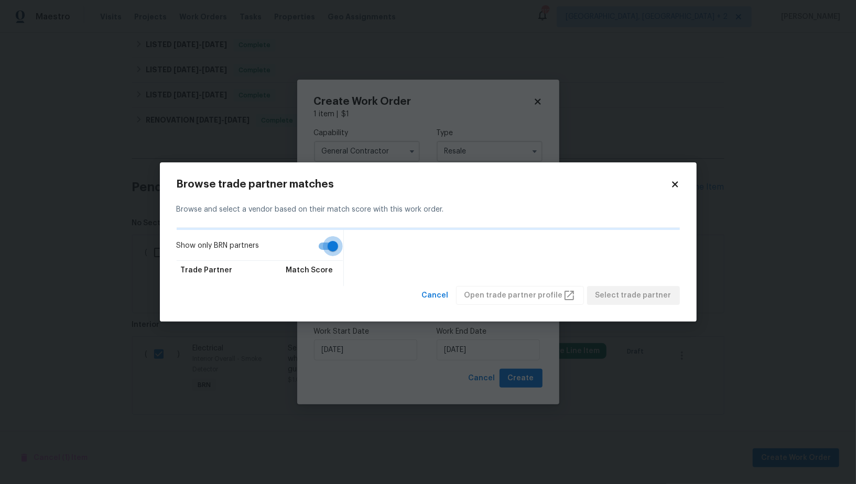
click at [330, 249] on input "Show only BRN partners" at bounding box center [333, 246] width 60 height 20
checkbox input "false"
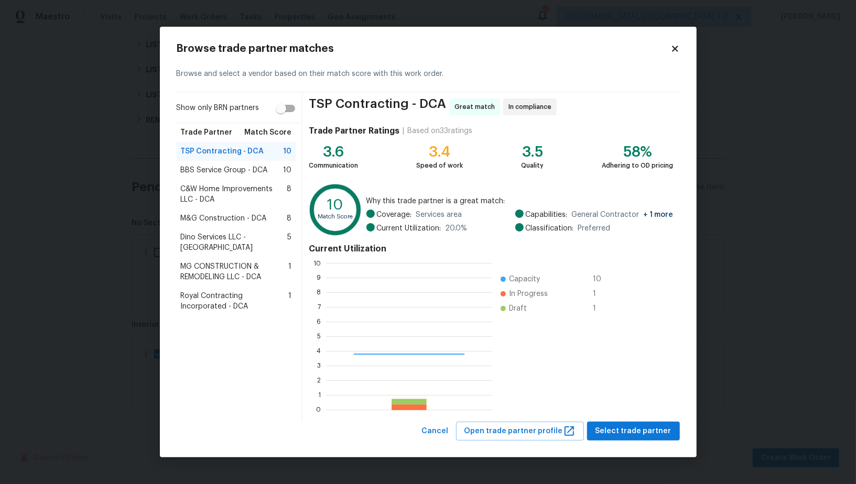
scroll to position [147, 166]
click at [650, 436] on span "Select trade partner" at bounding box center [633, 431] width 76 height 13
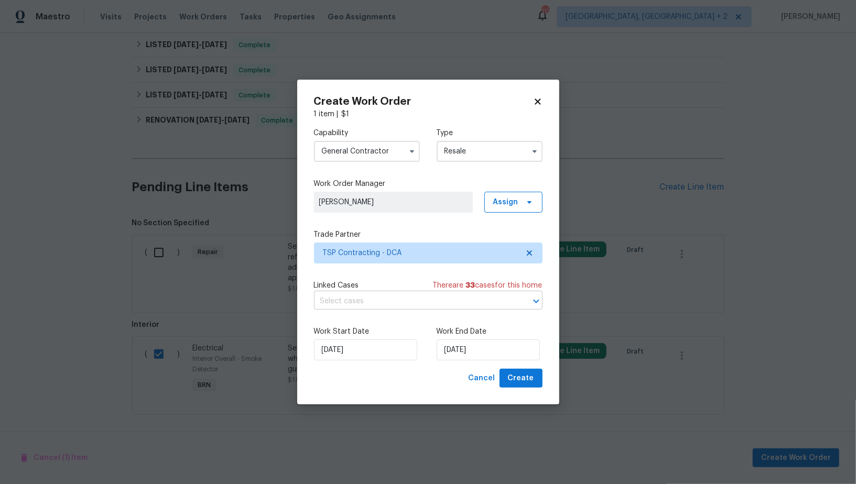
click at [391, 303] on input "text" at bounding box center [413, 301] width 199 height 16
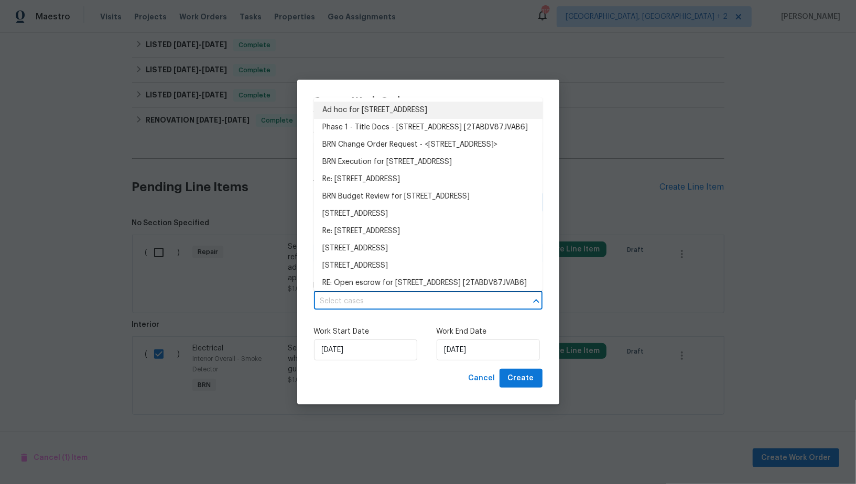
click at [388, 115] on li "Ad hoc for [STREET_ADDRESS]" at bounding box center [428, 110] width 228 height 17
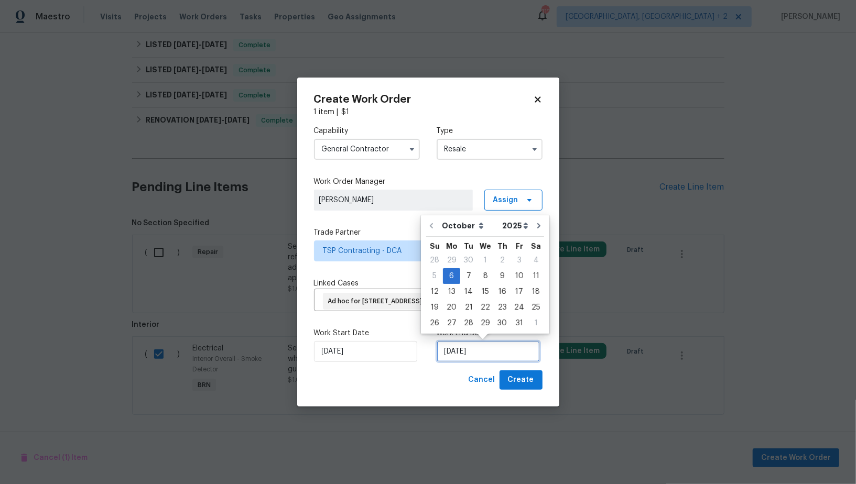
click at [478, 350] on input "[DATE]" at bounding box center [487, 351] width 103 height 21
click at [474, 276] on div "7" at bounding box center [468, 276] width 17 height 15
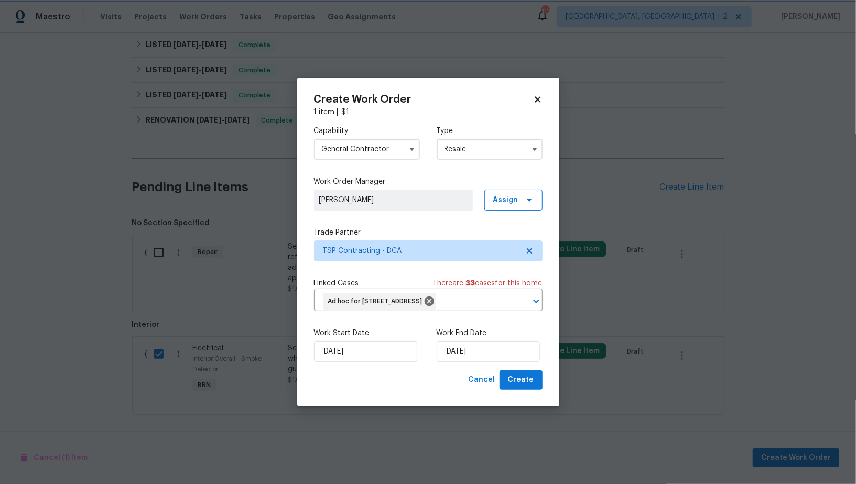
type input "[DATE]"
click at [528, 384] on span "Create" at bounding box center [521, 380] width 26 height 13
checkbox input "false"
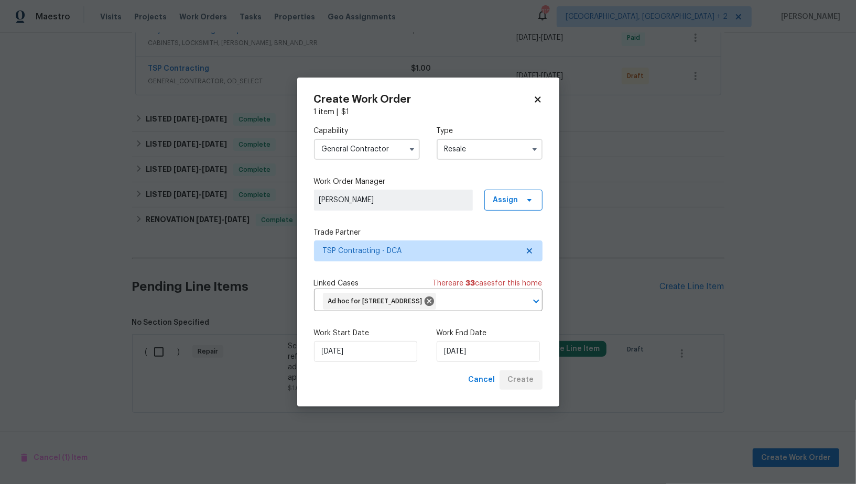
scroll to position [250, 0]
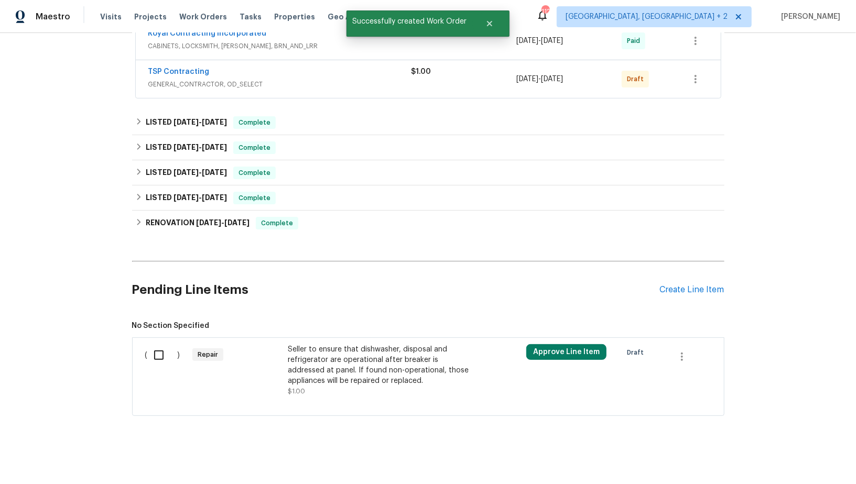
click at [83, 115] on div "Back to all projects [STREET_ADDRESS] 3 Beds | 2 Baths | Total: 1452 ft² | Abov…" at bounding box center [428, 258] width 856 height 451
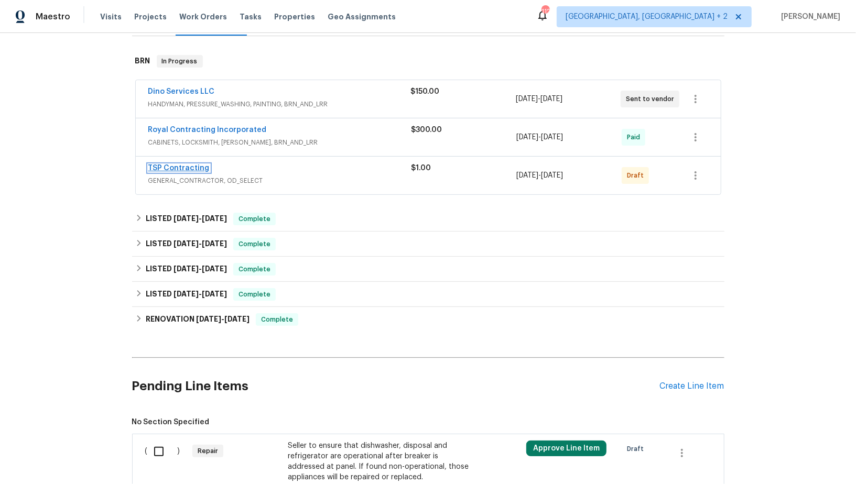
click at [177, 169] on link "TSP Contracting" at bounding box center [178, 168] width 61 height 7
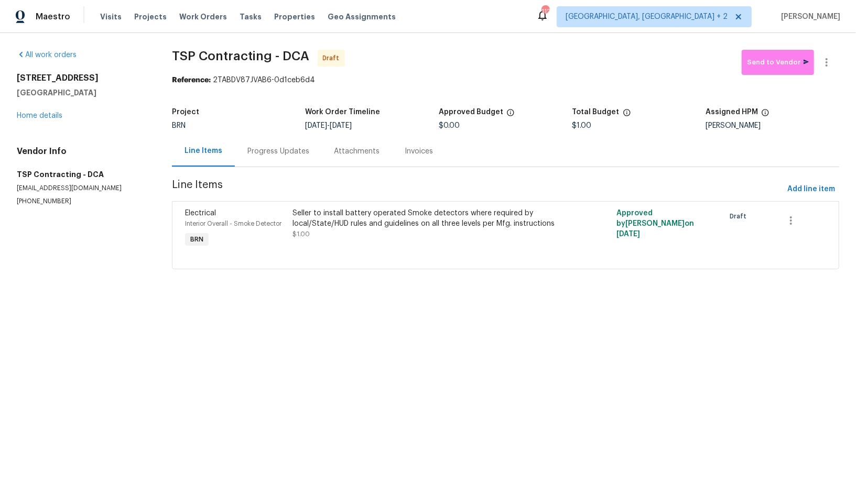
click at [293, 154] on div "Progress Updates" at bounding box center [278, 151] width 62 height 10
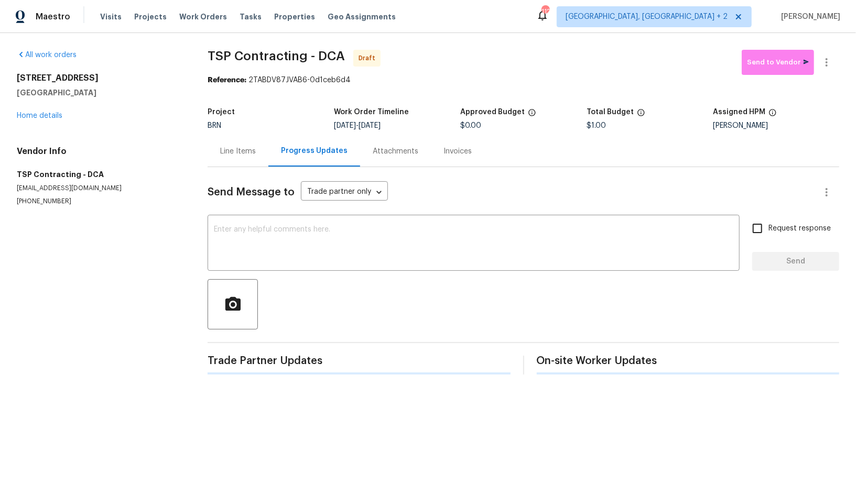
click at [374, 286] on div at bounding box center [522, 304] width 631 height 50
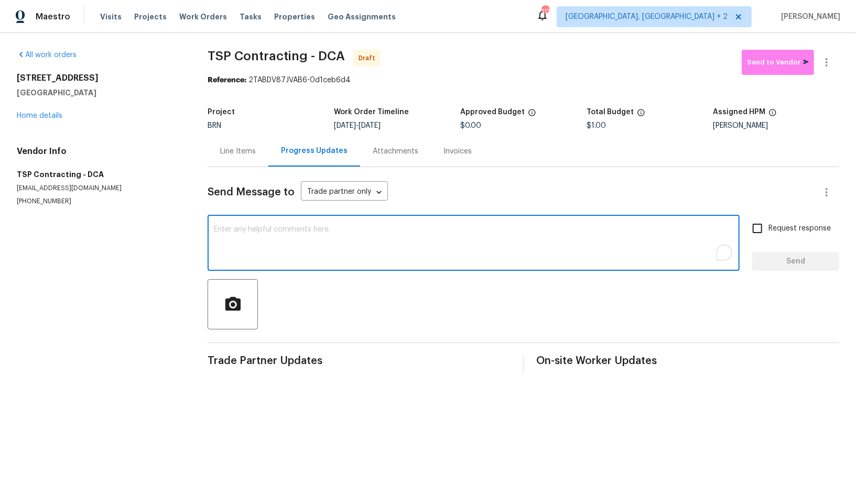
click at [378, 246] on textarea "To enrich screen reader interactions, please activate Accessibility in Grammarl…" at bounding box center [473, 244] width 519 height 37
click at [376, 253] on textarea "To enrich screen reader interactions, please activate Accessibility in Grammarl…" at bounding box center [473, 244] width 519 height 37
paste textarea "Hi, I'm [PERSON_NAME] from Opendoor. Just wanted to check if you received the W…"
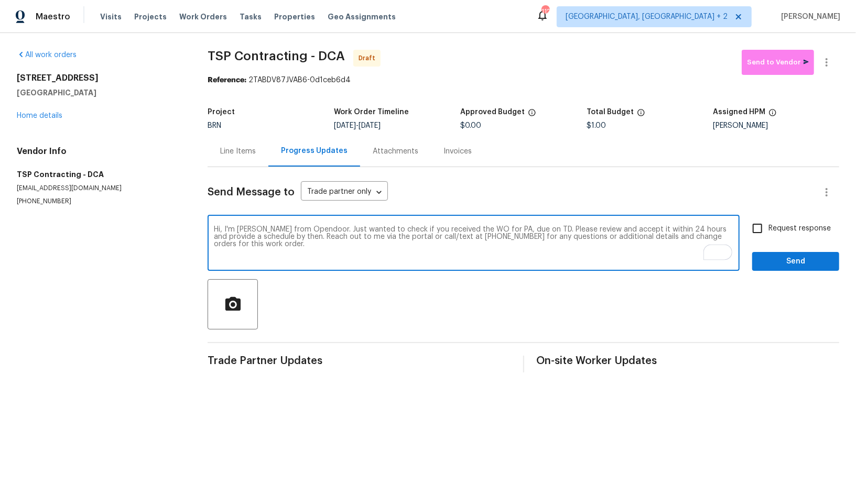
click at [511, 227] on textarea "Hi, I'm [PERSON_NAME] from Opendoor. Just wanted to check if you received the W…" at bounding box center [473, 244] width 519 height 37
paste textarea "[STREET_ADDRESS]"
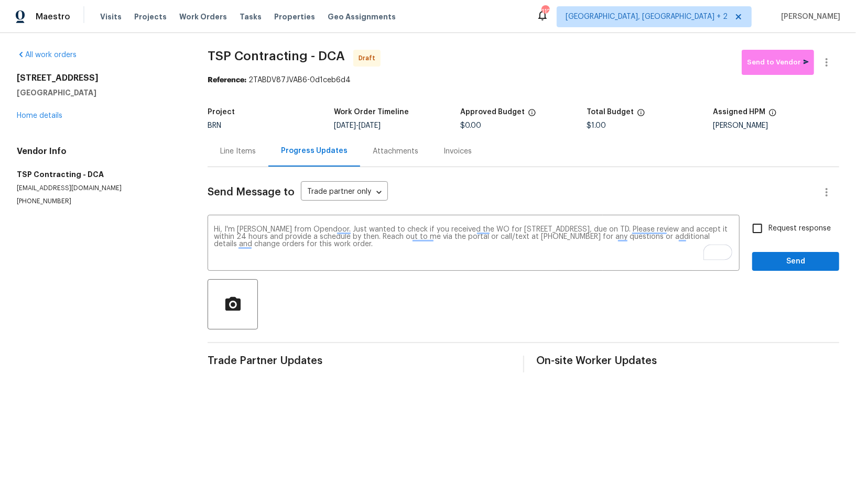
drag, startPoint x: 375, startPoint y: 124, endPoint x: 444, endPoint y: 125, distance: 69.2
click at [444, 125] on div "[DATE] - [DATE]" at bounding box center [397, 125] width 126 height 7
copy span "[DATE]"
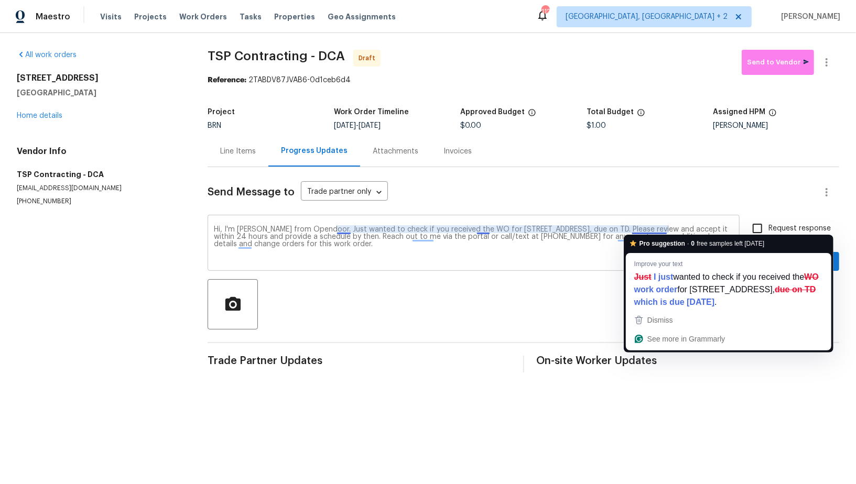
click at [665, 231] on textarea "Hi, I'm [PERSON_NAME] from Opendoor. Just wanted to check if you received the W…" at bounding box center [473, 244] width 519 height 37
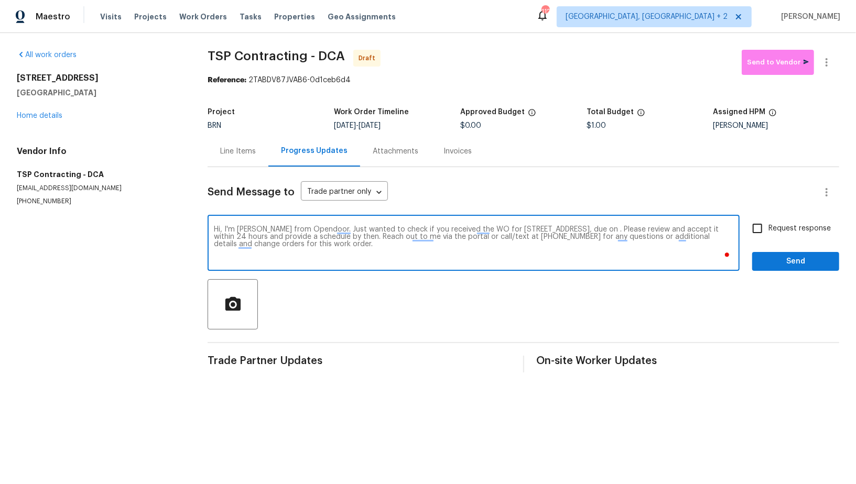
paste textarea "[DATE]"
type textarea "Hi, I'm [PERSON_NAME] from Opendoor. Just wanted to check if you received the W…"
click at [750, 234] on input "Request response" at bounding box center [757, 228] width 22 height 22
checkbox input "true"
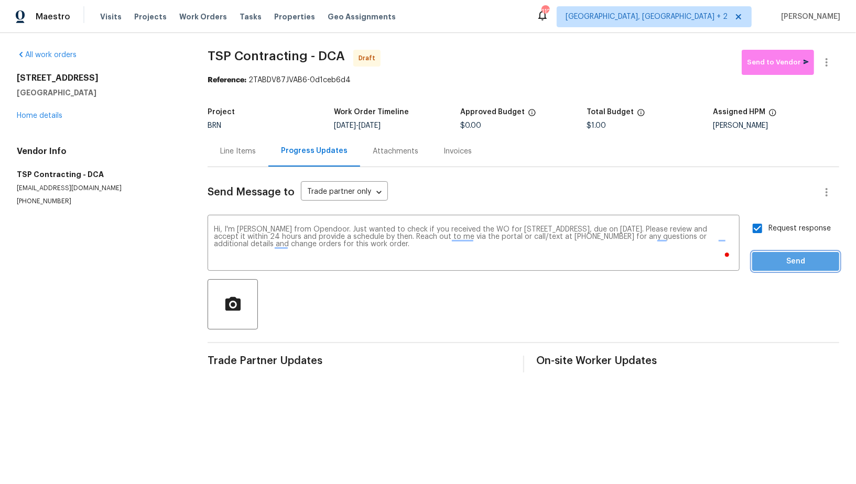
click at [773, 264] on span "Send" at bounding box center [795, 261] width 70 height 13
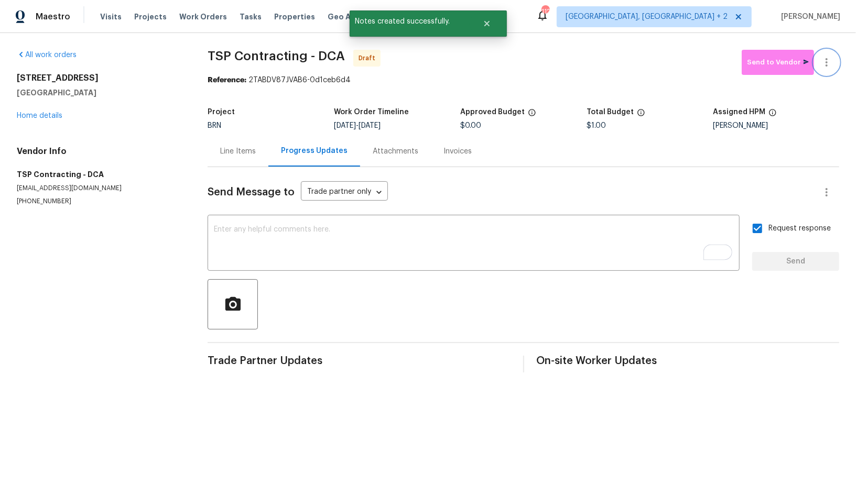
click at [833, 57] on button "button" at bounding box center [826, 62] width 25 height 25
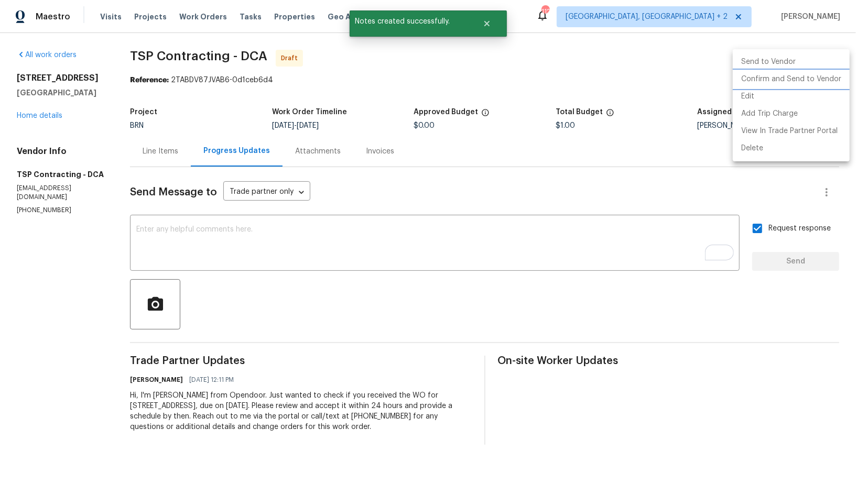
click at [796, 81] on li "Confirm and Send to Vendor" at bounding box center [790, 79] width 117 height 17
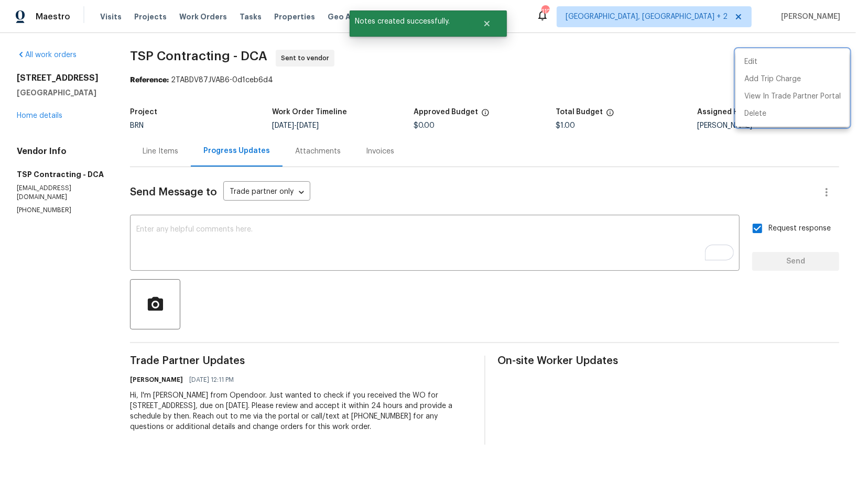
click at [196, 262] on div at bounding box center [428, 242] width 856 height 484
click at [174, 243] on textarea "To enrich screen reader interactions, please activate Accessibility in Grammarl…" at bounding box center [434, 244] width 597 height 37
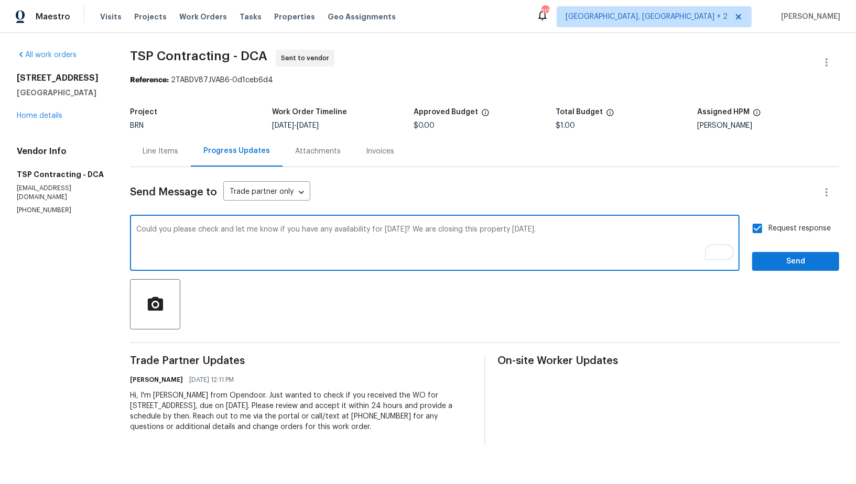
type textarea "Could you please check and let me know if you have any availability for [DATE]?…"
click at [771, 224] on span "Request response" at bounding box center [799, 228] width 62 height 11
click at [768, 224] on input "Request response" at bounding box center [757, 228] width 22 height 22
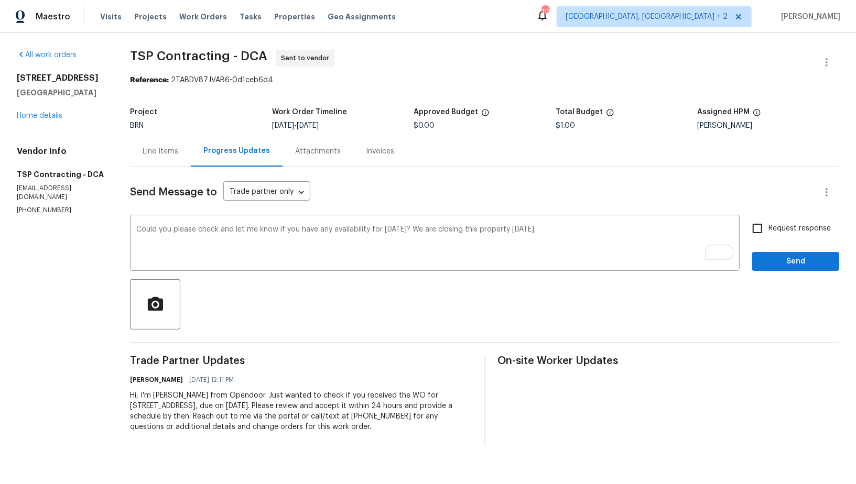
click at [771, 224] on span "Request response" at bounding box center [799, 228] width 62 height 11
click at [768, 224] on input "Request response" at bounding box center [757, 228] width 22 height 22
checkbox input "true"
click at [786, 268] on button "Send" at bounding box center [795, 261] width 87 height 19
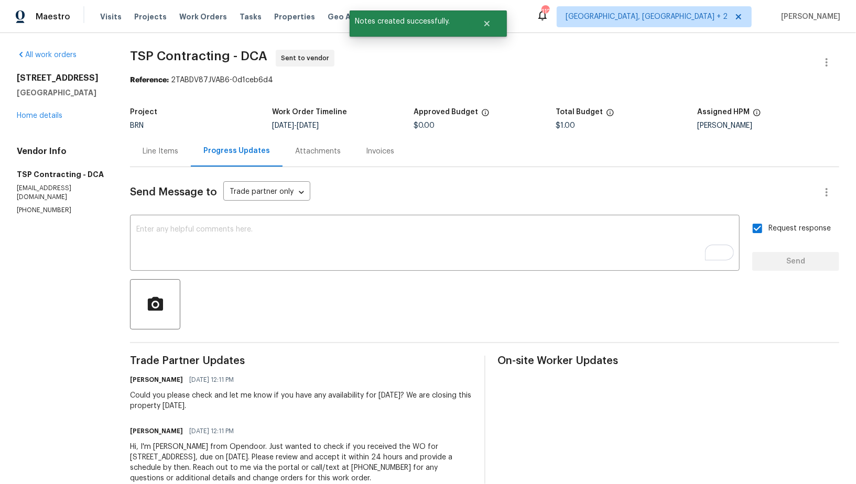
click at [41, 122] on div "All work orders [STREET_ADDRESS] Home details Vendor Info TSP Contracting - DCA…" at bounding box center [61, 132] width 88 height 165
click at [41, 117] on link "Home details" at bounding box center [40, 115] width 46 height 7
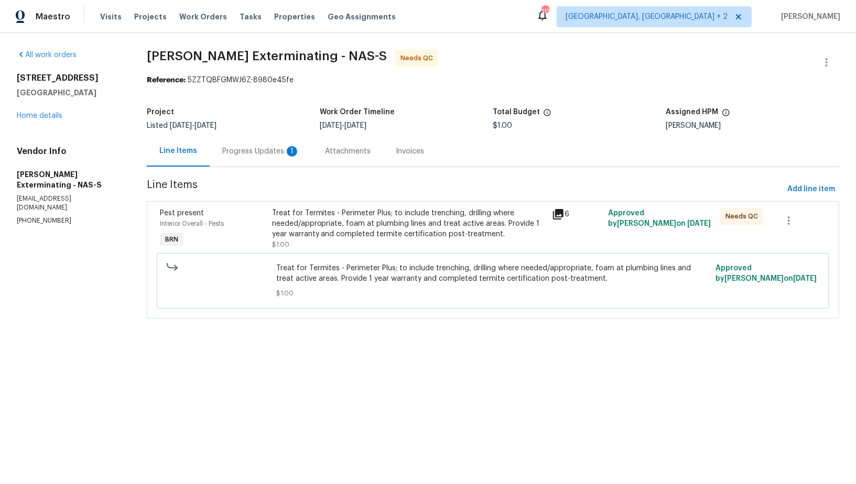
click at [275, 160] on div "Progress Updates 1" at bounding box center [261, 151] width 103 height 31
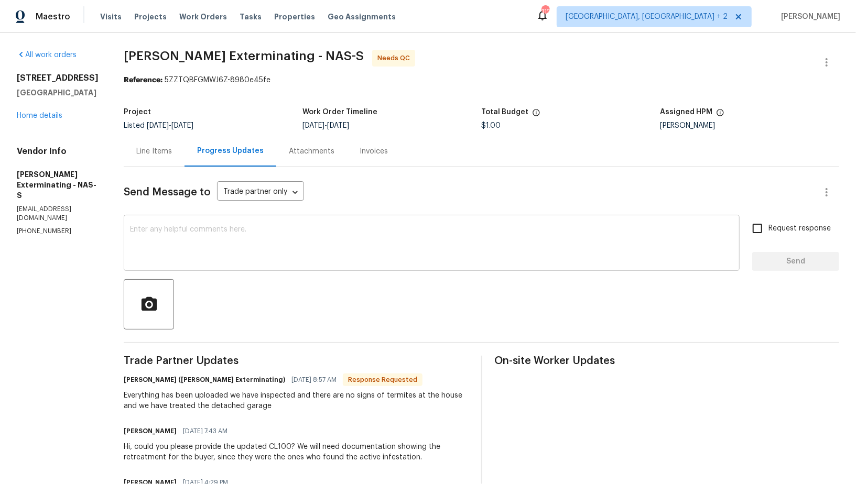
click at [192, 237] on textarea at bounding box center [431, 244] width 603 height 37
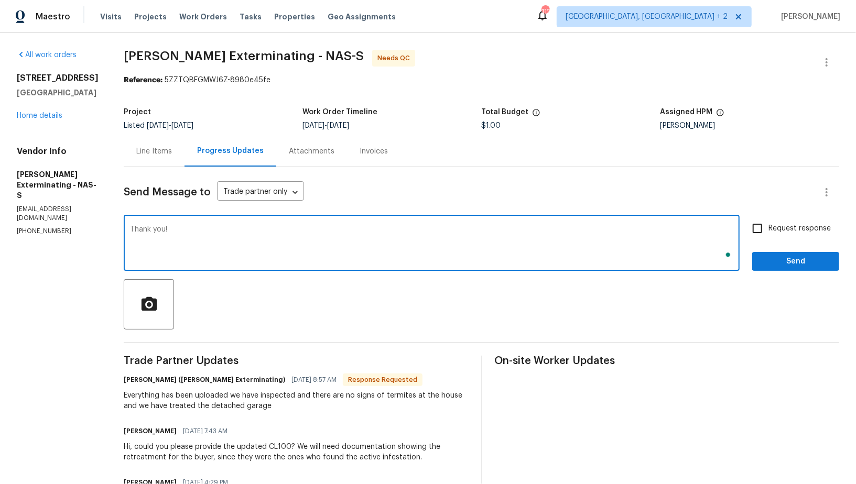
type textarea "Thank you!"
click at [759, 226] on input "Request response" at bounding box center [757, 228] width 22 height 22
checkbox input "true"
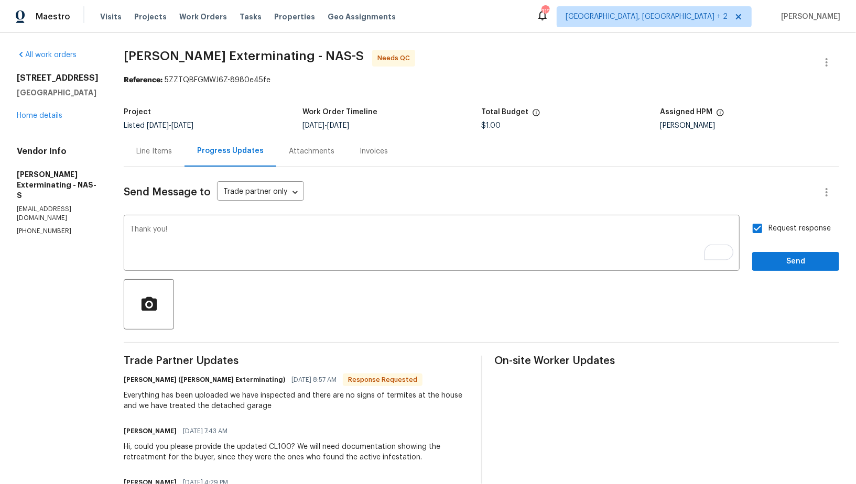
click at [765, 276] on div "Send Message to Trade partner only Trade partner only ​ Thank you! x ​ Request …" at bounding box center [481, 464] width 715 height 595
click at [765, 255] on span "Send" at bounding box center [795, 261] width 70 height 13
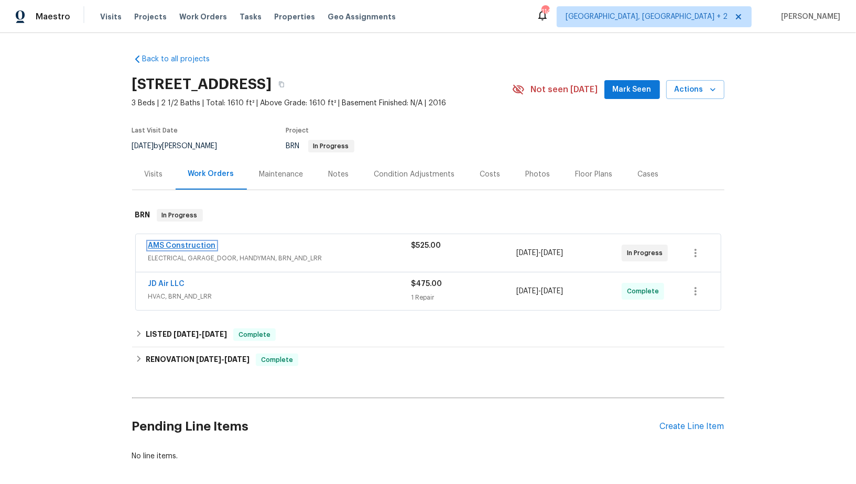
click at [177, 247] on link "AMS Construction" at bounding box center [182, 245] width 68 height 7
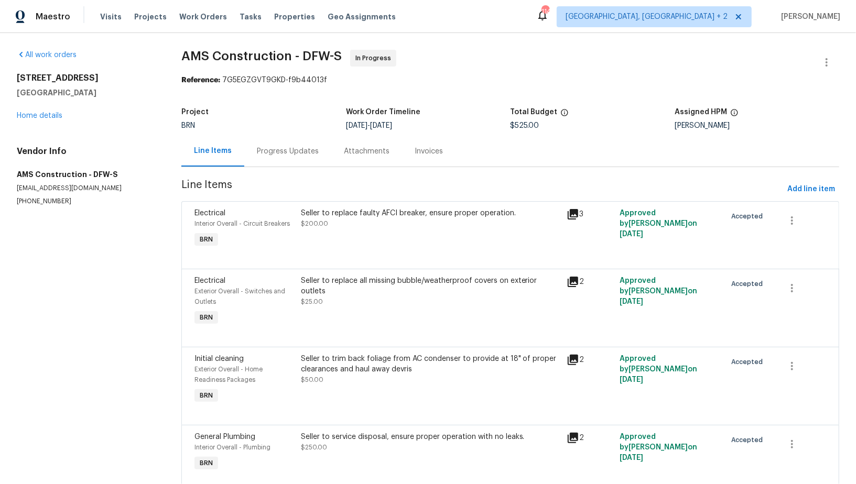
click at [279, 157] on div "Progress Updates" at bounding box center [287, 151] width 87 height 31
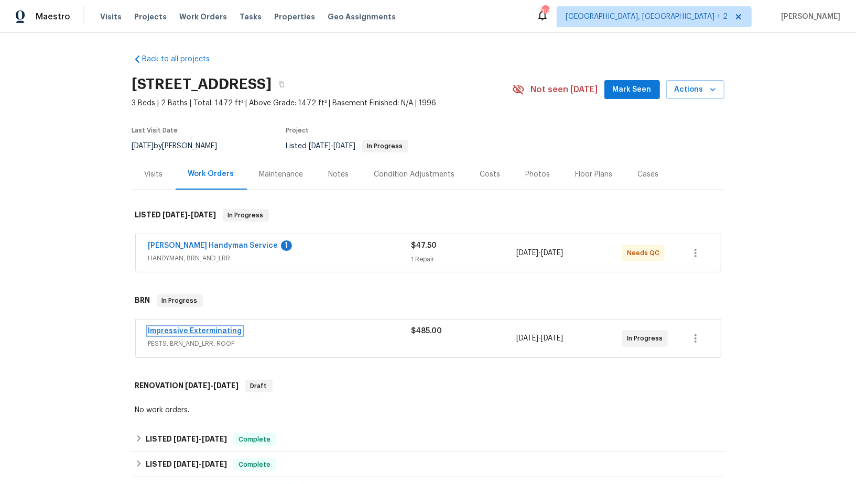
click at [180, 330] on link "Impressive Exterminating" at bounding box center [195, 330] width 94 height 7
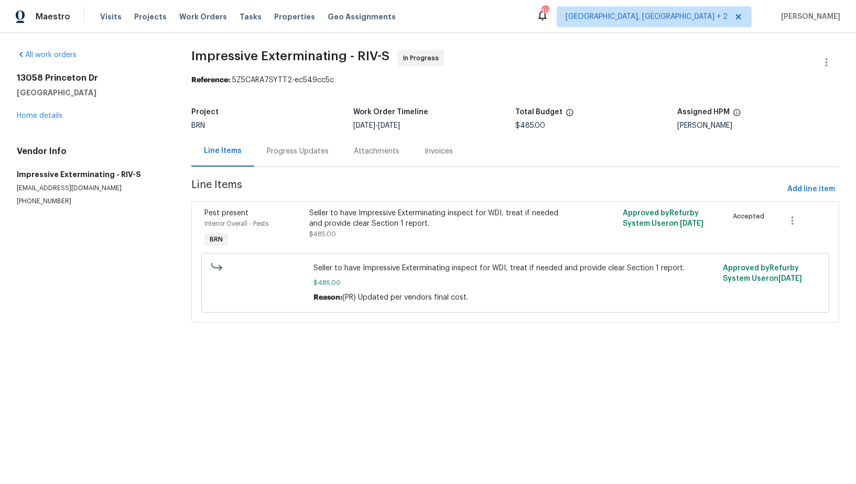
click at [284, 161] on div "Progress Updates" at bounding box center [297, 151] width 87 height 31
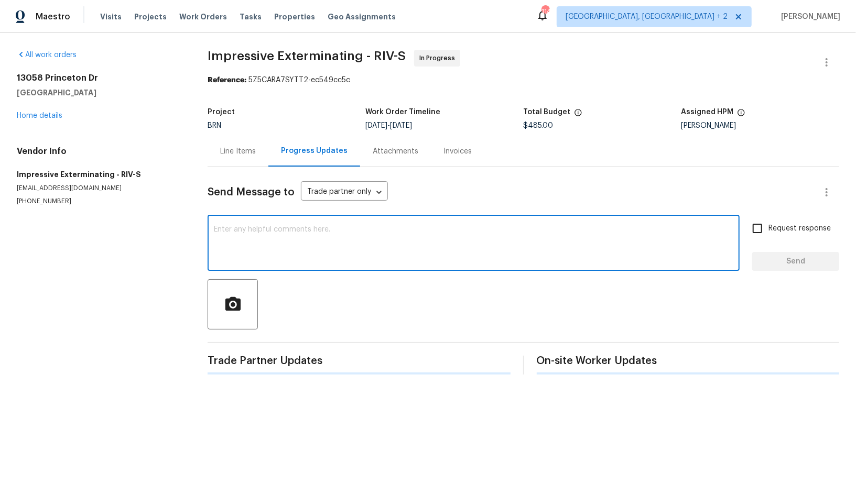
click at [275, 234] on textarea at bounding box center [473, 244] width 519 height 37
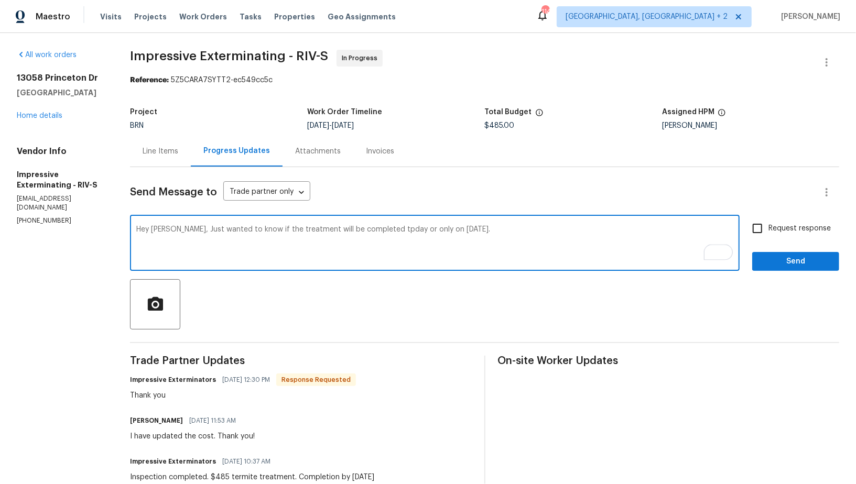
click at [366, 231] on textarea "Hey [PERSON_NAME], Just wanted to know if the treatment will be completed tpday…" at bounding box center [434, 244] width 597 height 37
type textarea "Hey [PERSON_NAME], Just wanted to know if the treatment will be completed [DATE…"
click at [764, 231] on input "Request response" at bounding box center [757, 228] width 22 height 22
checkbox input "true"
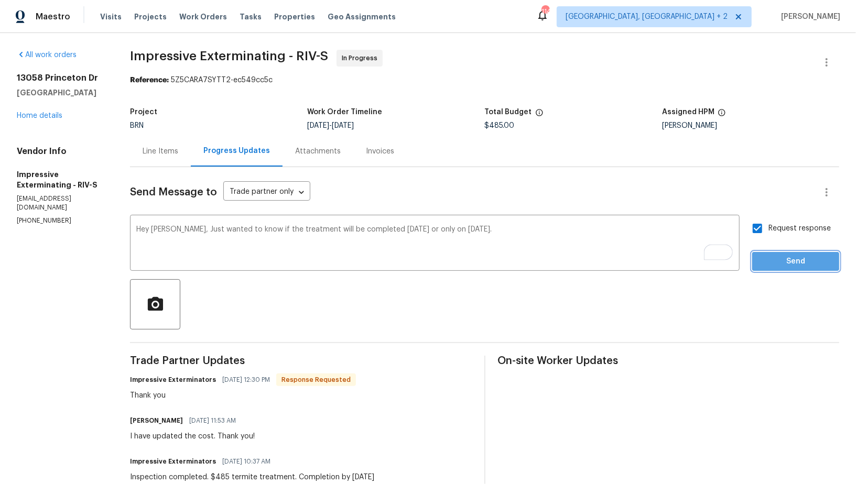
click at [767, 256] on span "Send" at bounding box center [795, 261] width 70 height 13
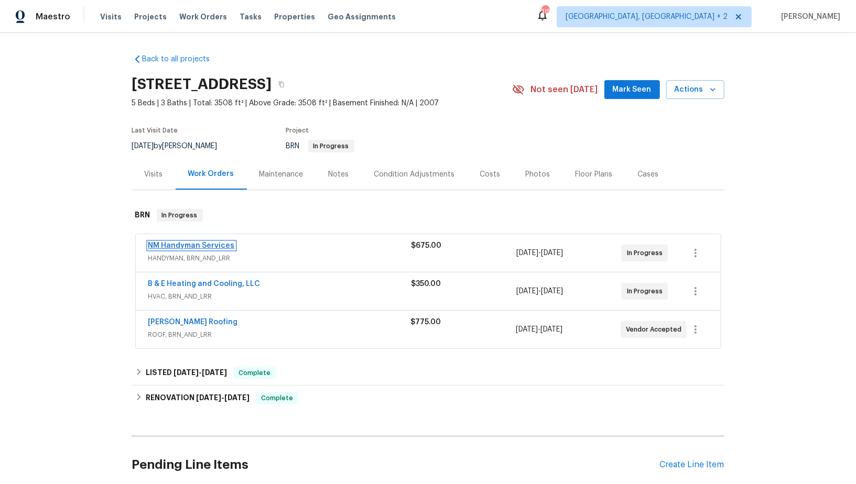
click at [213, 242] on link "NM Handyman Services" at bounding box center [191, 245] width 86 height 7
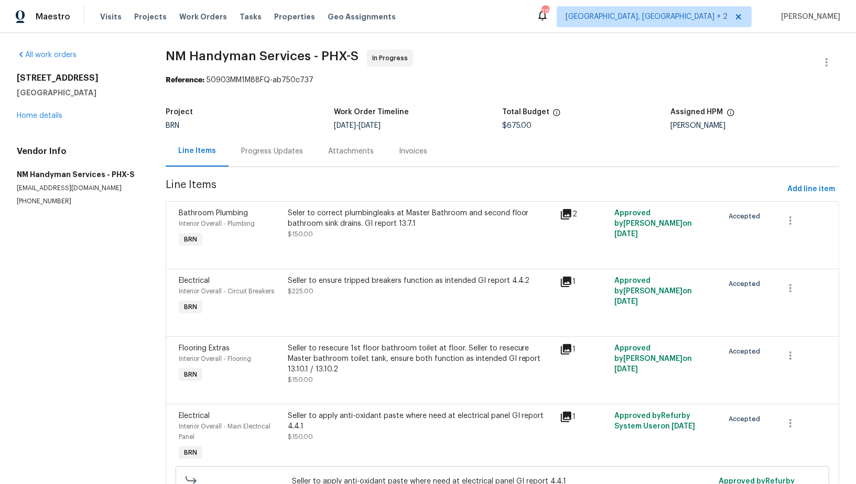
scroll to position [81, 0]
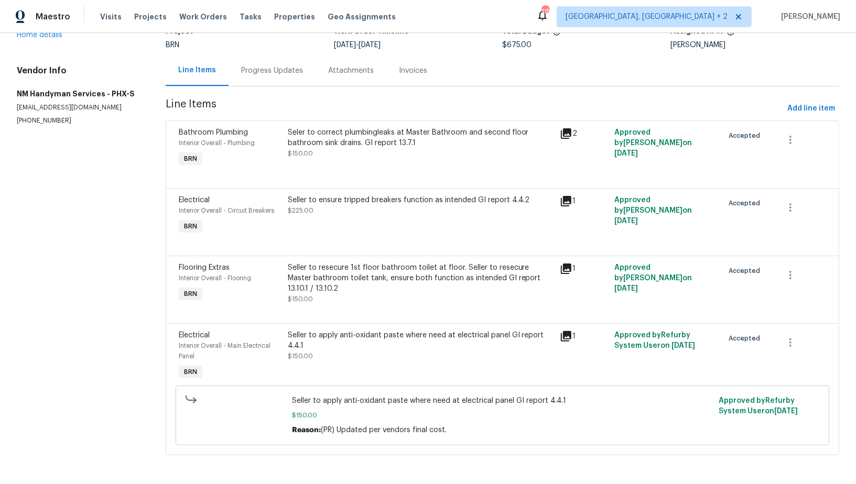
click at [257, 76] on div "Progress Updates" at bounding box center [271, 70] width 87 height 31
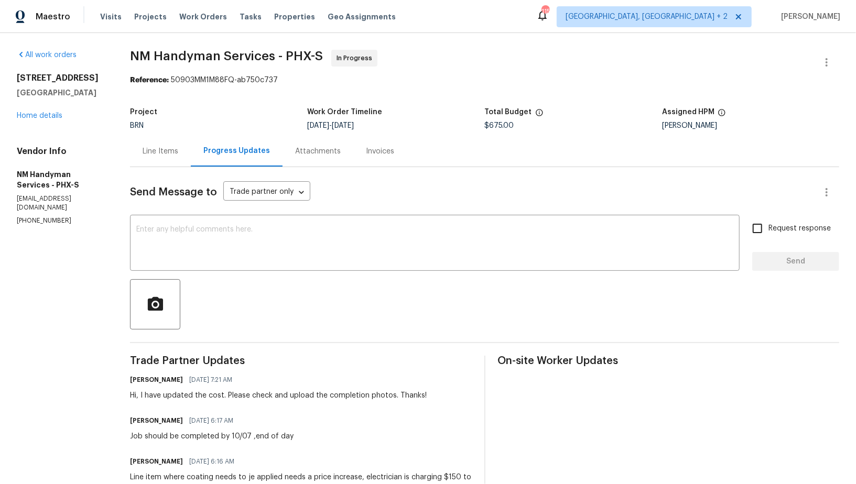
click at [179, 158] on div "Line Items" at bounding box center [160, 151] width 61 height 31
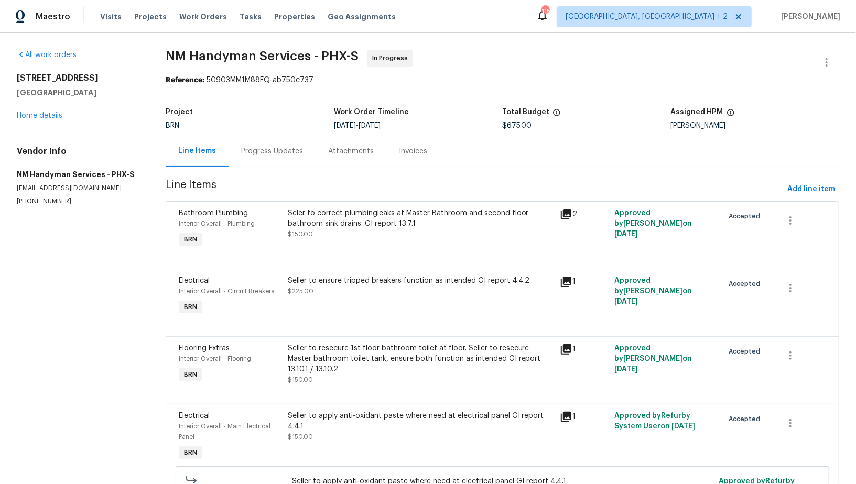
click at [279, 161] on div "Progress Updates" at bounding box center [271, 151] width 87 height 31
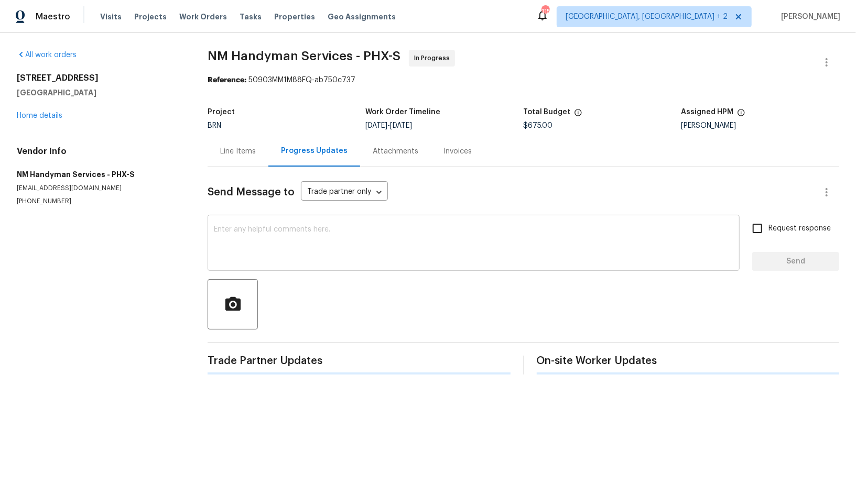
click at [251, 239] on textarea at bounding box center [473, 244] width 519 height 37
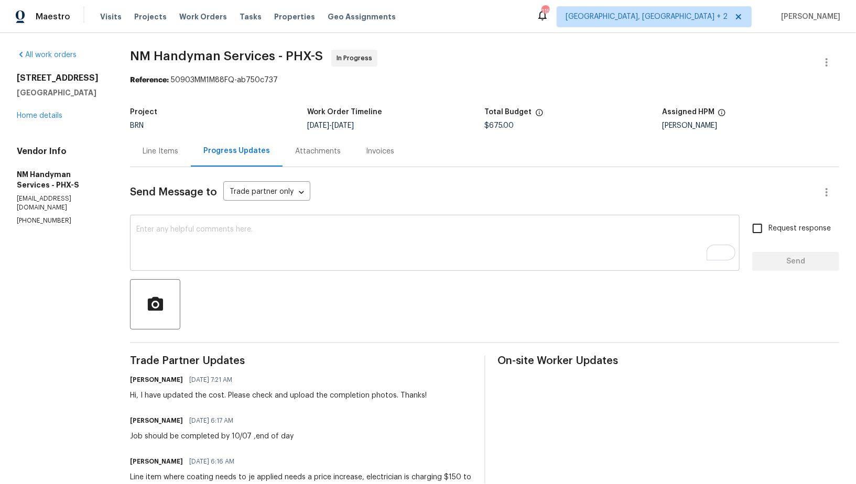
click at [165, 221] on div "x ​" at bounding box center [434, 243] width 609 height 53
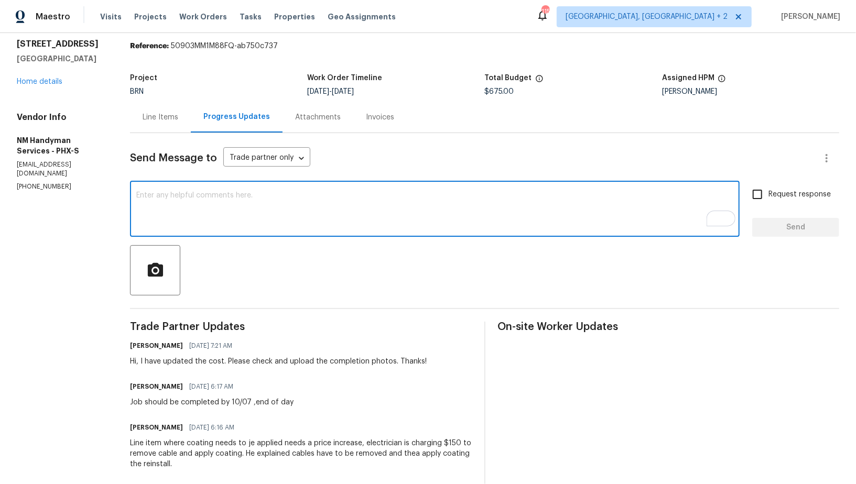
scroll to position [61, 0]
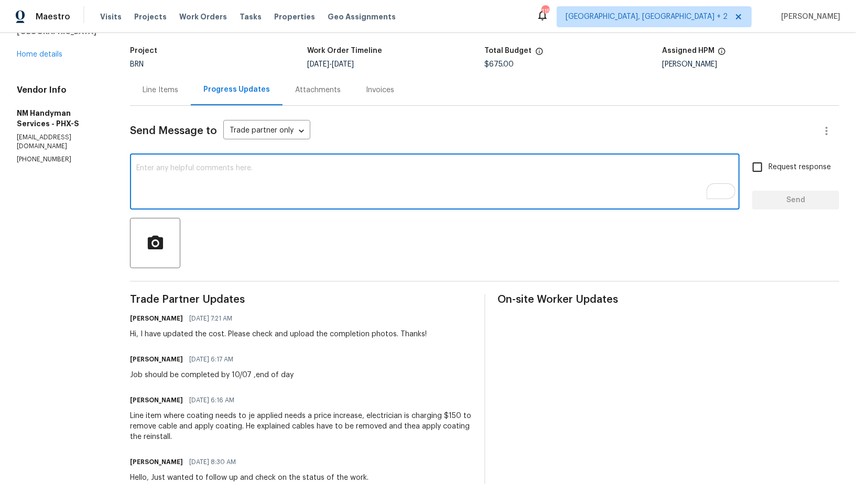
click at [184, 156] on div "x ​" at bounding box center [434, 182] width 609 height 53
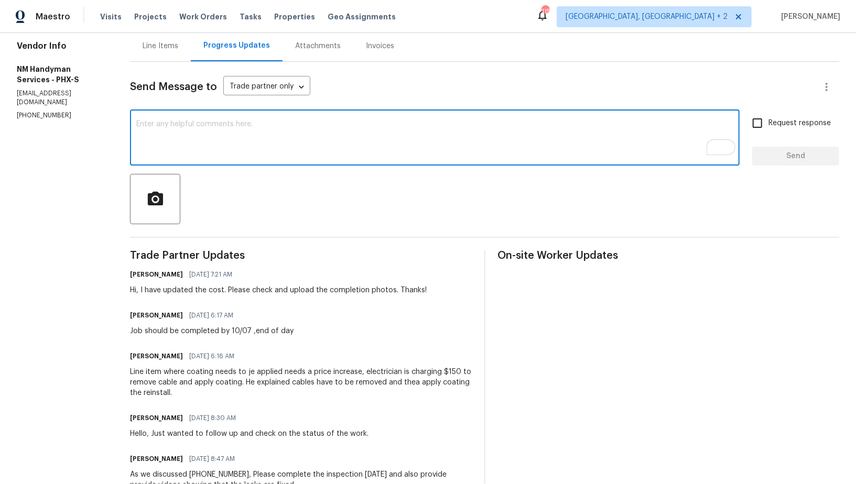
scroll to position [0, 0]
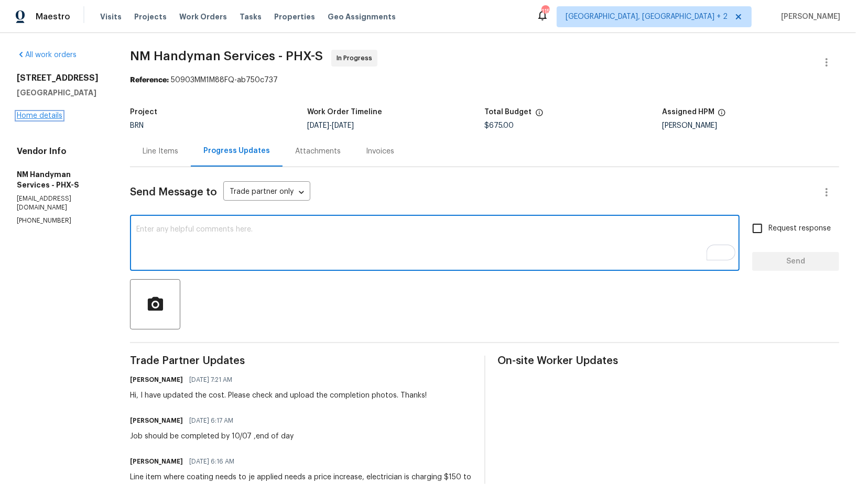
click at [38, 119] on link "Home details" at bounding box center [40, 115] width 46 height 7
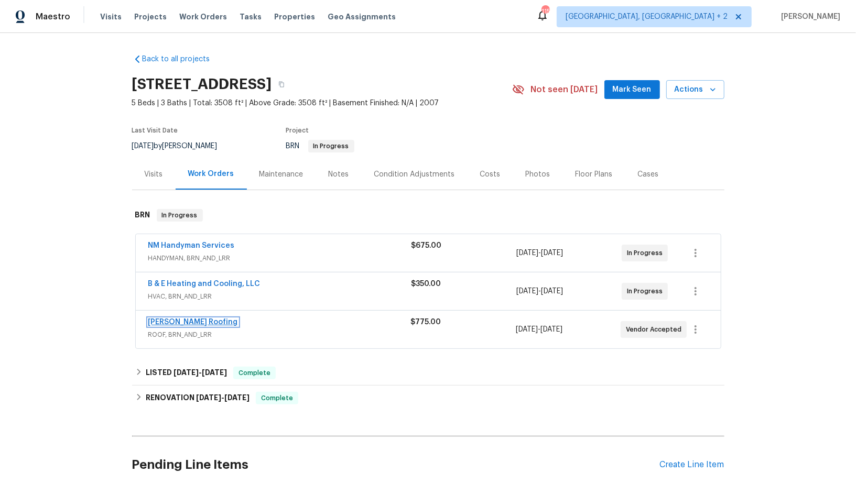
click at [167, 320] on link "[PERSON_NAME] Roofing" at bounding box center [193, 322] width 90 height 7
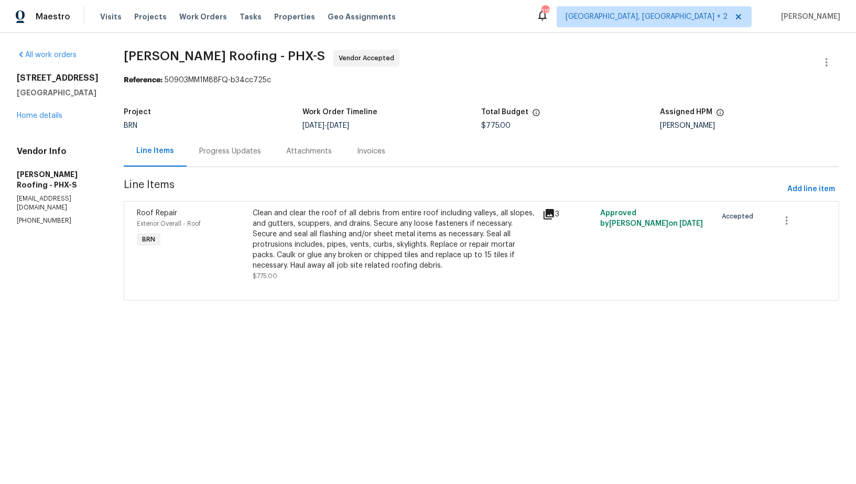
click at [216, 143] on div "Progress Updates" at bounding box center [230, 151] width 87 height 31
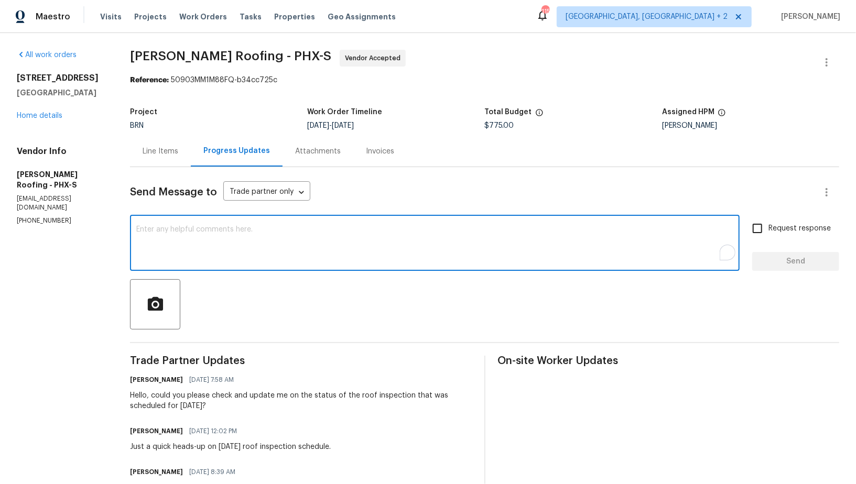
click at [177, 250] on textarea "To enrich screen reader interactions, please activate Accessibility in Grammarl…" at bounding box center [434, 244] width 597 height 37
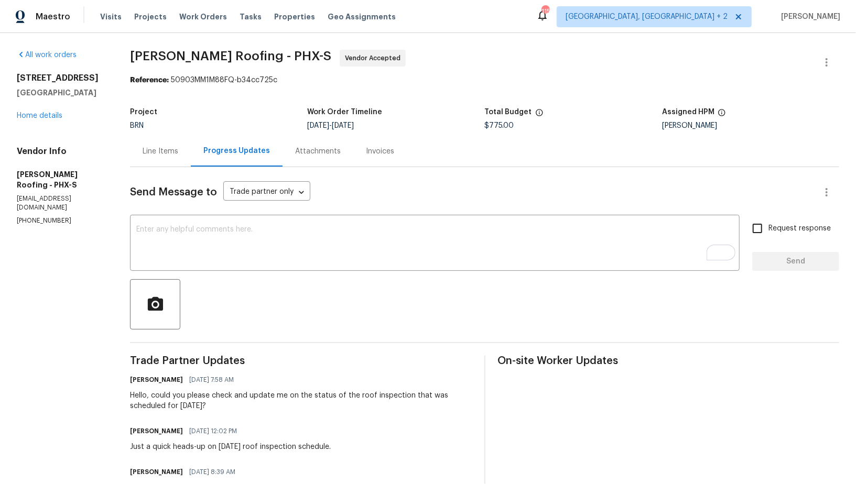
click at [190, 210] on div "Send Message to Trade partner only Trade partner only ​ x ​ Request response Se…" at bounding box center [484, 393] width 709 height 452
click at [184, 232] on textarea "To enrich screen reader interactions, please activate Accessibility in Grammarl…" at bounding box center [434, 244] width 597 height 37
click at [53, 120] on div "[STREET_ADDRESS] Home details" at bounding box center [61, 97] width 88 height 48
click at [49, 119] on link "Home details" at bounding box center [40, 115] width 46 height 7
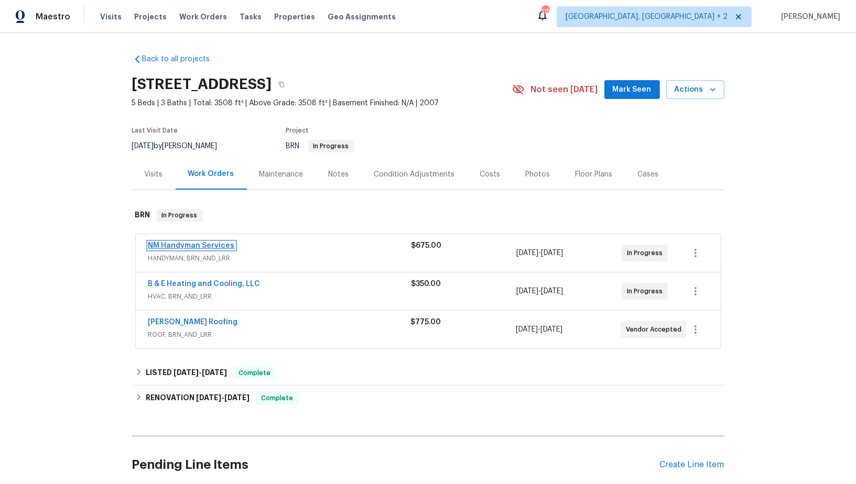
click at [205, 245] on link "NM Handyman Services" at bounding box center [191, 245] width 86 height 7
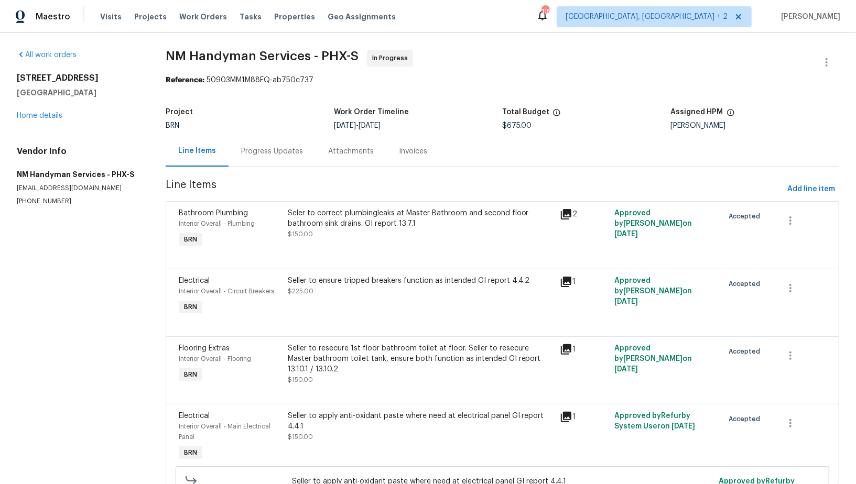
click at [248, 149] on div "Progress Updates" at bounding box center [272, 151] width 62 height 10
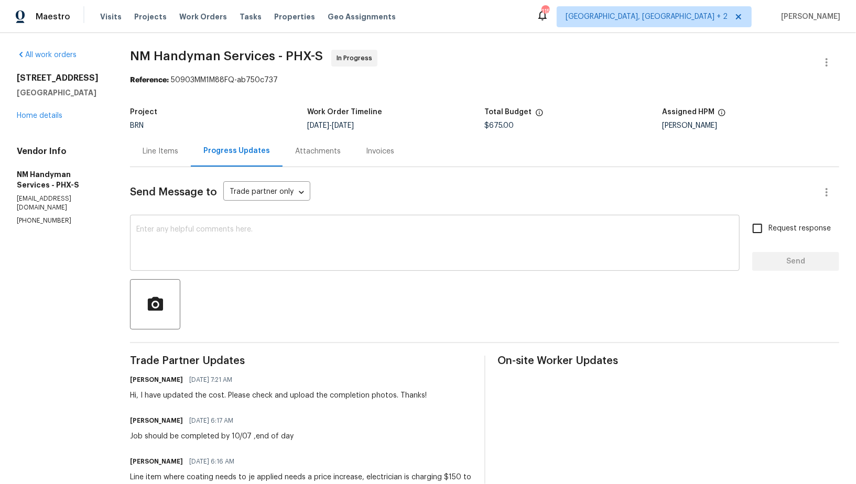
click at [227, 242] on textarea at bounding box center [434, 244] width 597 height 37
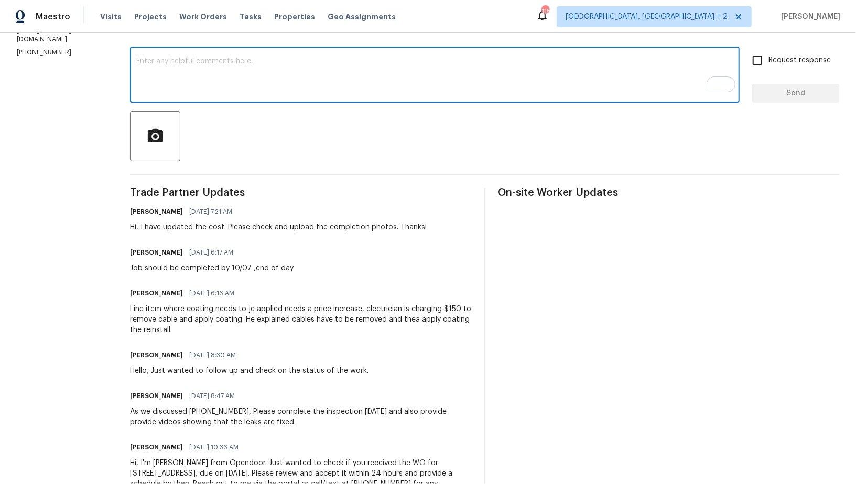
scroll to position [174, 0]
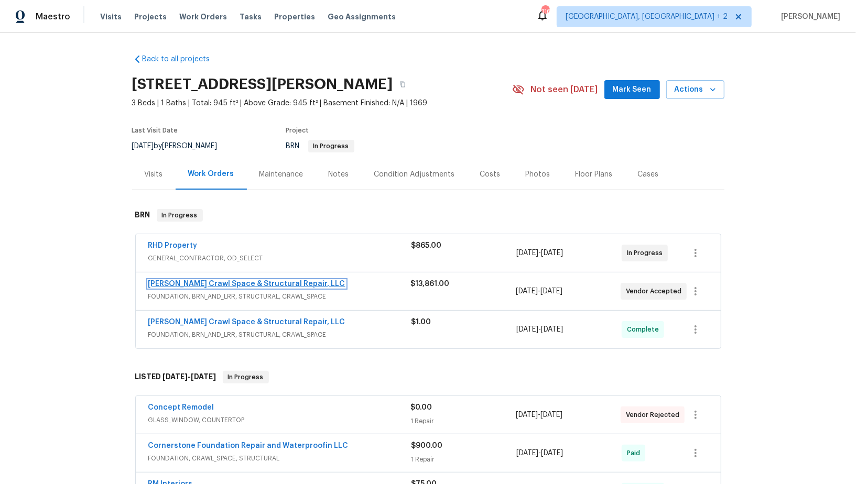
click at [207, 282] on link "[PERSON_NAME] Crawl Space & Structural Repair, LLC" at bounding box center [246, 283] width 197 height 7
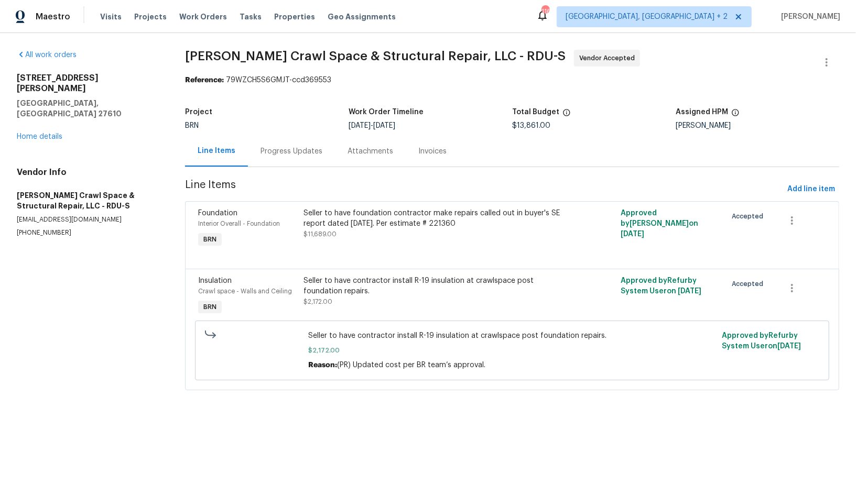
click at [258, 146] on div "Progress Updates" at bounding box center [291, 151] width 87 height 31
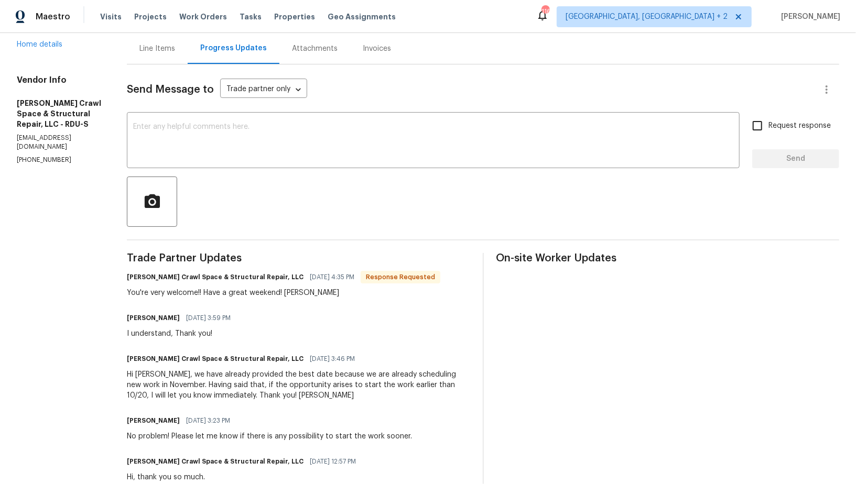
scroll to position [69, 0]
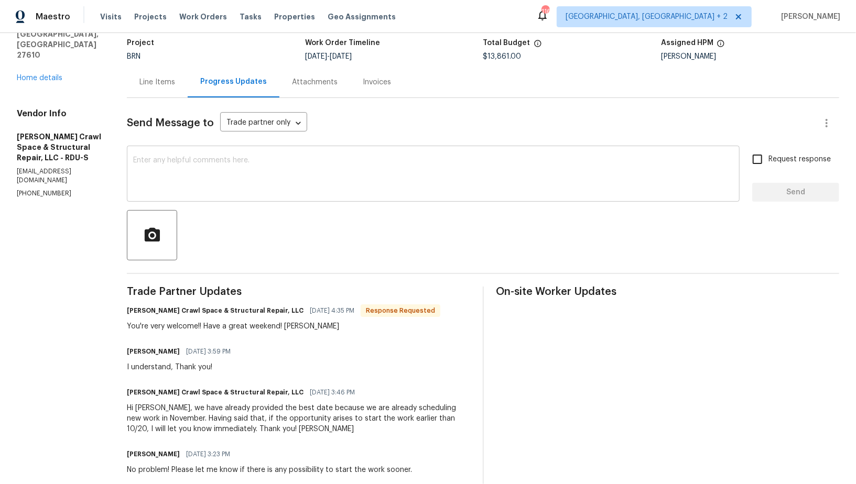
click at [231, 153] on div "x ​" at bounding box center [433, 174] width 612 height 53
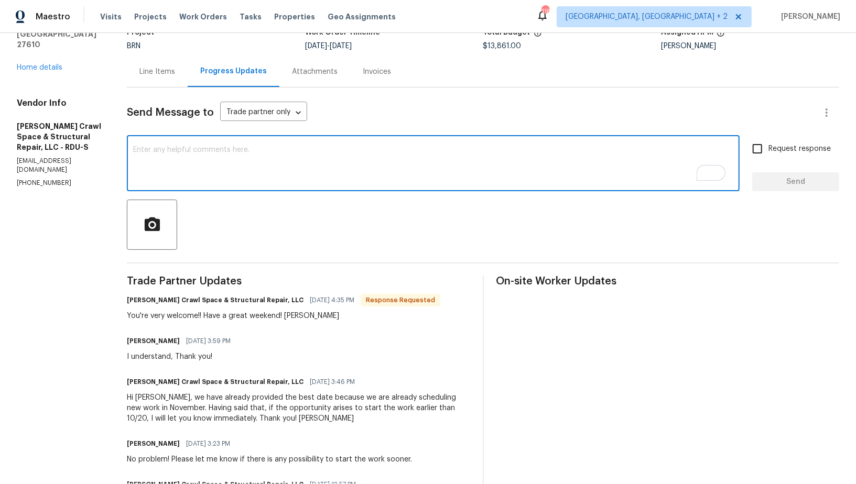
scroll to position [51, 0]
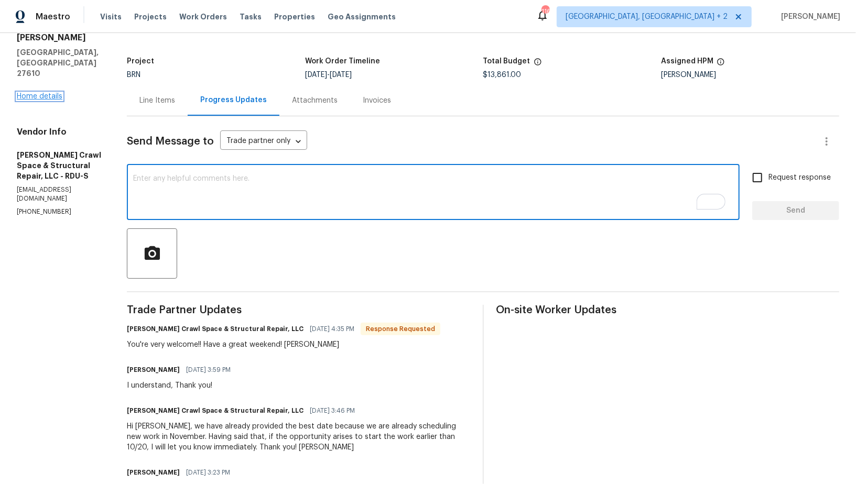
click at [43, 93] on link "Home details" at bounding box center [40, 96] width 46 height 7
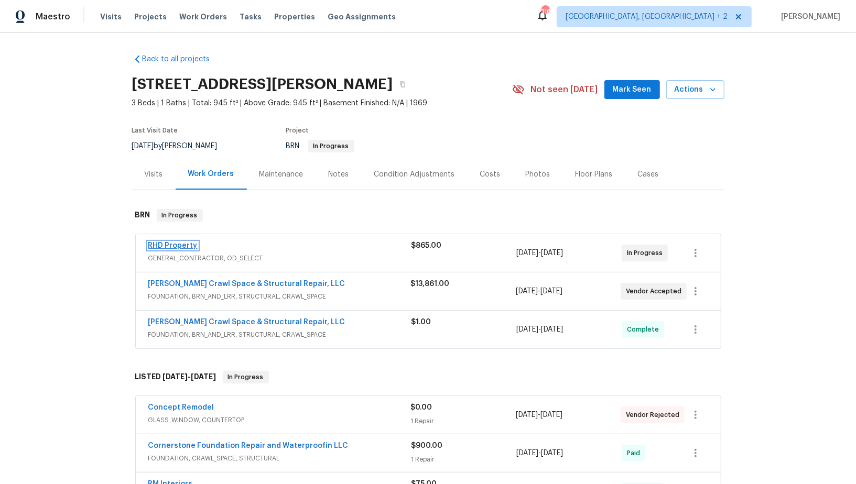
click at [168, 242] on link "RHD Property" at bounding box center [172, 245] width 49 height 7
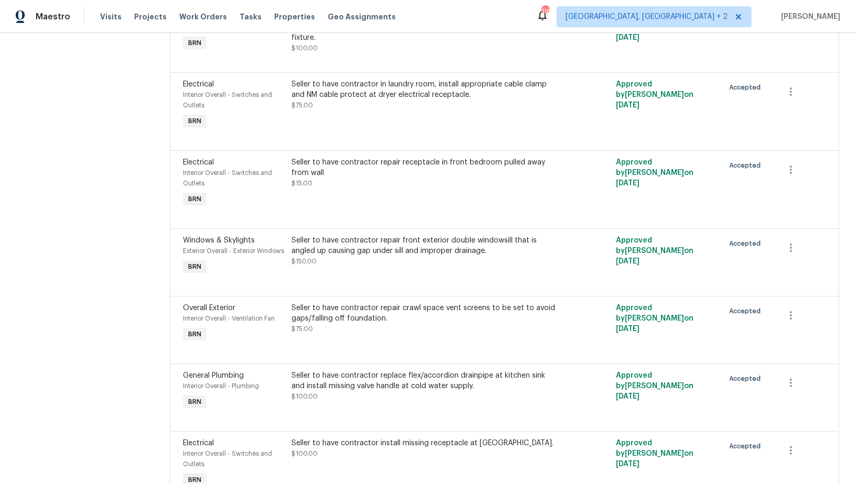
scroll to position [104, 0]
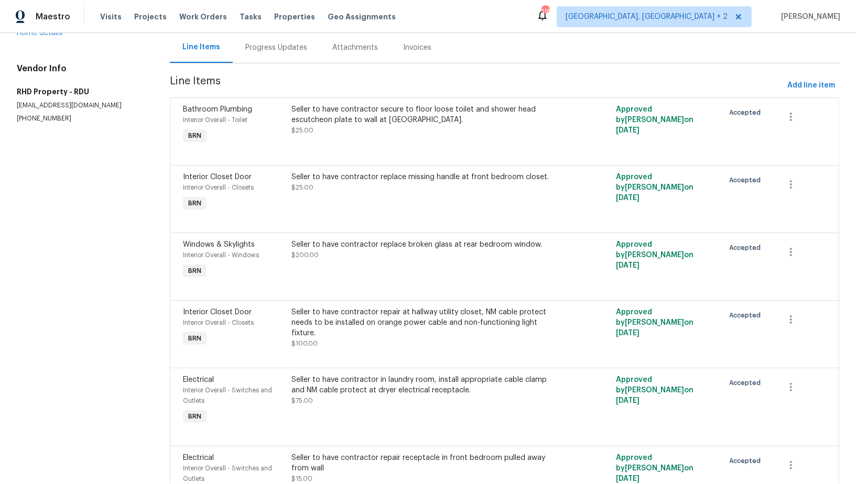
click at [266, 51] on div "Progress Updates" at bounding box center [276, 47] width 62 height 10
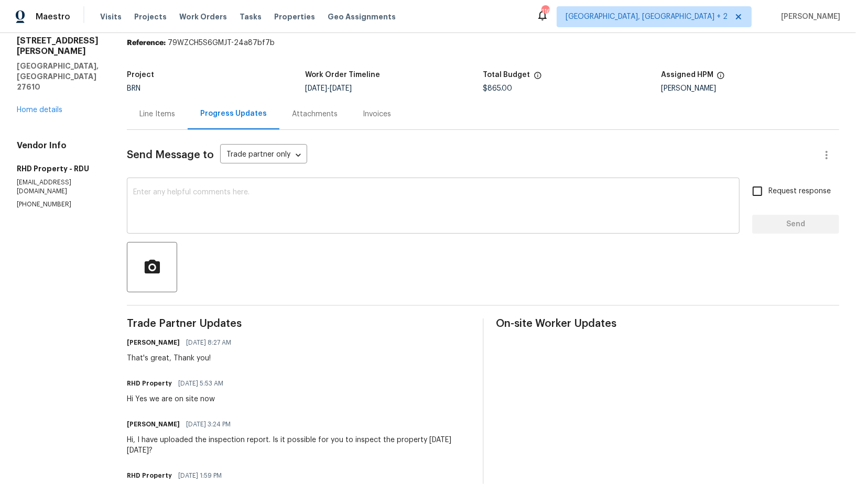
scroll to position [23, 0]
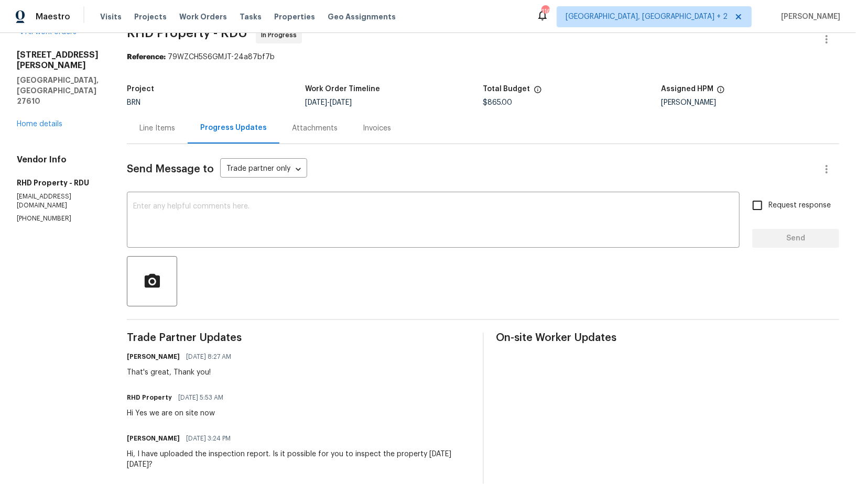
click at [193, 248] on div "Send Message to Trade partner only Trade partner only ​ x ​ Request response Se…" at bounding box center [483, 395] width 712 height 503
click at [187, 242] on div "x ​" at bounding box center [433, 220] width 612 height 53
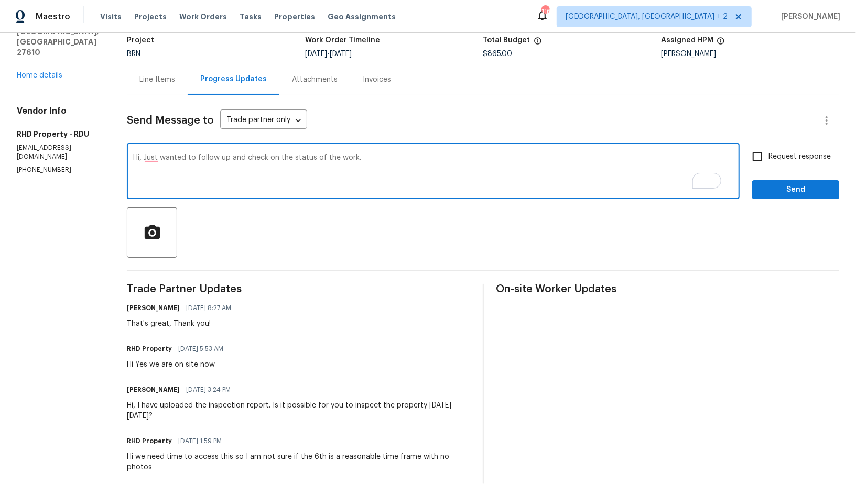
scroll to position [65, 0]
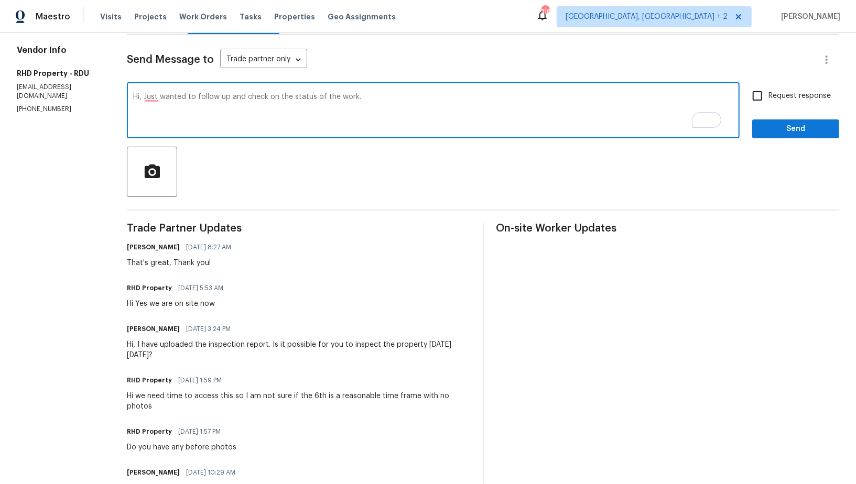
drag, startPoint x: 352, startPoint y: 96, endPoint x: 458, endPoint y: 96, distance: 105.8
click at [456, 96] on textarea "Hi, Just wanted to follow up and check on the status of the work." at bounding box center [433, 111] width 600 height 37
type textarea "Hi, Just wanted to follow up and check on the status of the inspection. Is it p…"
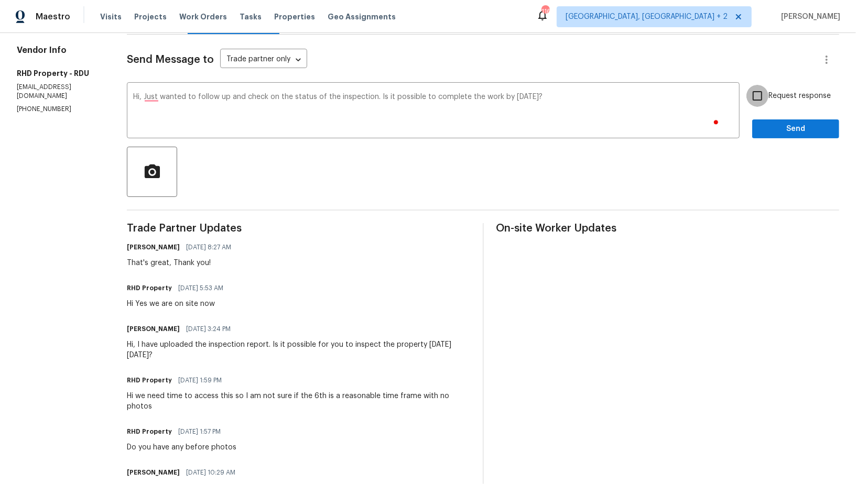
click at [761, 95] on input "Request response" at bounding box center [757, 96] width 22 height 22
checkbox input "true"
click at [779, 123] on span "Send" at bounding box center [795, 129] width 70 height 13
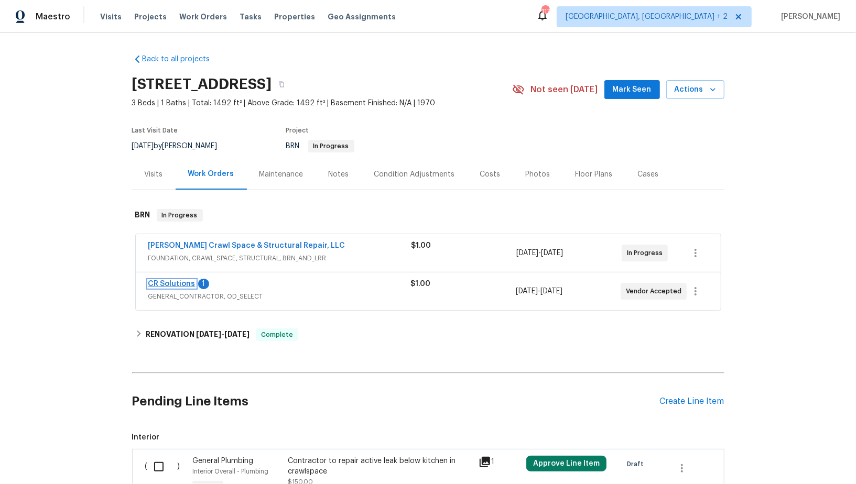
click at [165, 285] on link "CR Solutions" at bounding box center [171, 283] width 47 height 7
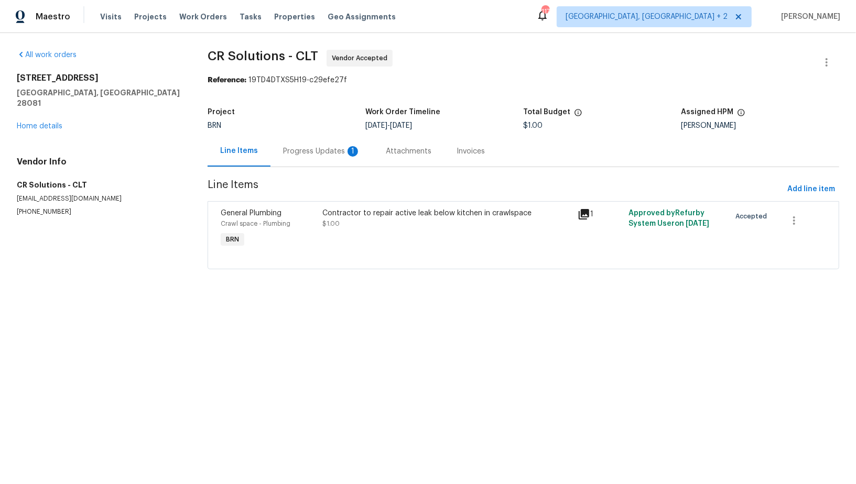
click at [298, 143] on div "Progress Updates 1" at bounding box center [321, 151] width 103 height 31
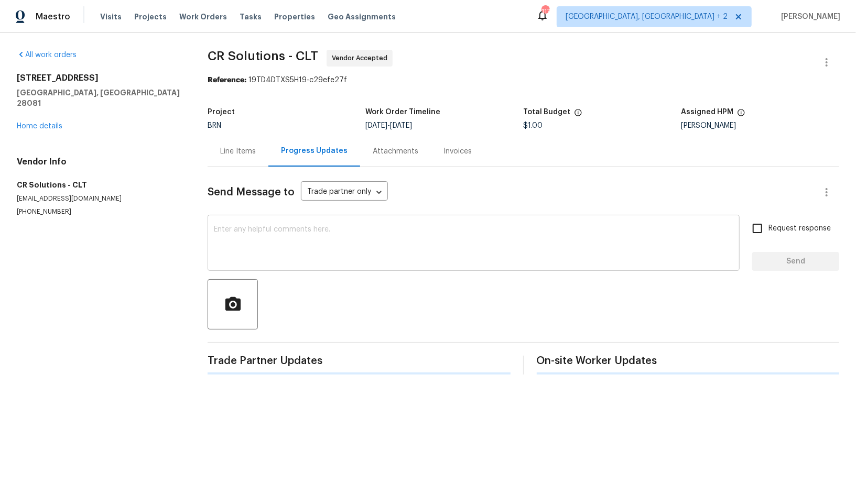
click at [297, 237] on textarea at bounding box center [473, 244] width 519 height 37
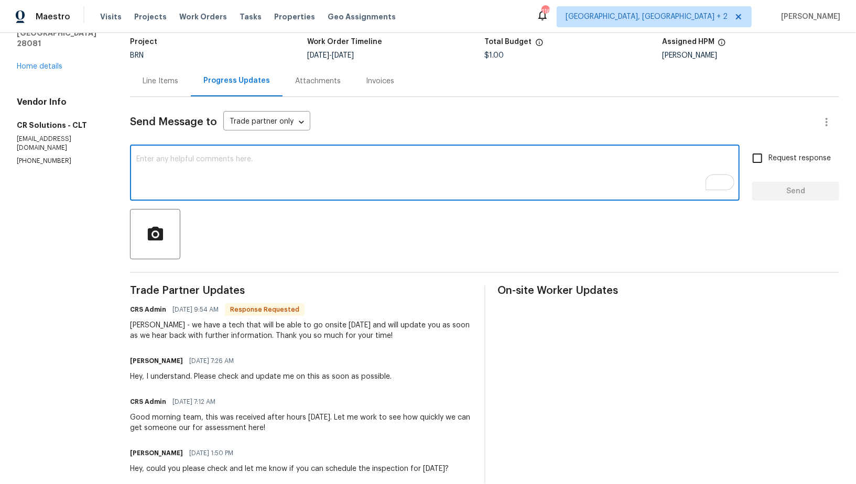
scroll to position [64, 0]
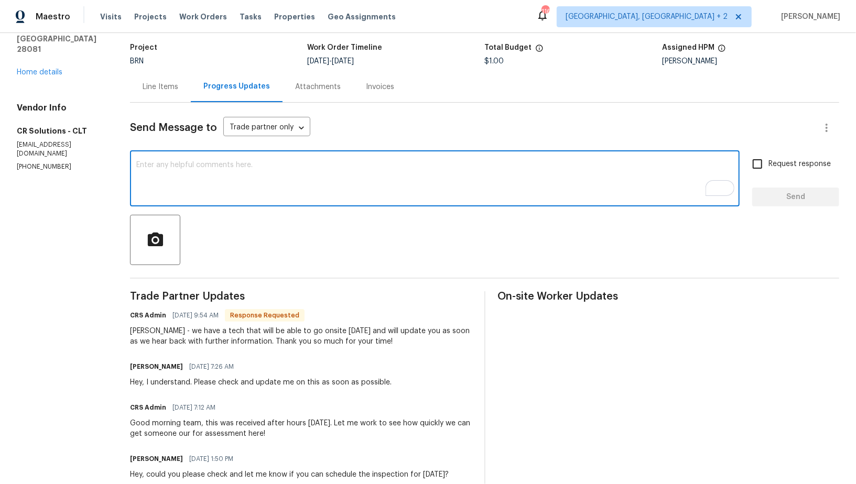
click at [313, 183] on textarea "To enrich screen reader interactions, please activate Accessibility in Grammarl…" at bounding box center [434, 179] width 597 height 37
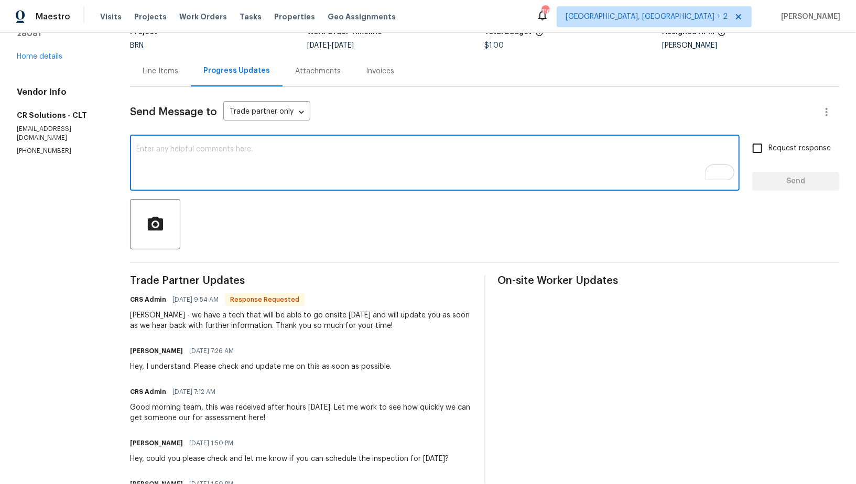
scroll to position [87, 0]
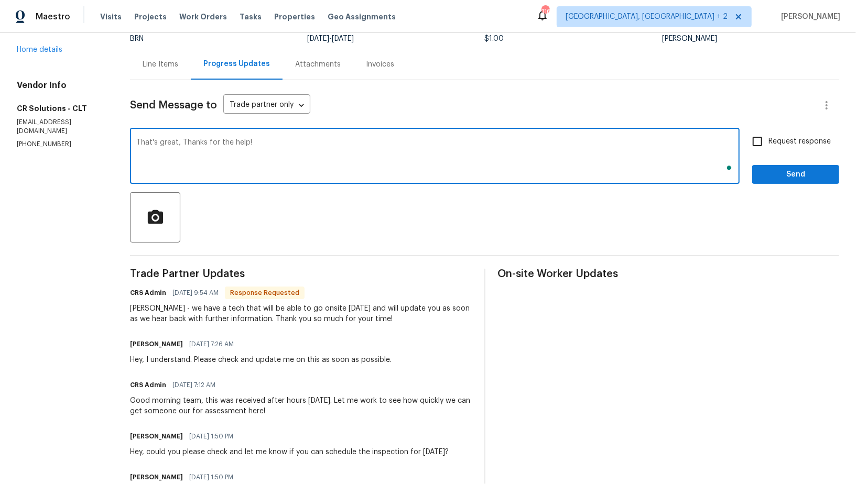
type textarea "That's great, Thanks for the help!"
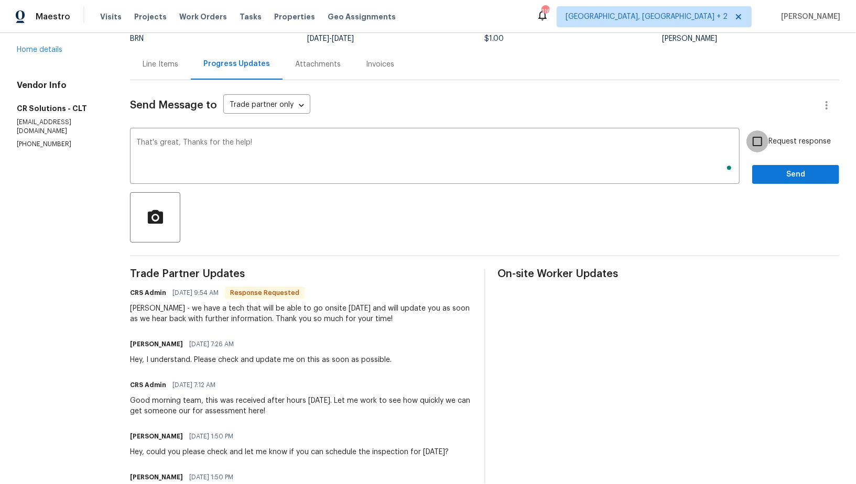
click at [767, 135] on input "Request response" at bounding box center [757, 141] width 22 height 22
checkbox input "true"
click at [779, 176] on span "Send" at bounding box center [795, 174] width 70 height 13
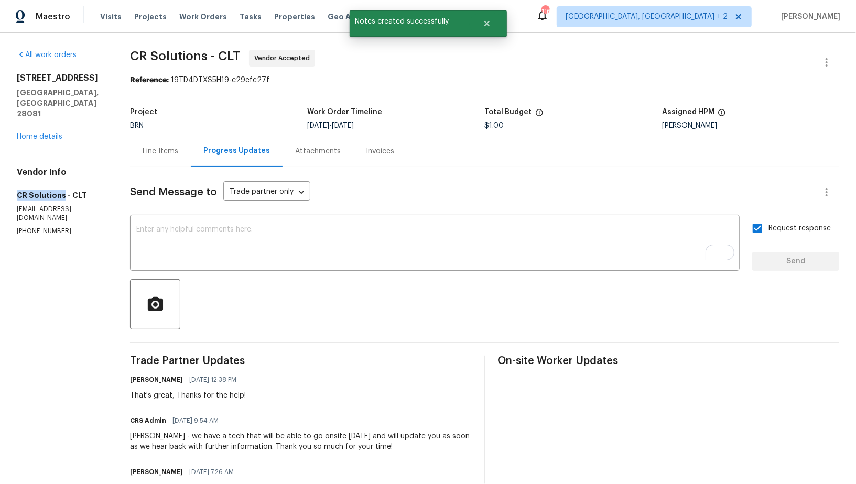
drag, startPoint x: 0, startPoint y: 179, endPoint x: 62, endPoint y: 178, distance: 61.8
click at [62, 178] on div "All work orders [STREET_ADDRESS][PERSON_NAME] Home details Vendor Info CR Solut…" at bounding box center [428, 360] width 856 height 654
copy h5 "CR Solutions"
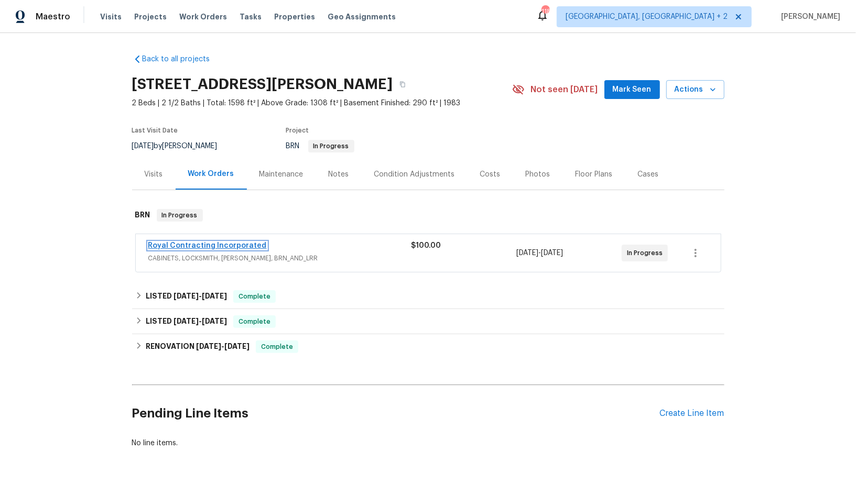
click at [200, 246] on link "Royal Contracting Incorporated" at bounding box center [207, 245] width 118 height 7
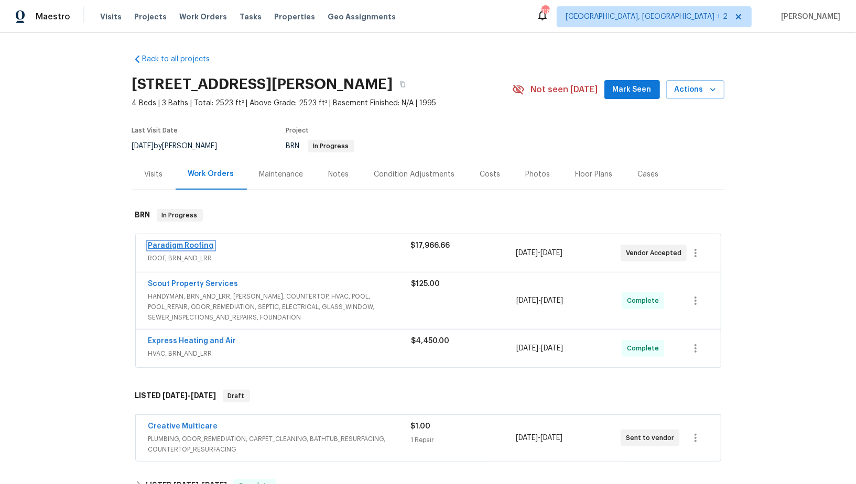
click at [185, 245] on link "Paradigm Roofing" at bounding box center [180, 245] width 65 height 7
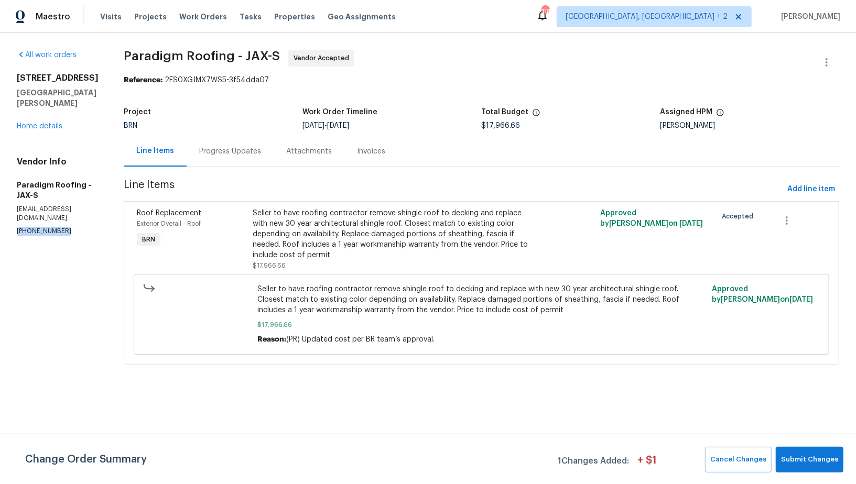
drag, startPoint x: 73, startPoint y: 208, endPoint x: 7, endPoint y: 210, distance: 66.0
click at [7, 210] on div "All work orders [STREET_ADDRESS][PERSON_NAME] Home details Vendor Info Paradigm…" at bounding box center [428, 213] width 856 height 361
copy p "[PHONE_NUMBER]"
click at [818, 455] on span "Submit Changes" at bounding box center [809, 460] width 57 height 12
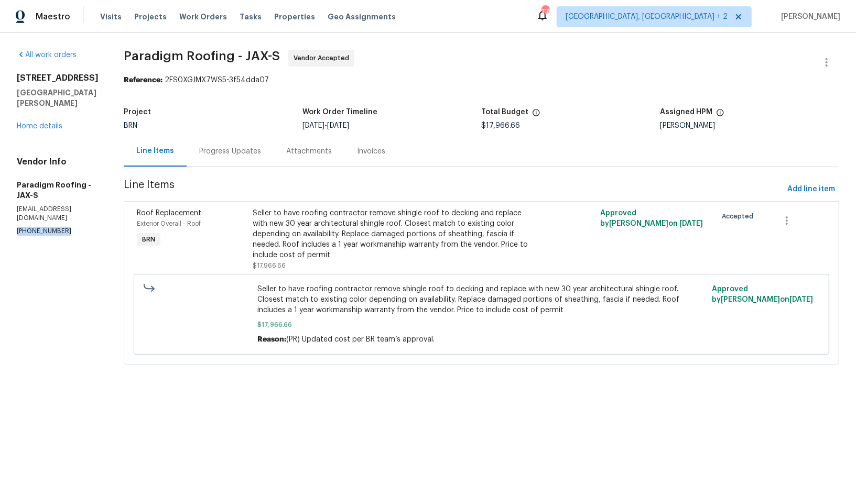
click at [233, 149] on div "Progress Updates" at bounding box center [230, 151] width 62 height 10
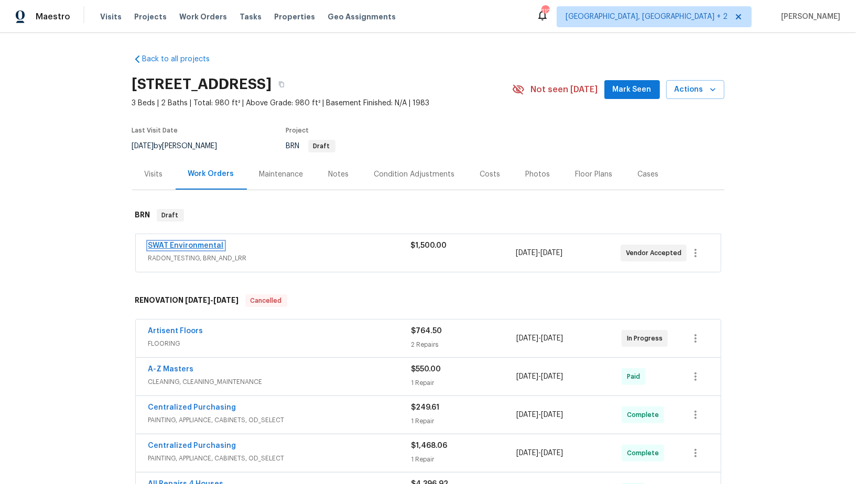
click at [191, 244] on link "SWAT Environmental" at bounding box center [185, 245] width 75 height 7
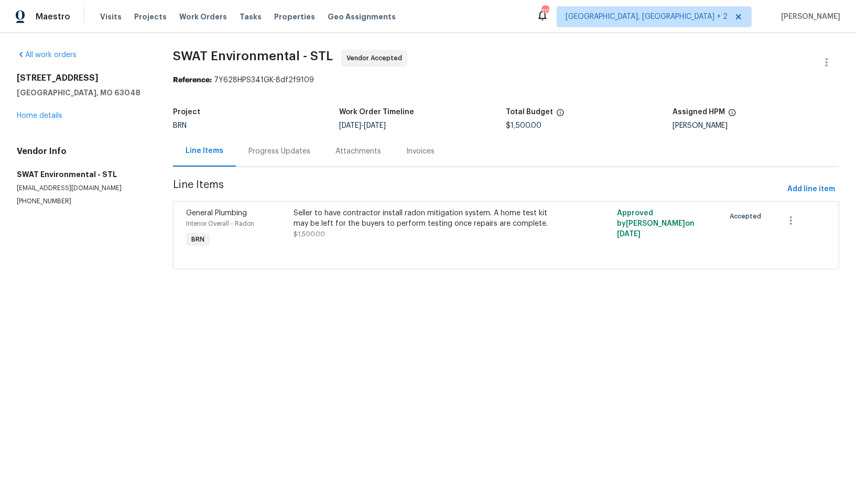
click at [293, 151] on div "Progress Updates" at bounding box center [279, 151] width 62 height 10
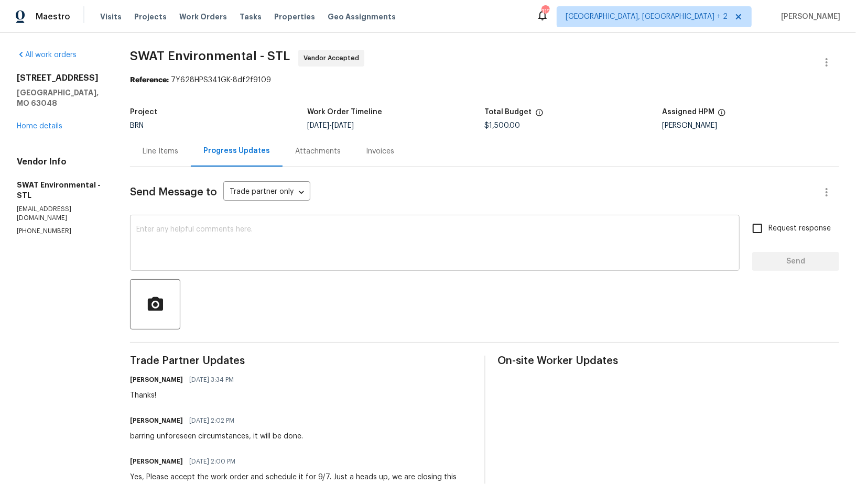
click at [267, 270] on div "Send Message to Trade partner only Trade partner only ​ x ​ Request response Se…" at bounding box center [484, 393] width 709 height 452
click at [246, 250] on textarea at bounding box center [434, 244] width 597 height 37
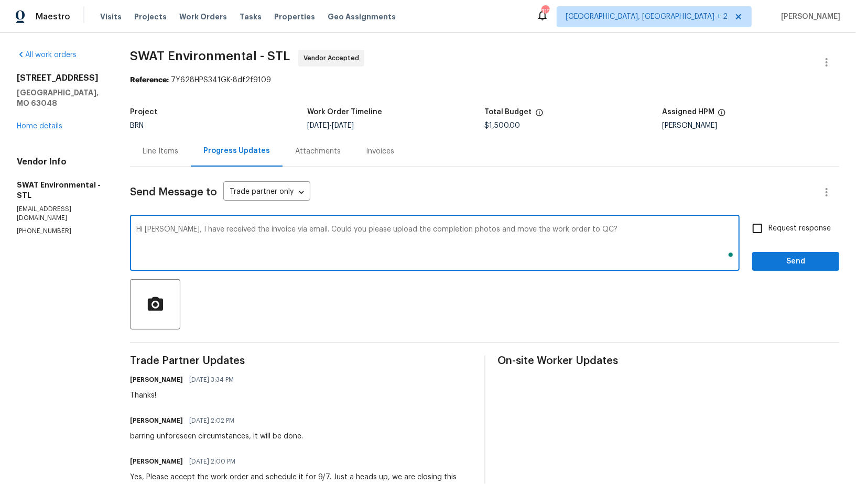
type textarea "Hi Bryan, I have received the invoice via email. Could you please upload the co…"
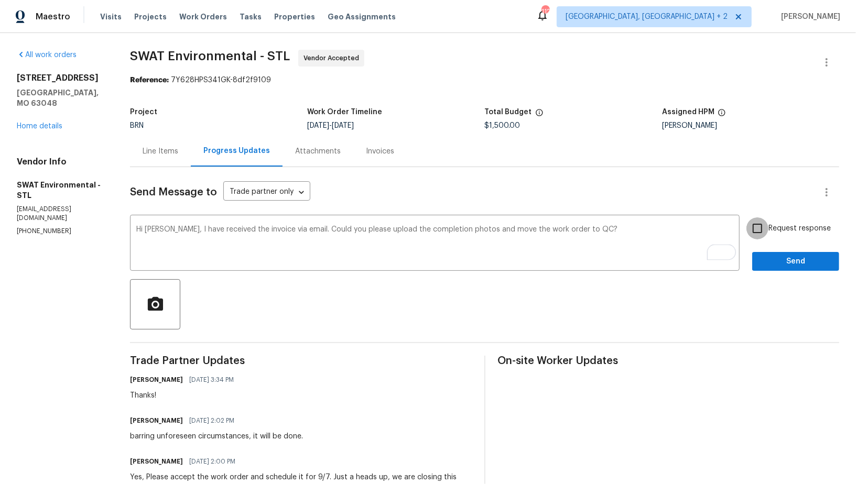
click at [763, 234] on input "Request response" at bounding box center [757, 228] width 22 height 22
checkbox input "true"
click at [764, 241] on div "Request response Send" at bounding box center [795, 243] width 87 height 53
click at [766, 258] on span "Send" at bounding box center [795, 261] width 70 height 13
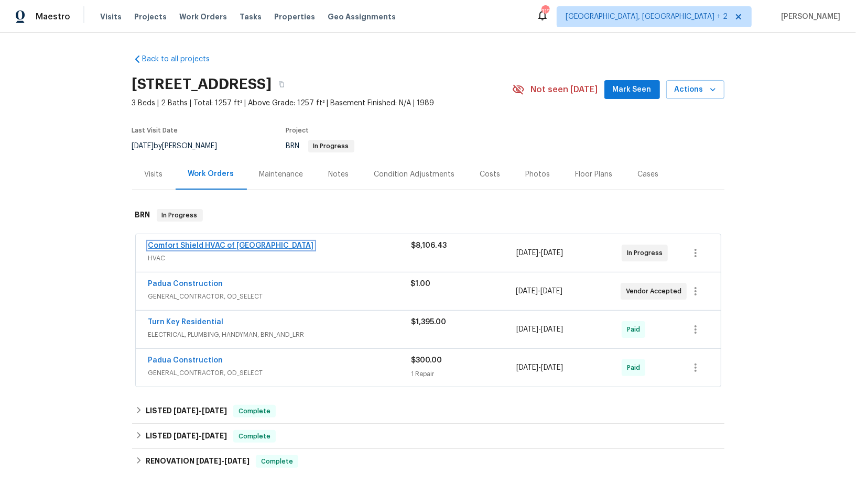
click at [212, 246] on link "Comfort Shield HVAC of [GEOGRAPHIC_DATA]" at bounding box center [231, 245] width 166 height 7
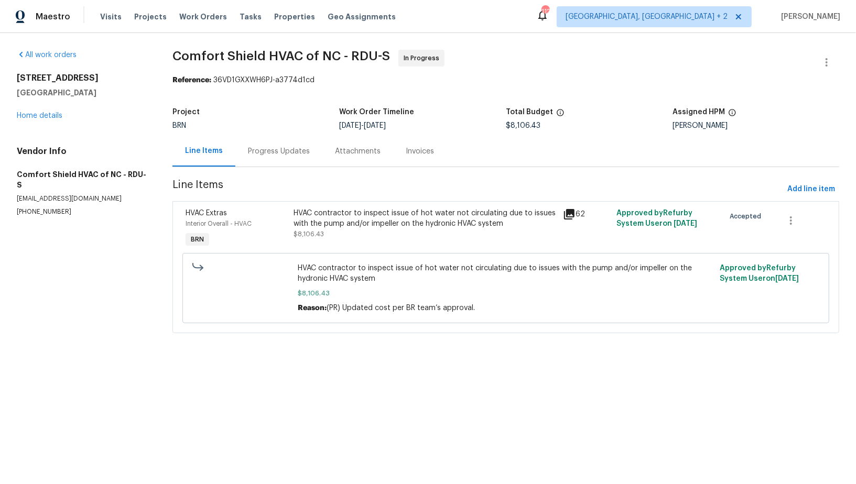
click at [269, 158] on div "Progress Updates" at bounding box center [278, 151] width 87 height 31
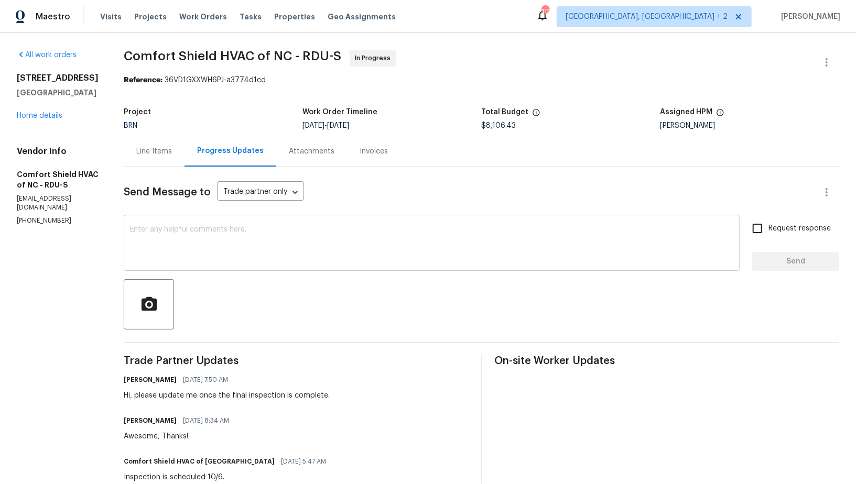
click at [213, 243] on textarea at bounding box center [431, 244] width 603 height 37
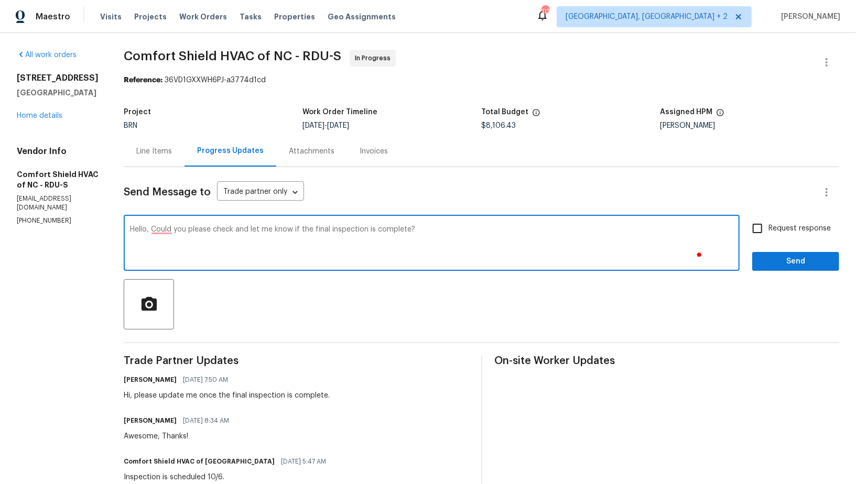
type textarea "Hello, Could you please check and let me know if the final inspection is comple…"
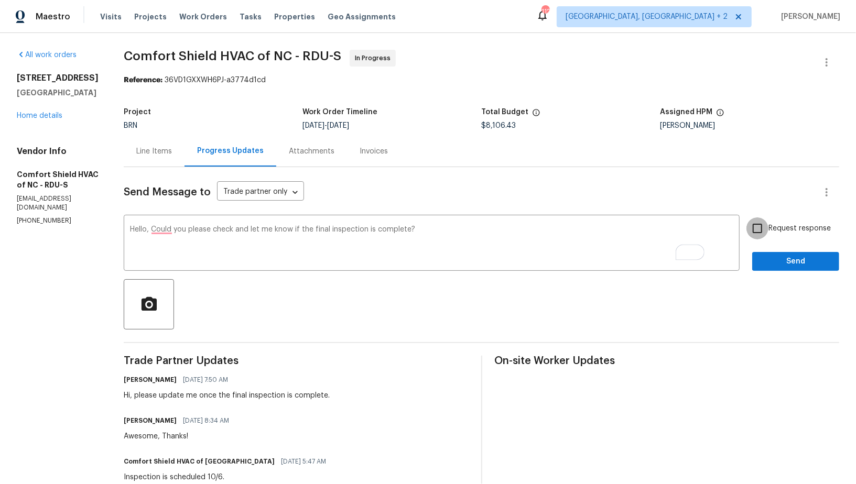
click at [758, 226] on input "Request response" at bounding box center [757, 228] width 22 height 22
checkbox input "true"
click at [774, 253] on button "Send" at bounding box center [795, 261] width 87 height 19
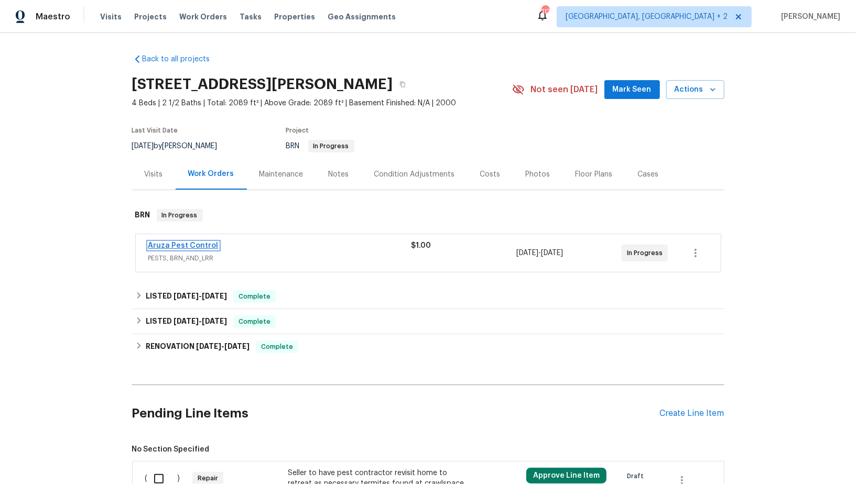
click at [179, 244] on link "Aruza Pest Control" at bounding box center [183, 245] width 70 height 7
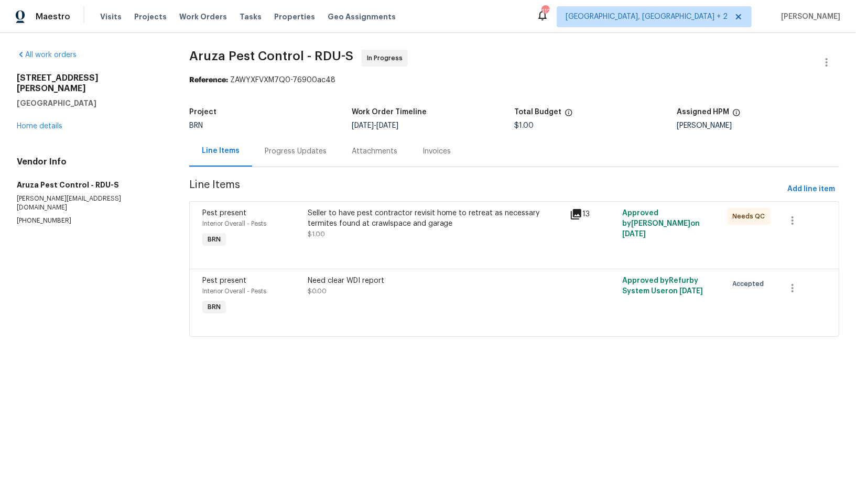
click at [286, 157] on div "Progress Updates" at bounding box center [295, 151] width 87 height 31
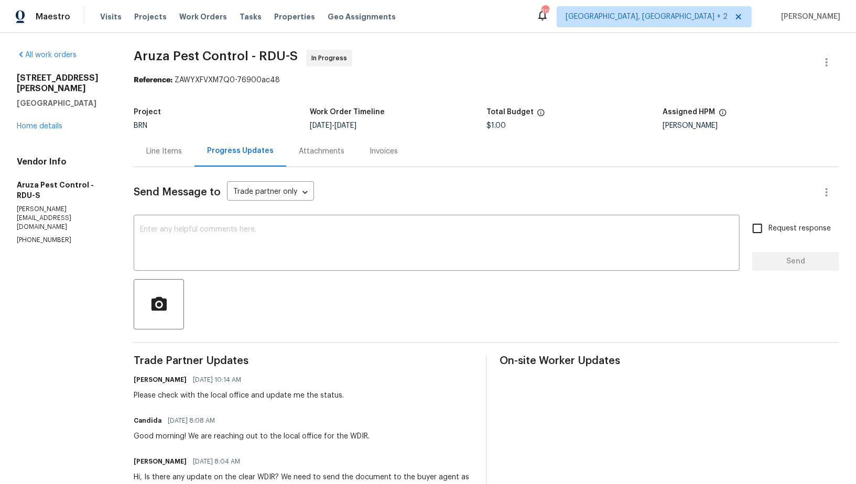
click at [175, 160] on div "Line Items" at bounding box center [164, 151] width 61 height 31
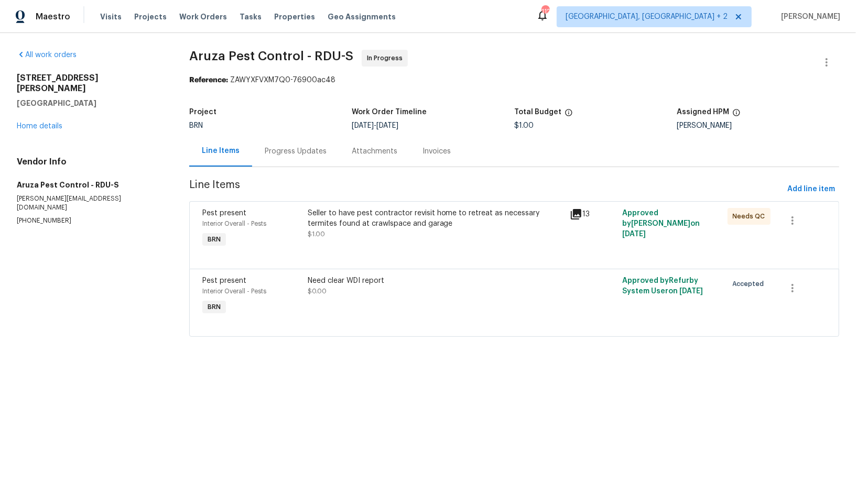
click at [243, 165] on div "Line Items" at bounding box center [220, 151] width 63 height 31
click at [281, 160] on div "Progress Updates" at bounding box center [295, 151] width 87 height 31
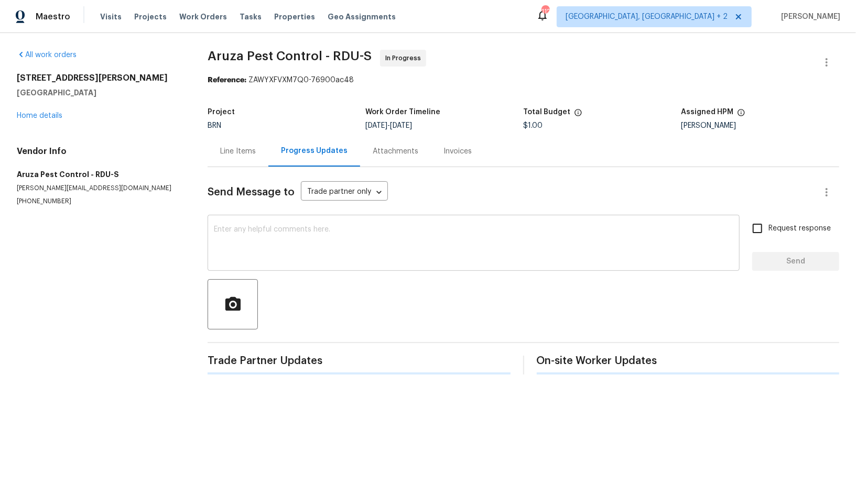
click at [280, 231] on textarea at bounding box center [473, 244] width 519 height 37
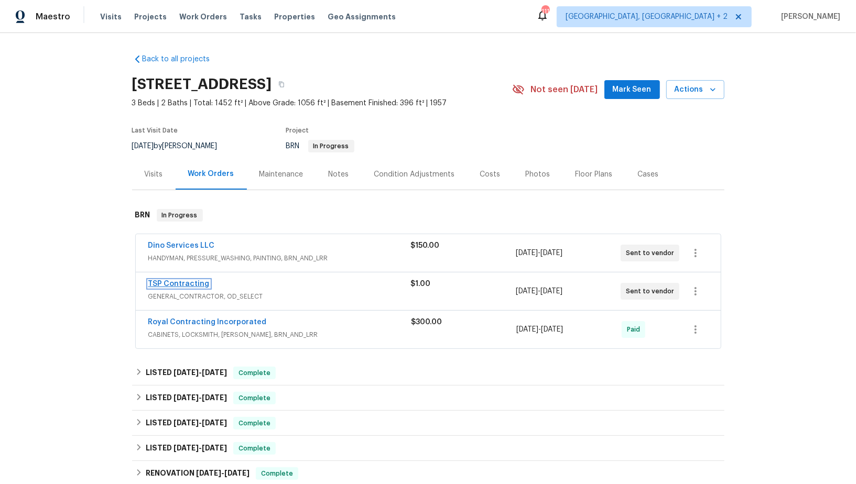
click at [179, 285] on link "TSP Contracting" at bounding box center [178, 283] width 61 height 7
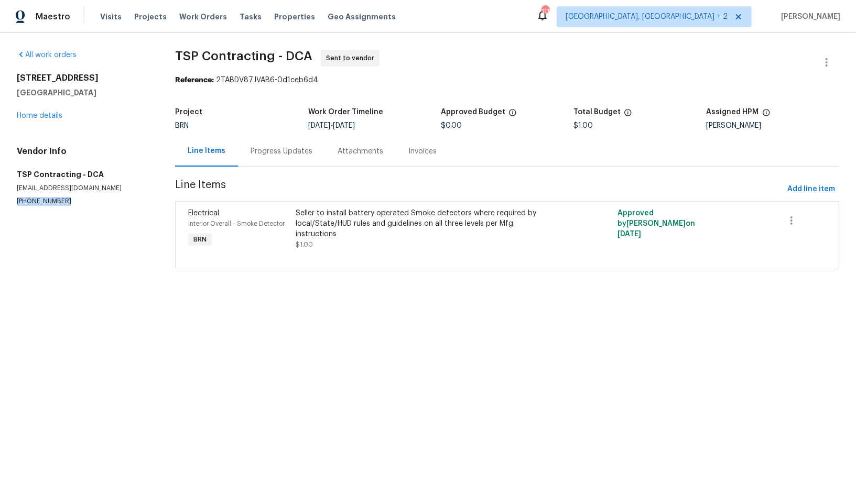
drag, startPoint x: 63, startPoint y: 202, endPoint x: 0, endPoint y: 204, distance: 63.4
click at [0, 204] on div "All work orders [STREET_ADDRESS] Home details Vendor Info TSP Contracting - DCA…" at bounding box center [428, 166] width 856 height 266
copy p "[PHONE_NUMBER]"
click at [259, 140] on div "Progress Updates" at bounding box center [281, 151] width 87 height 31
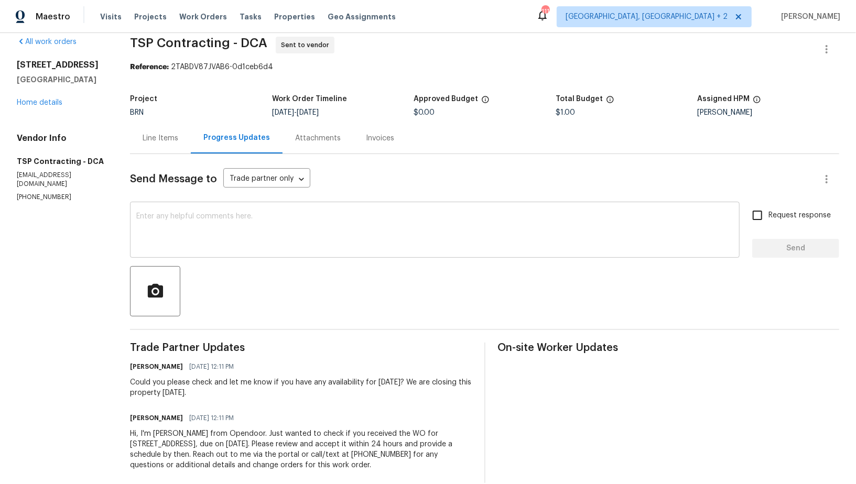
scroll to position [28, 0]
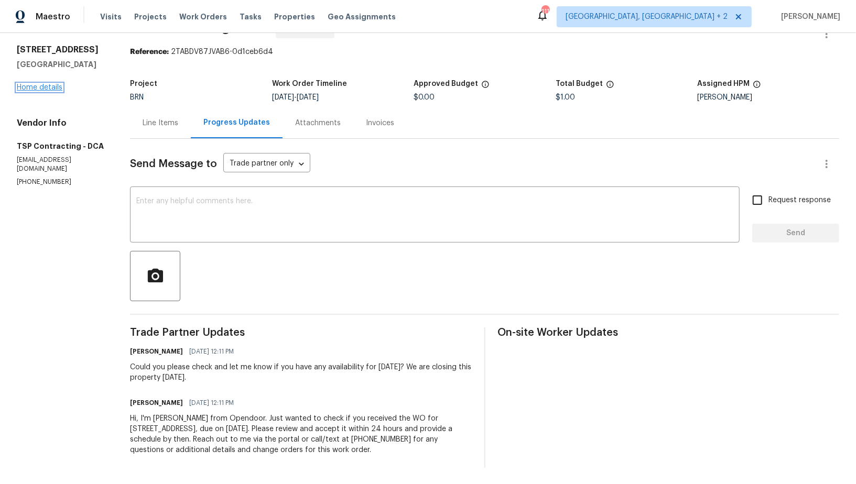
click at [26, 85] on link "Home details" at bounding box center [40, 87] width 46 height 7
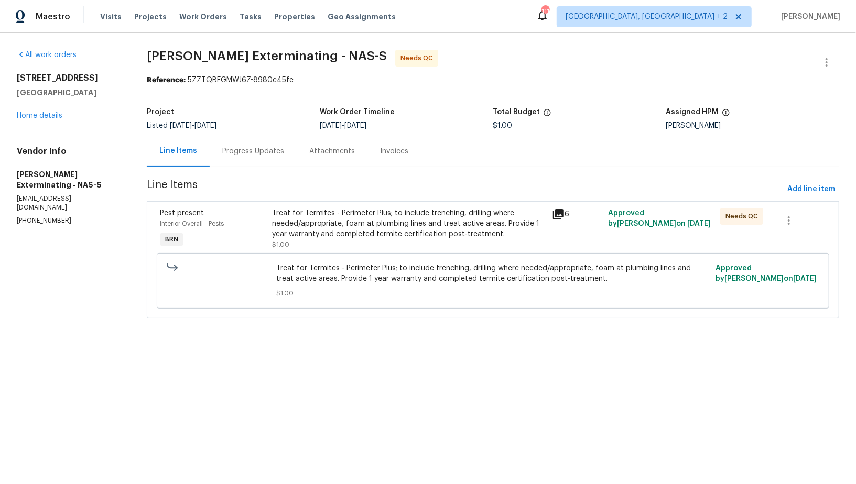
click at [342, 238] on div "Treat for Termites - Perimeter Plus; to include trenching, drilling where neede…" at bounding box center [409, 223] width 274 height 31
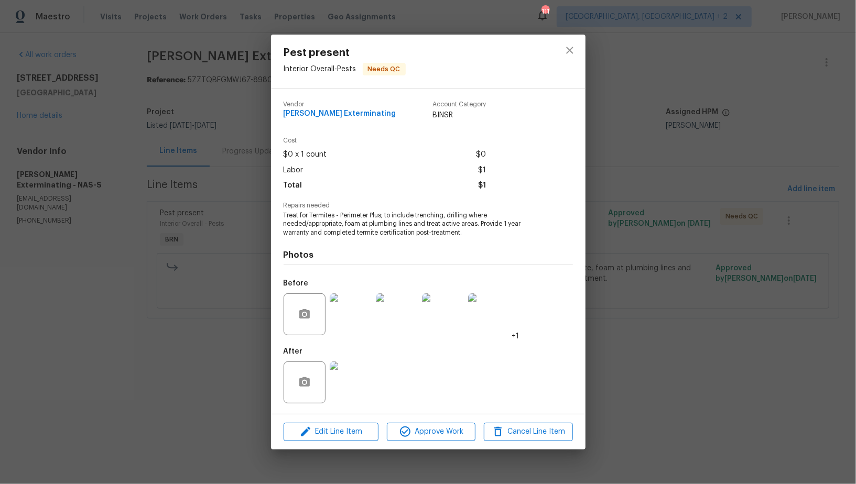
click at [254, 281] on div "Pest present Interior Overall - Pests Needs QC Vendor Belle [PERSON_NAME] Exter…" at bounding box center [428, 242] width 856 height 484
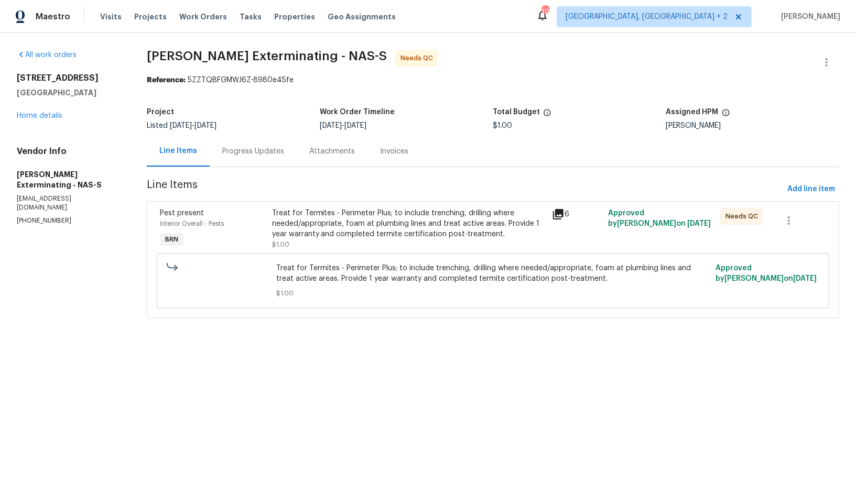
click at [249, 151] on div "Progress Updates" at bounding box center [253, 151] width 62 height 10
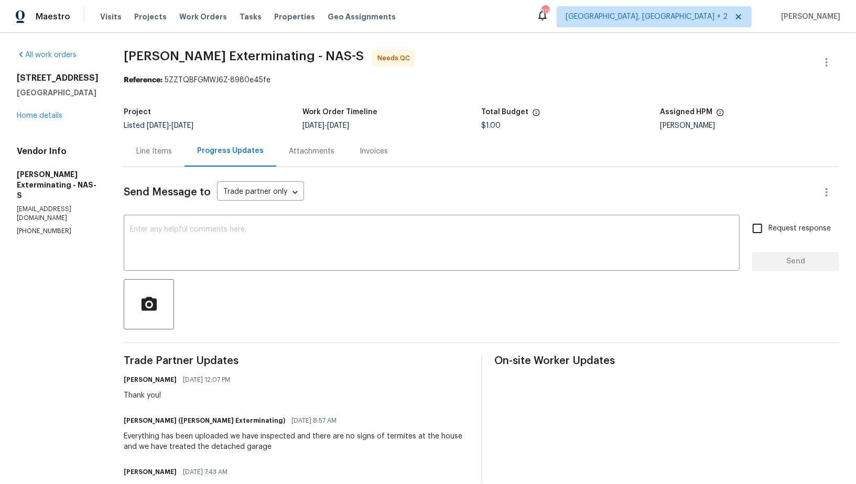
click at [151, 138] on div "Line Items" at bounding box center [154, 151] width 61 height 31
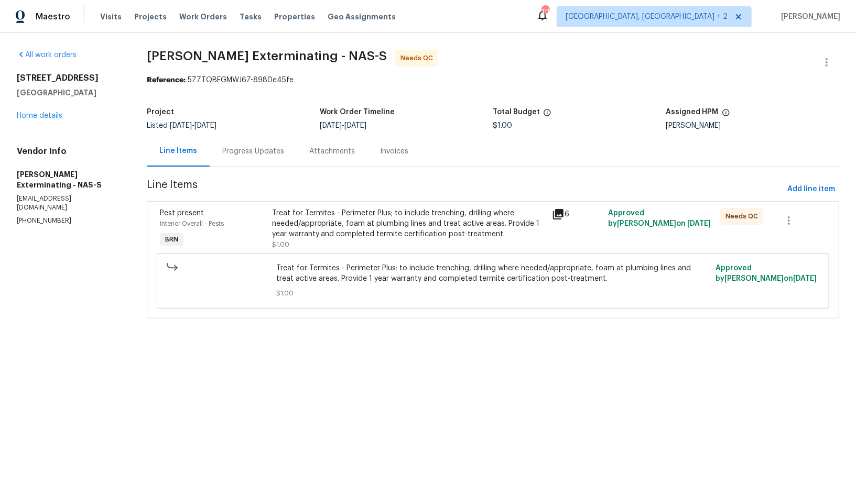
click at [331, 221] on div "Treat for Termites - Perimeter Plus; to include trenching, drilling where neede…" at bounding box center [409, 223] width 274 height 31
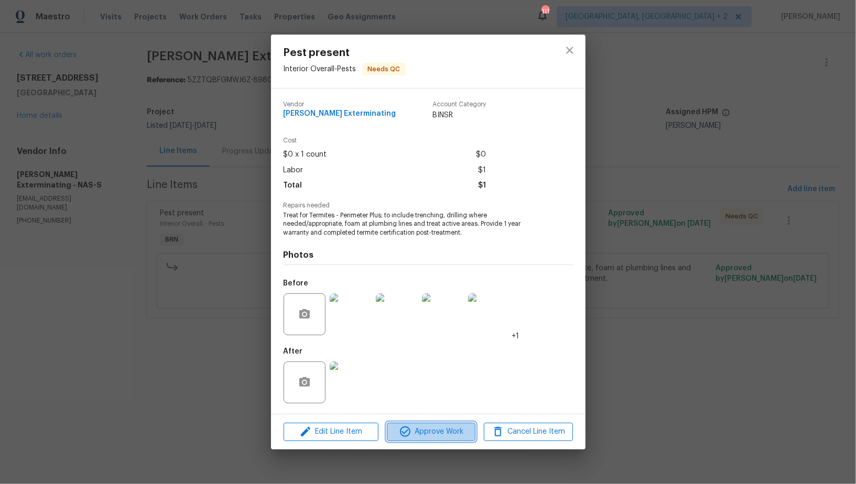
click at [404, 431] on icon "button" at bounding box center [405, 431] width 13 height 13
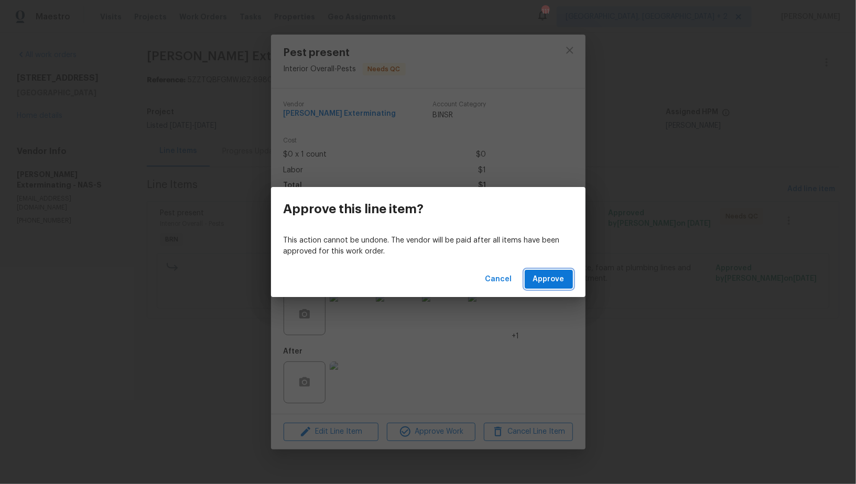
click at [536, 279] on span "Approve" at bounding box center [548, 279] width 31 height 13
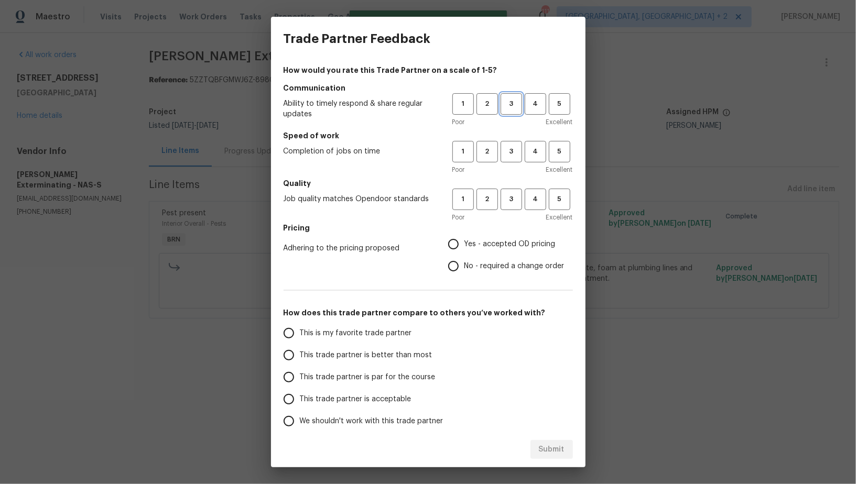
click at [513, 107] on span "3" at bounding box center [510, 104] width 19 height 12
click at [513, 164] on div "1 2 3 4 5 Poor Excellent" at bounding box center [512, 158] width 120 height 34
click at [513, 157] on span "3" at bounding box center [510, 152] width 19 height 12
click at [513, 207] on button "3" at bounding box center [510, 199] width 21 height 21
click at [464, 262] on input "No - required a change order" at bounding box center [453, 266] width 22 height 22
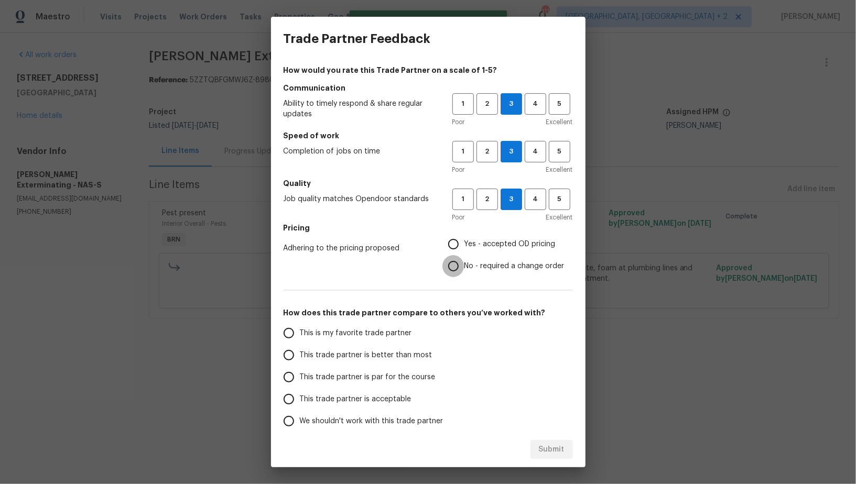
radio input "true"
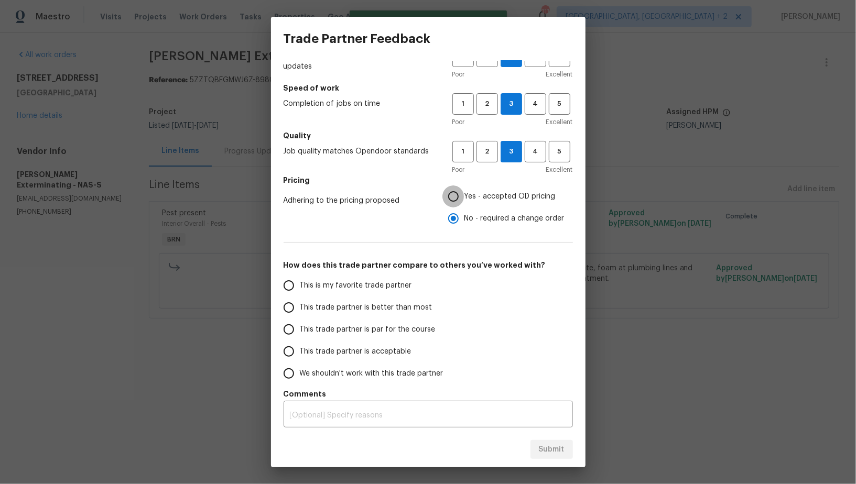
click at [454, 200] on input "Yes - accepted OD pricing" at bounding box center [453, 196] width 22 height 22
radio input "true"
click at [278, 327] on input "This trade partner is par for the course" at bounding box center [289, 330] width 22 height 22
click at [560, 454] on span "Submit" at bounding box center [552, 449] width 26 height 13
radio input "true"
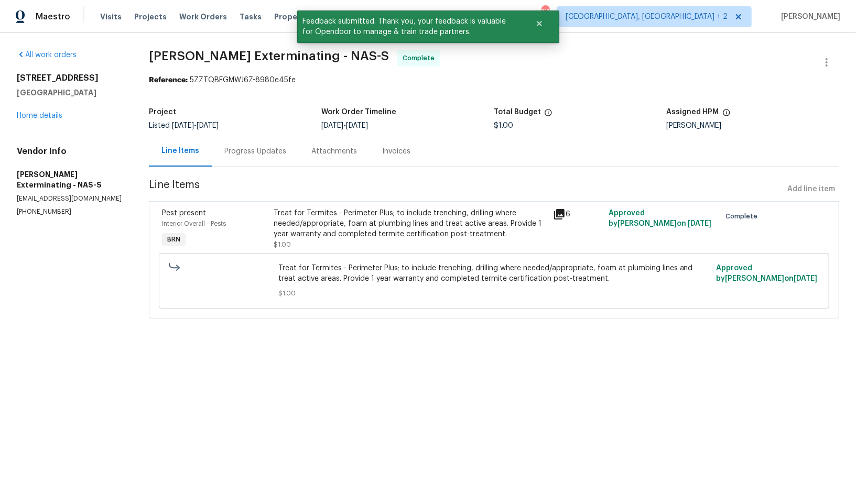
click at [268, 158] on div "Progress Updates" at bounding box center [255, 151] width 87 height 31
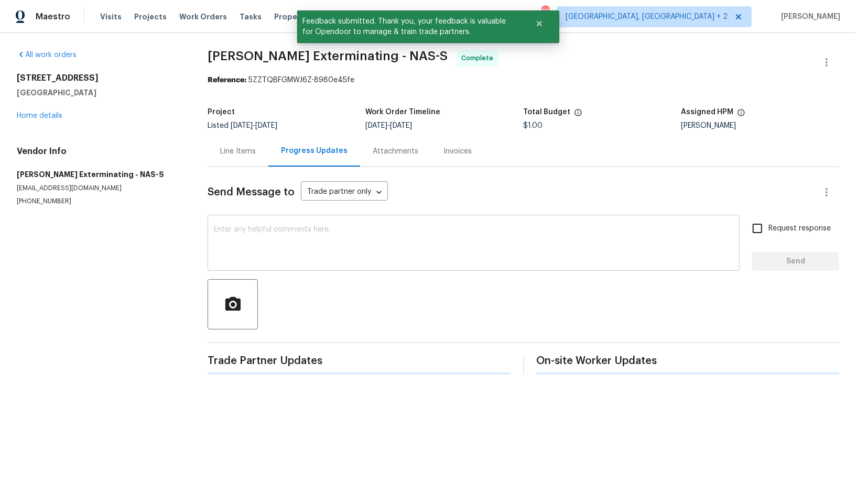
click at [356, 268] on div "x ​" at bounding box center [473, 243] width 532 height 53
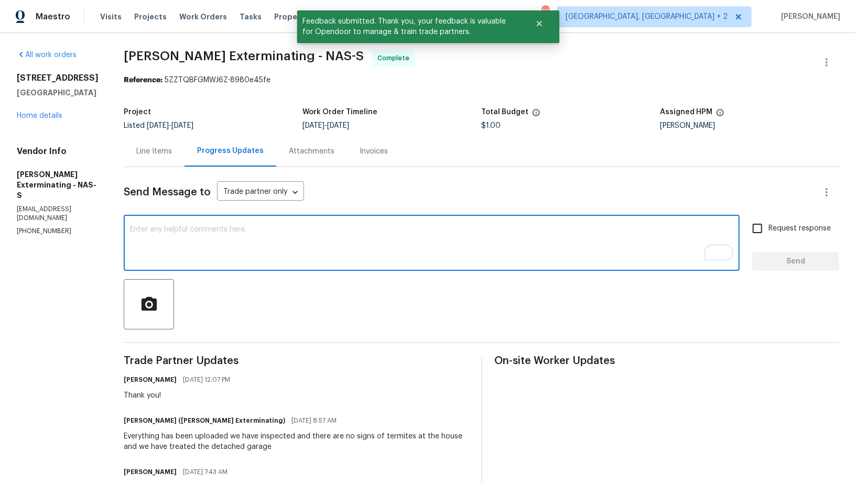
click at [203, 248] on textarea "To enrich screen reader interactions, please activate Accessibility in Grammarl…" at bounding box center [431, 244] width 603 height 37
paste textarea "WO is approved, Please upload the invoice under invoice section. Thanks!"
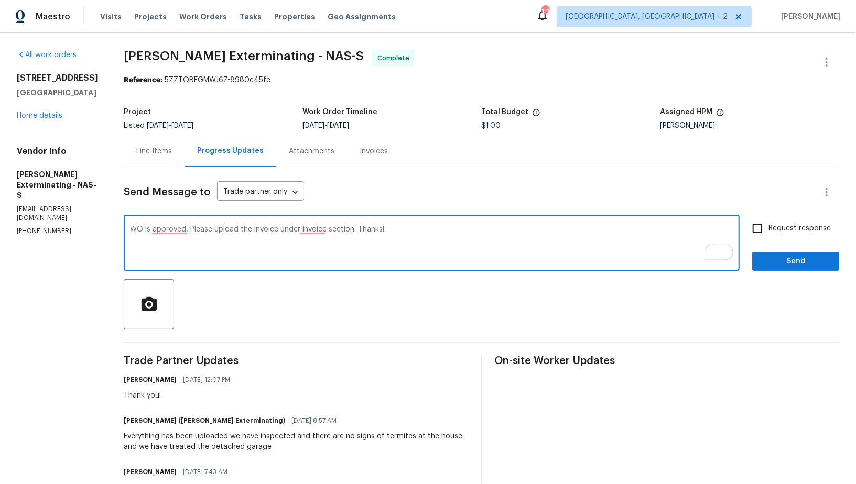
type textarea "WO is approved, Please upload the invoice under invoice section. Thanks!"
click at [764, 224] on input "Request response" at bounding box center [757, 228] width 22 height 22
checkbox input "true"
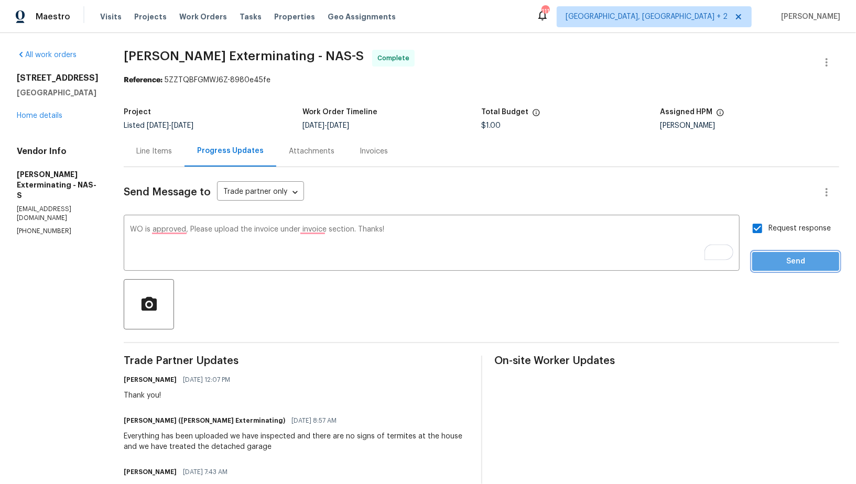
click at [777, 260] on span "Send" at bounding box center [795, 261] width 70 height 13
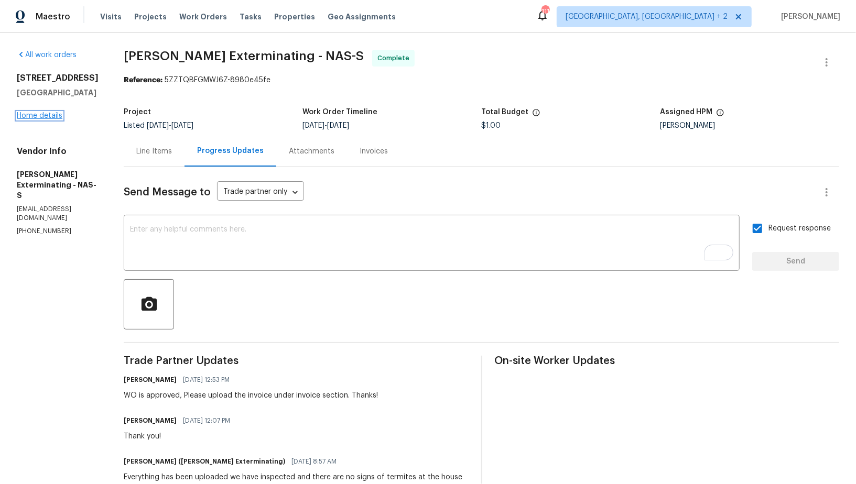
click at [51, 117] on link "Home details" at bounding box center [40, 115] width 46 height 7
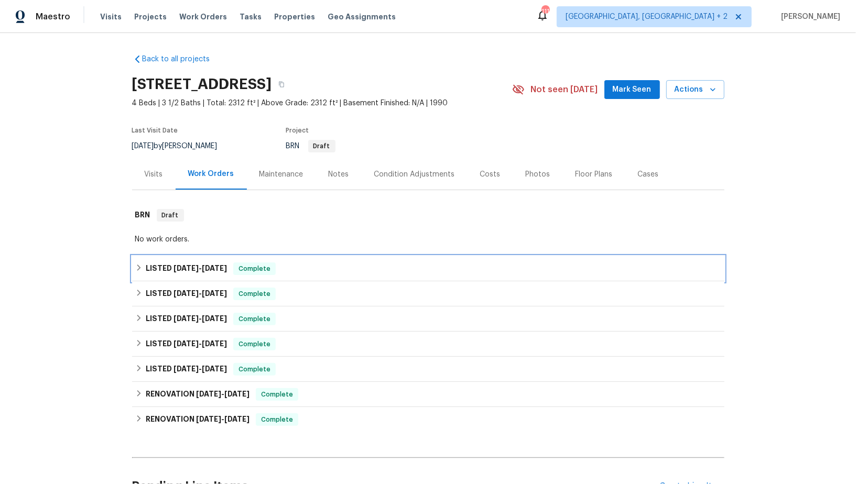
click at [152, 265] on h6 "LISTED 10/2/25 - 10/6/25" at bounding box center [186, 268] width 81 height 13
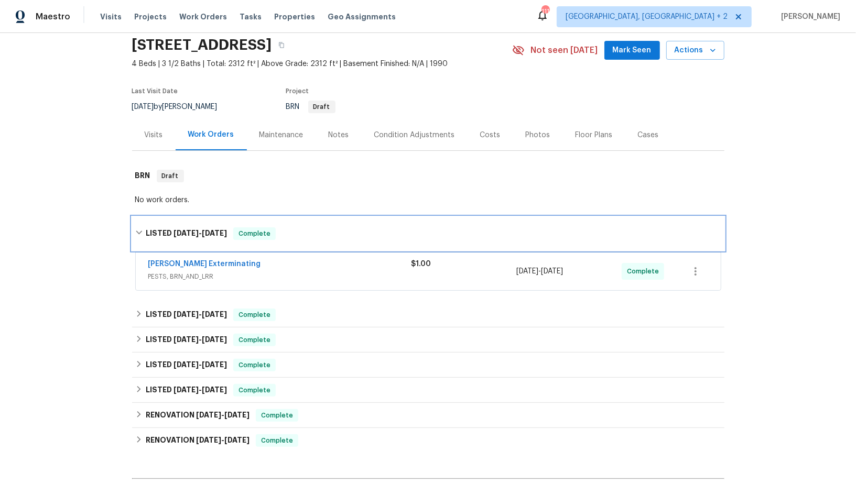
scroll to position [83, 0]
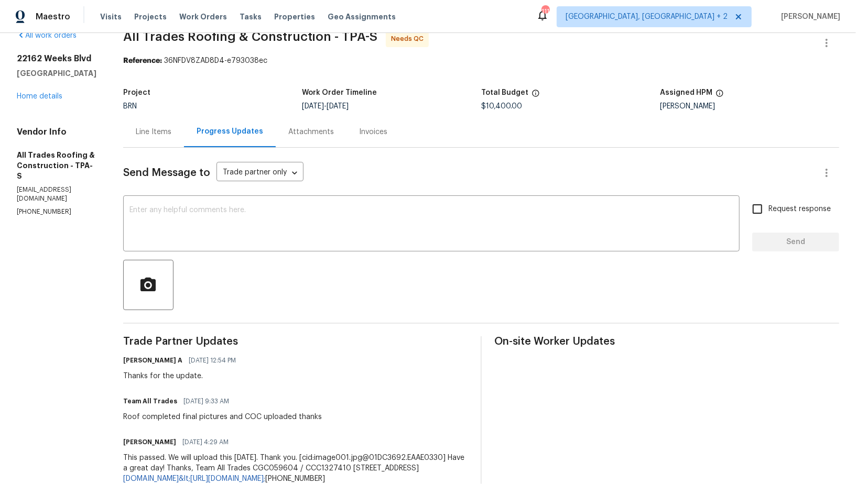
scroll to position [9, 0]
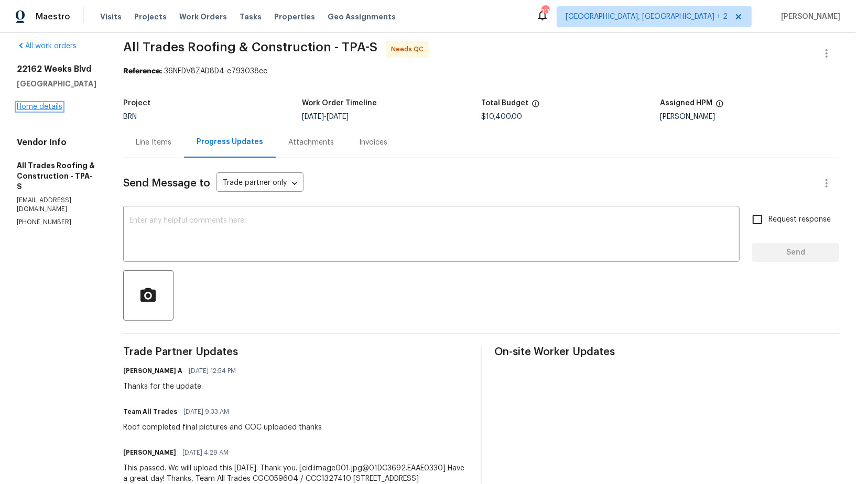
click at [48, 111] on link "Home details" at bounding box center [40, 106] width 46 height 7
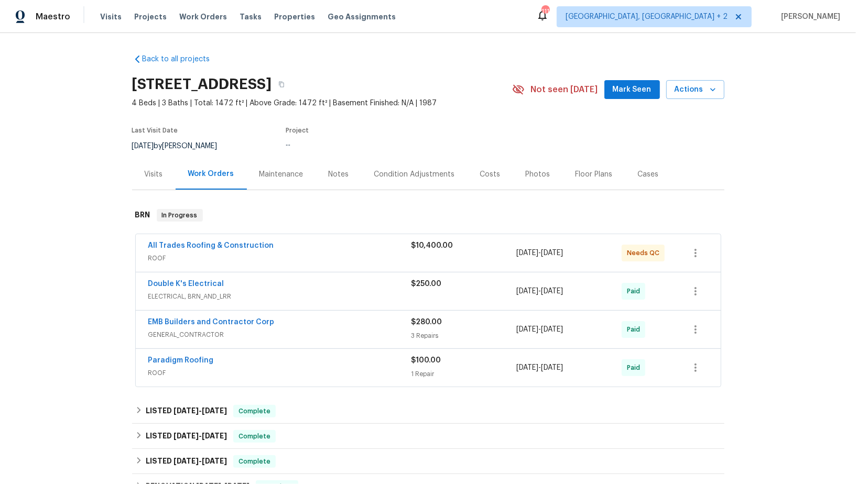
scroll to position [63, 0]
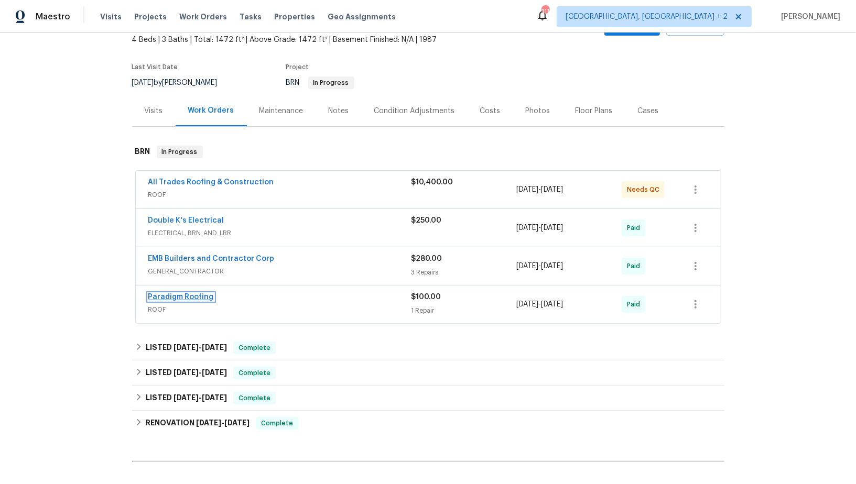
click at [176, 293] on link "Paradigm Roofing" at bounding box center [180, 296] width 65 height 7
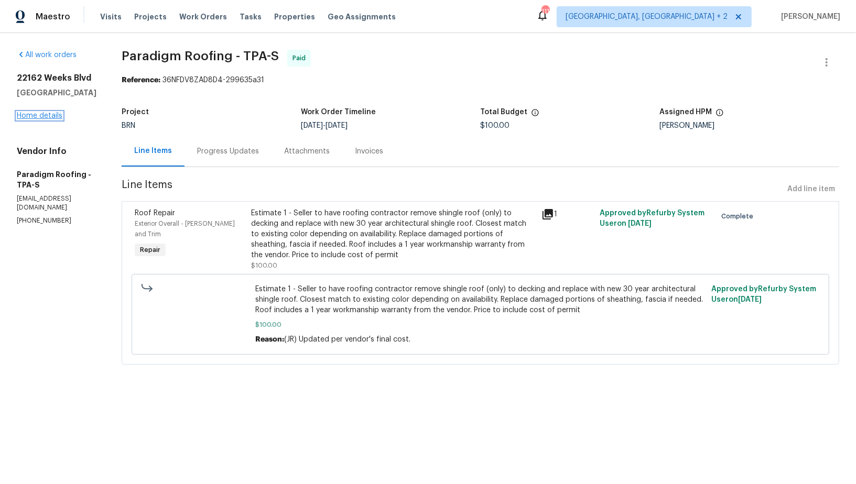
click at [38, 117] on link "Home details" at bounding box center [40, 115] width 46 height 7
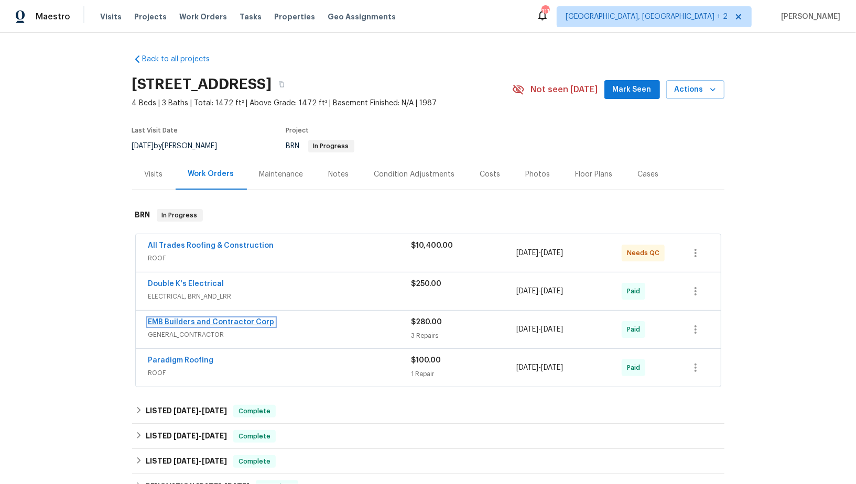
click at [184, 321] on link "EMB Builders and Contractor Corp" at bounding box center [211, 322] width 126 height 7
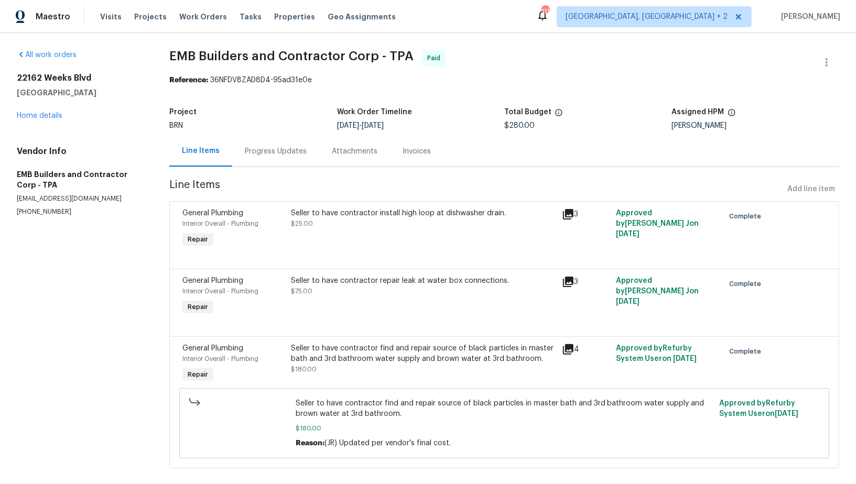
scroll to position [13, 0]
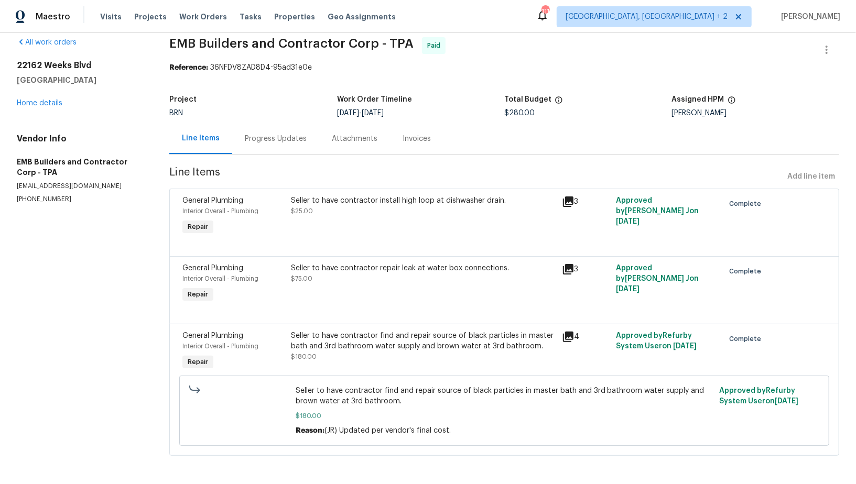
click at [315, 209] on div "Seller to have contractor install high loop at dishwasher drain. $25.00" at bounding box center [423, 205] width 264 height 21
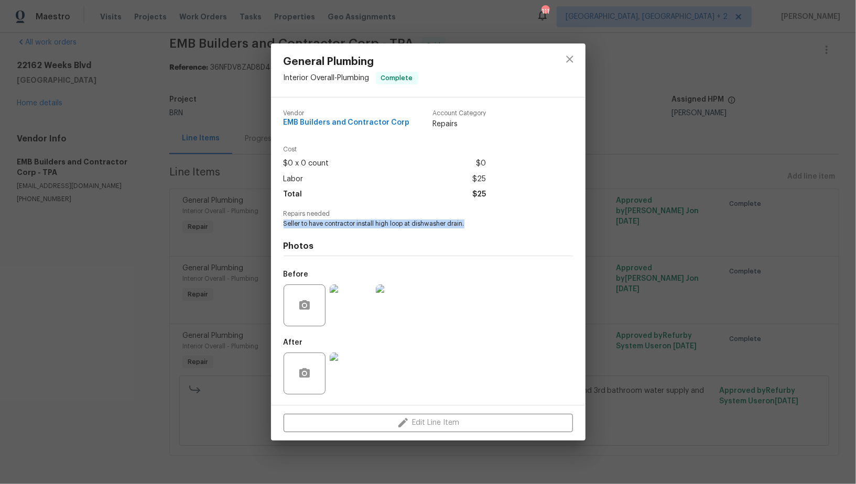
drag, startPoint x: 283, startPoint y: 225, endPoint x: 477, endPoint y: 227, distance: 193.9
click at [477, 227] on span "Seller to have contractor install high loop at dishwasher drain." at bounding box center [413, 224] width 260 height 9
copy span "Seller to have contractor install high loop at dishwasher drain."
click at [355, 312] on img at bounding box center [351, 305] width 42 height 42
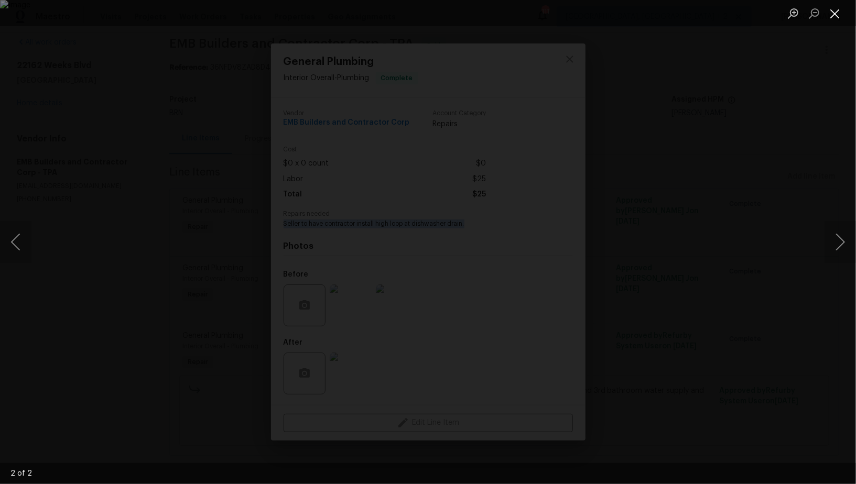
click at [839, 16] on button "Close lightbox" at bounding box center [834, 13] width 21 height 18
click at [700, 294] on div "Lightbox" at bounding box center [428, 242] width 856 height 484
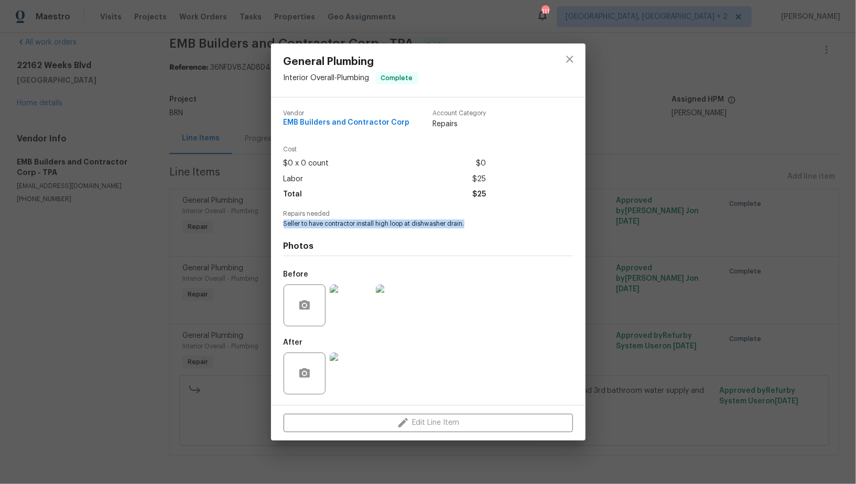
click at [360, 374] on img at bounding box center [351, 374] width 42 height 42
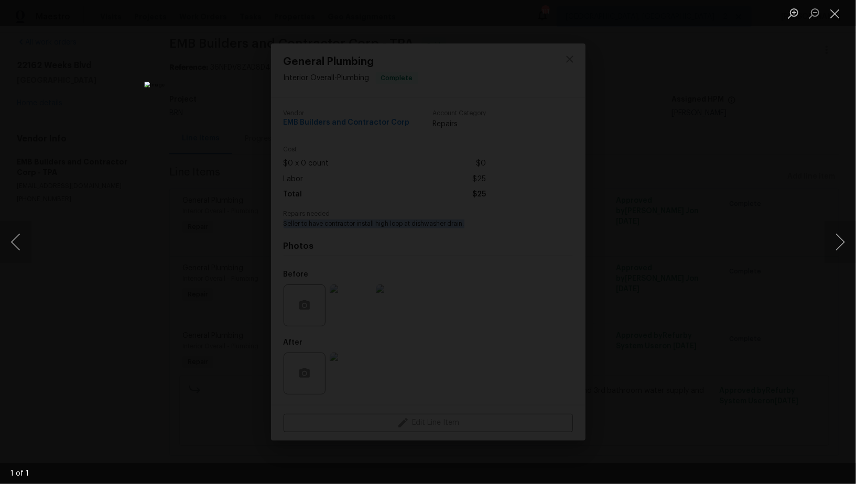
click at [604, 172] on img "Lightbox" at bounding box center [427, 242] width 567 height 321
click at [643, 203] on div "Lightbox" at bounding box center [428, 242] width 856 height 484
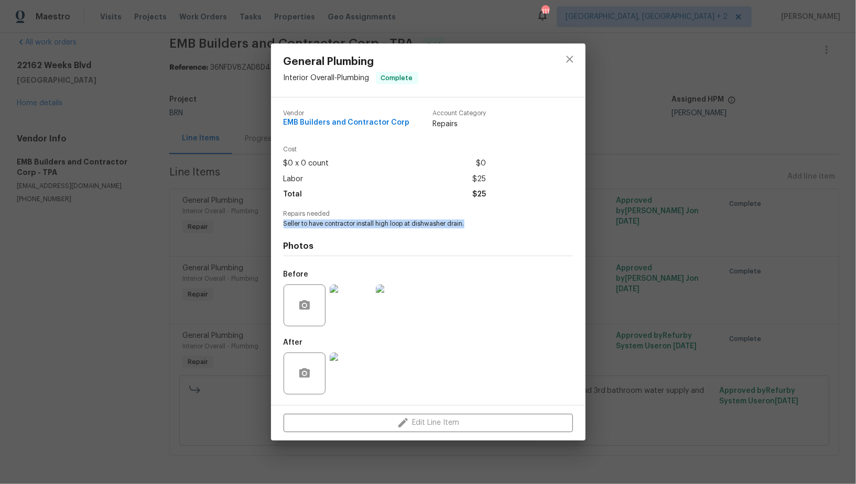
click at [626, 272] on div "General Plumbing Interior Overall - Plumbing Complete Vendor EMB Builders and C…" at bounding box center [428, 242] width 856 height 484
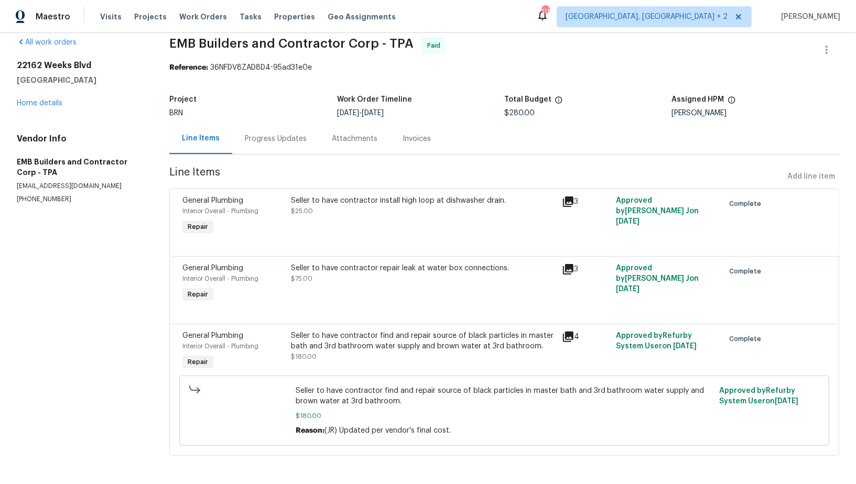
click at [369, 281] on div "Seller to have contractor repair leak at water box connections. $75.00" at bounding box center [423, 273] width 264 height 21
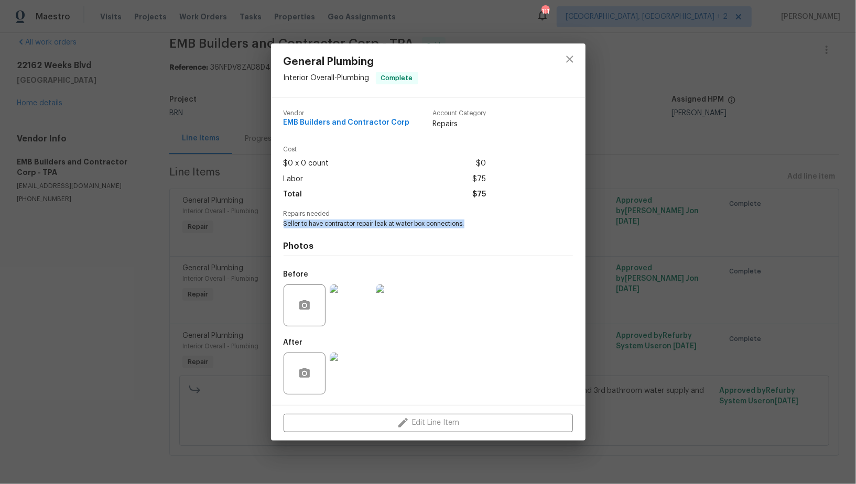
drag, startPoint x: 280, startPoint y: 224, endPoint x: 514, endPoint y: 225, distance: 233.7
click at [514, 224] on div "Vendor EMB Builders and Contractor Corp Account Category Repairs Cost $0 x 0 co…" at bounding box center [428, 251] width 314 height 308
copy span "Seller to have contractor repair leak at water box connections."
click at [367, 319] on img at bounding box center [351, 305] width 42 height 42
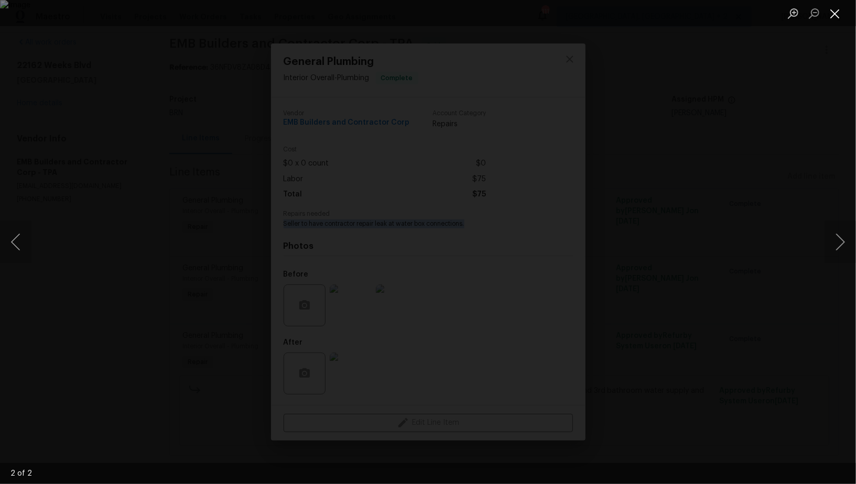
click at [835, 17] on button "Close lightbox" at bounding box center [834, 13] width 21 height 18
click at [737, 301] on div "Lightbox" at bounding box center [428, 242] width 856 height 484
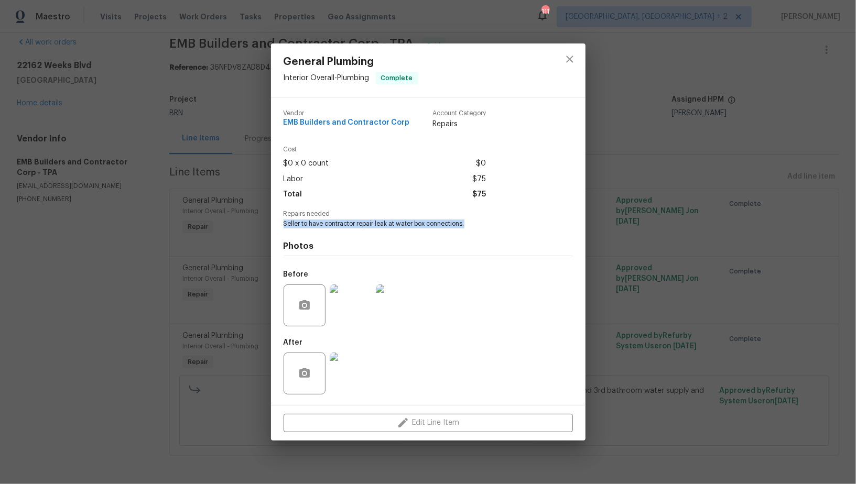
click at [356, 373] on img at bounding box center [351, 374] width 42 height 42
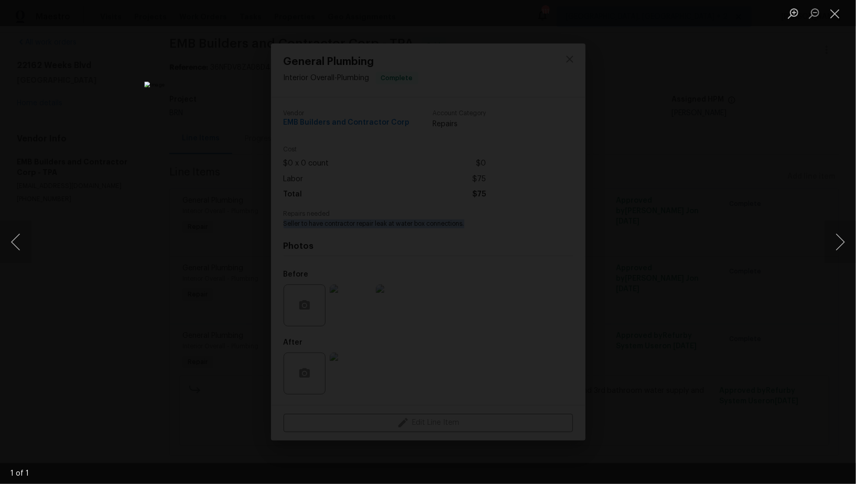
click at [771, 258] on div "Lightbox" at bounding box center [428, 242] width 856 height 484
click at [706, 267] on div "Lightbox" at bounding box center [428, 242] width 856 height 484
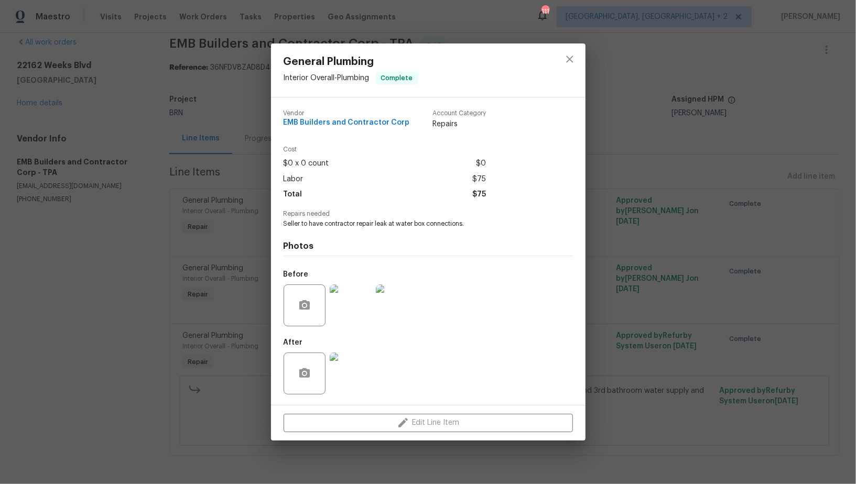
click at [695, 268] on div "General Plumbing Interior Overall - Plumbing Complete Vendor EMB Builders and C…" at bounding box center [428, 242] width 856 height 484
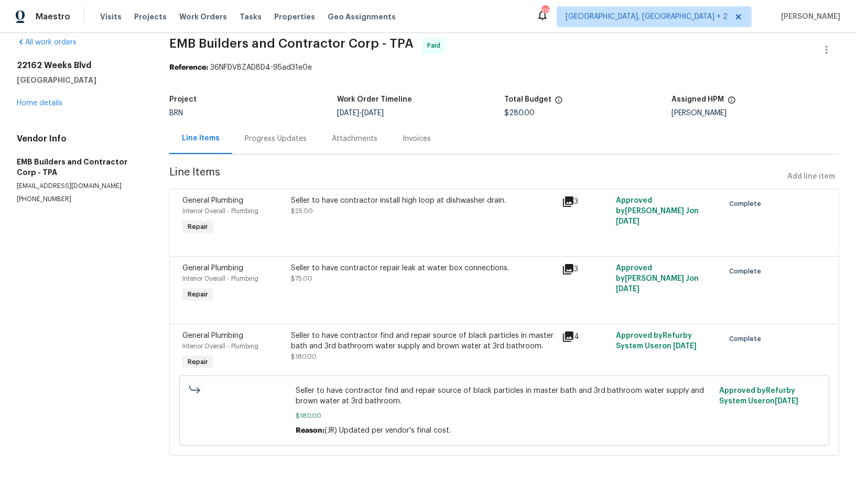
click at [367, 345] on div "Seller to have contractor find and repair source of black particles in master b…" at bounding box center [423, 341] width 264 height 21
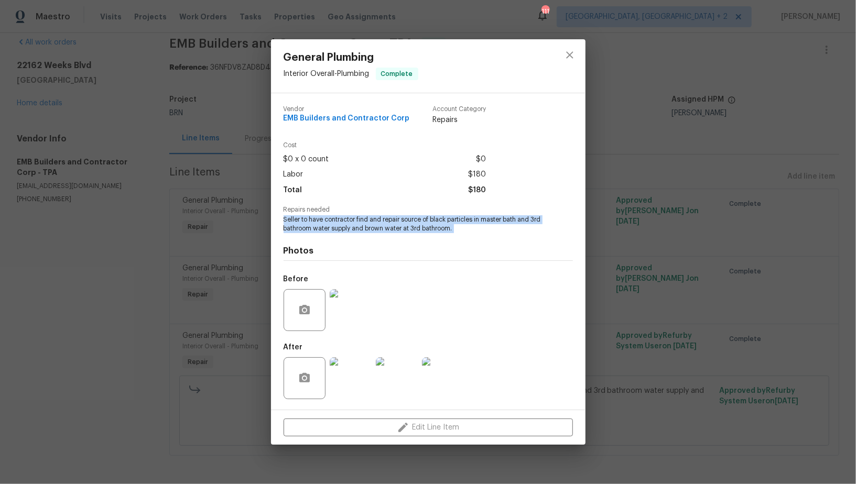
drag, startPoint x: 275, startPoint y: 221, endPoint x: 479, endPoint y: 239, distance: 204.6
click at [479, 239] on div "Vendor EMB Builders and Contractor Corp Account Category Repairs Cost $0 x 0 co…" at bounding box center [428, 251] width 314 height 316
copy span "Seller to have contractor find and repair source of black particles in master b…"
click at [342, 300] on img at bounding box center [351, 310] width 42 height 42
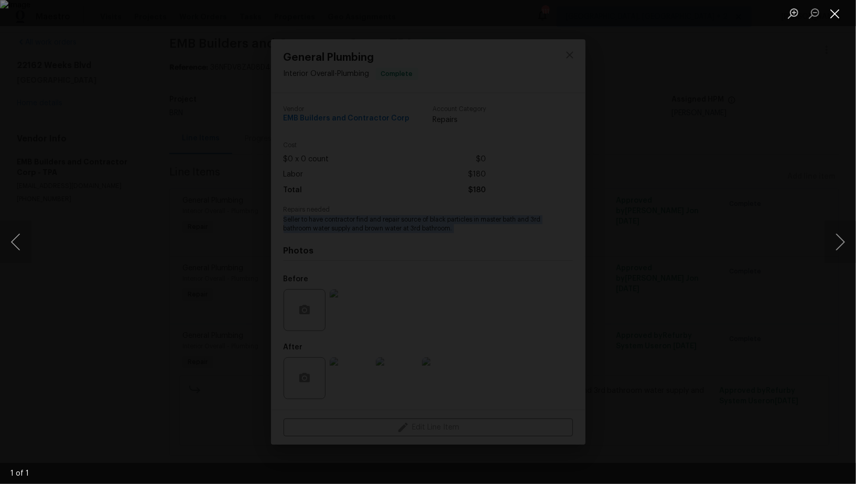
click at [838, 17] on button "Close lightbox" at bounding box center [834, 13] width 21 height 18
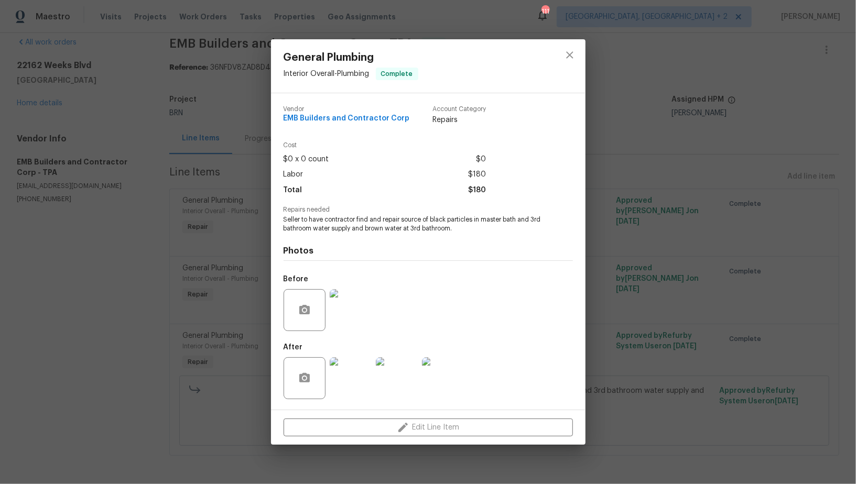
click at [371, 367] on div at bounding box center [350, 378] width 46 height 54
click at [395, 368] on img at bounding box center [397, 378] width 42 height 42
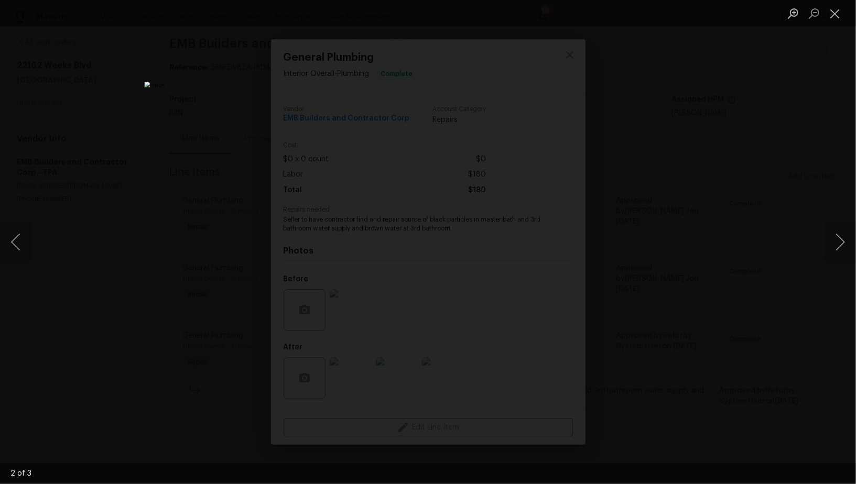
drag, startPoint x: 291, startPoint y: 249, endPoint x: 239, endPoint y: 249, distance: 51.3
click at [290, 249] on img "Lightbox" at bounding box center [427, 242] width 567 height 321
click at [235, 248] on div "Lightbox" at bounding box center [428, 242] width 856 height 484
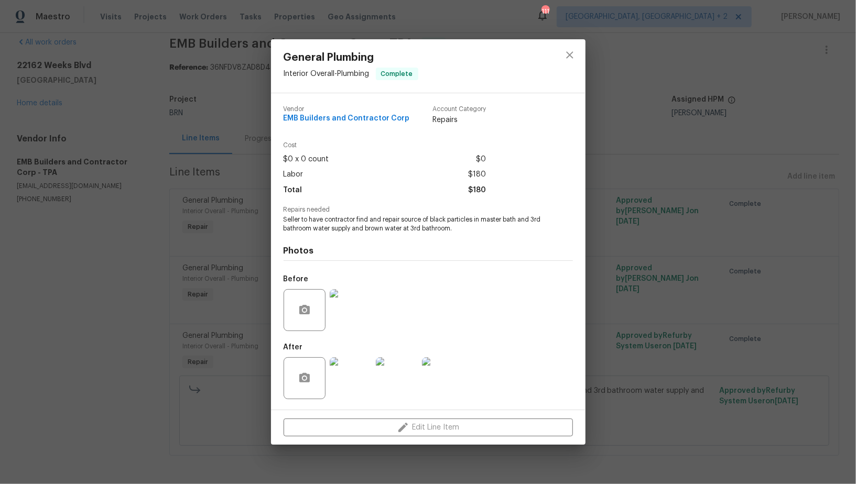
click at [235, 248] on div "General Plumbing Interior Overall - Plumbing Complete Vendor EMB Builders and C…" at bounding box center [428, 242] width 856 height 484
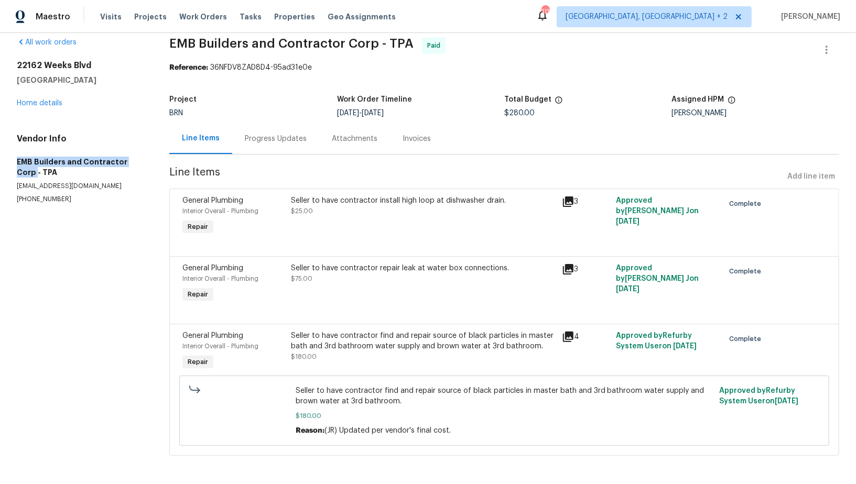
drag, startPoint x: 1, startPoint y: 156, endPoint x: 140, endPoint y: 163, distance: 139.6
click at [140, 163] on div "All work orders [STREET_ADDRESS] Home details Vendor Info EMB Builders and Cont…" at bounding box center [428, 252] width 856 height 465
copy h5 "EMB Builders and Contractor Corp"
click at [47, 104] on link "Home details" at bounding box center [40, 103] width 46 height 7
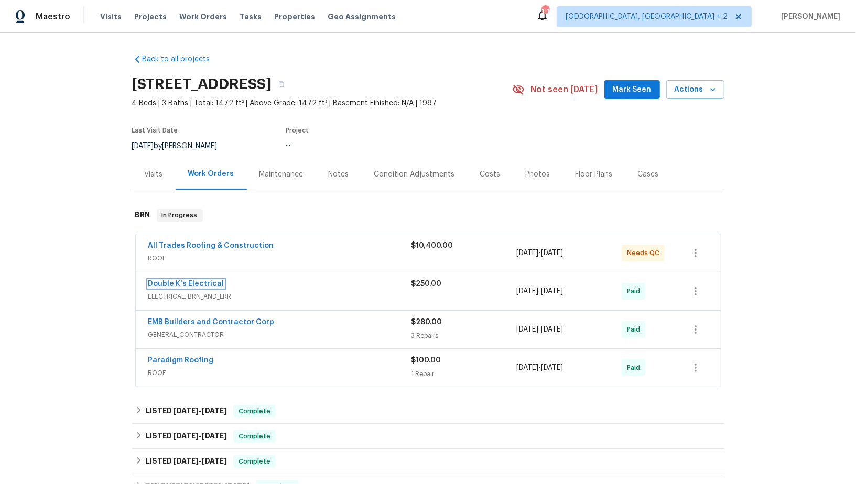
click at [175, 284] on link "Double K's Electrical" at bounding box center [186, 283] width 76 height 7
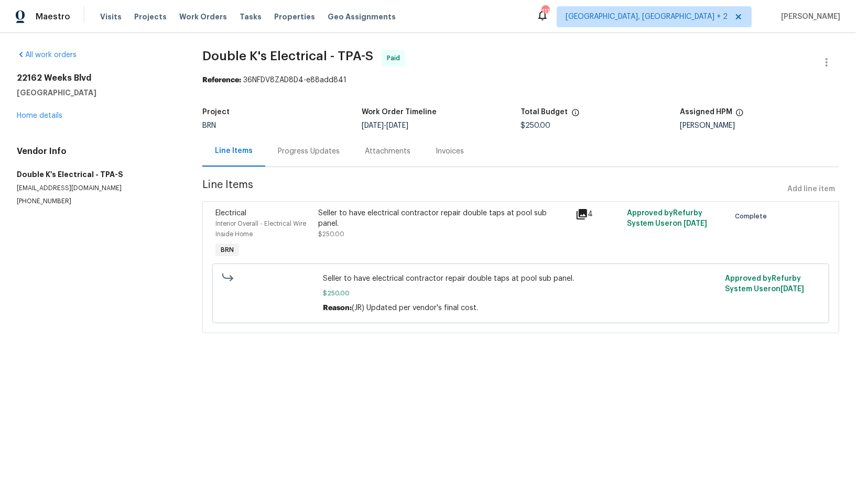
click at [327, 247] on div "Seller to have electrical contractor repair double taps at pool sub panel. $250…" at bounding box center [443, 234] width 257 height 59
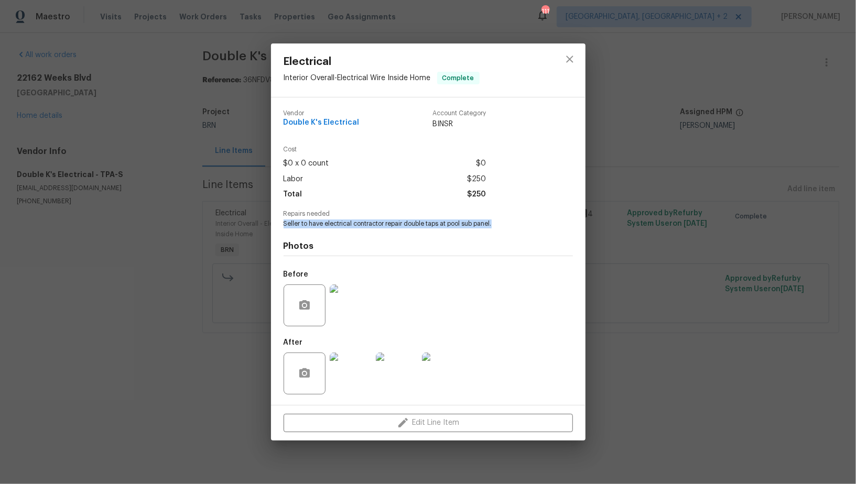
drag, startPoint x: 281, startPoint y: 226, endPoint x: 519, endPoint y: 232, distance: 237.4
click at [528, 225] on div "Vendor Double K's Electrical Account Category BINSR Cost $0 x 0 count $0 Labor …" at bounding box center [428, 251] width 314 height 308
copy span "Seller to have electrical contractor repair double taps at pool sub panel."
click at [356, 285] on img at bounding box center [351, 305] width 42 height 42
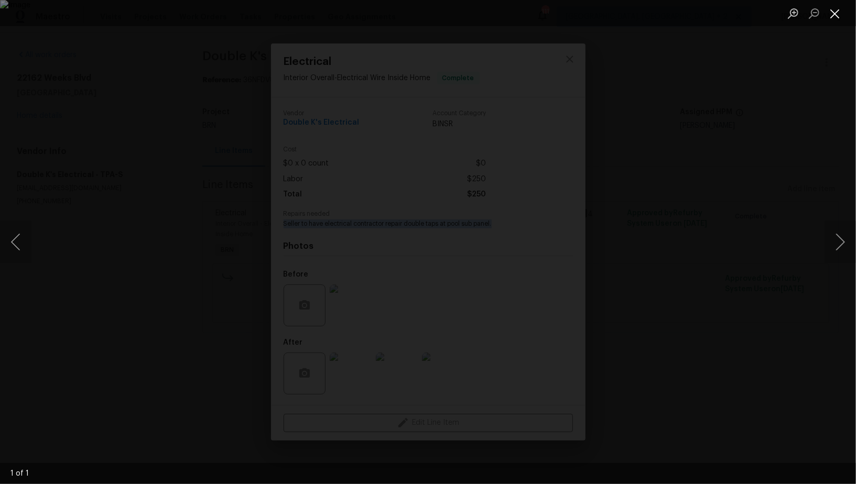
click at [832, 18] on button "Close lightbox" at bounding box center [834, 13] width 21 height 18
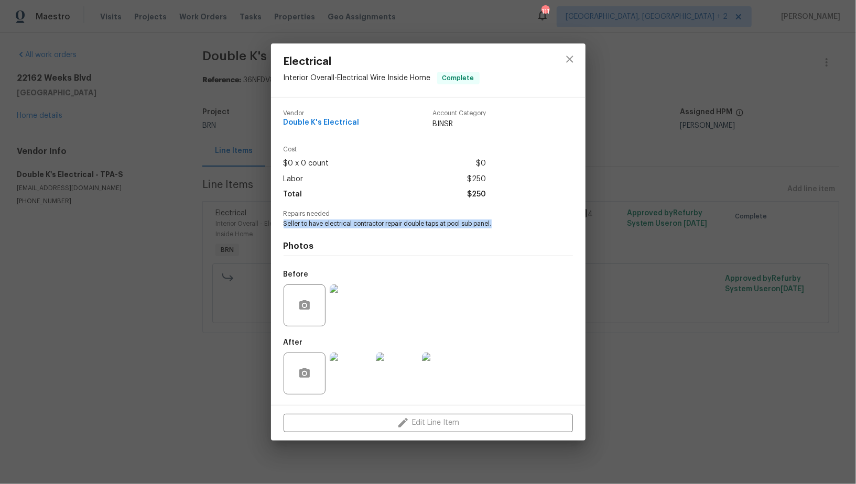
click at [345, 375] on img at bounding box center [351, 374] width 42 height 42
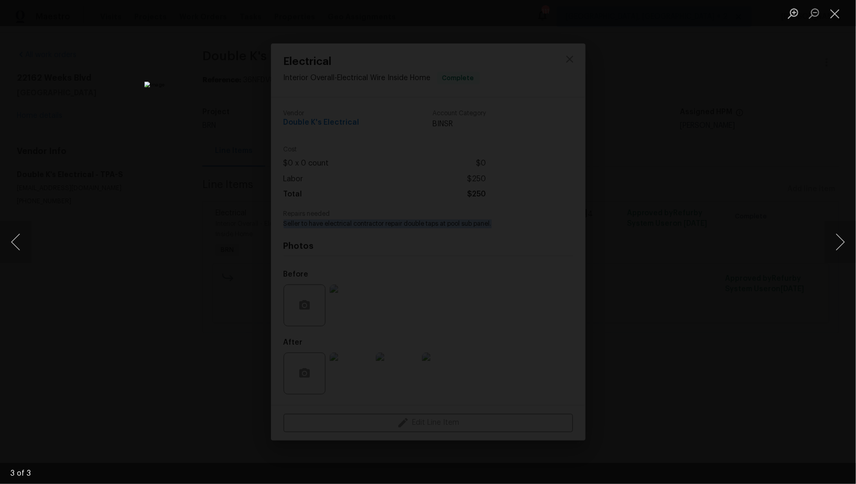
click at [735, 285] on div "Lightbox" at bounding box center [428, 242] width 856 height 484
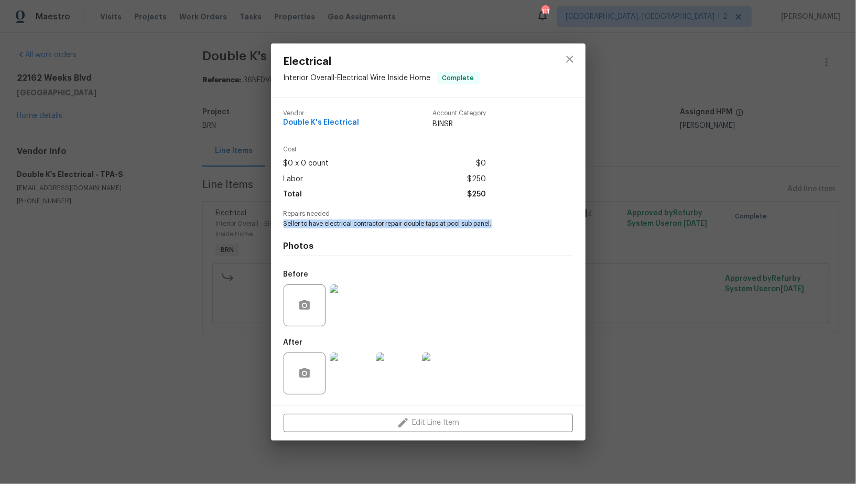
click at [735, 284] on div "Electrical Interior Overall - Electrical Wire Inside Home Complete Vendor Doubl…" at bounding box center [428, 242] width 856 height 484
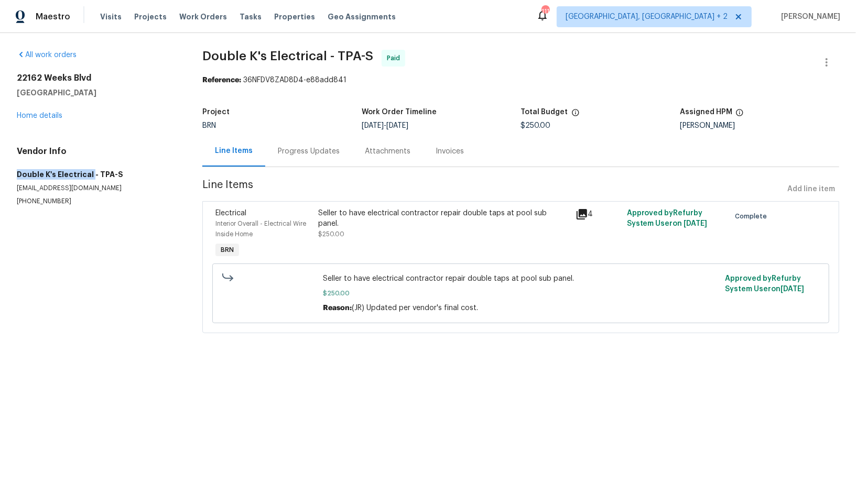
drag, startPoint x: 10, startPoint y: 172, endPoint x: 91, endPoint y: 172, distance: 80.7
click at [91, 172] on div "All work orders [STREET_ADDRESS] Home details Vendor Info Double K's Electrical…" at bounding box center [428, 198] width 856 height 330
copy h5 "Double K's Electrical"
click at [38, 122] on div "All work orders [STREET_ADDRESS] Home details Vendor Info Double K's Electrical…" at bounding box center [97, 128] width 160 height 156
click at [38, 115] on link "Home details" at bounding box center [40, 115] width 46 height 7
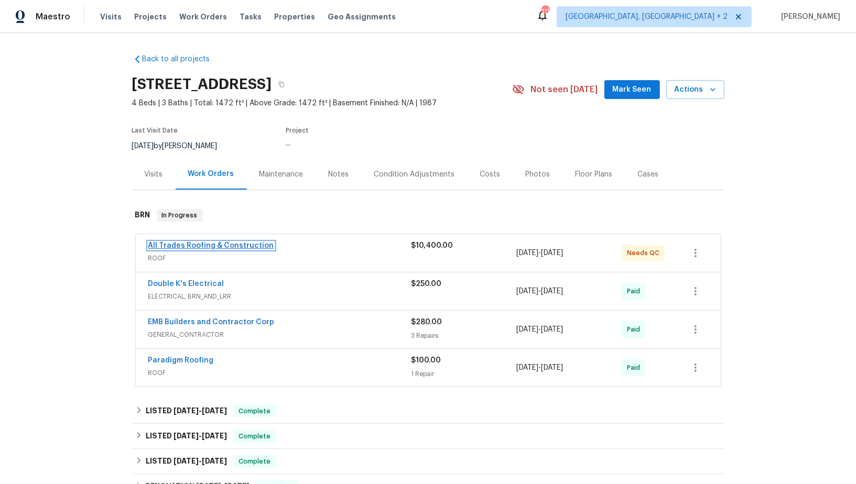
click at [198, 246] on link "All Trades Roofing & Construction" at bounding box center [211, 245] width 126 height 7
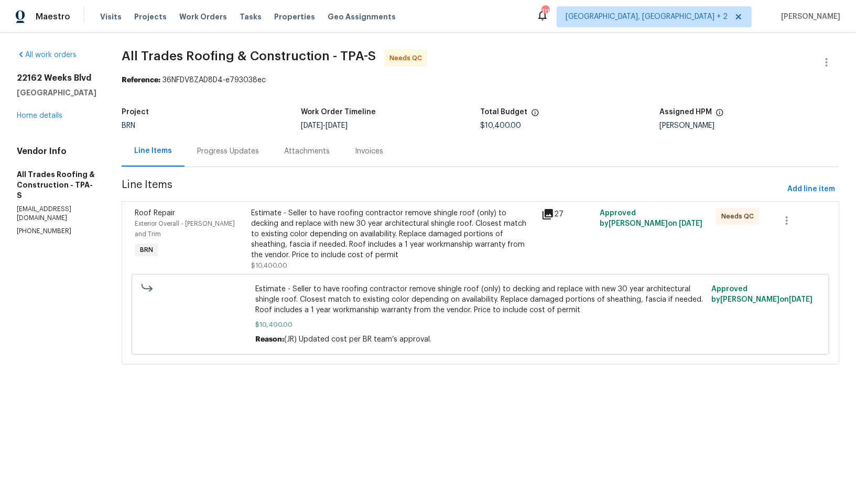
click at [333, 233] on div "Estimate - Seller to have roofing contractor remove shingle roof (only) to deck…" at bounding box center [393, 234] width 284 height 52
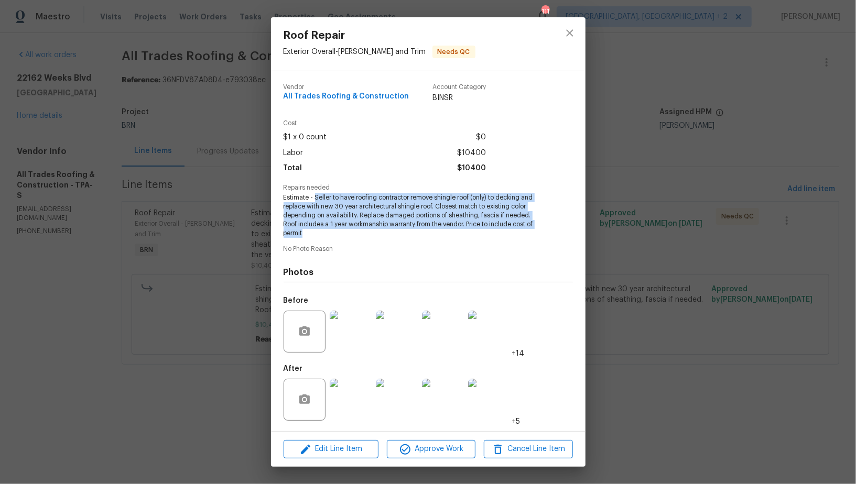
drag, startPoint x: 314, startPoint y: 198, endPoint x: 354, endPoint y: 236, distance: 55.6
click at [354, 236] on span "Estimate - Seller to have roofing contractor remove shingle roof (only) to deck…" at bounding box center [413, 215] width 260 height 44
copy span "Seller to have roofing contractor remove shingle roof (only) to decking and rep…"
click at [349, 342] on img at bounding box center [351, 332] width 42 height 42
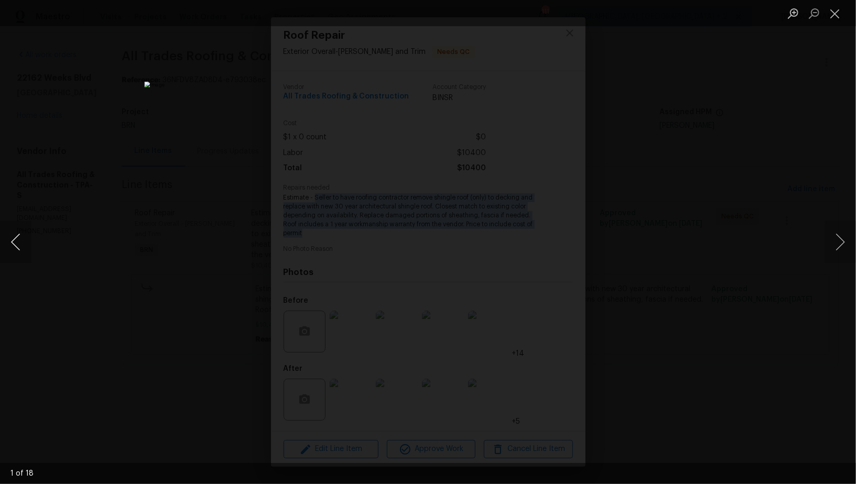
click at [10, 247] on button "Previous image" at bounding box center [15, 242] width 31 height 42
click at [15, 243] on button "Previous image" at bounding box center [15, 242] width 31 height 42
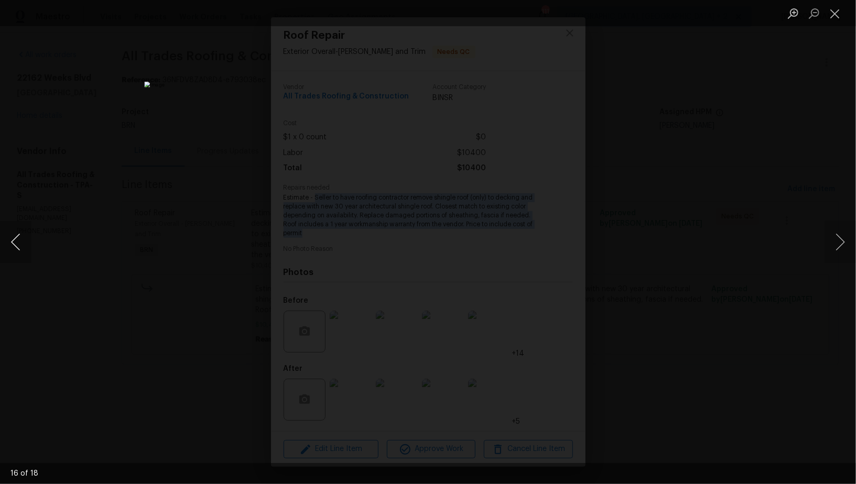
click at [15, 243] on button "Previous image" at bounding box center [15, 242] width 31 height 42
click at [19, 237] on button "Previous image" at bounding box center [15, 242] width 31 height 42
click at [20, 252] on button "Previous image" at bounding box center [15, 242] width 31 height 42
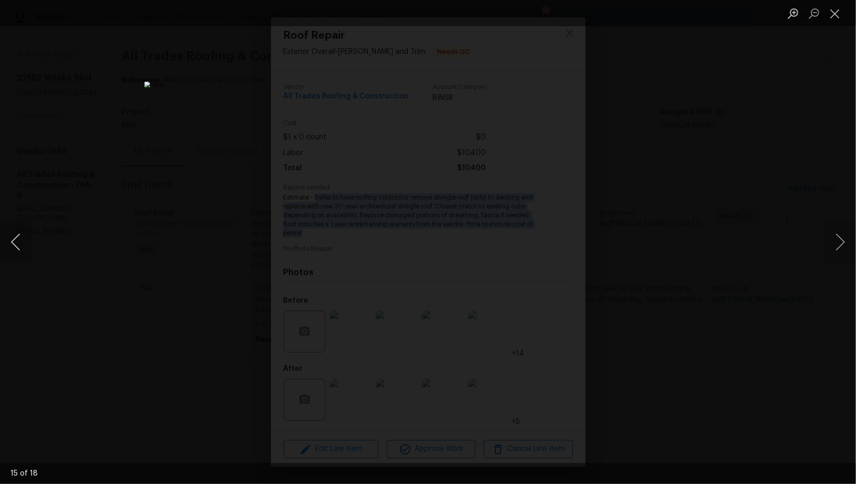
click at [20, 252] on button "Previous image" at bounding box center [15, 242] width 31 height 42
click at [9, 234] on button "Previous image" at bounding box center [15, 242] width 31 height 42
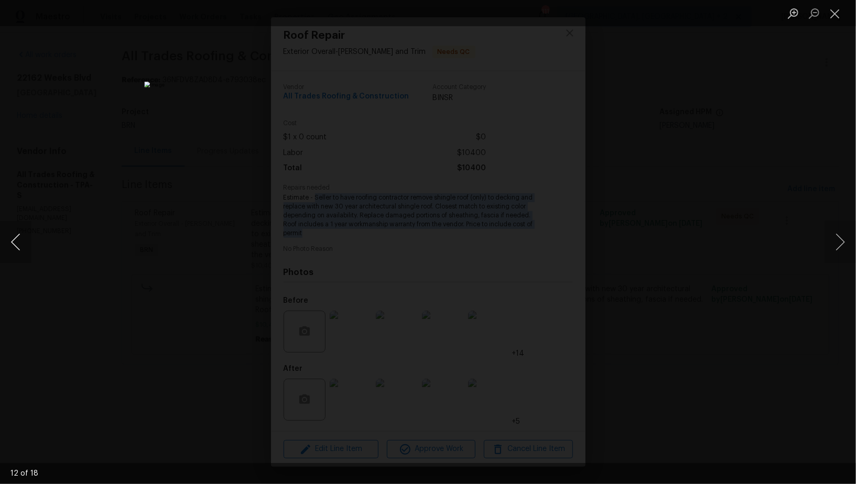
click at [1, 246] on button "Previous image" at bounding box center [15, 242] width 31 height 42
click at [13, 240] on button "Previous image" at bounding box center [15, 242] width 31 height 42
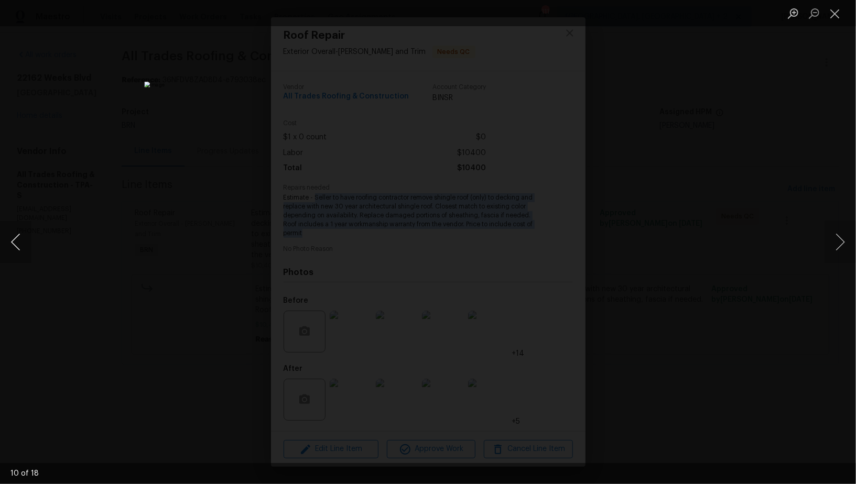
click at [17, 240] on button "Previous image" at bounding box center [15, 242] width 31 height 42
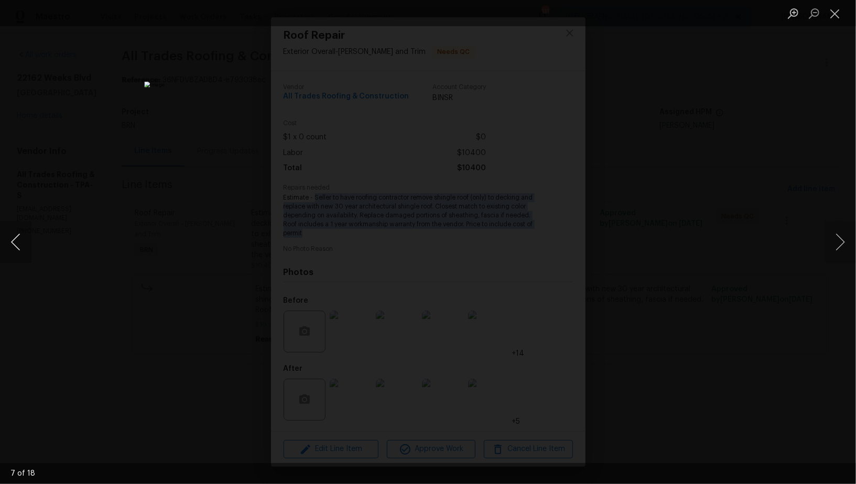
click at [17, 240] on button "Previous image" at bounding box center [15, 242] width 31 height 42
click at [12, 238] on button "Previous image" at bounding box center [15, 242] width 31 height 42
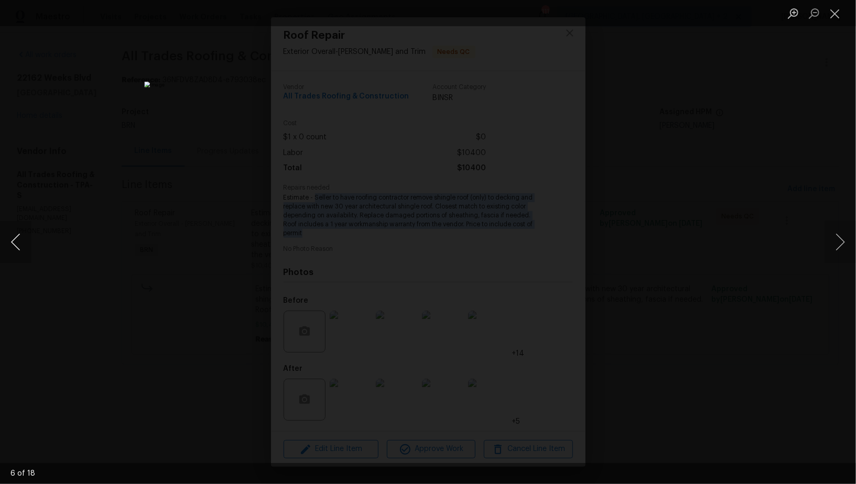
click at [12, 238] on button "Previous image" at bounding box center [15, 242] width 31 height 42
click at [75, 278] on div "Lightbox" at bounding box center [428, 242] width 856 height 484
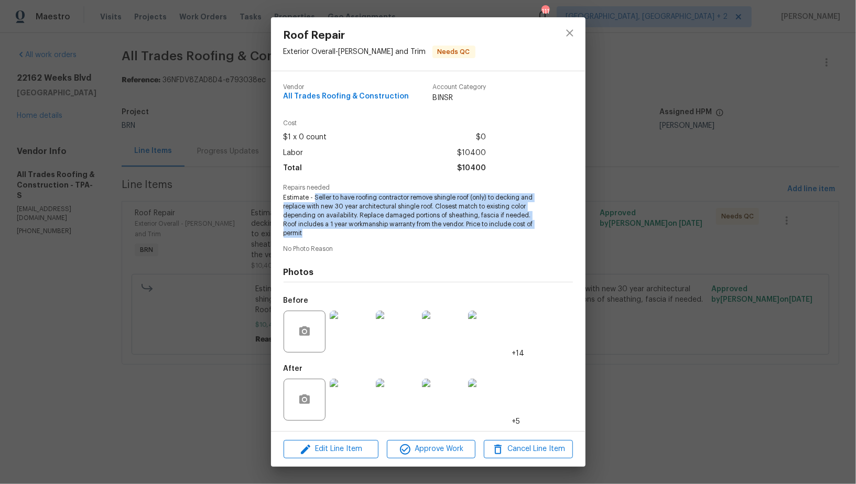
click at [336, 392] on img at bounding box center [351, 400] width 42 height 42
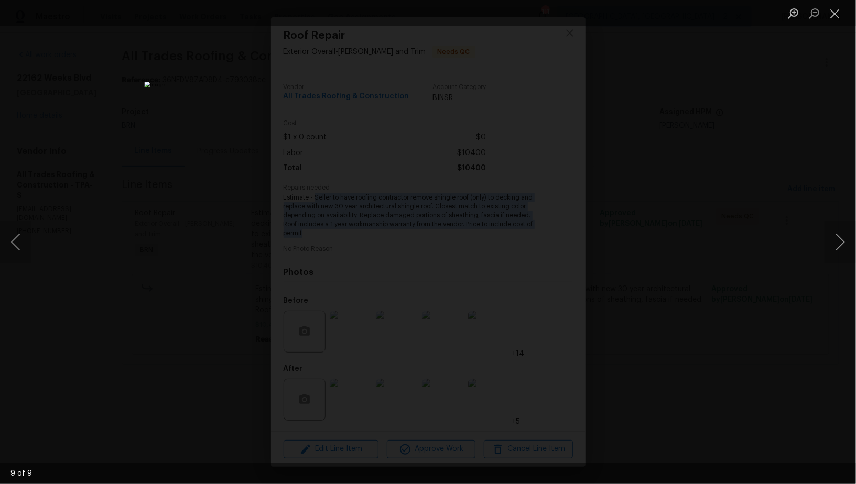
click at [698, 335] on div "Lightbox" at bounding box center [428, 242] width 856 height 484
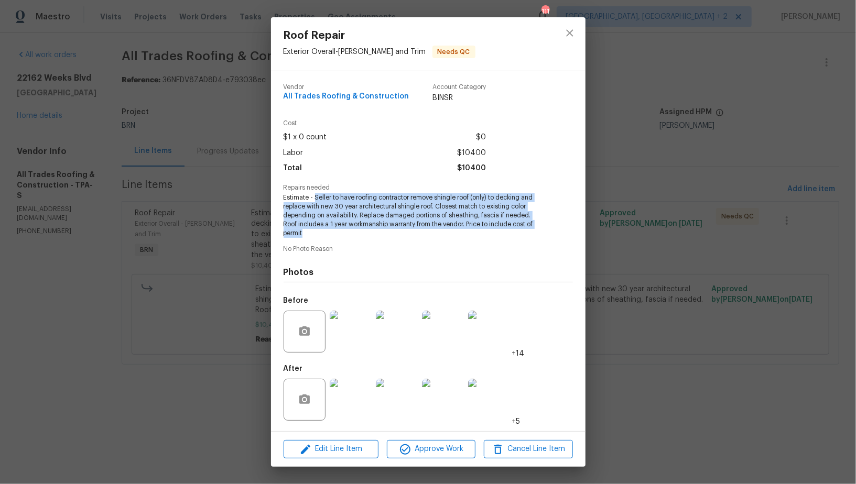
click at [698, 335] on div "Roof Repair Exterior Overall - [PERSON_NAME] and Trim Needs QC Vendor All Trade…" at bounding box center [428, 242] width 856 height 484
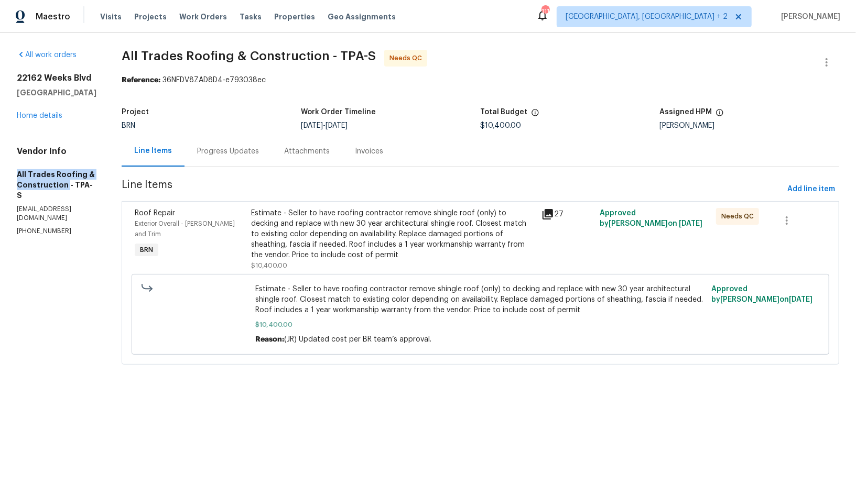
drag, startPoint x: 6, startPoint y: 176, endPoint x: 64, endPoint y: 199, distance: 63.0
click at [64, 199] on div "All work orders [STREET_ADDRESS] Home details Vendor Info All Trades Roofing & …" at bounding box center [428, 213] width 856 height 361
copy h5 "All Trades Roofing & Construction"
click at [58, 119] on link "Home details" at bounding box center [40, 115] width 46 height 7
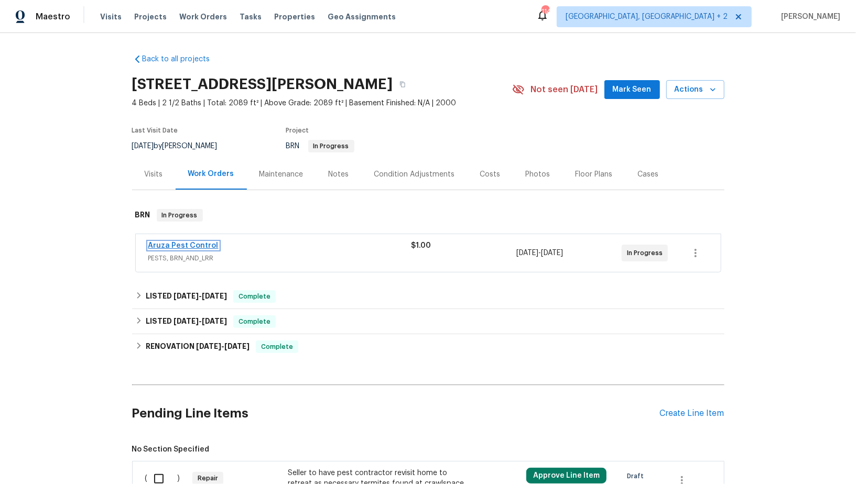
click at [195, 244] on link "Aruza Pest Control" at bounding box center [183, 245] width 70 height 7
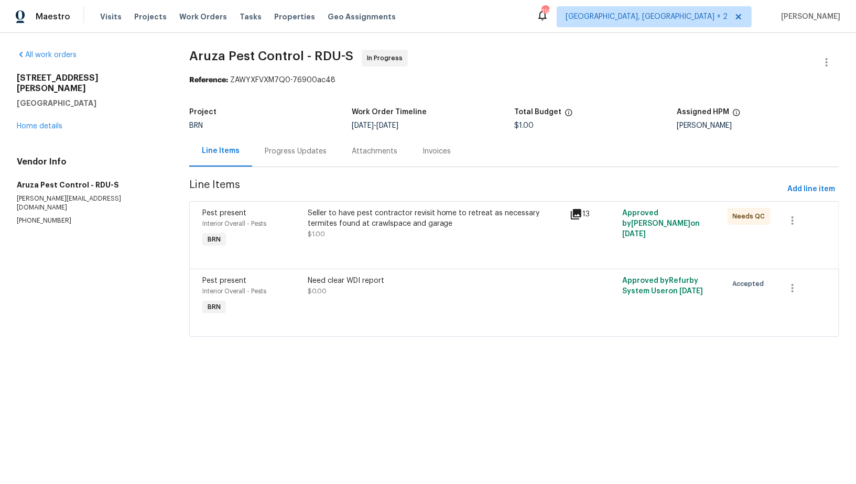
click at [279, 157] on div "Progress Updates" at bounding box center [295, 151] width 87 height 31
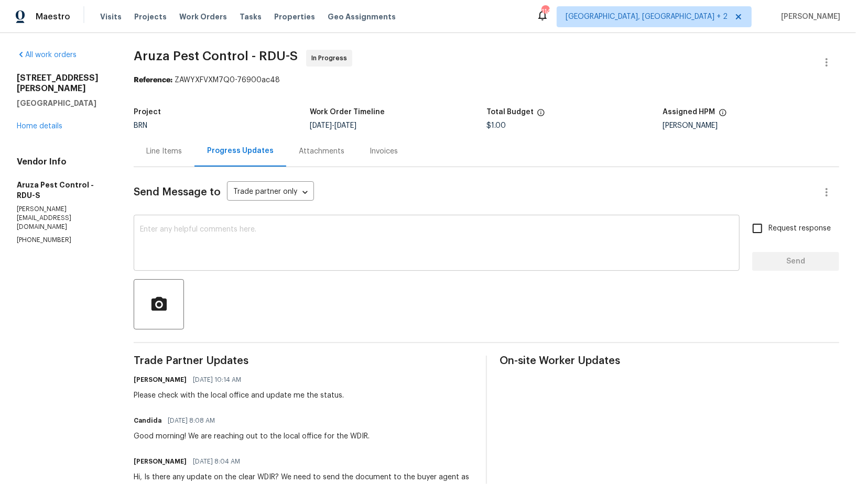
click at [229, 247] on textarea at bounding box center [436, 244] width 593 height 37
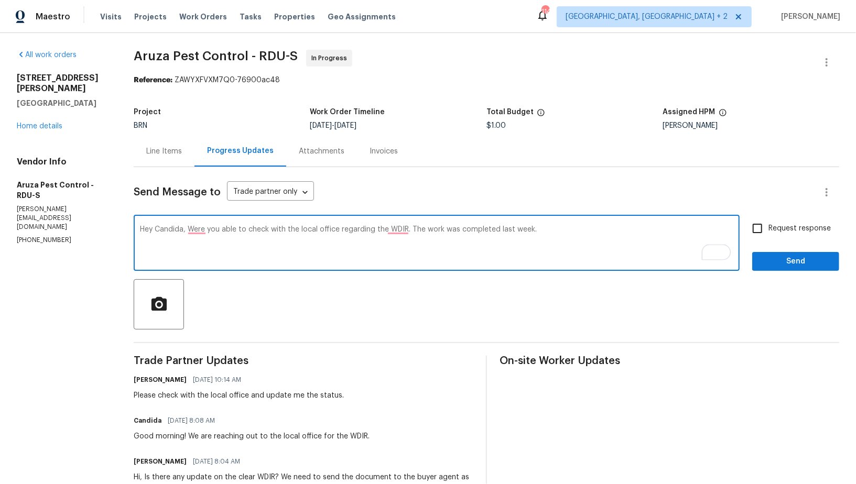
click at [395, 226] on textarea "Hey Candida, Were you able to check with the local office regarding the WDIR. T…" at bounding box center [436, 244] width 593 height 37
click at [397, 221] on div "Hey Candida, Were you able to check with the local office regarding the WDIR. T…" at bounding box center [437, 243] width 606 height 53
click at [399, 228] on textarea "Hey Candida, Were you able to check with the local office regarding the WDIR. T…" at bounding box center [436, 244] width 593 height 37
type textarea "Hey Candida, Were you able to check with the local office regarding the WDIR? T…"
click at [760, 228] on input "Request response" at bounding box center [757, 228] width 22 height 22
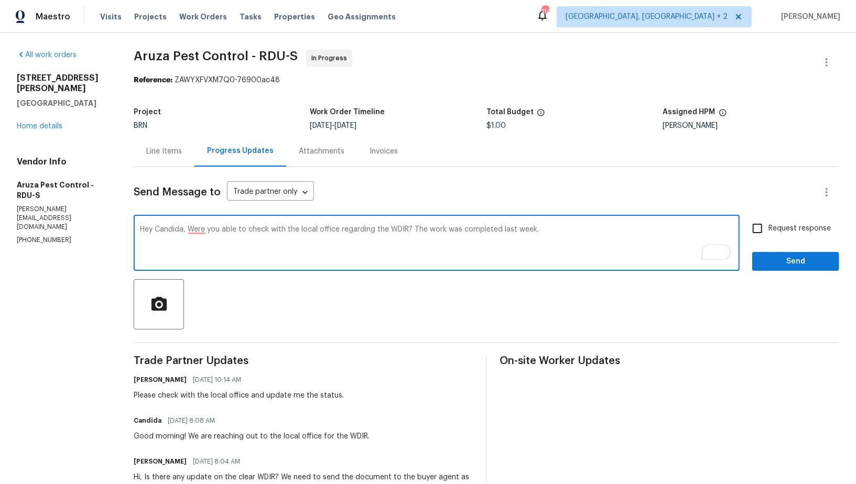
checkbox input "true"
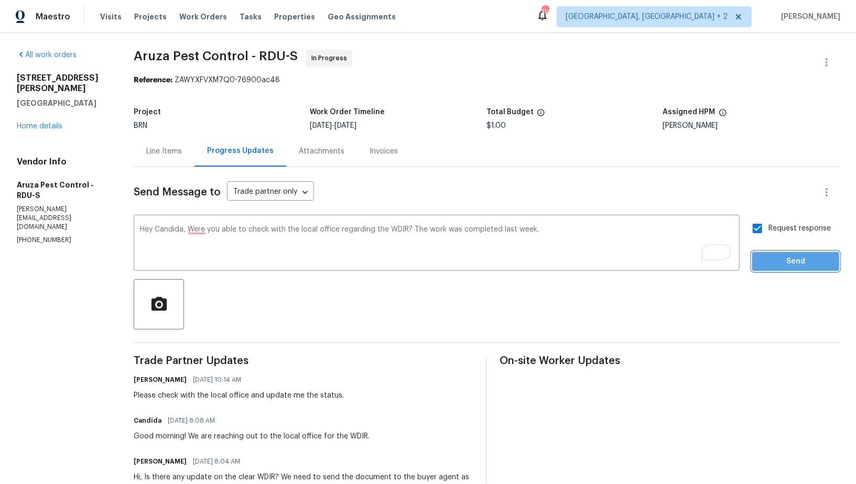
click at [778, 270] on button "Send" at bounding box center [795, 261] width 87 height 19
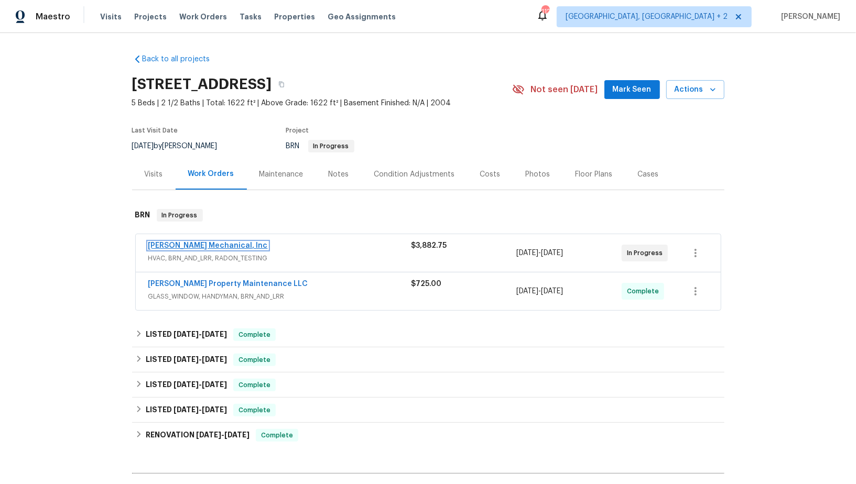
click at [201, 242] on link "[PERSON_NAME] Mechanical, Inc" at bounding box center [207, 245] width 119 height 7
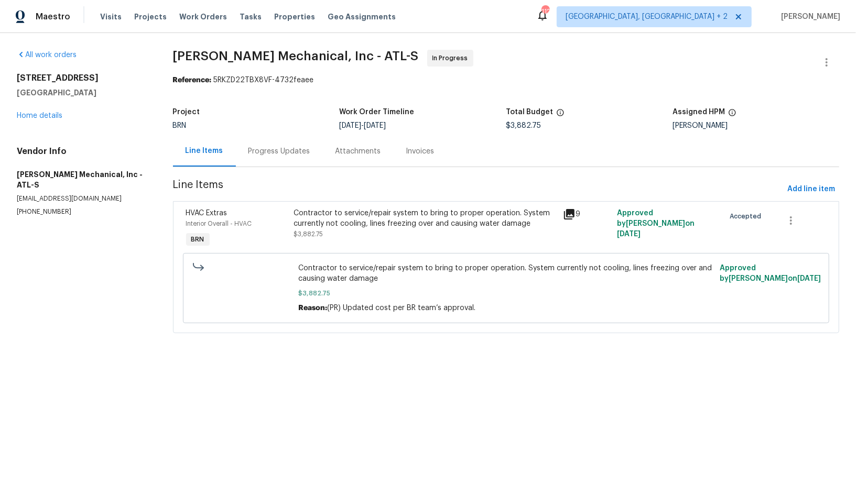
click at [276, 156] on div "Progress Updates" at bounding box center [279, 151] width 62 height 10
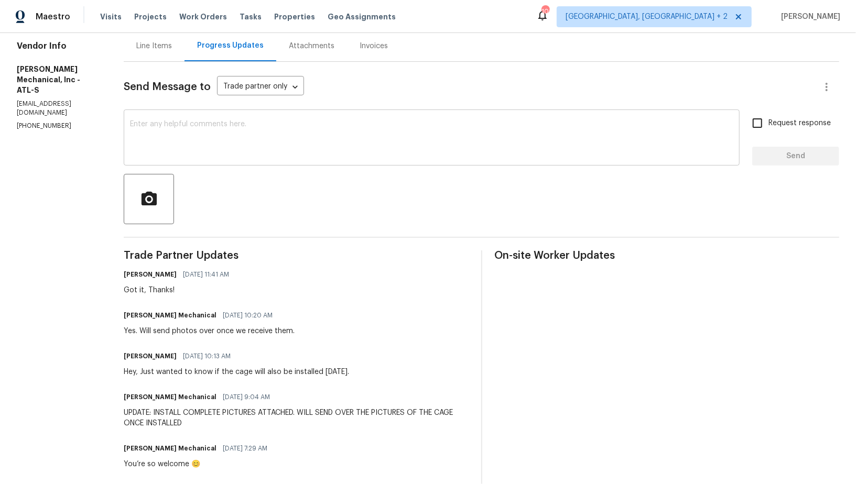
scroll to position [97, 0]
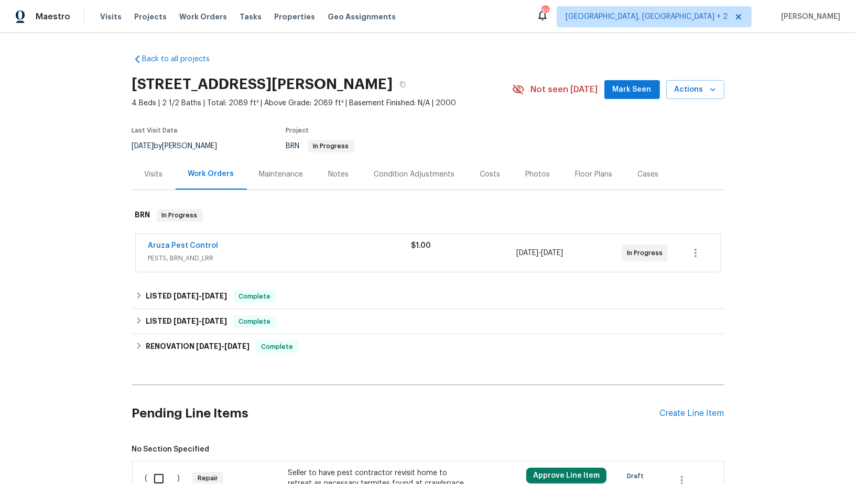
click at [185, 249] on span "Aruza Pest Control" at bounding box center [183, 245] width 70 height 10
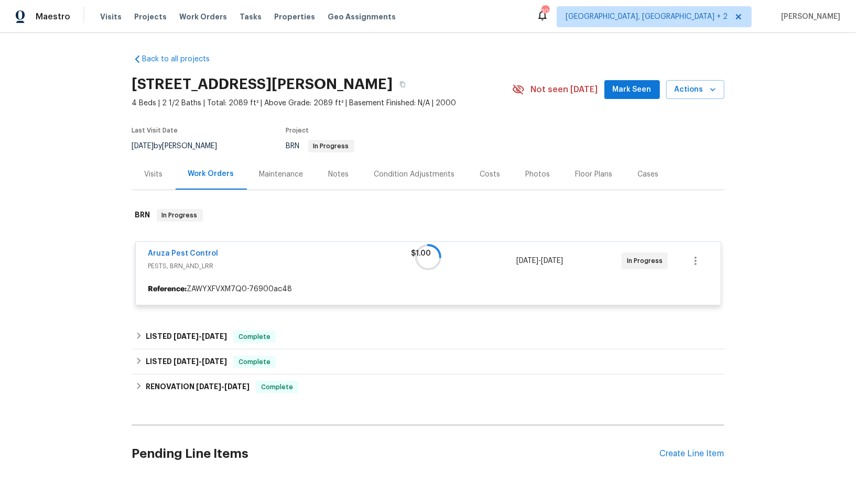
click at [183, 254] on div at bounding box center [428, 257] width 592 height 117
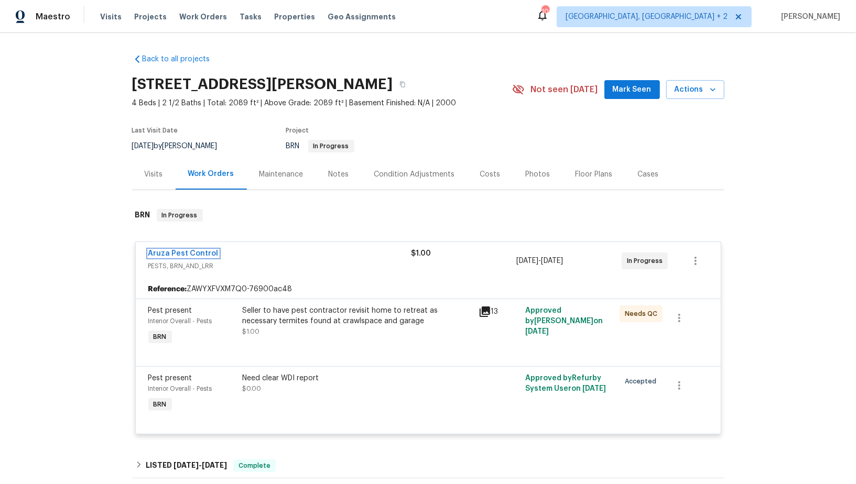
click at [183, 254] on link "Aruza Pest Control" at bounding box center [183, 253] width 70 height 7
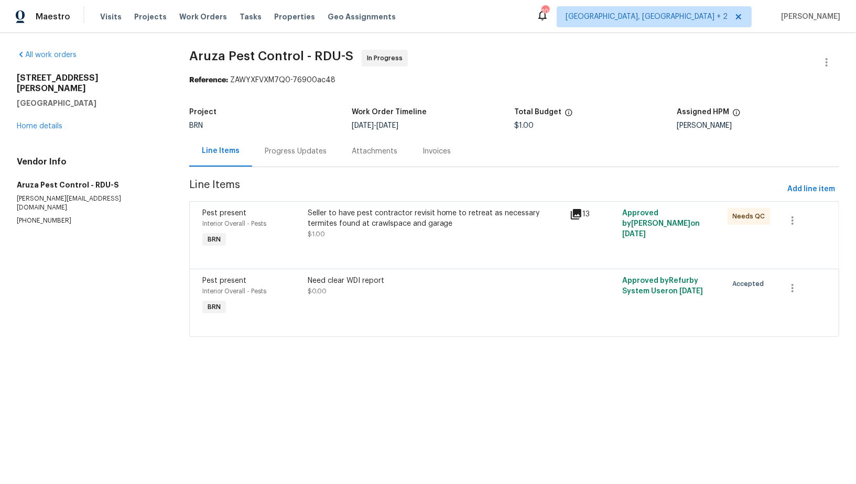
click at [272, 140] on div "Progress Updates" at bounding box center [295, 151] width 87 height 31
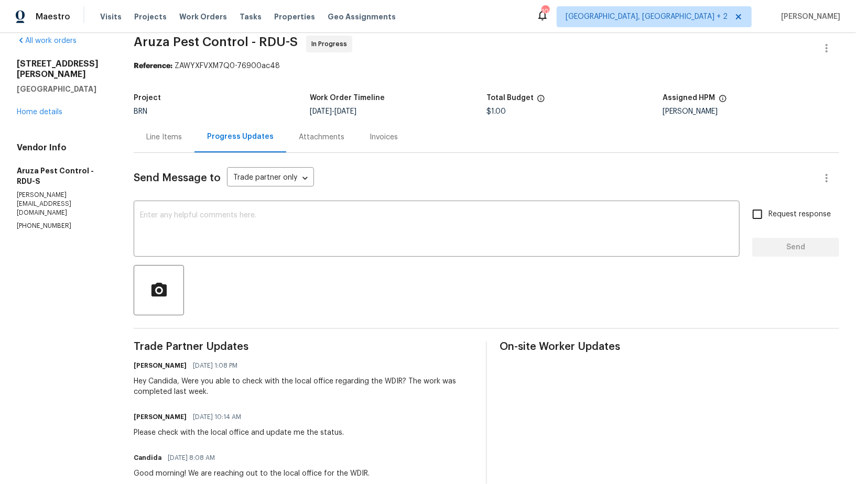
scroll to position [21, 0]
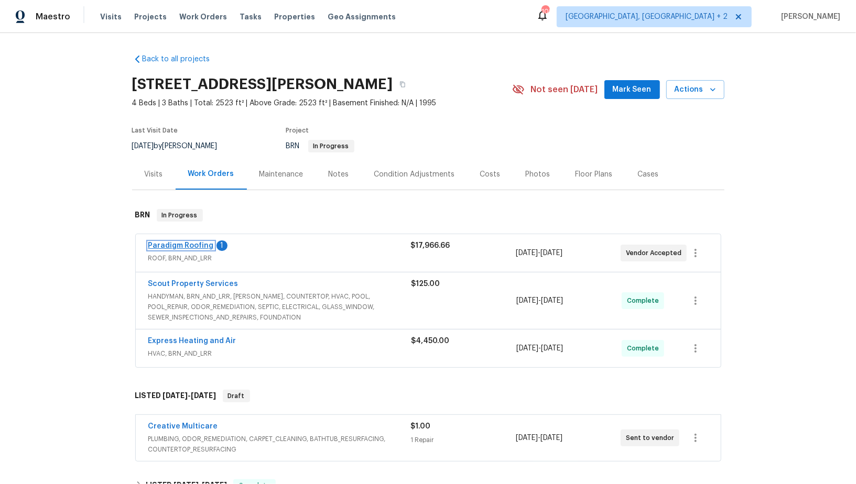
click at [185, 246] on link "Paradigm Roofing" at bounding box center [180, 245] width 65 height 7
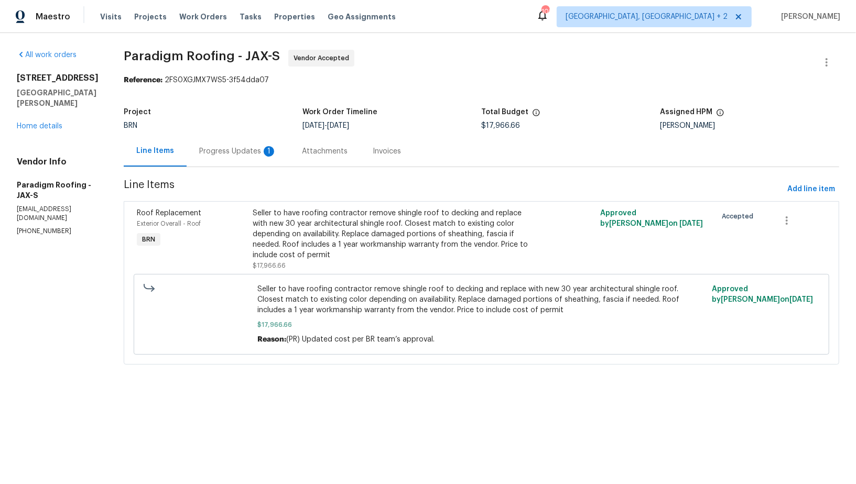
click at [251, 141] on div "Progress Updates 1" at bounding box center [238, 151] width 103 height 31
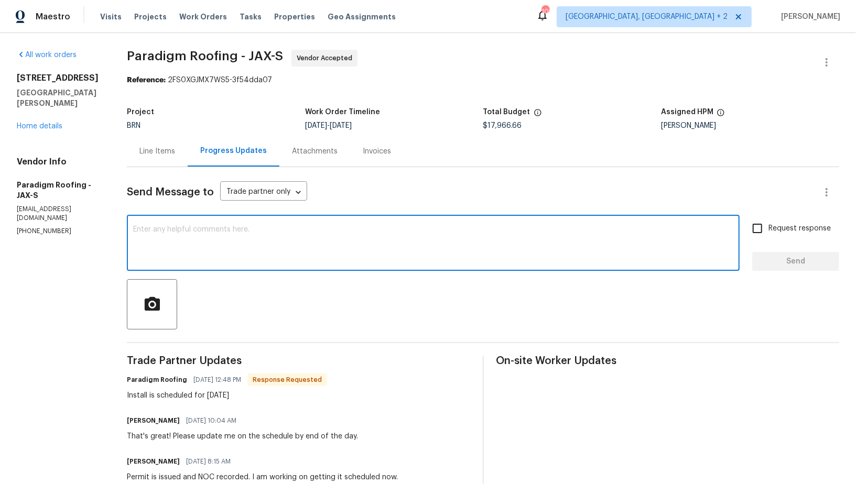
click at [260, 244] on textarea at bounding box center [433, 244] width 600 height 37
type textarea "Awesome, Thanks!"
click at [758, 226] on input "Request response" at bounding box center [757, 228] width 22 height 22
checkbox input "true"
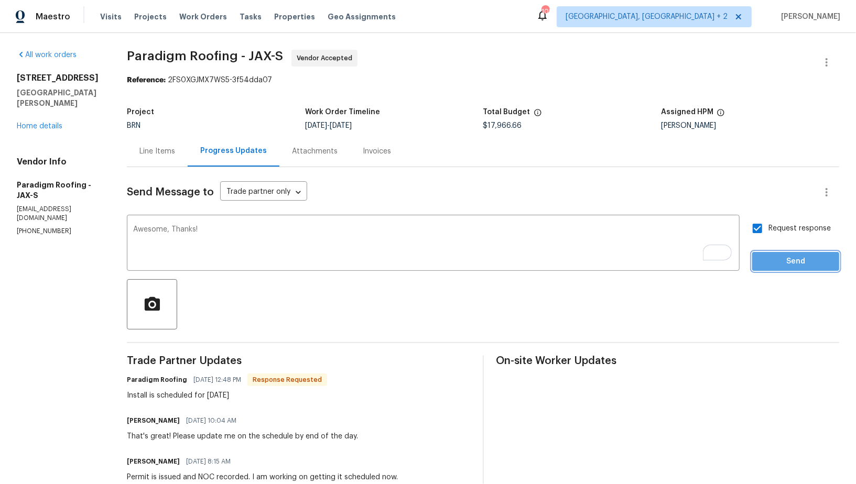
click at [772, 254] on button "Send" at bounding box center [795, 261] width 87 height 19
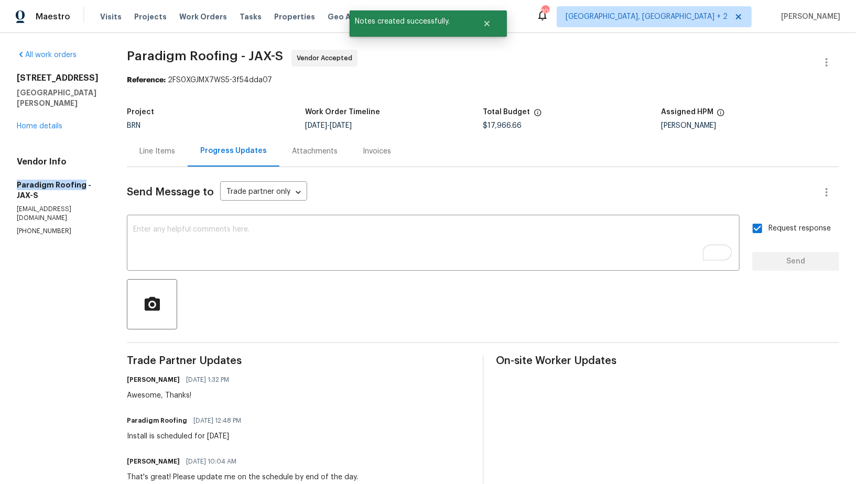
drag, startPoint x: 2, startPoint y: 175, endPoint x: 80, endPoint y: 174, distance: 77.5
copy h5 "Paradigm Roofing"
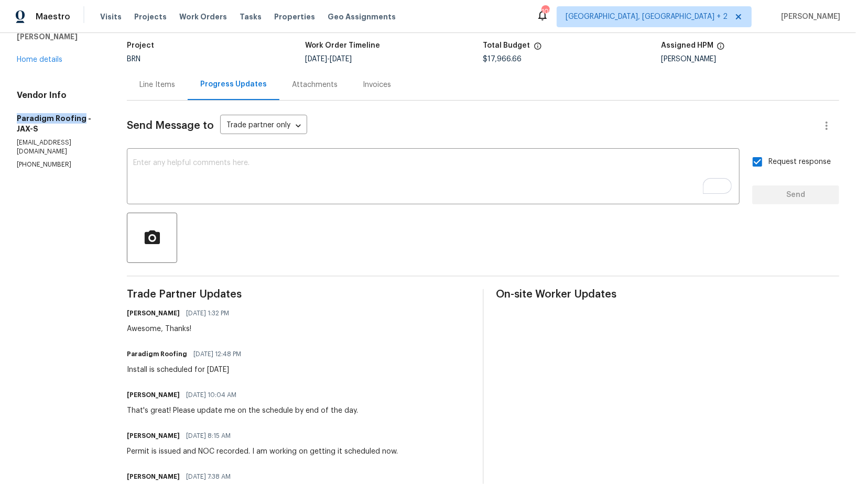
scroll to position [71, 0]
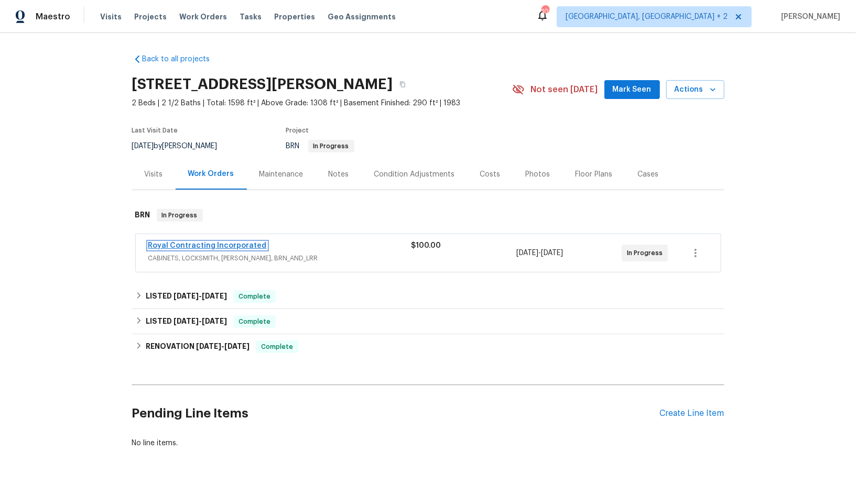
click at [194, 247] on link "Royal Contracting Incorporated" at bounding box center [207, 245] width 118 height 7
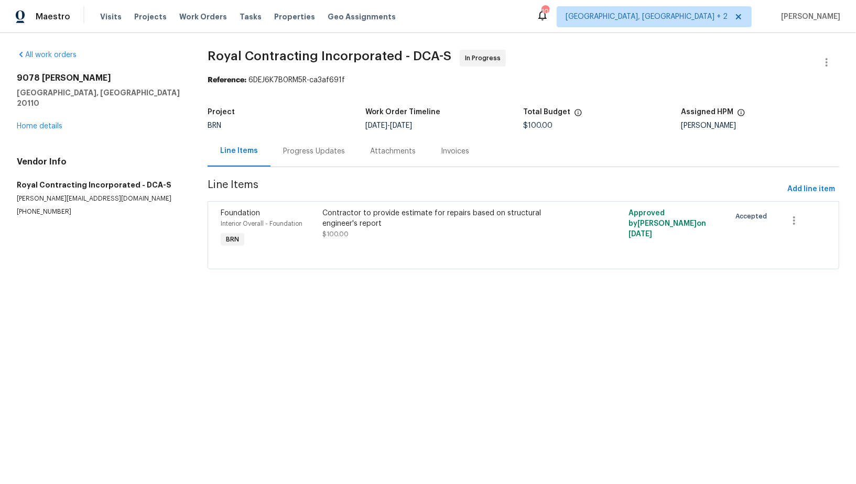
click at [272, 158] on div "Progress Updates" at bounding box center [313, 151] width 87 height 31
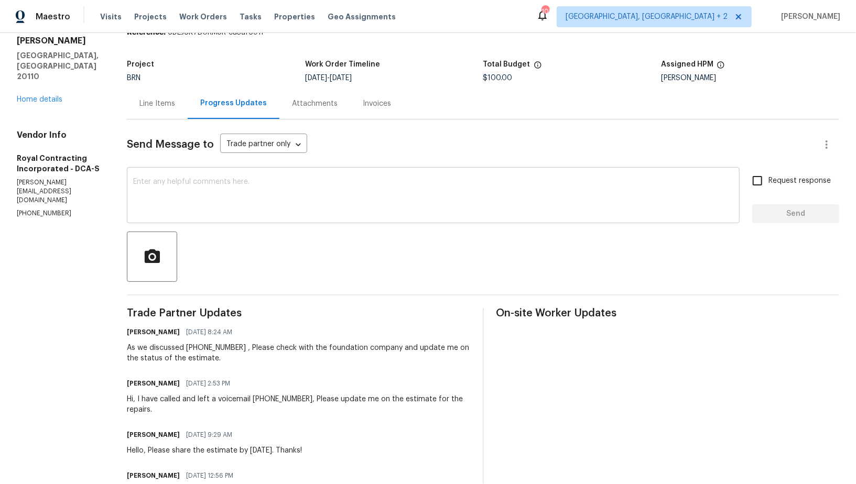
scroll to position [56, 0]
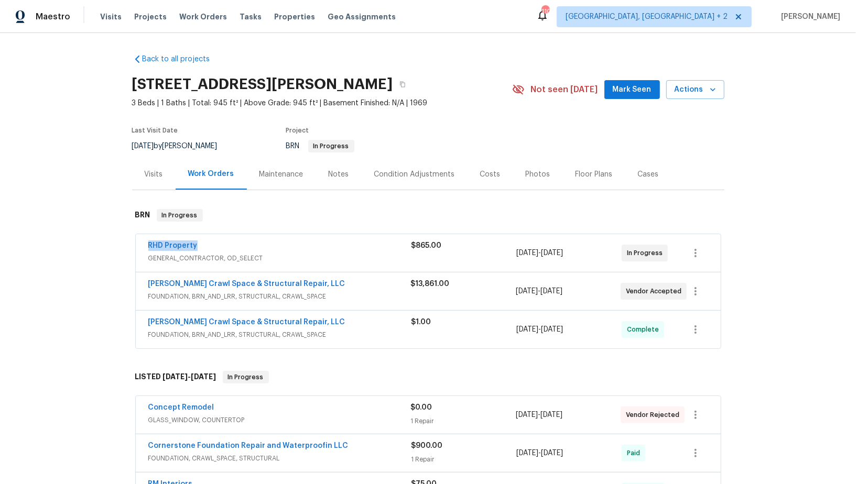
drag, startPoint x: 211, startPoint y: 243, endPoint x: 143, endPoint y: 244, distance: 68.1
click at [143, 244] on div "RHD Property GENERAL_CONTRACTOR, OD_SELECT $865.00 [DATE] - [DATE] In Progress" at bounding box center [428, 253] width 585 height 38
copy link "RHD Property"
click at [297, 143] on span "BRN In Progress" at bounding box center [320, 146] width 68 height 7
click at [173, 247] on link "RHD Property" at bounding box center [172, 245] width 49 height 7
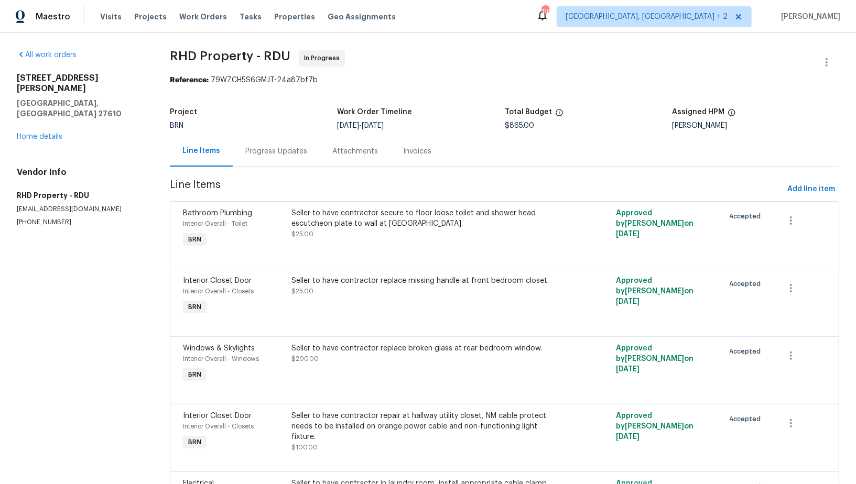
click at [267, 149] on div "Progress Updates" at bounding box center [276, 151] width 62 height 10
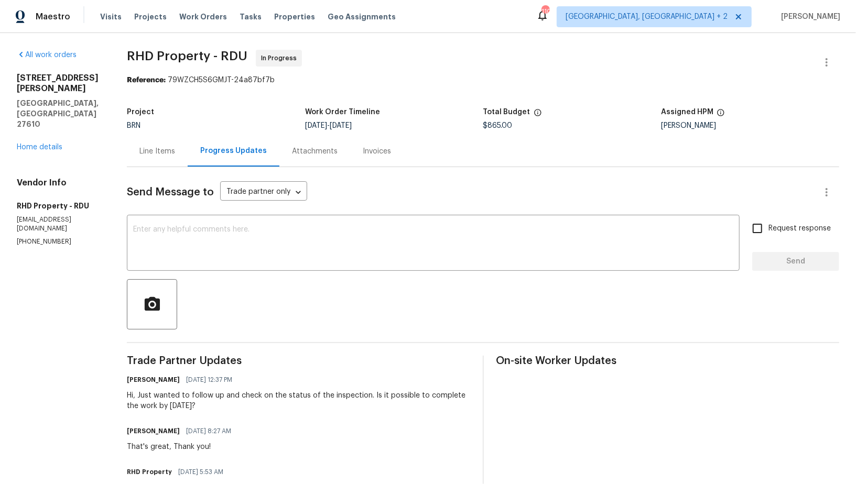
click at [52, 120] on div "[STREET_ADDRESS][PERSON_NAME] Home details" at bounding box center [59, 113] width 85 height 80
click at [51, 144] on link "Home details" at bounding box center [40, 147] width 46 height 7
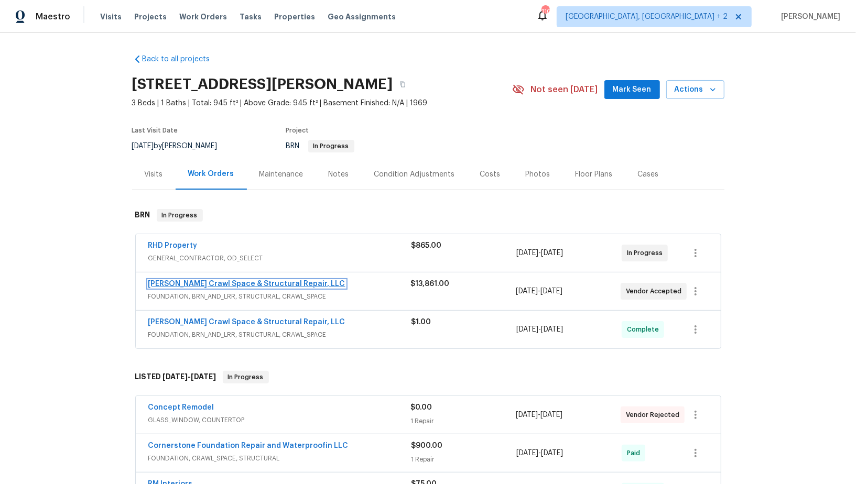
click at [196, 284] on link "[PERSON_NAME] Crawl Space & Structural Repair, LLC" at bounding box center [246, 283] width 197 height 7
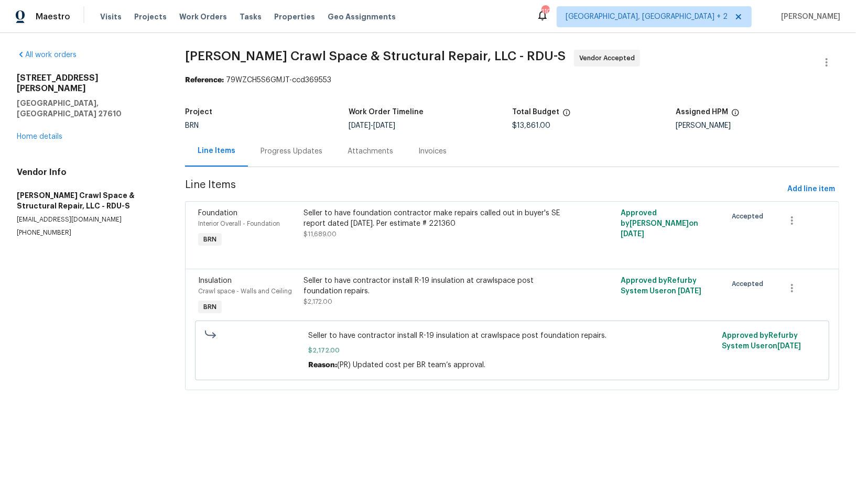
click at [291, 154] on div "Progress Updates" at bounding box center [291, 151] width 62 height 10
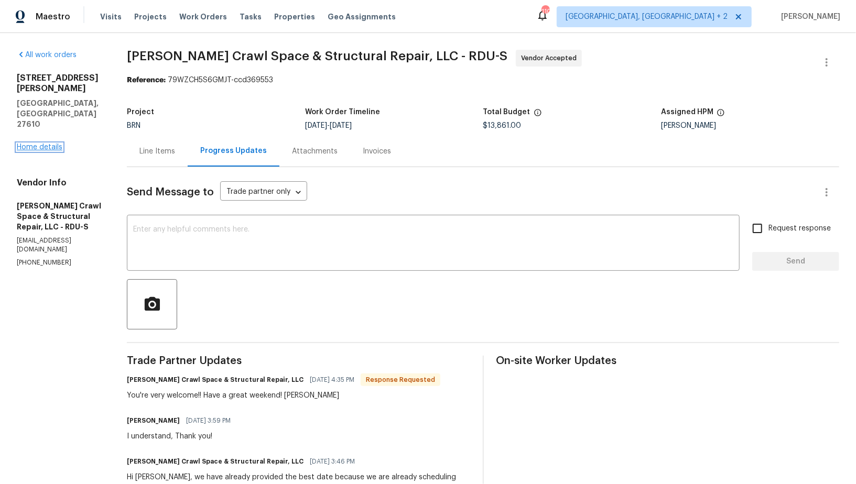
click at [48, 144] on link "Home details" at bounding box center [40, 147] width 46 height 7
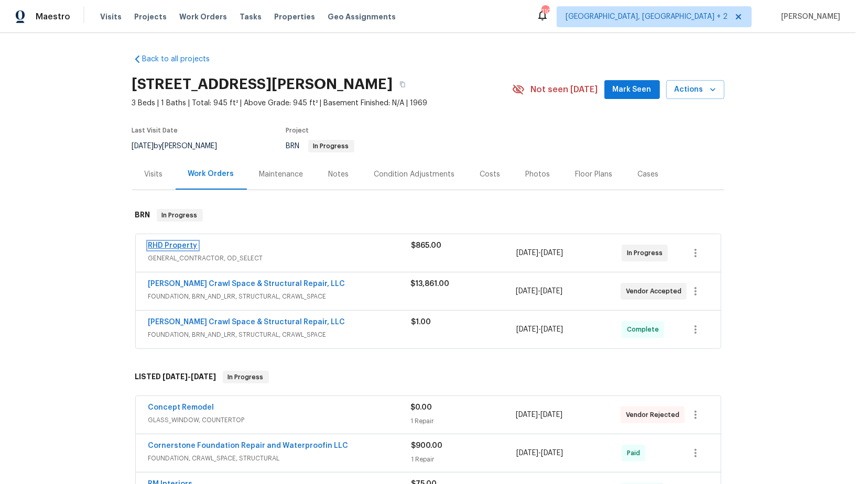
click at [180, 243] on link "RHD Property" at bounding box center [172, 245] width 49 height 7
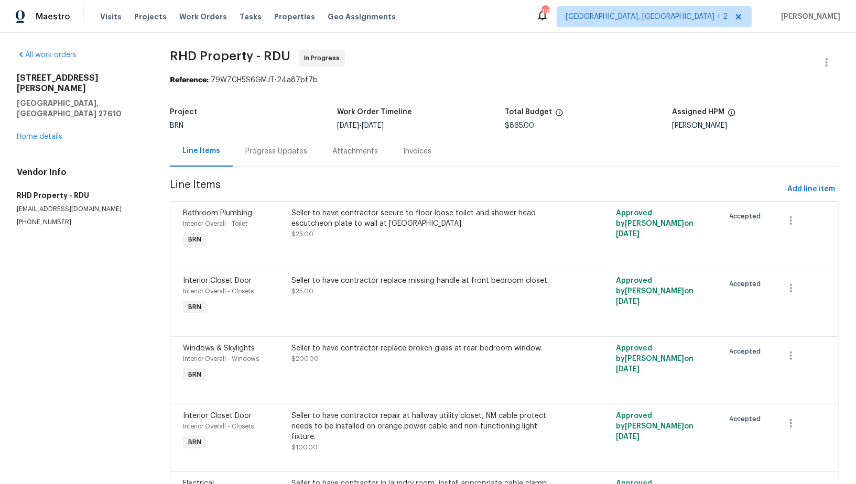
click at [264, 148] on div "Progress Updates" at bounding box center [276, 151] width 62 height 10
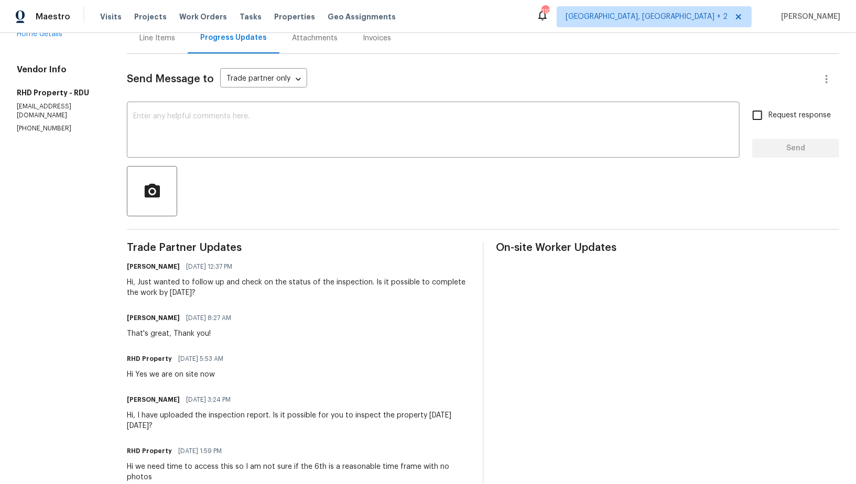
scroll to position [129, 0]
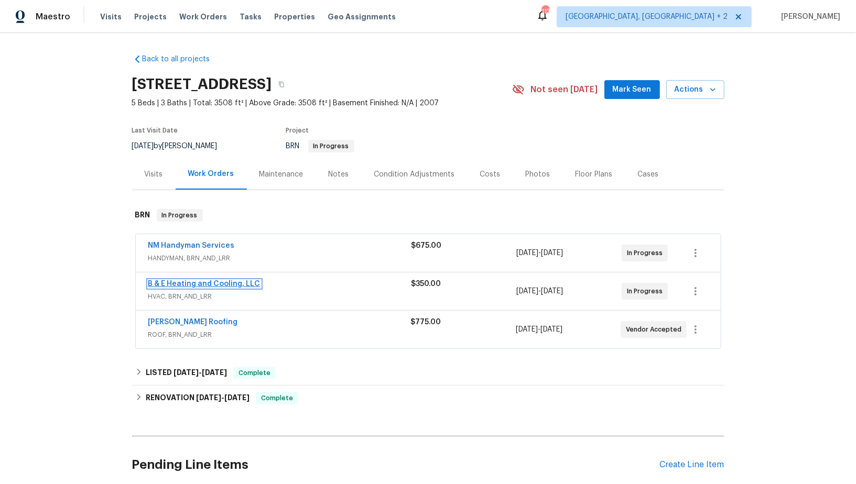
click at [190, 284] on link "B & E Heating and Cooling, LLC" at bounding box center [204, 283] width 112 height 7
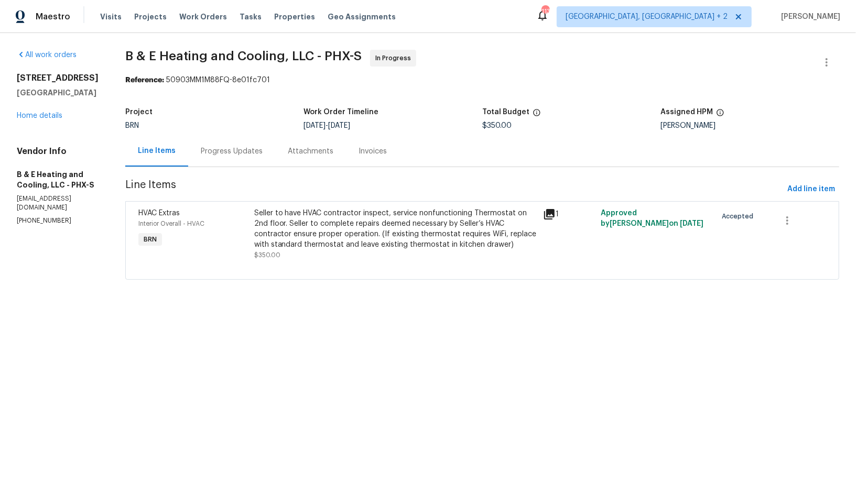
drag, startPoint x: 70, startPoint y: 217, endPoint x: 0, endPoint y: 217, distance: 69.7
click at [0, 217] on div "All work orders [STREET_ADDRESS] Home details Vendor Info B & E Heating and Coo…" at bounding box center [428, 171] width 856 height 276
drag, startPoint x: 63, startPoint y: 214, endPoint x: 0, endPoint y: 214, distance: 63.4
click at [0, 214] on div "All work orders [STREET_ADDRESS] Home details Vendor Info B & E Heating and Coo…" at bounding box center [428, 171] width 856 height 276
copy p "[PHONE_NUMBER]"
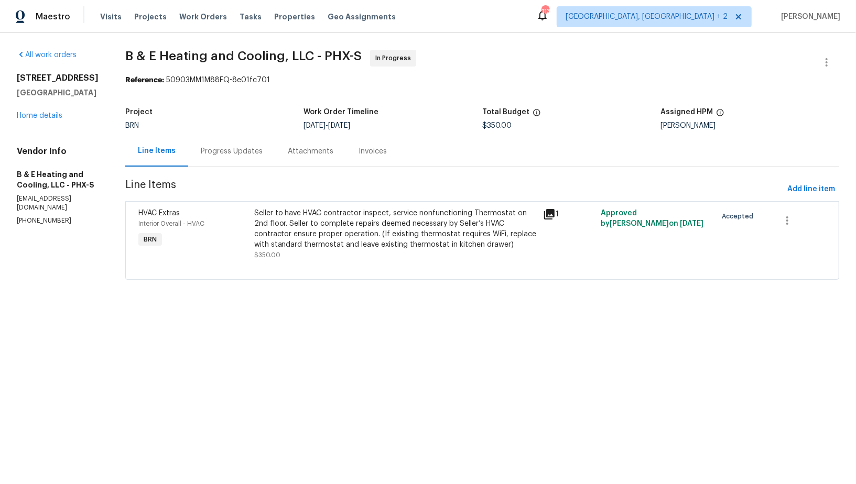
click at [228, 167] on div "Progress Updates" at bounding box center [231, 151] width 87 height 31
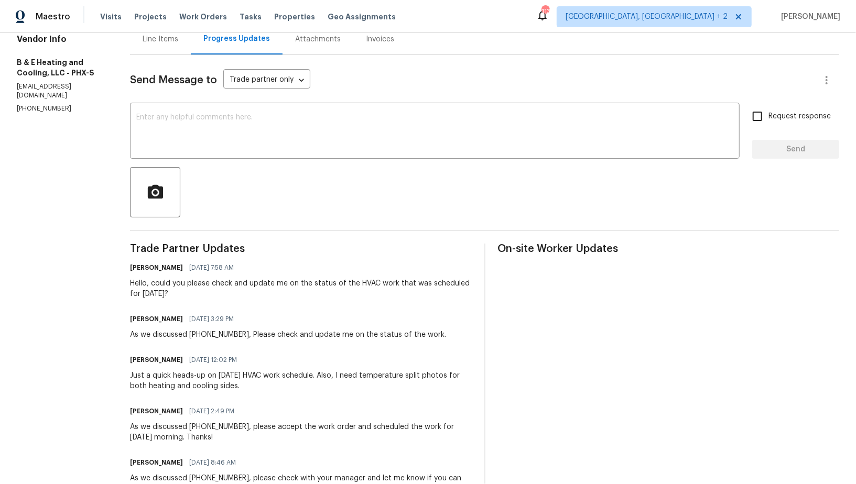
scroll to position [113, 0]
click at [606, 137] on textarea at bounding box center [434, 131] width 597 height 37
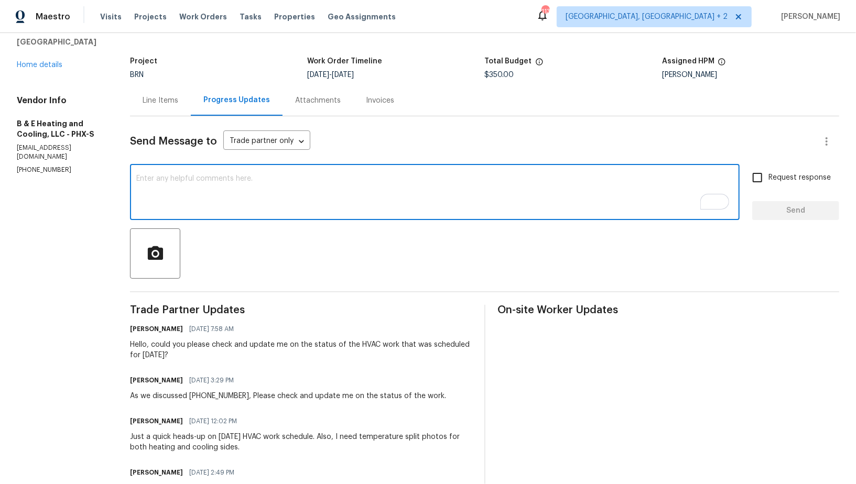
scroll to position [37, 0]
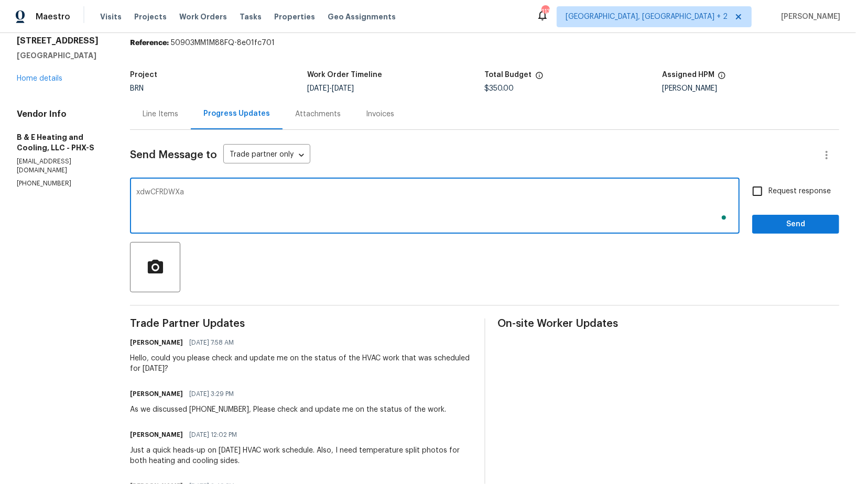
type textarea "xdwCFRDWXaz"
type textarea "A"
type textarea "a"
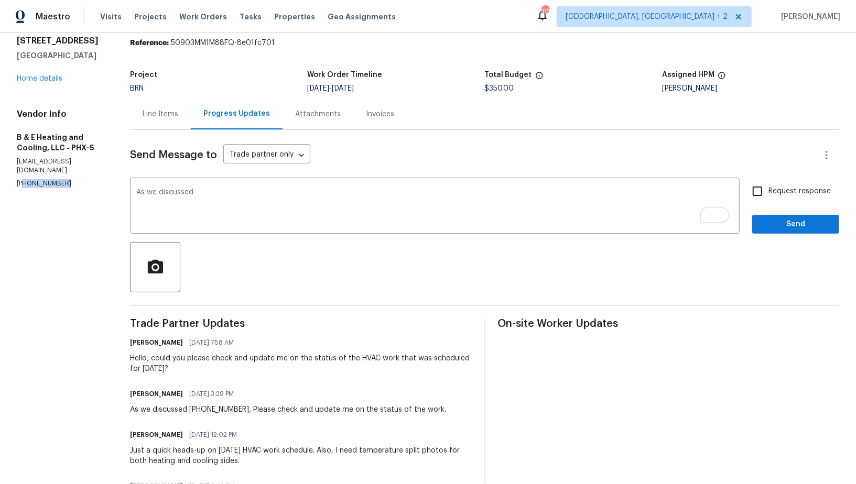
drag, startPoint x: 67, startPoint y: 172, endPoint x: 17, endPoint y: 172, distance: 49.2
click at [18, 179] on p "[PHONE_NUMBER]" at bounding box center [61, 183] width 88 height 9
drag, startPoint x: 64, startPoint y: 176, endPoint x: 0, endPoint y: 179, distance: 64.0
click at [0, 179] on div "All work orders [STREET_ADDRESS] Home details Vendor Info B & E Heating and Coo…" at bounding box center [428, 333] width 856 height 675
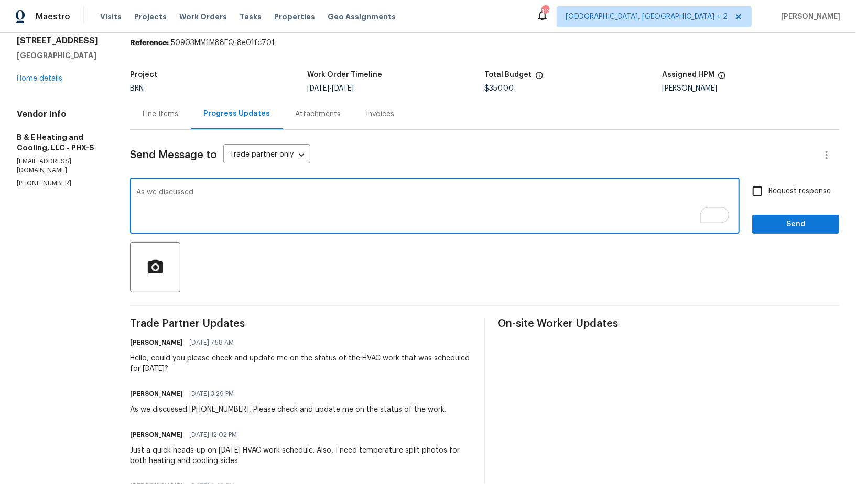
click at [214, 193] on textarea "As we discussed" at bounding box center [434, 207] width 597 height 37
paste textarea "[PHONE_NUMBER]"
click at [262, 199] on textarea "As we discussed(602) 281-6610, Please upload the completion photos as soon as p…" at bounding box center [434, 207] width 597 height 37
click at [262, 193] on textarea "As we discussed(602) 281-6610, Please upload the completion photos as soon as p…" at bounding box center [434, 207] width 597 height 37
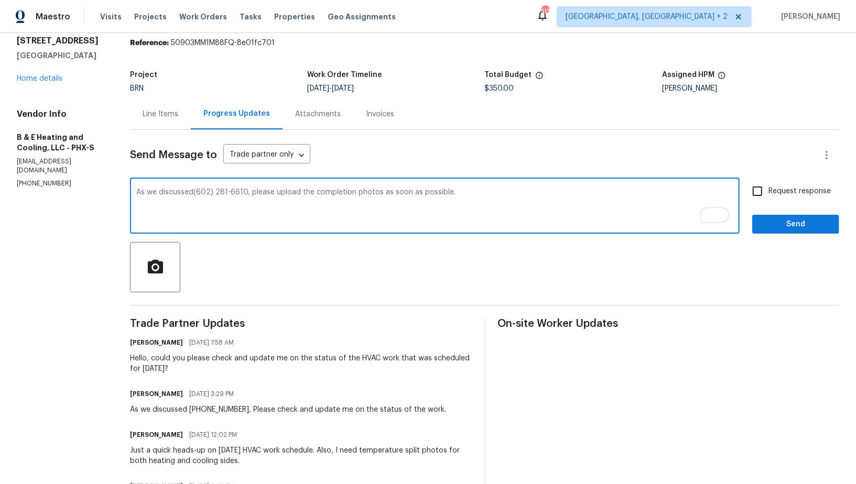
click at [196, 193] on textarea "As we discussed(602) 281-6610, please upload the completion photos as soon as p…" at bounding box center [434, 207] width 597 height 37
type textarea "As we discussed [PHONE_NUMBER], please upload the completion photos as soon as …"
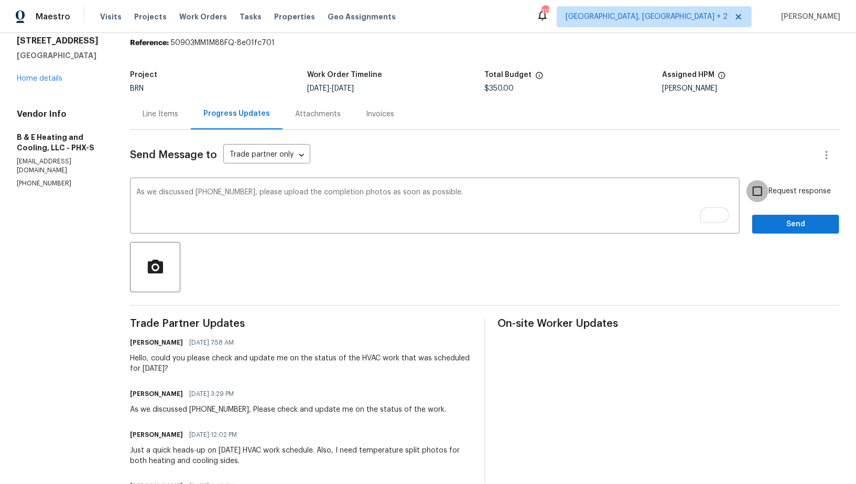
click at [753, 192] on input "Request response" at bounding box center [757, 191] width 22 height 22
checkbox input "true"
click at [772, 228] on span "Send" at bounding box center [795, 224] width 70 height 13
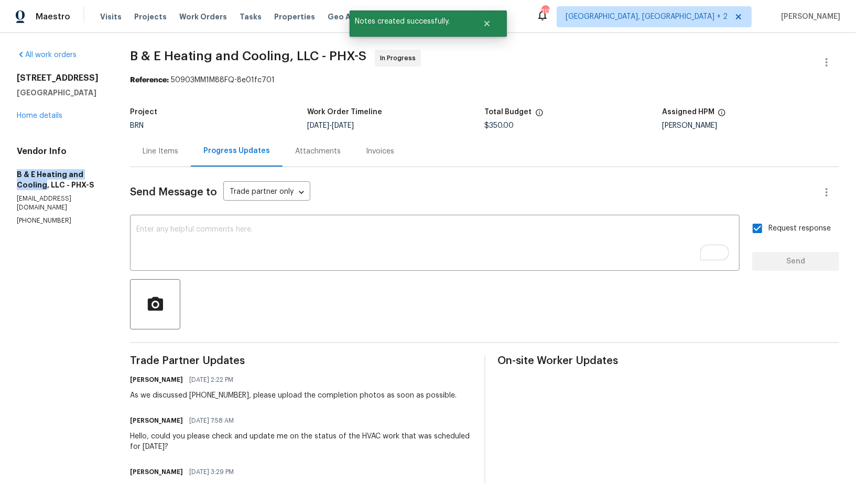
drag, startPoint x: 0, startPoint y: 179, endPoint x: 44, endPoint y: 185, distance: 44.5
click at [44, 185] on div "All work orders [STREET_ADDRESS] Home details Vendor Info B & E Heating and Coo…" at bounding box center [428, 391] width 856 height 716
copy h5 "B & E Heating and Cooling"
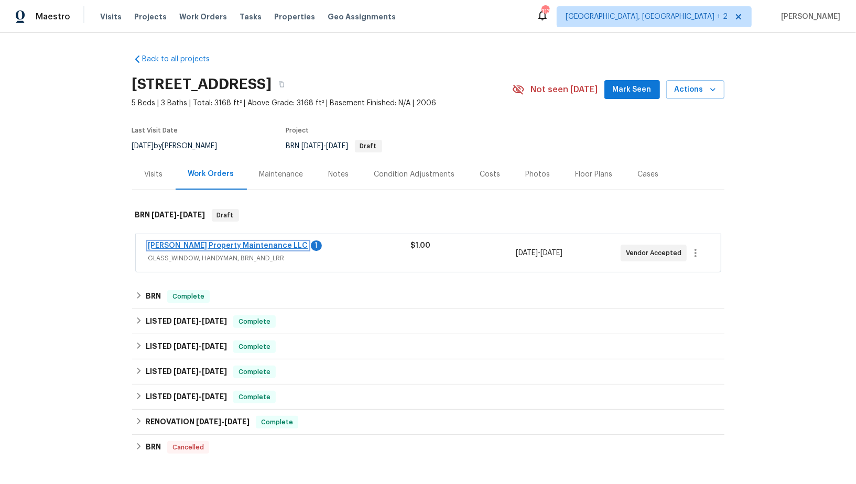
click at [205, 242] on link "[PERSON_NAME] Property Maintenance LLC" at bounding box center [228, 245] width 160 height 7
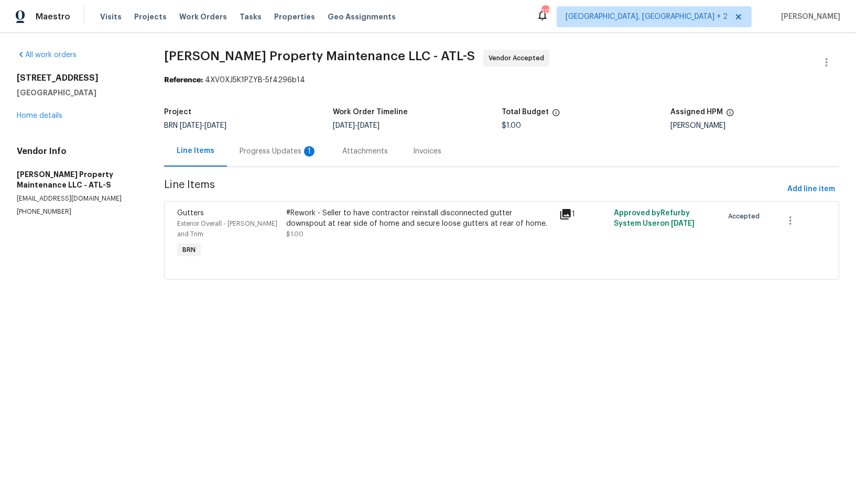
click at [286, 151] on div "Progress Updates 1" at bounding box center [278, 151] width 78 height 10
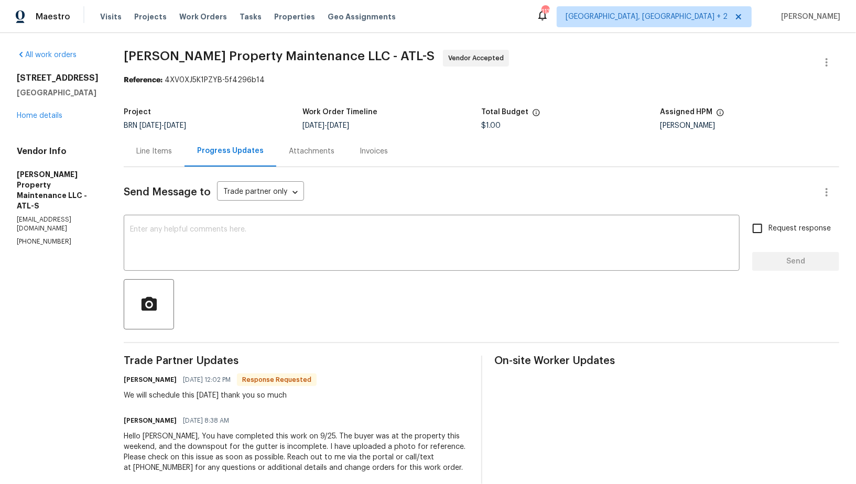
scroll to position [18, 0]
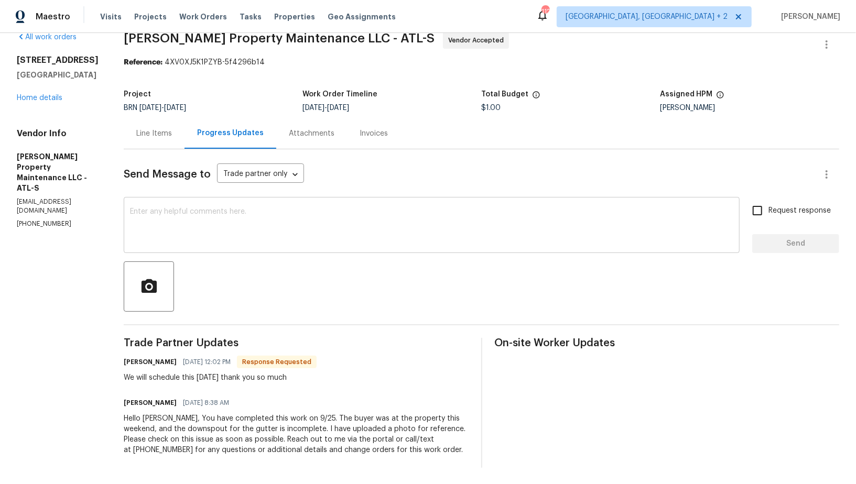
click at [235, 202] on div "x ​" at bounding box center [432, 226] width 616 height 53
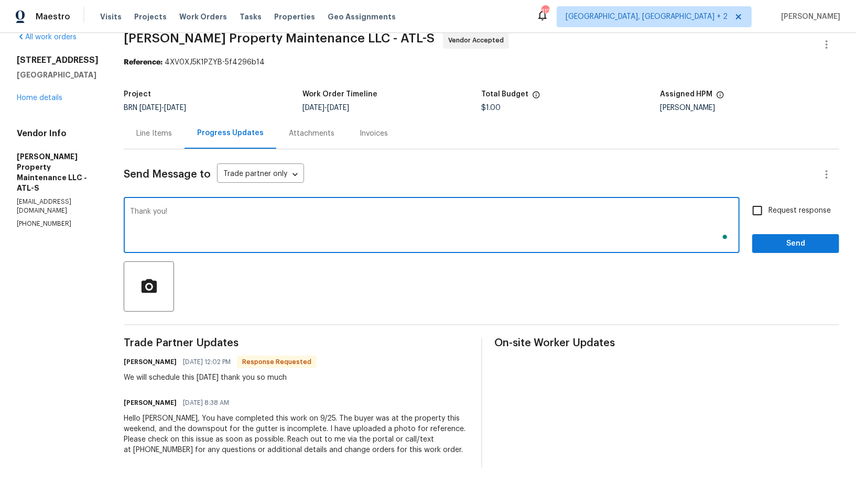
type textarea "Thank you!"
click at [781, 233] on div "Request response Send" at bounding box center [795, 226] width 87 height 53
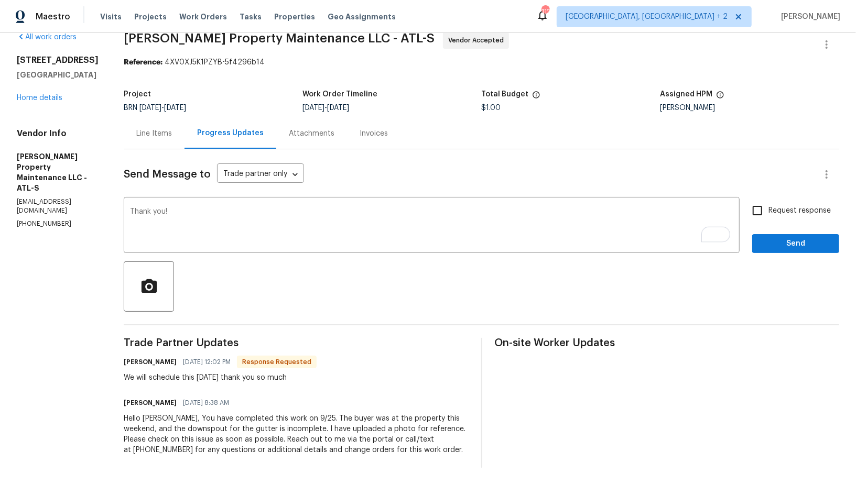
click at [781, 233] on div "Request response Send" at bounding box center [795, 226] width 87 height 53
click at [782, 241] on span "Send" at bounding box center [795, 243] width 70 height 13
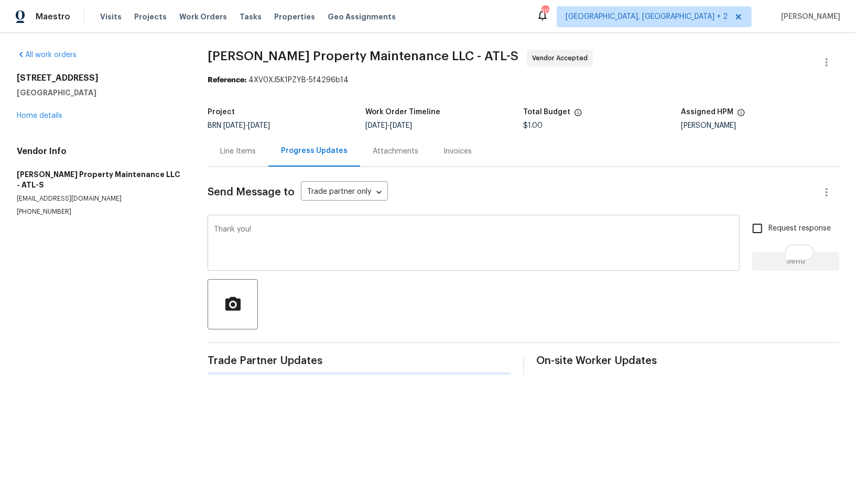
scroll to position [0, 0]
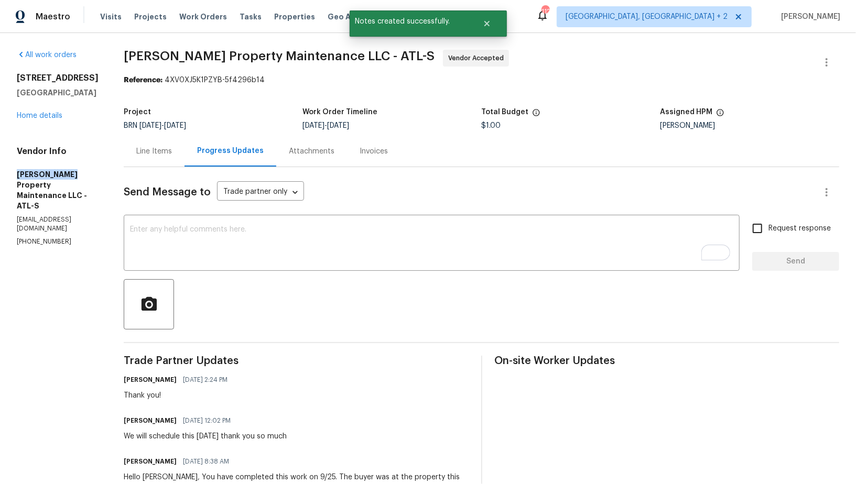
drag, startPoint x: 0, startPoint y: 170, endPoint x: 91, endPoint y: 170, distance: 91.2
click at [91, 170] on div "All work orders [STREET_ADDRESS] Home details Vendor Info [PERSON_NAME] Propert…" at bounding box center [428, 288] width 856 height 510
copy h5 "[PERSON_NAME] Property"
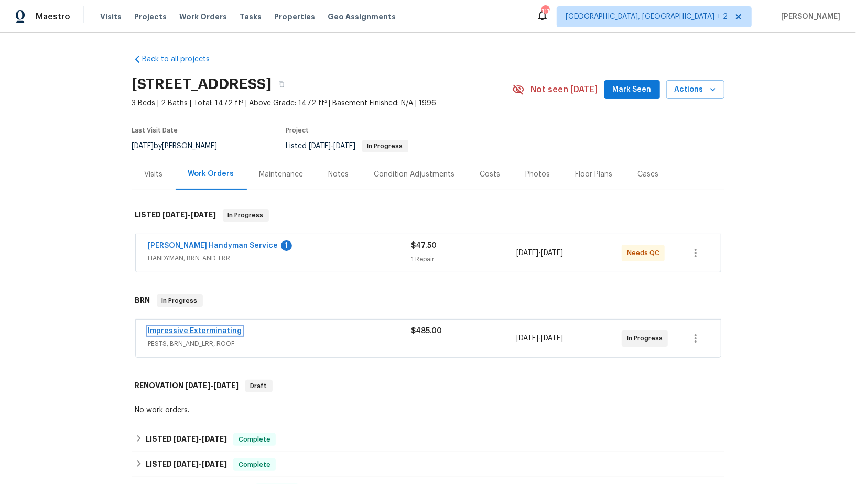
click at [206, 330] on link "Impressive Exterminating" at bounding box center [195, 330] width 94 height 7
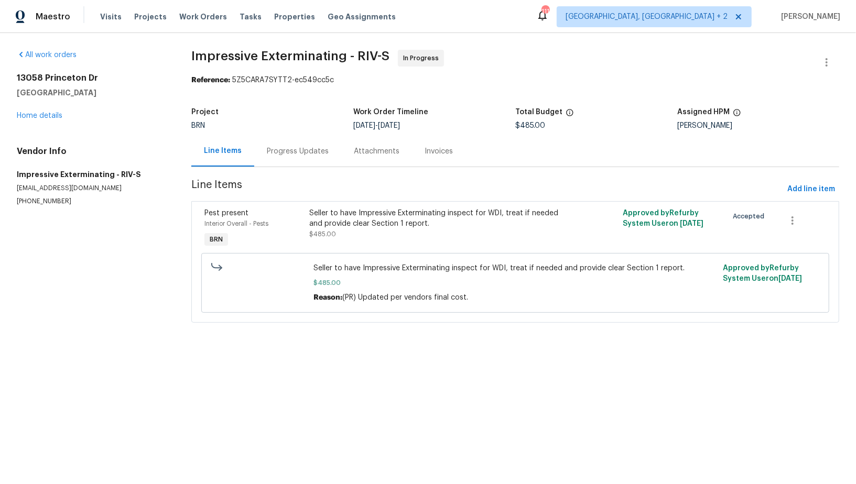
click at [277, 162] on div "Progress Updates" at bounding box center [297, 151] width 87 height 31
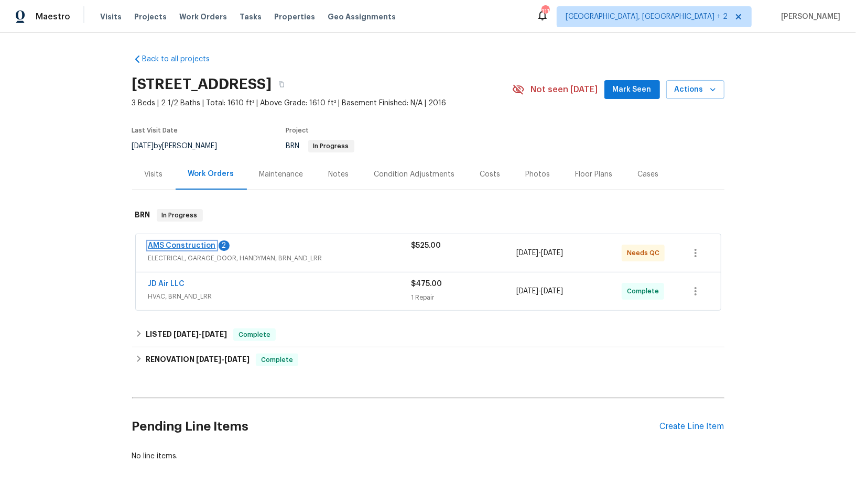
click at [195, 242] on link "AMS Construction" at bounding box center [182, 245] width 68 height 7
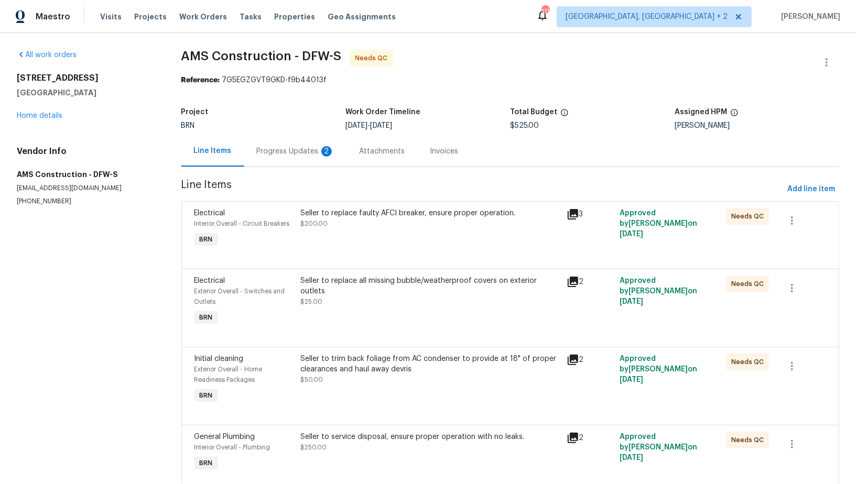
click at [283, 143] on div "Progress Updates 2" at bounding box center [295, 151] width 103 height 31
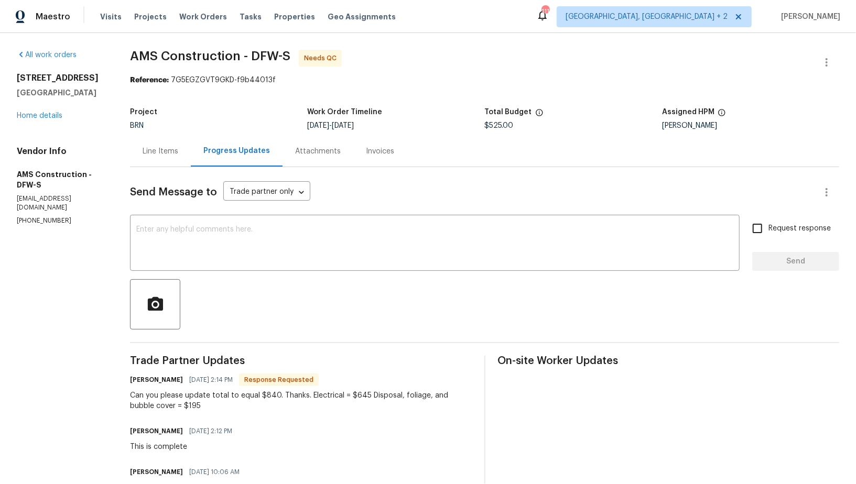
click at [160, 137] on div "Line Items" at bounding box center [160, 151] width 61 height 31
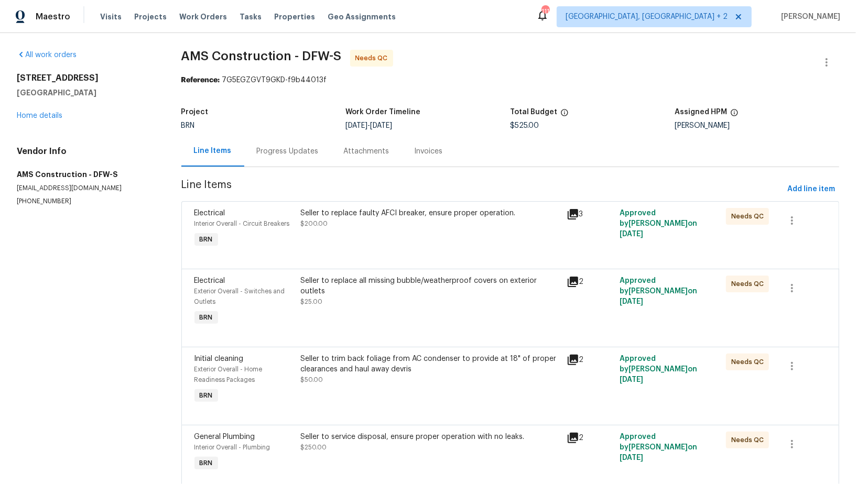
click at [342, 215] on div "Seller to replace faulty AFCI breaker, ensure proper operation." at bounding box center [429, 213] width 259 height 10
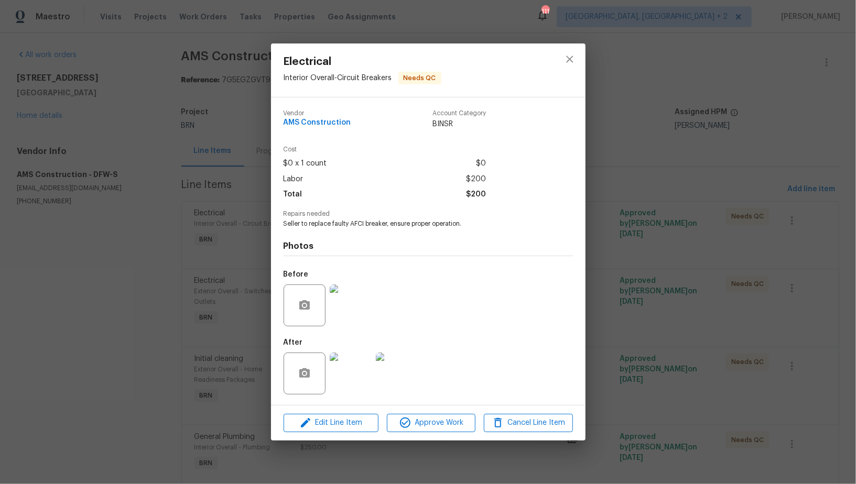
click at [348, 305] on img at bounding box center [351, 305] width 42 height 42
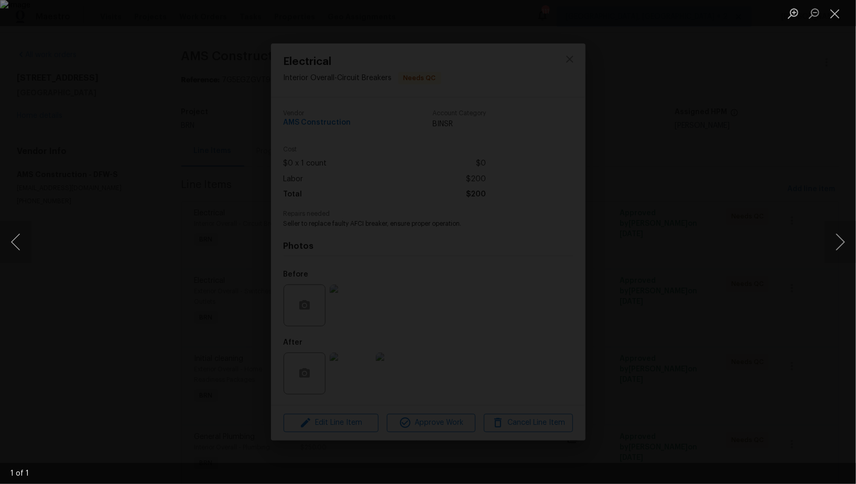
click at [396, 432] on div "Lightbox" at bounding box center [428, 242] width 856 height 484
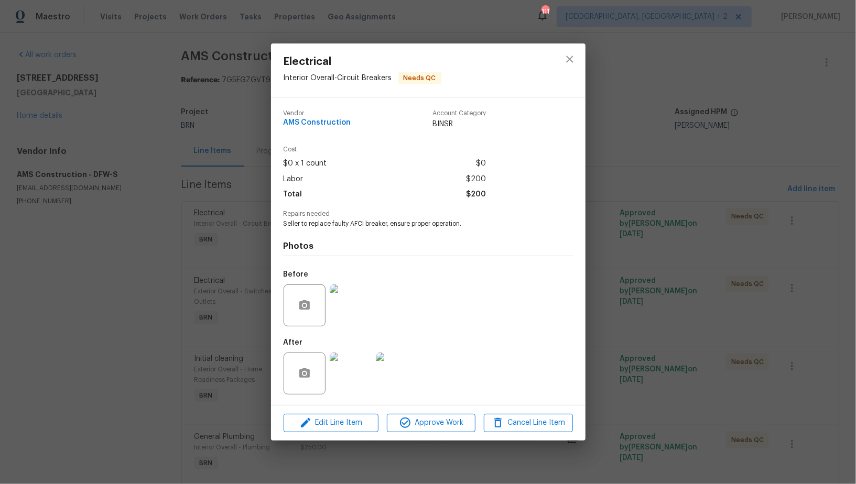
click at [404, 313] on div "Before" at bounding box center [427, 299] width 289 height 68
click at [348, 365] on img at bounding box center [351, 374] width 42 height 42
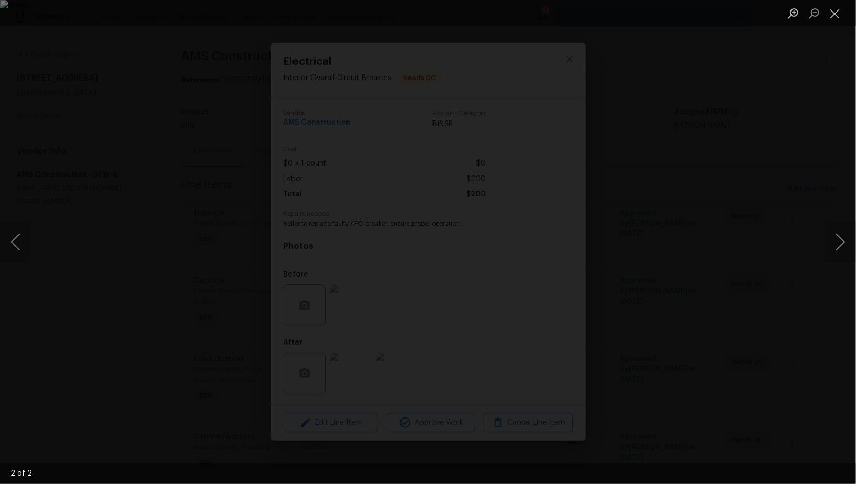
click at [606, 312] on div "Lightbox" at bounding box center [428, 242] width 856 height 484
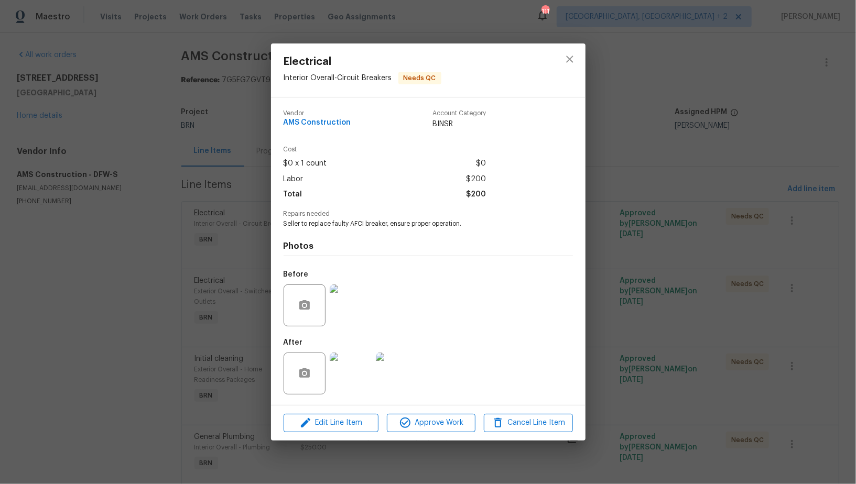
click at [605, 312] on div "Electrical Interior Overall - Circuit Breakers Needs QC Vendor AMS Construction…" at bounding box center [428, 242] width 856 height 484
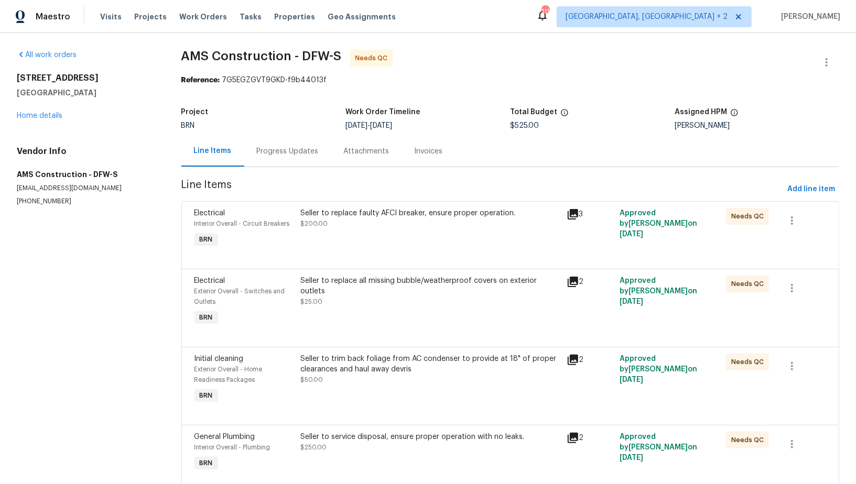
scroll to position [38, 0]
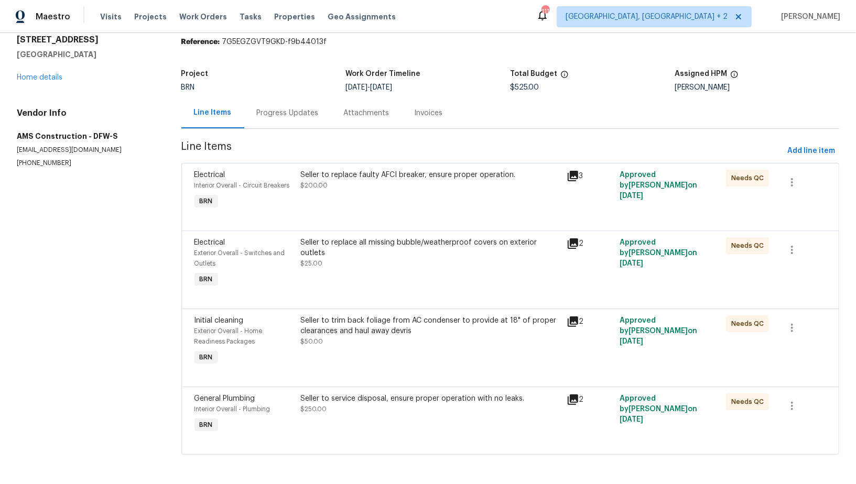
click at [365, 254] on div "Seller to replace all missing bubble/weatherproof covers on exterior outlets $2…" at bounding box center [429, 252] width 259 height 31
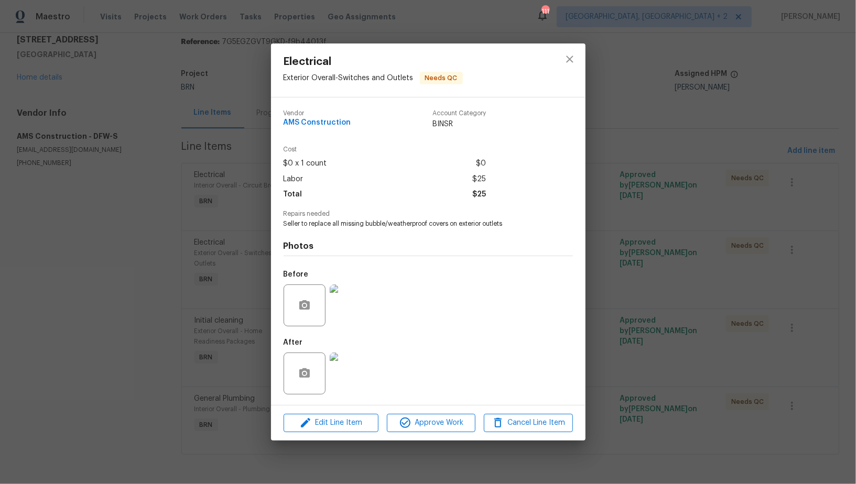
click at [356, 316] on img at bounding box center [351, 305] width 42 height 42
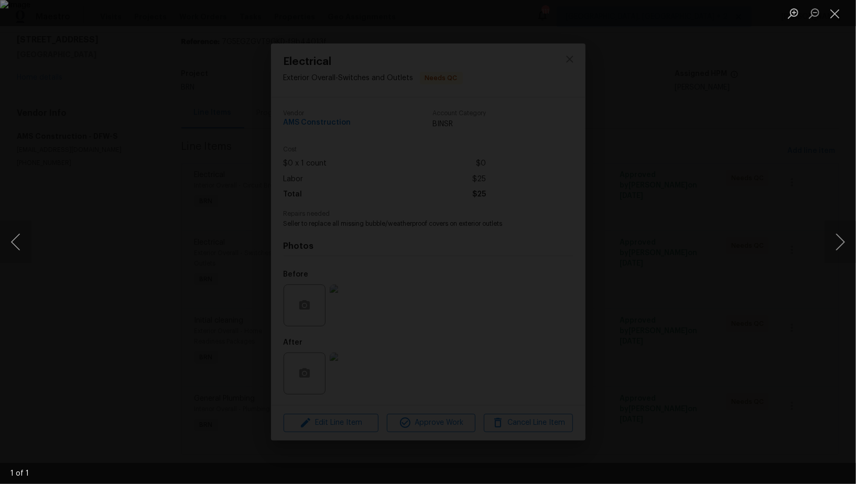
click at [709, 295] on div "Lightbox" at bounding box center [428, 242] width 856 height 484
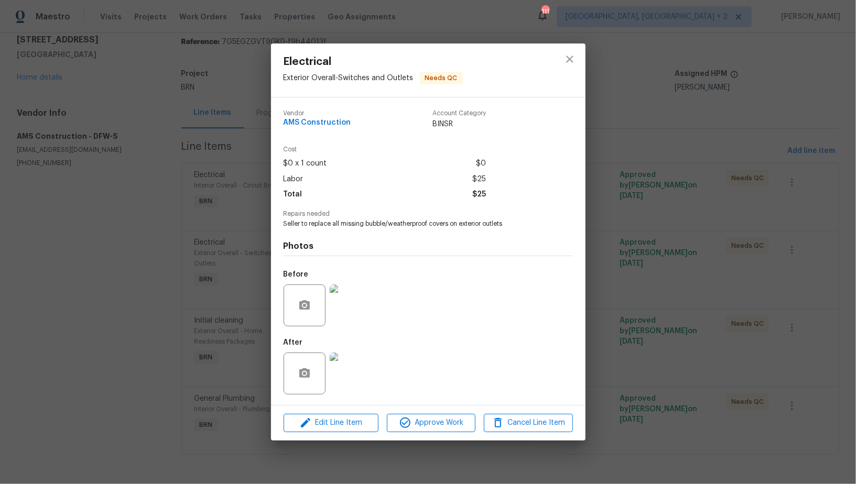
click at [709, 295] on div "Electrical Exterior Overall - Switches and Outlets Needs QC Vendor AMS Construc…" at bounding box center [428, 242] width 856 height 484
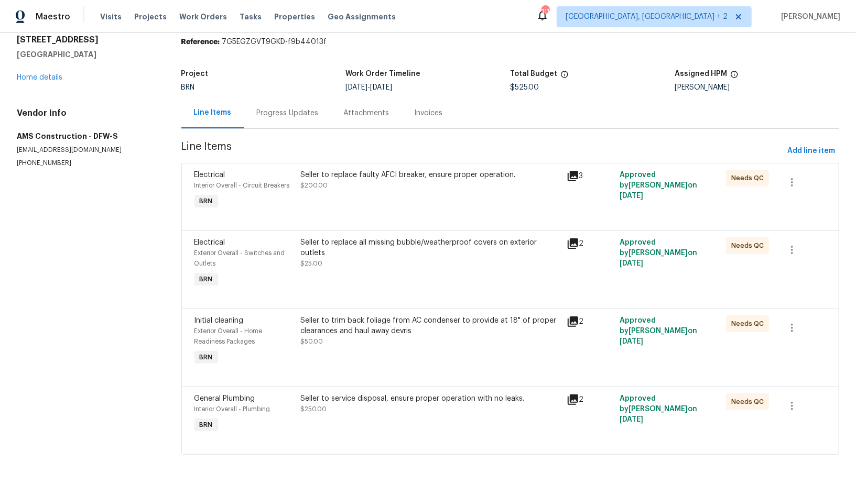
click at [378, 238] on div "Seller to replace all missing bubble/weatherproof covers on exterior outlets" at bounding box center [429, 247] width 259 height 21
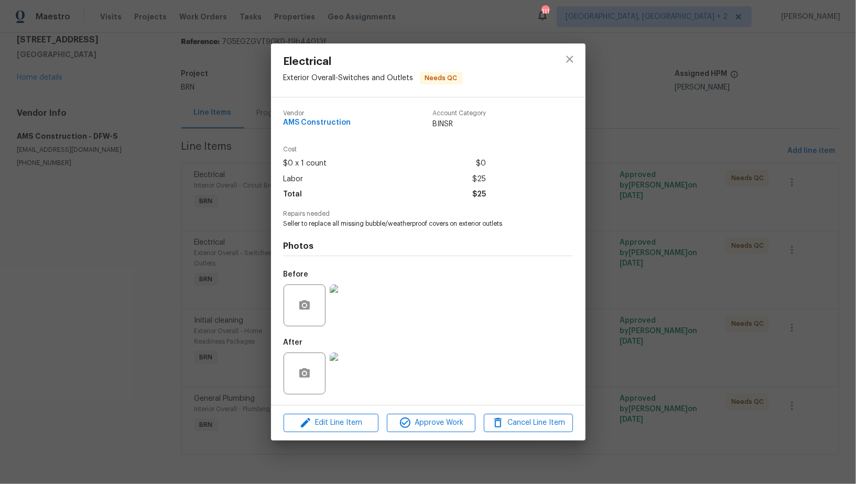
click at [360, 367] on img at bounding box center [351, 374] width 42 height 42
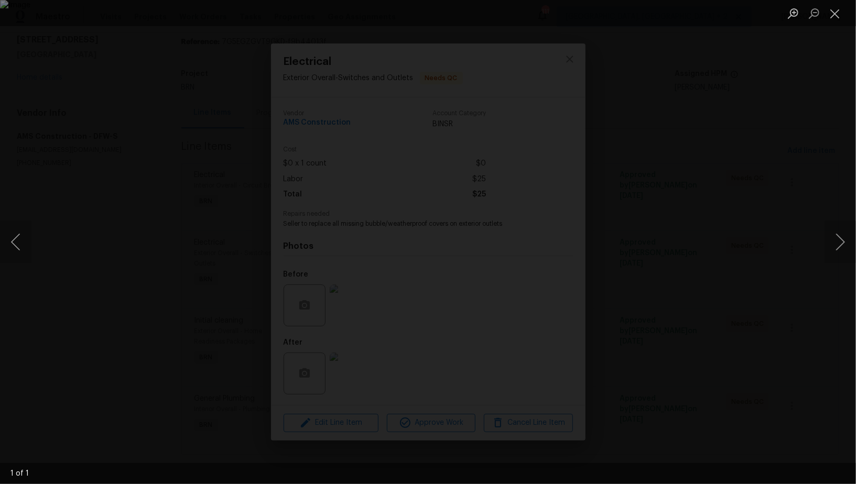
click at [694, 239] on div "Lightbox" at bounding box center [428, 242] width 856 height 484
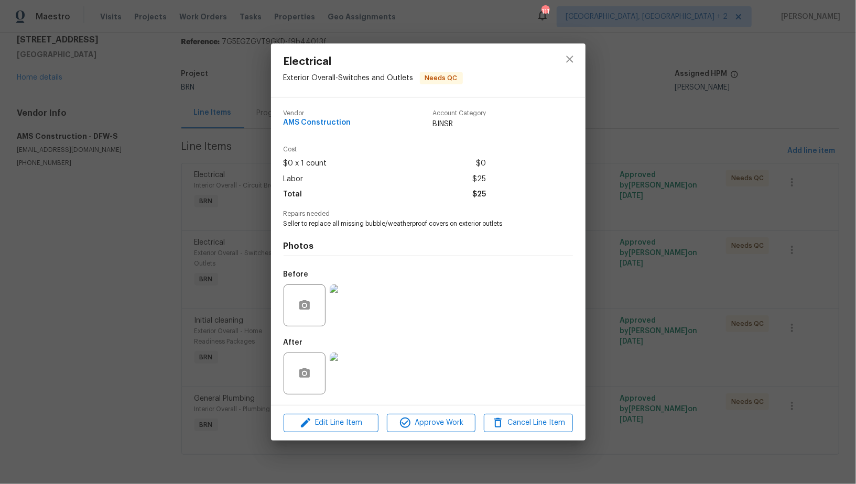
click at [361, 303] on img at bounding box center [351, 305] width 42 height 42
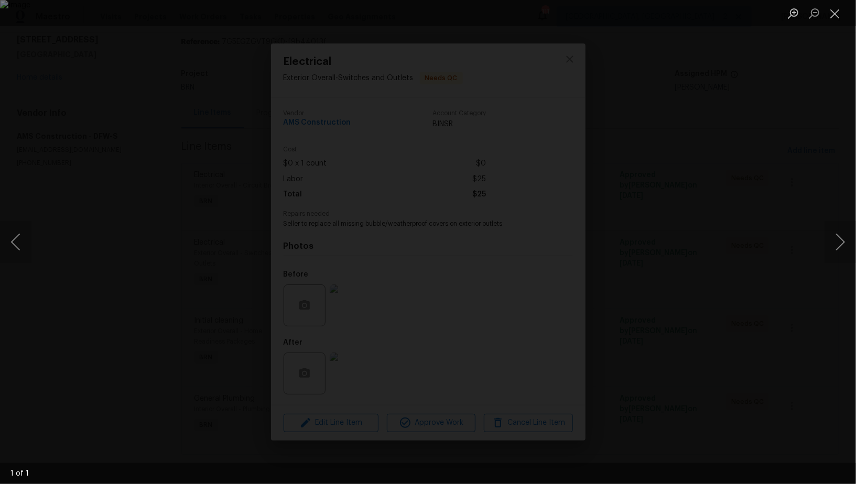
click at [698, 326] on div "Lightbox" at bounding box center [428, 242] width 856 height 484
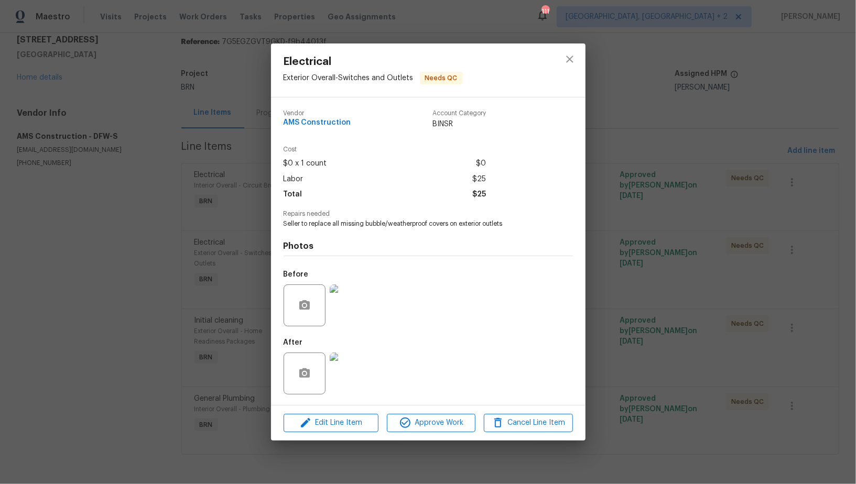
click at [611, 346] on div "Electrical Exterior Overall - Switches and Outlets Needs QC Vendor AMS Construc…" at bounding box center [428, 242] width 856 height 484
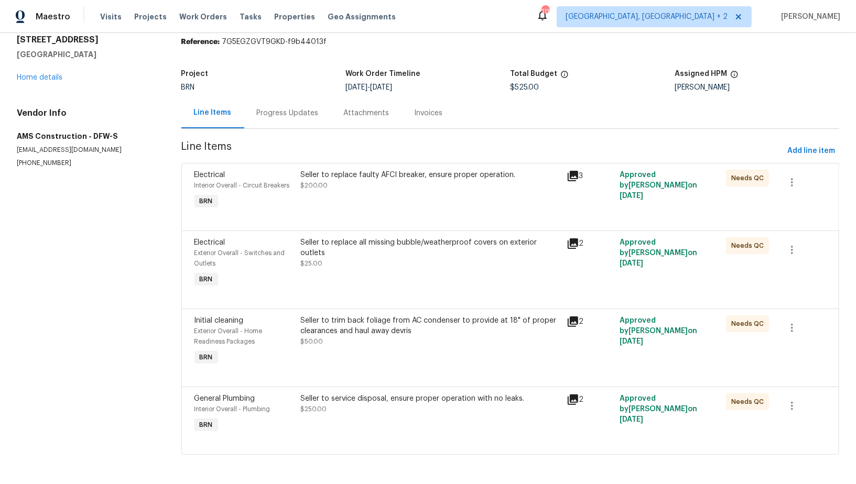
click at [405, 337] on div "Seller to trim back foliage from AC condenser to provide at 18" of proper clear…" at bounding box center [429, 330] width 259 height 31
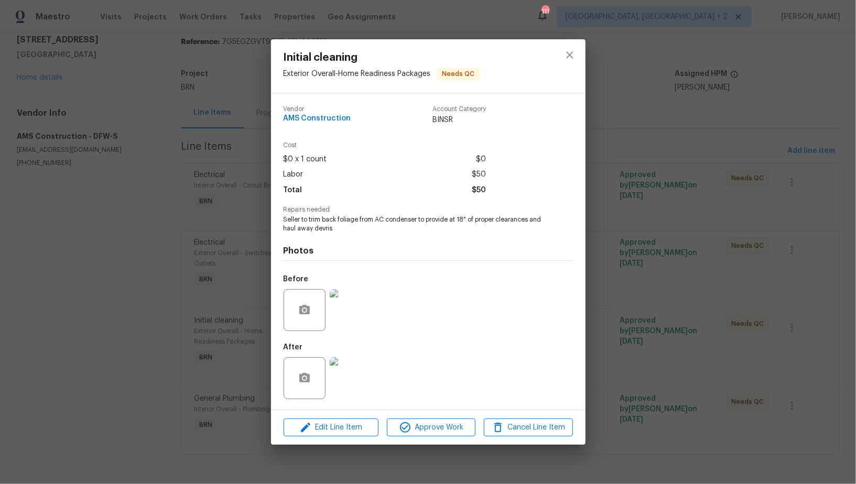
click at [341, 320] on img at bounding box center [351, 310] width 42 height 42
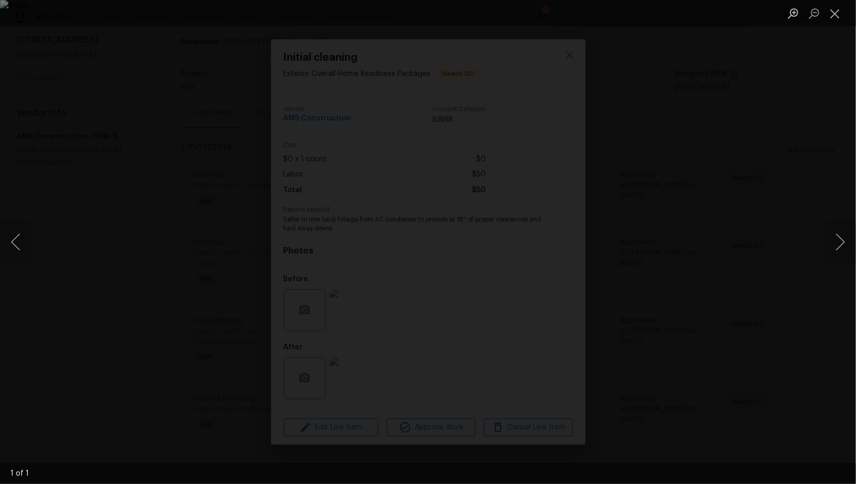
click at [794, 316] on div "Lightbox" at bounding box center [428, 242] width 856 height 484
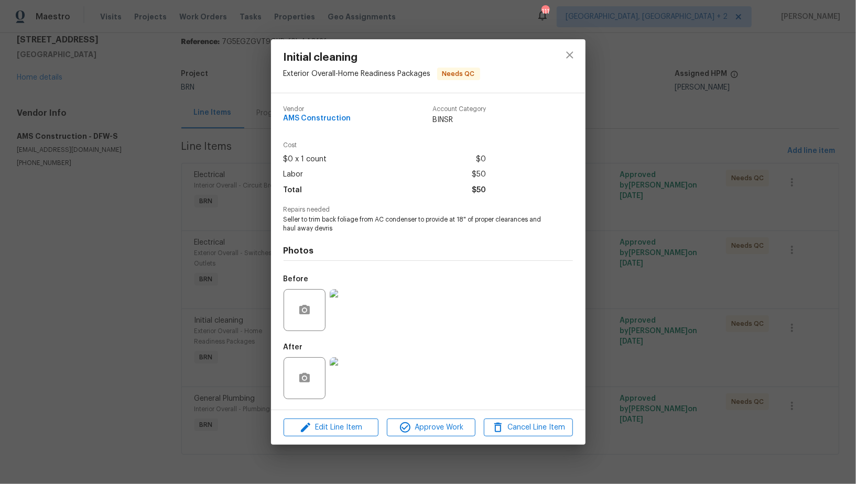
click at [368, 374] on img at bounding box center [351, 378] width 42 height 42
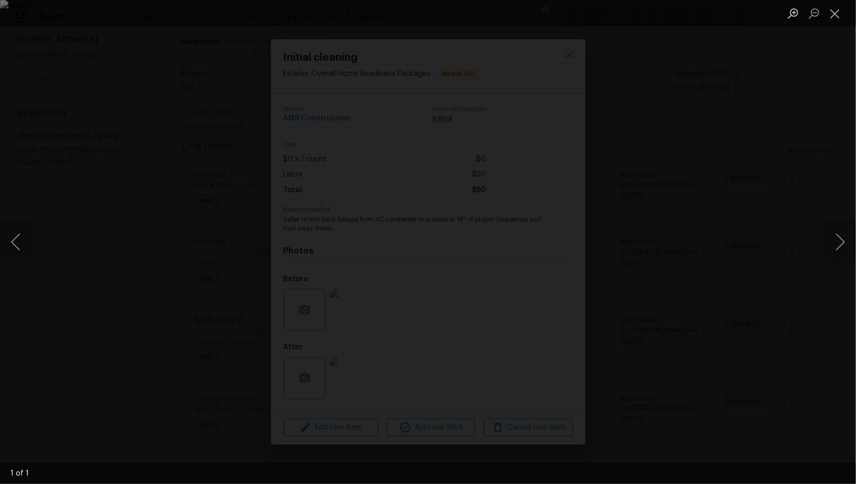
click at [649, 324] on div "Lightbox" at bounding box center [428, 242] width 856 height 484
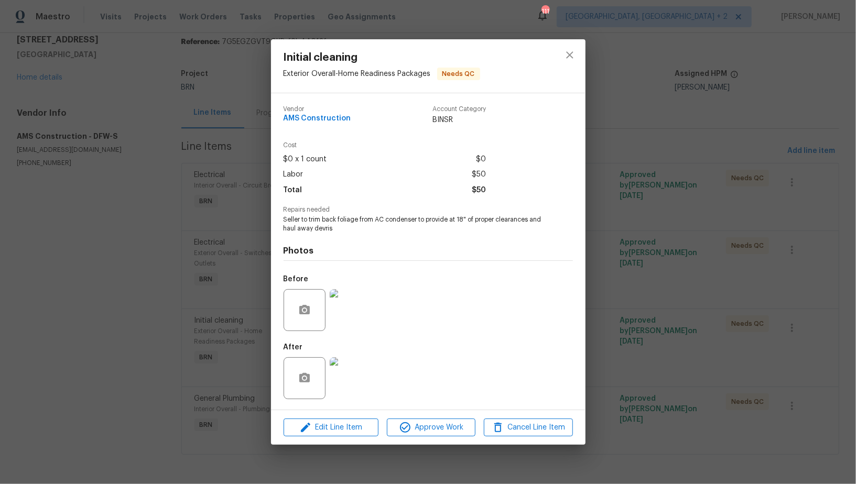
click at [342, 324] on img at bounding box center [351, 310] width 42 height 42
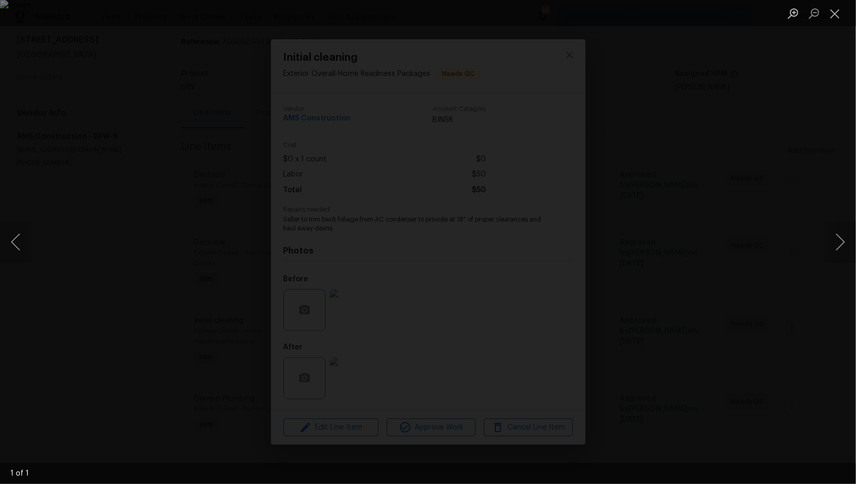
click at [422, 406] on div "Lightbox" at bounding box center [428, 242] width 856 height 484
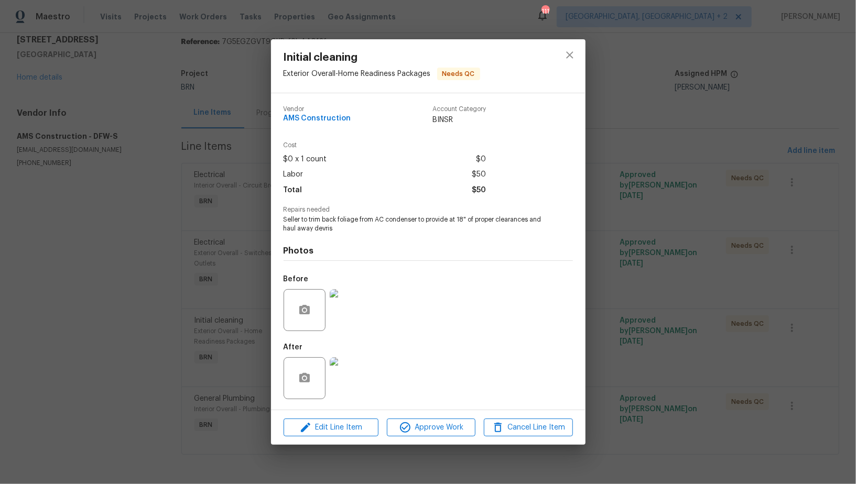
click at [367, 394] on img at bounding box center [351, 378] width 42 height 42
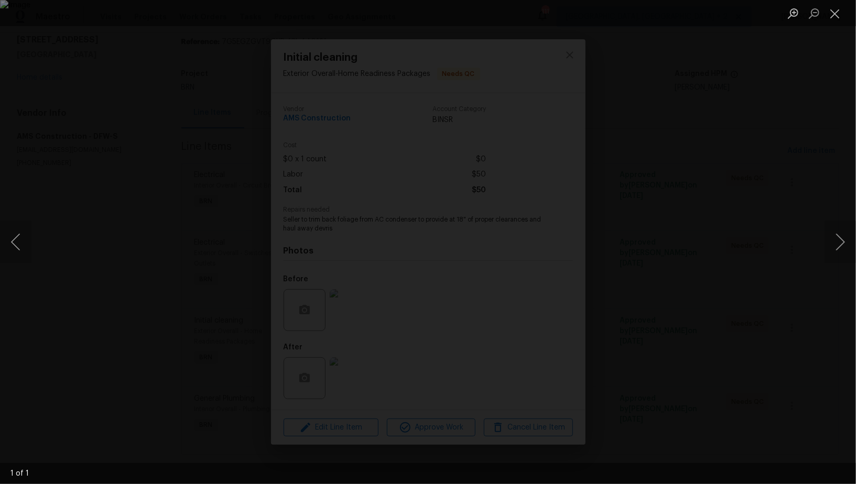
click at [730, 404] on div "Lightbox" at bounding box center [428, 242] width 856 height 484
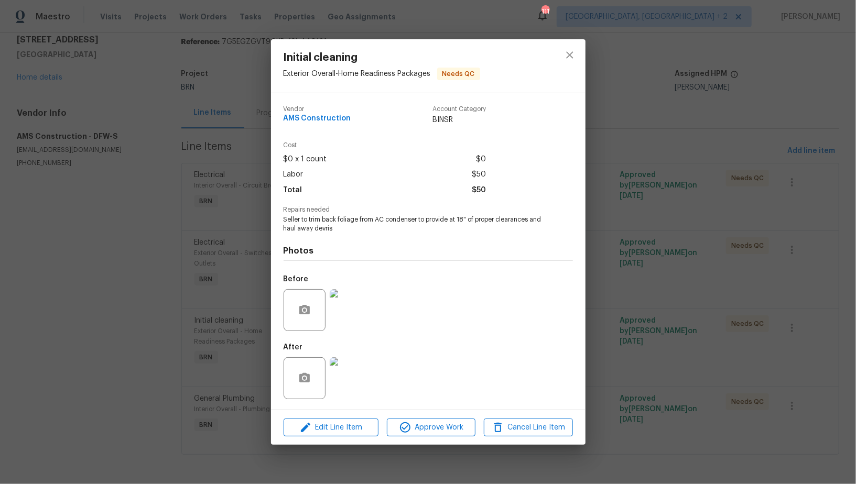
click at [730, 404] on div "Initial cleaning Exterior Overall - Home Readiness Packages Needs QC Vendor AMS…" at bounding box center [428, 242] width 856 height 484
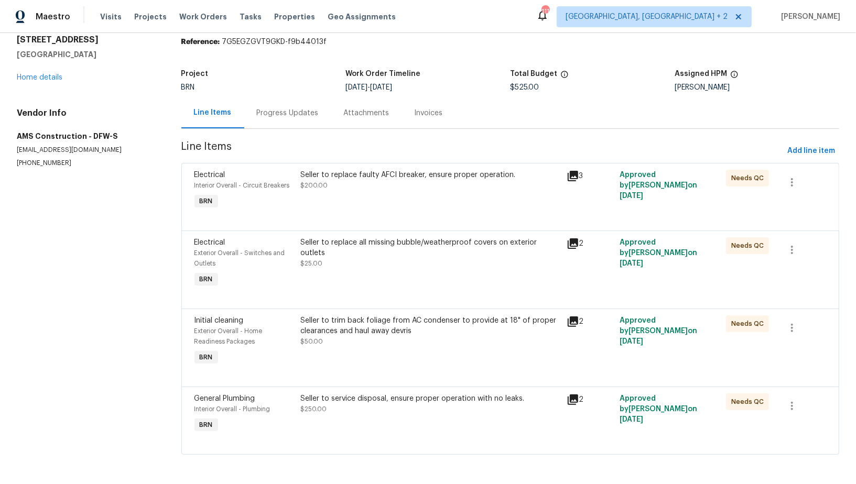
click at [730, 404] on div "Needs QC" at bounding box center [747, 401] width 43 height 17
click at [708, 392] on div "Approved by [PERSON_NAME] on [DATE]" at bounding box center [669, 414] width 106 height 48
click at [406, 410] on div "Seller to service disposal, ensure proper operation with no leaks. $250.00" at bounding box center [429, 403] width 259 height 21
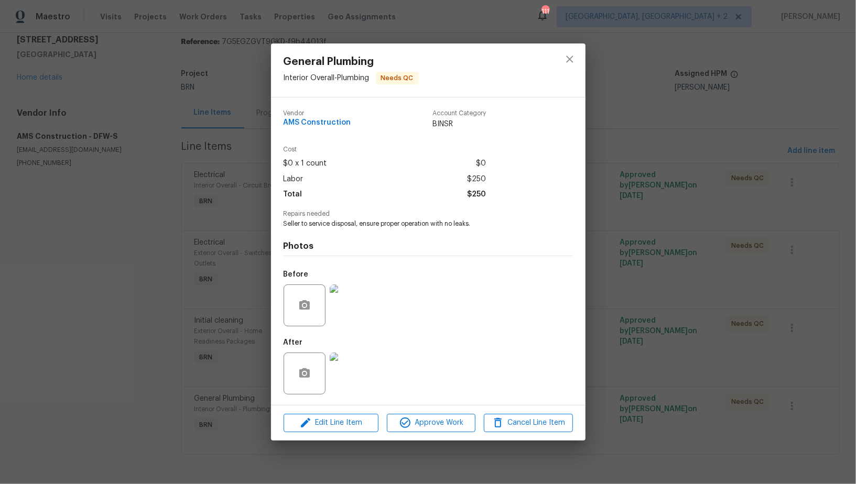
click at [349, 301] on img at bounding box center [351, 305] width 42 height 42
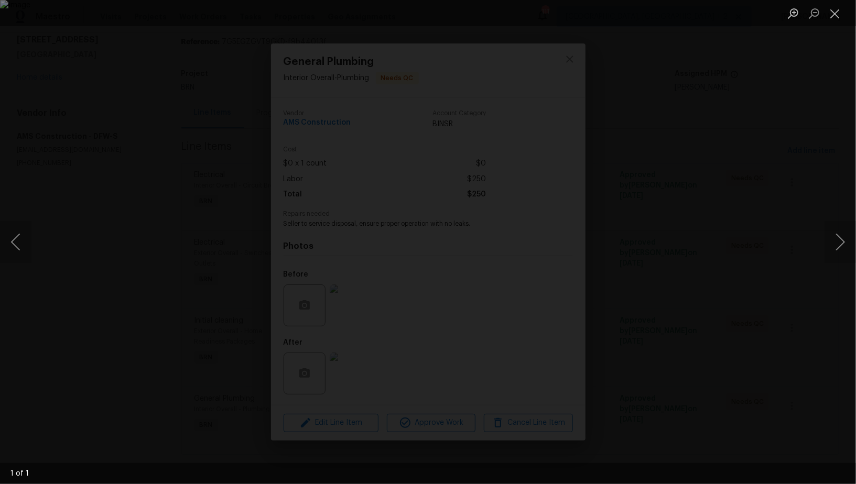
click at [799, 320] on div "Lightbox" at bounding box center [428, 242] width 856 height 484
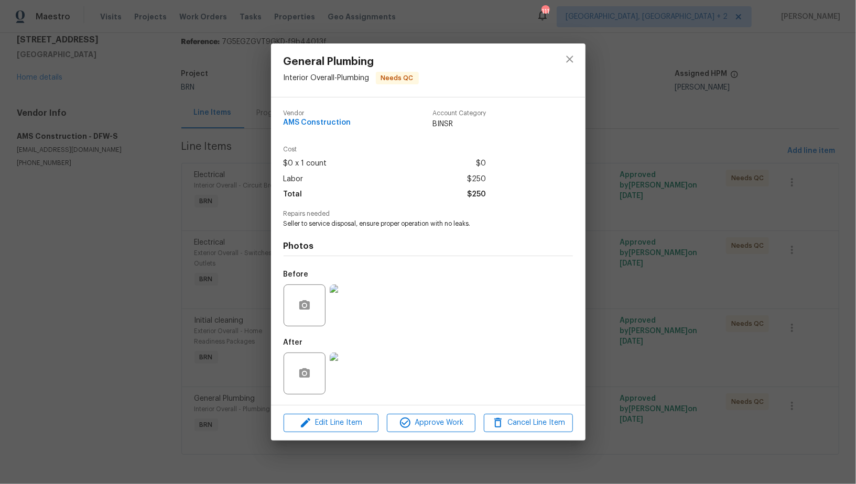
click at [352, 381] on img at bounding box center [351, 374] width 42 height 42
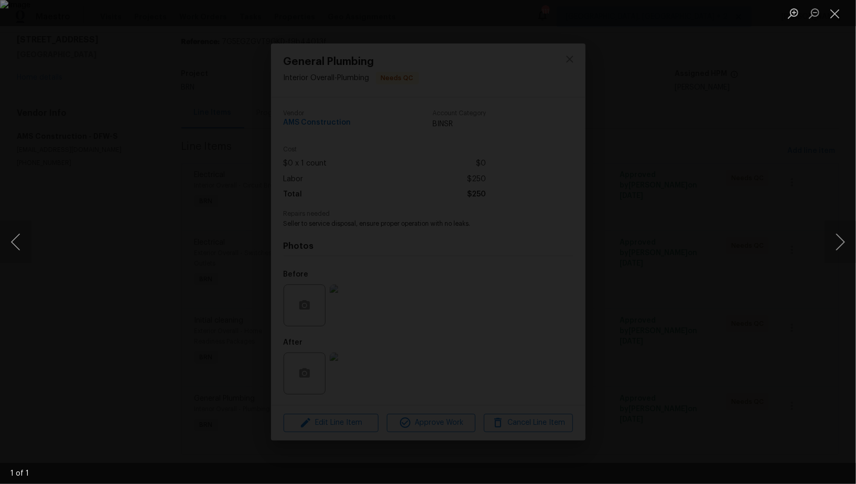
click at [677, 264] on div "Lightbox" at bounding box center [428, 242] width 856 height 484
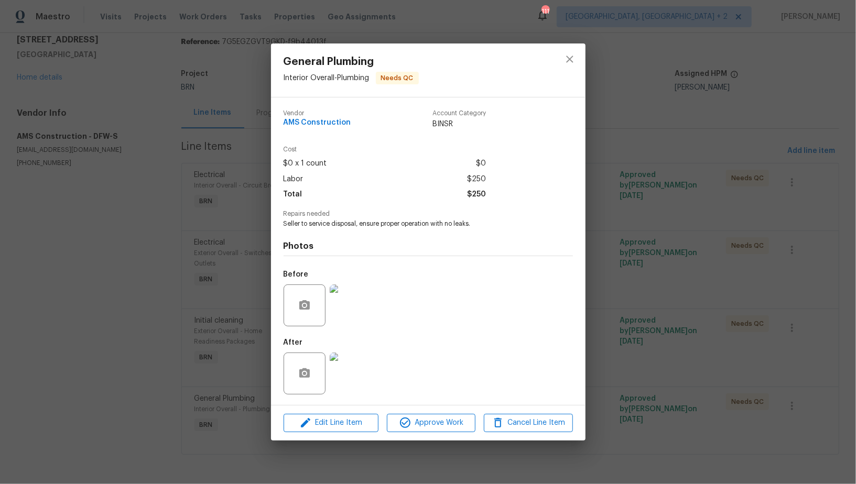
click at [677, 264] on div "General Plumbing Interior Overall - Plumbing Needs QC Vendor AMS Construction A…" at bounding box center [428, 242] width 856 height 484
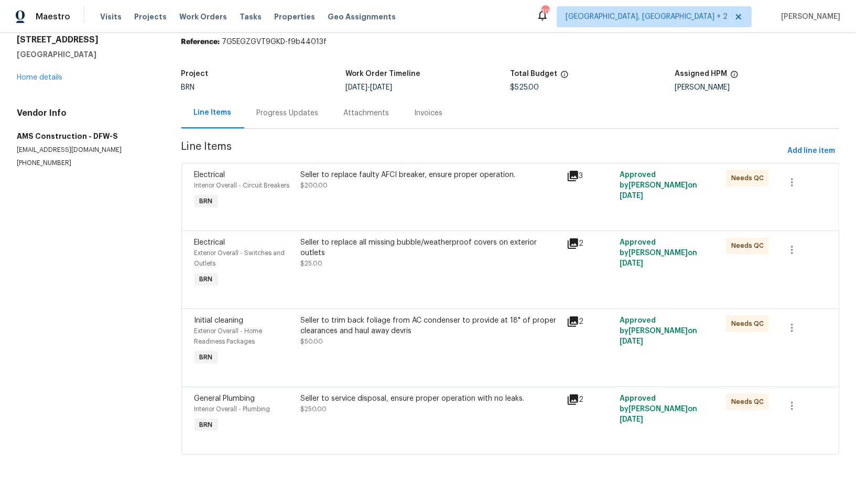
click at [391, 265] on div "Seller to replace all missing bubble/weatherproof covers on exterior outlets $2…" at bounding box center [430, 263] width 266 height 59
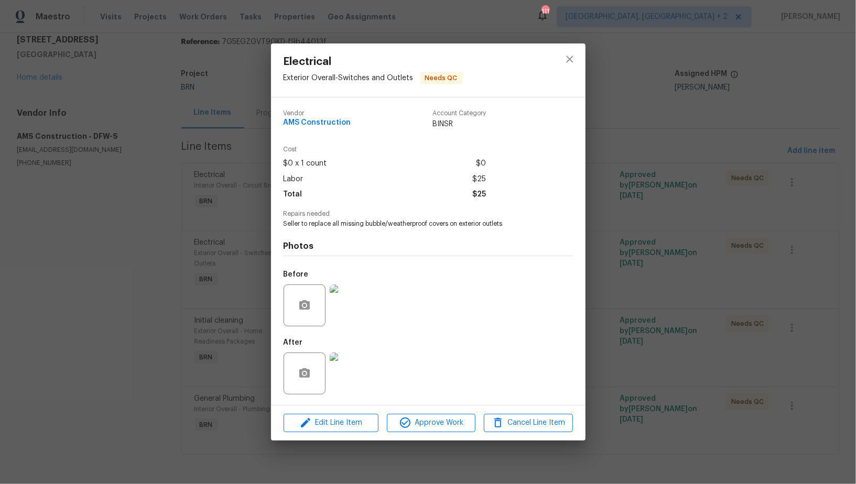
click at [222, 293] on div "Electrical Exterior Overall - Switches and Outlets Needs QC Vendor AMS Construc…" at bounding box center [428, 242] width 856 height 484
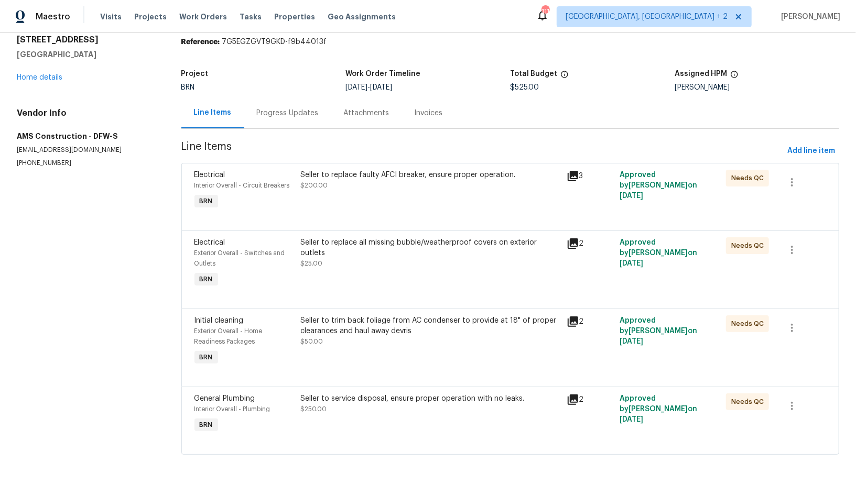
click at [366, 200] on div "Seller to replace faulty AFCI breaker, ensure proper operation. $200.00" at bounding box center [430, 191] width 266 height 48
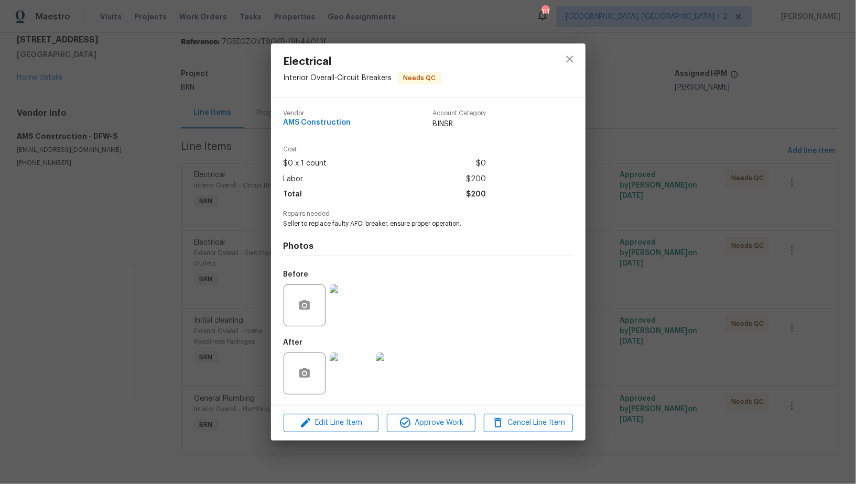
drag, startPoint x: 251, startPoint y: 268, endPoint x: 250, endPoint y: 260, distance: 7.4
click at [251, 268] on div "Electrical Interior Overall - Circuit Breakers Needs QC Vendor AMS Construction…" at bounding box center [428, 242] width 856 height 484
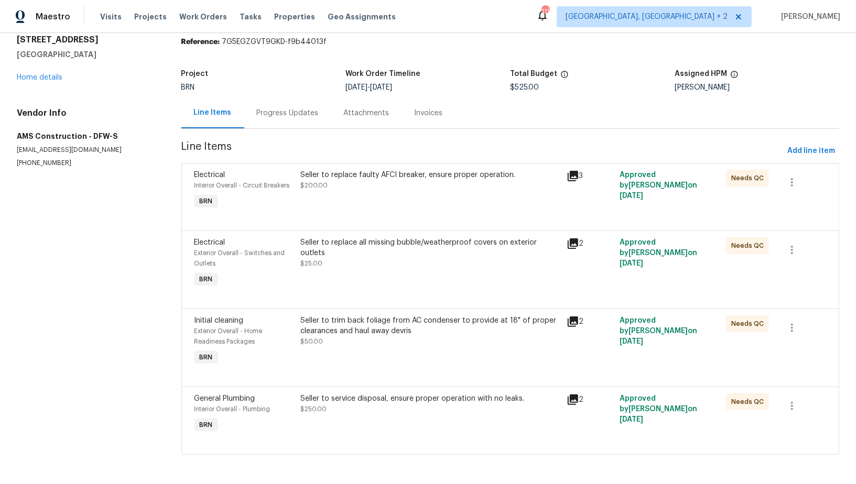
click at [294, 120] on div "Progress Updates" at bounding box center [287, 112] width 87 height 31
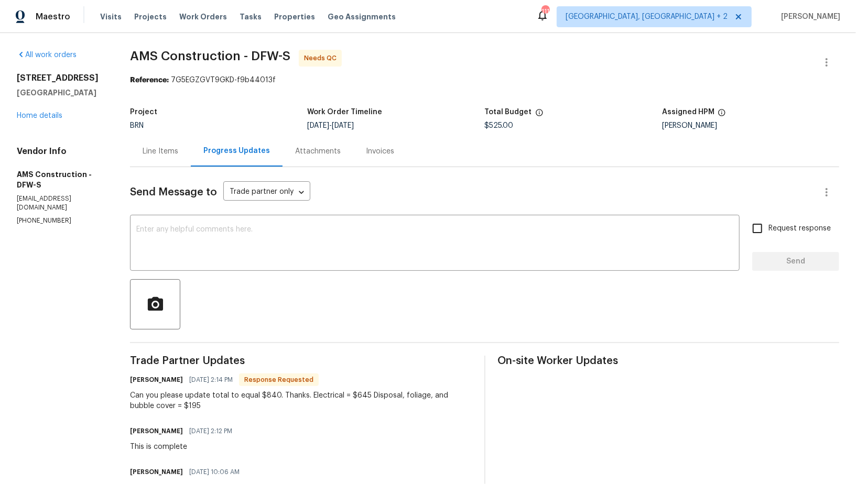
click at [151, 152] on div "Line Items" at bounding box center [161, 151] width 36 height 10
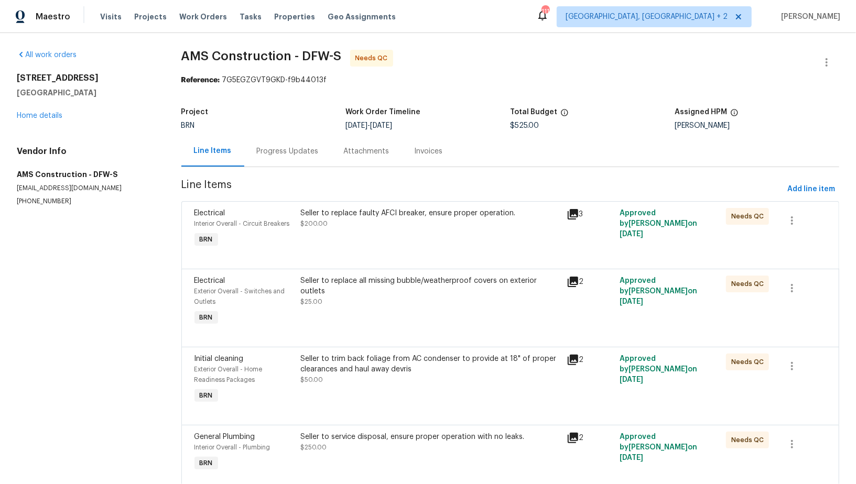
click at [386, 224] on div "Seller to replace faulty AFCI breaker, ensure proper operation. $200.00" at bounding box center [429, 218] width 259 height 21
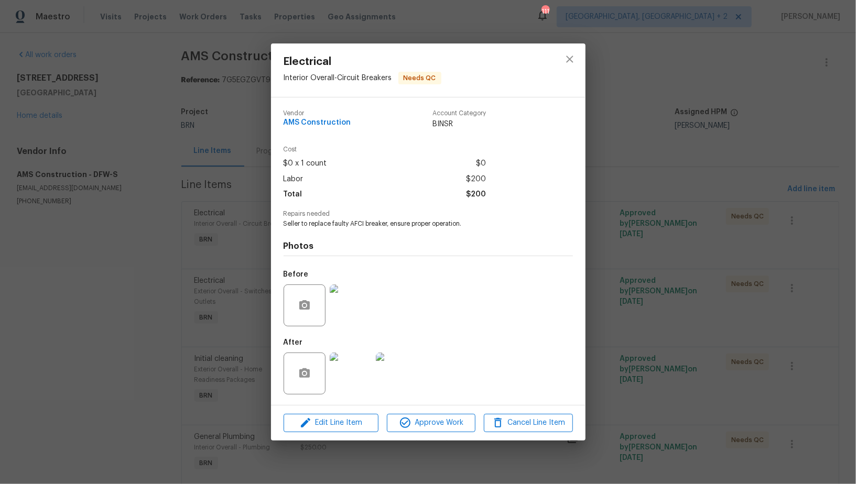
click at [721, 313] on div "Electrical Interior Overall - Circuit Breakers Needs QC Vendor AMS Construction…" at bounding box center [428, 242] width 856 height 484
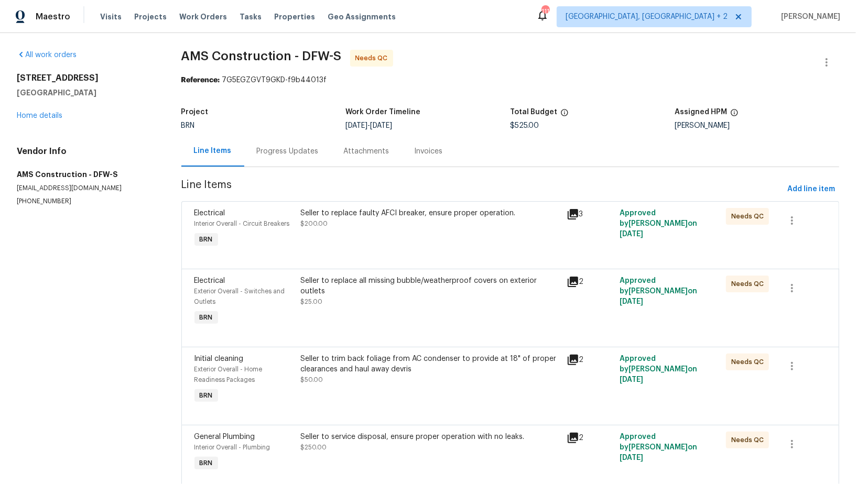
click at [308, 162] on div "Progress Updates" at bounding box center [287, 151] width 87 height 31
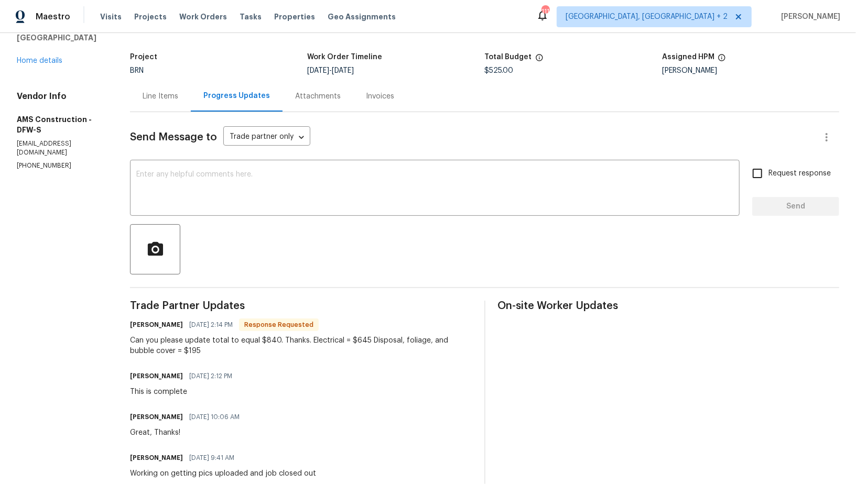
scroll to position [51, 0]
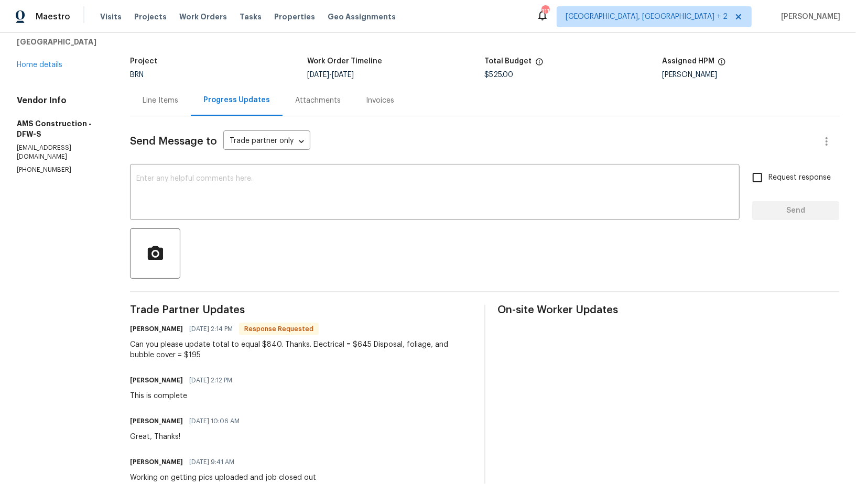
click at [168, 105] on div "Line Items" at bounding box center [160, 100] width 61 height 31
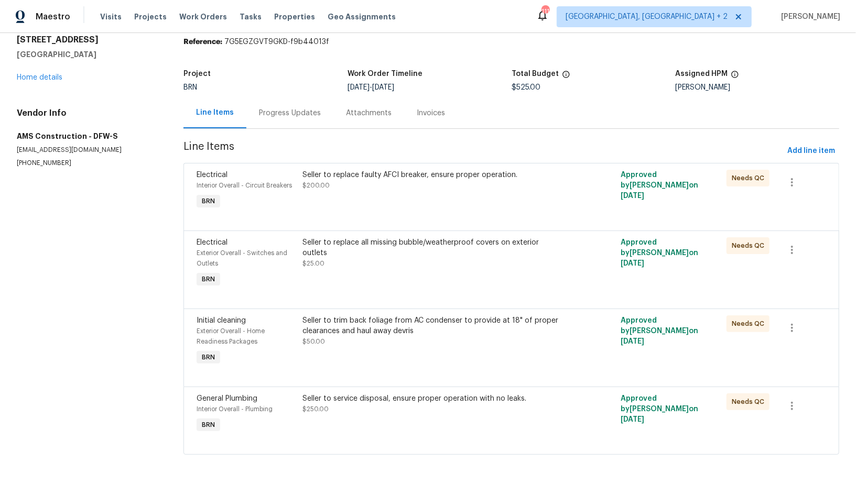
scroll to position [38, 0]
click at [361, 259] on div "Seller to replace all missing bubble/weatherproof covers on exterior outlets $2…" at bounding box center [430, 263] width 266 height 59
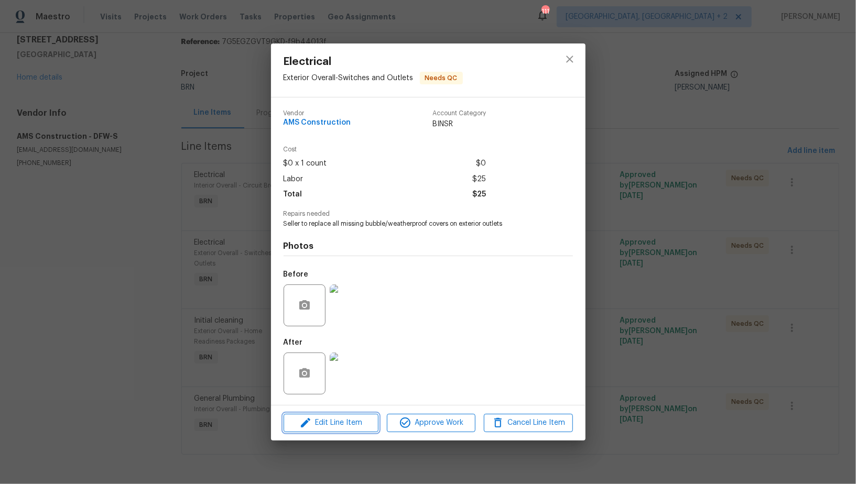
click at [344, 424] on span "Edit Line Item" at bounding box center [331, 423] width 89 height 13
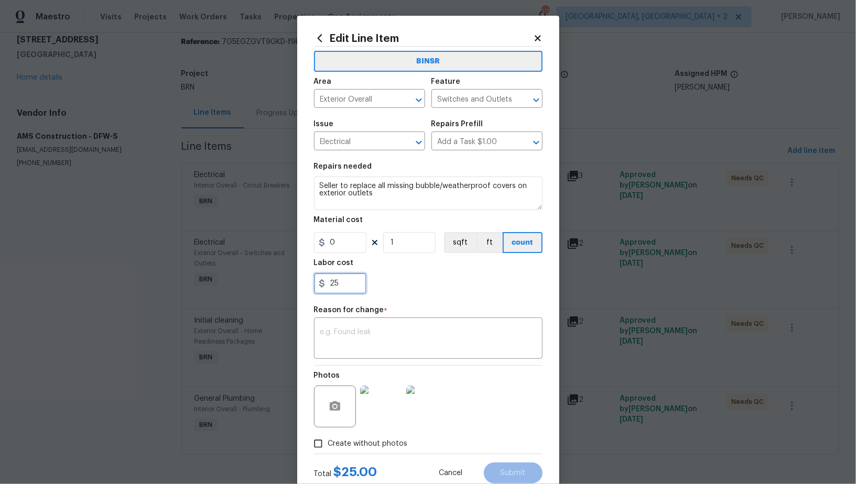
click at [350, 284] on input "25" at bounding box center [340, 283] width 52 height 21
type input "195"
click at [385, 318] on div "Reason for change *" at bounding box center [428, 313] width 228 height 14
click at [379, 338] on textarea at bounding box center [428, 339] width 216 height 22
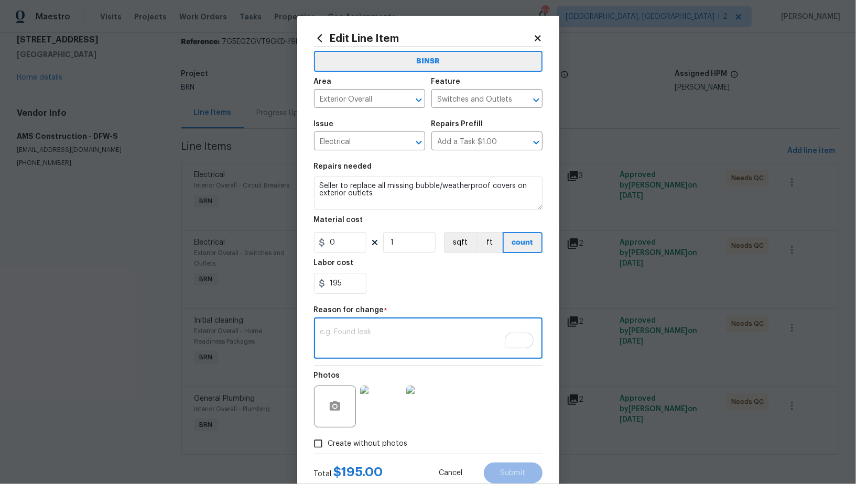
paste textarea "(PR) Updated per vendors final cost."
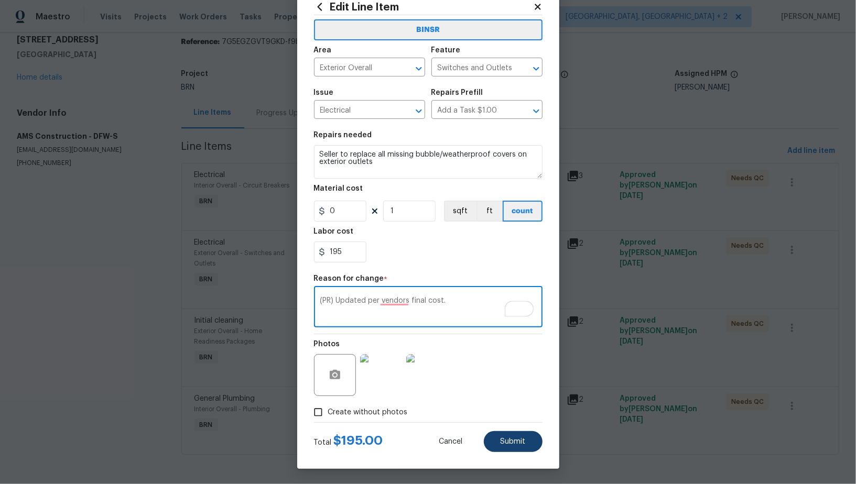
type textarea "(PR) Updated per vendors final cost."
click at [521, 448] on button "Submit" at bounding box center [513, 441] width 59 height 21
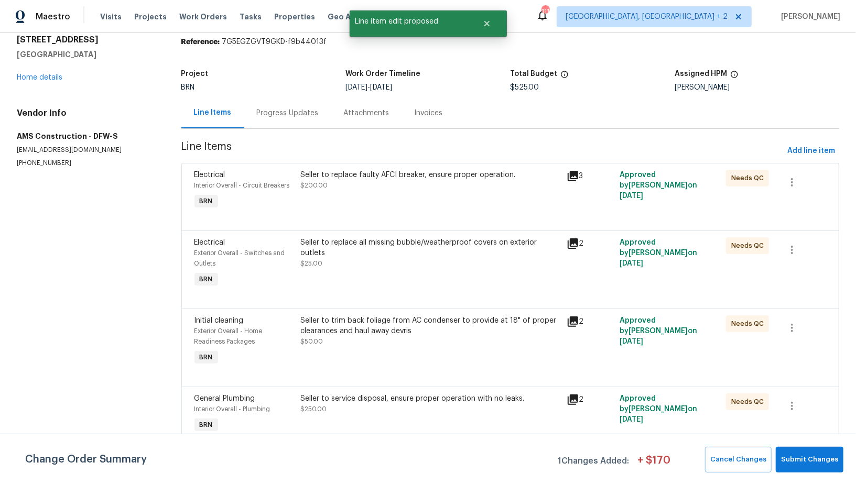
scroll to position [0, 0]
click at [782, 453] on button "Submit Changes" at bounding box center [809, 460] width 68 height 26
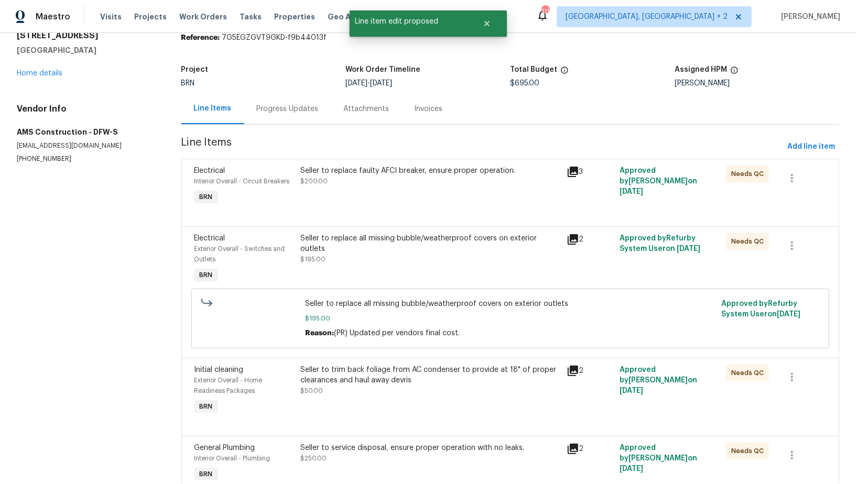
scroll to position [41, 0]
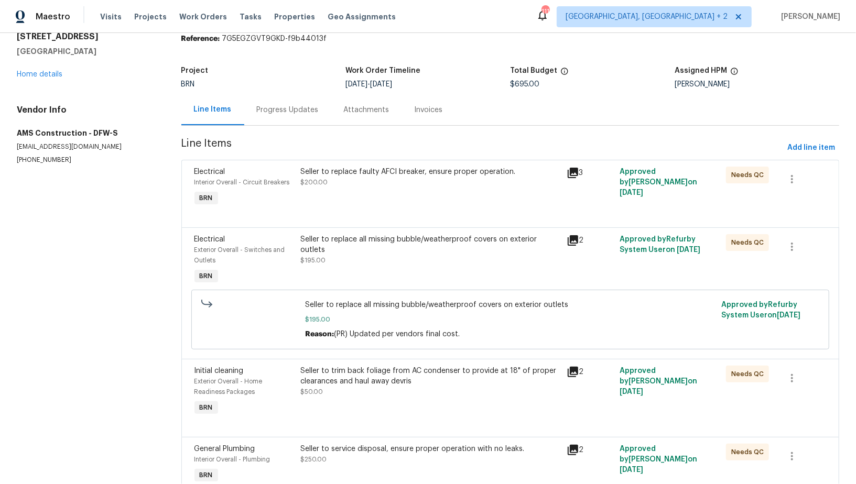
click at [293, 109] on div "Progress Updates" at bounding box center [288, 110] width 62 height 10
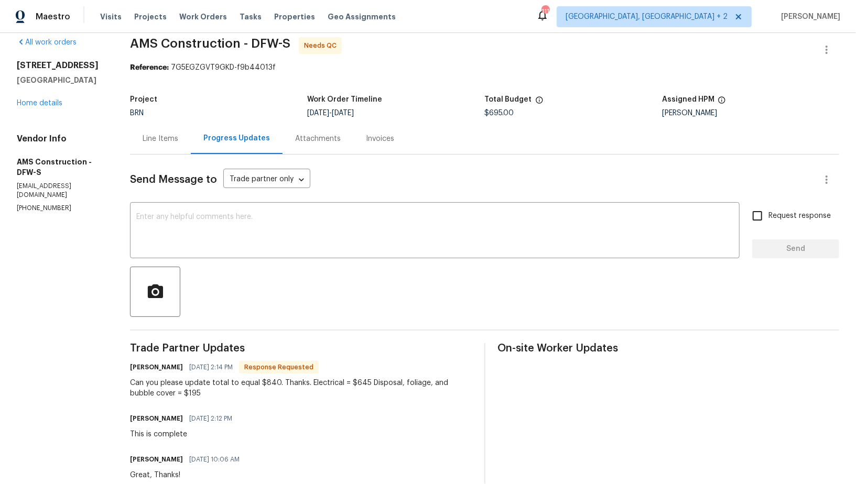
scroll to position [13, 0]
click at [173, 137] on div "Line Items" at bounding box center [161, 138] width 36 height 10
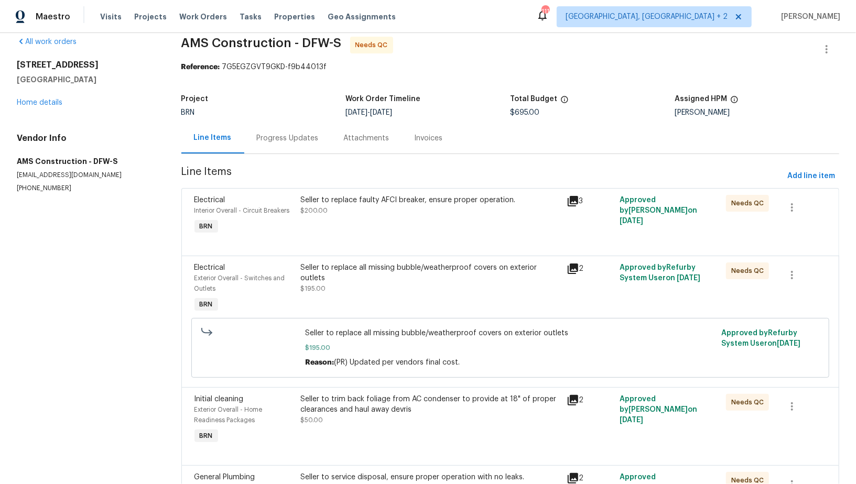
scroll to position [92, 0]
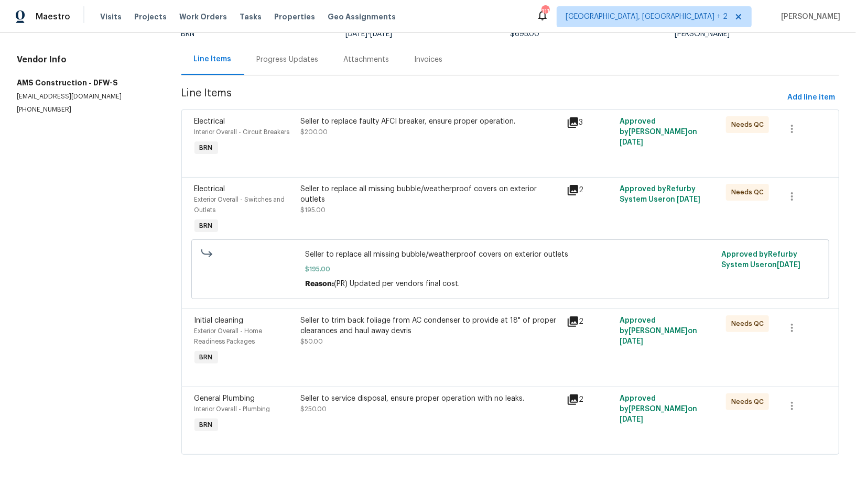
click at [358, 136] on div "Seller to replace faulty AFCI breaker, ensure proper operation. $200.00" at bounding box center [429, 126] width 259 height 21
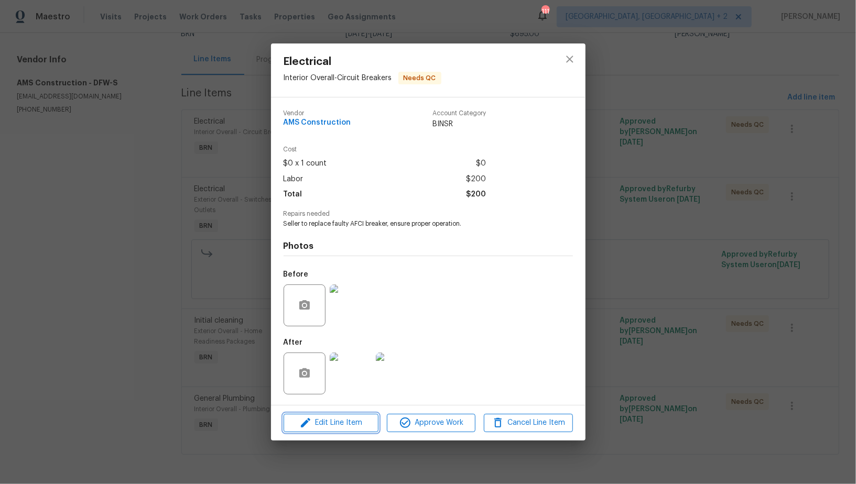
click at [342, 426] on span "Edit Line Item" at bounding box center [331, 423] width 89 height 13
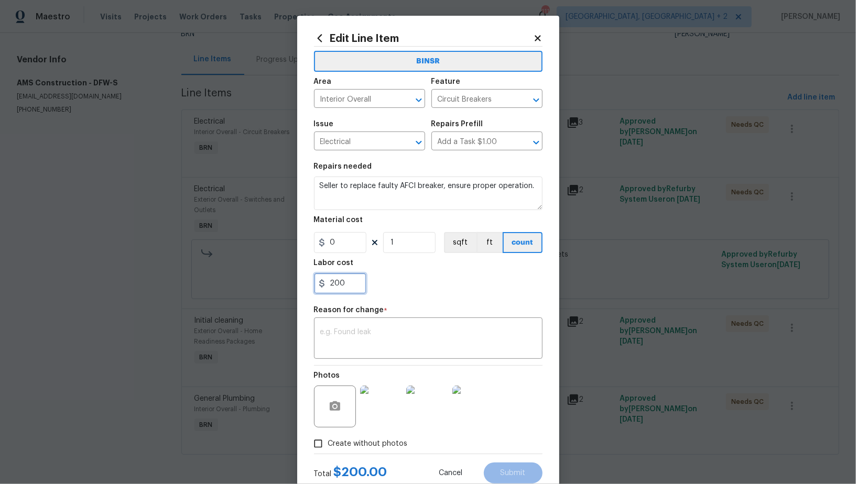
click at [352, 290] on input "200" at bounding box center [340, 283] width 52 height 21
type input "2"
type input "345"
click at [380, 330] on textarea at bounding box center [428, 339] width 216 height 22
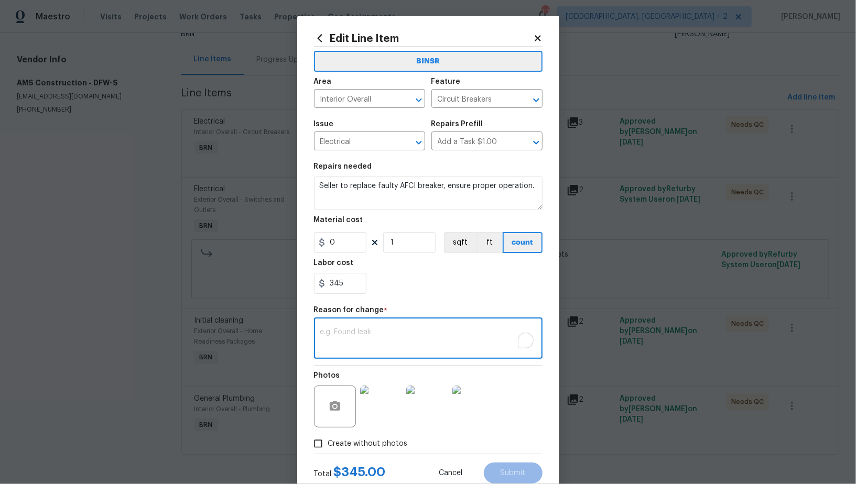
paste textarea "(PR) Updated per vendors final cost."
type textarea "(PR) Updated per vendors final cost."
click at [517, 479] on button "Submit" at bounding box center [513, 473] width 59 height 21
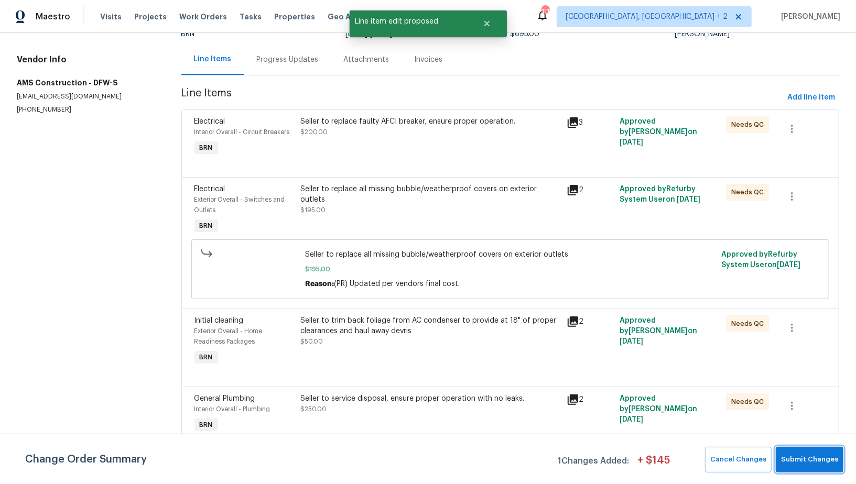
click at [809, 466] on button "Submit Changes" at bounding box center [809, 460] width 68 height 26
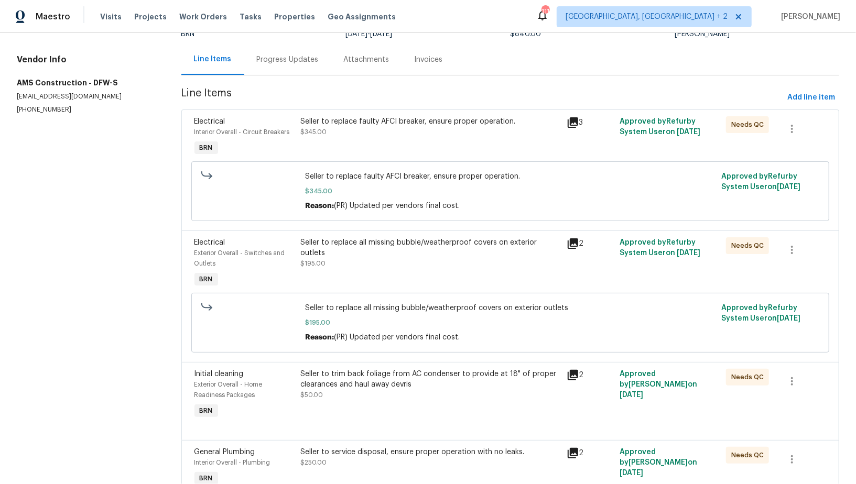
click at [283, 64] on div "Progress Updates" at bounding box center [288, 59] width 62 height 10
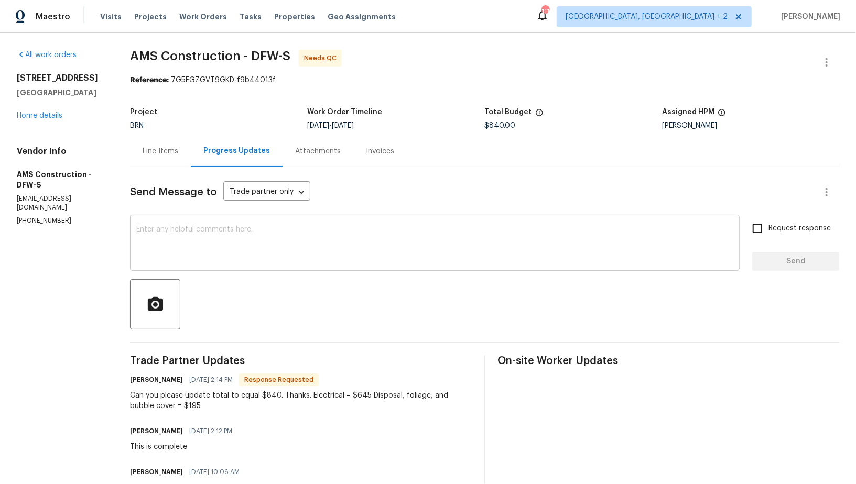
click at [253, 241] on textarea at bounding box center [434, 244] width 597 height 37
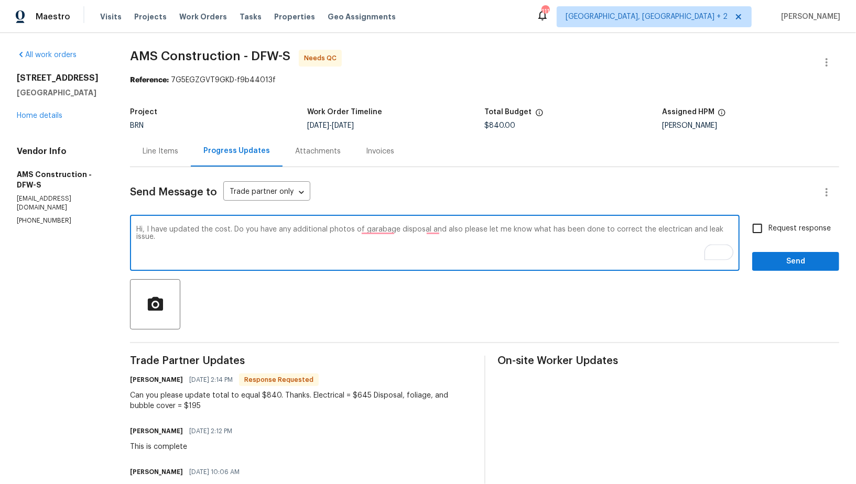
click at [696, 231] on textarea "Hi, I have updated the cost. Do you have any additional photos of garabage disp…" at bounding box center [434, 244] width 597 height 37
type textarea "Hi, I have updated the cost. Do you have any additional photos of garabage disp…"
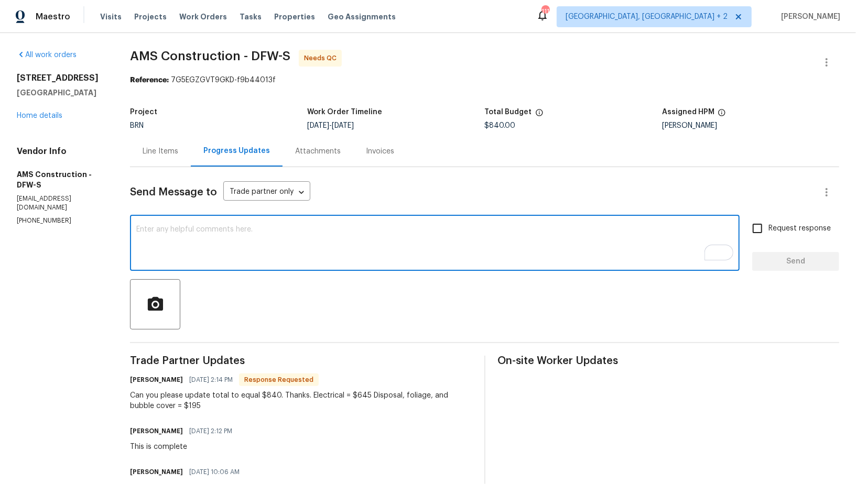
paste textarea "Hi, I’ve updated the cost. Could you please share any additional photos of the …"
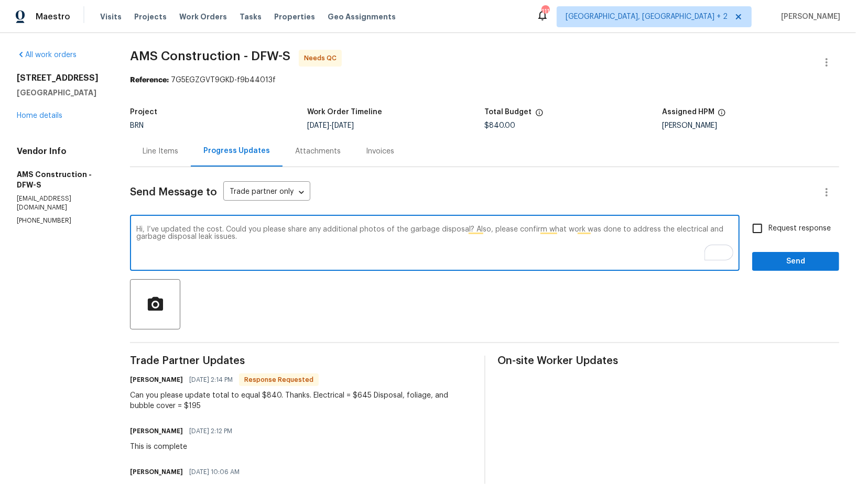
type textarea "Hi, I’ve updated the cost. Could you please share any additional photos of the …"
click at [764, 225] on input "Request response" at bounding box center [757, 228] width 22 height 22
checkbox input "true"
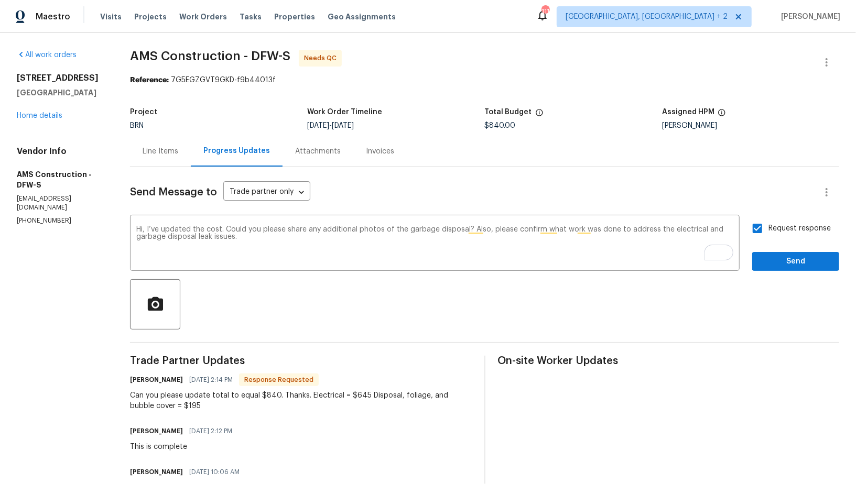
click at [777, 251] on div "Request response Send" at bounding box center [795, 243] width 87 height 53
click at [773, 260] on span "Send" at bounding box center [795, 261] width 70 height 13
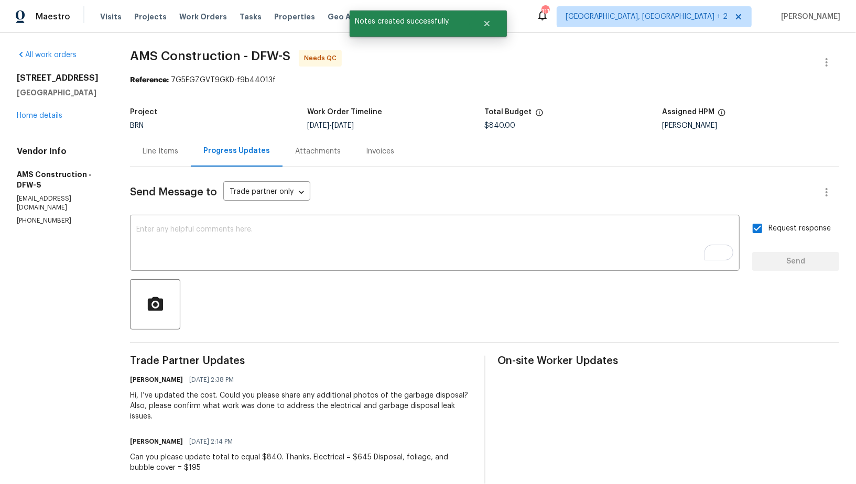
click at [161, 147] on div "Line Items" at bounding box center [161, 151] width 36 height 10
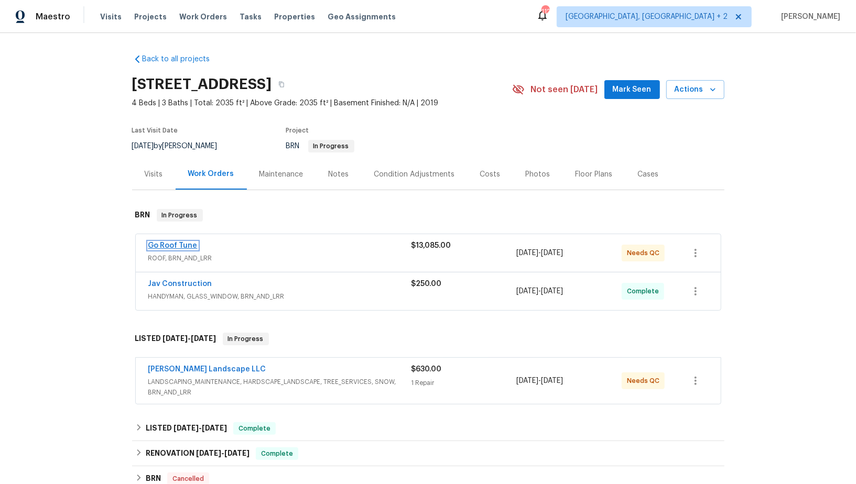
click at [170, 246] on link "Go Roof Tune" at bounding box center [172, 245] width 49 height 7
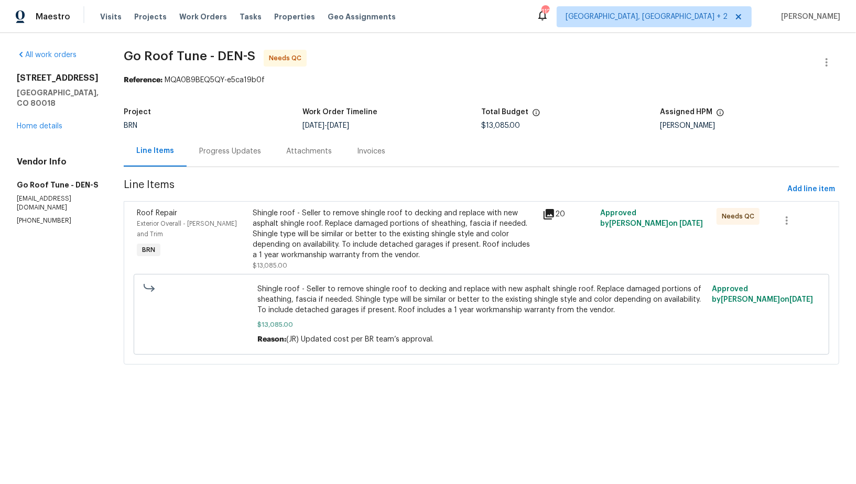
click at [359, 237] on div "Shingle roof - Seller to remove shingle roof to decking and replace with new as…" at bounding box center [394, 234] width 283 height 52
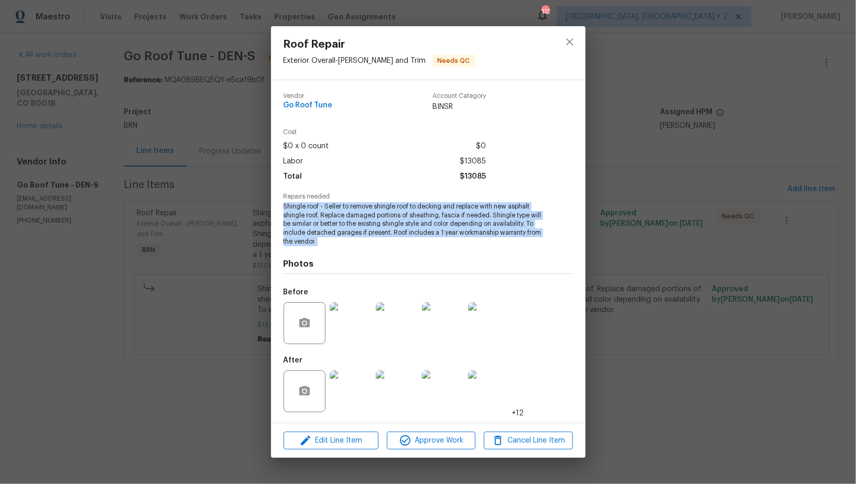
drag, startPoint x: 281, startPoint y: 205, endPoint x: 348, endPoint y: 247, distance: 79.5
click at [348, 248] on div "Vendor Go Roof Tune Account Category BINSR Cost $0 x 0 count $0 Labor $13085 To…" at bounding box center [428, 251] width 314 height 343
copy span "Shingle roof - Seller to remove shingle roof to decking and replace with new as…"
click at [346, 330] on img at bounding box center [351, 323] width 42 height 42
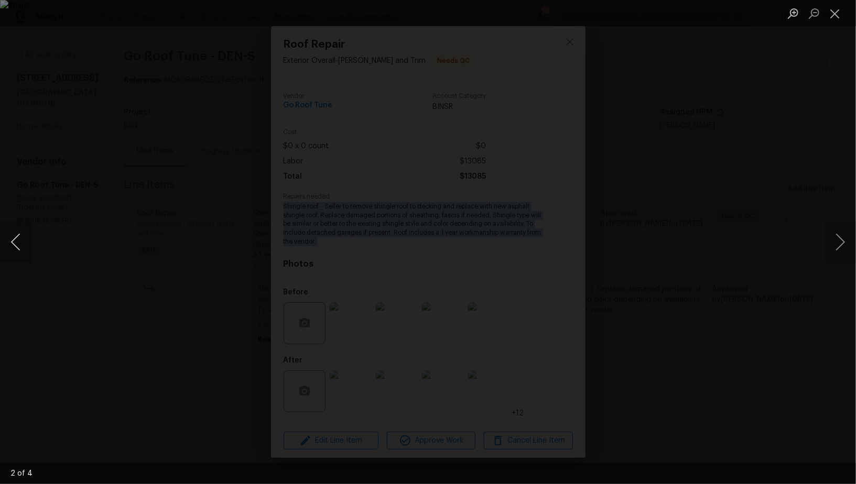
click at [16, 242] on button "Previous image" at bounding box center [15, 242] width 31 height 42
click at [10, 245] on button "Previous image" at bounding box center [15, 242] width 31 height 42
click at [834, 9] on button "Close lightbox" at bounding box center [834, 13] width 21 height 18
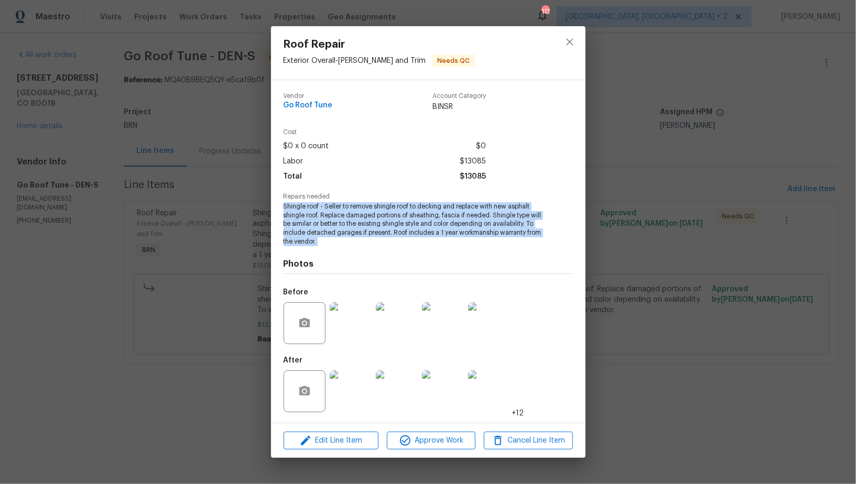
click at [350, 401] on img at bounding box center [351, 391] width 42 height 42
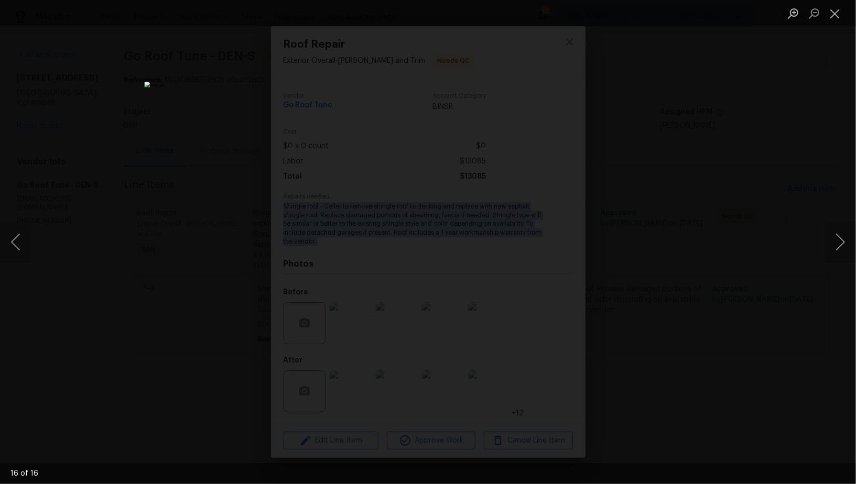
click at [720, 192] on div "Lightbox" at bounding box center [428, 242] width 856 height 484
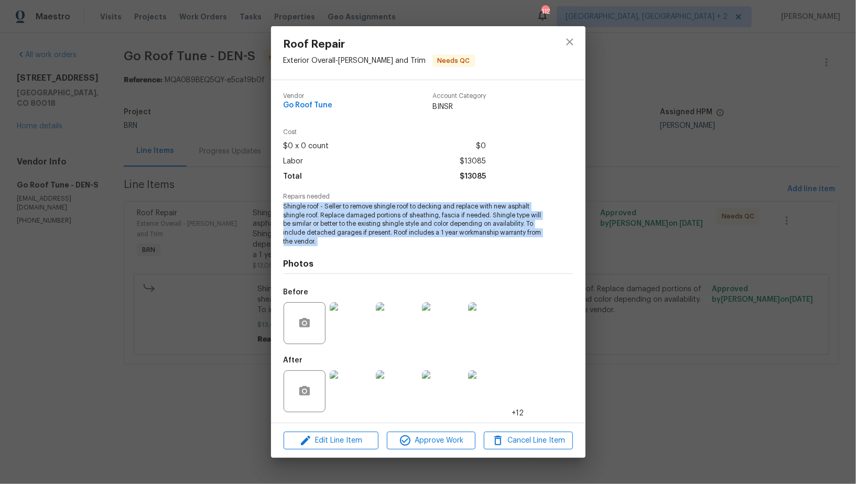
click at [720, 191] on div "Roof Repair Exterior Overall - Eaves and Trim Needs QC Vendor Go Roof Tune Acco…" at bounding box center [428, 242] width 856 height 484
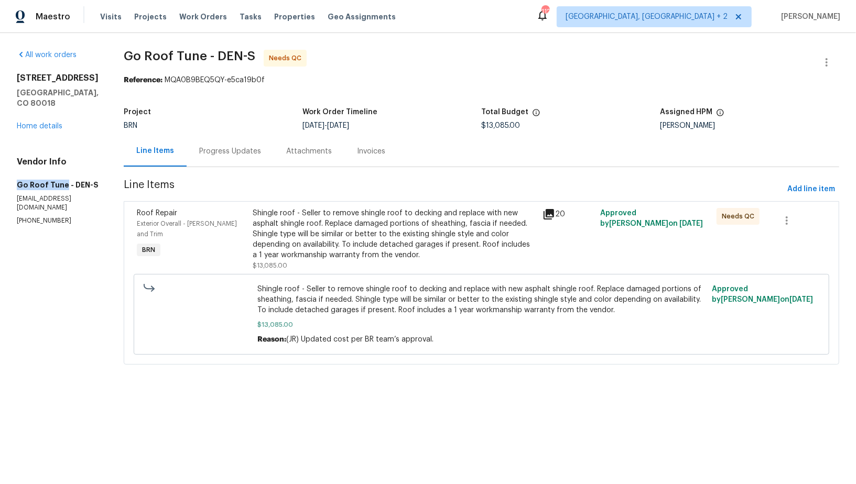
drag, startPoint x: 11, startPoint y: 174, endPoint x: 64, endPoint y: 174, distance: 52.9
click at [64, 174] on div "All work orders 25643 E Bayaud Ave Aurora, CO 80018 Home details Vendor Info Go…" at bounding box center [428, 213] width 856 height 361
copy h5 "Go Roof Tune"
click at [51, 123] on link "Home details" at bounding box center [40, 126] width 46 height 7
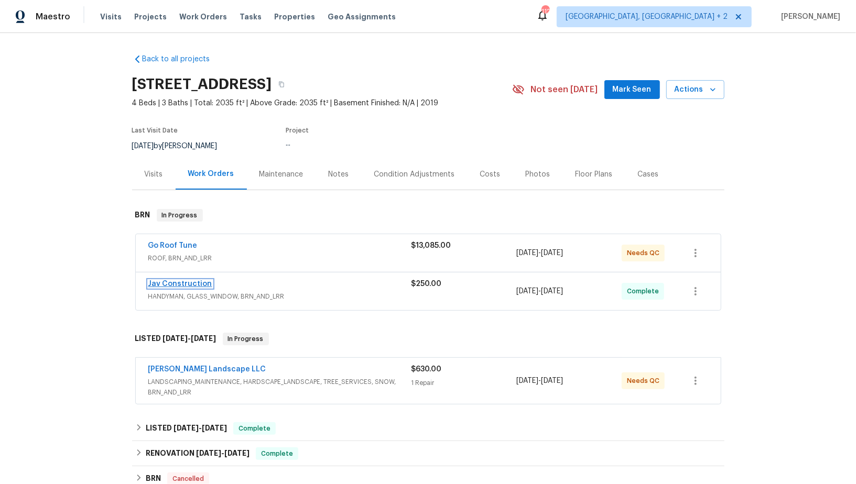
click at [171, 284] on link "Jav Construction" at bounding box center [180, 283] width 64 height 7
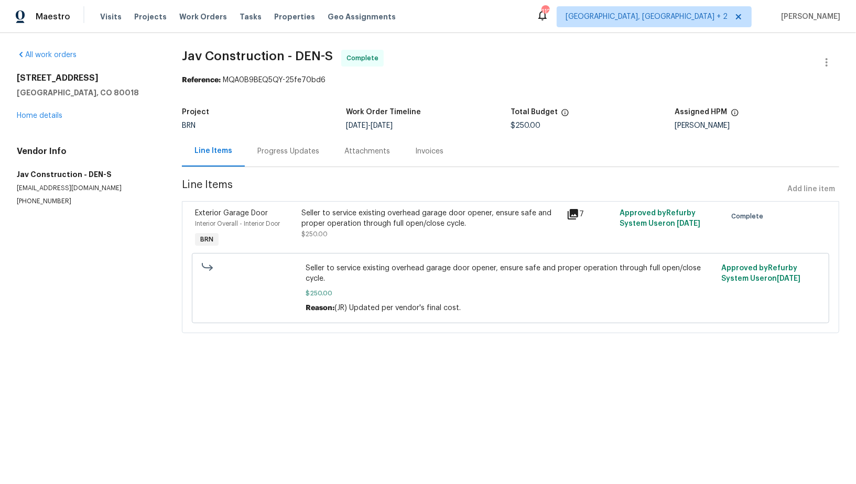
click at [334, 233] on div "Seller to service existing overhead garage door opener, ensure safe and proper …" at bounding box center [430, 223] width 259 height 31
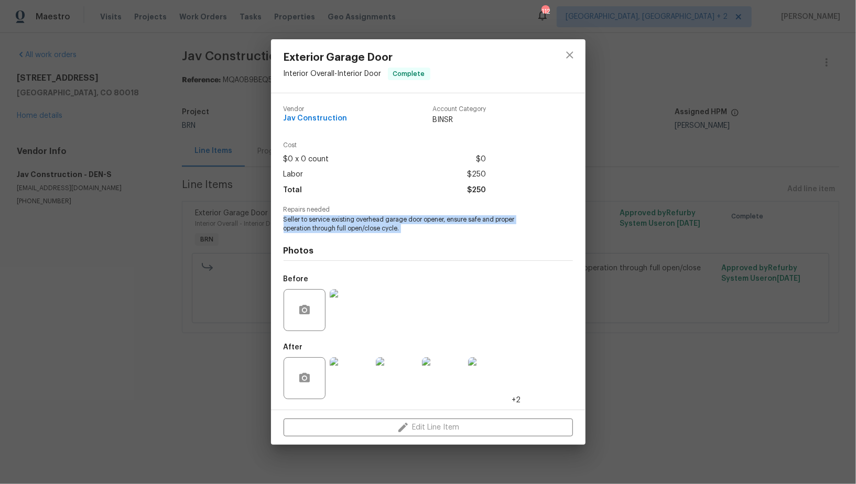
drag, startPoint x: 283, startPoint y: 220, endPoint x: 439, endPoint y: 235, distance: 156.3
click at [439, 235] on div "Vendor Jav Construction Account Category BINSR Cost $0 x 0 count $0 Labor $250 …" at bounding box center [428, 251] width 314 height 316
copy span "Seller to service existing overhead garage door opener, ensure safe and proper …"
click at [354, 304] on img at bounding box center [351, 310] width 42 height 42
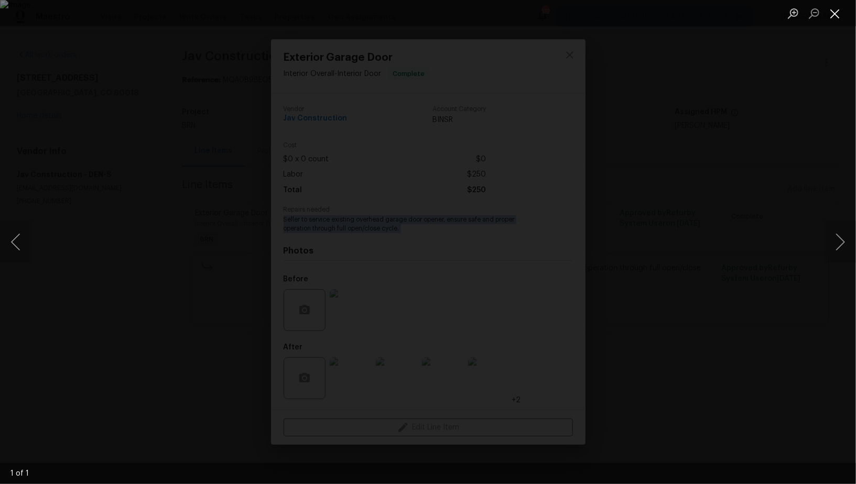
click at [844, 13] on button "Close lightbox" at bounding box center [834, 13] width 21 height 18
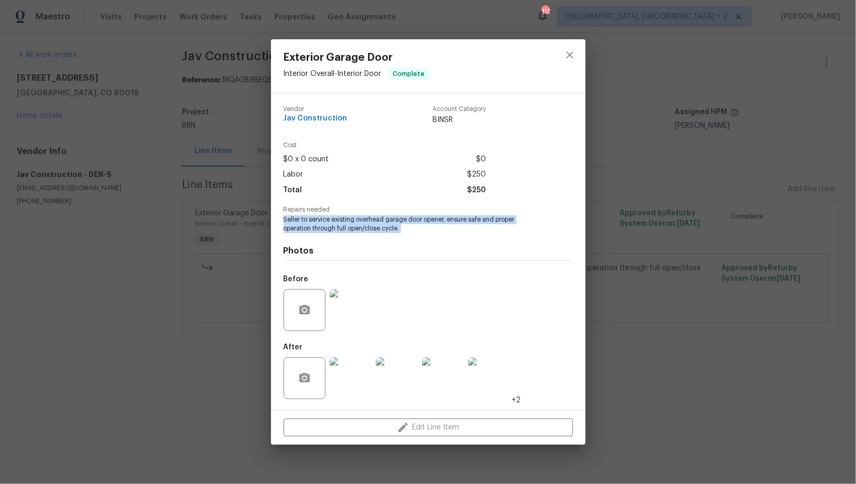
click at [365, 389] on img at bounding box center [351, 378] width 42 height 42
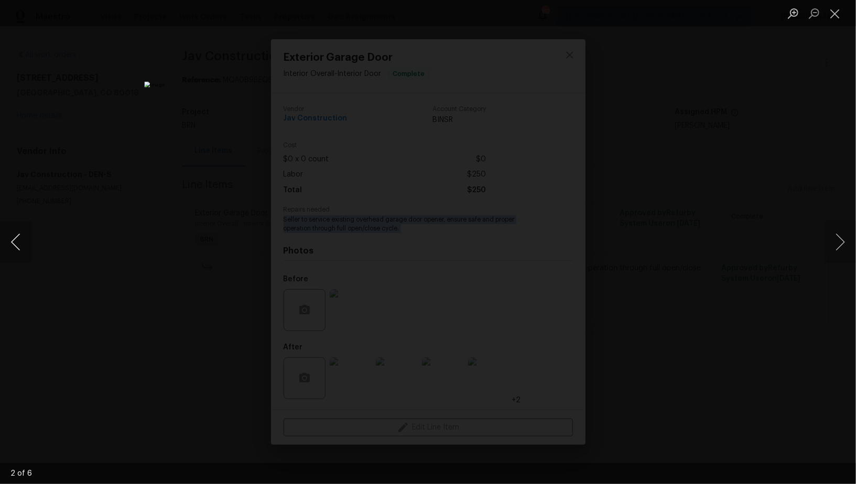
click at [5, 245] on button "Previous image" at bounding box center [15, 242] width 31 height 42
click at [185, 100] on div "Lightbox" at bounding box center [428, 242] width 856 height 484
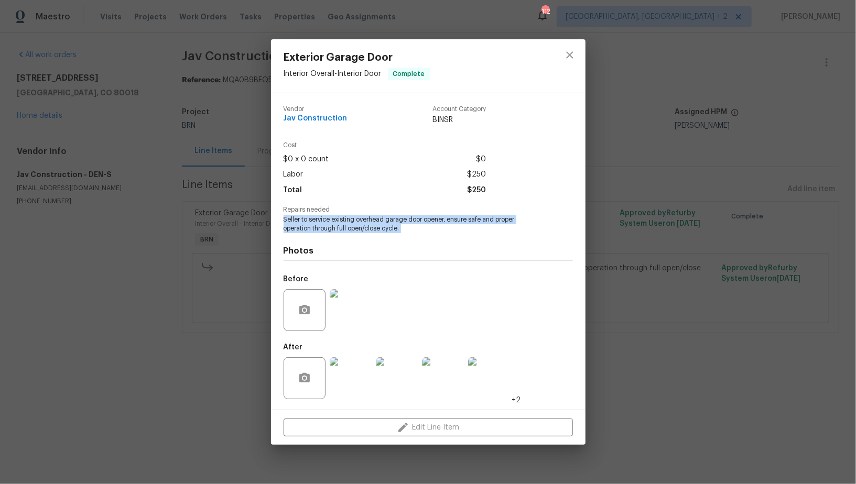
click at [185, 100] on div "Exterior Garage Door Interior Overall - Interior Door Complete Vendor Jav Const…" at bounding box center [428, 242] width 856 height 484
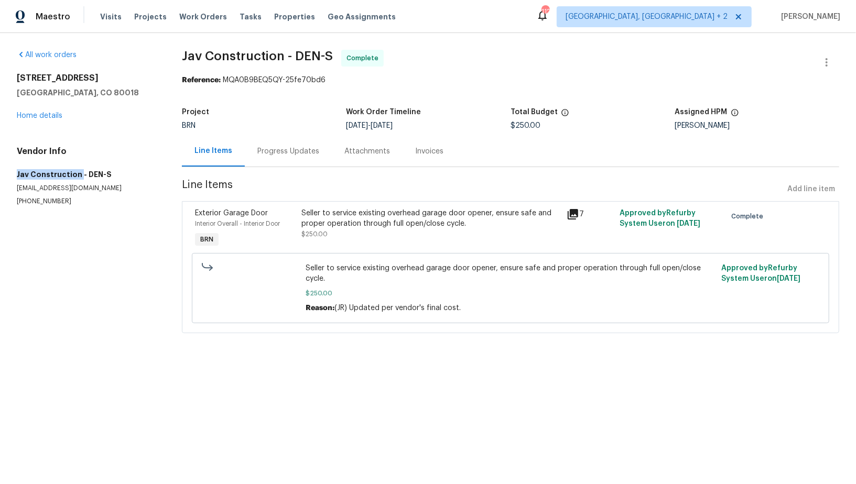
drag, startPoint x: 0, startPoint y: 171, endPoint x: 77, endPoint y: 174, distance: 77.1
click at [77, 174] on div "All work orders 25643 E Bayaud Ave Aurora, CO 80018 Home details Vendor Info Ja…" at bounding box center [428, 198] width 856 height 330
copy h5 "Jav Construction"
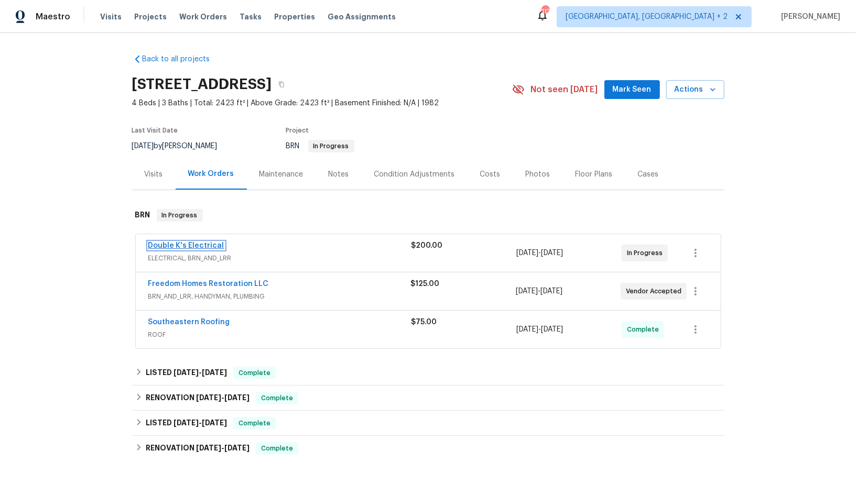
click at [185, 246] on link "Double K's Electrical" at bounding box center [186, 245] width 76 height 7
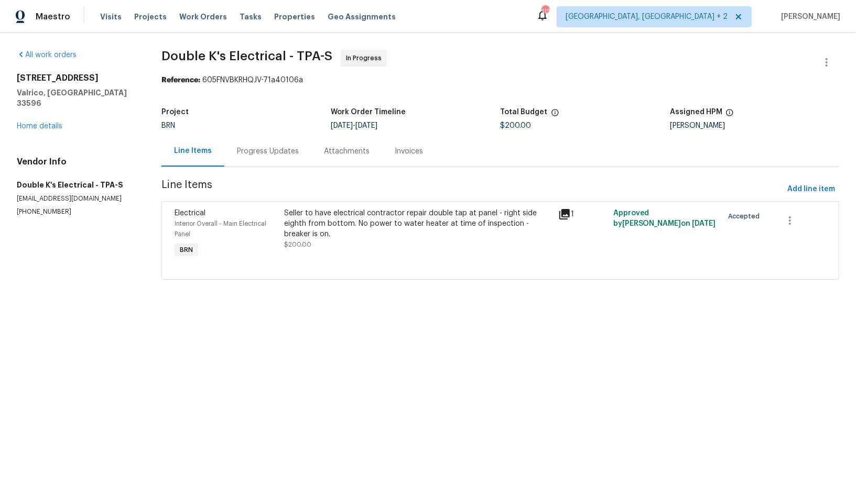
click at [286, 151] on div "Progress Updates" at bounding box center [268, 151] width 62 height 10
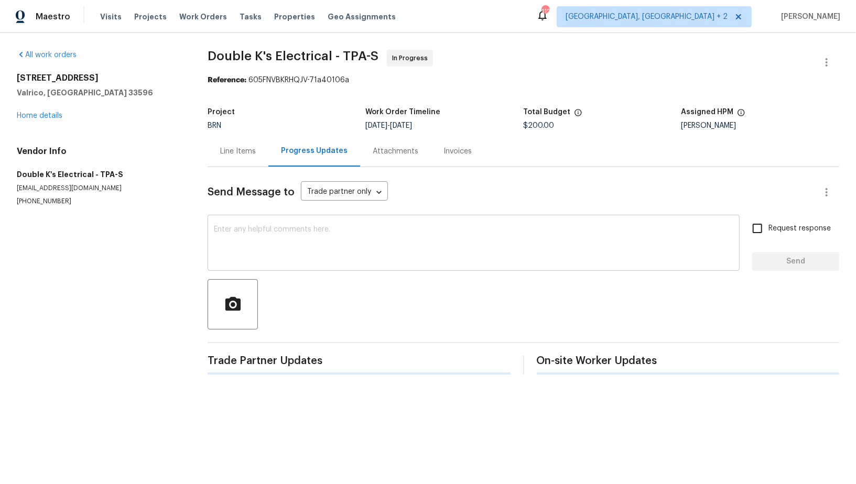
click at [294, 239] on textarea at bounding box center [473, 244] width 519 height 37
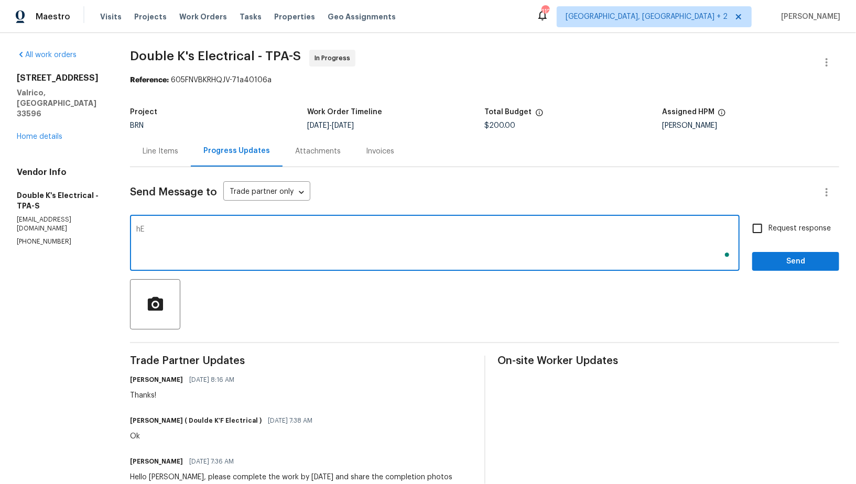
type textarea "h"
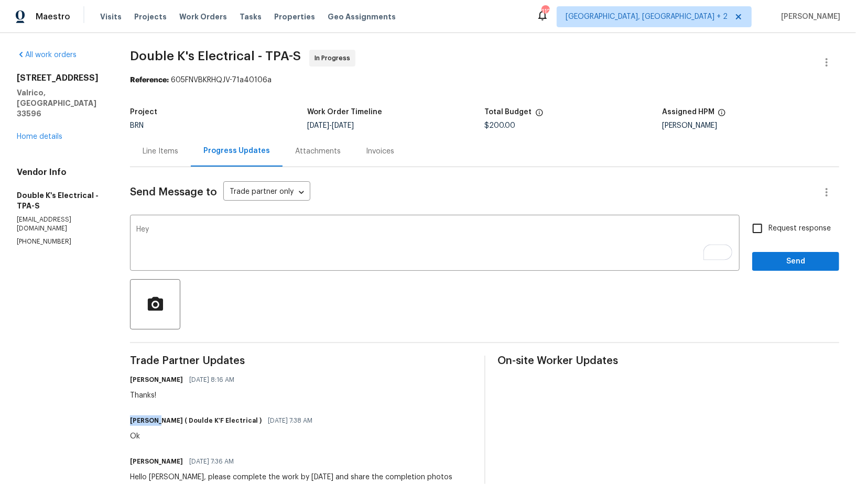
drag, startPoint x: 127, startPoint y: 420, endPoint x: 157, endPoint y: 421, distance: 30.4
click at [157, 421] on div "All work orders [STREET_ADDRESS] Home details Vendor Info Double K's Electrical…" at bounding box center [428, 380] width 856 height 695
copy h6 "Ravindra"
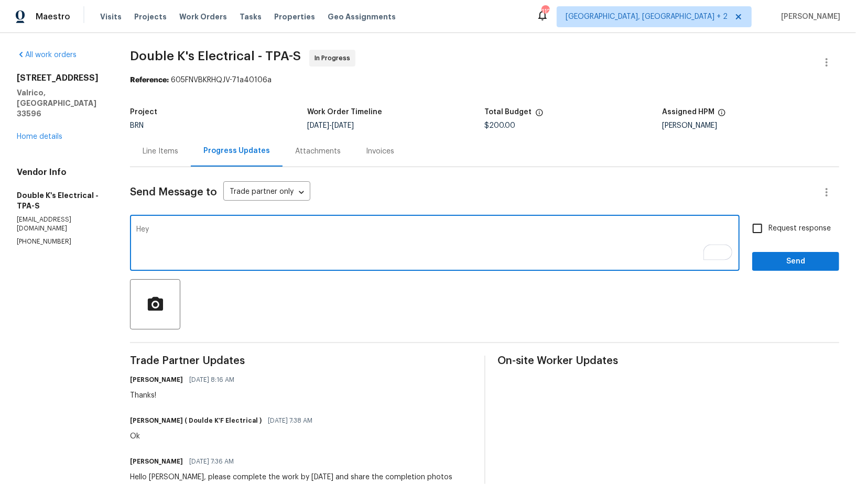
click at [173, 239] on textarea "Hey" at bounding box center [434, 244] width 597 height 37
paste textarea "Ravindra"
type textarea "Hey [PERSON_NAME], I wanted to follow up and check on the status of the work."
click at [763, 230] on input "Request response" at bounding box center [757, 228] width 22 height 22
checkbox input "true"
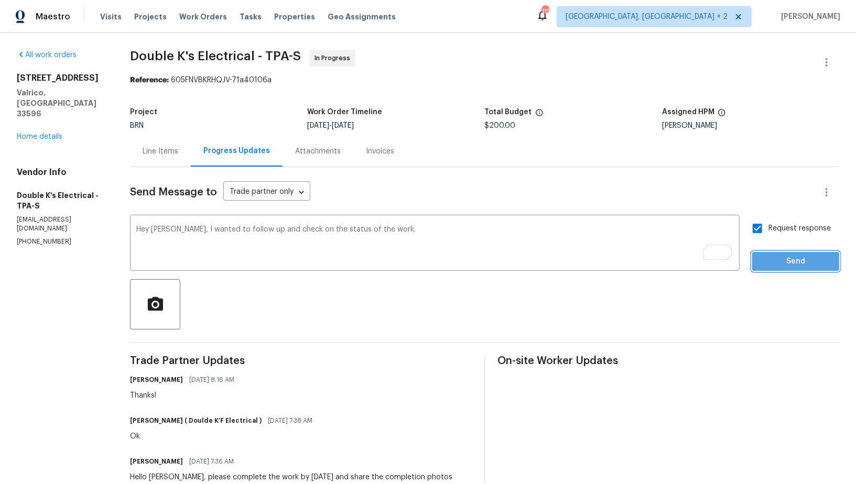
click at [772, 264] on span "Send" at bounding box center [795, 261] width 70 height 13
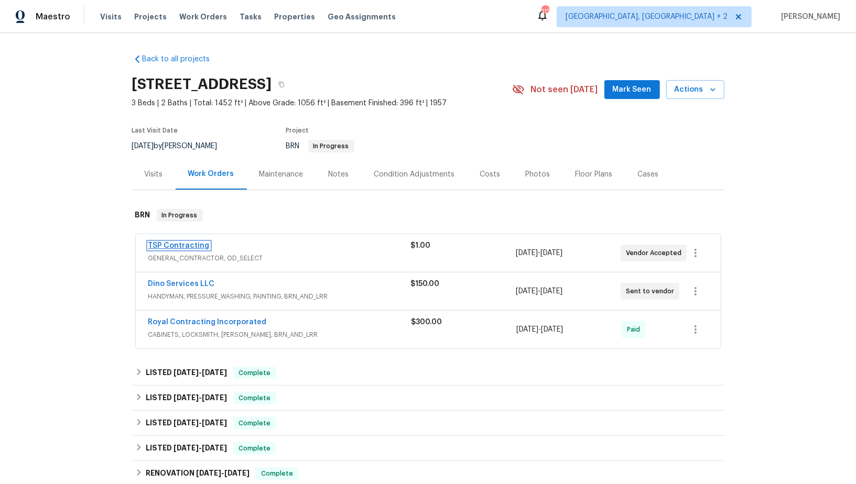
click at [171, 245] on link "TSP Contracting" at bounding box center [178, 245] width 61 height 7
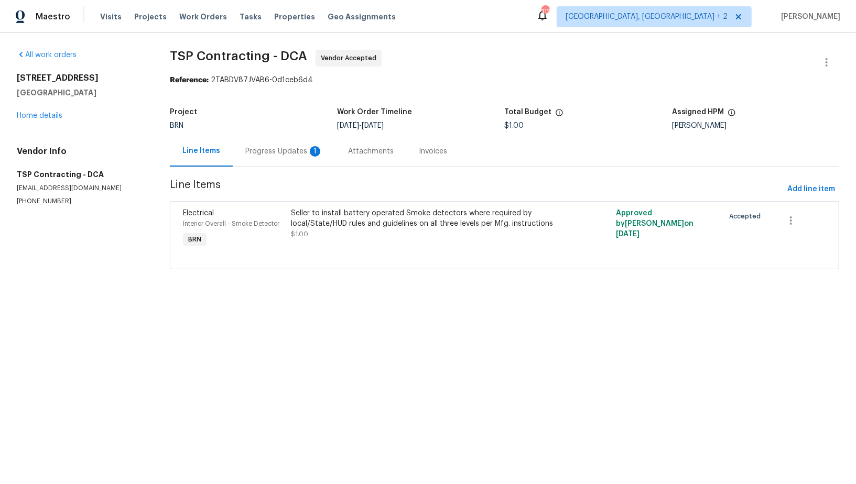
click at [249, 171] on section "TSP Contracting - DCA Vendor Accepted Reference: 2TABDV87JVAB6-0d1ceb6d4 Projec…" at bounding box center [504, 166] width 669 height 232
click at [267, 149] on div "Progress Updates 1" at bounding box center [284, 151] width 78 height 10
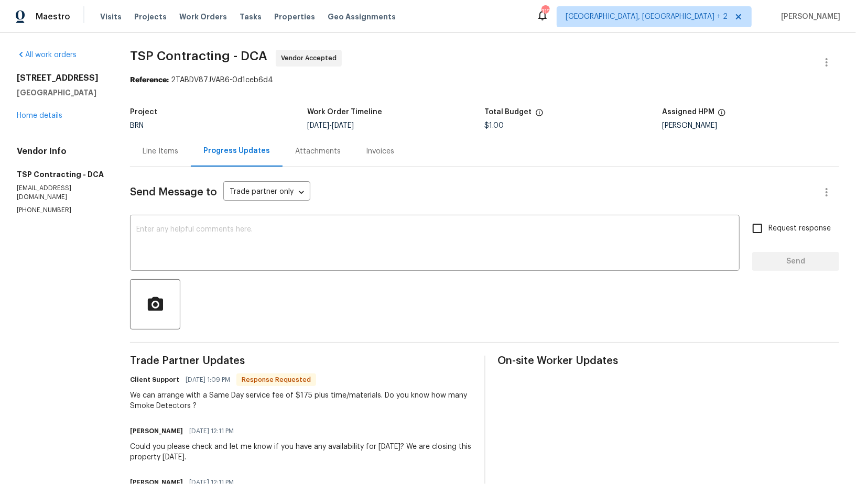
click at [277, 273] on div "Send Message to Trade partner only Trade partner only ​ x ​ Request response Se…" at bounding box center [484, 357] width 709 height 380
click at [274, 262] on div "x ​" at bounding box center [434, 243] width 609 height 53
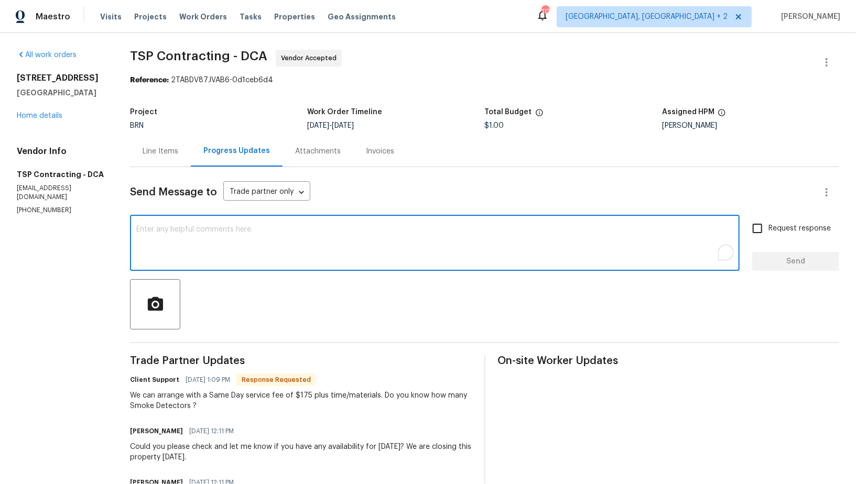
click at [275, 241] on textarea "To enrich screen reader interactions, please activate Accessibility in Grammarl…" at bounding box center [434, 244] width 597 height 37
click at [175, 154] on div "Line Items" at bounding box center [161, 151] width 36 height 10
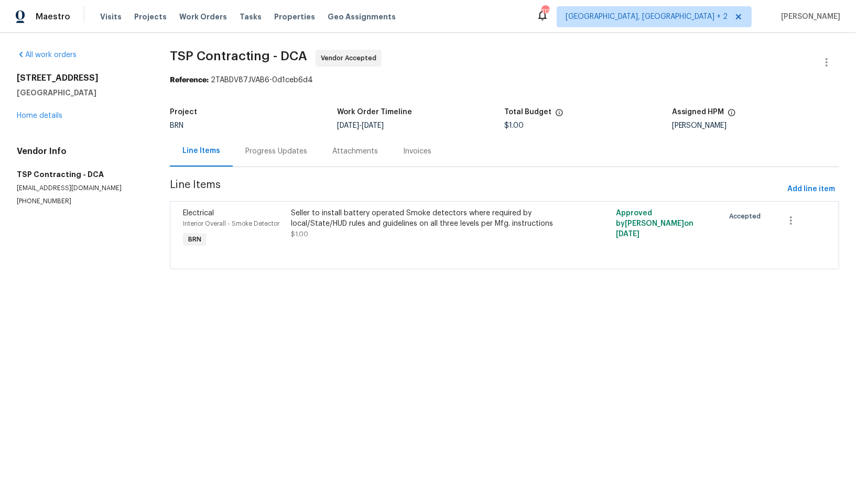
click at [334, 236] on div "Seller to install battery operated Smoke detectors where required by local/Stat…" at bounding box center [423, 223] width 264 height 31
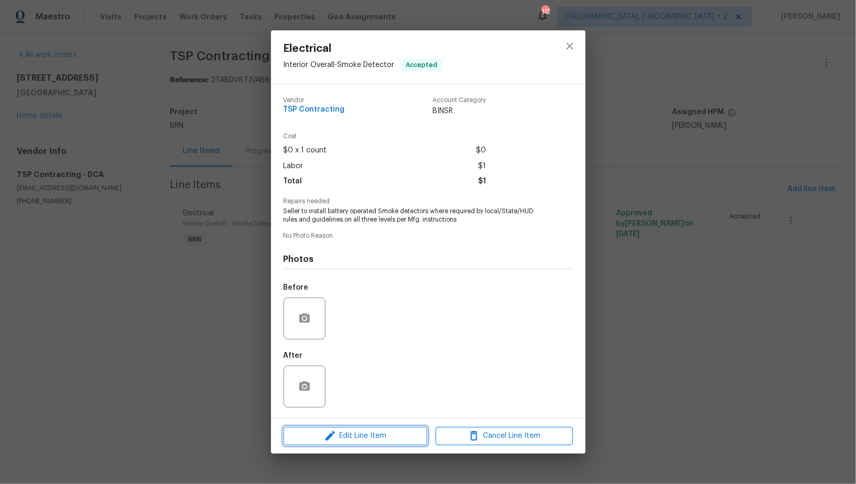
click at [344, 437] on span "Edit Line Item" at bounding box center [355, 436] width 137 height 13
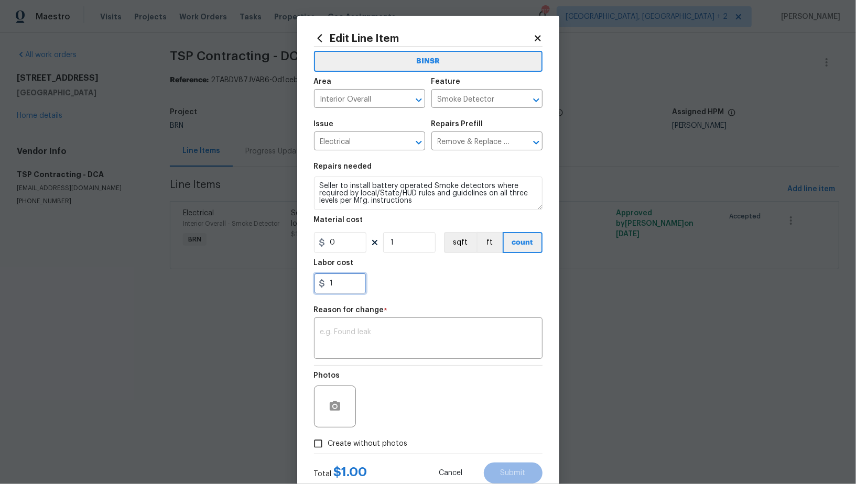
click at [339, 287] on input "1" at bounding box center [340, 283] width 52 height 21
type input "175"
click at [374, 342] on textarea at bounding box center [428, 339] width 216 height 22
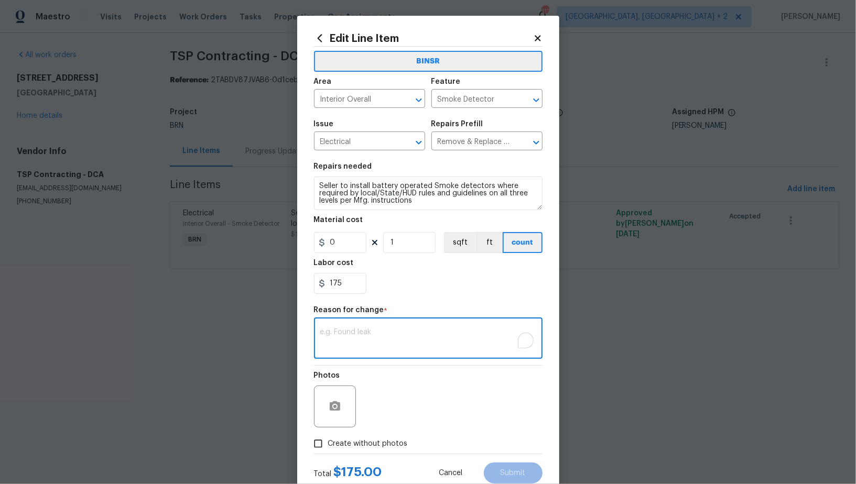
paste textarea "(PR) Updated per vendors final cost."
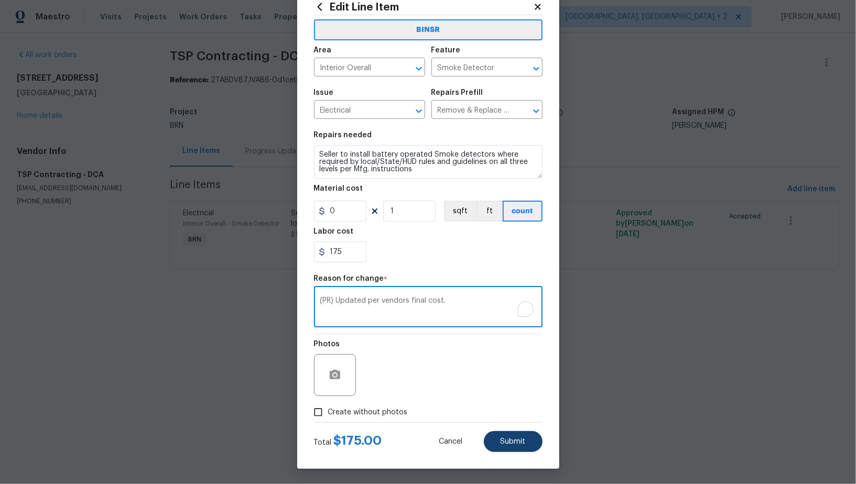
type textarea "(PR) Updated per vendors final cost."
click at [516, 441] on span "Submit" at bounding box center [512, 442] width 25 height 8
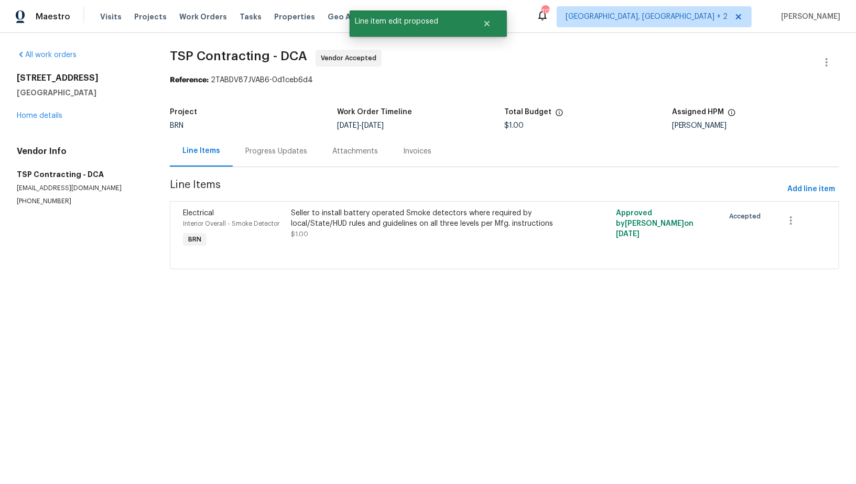
scroll to position [0, 0]
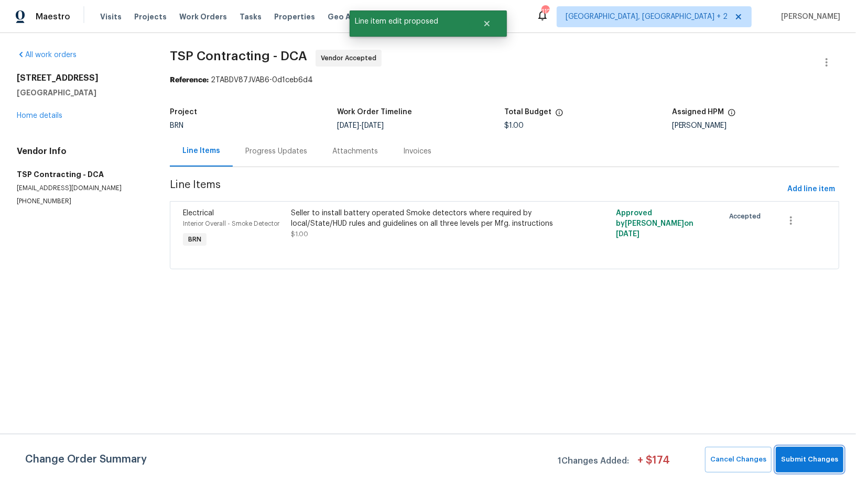
click at [822, 455] on span "Submit Changes" at bounding box center [809, 460] width 57 height 12
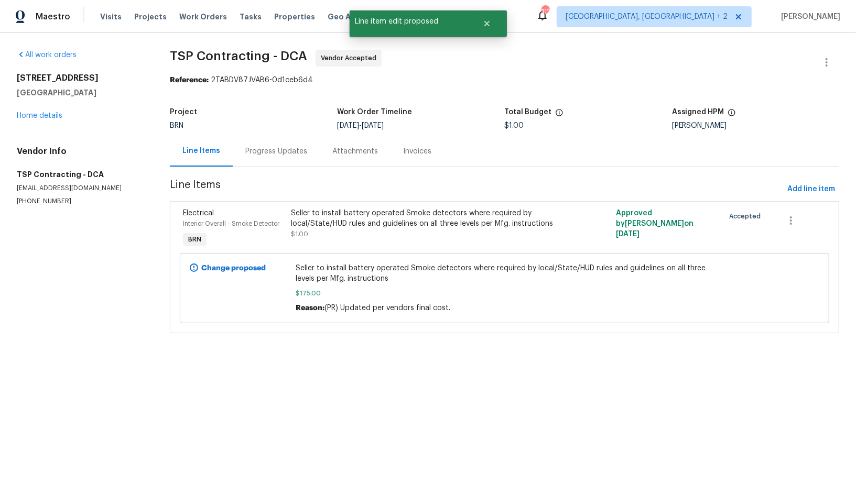
click at [257, 158] on div "Progress Updates" at bounding box center [276, 151] width 87 height 31
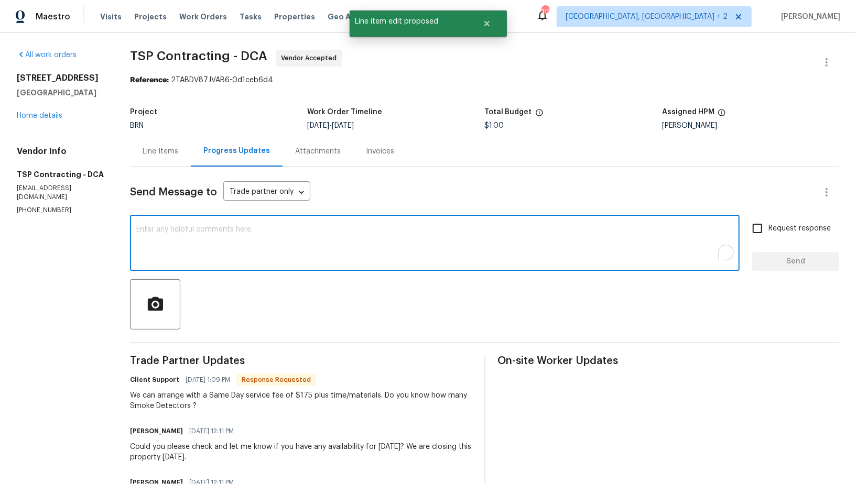
click at [276, 242] on textarea "To enrich screen reader interactions, please activate Accessibility in Grammarl…" at bounding box center [434, 244] width 597 height 37
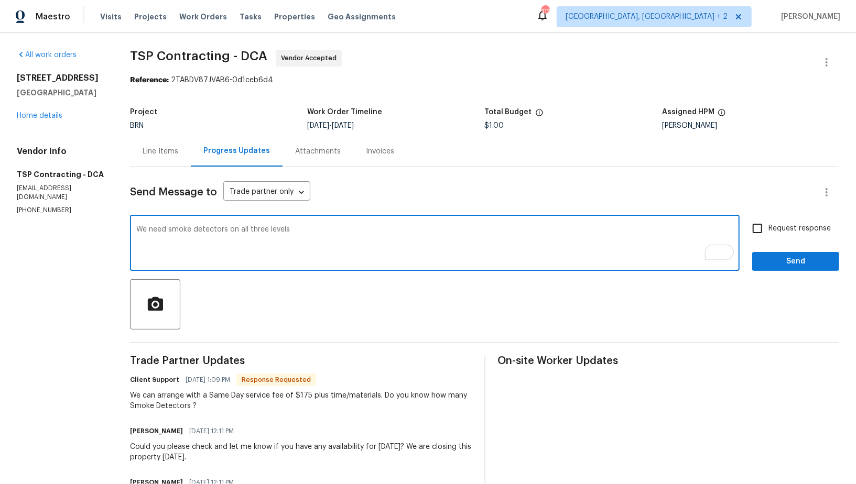
type textarea "We need smoke detectors on all three levels"
click at [165, 154] on div "Line Items" at bounding box center [161, 151] width 36 height 10
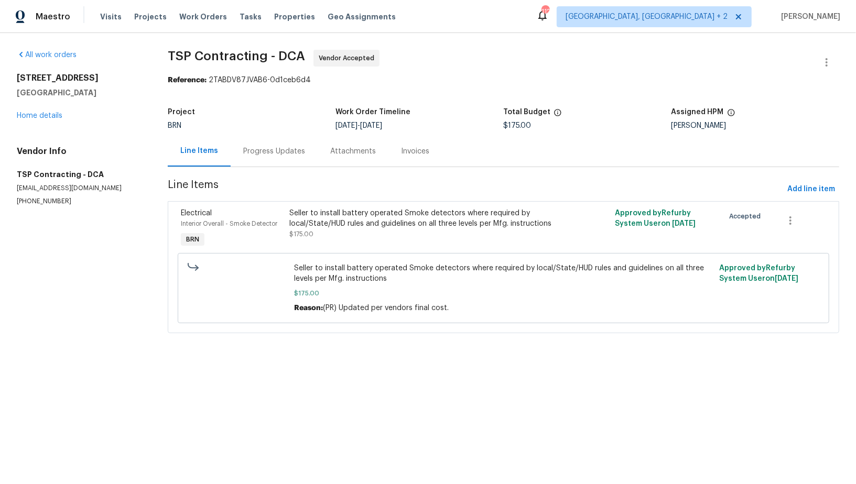
click at [282, 147] on div "Progress Updates" at bounding box center [274, 151] width 62 height 10
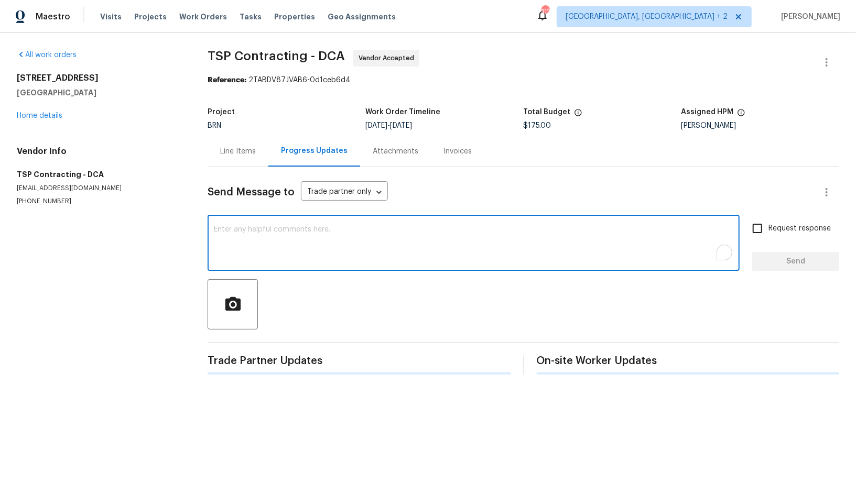
click at [302, 226] on textarea "To enrich screen reader interactions, please activate Accessibility in Grammarl…" at bounding box center [473, 244] width 519 height 37
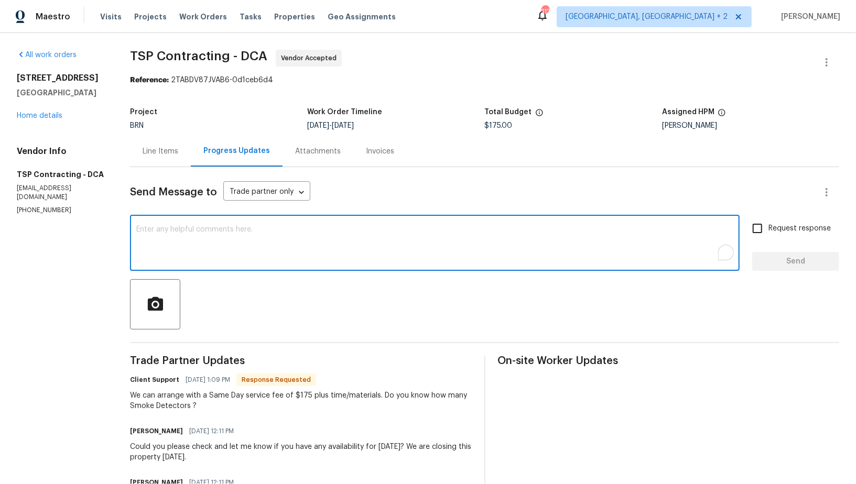
paste textarea "We need smoke detectors on all three levels"
click at [237, 229] on textarea "We need smoke detectors on all three levels" at bounding box center [434, 244] width 597 height 37
type textarea "We need smoke detectors on all three levels"
click at [160, 157] on div "Line Items" at bounding box center [160, 151] width 61 height 31
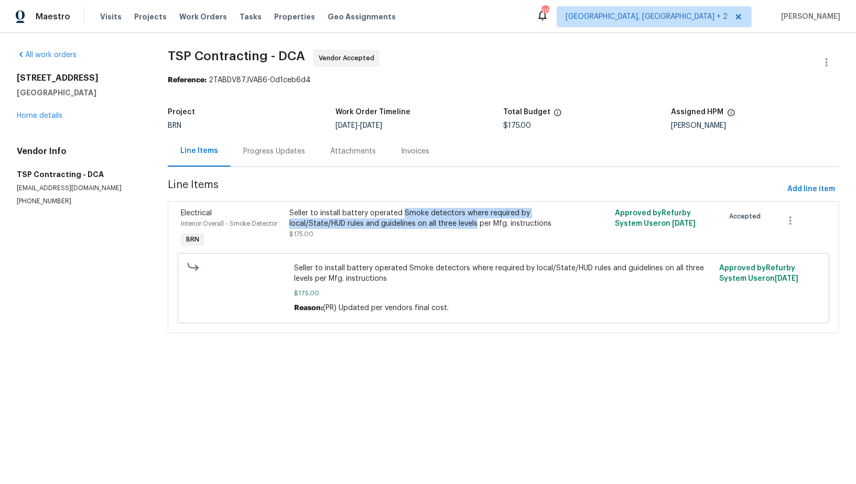
drag, startPoint x: 402, startPoint y: 209, endPoint x: 476, endPoint y: 223, distance: 75.7
click at [476, 223] on div "Seller to install battery operated Smoke detectors where required by local/Stat…" at bounding box center [421, 218] width 265 height 21
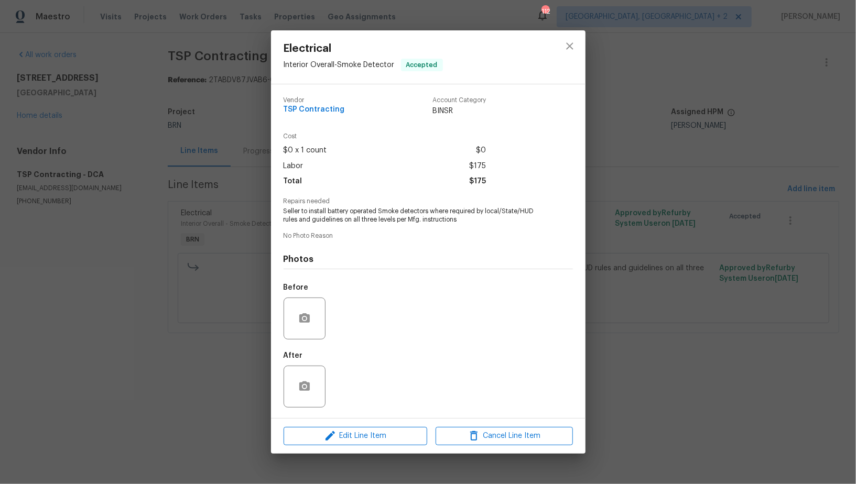
copy div "Smoke detectors where required by local/State/HUD rules and guidelines on all t…"
click at [245, 154] on div "Electrical Interior Overall - Smoke Detector Accepted Vendor TSP Contracting Ac…" at bounding box center [428, 242] width 856 height 484
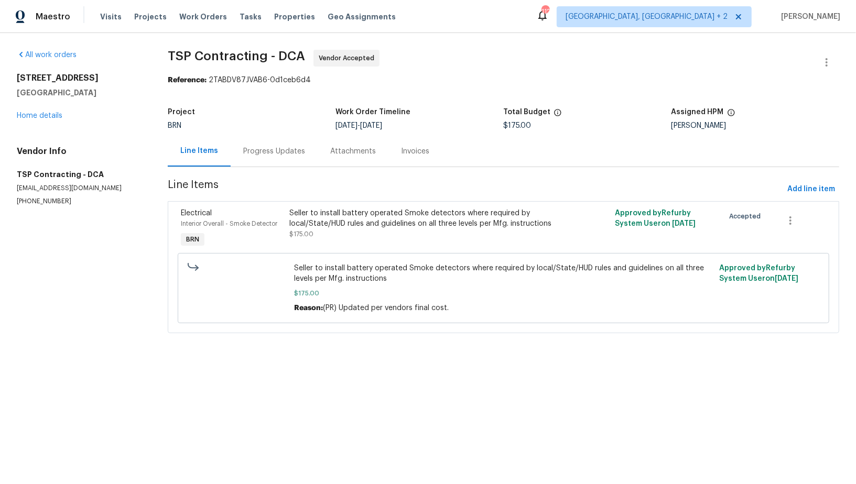
click at [264, 154] on div "Progress Updates" at bounding box center [274, 151] width 62 height 10
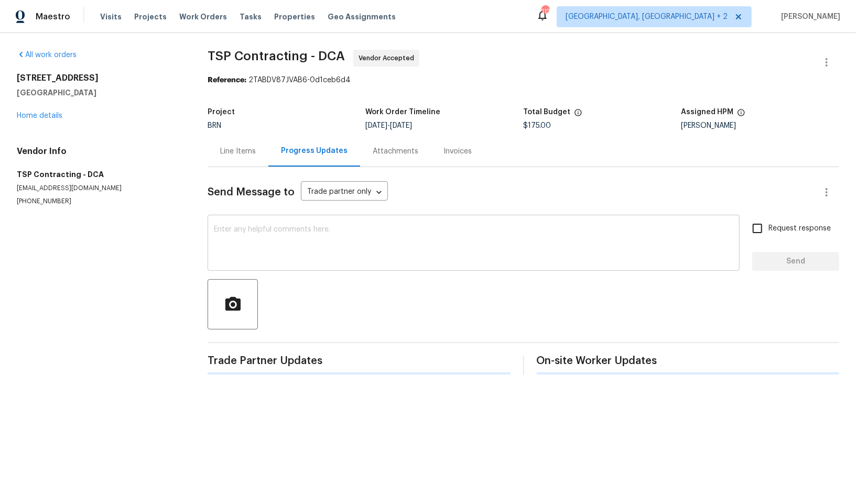
click at [271, 234] on textarea at bounding box center [473, 244] width 519 height 37
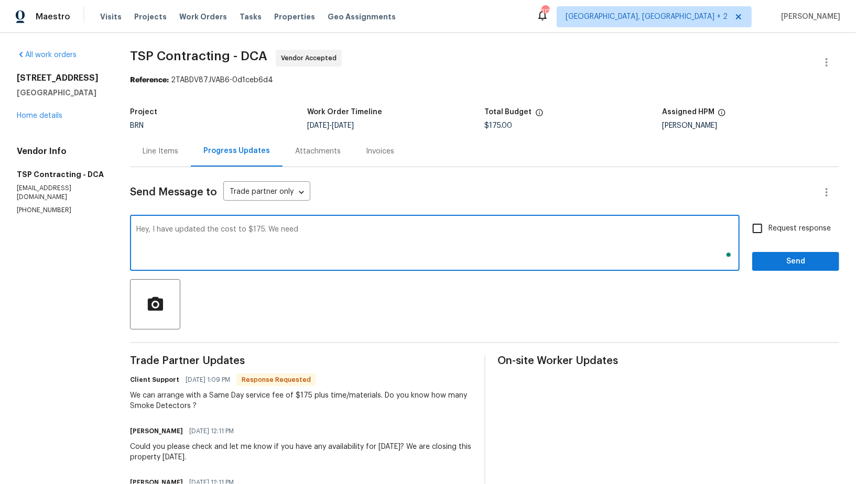
paste textarea "Smoke detectors where required by local/State/HUD rules and guidelines on all t…"
click at [268, 231] on textarea "Hey, I have updated the cost to $175. We need Smoke detectors where required by…" at bounding box center [434, 244] width 597 height 37
click at [612, 233] on textarea "Hey, I have updated the cost to $175. We need Smoke detectors where required by…" at bounding box center [434, 244] width 597 height 37
type textarea "Hey, I have updated the cost to $175. We need Smoke detectors where required by…"
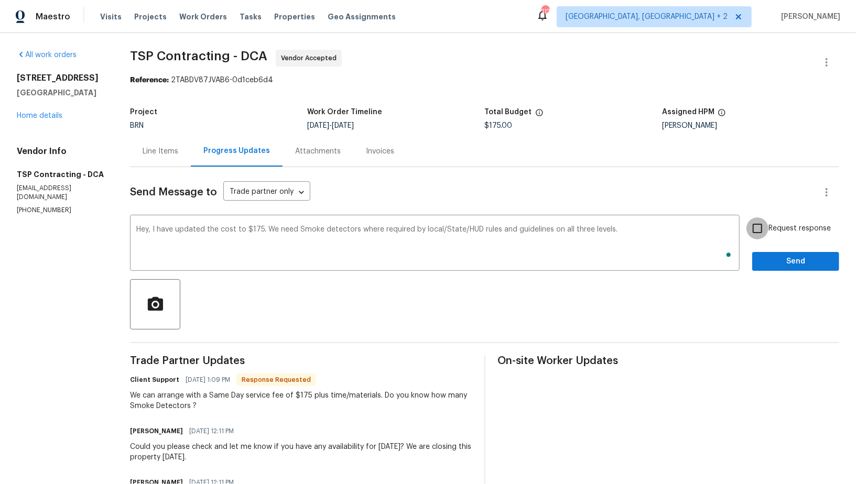
click at [760, 227] on input "Request response" at bounding box center [757, 228] width 22 height 22
checkbox input "true"
click at [780, 273] on div "Send Message to Trade partner only Trade partner only ​ Hey, I have updated the…" at bounding box center [484, 357] width 709 height 380
click at [772, 267] on span "Send" at bounding box center [795, 261] width 70 height 13
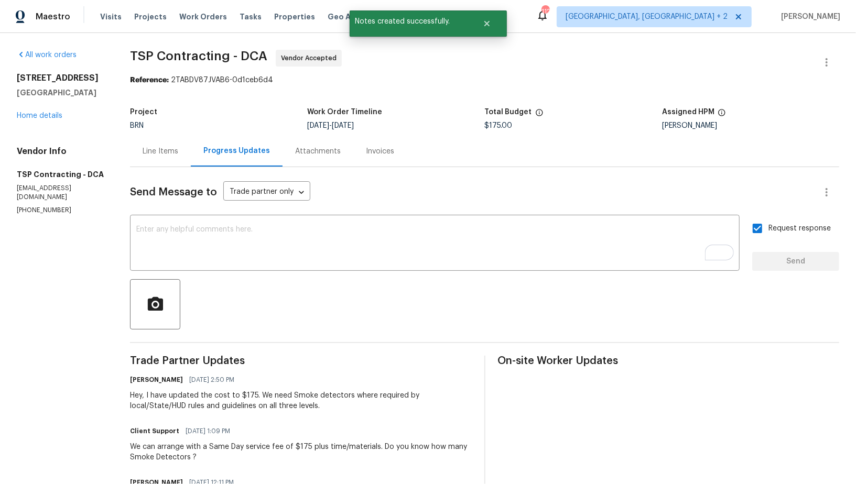
click at [156, 146] on div "Line Items" at bounding box center [161, 151] width 36 height 10
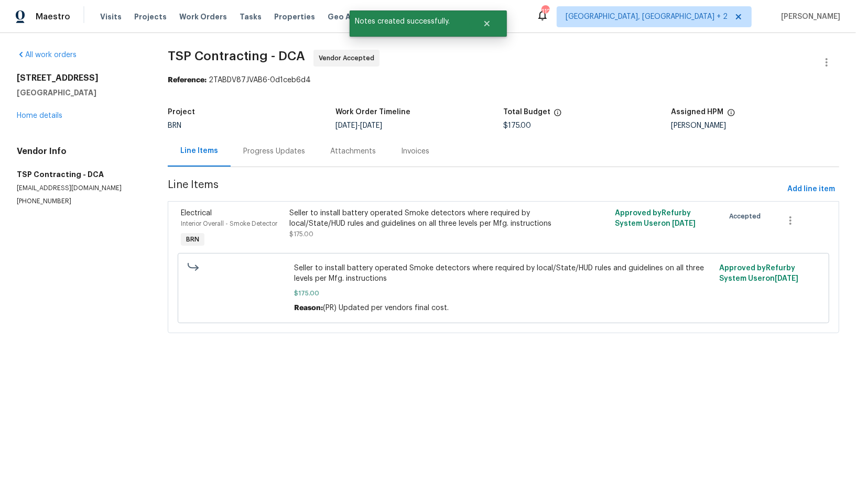
click at [273, 160] on div "Progress Updates" at bounding box center [274, 151] width 87 height 31
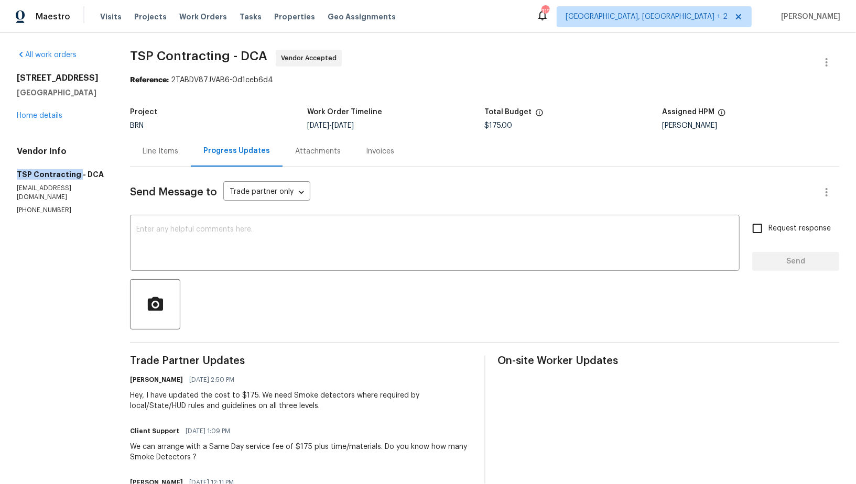
drag, startPoint x: 15, startPoint y: 170, endPoint x: 75, endPoint y: 173, distance: 60.3
click at [75, 173] on div "All work orders [STREET_ADDRESS] Home details Vendor Info TSP Contracting - DCA…" at bounding box center [428, 324] width 856 height 583
copy h5 "TSP Contracting"
click at [32, 113] on link "Home details" at bounding box center [40, 115] width 46 height 7
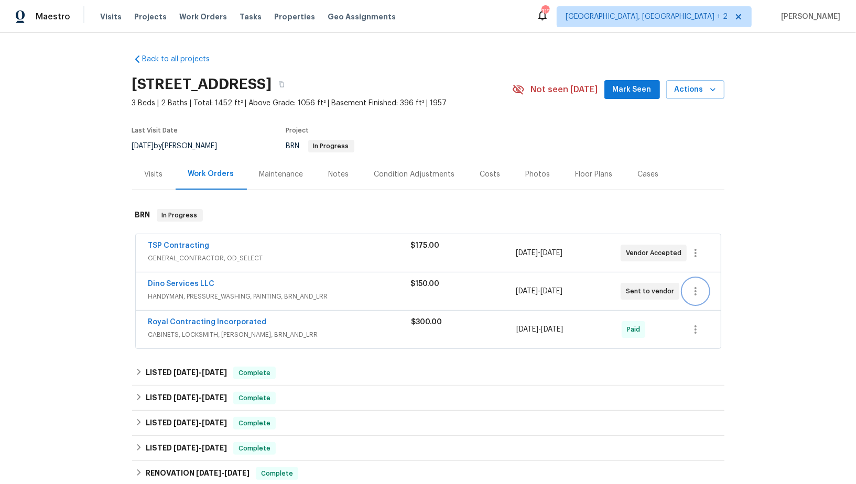
click at [695, 294] on icon "button" at bounding box center [695, 291] width 2 height 8
click at [715, 345] on li "Delete" at bounding box center [739, 342] width 113 height 17
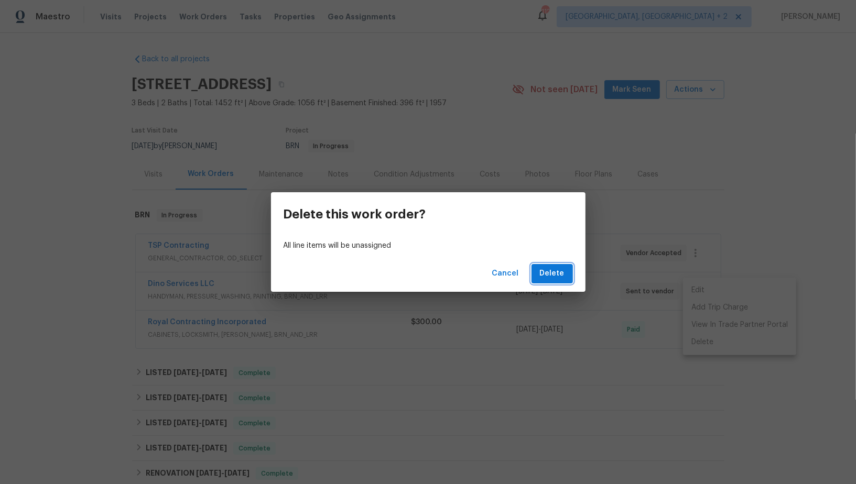
click at [566, 273] on button "Delete" at bounding box center [551, 273] width 41 height 19
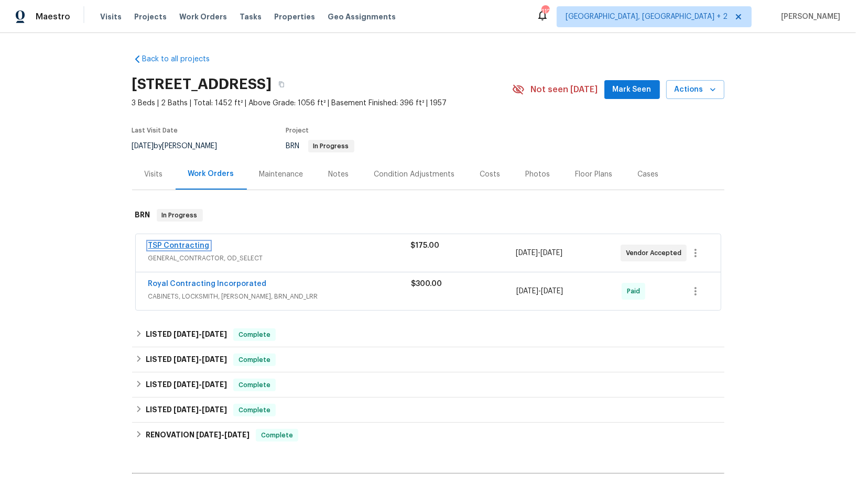
click at [157, 248] on link "TSP Contracting" at bounding box center [178, 245] width 61 height 7
drag, startPoint x: 221, startPoint y: 251, endPoint x: 150, endPoint y: 248, distance: 70.8
click at [150, 248] on div "TSP Contracting" at bounding box center [279, 246] width 262 height 13
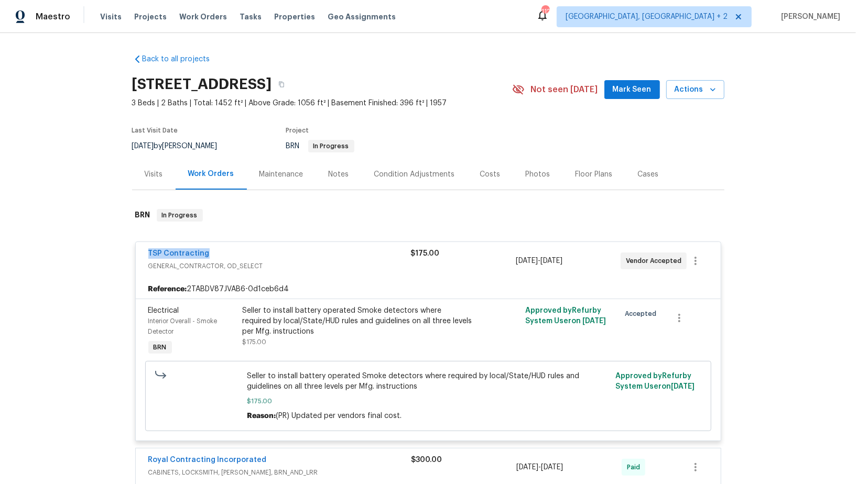
drag, startPoint x: 217, startPoint y: 251, endPoint x: 146, endPoint y: 250, distance: 71.3
click at [146, 250] on div "TSP Contracting GENERAL_CONTRACTOR, OD_SELECT $175.00 10/6/2025 - 10/7/2025 Ven…" at bounding box center [428, 261] width 585 height 38
copy link "TSP Contracting"
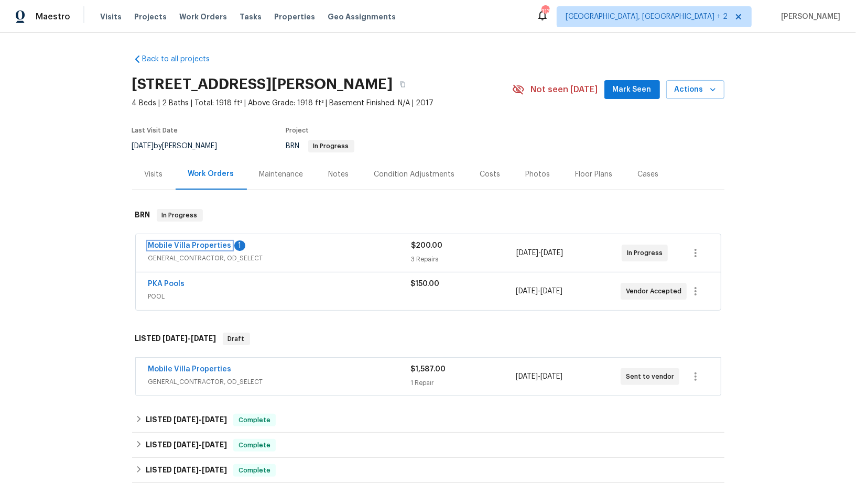
click at [210, 248] on link "Mobile Villa Properties" at bounding box center [189, 245] width 83 height 7
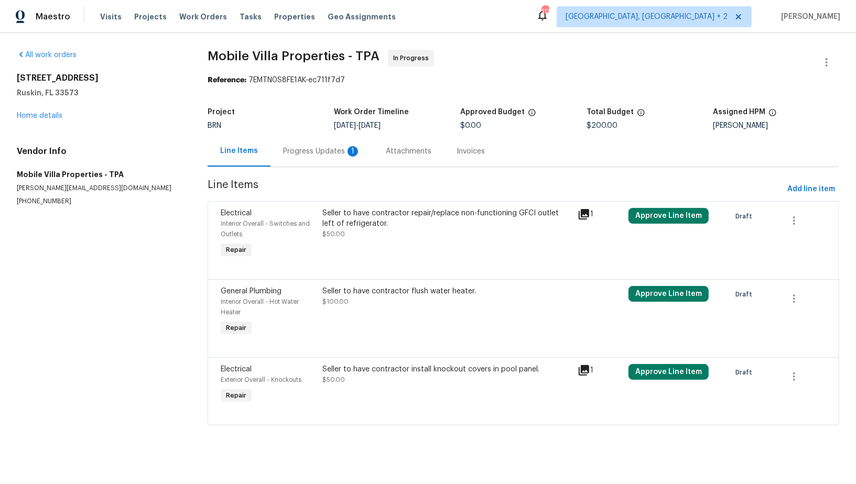
click at [286, 151] on div "Progress Updates 1" at bounding box center [322, 151] width 78 height 10
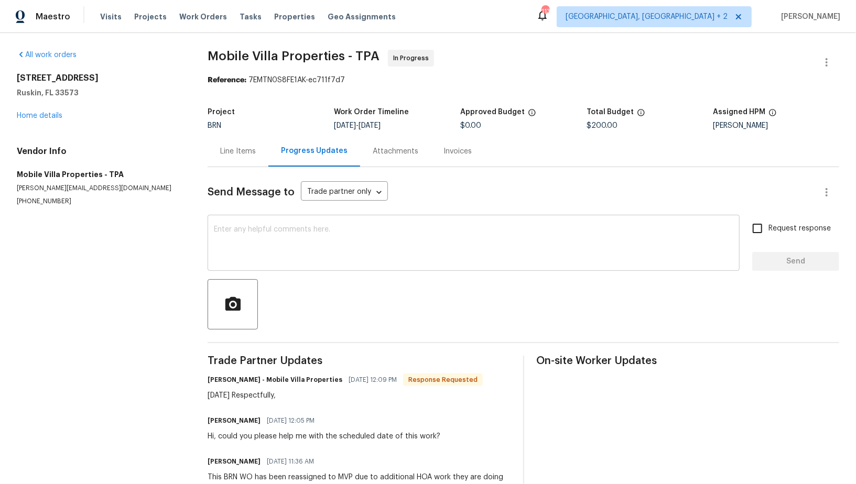
scroll to position [38, 0]
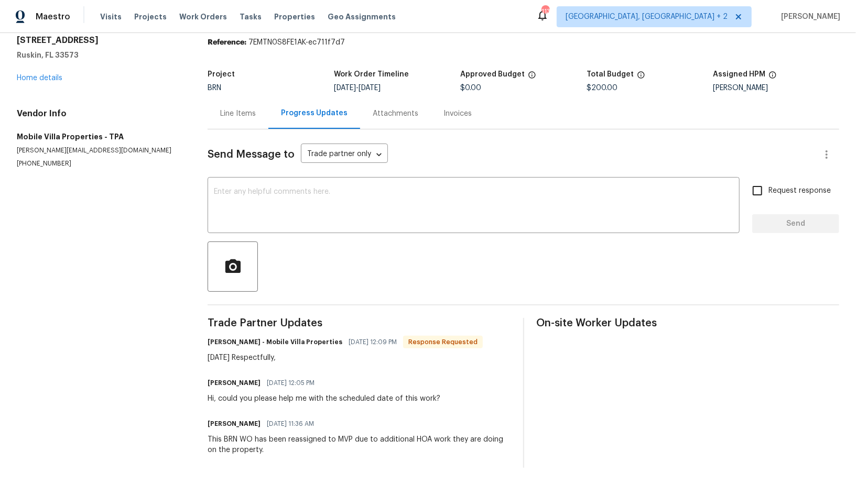
click at [254, 177] on div "Send Message to Trade partner only Trade partner only ​ x ​ Request response Se…" at bounding box center [522, 298] width 631 height 338
drag, startPoint x: 254, startPoint y: 191, endPoint x: 261, endPoint y: 99, distance: 92.0
click at [254, 191] on textarea at bounding box center [473, 206] width 519 height 37
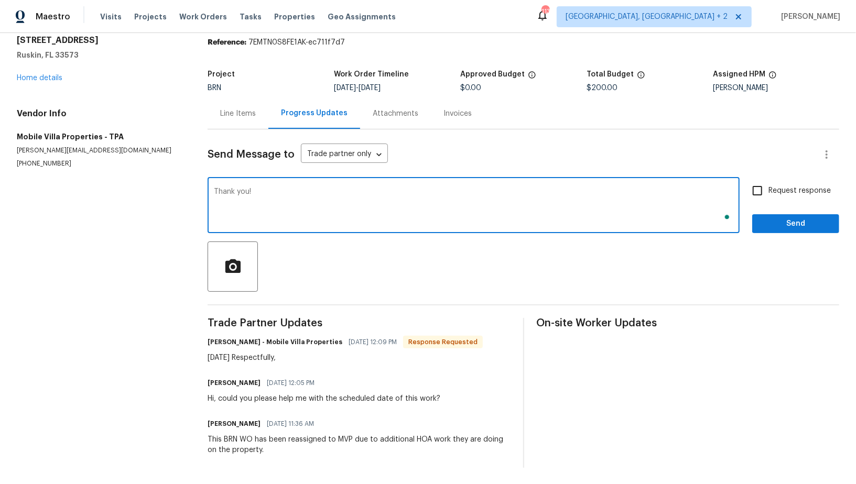
type textarea "Thank you!"
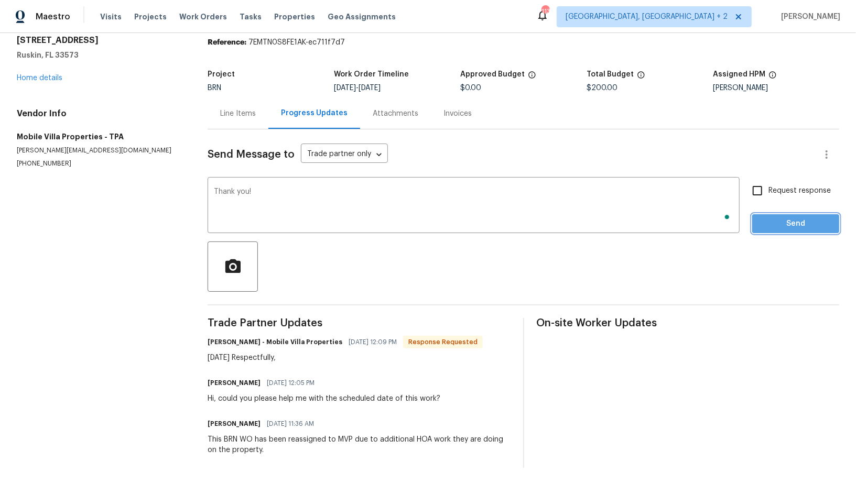
click at [782, 228] on span "Send" at bounding box center [795, 223] width 70 height 13
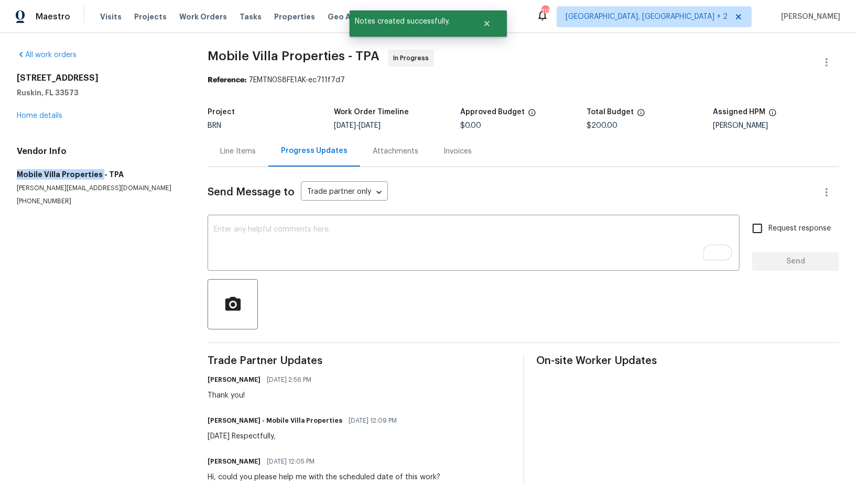
drag, startPoint x: 0, startPoint y: 171, endPoint x: 99, endPoint y: 175, distance: 99.1
click at [99, 175] on div "All work orders [STREET_ADDRESS][PERSON_NAME] Home details Vendor Info Mobile V…" at bounding box center [428, 298] width 856 height 530
copy h5 "Mobile Villa Properties"
